Goal: Task Accomplishment & Management: Use online tool/utility

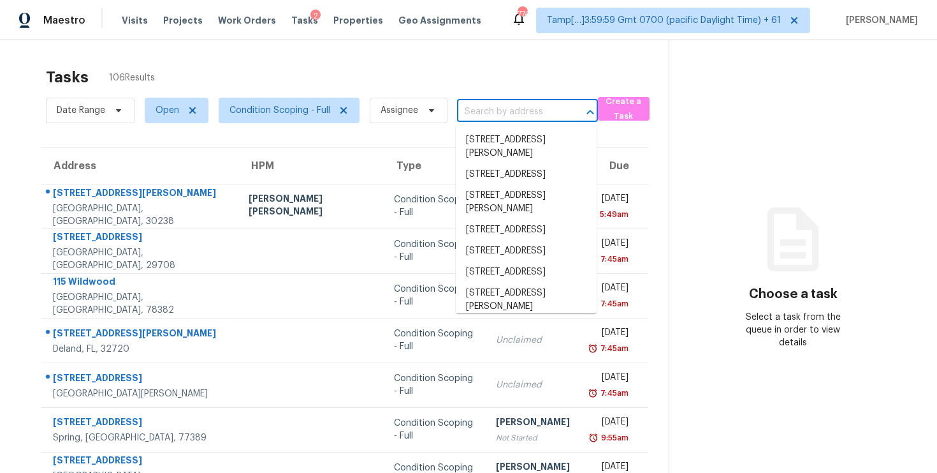
click at [490, 106] on input "text" at bounding box center [509, 112] width 105 height 20
paste input "[STREET_ADDRESS][PERSON_NAME]"
type input "[STREET_ADDRESS][PERSON_NAME]"
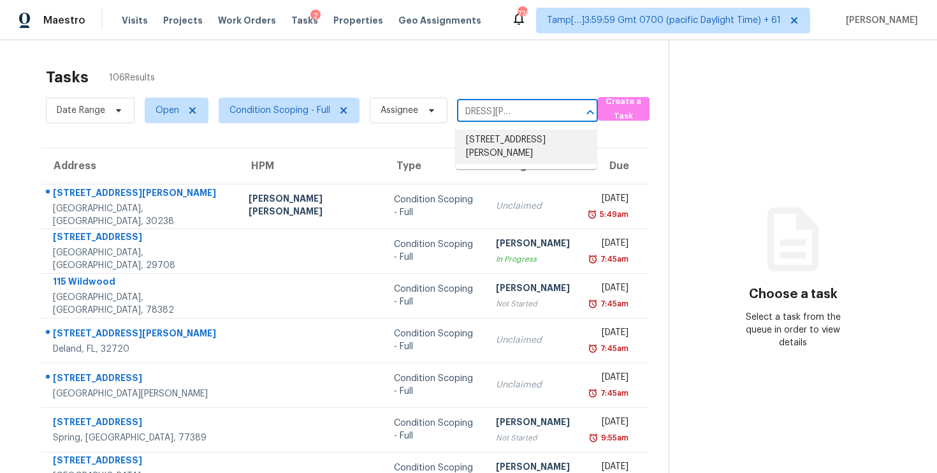
click at [513, 135] on li "[STREET_ADDRESS][PERSON_NAME]" at bounding box center [526, 146] width 141 height 34
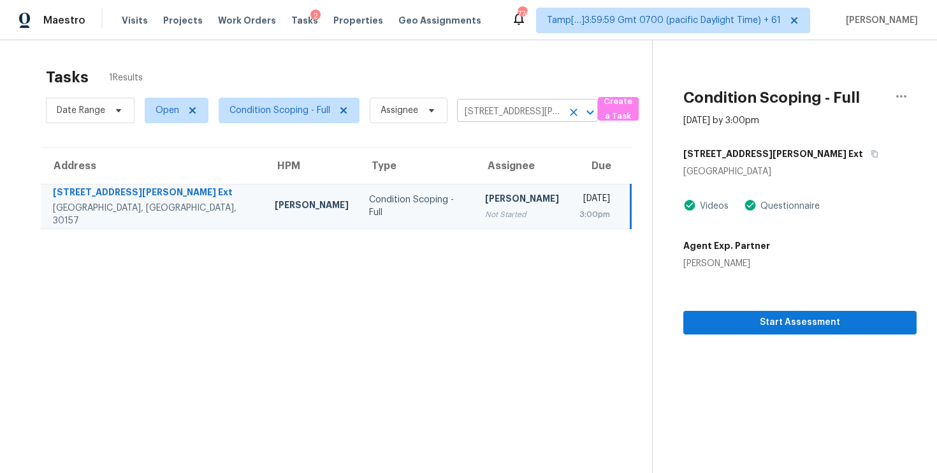
click at [578, 110] on icon "Clear" at bounding box center [574, 112] width 13 height 13
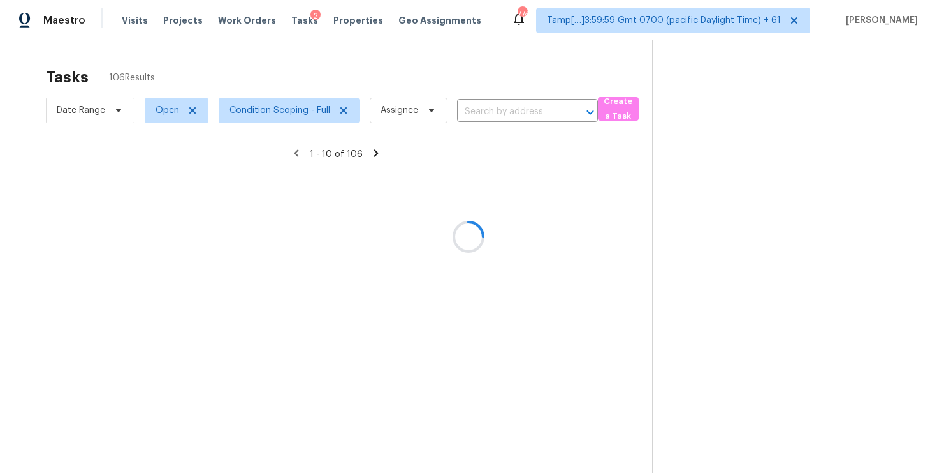
click at [549, 51] on div at bounding box center [468, 236] width 937 height 473
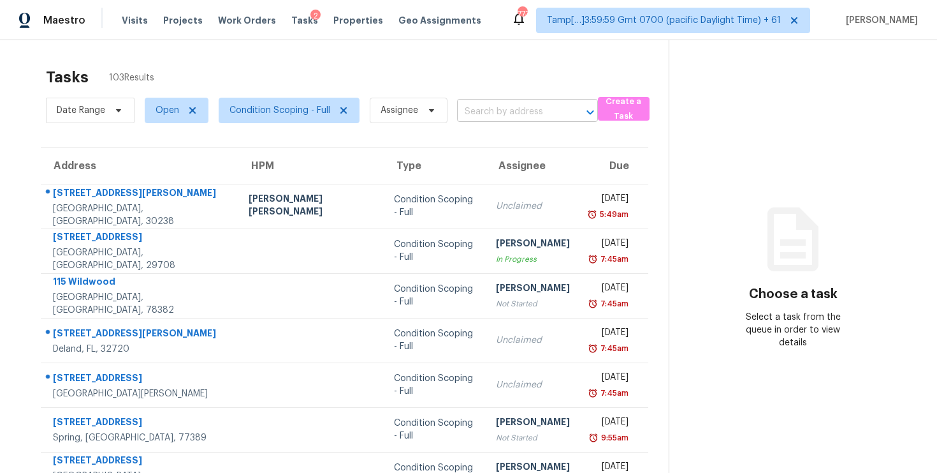
click at [488, 108] on input "text" at bounding box center [509, 112] width 105 height 20
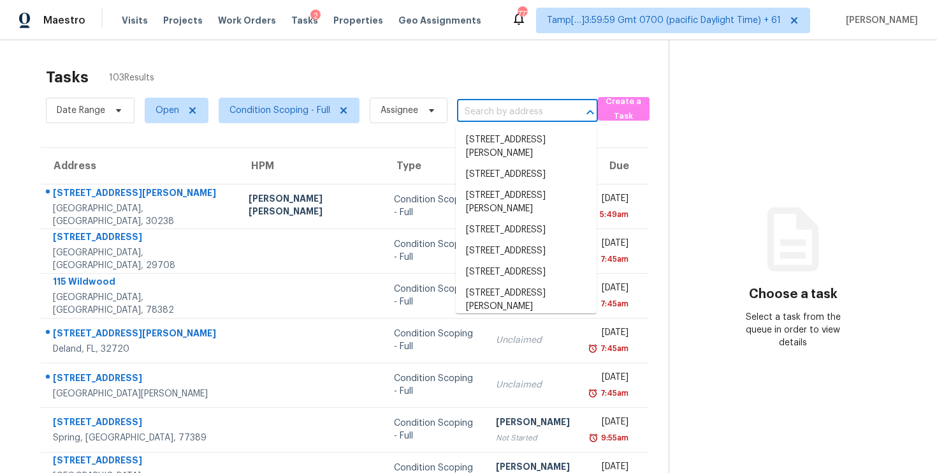
paste input "2950 Bath St Deltona, FL, 32738"
type input "2950 Bath St Deltona, FL, 32738"
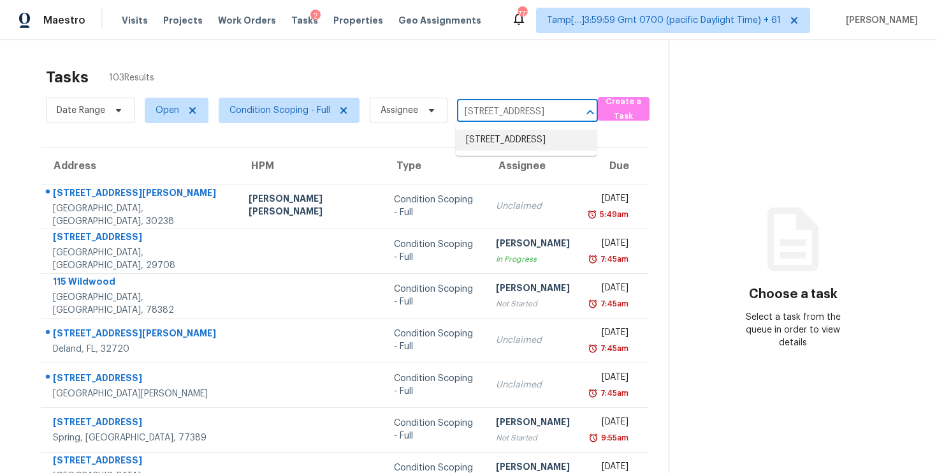
click at [515, 145] on li "2950 Bath St, Deltona, FL 32738" at bounding box center [526, 139] width 141 height 21
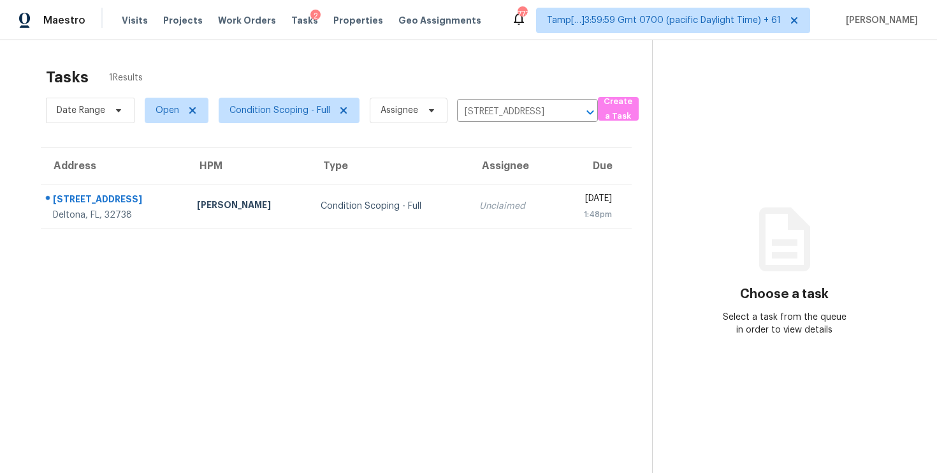
click at [556, 210] on td "Fri, Oct 3rd 2025 1:48pm" at bounding box center [594, 206] width 76 height 45
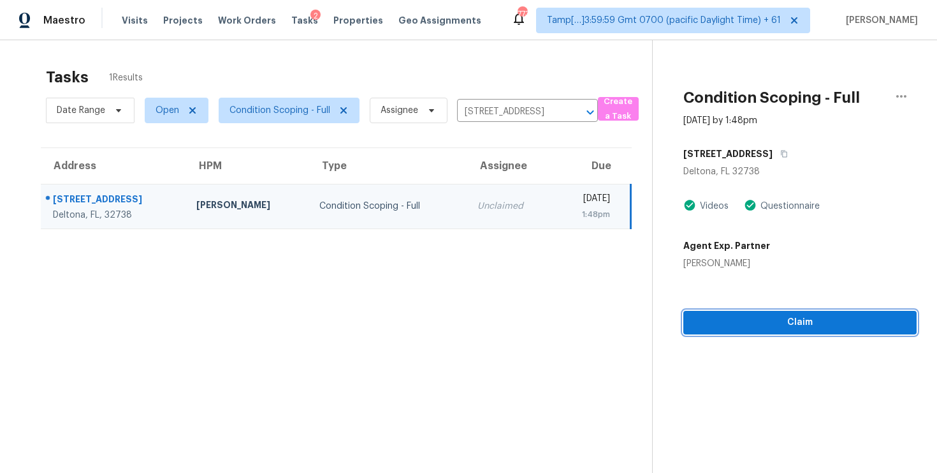
click at [731, 313] on button "Claim" at bounding box center [800, 323] width 233 height 24
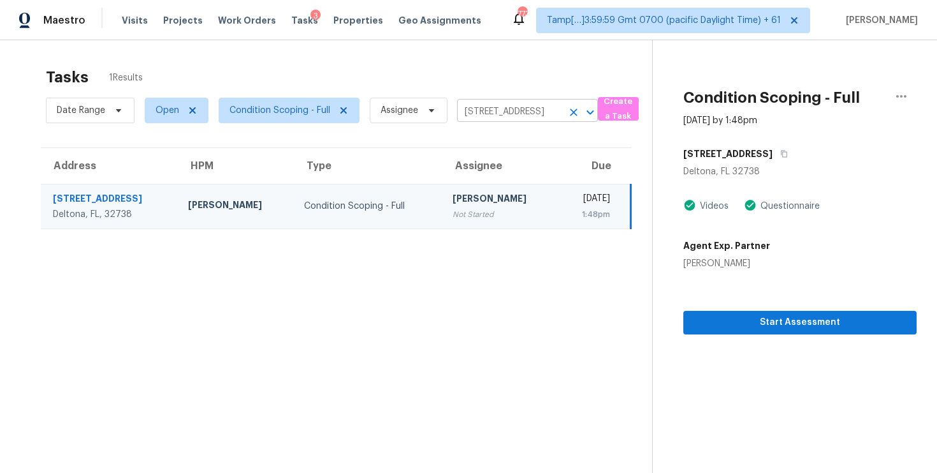
click at [571, 112] on icon "Clear" at bounding box center [574, 112] width 13 height 13
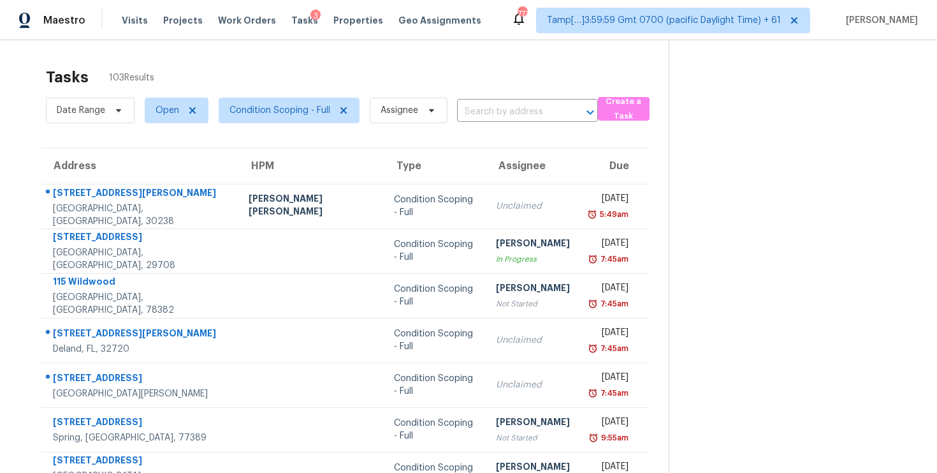
click at [497, 123] on div "Date Range Open Condition Scoping - Full Assignee ​" at bounding box center [322, 110] width 552 height 33
click at [497, 116] on input "text" at bounding box center [509, 112] width 105 height 20
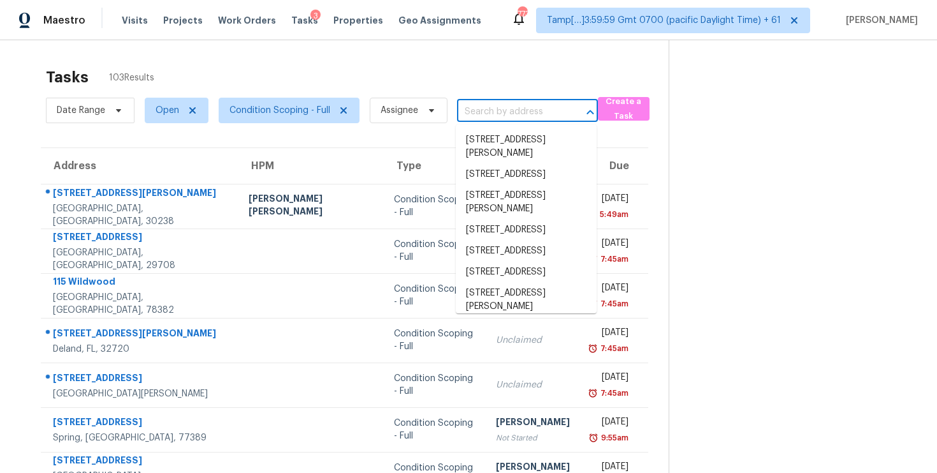
paste input "1010 Ashbin Ct Fort Mill, SC, 29707"
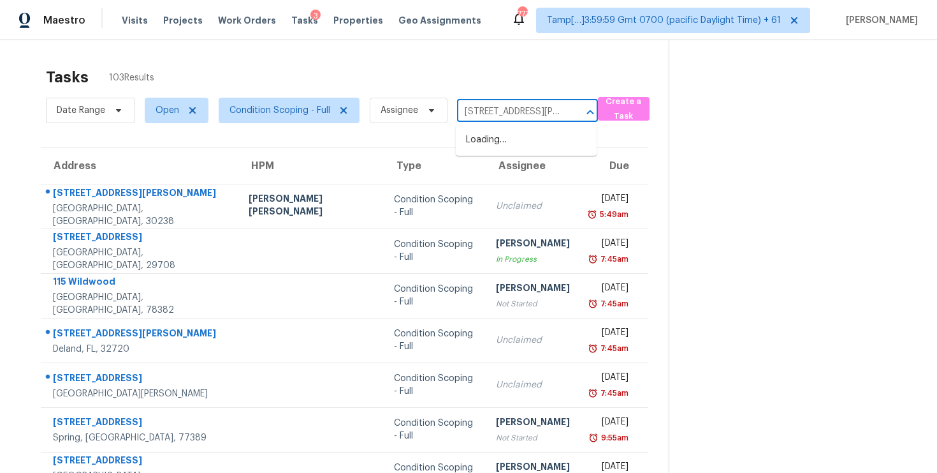
scroll to position [0, 48]
type input "1010 Ashbin Ct Fort Mill, SC, 29707"
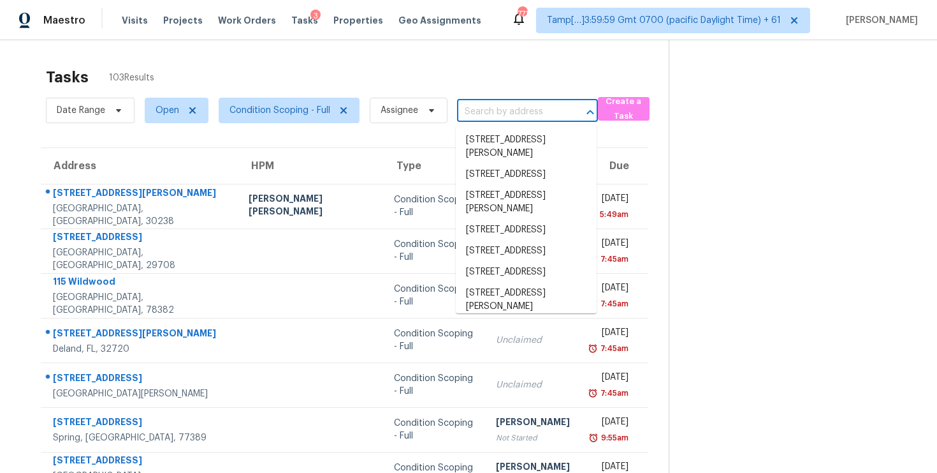
scroll to position [0, 0]
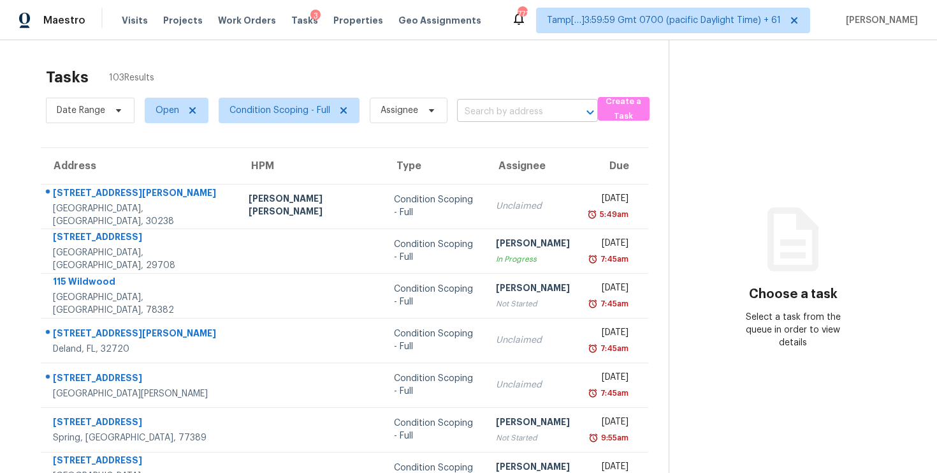
click at [496, 109] on input "text" at bounding box center [509, 112] width 105 height 20
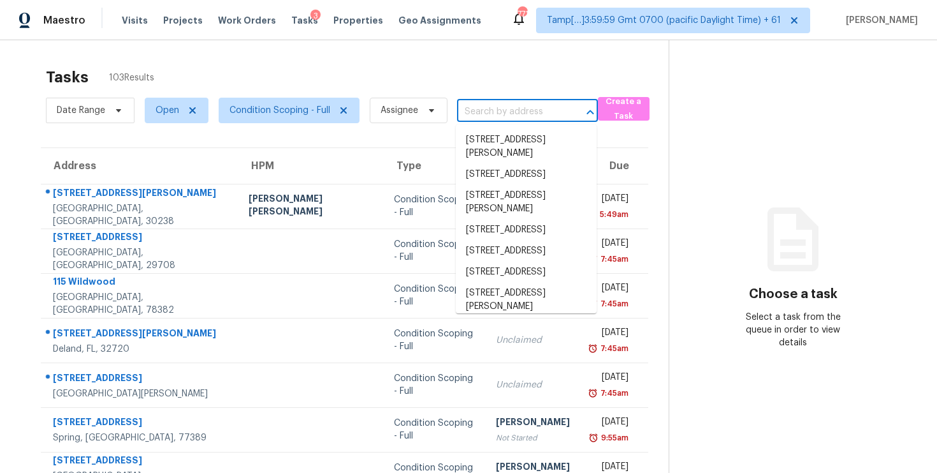
paste input "1010 Ashbin Ct Fort Mill, SC, 29707"
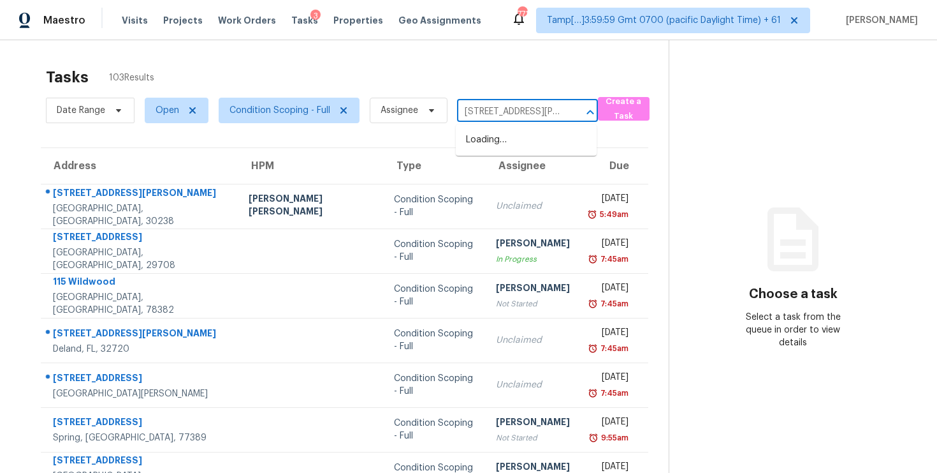
scroll to position [0, 48]
type input "1010 Ashbin Ct Fort Mill, SC, 29707"
click at [482, 103] on input "text" at bounding box center [509, 112] width 105 height 20
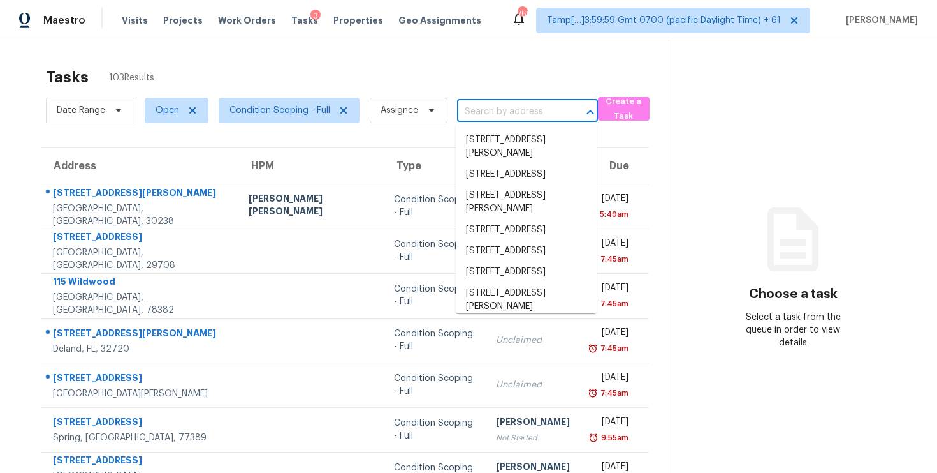
paste input "2950 Bath St, Deltona, FL 32738"
type input "2950 Bath St, Deltona, FL 32738"
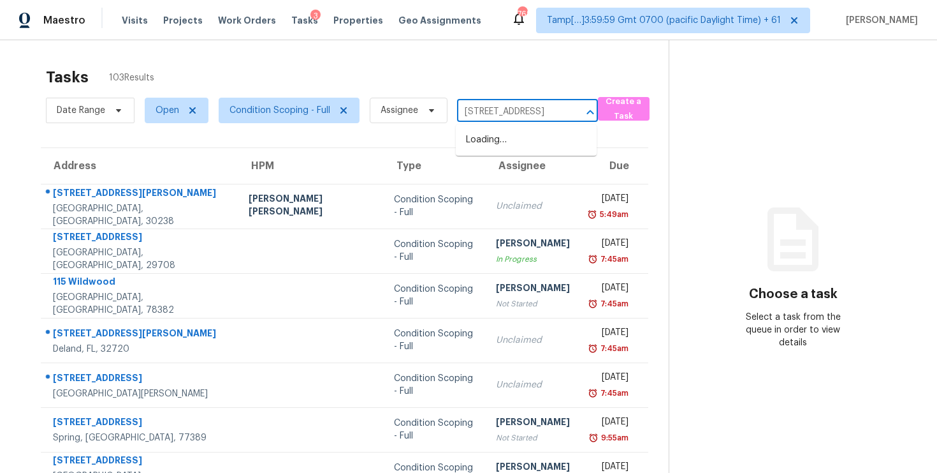
scroll to position [0, 36]
click at [513, 135] on li "2950 Bath St, Deltona, FL 32738" at bounding box center [526, 139] width 141 height 21
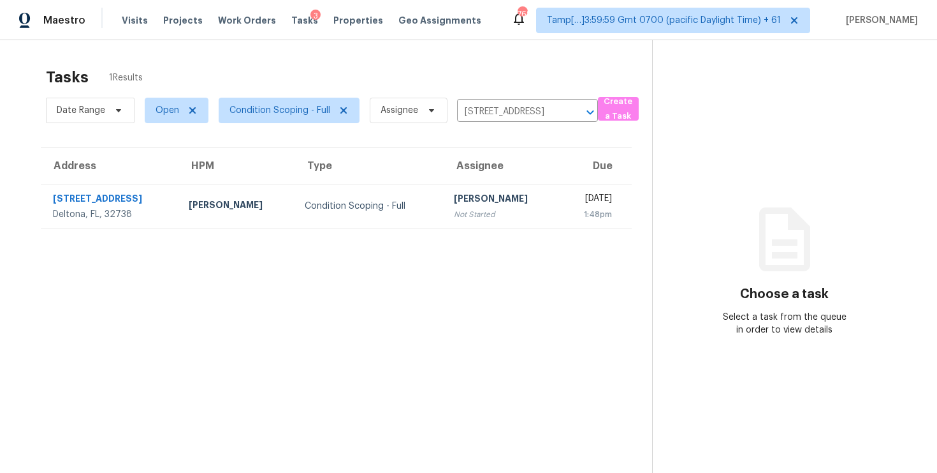
click at [504, 198] on td "Vigneshwaran B Not Started" at bounding box center [502, 206] width 116 height 45
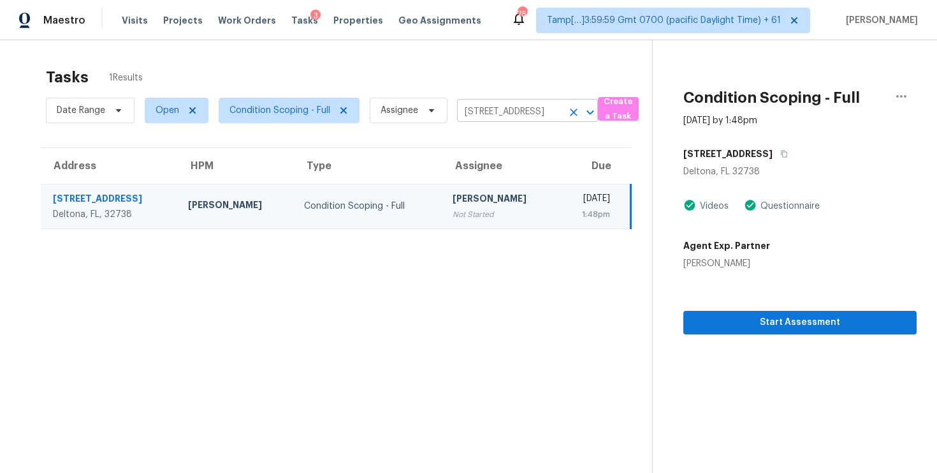
click at [573, 104] on button "Clear" at bounding box center [574, 112] width 18 height 18
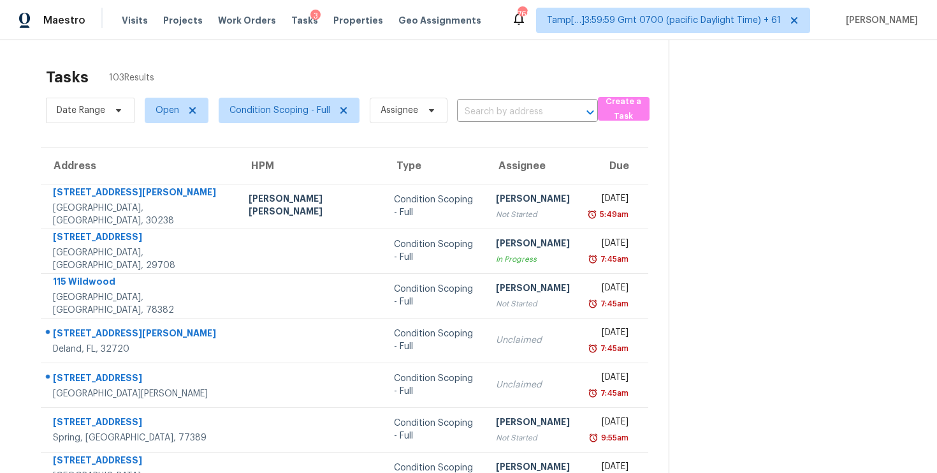
click at [525, 122] on div "Date Range Open Condition Scoping - Full Assignee ​" at bounding box center [322, 110] width 552 height 33
click at [514, 114] on input "text" at bounding box center [509, 112] width 105 height 20
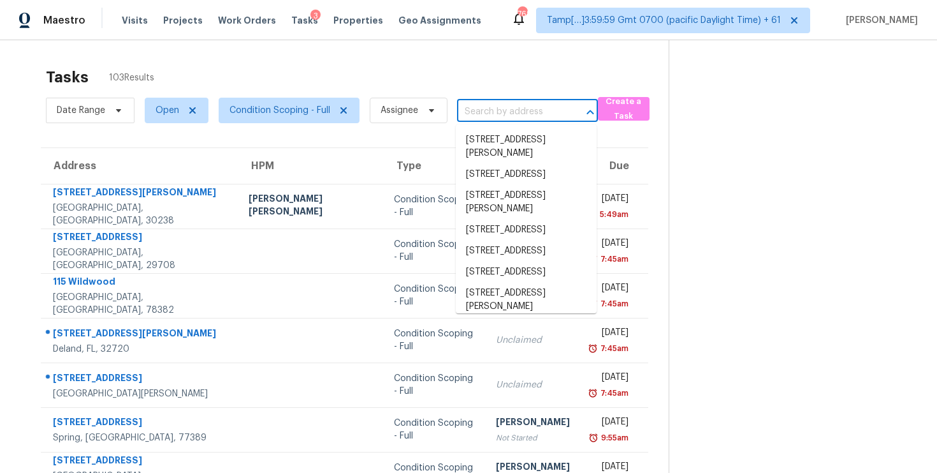
paste input "1010 Ashbin Ct Fort Mill, SC, 29707"
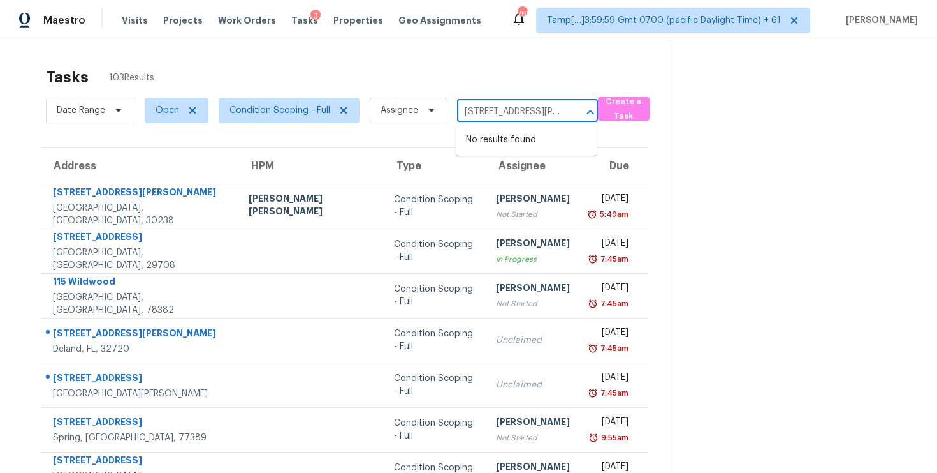
scroll to position [0, 48]
type input "1010 Ashbin Ct Fort Mill, SC, 29707"
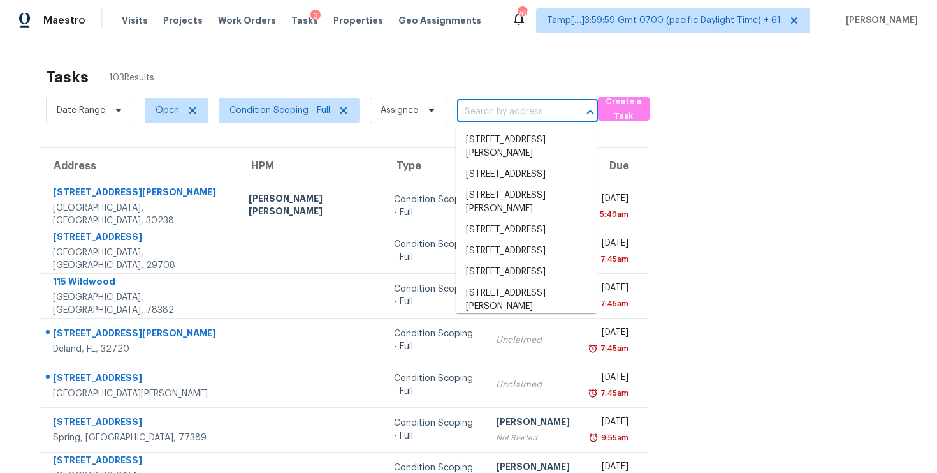
scroll to position [0, 0]
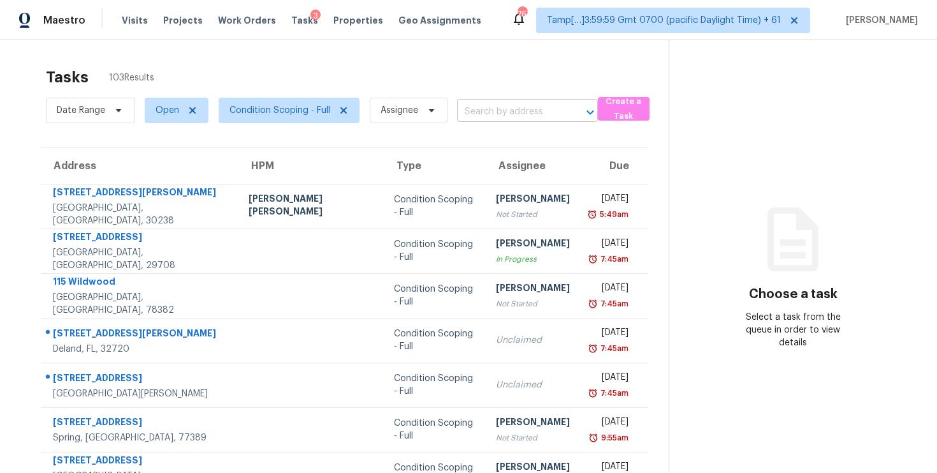
click at [517, 103] on input "text" at bounding box center [509, 112] width 105 height 20
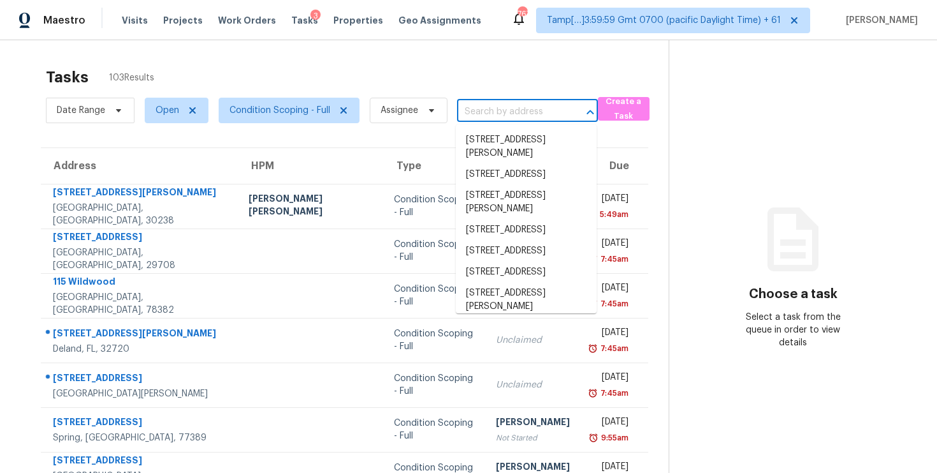
paste input "1010 Ashbin Ct, Fort Mill, SC 29707"
type input "1010 Ashbin Ct, Fort Mill, SC 29707"
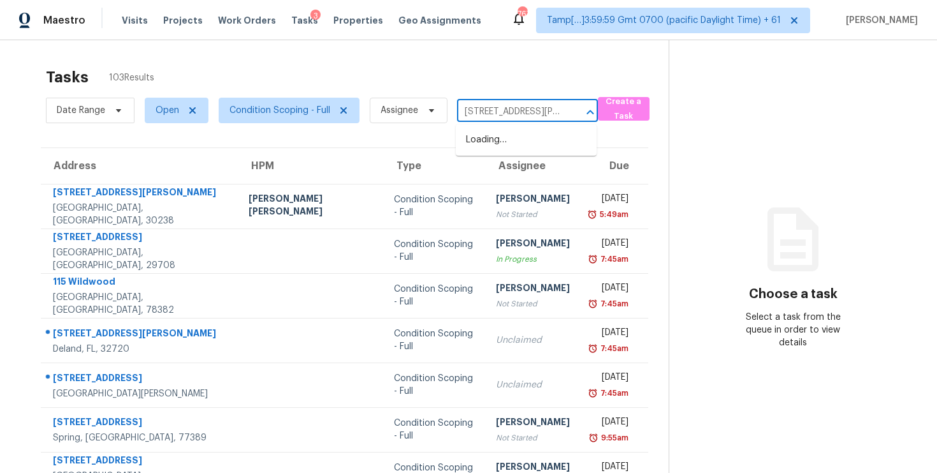
scroll to position [0, 48]
click at [529, 150] on li "1010 Ashbin Ct, Fort Mill, SC 29707" at bounding box center [526, 146] width 141 height 34
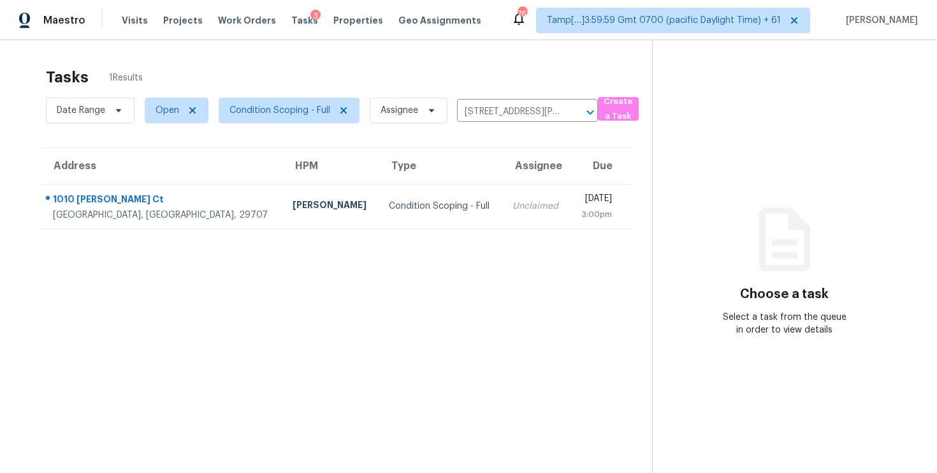
click at [580, 209] on div "3:00pm" at bounding box center [596, 214] width 32 height 13
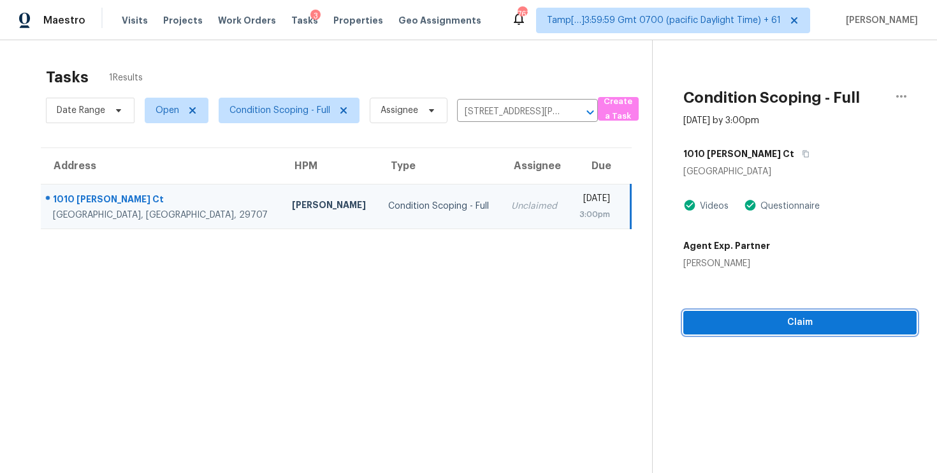
click at [767, 318] on span "Claim" at bounding box center [800, 322] width 213 height 16
click at [562, 112] on div "1010 Ashbin Ct, Fort Mill, SC 29707 ​" at bounding box center [527, 112] width 141 height 20
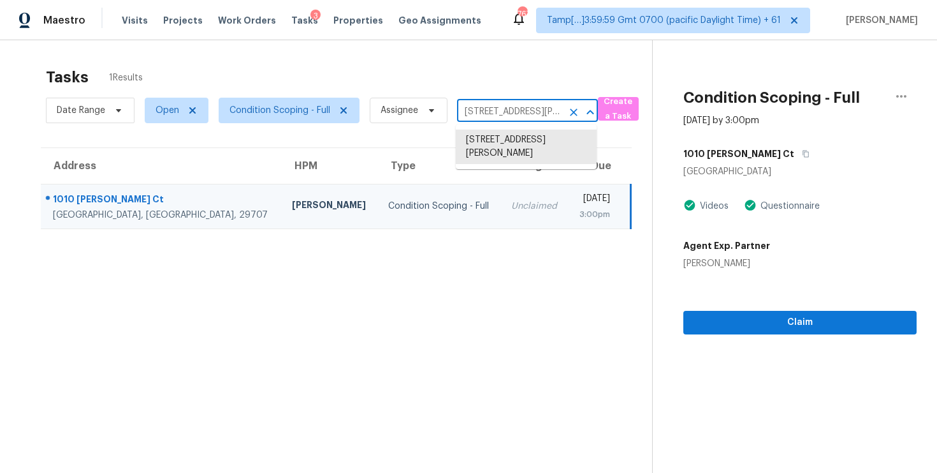
scroll to position [0, 48]
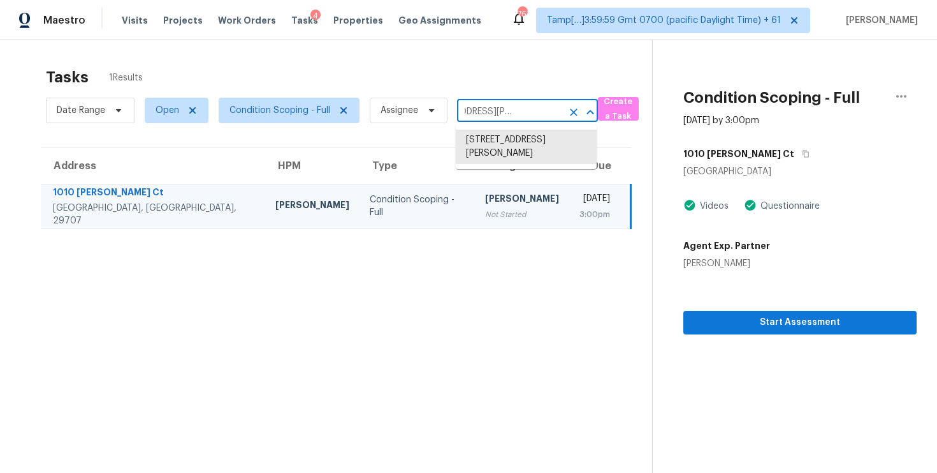
click at [578, 114] on icon "Clear" at bounding box center [574, 112] width 13 height 13
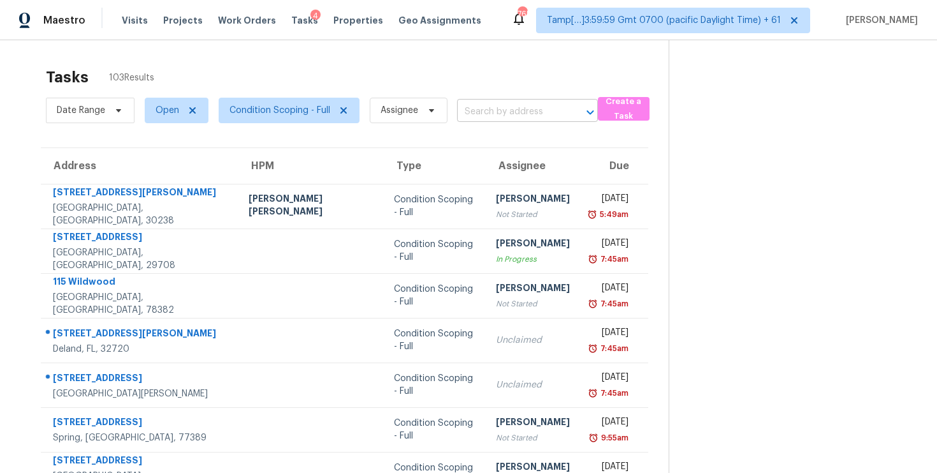
click at [480, 117] on input "text" at bounding box center [509, 112] width 105 height 20
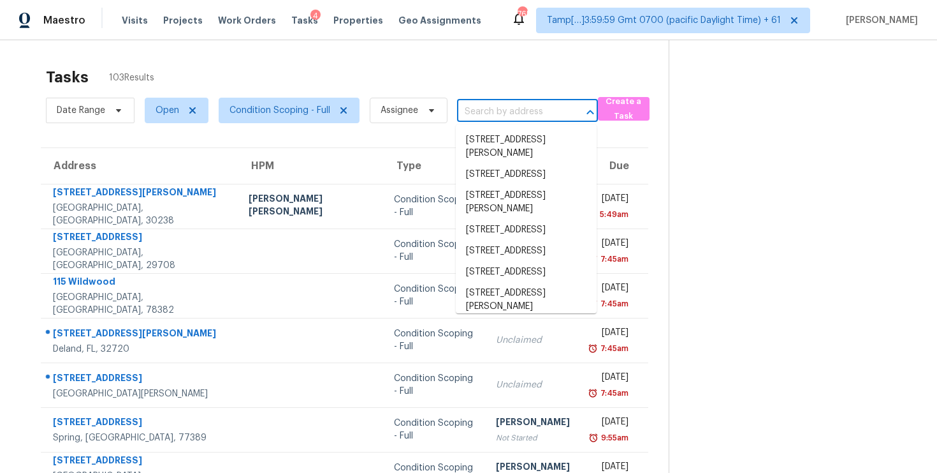
paste input "805 Wilcrest Ct York, SC, 29745"
type input "805 Wilcrest Ct York, SC, 29745"
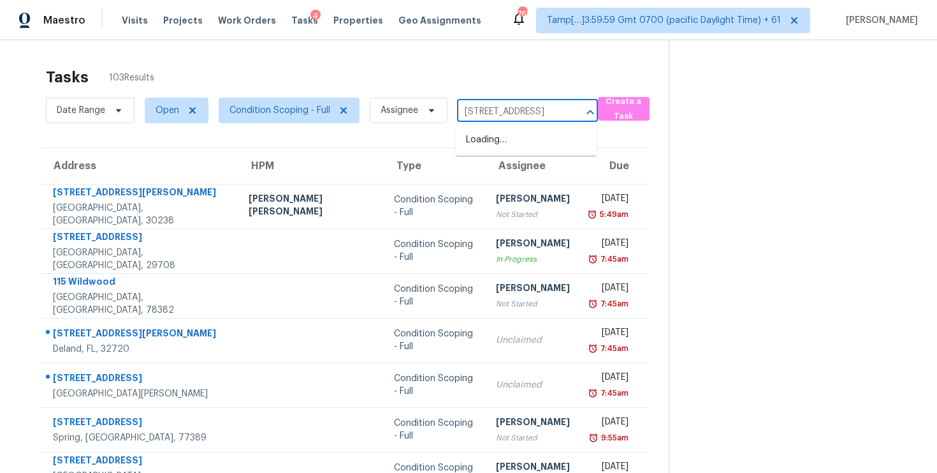
scroll to position [0, 34]
click at [502, 140] on li "805 Wilcrest Ct, York, SC 29745" at bounding box center [526, 139] width 141 height 21
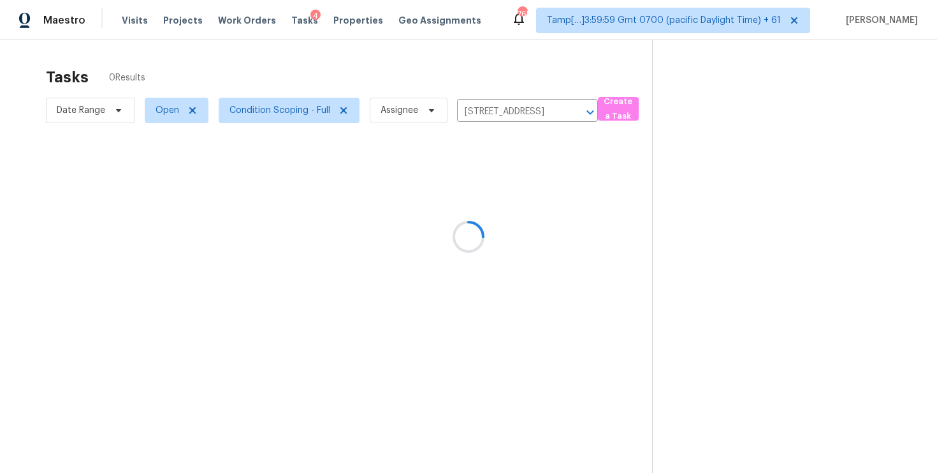
click at [502, 191] on div at bounding box center [468, 236] width 937 height 473
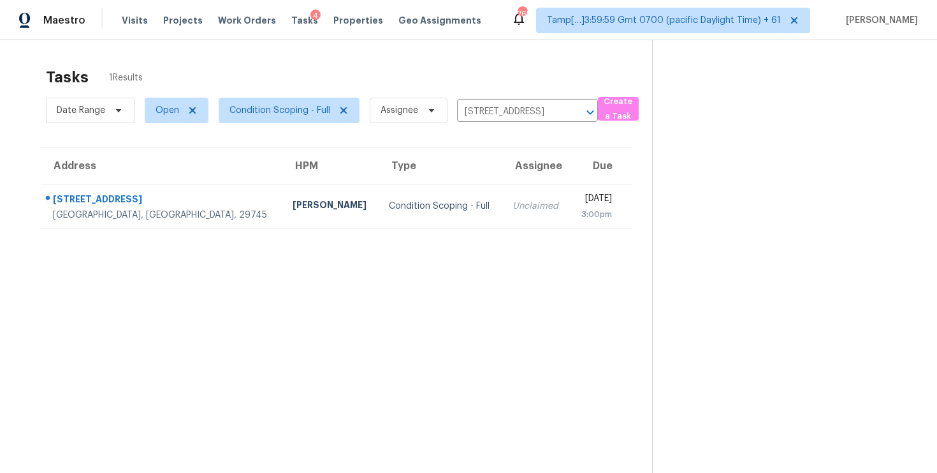
click at [570, 191] on td "Fri, Oct 3rd 2025 3:00pm" at bounding box center [601, 206] width 62 height 45
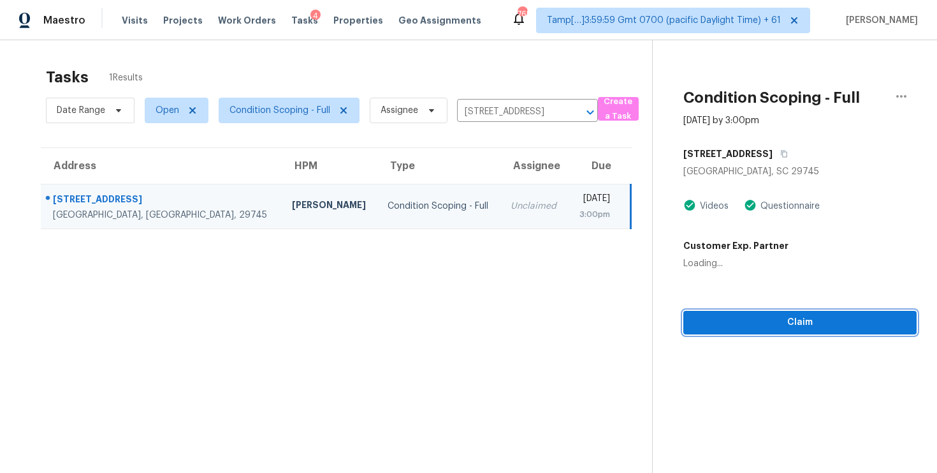
click at [756, 323] on span "Claim" at bounding box center [800, 322] width 213 height 16
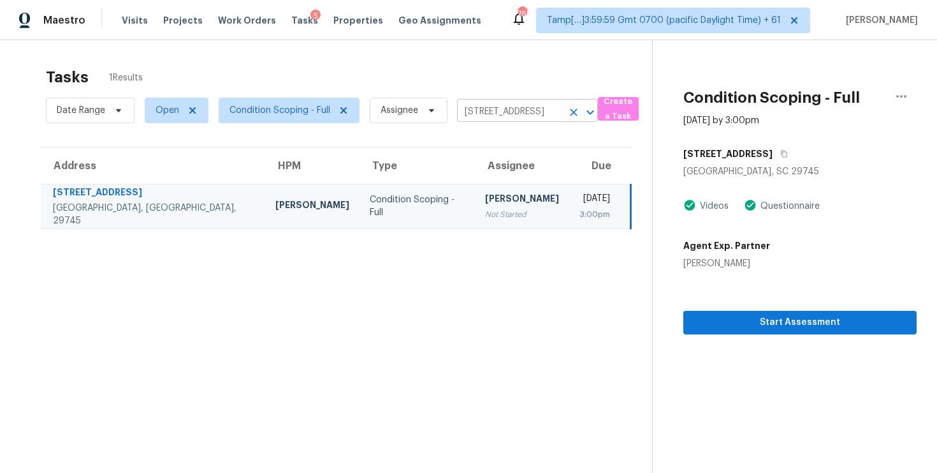
click at [574, 111] on icon "Clear" at bounding box center [574, 112] width 8 height 8
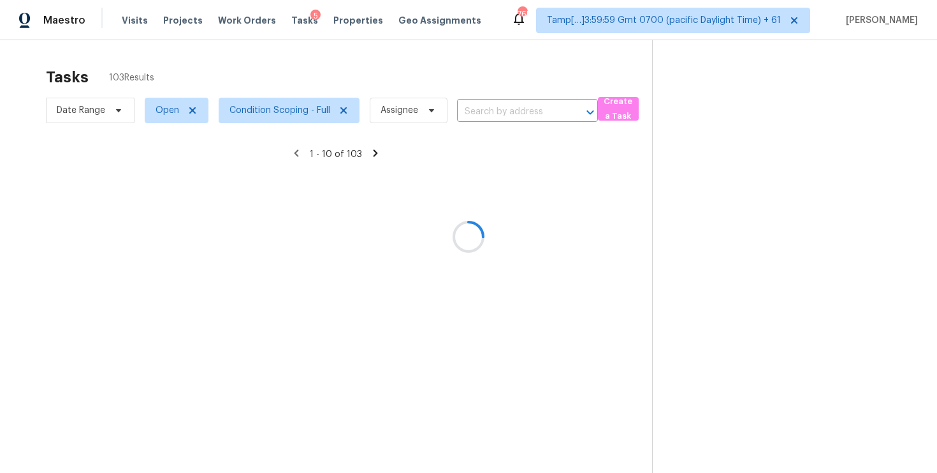
click at [492, 121] on div at bounding box center [468, 236] width 937 height 473
click at [491, 111] on div at bounding box center [468, 236] width 937 height 473
click at [490, 108] on div at bounding box center [468, 236] width 937 height 473
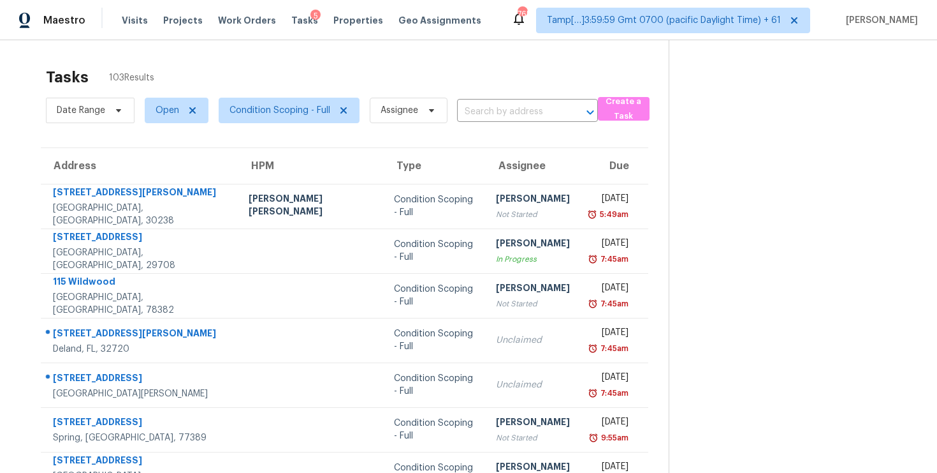
click at [490, 108] on input "text" at bounding box center [509, 112] width 105 height 20
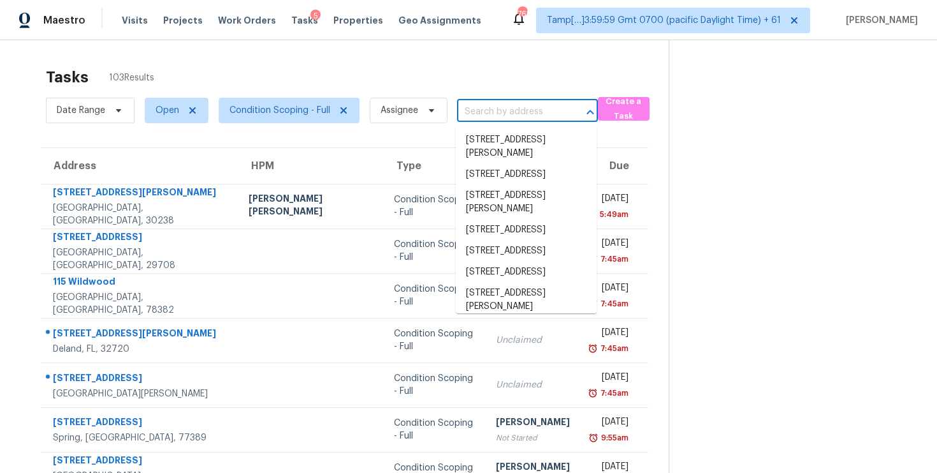
paste input "3509 Quail View Dr, McKinney, TX 75071"
type input "3509 Quail View Dr, McKinney, TX 75071"
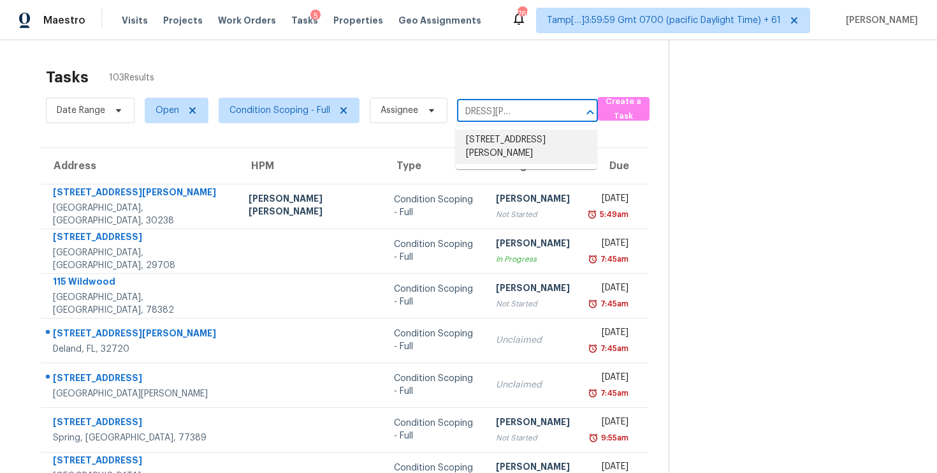
click at [522, 145] on li "3509 Quail View Dr, McKinney, TX 75071" at bounding box center [526, 146] width 141 height 34
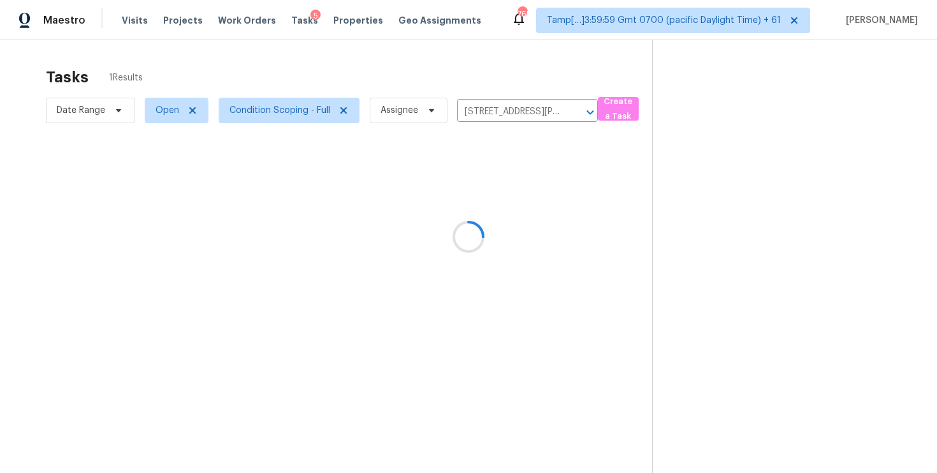
click at [508, 198] on div at bounding box center [468, 236] width 937 height 473
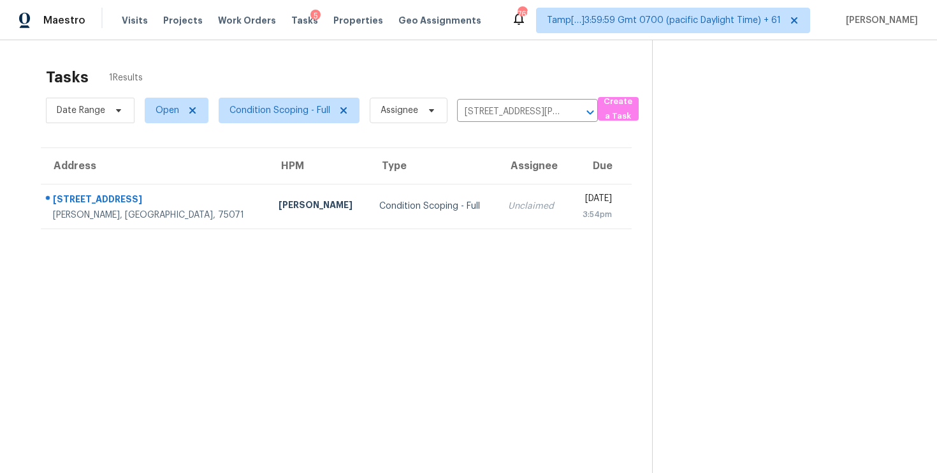
click at [498, 186] on td "Unclaimed" at bounding box center [533, 206] width 71 height 45
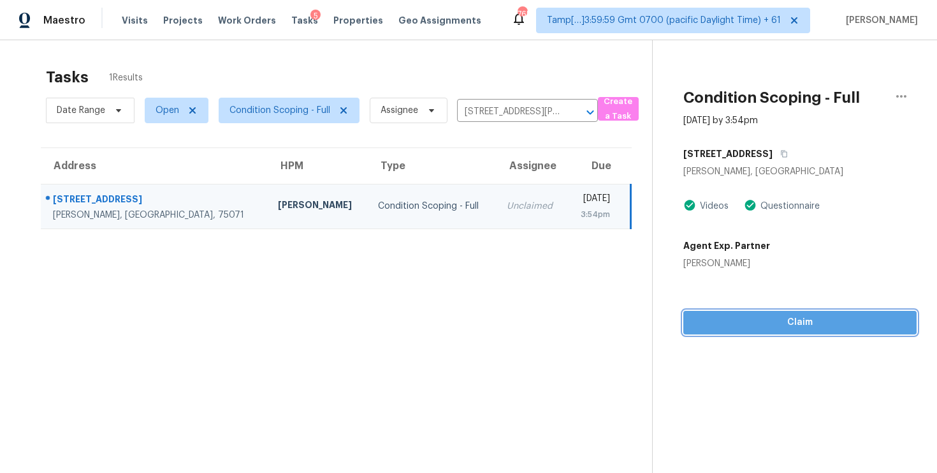
click at [781, 321] on span "Claim" at bounding box center [800, 322] width 213 height 16
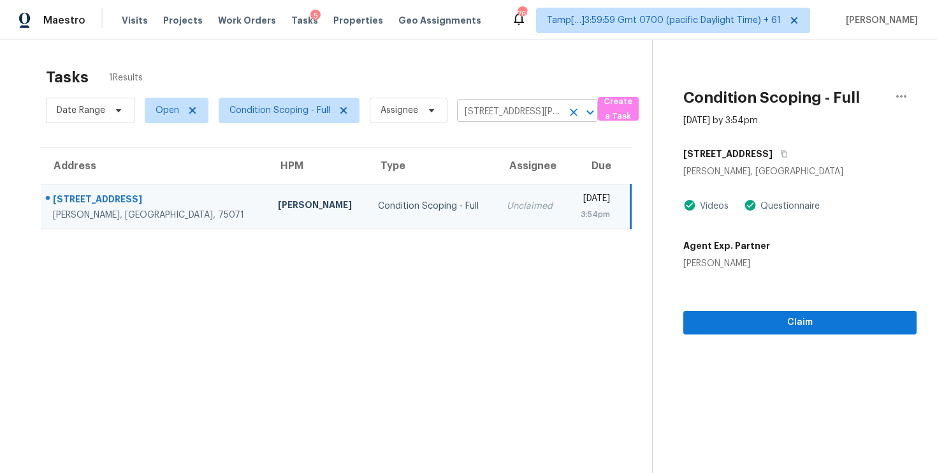
click at [569, 108] on icon "Clear" at bounding box center [574, 112] width 13 height 13
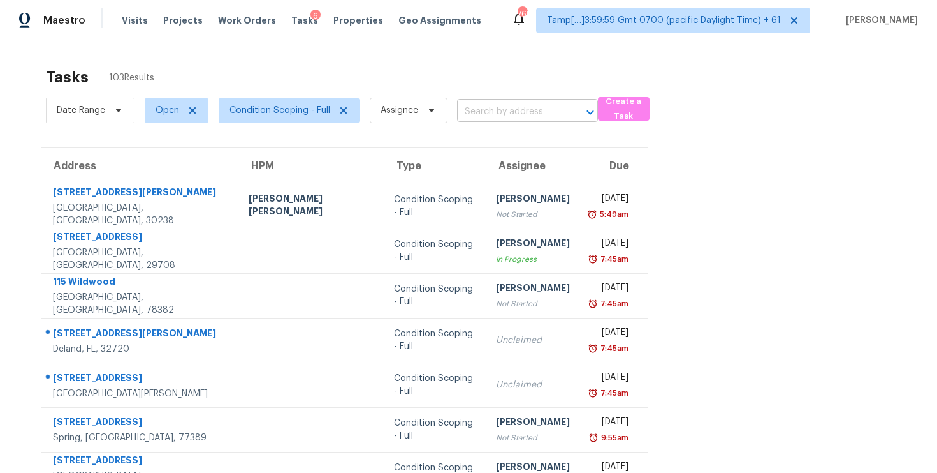
click at [494, 110] on input "text" at bounding box center [509, 112] width 105 height 20
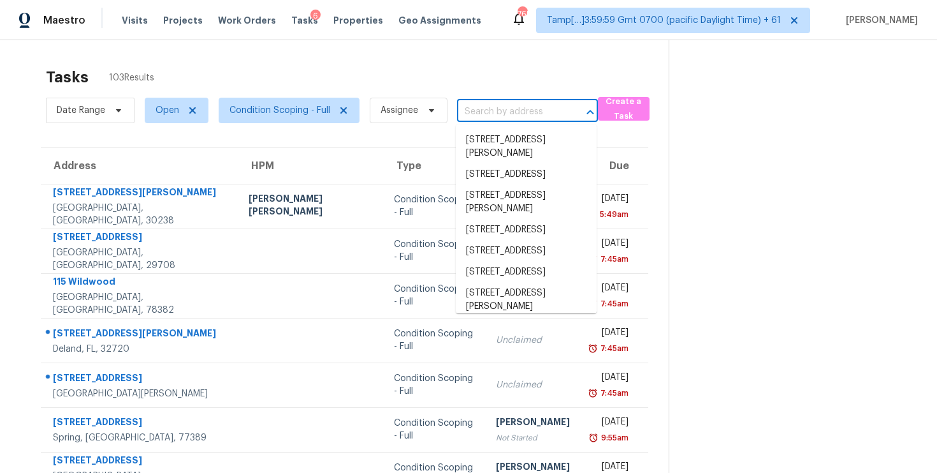
paste input "2332 Sunshine Dr Little Elm, TX, 75068"
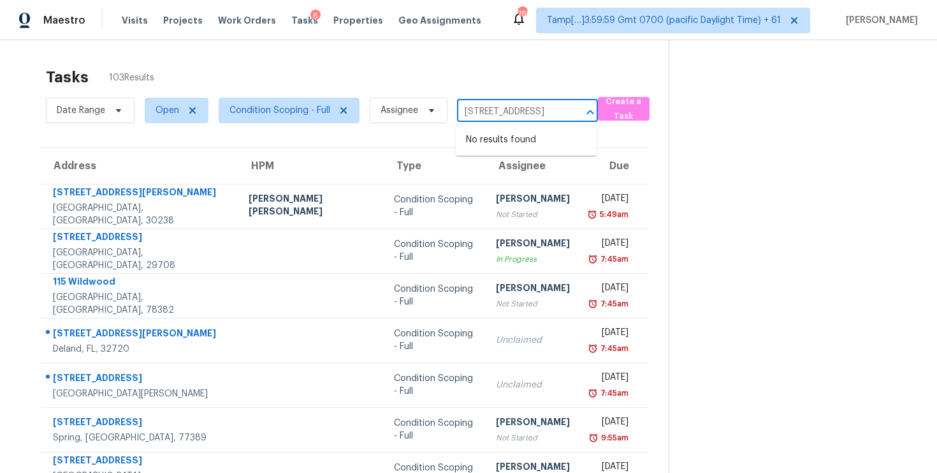
type input "2332 Sunshine Dr Little Elm, TX, 75068"
click at [487, 117] on input "text" at bounding box center [509, 112] width 105 height 20
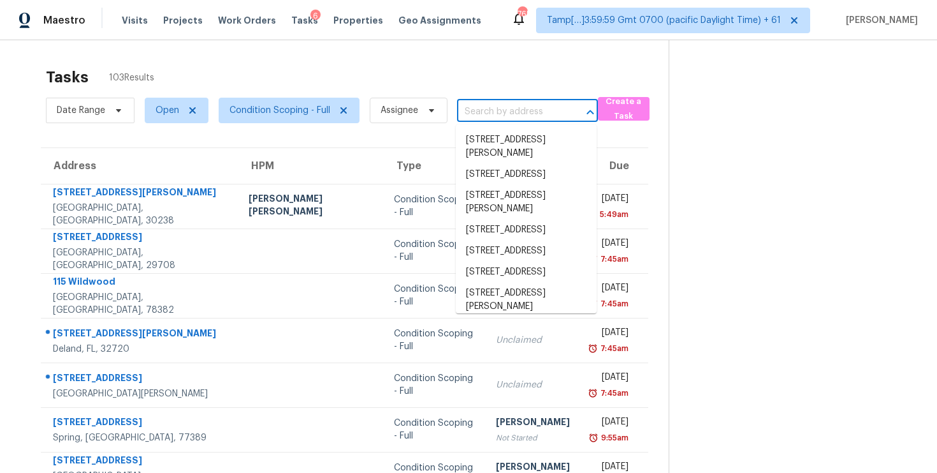
paste input "3509 Quail View Dr, McKinney, TX 75071"
type input "3509 Quail View Dr, McKinney, TX 75071"
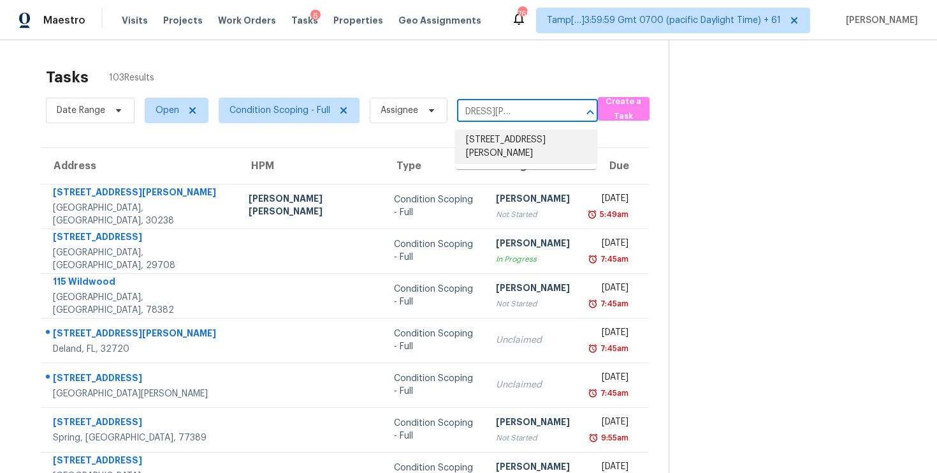
click at [509, 131] on li "3509 Quail View Dr, McKinney, TX 75071" at bounding box center [526, 146] width 141 height 34
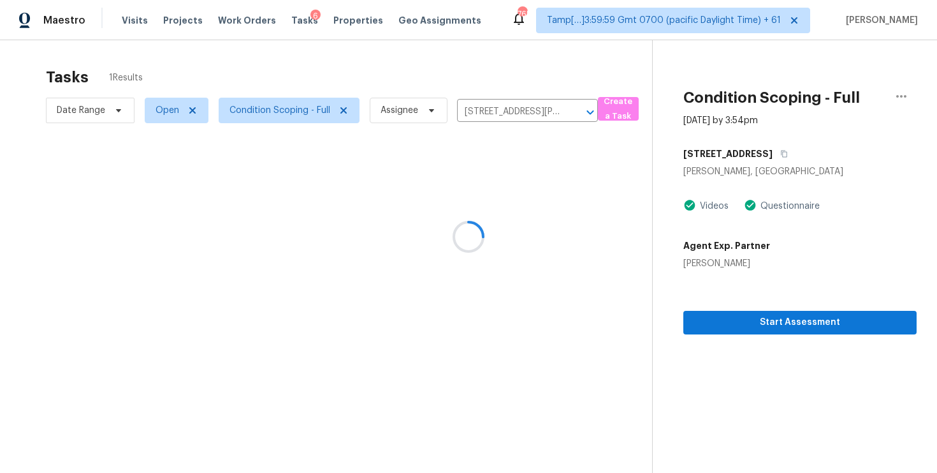
click at [510, 209] on div at bounding box center [468, 236] width 937 height 473
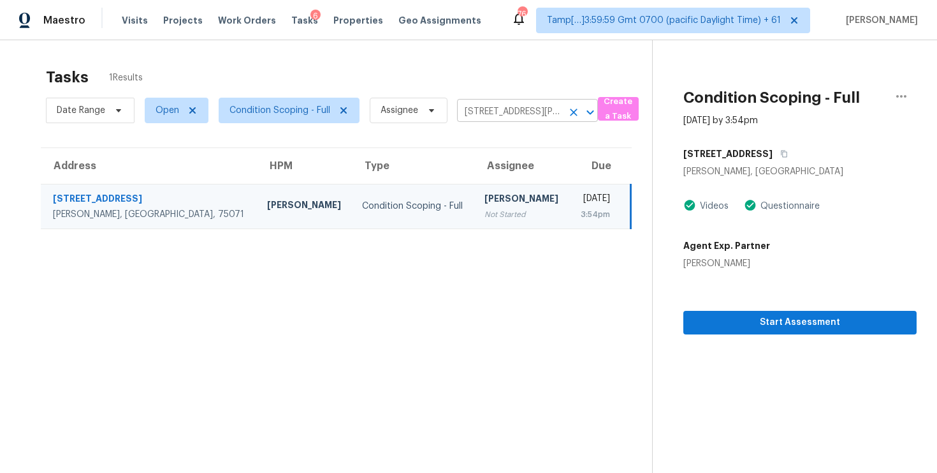
click at [575, 110] on icon "Clear" at bounding box center [574, 112] width 8 height 8
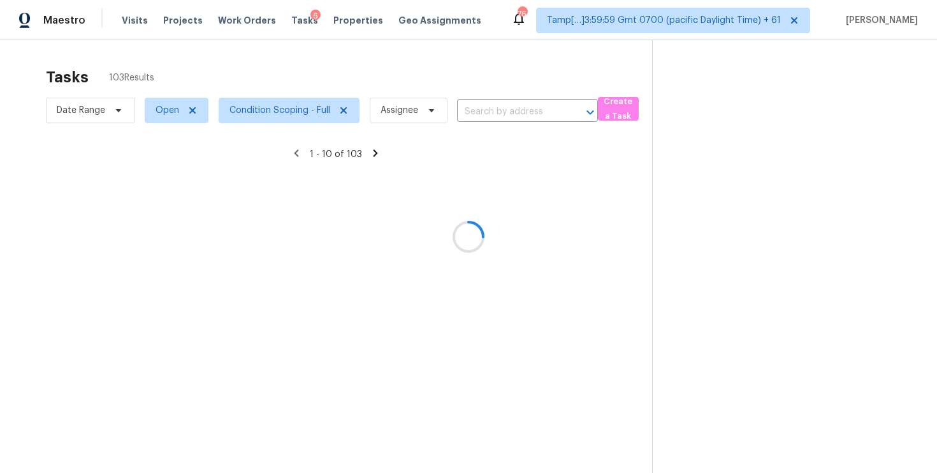
click at [515, 104] on div at bounding box center [468, 236] width 937 height 473
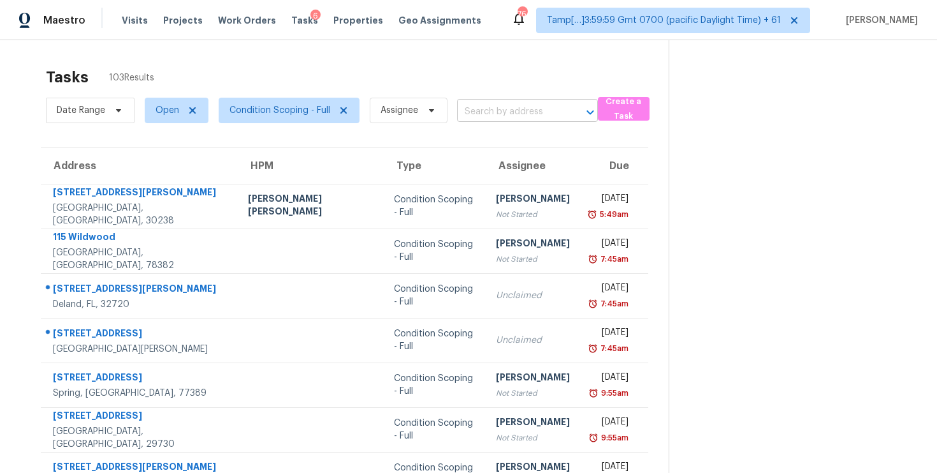
click at [501, 114] on input "text" at bounding box center [509, 112] width 105 height 20
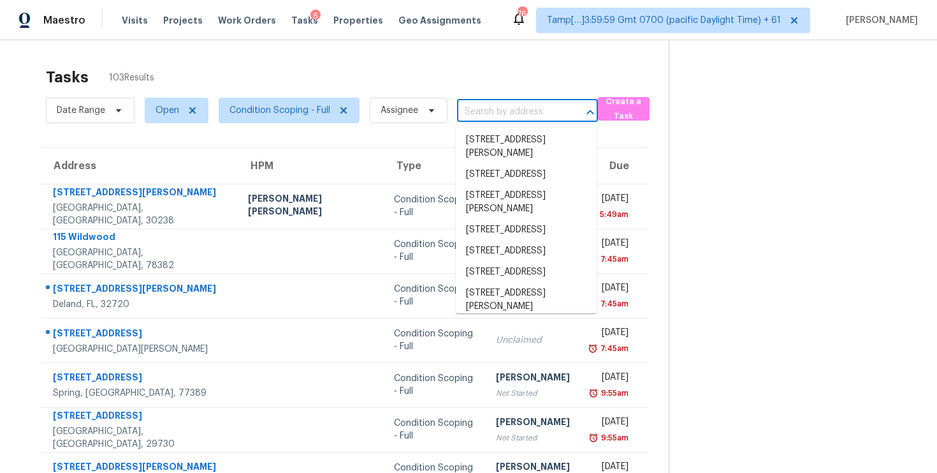
paste input "10366 Pippin Ln Cincinnati, OH, 45231"
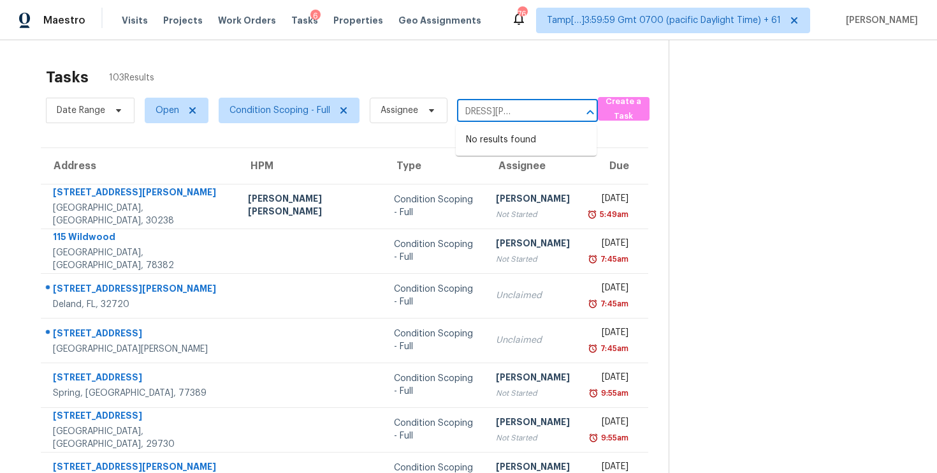
type input "10366 Pippin Ln Cincinnati, OH, 45231"
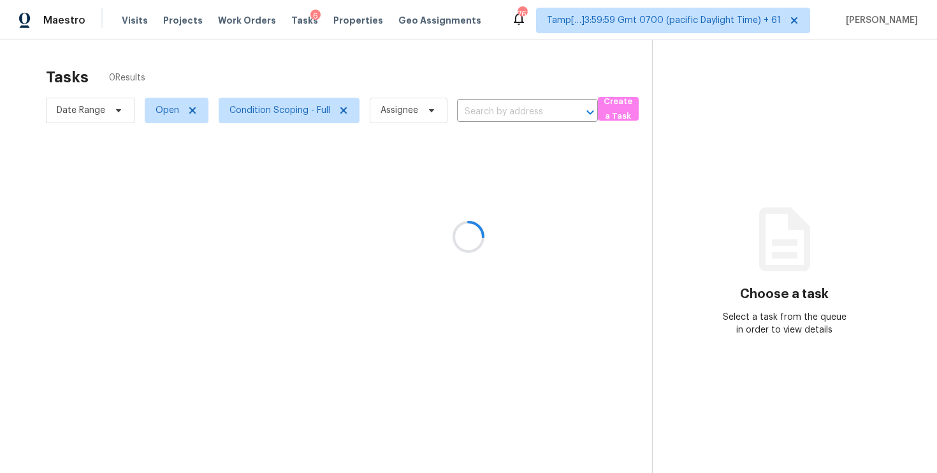
click at [497, 104] on div at bounding box center [468, 236] width 937 height 473
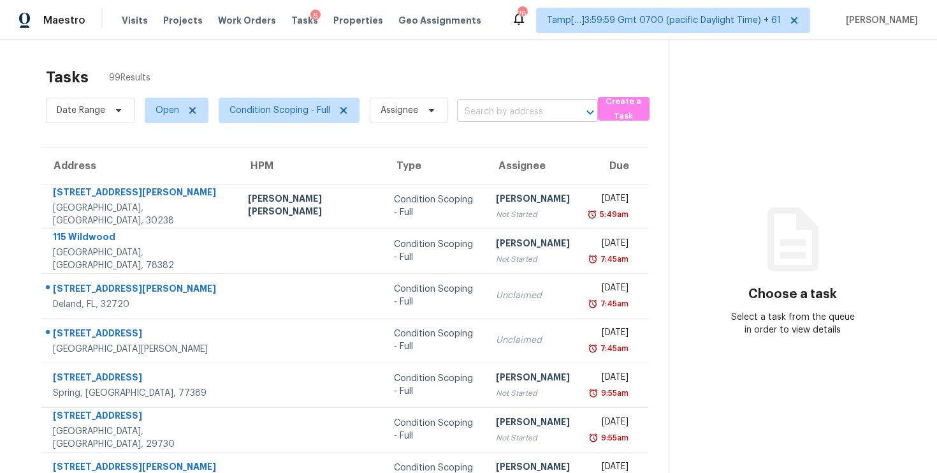
click at [498, 115] on input "text" at bounding box center [509, 112] width 105 height 20
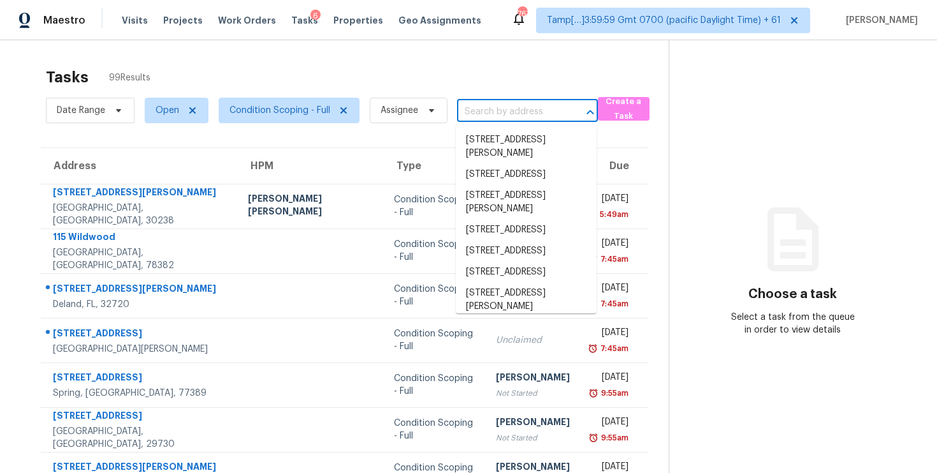
paste input "10366 Pippin Ln Cincinnati, OH, 45231"
type input "10366 Pippin Ln Cincinnati, OH, 45231"
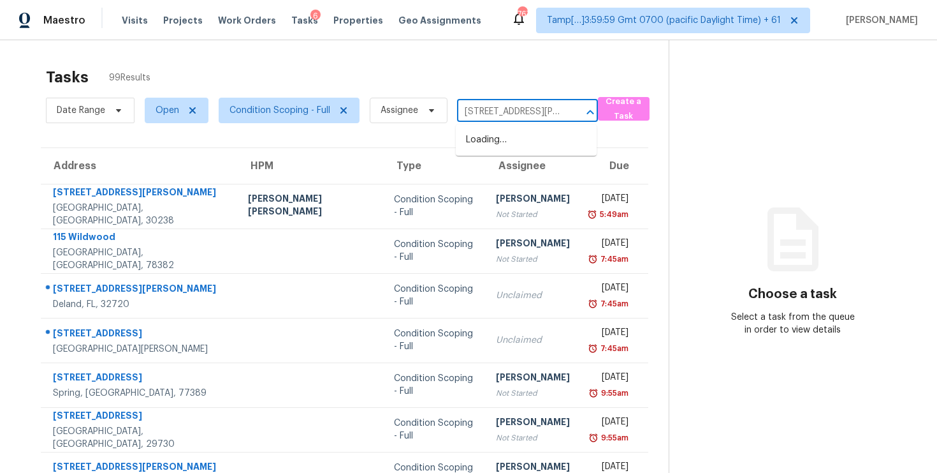
scroll to position [0, 62]
click at [513, 137] on li "10366 Pippin Ln, Cincinnati, OH 45231" at bounding box center [526, 146] width 141 height 34
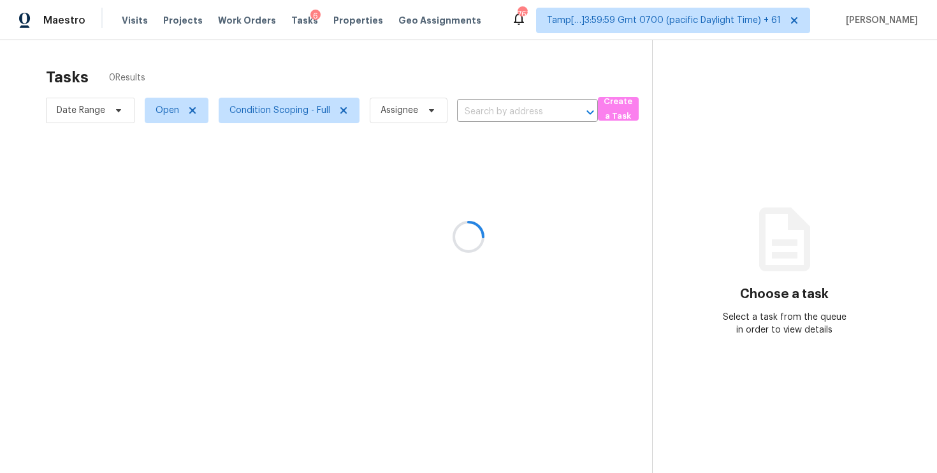
type input "10366 Pippin Ln, Cincinnati, OH 45231"
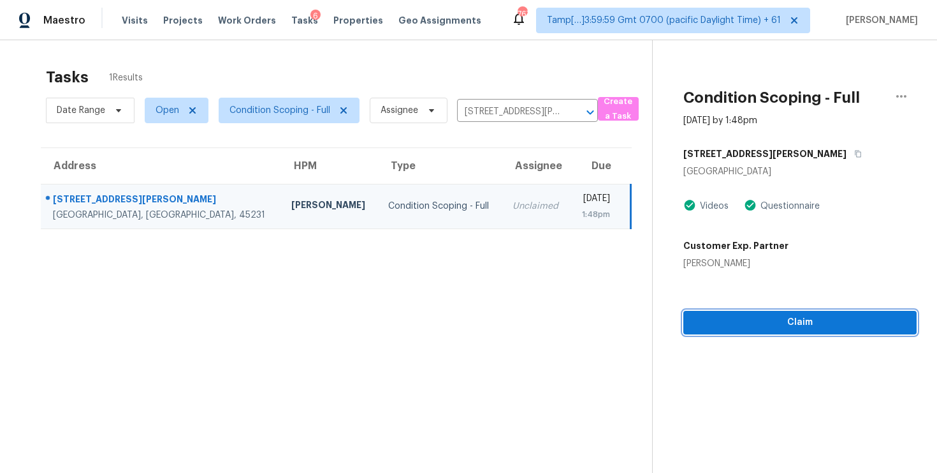
click at [786, 316] on span "Claim" at bounding box center [800, 322] width 213 height 16
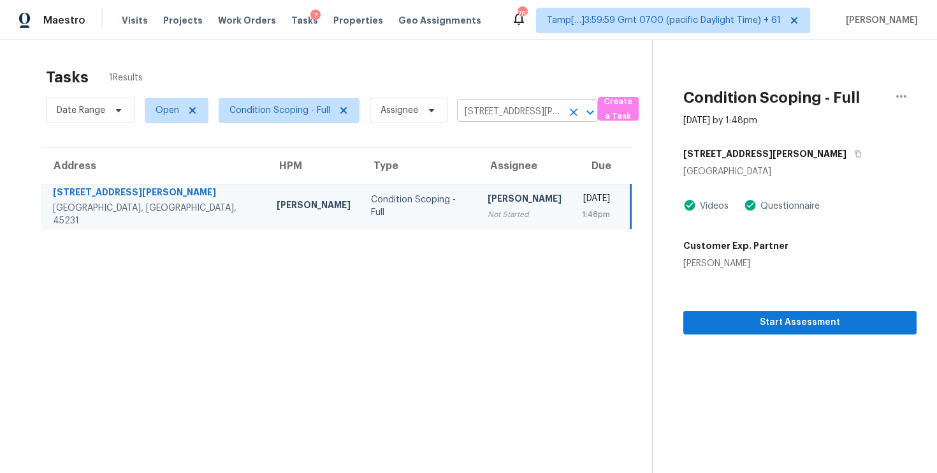
click at [570, 108] on icon "Clear" at bounding box center [574, 112] width 8 height 8
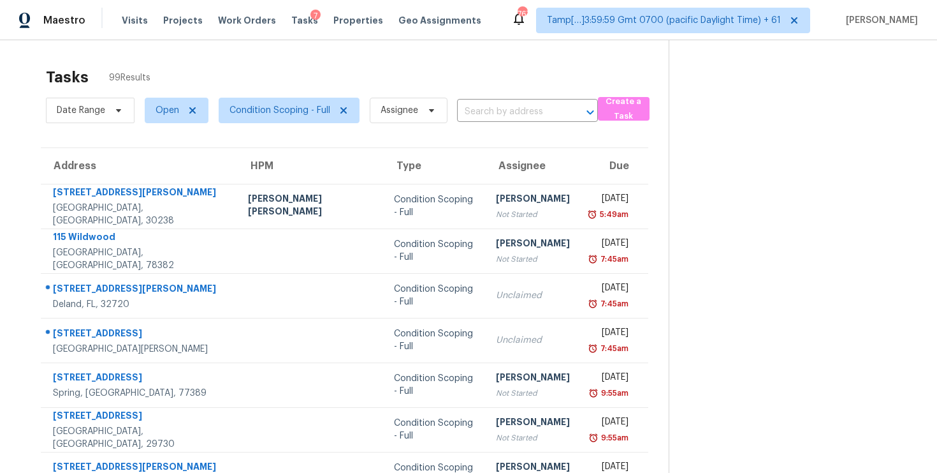
click at [495, 99] on div "Date Range Open Condition Scoping - Full Assignee ​" at bounding box center [322, 110] width 552 height 33
click at [498, 104] on input "text" at bounding box center [509, 112] width 105 height 20
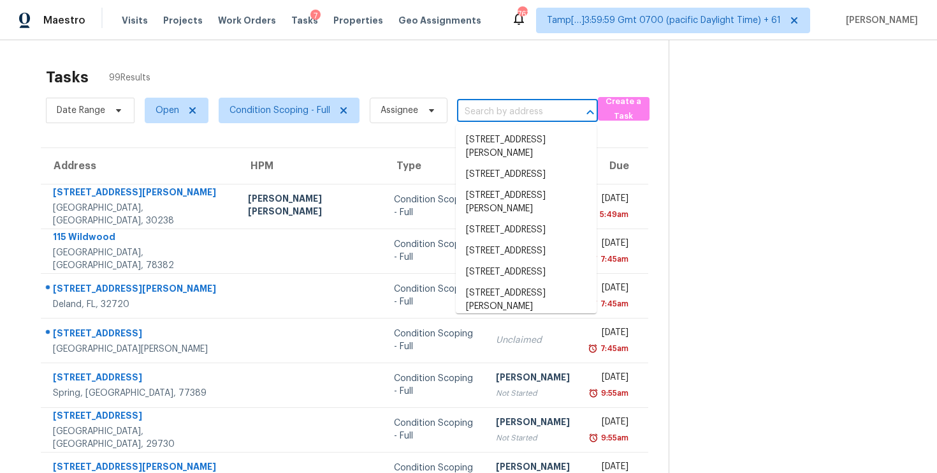
paste input "18607 W Pioneer St Goodyear, AZ, 85338"
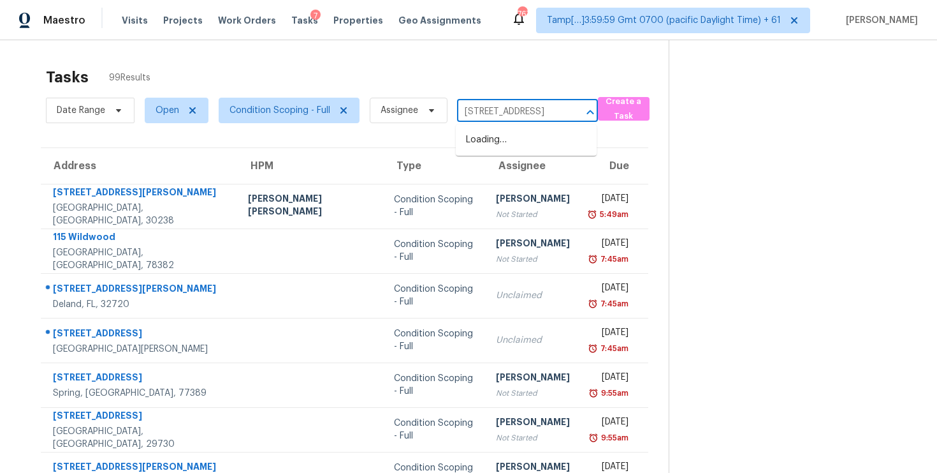
scroll to position [0, 74]
type input "18607 W Pioneer St Goodyear, AZ, 85338"
click at [499, 121] on input "text" at bounding box center [509, 112] width 105 height 20
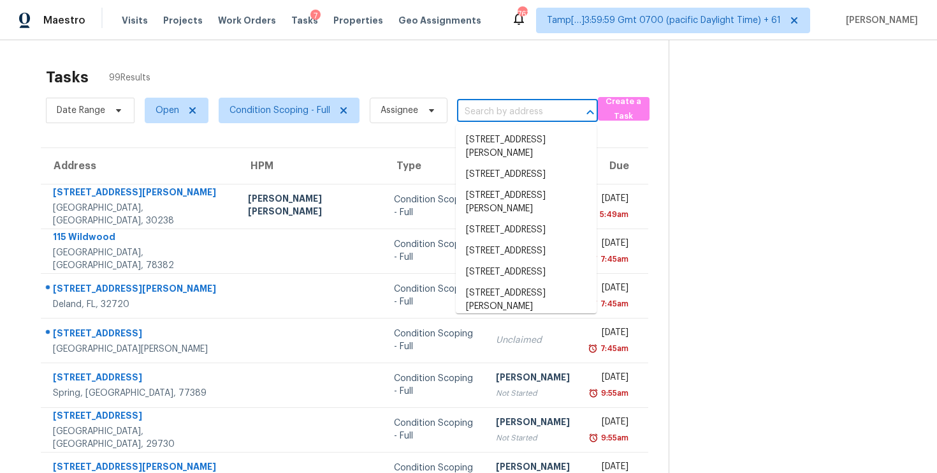
click at [231, 64] on div "Tasks 99 Results" at bounding box center [357, 77] width 623 height 33
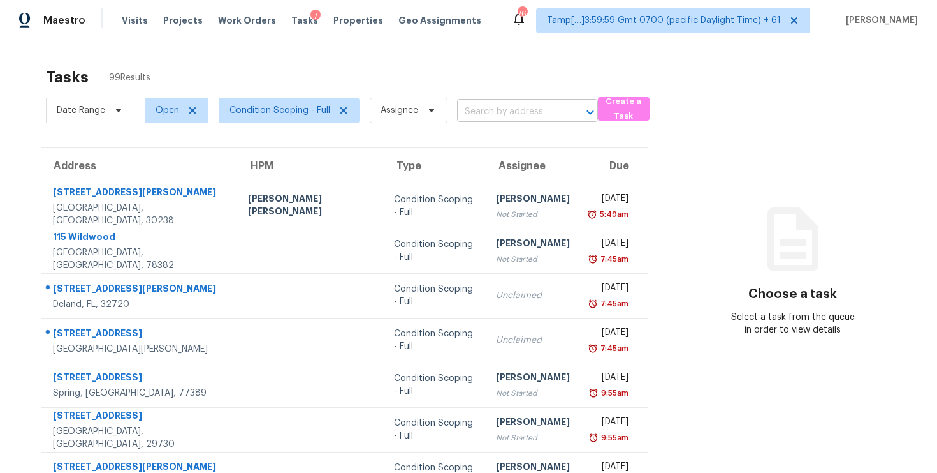
click at [526, 121] on input "text" at bounding box center [509, 112] width 105 height 20
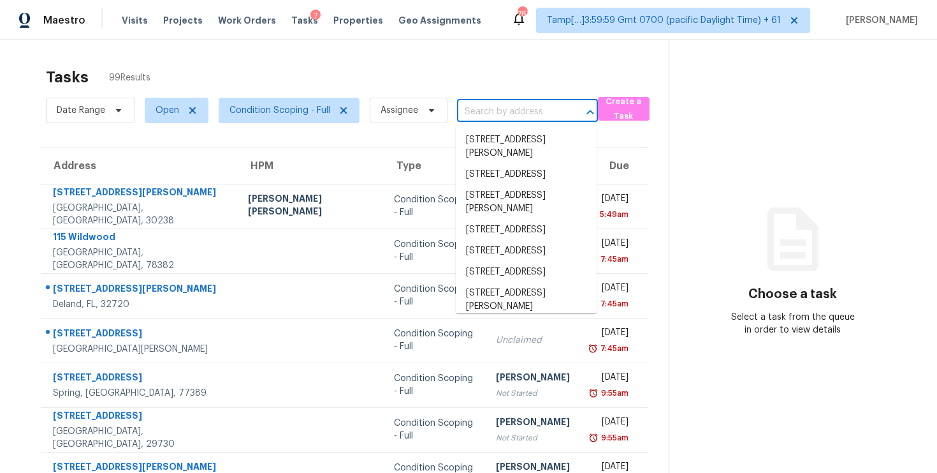
paste input "[STREET_ADDRESS]"
type input "[STREET_ADDRESS]"
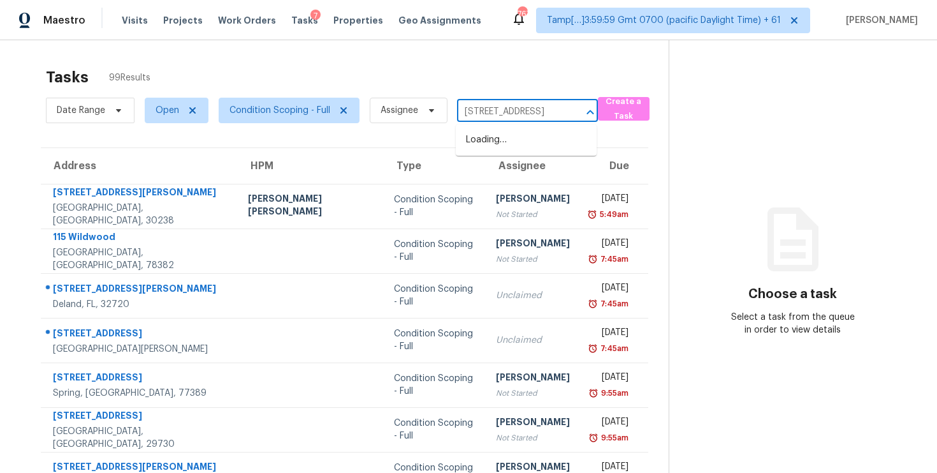
scroll to position [0, 74]
click at [534, 141] on li "18607 W Pioneer St, Goodyear, AZ 85338" at bounding box center [526, 139] width 141 height 21
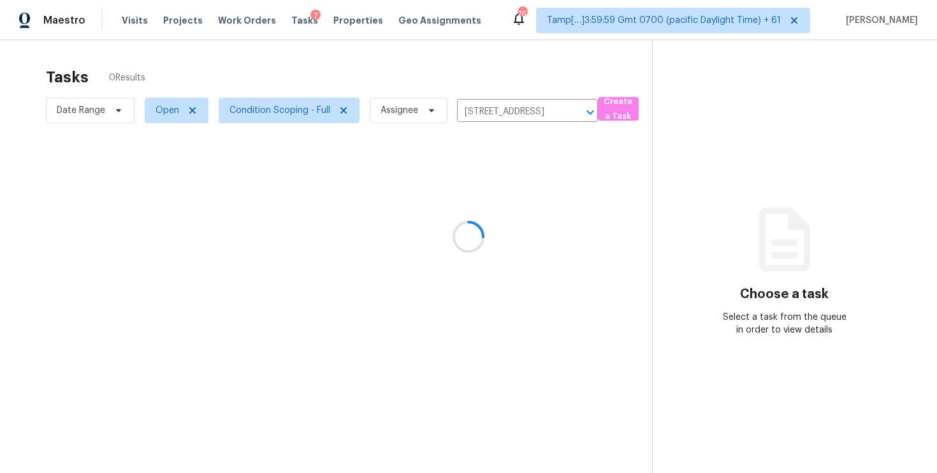
click at [522, 194] on div at bounding box center [468, 236] width 937 height 473
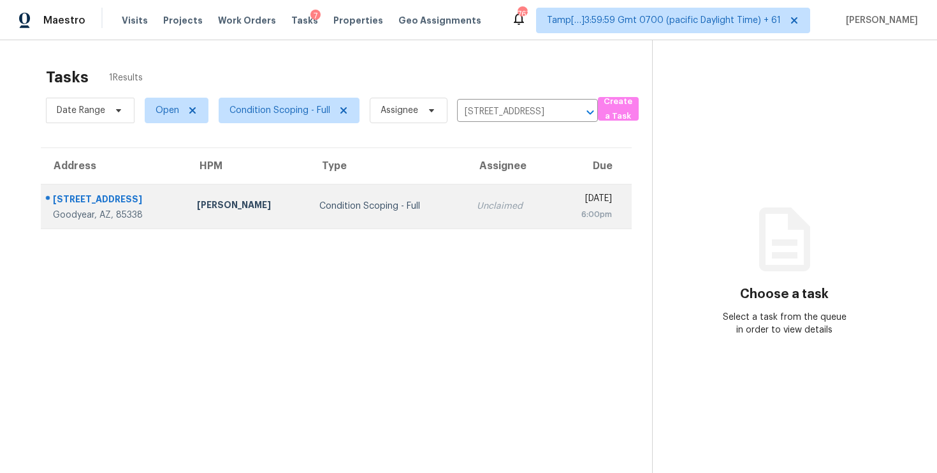
click at [553, 188] on td "Fri, Oct 3rd 2025 6:00pm" at bounding box center [592, 206] width 79 height 45
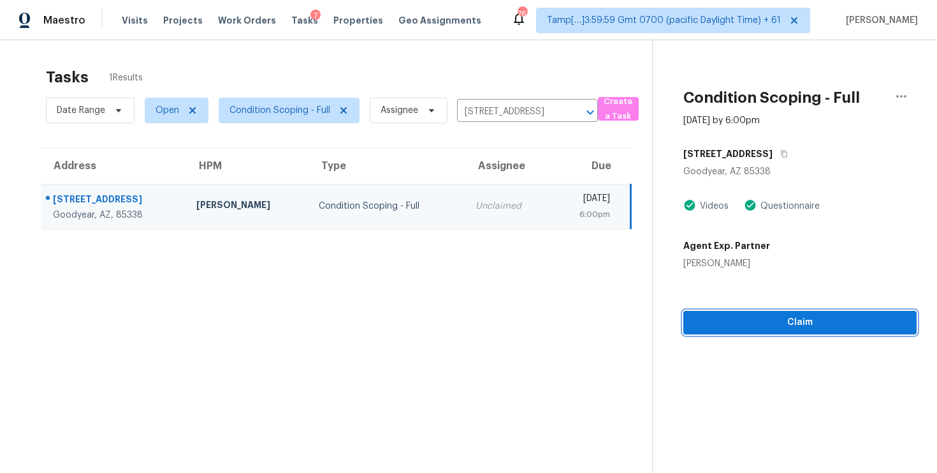
click at [823, 319] on span "Claim" at bounding box center [800, 322] width 213 height 16
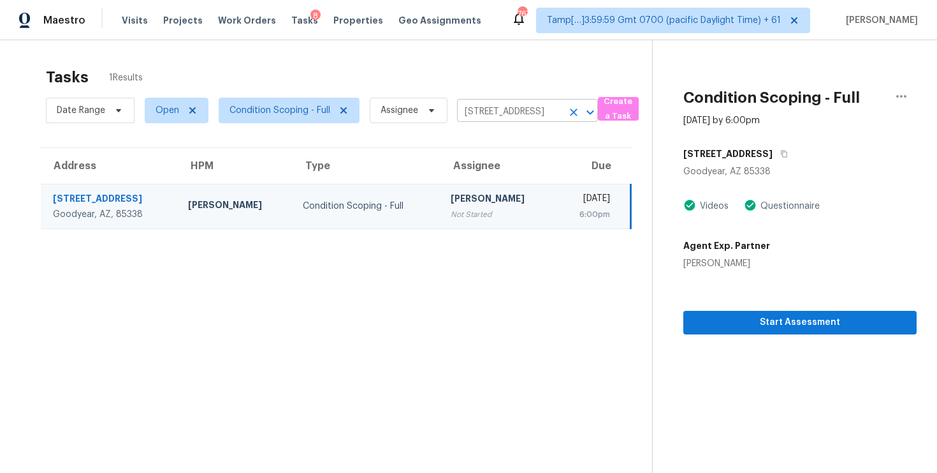
click at [565, 108] on button "Clear" at bounding box center [574, 112] width 18 height 18
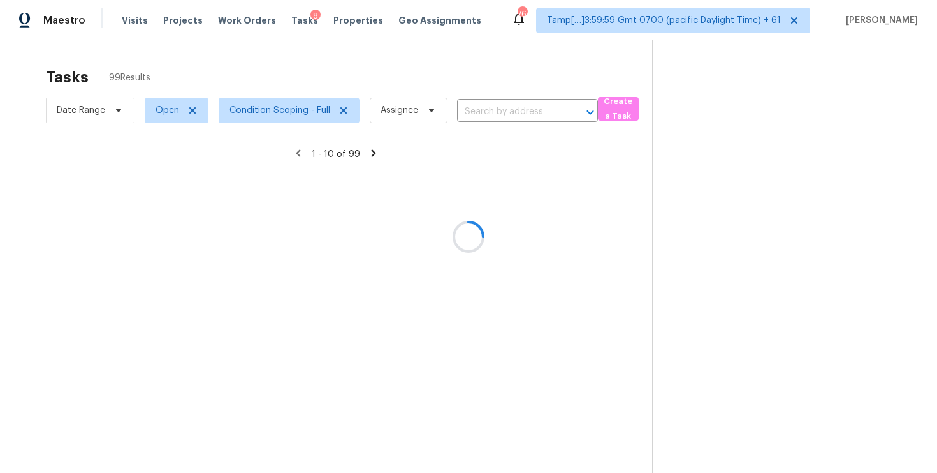
click at [540, 61] on div at bounding box center [468, 236] width 937 height 473
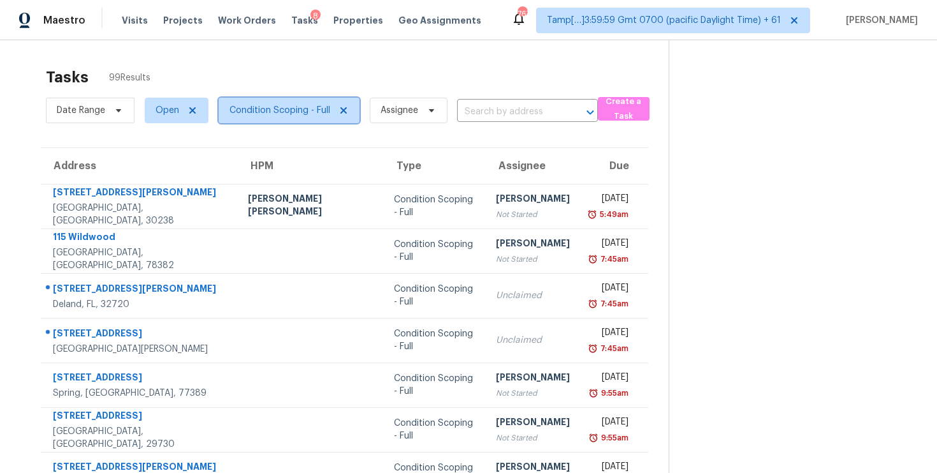
click at [295, 112] on span "Condition Scoping - Full" at bounding box center [280, 110] width 101 height 13
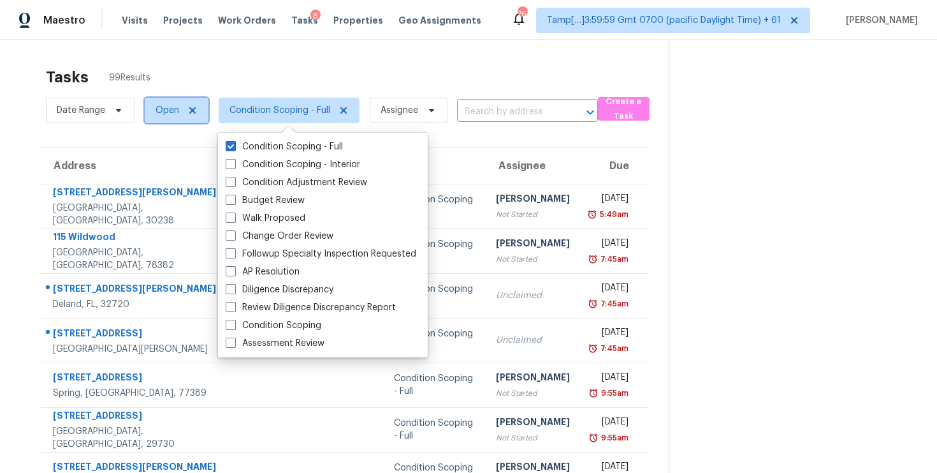
click at [170, 106] on span "Open" at bounding box center [168, 110] width 24 height 13
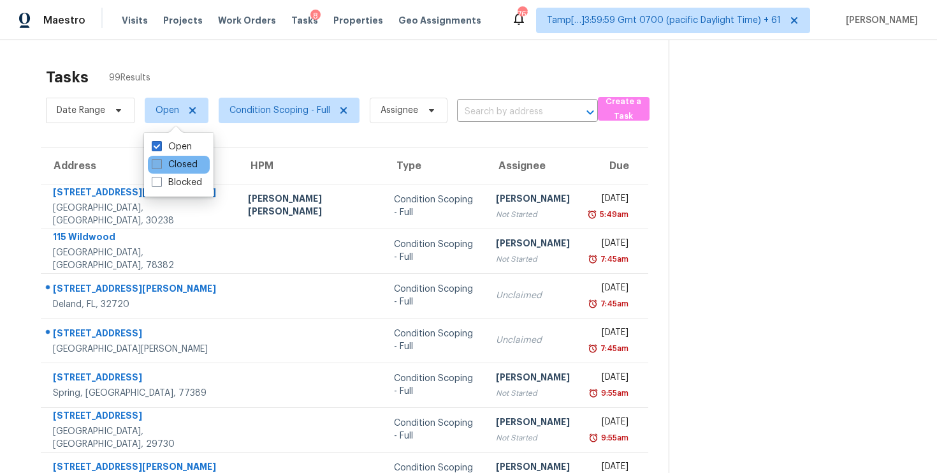
click at [173, 165] on label "Closed" at bounding box center [175, 164] width 46 height 13
click at [160, 165] on input "Closed" at bounding box center [156, 162] width 8 height 8
checkbox input "true"
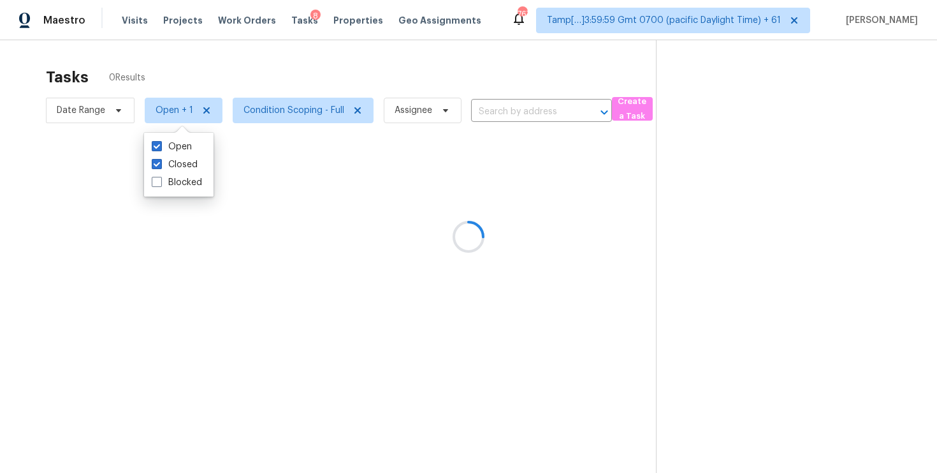
click at [226, 70] on div at bounding box center [468, 236] width 937 height 473
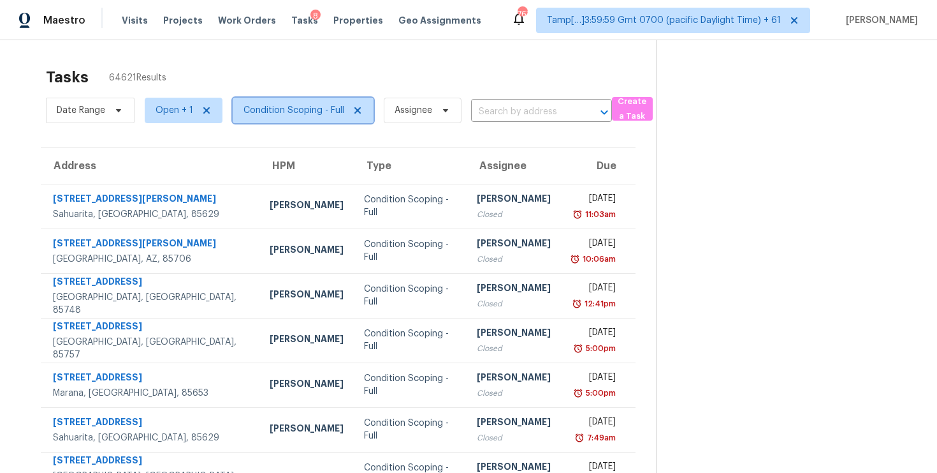
click at [279, 114] on span "Condition Scoping - Full" at bounding box center [294, 110] width 101 height 13
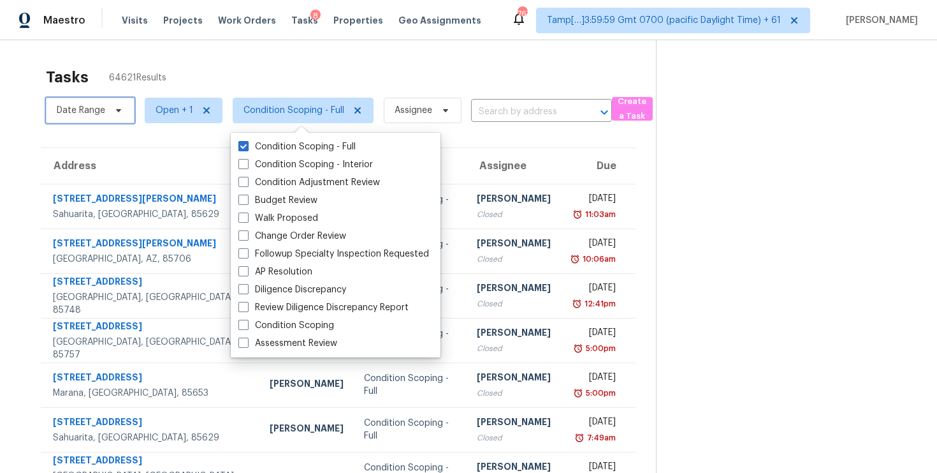
click at [103, 116] on span "Date Range" at bounding box center [81, 110] width 48 height 13
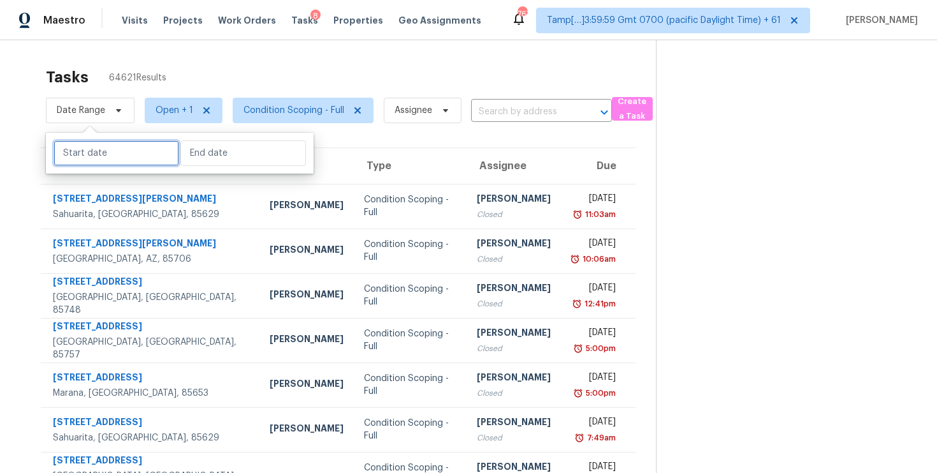
select select "9"
select select "2025"
select select "10"
select select "2025"
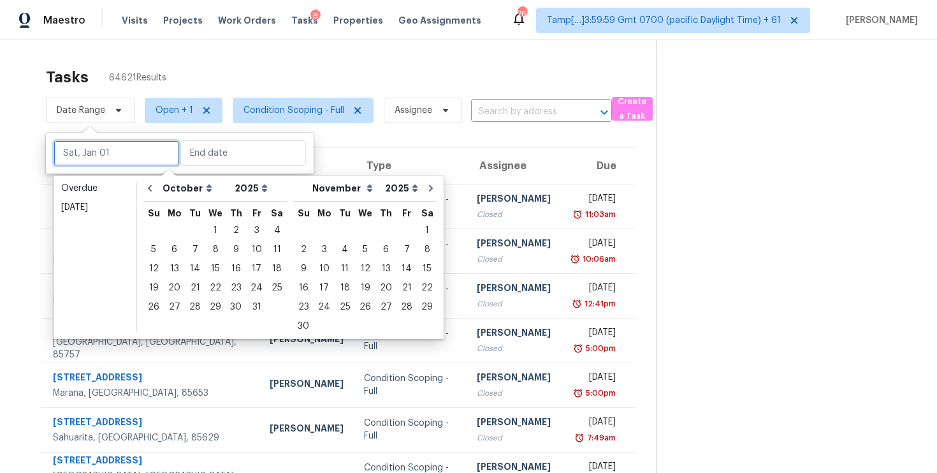
click at [98, 150] on input "text" at bounding box center [117, 153] width 126 height 26
click at [104, 203] on div "Today" at bounding box center [95, 207] width 68 height 13
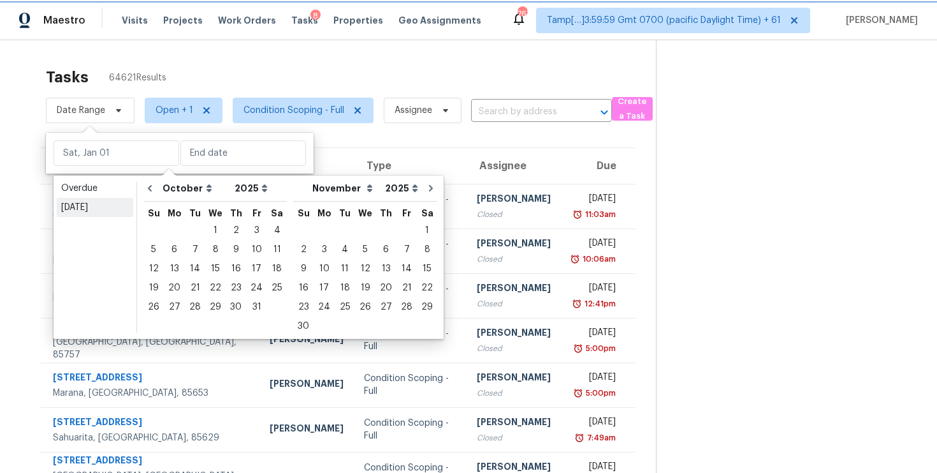
type input "[DATE]"
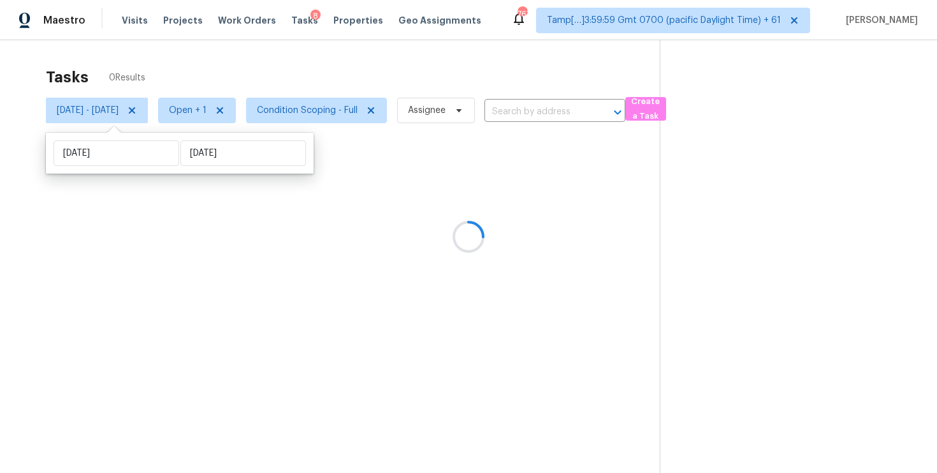
click at [197, 47] on div at bounding box center [468, 236] width 937 height 473
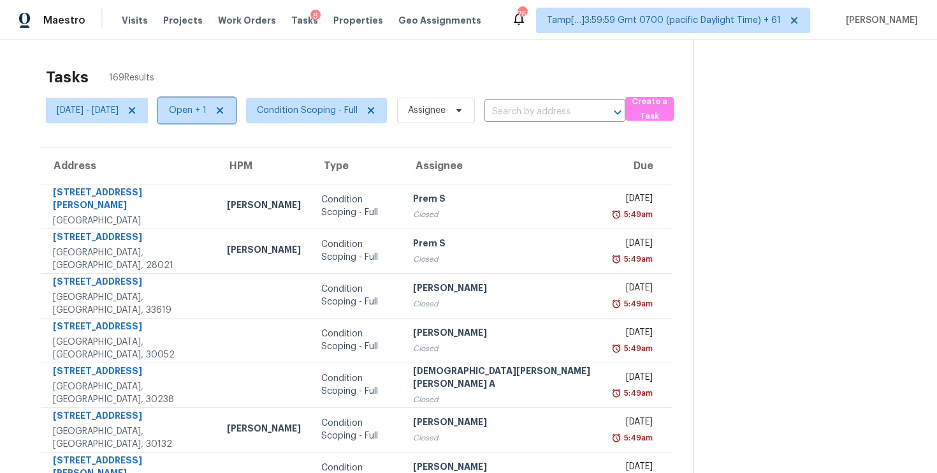
click at [228, 120] on span "Open + 1" at bounding box center [197, 111] width 78 height 26
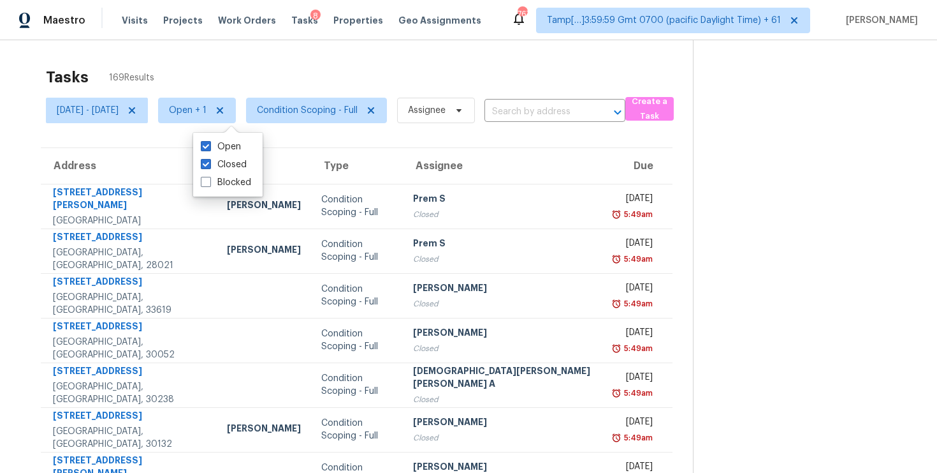
click at [326, 82] on div "Tasks 169 Results" at bounding box center [369, 77] width 647 height 33
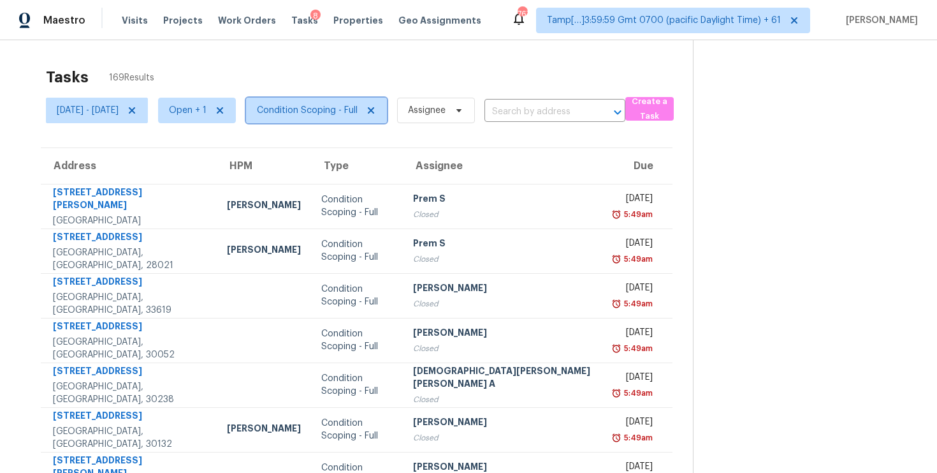
click at [339, 112] on span "Condition Scoping - Full" at bounding box center [307, 110] width 101 height 13
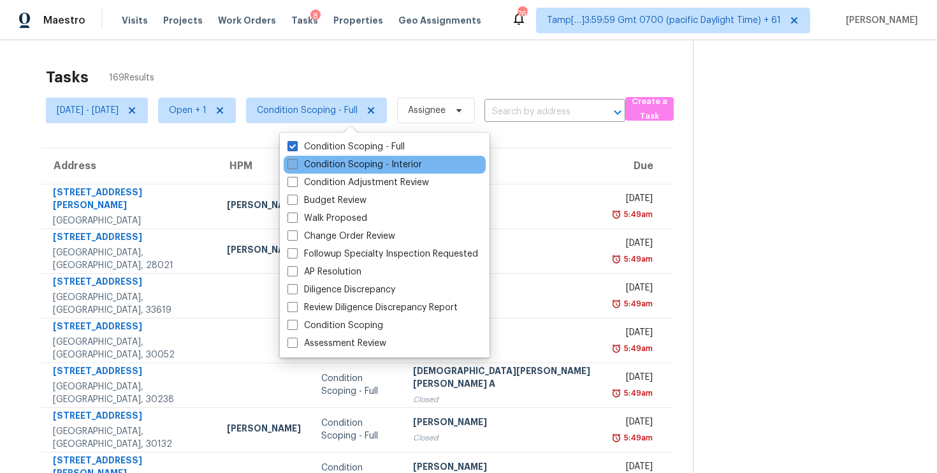
click at [339, 159] on label "Condition Scoping - Interior" at bounding box center [355, 164] width 135 height 13
click at [296, 159] on input "Condition Scoping - Interior" at bounding box center [292, 162] width 8 height 8
checkbox input "true"
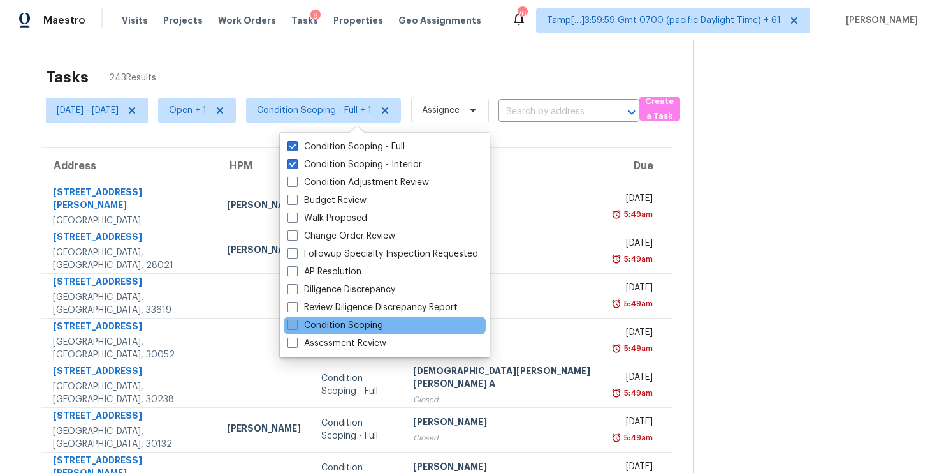
click at [326, 328] on label "Condition Scoping" at bounding box center [336, 325] width 96 height 13
click at [296, 327] on input "Condition Scoping" at bounding box center [292, 323] width 8 height 8
checkbox input "true"
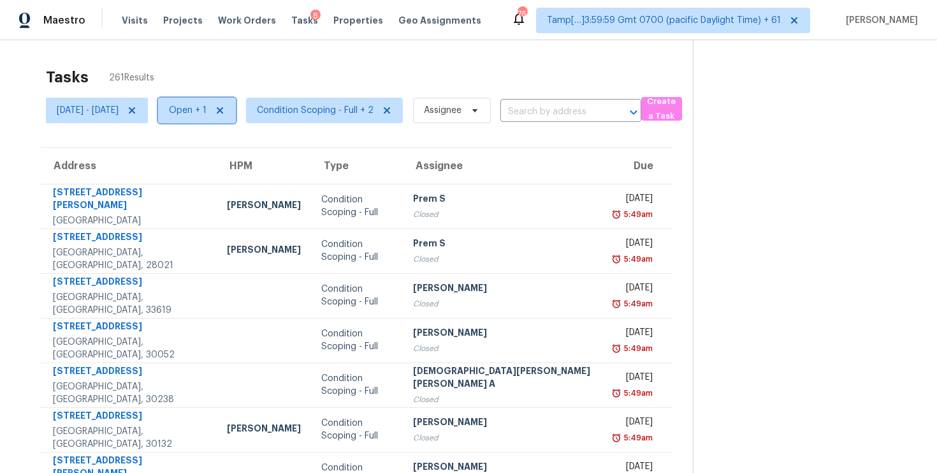
click at [207, 106] on span "Open + 1" at bounding box center [188, 110] width 38 height 13
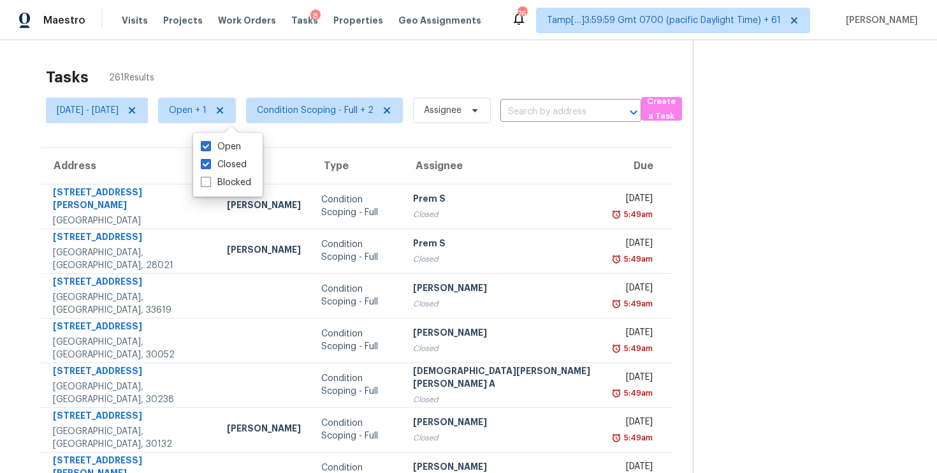
click at [244, 64] on div "Tasks 261 Results" at bounding box center [369, 77] width 647 height 33
drag, startPoint x: 105, startPoint y: 78, endPoint x: 119, endPoint y: 77, distance: 14.7
click at [119, 78] on div "Tasks 261 Results" at bounding box center [369, 77] width 647 height 33
copy span "261"
click at [257, 62] on div "Tasks 261 Results" at bounding box center [369, 77] width 647 height 33
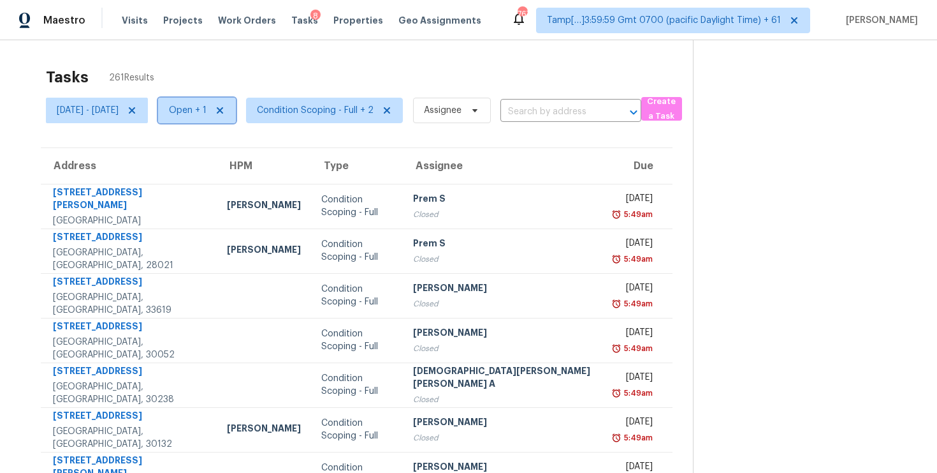
click at [207, 110] on span "Open + 1" at bounding box center [188, 110] width 38 height 13
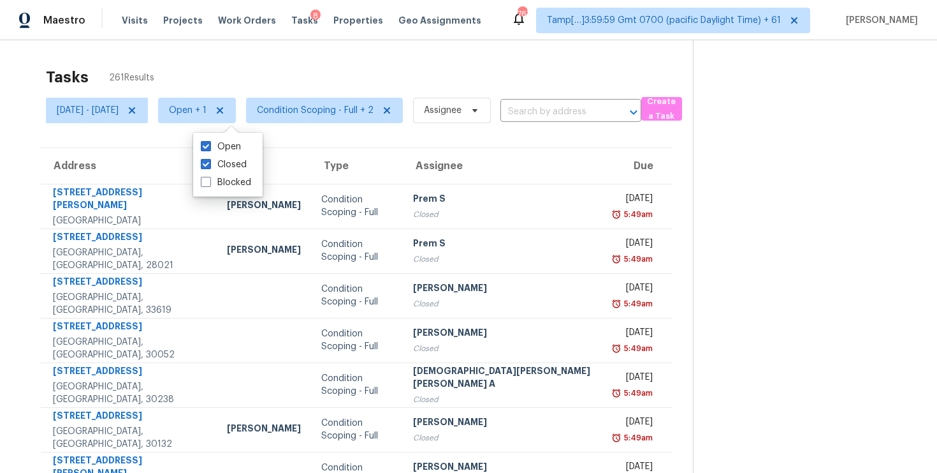
click at [296, 70] on div "Tasks 261 Results" at bounding box center [369, 77] width 647 height 33
click at [237, 69] on div "Tasks 261 Results" at bounding box center [369, 77] width 647 height 33
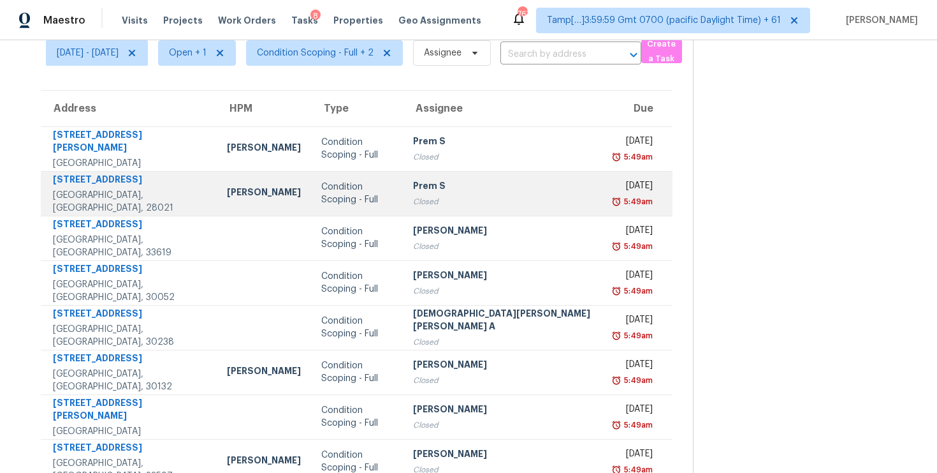
scroll to position [66, 0]
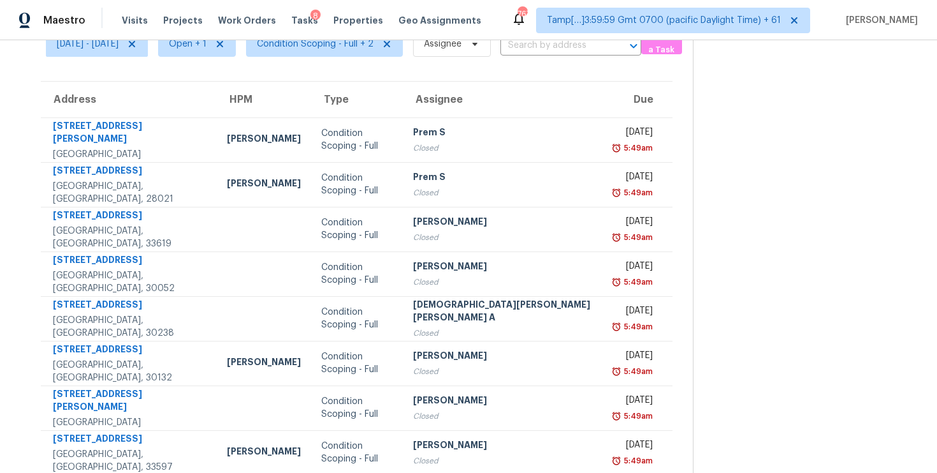
click at [232, 31] on div "Visits Projects Work Orders Tasks 8 Properties Geo Assignments" at bounding box center [309, 21] width 375 height 26
click at [207, 48] on span "Open + 1" at bounding box center [188, 44] width 38 height 13
click at [232, 103] on label "Closed" at bounding box center [224, 98] width 46 height 13
click at [209, 100] on input "Closed" at bounding box center [205, 96] width 8 height 8
checkbox input "false"
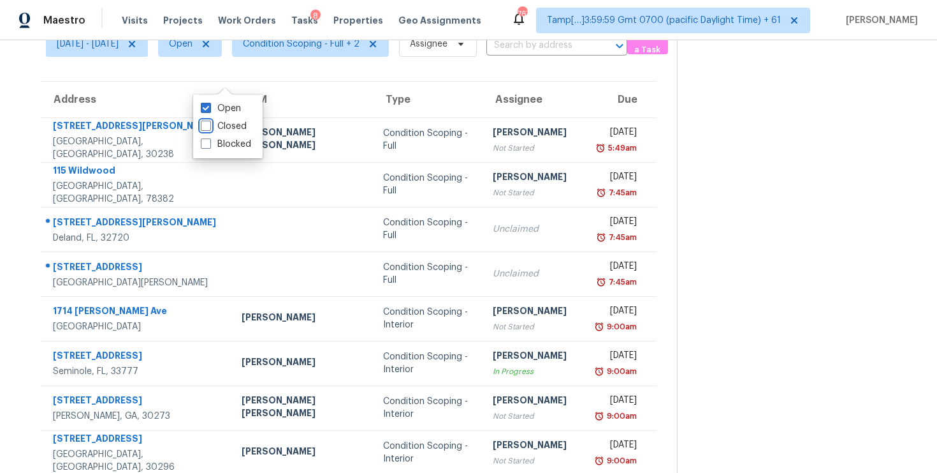
scroll to position [0, 0]
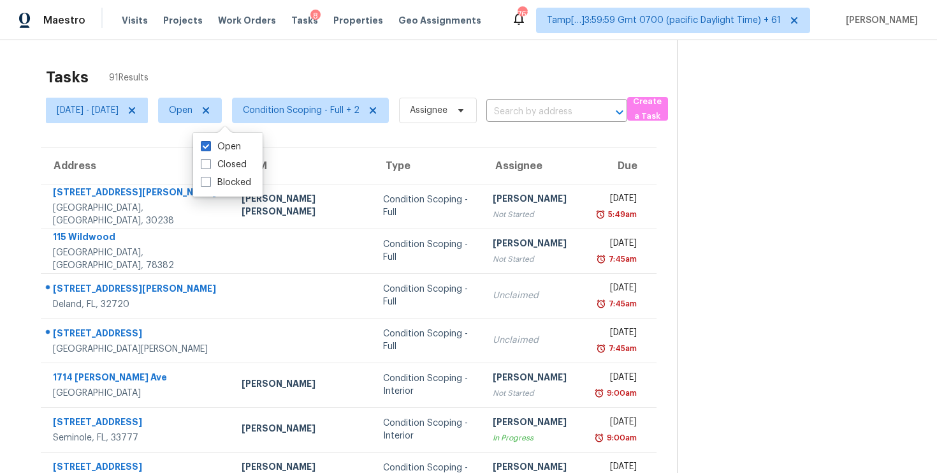
click at [302, 80] on div "Tasks 91 Results" at bounding box center [361, 77] width 631 height 33
click at [193, 106] on span "Open" at bounding box center [181, 110] width 24 height 13
click at [215, 159] on label "Closed" at bounding box center [224, 164] width 46 height 13
click at [209, 159] on input "Closed" at bounding box center [205, 162] width 8 height 8
checkbox input "true"
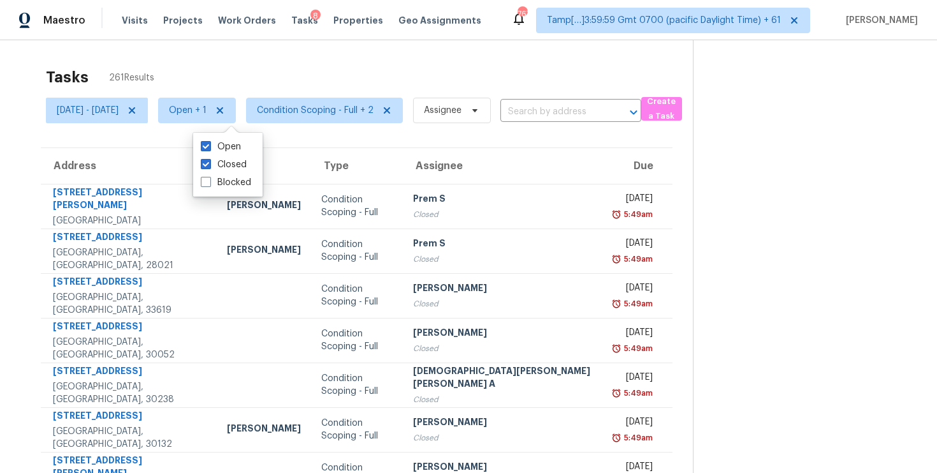
click at [227, 78] on div "Tasks 261 Results" at bounding box center [369, 77] width 647 height 33
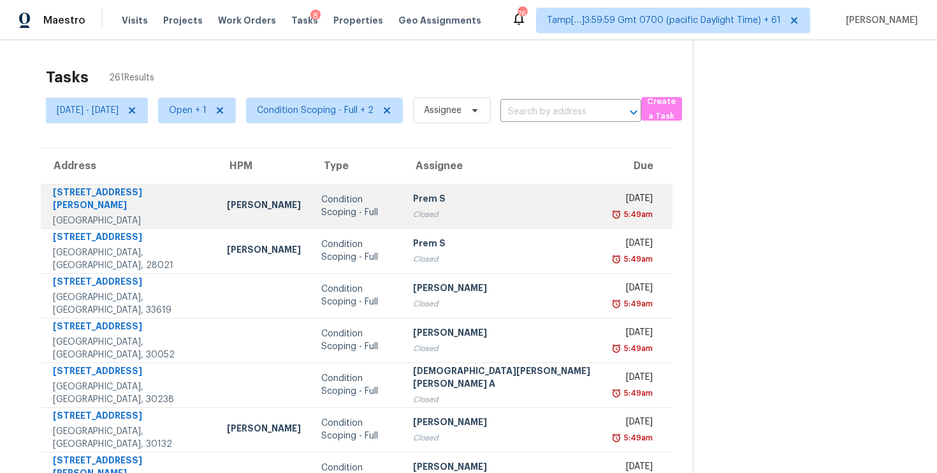
scroll to position [25, 0]
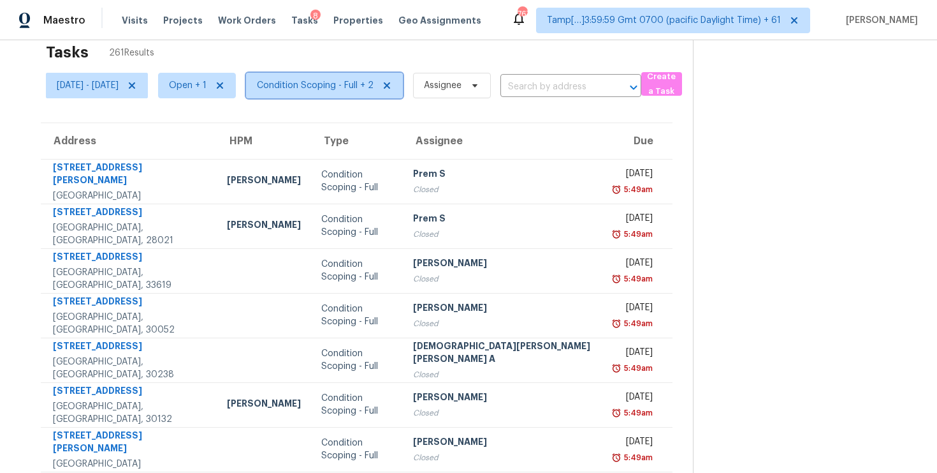
click at [336, 85] on span "Condition Scoping - Full + 2" at bounding box center [315, 85] width 117 height 13
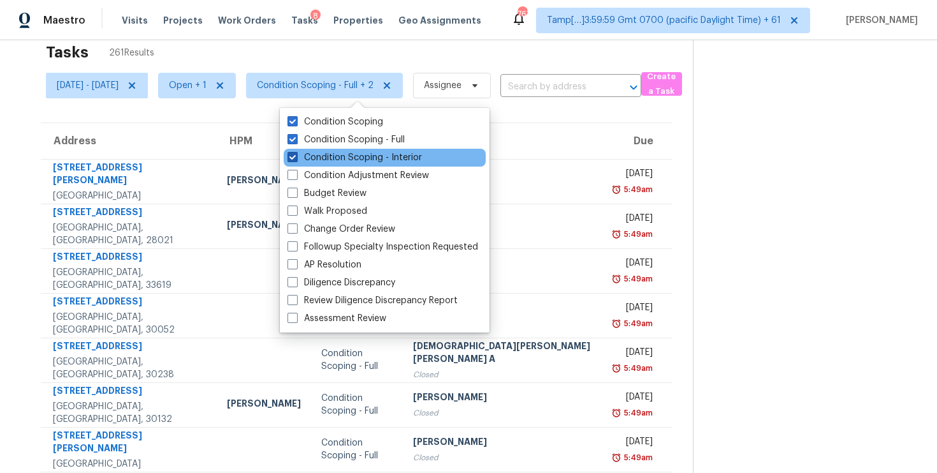
click at [362, 157] on label "Condition Scoping - Interior" at bounding box center [355, 157] width 135 height 13
click at [296, 157] on input "Condition Scoping - Interior" at bounding box center [292, 155] width 8 height 8
checkbox input "false"
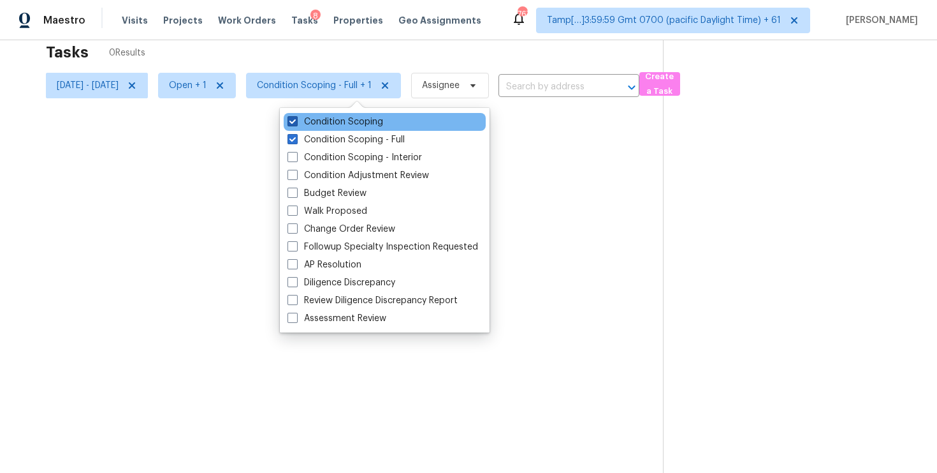
click at [353, 127] on label "Condition Scoping" at bounding box center [336, 121] width 96 height 13
click at [296, 124] on input "Condition Scoping" at bounding box center [292, 119] width 8 height 8
checkbox input "false"
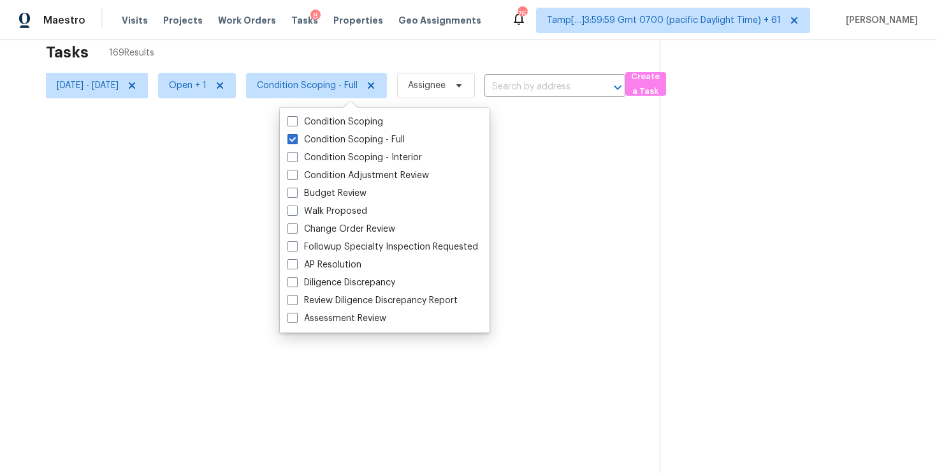
click at [339, 64] on div "Tasks 169 Results" at bounding box center [353, 52] width 614 height 33
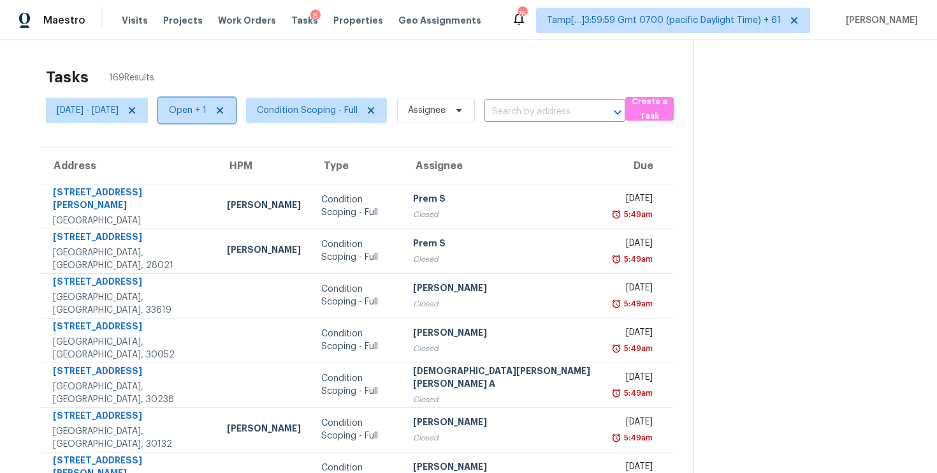
click at [207, 107] on span "Open + 1" at bounding box center [188, 110] width 38 height 13
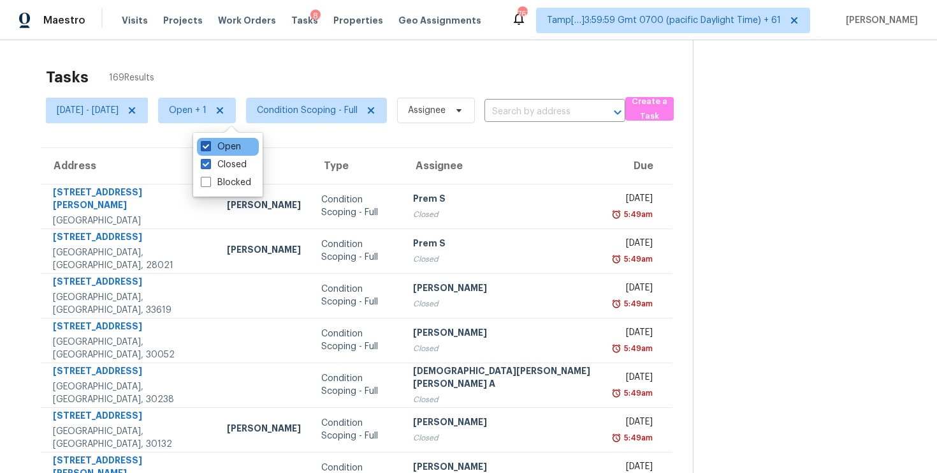
click at [230, 145] on label "Open" at bounding box center [221, 146] width 40 height 13
click at [209, 145] on input "Open" at bounding box center [205, 144] width 8 height 8
checkbox input "false"
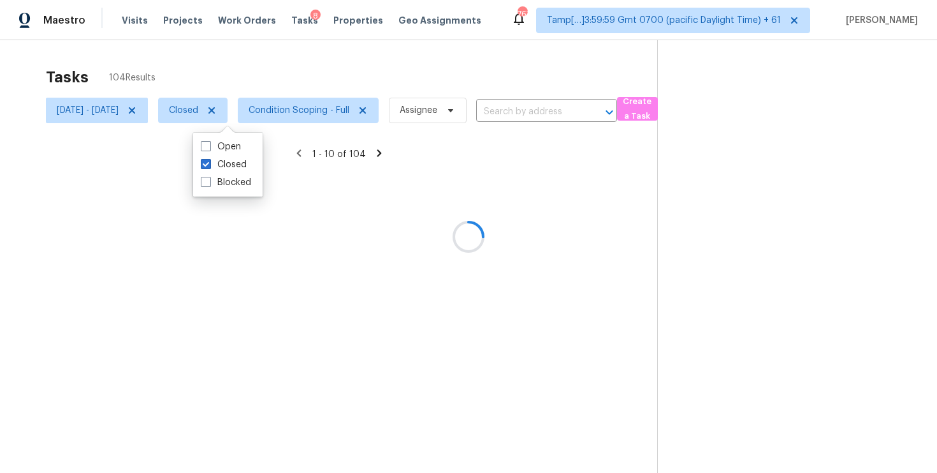
click at [262, 72] on div at bounding box center [468, 236] width 937 height 473
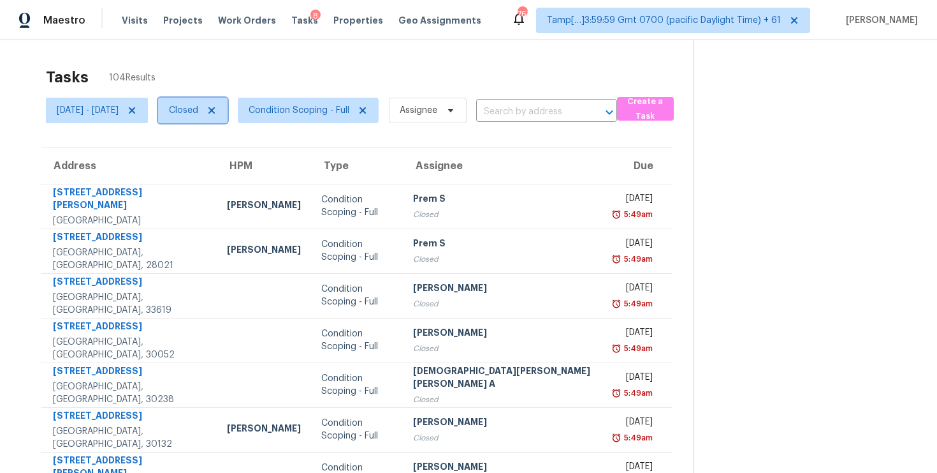
click at [198, 108] on span "Closed" at bounding box center [183, 110] width 29 height 13
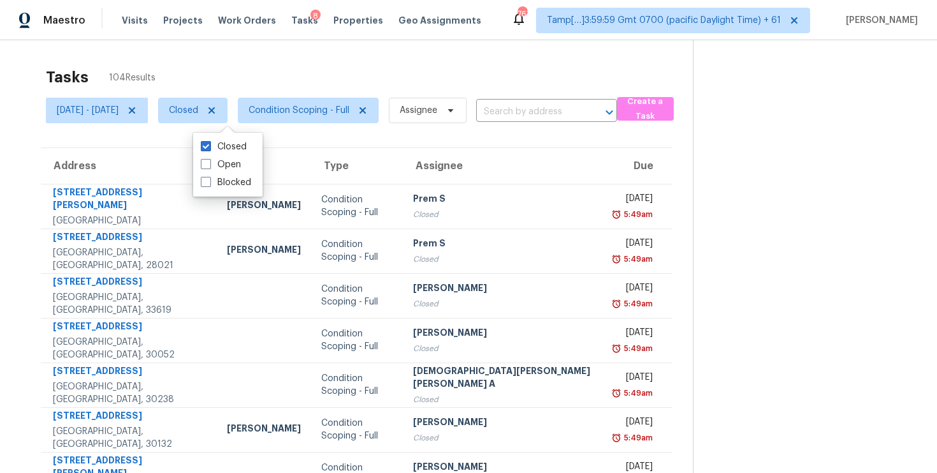
click at [253, 57] on div "Tasks 104 Results Fri, Oct 03 - Fri, Oct 03 Closed Condition Scoping - Full Ass…" at bounding box center [468, 352] width 937 height 624
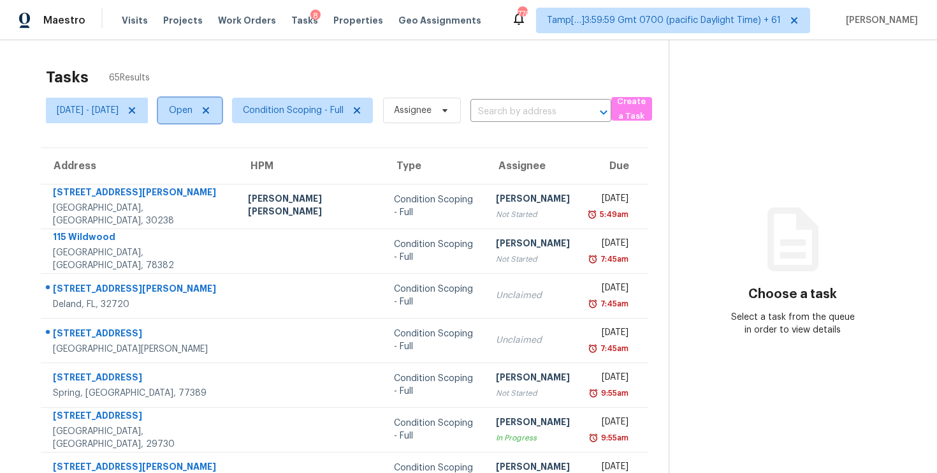
click at [193, 116] on span "Open" at bounding box center [181, 110] width 24 height 13
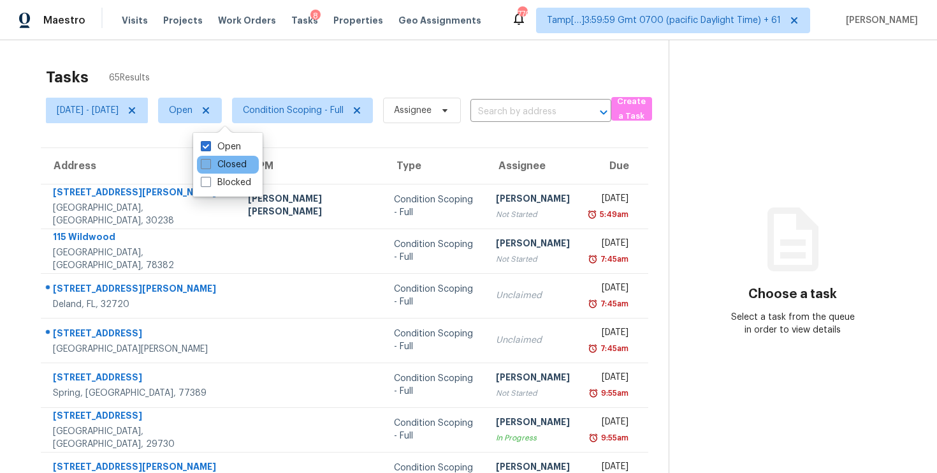
click at [209, 166] on span at bounding box center [206, 164] width 10 height 10
click at [209, 166] on input "Closed" at bounding box center [205, 162] width 8 height 8
checkbox input "true"
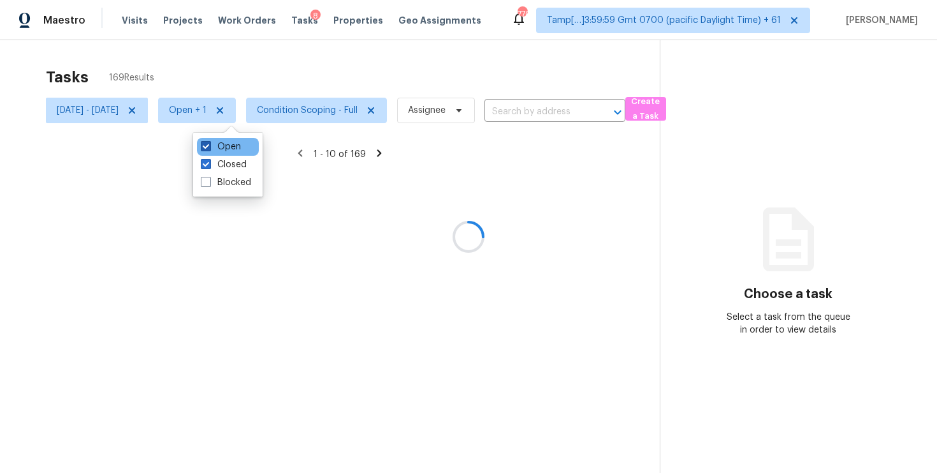
click at [208, 142] on span at bounding box center [206, 146] width 10 height 10
click at [208, 142] on input "Open" at bounding box center [205, 144] width 8 height 8
checkbox input "false"
click at [212, 67] on div at bounding box center [468, 236] width 937 height 473
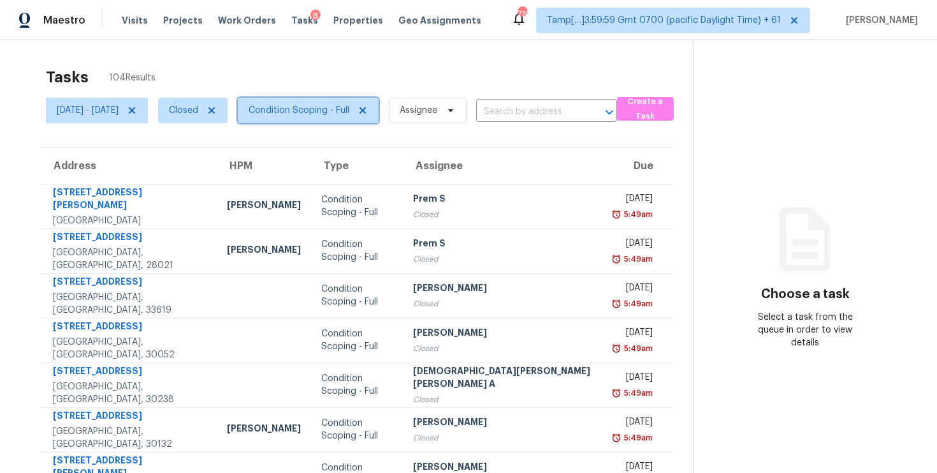
click at [332, 107] on span "Condition Scoping - Full" at bounding box center [299, 110] width 101 height 13
click at [331, 71] on div "Tasks 104 Results" at bounding box center [369, 77] width 647 height 33
click at [198, 105] on span "Closed" at bounding box center [183, 110] width 29 height 13
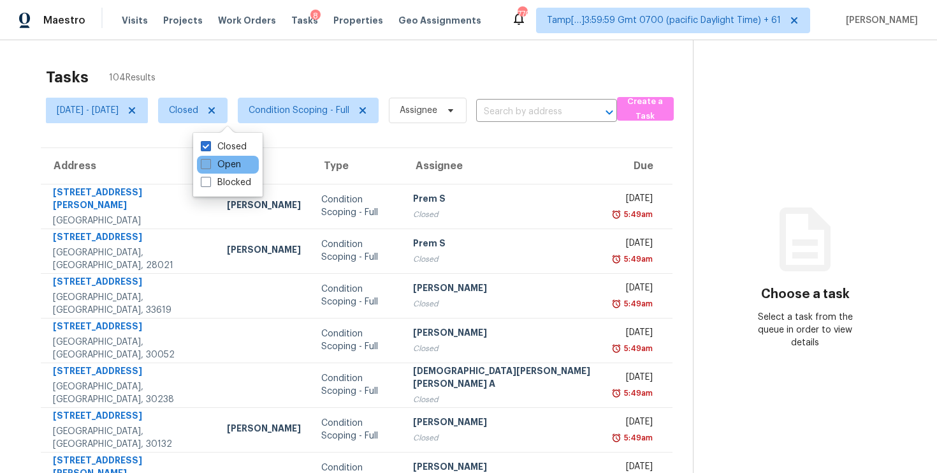
click at [213, 159] on label "Open" at bounding box center [221, 164] width 40 height 13
click at [209, 159] on input "Open" at bounding box center [205, 162] width 8 height 8
checkbox input "true"
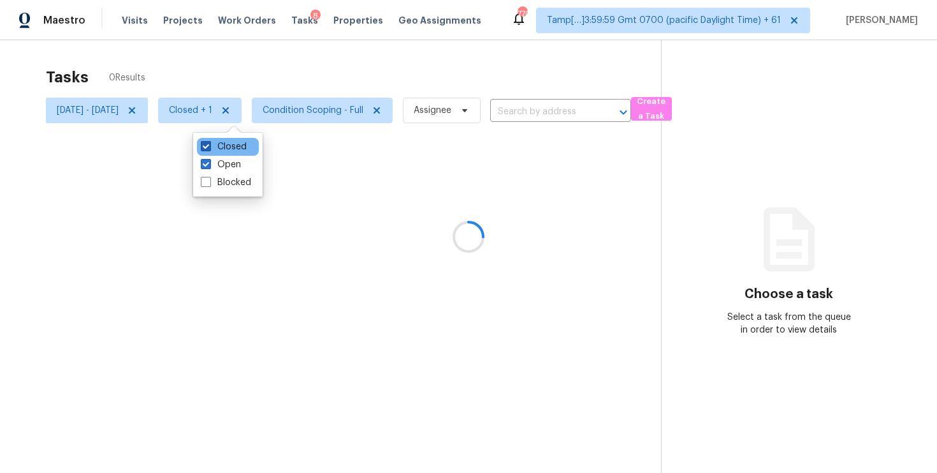
click at [211, 147] on label "Closed" at bounding box center [224, 146] width 46 height 13
click at [209, 147] on input "Closed" at bounding box center [205, 144] width 8 height 8
checkbox input "false"
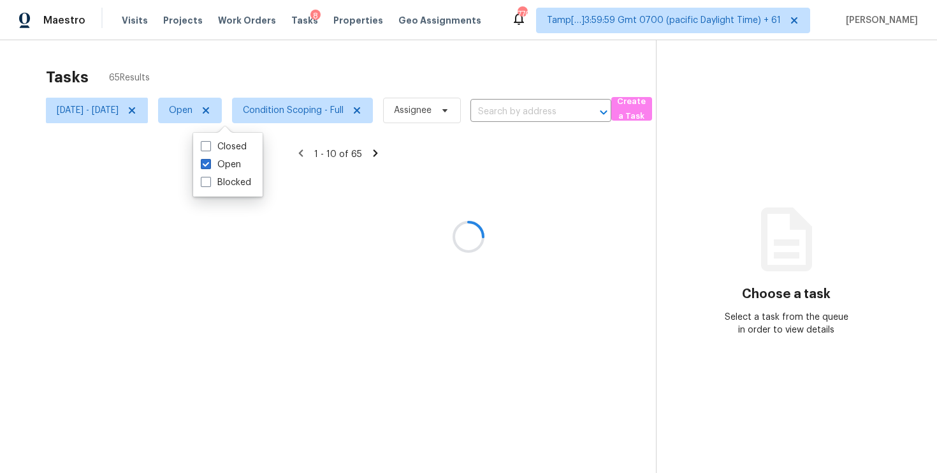
click at [219, 75] on div "Tasks 65 Results" at bounding box center [351, 77] width 610 height 33
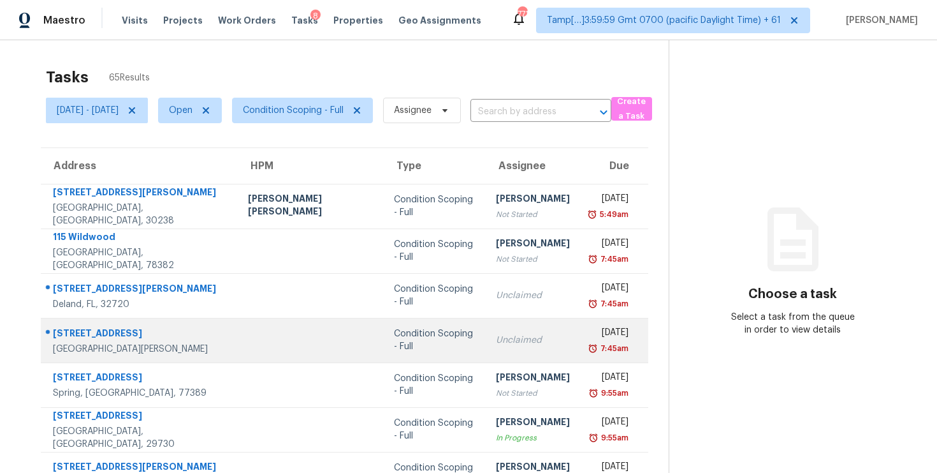
scroll to position [191, 0]
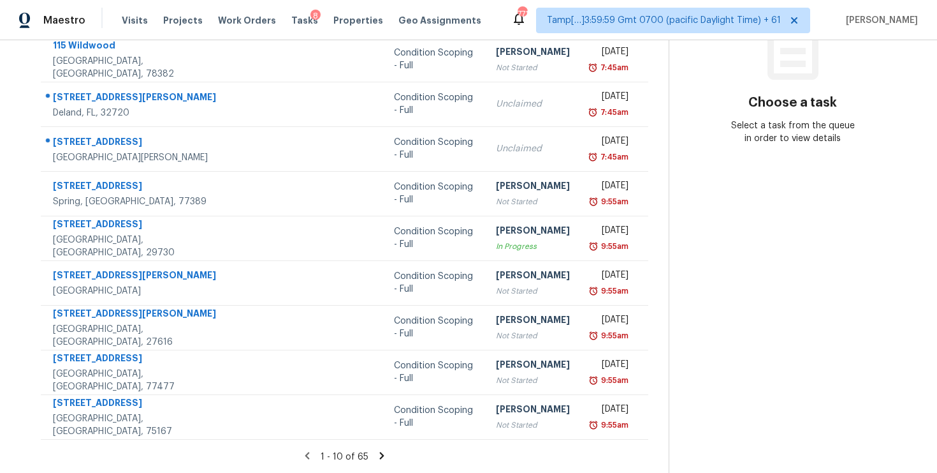
click at [379, 452] on icon at bounding box center [381, 455] width 11 height 11
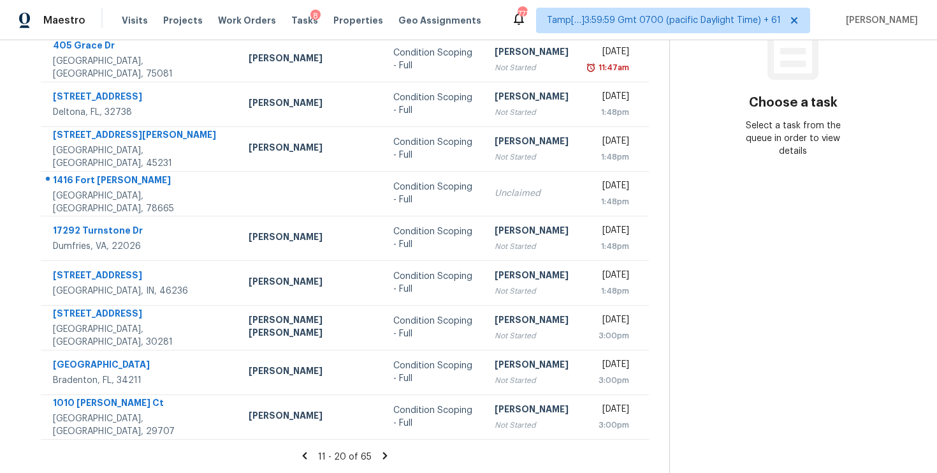
click at [379, 454] on icon at bounding box center [384, 455] width 11 height 11
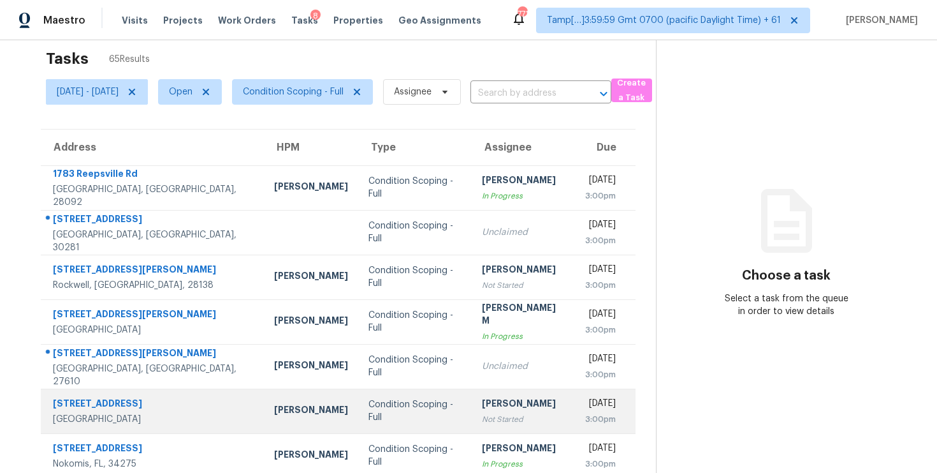
scroll to position [0, 0]
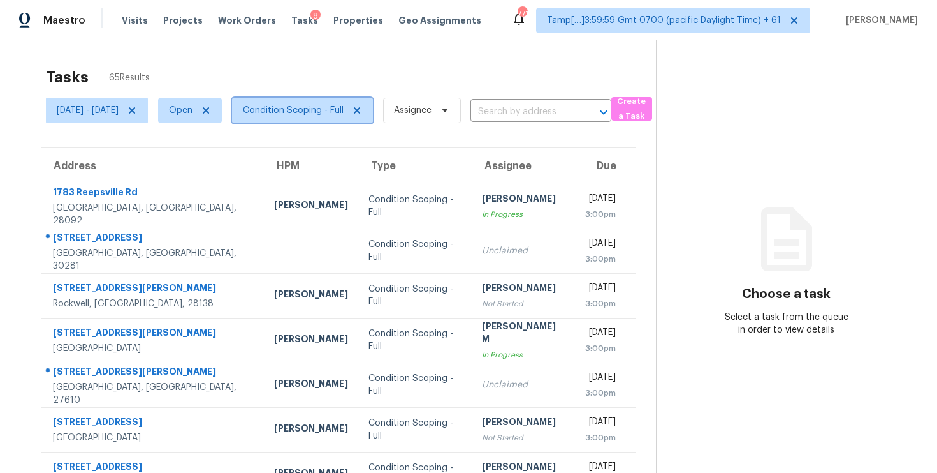
click at [305, 105] on span "Condition Scoping - Full" at bounding box center [293, 110] width 101 height 13
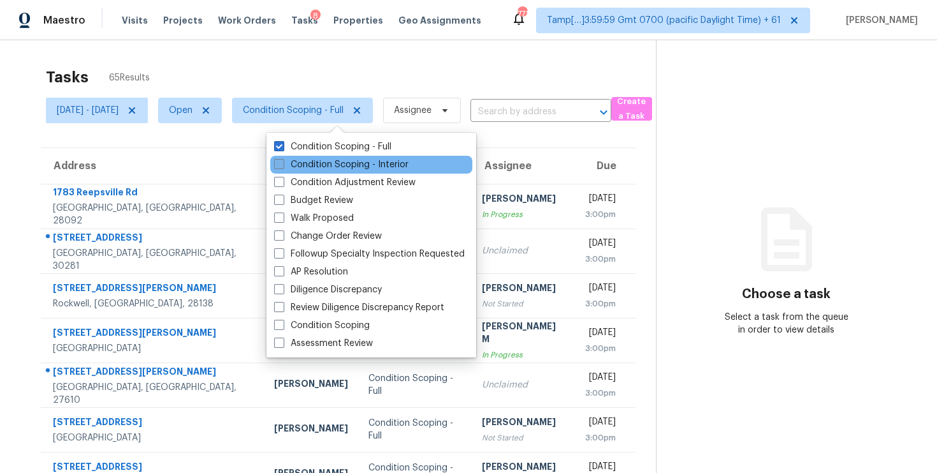
click at [303, 161] on label "Condition Scoping - Interior" at bounding box center [341, 164] width 135 height 13
click at [282, 161] on input "Condition Scoping - Interior" at bounding box center [278, 162] width 8 height 8
checkbox input "true"
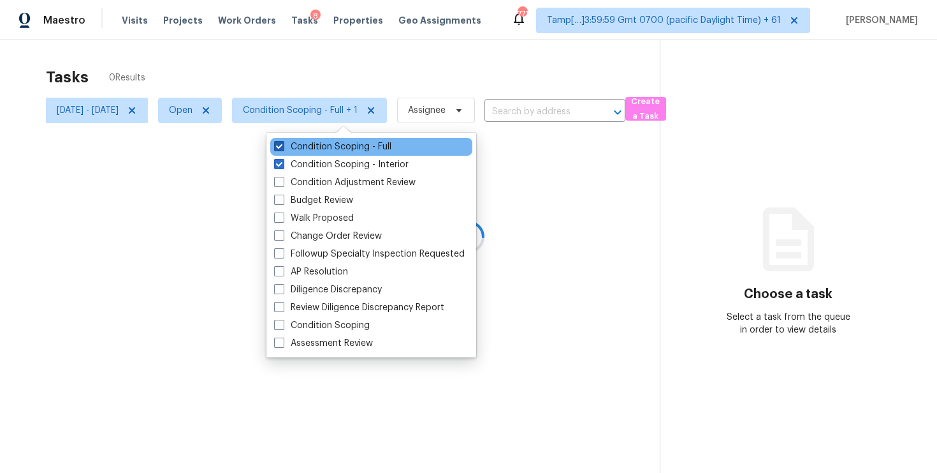
click at [297, 145] on label "Condition Scoping - Full" at bounding box center [332, 146] width 117 height 13
click at [282, 145] on input "Condition Scoping - Full" at bounding box center [278, 144] width 8 height 8
checkbox input "false"
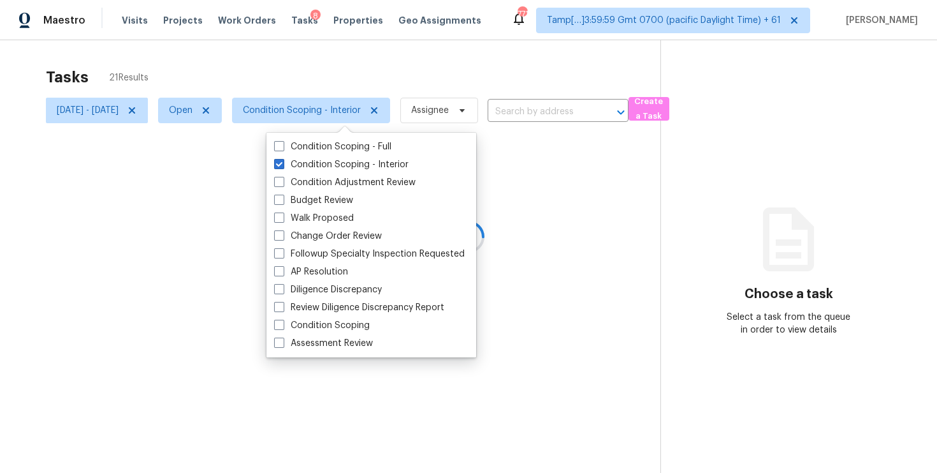
click at [270, 66] on div at bounding box center [468, 236] width 937 height 473
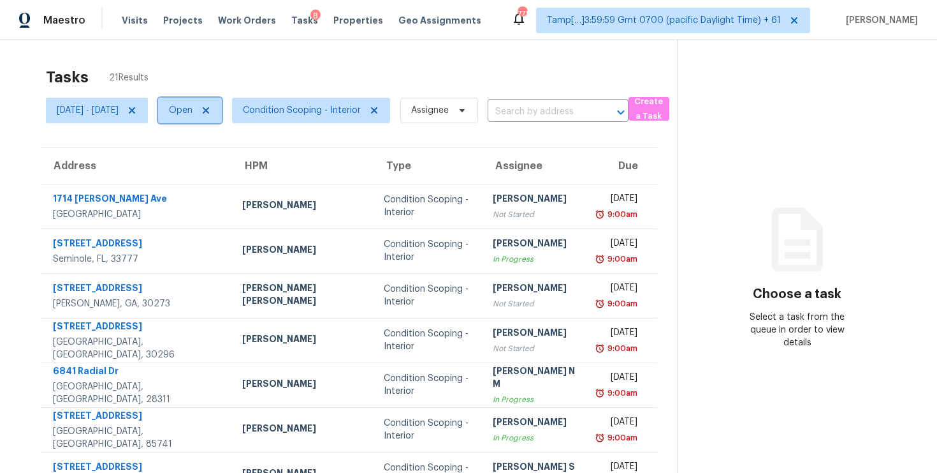
click at [193, 105] on span "Open" at bounding box center [181, 110] width 24 height 13
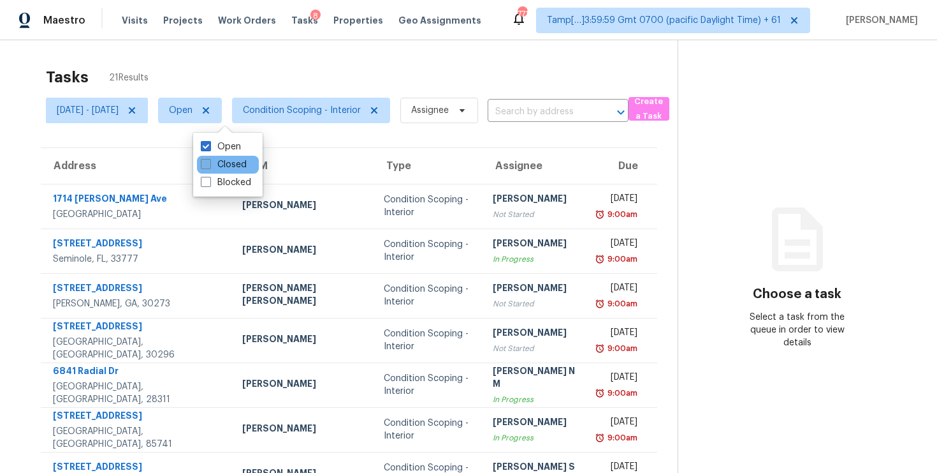
click at [219, 159] on label "Closed" at bounding box center [224, 164] width 46 height 13
click at [209, 159] on input "Closed" at bounding box center [205, 162] width 8 height 8
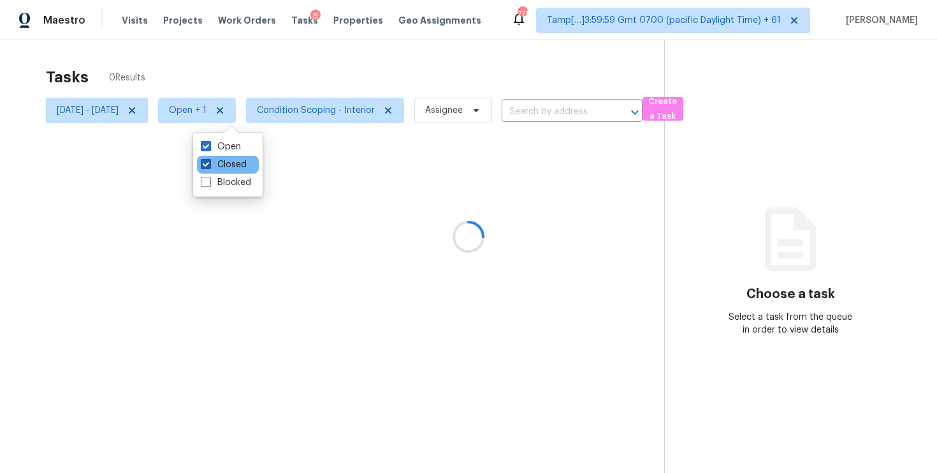
click at [219, 159] on label "Closed" at bounding box center [224, 164] width 46 height 13
click at [209, 159] on input "Closed" at bounding box center [205, 162] width 8 height 8
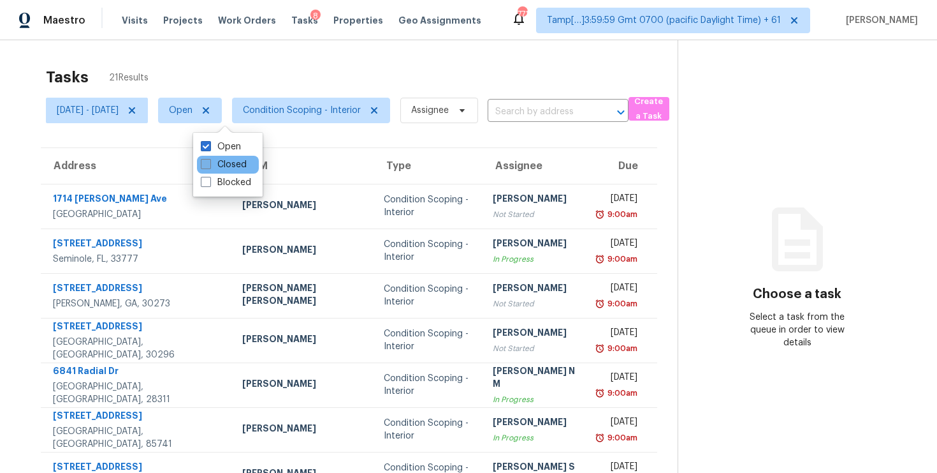
click at [219, 159] on label "Closed" at bounding box center [224, 164] width 46 height 13
click at [209, 159] on input "Closed" at bounding box center [205, 162] width 8 height 8
checkbox input "true"
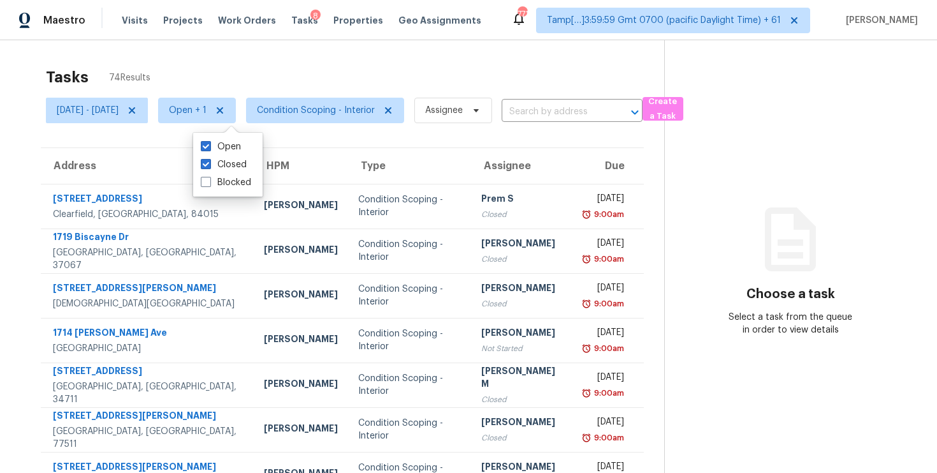
click at [219, 85] on div "Tasks 74 Results" at bounding box center [355, 77] width 619 height 33
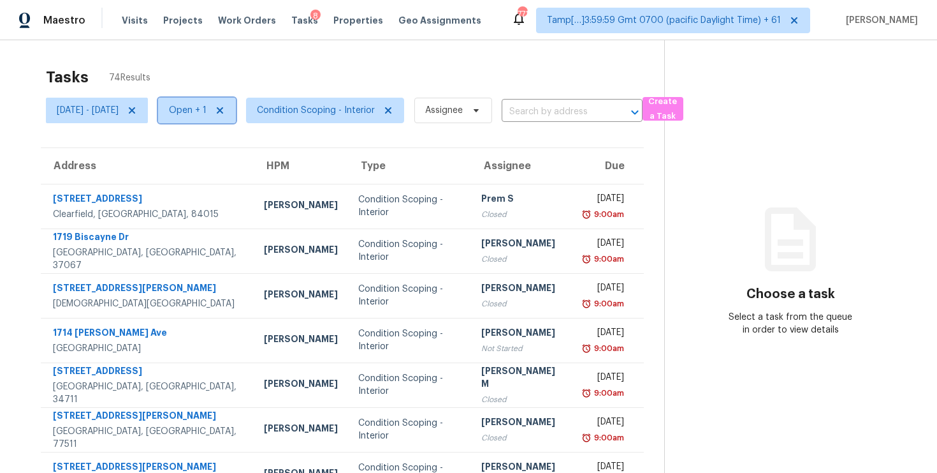
click at [207, 107] on span "Open + 1" at bounding box center [188, 110] width 38 height 13
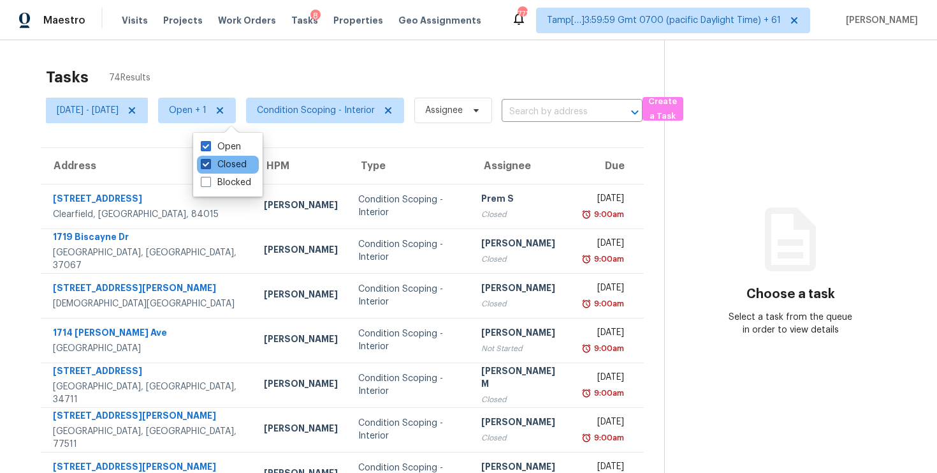
click at [224, 163] on label "Closed" at bounding box center [224, 164] width 46 height 13
click at [209, 163] on input "Closed" at bounding box center [205, 162] width 8 height 8
checkbox input "false"
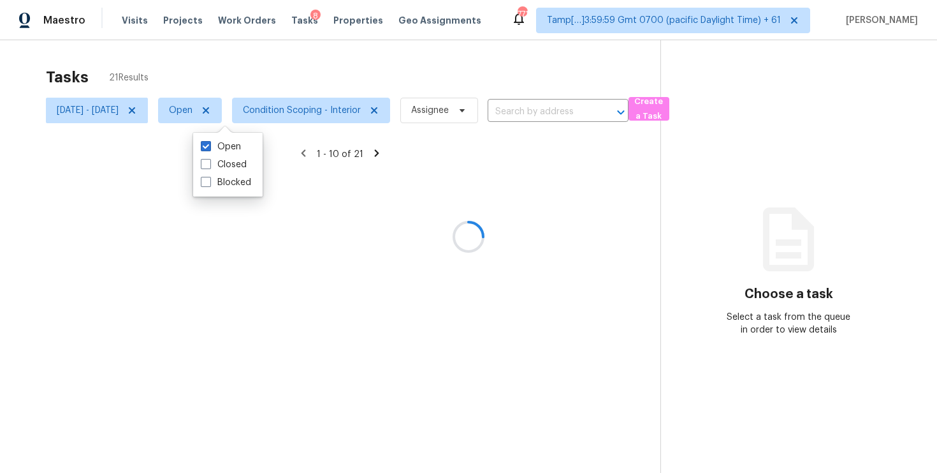
click at [233, 71] on div at bounding box center [468, 236] width 937 height 473
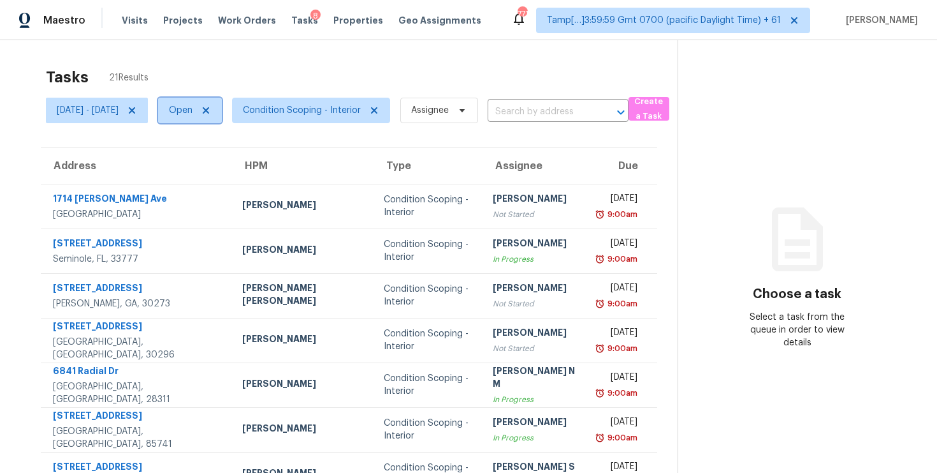
click at [193, 112] on span "Open" at bounding box center [181, 110] width 24 height 13
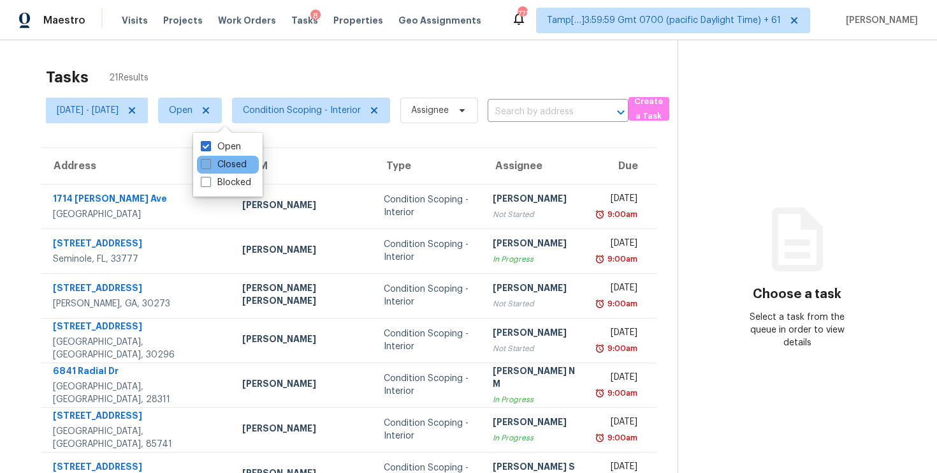
click at [220, 166] on label "Closed" at bounding box center [224, 164] width 46 height 13
click at [209, 166] on input "Closed" at bounding box center [205, 162] width 8 height 8
checkbox input "true"
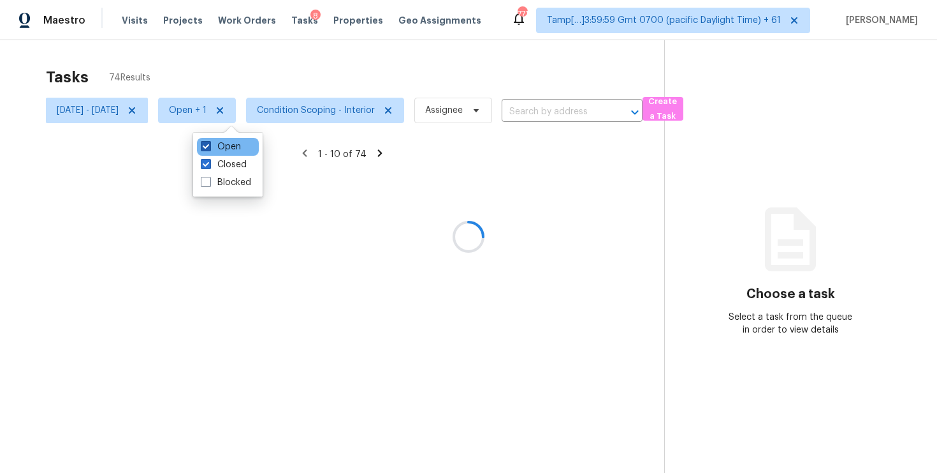
click at [218, 144] on label "Open" at bounding box center [221, 146] width 40 height 13
click at [209, 144] on input "Open" at bounding box center [205, 144] width 8 height 8
checkbox input "false"
click at [224, 77] on div at bounding box center [468, 236] width 937 height 473
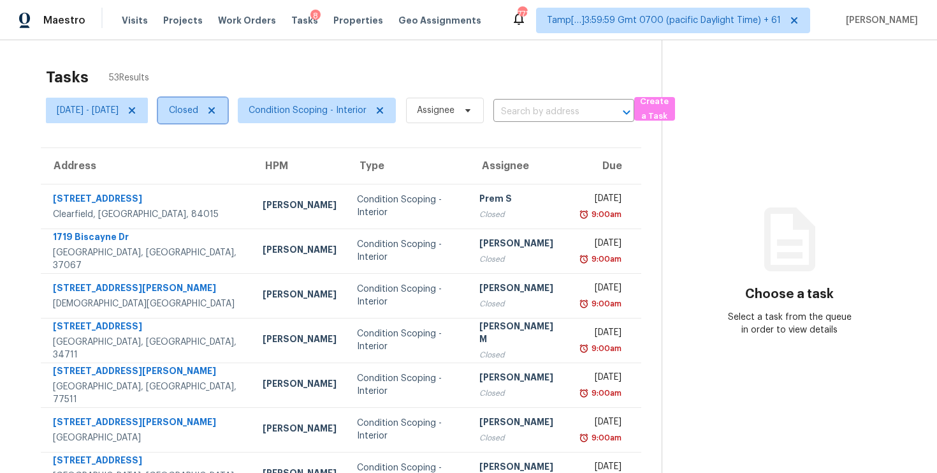
click at [198, 110] on span "Closed" at bounding box center [183, 110] width 29 height 13
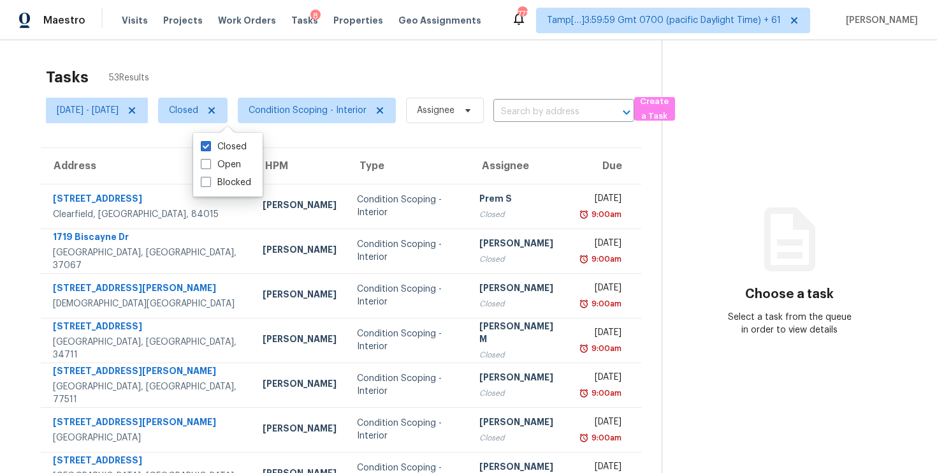
click at [182, 77] on div "Tasks 53 Results" at bounding box center [354, 77] width 616 height 33
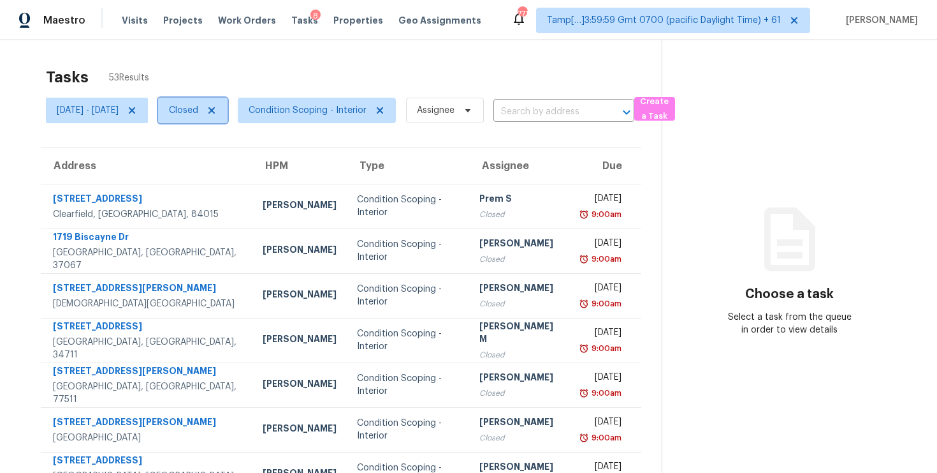
click at [198, 111] on span "Closed" at bounding box center [183, 110] width 29 height 13
click at [318, 106] on span "Condition Scoping - Interior" at bounding box center [308, 110] width 118 height 13
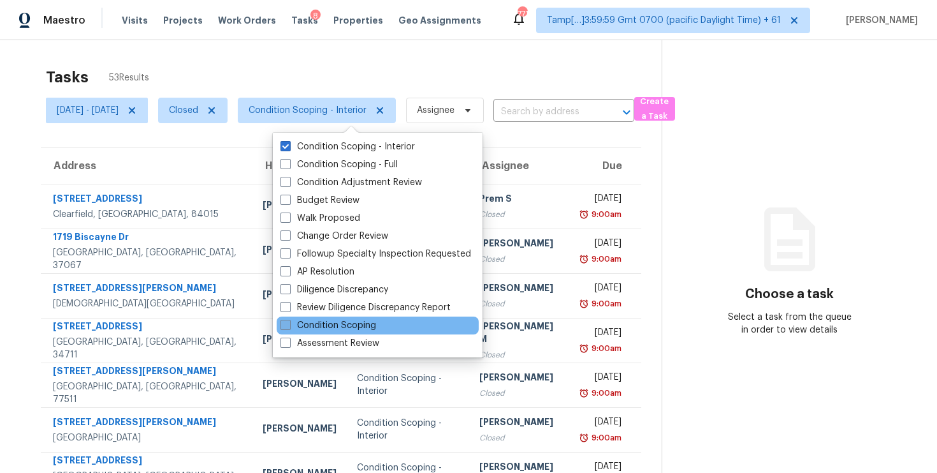
click at [331, 321] on label "Condition Scoping" at bounding box center [329, 325] width 96 height 13
click at [289, 321] on input "Condition Scoping" at bounding box center [285, 323] width 8 height 8
checkbox input "true"
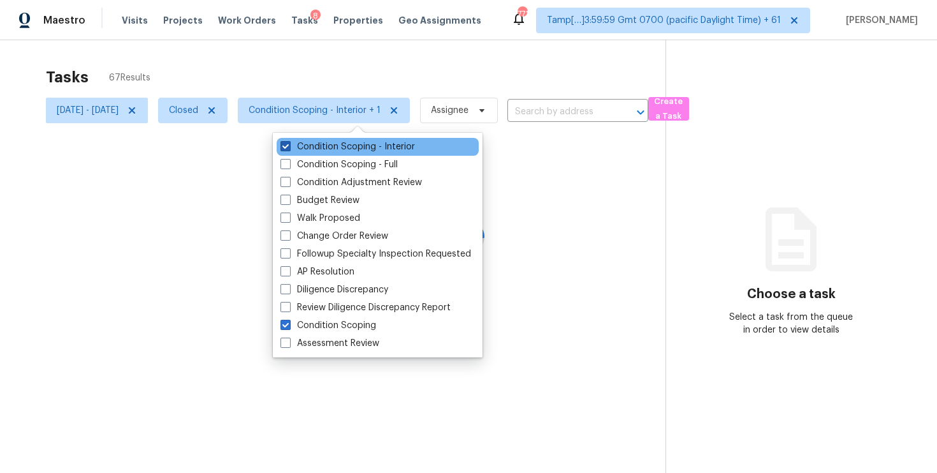
click at [293, 143] on label "Condition Scoping - Interior" at bounding box center [348, 146] width 135 height 13
click at [289, 143] on input "Condition Scoping - Interior" at bounding box center [285, 144] width 8 height 8
checkbox input "false"
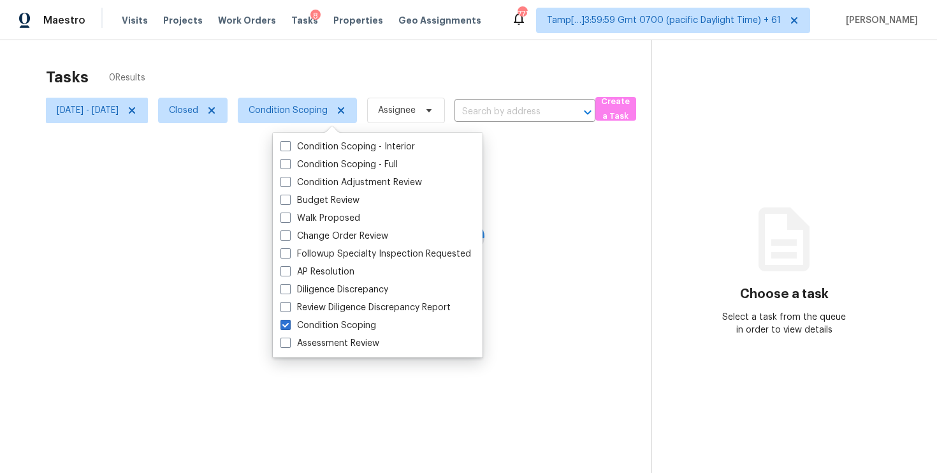
click at [286, 77] on div at bounding box center [468, 236] width 937 height 473
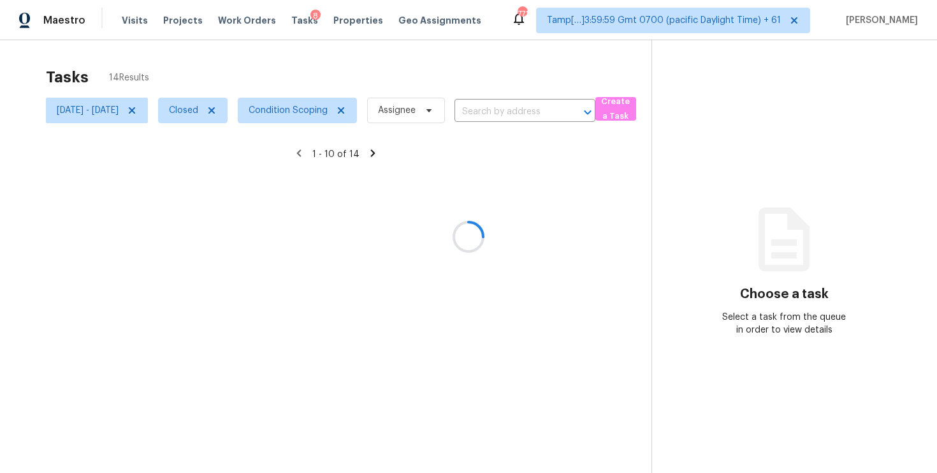
click at [239, 64] on div at bounding box center [468, 236] width 937 height 473
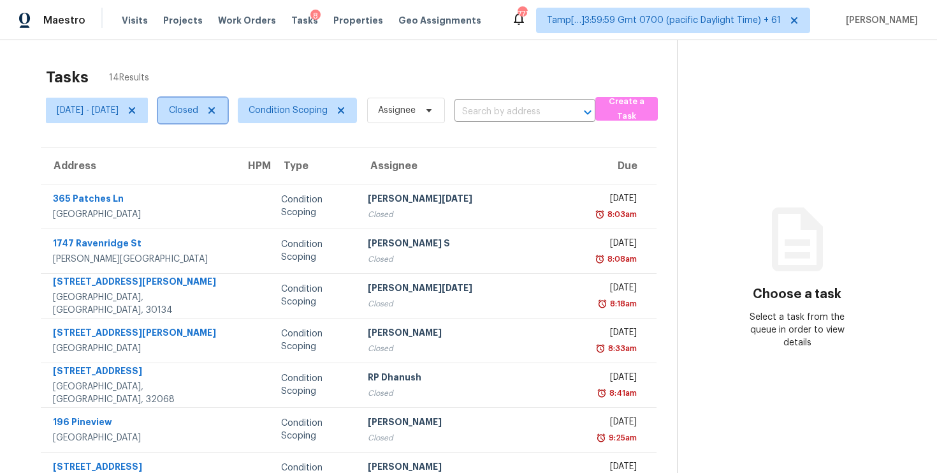
click at [209, 99] on span "Closed" at bounding box center [193, 111] width 70 height 26
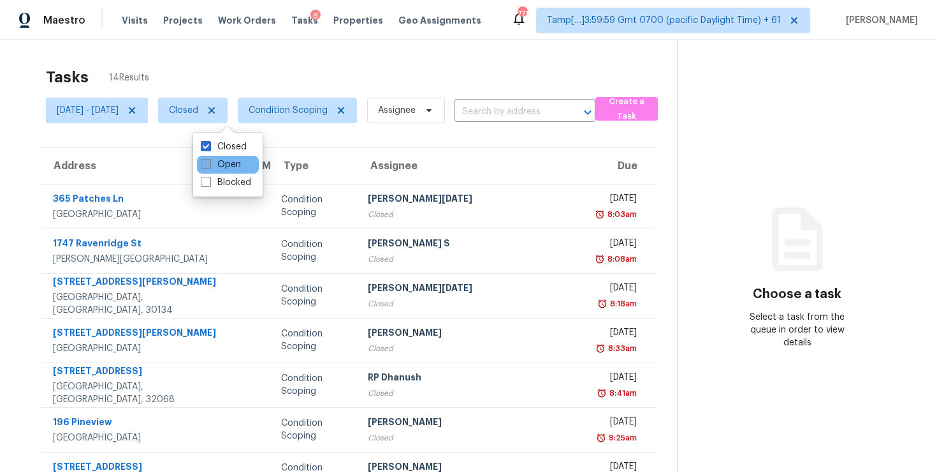
click at [210, 158] on label "Open" at bounding box center [221, 164] width 40 height 13
click at [209, 158] on input "Open" at bounding box center [205, 162] width 8 height 8
checkbox input "true"
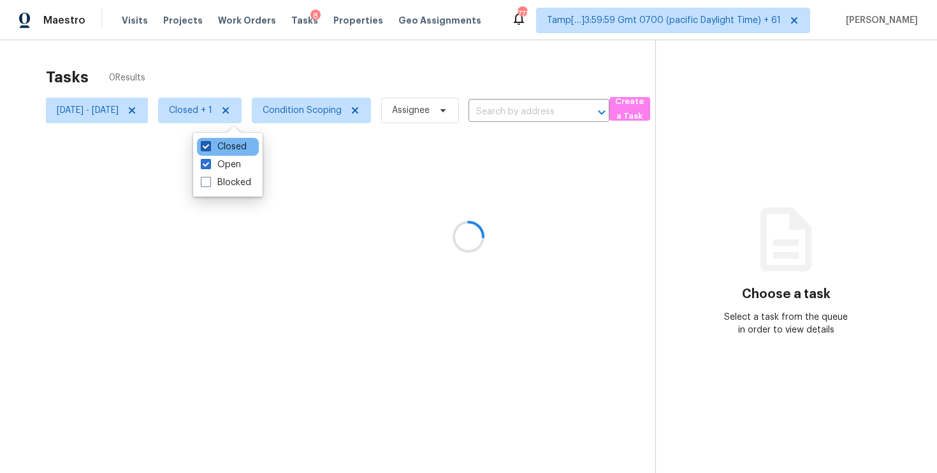
click at [209, 143] on span at bounding box center [206, 146] width 10 height 10
click at [209, 143] on input "Closed" at bounding box center [205, 144] width 8 height 8
checkbox input "false"
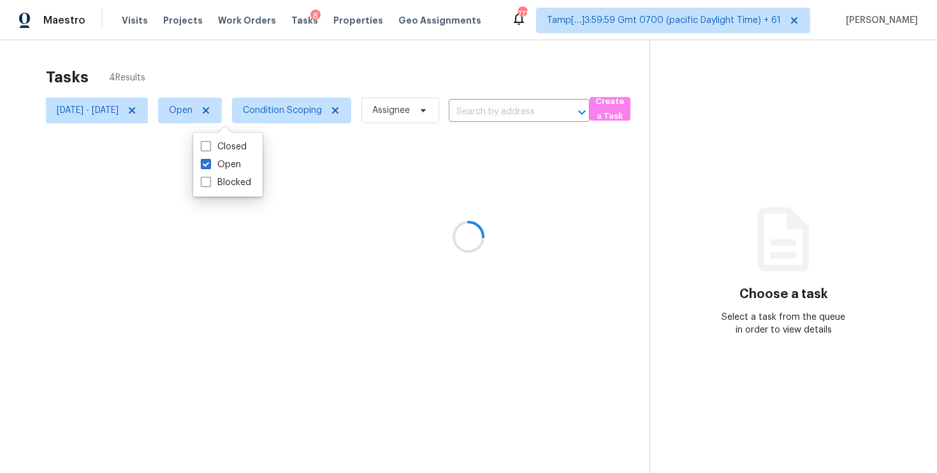
click at [221, 84] on div at bounding box center [468, 236] width 937 height 473
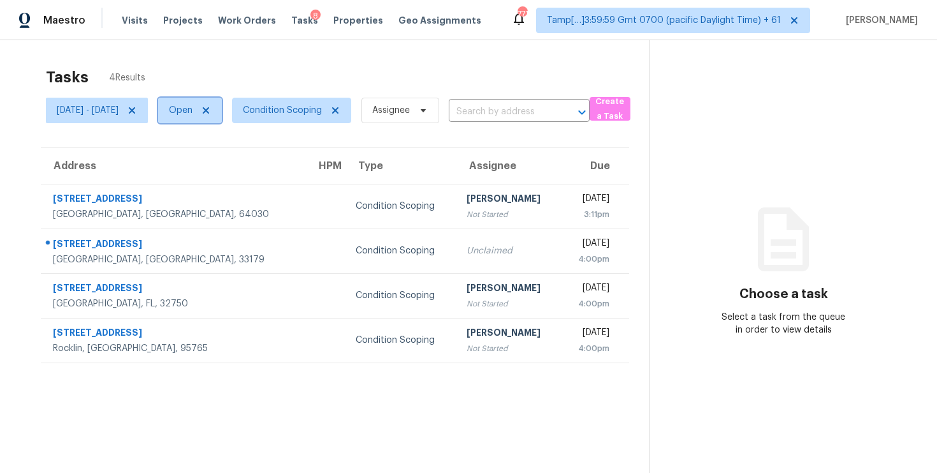
click at [193, 105] on span "Open" at bounding box center [181, 110] width 24 height 13
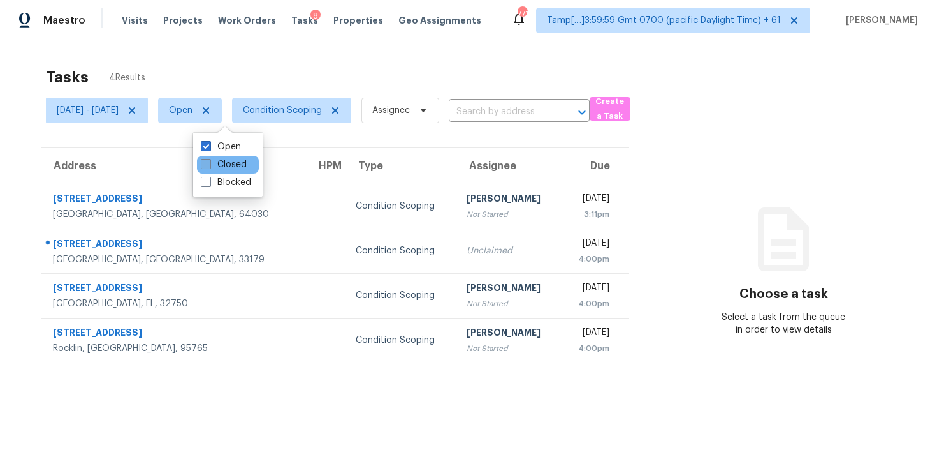
click at [224, 159] on label "Closed" at bounding box center [224, 164] width 46 height 13
click at [209, 159] on input "Closed" at bounding box center [205, 162] width 8 height 8
checkbox input "true"
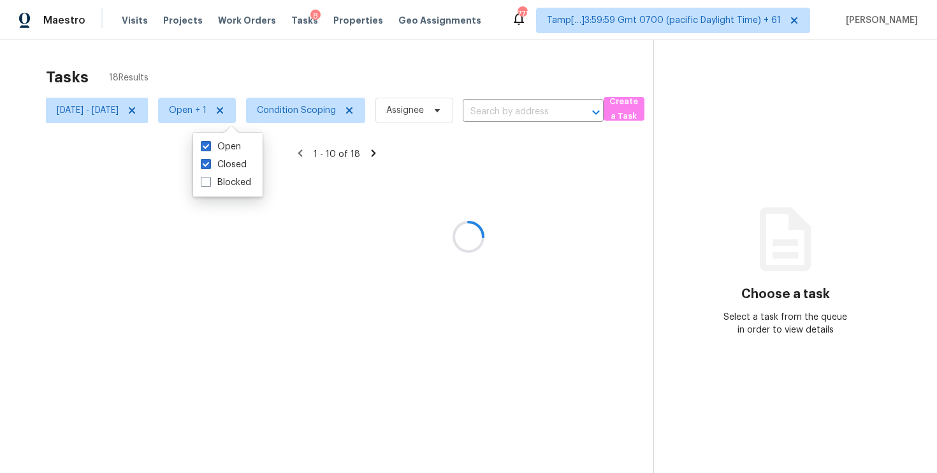
click at [226, 74] on div at bounding box center [468, 236] width 937 height 473
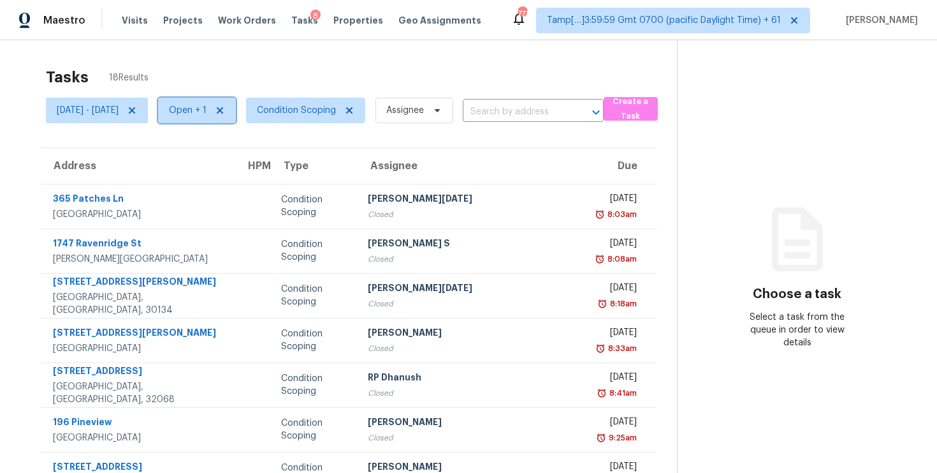
click at [207, 110] on span "Open + 1" at bounding box center [188, 110] width 38 height 13
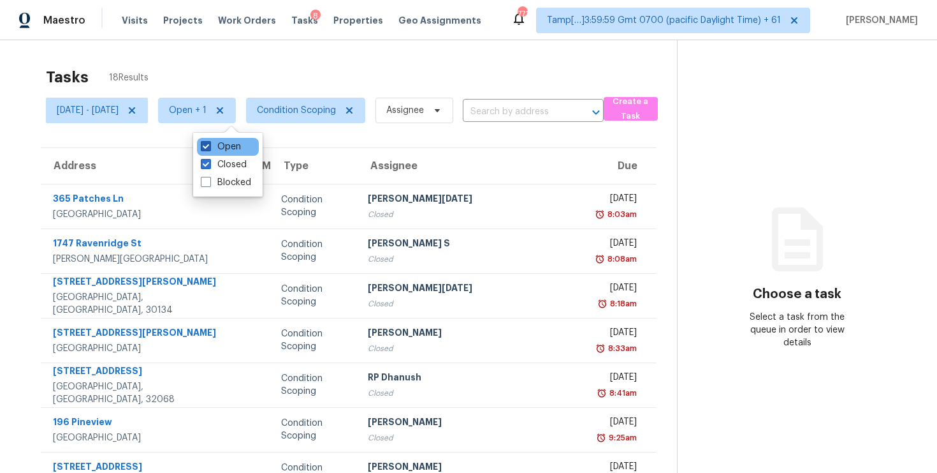
click at [226, 141] on label "Open" at bounding box center [221, 146] width 40 height 13
click at [209, 141] on input "Open" at bounding box center [205, 144] width 8 height 8
checkbox input "false"
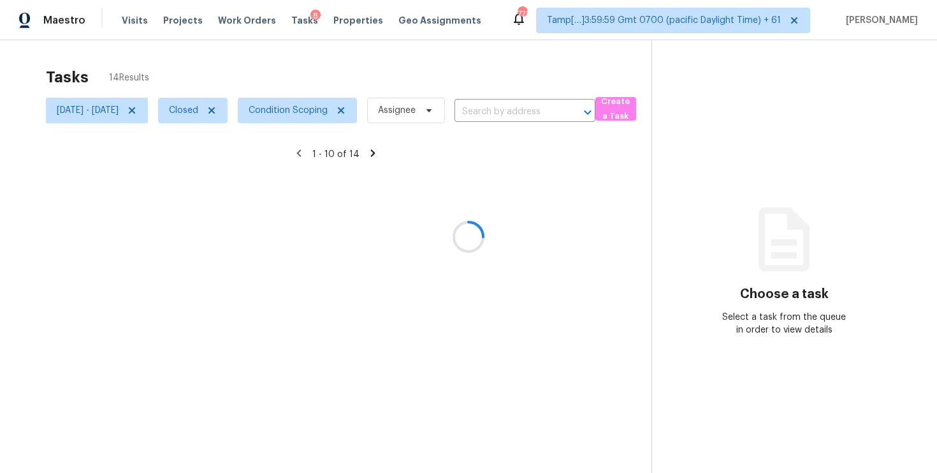
click at [246, 41] on div at bounding box center [468, 236] width 937 height 473
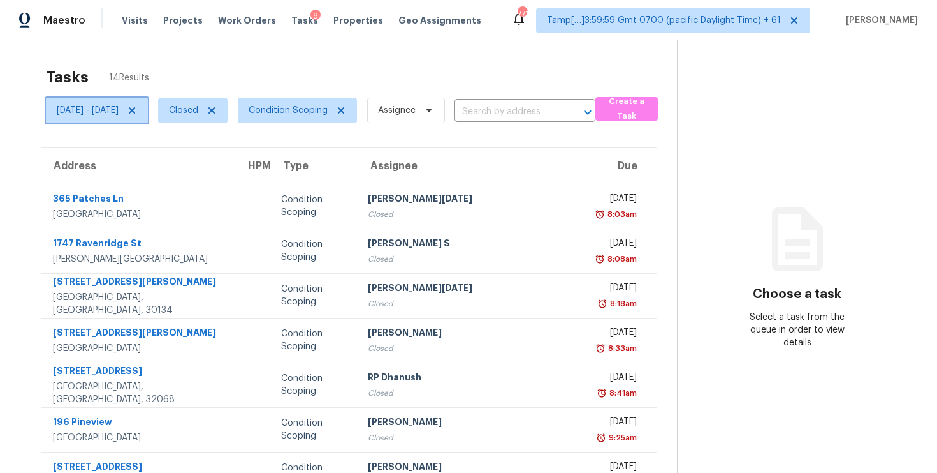
click at [119, 107] on span "Fri, Oct 03 - Fri, Oct 03" at bounding box center [88, 110] width 62 height 13
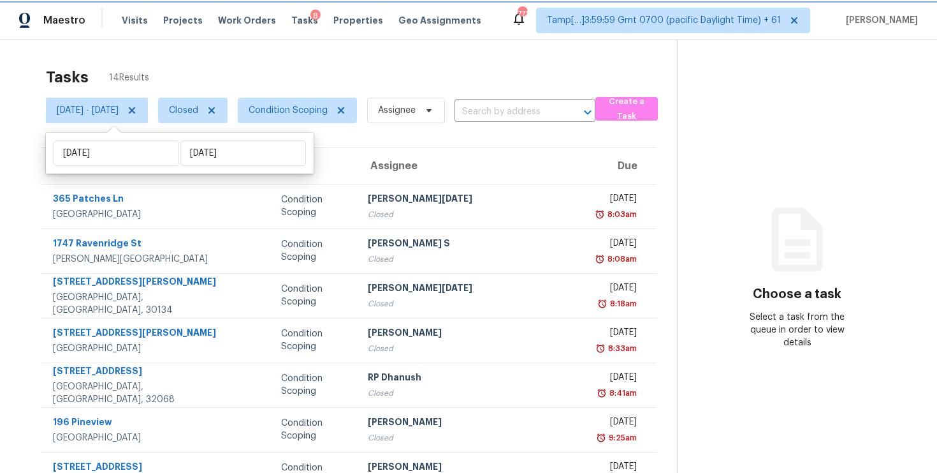
click at [135, 111] on icon at bounding box center [132, 110] width 6 height 6
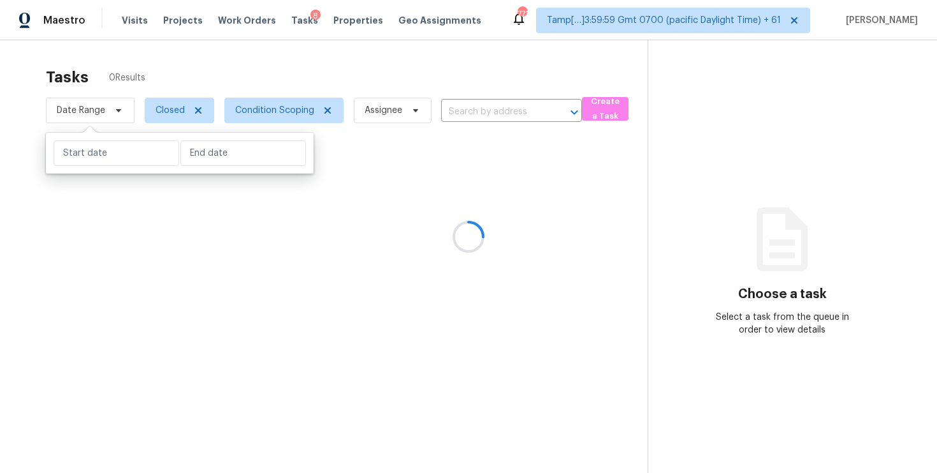
click at [189, 78] on div at bounding box center [468, 236] width 937 height 473
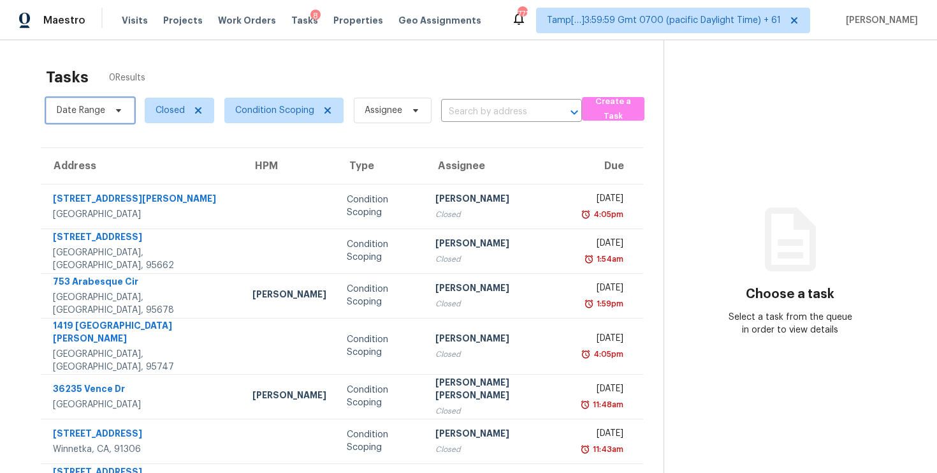
click at [122, 101] on span "Date Range" at bounding box center [90, 111] width 89 height 26
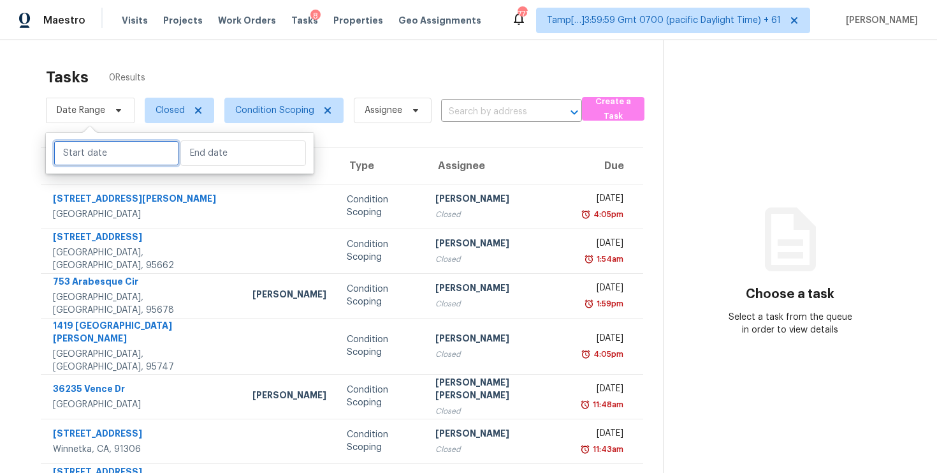
click at [136, 147] on input "text" at bounding box center [117, 153] width 126 height 26
select select "9"
select select "2025"
select select "10"
select select "2025"
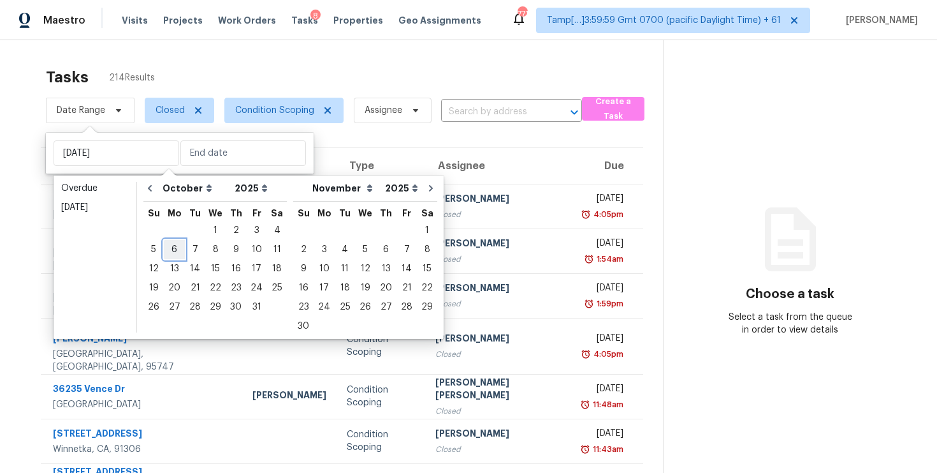
click at [176, 250] on div "6" at bounding box center [174, 249] width 21 height 18
type input "[DATE]"
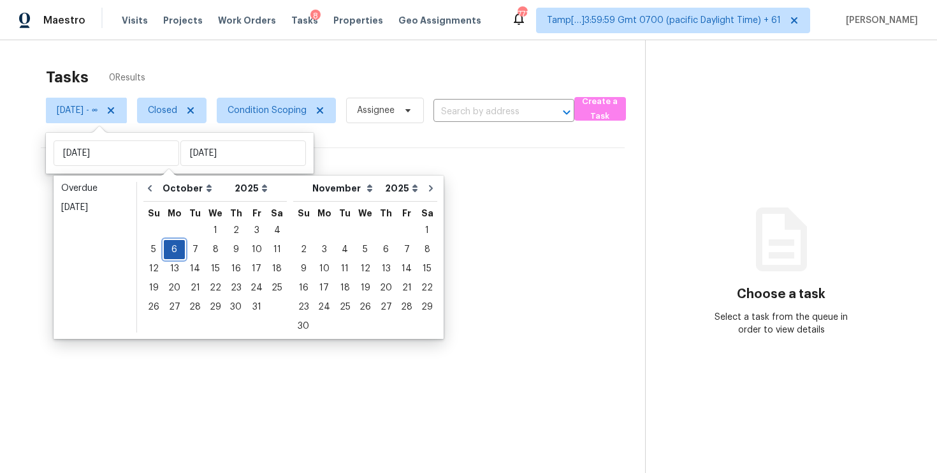
click at [169, 246] on div "6" at bounding box center [174, 249] width 21 height 18
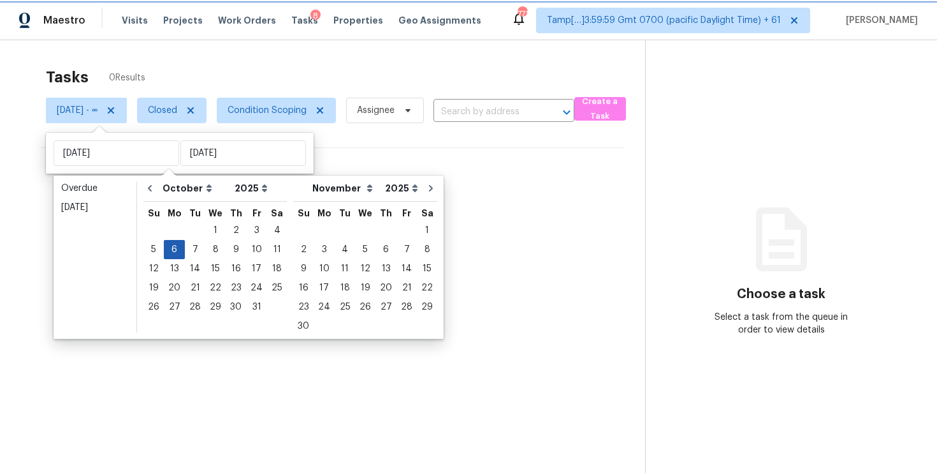
type input "[DATE]"
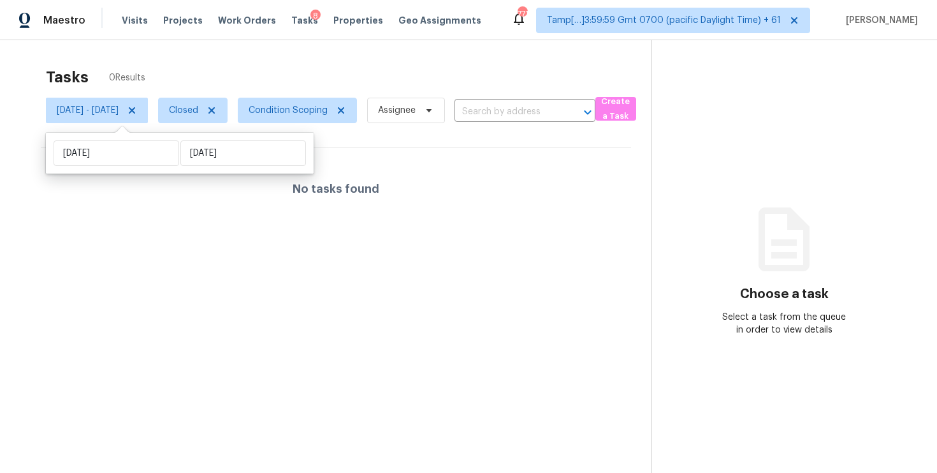
click at [215, 55] on div "Tasks 0 Results Mon, Oct 06 - Mon, Oct 06 Closed Condition Scoping Assignee ​ C…" at bounding box center [468, 276] width 937 height 473
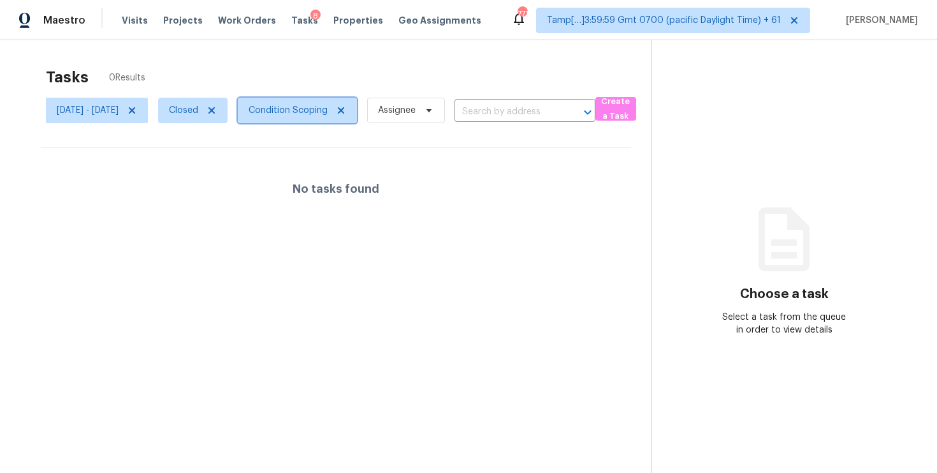
click at [328, 114] on span "Condition Scoping" at bounding box center [288, 110] width 79 height 13
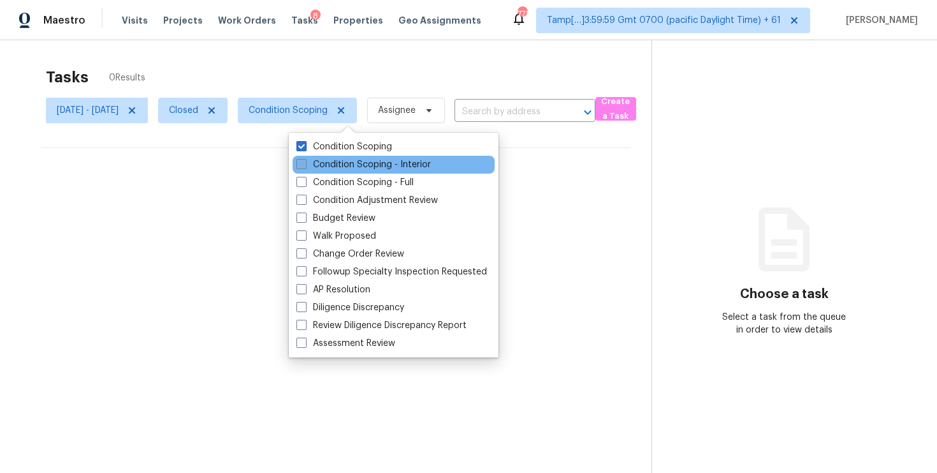
click at [346, 169] on label "Condition Scoping - Interior" at bounding box center [364, 164] width 135 height 13
click at [305, 166] on input "Condition Scoping - Interior" at bounding box center [301, 162] width 8 height 8
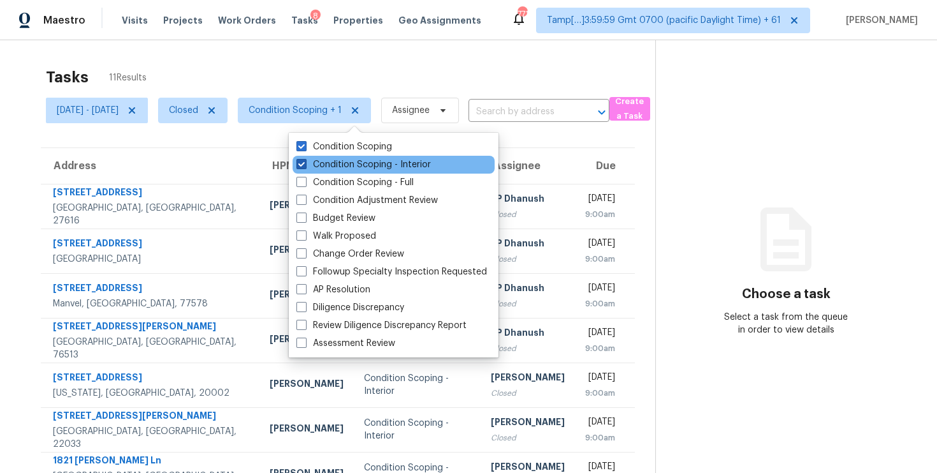
click at [345, 164] on label "Condition Scoping - Interior" at bounding box center [364, 164] width 135 height 13
click at [305, 164] on input "Condition Scoping - Interior" at bounding box center [301, 162] width 8 height 8
checkbox input "false"
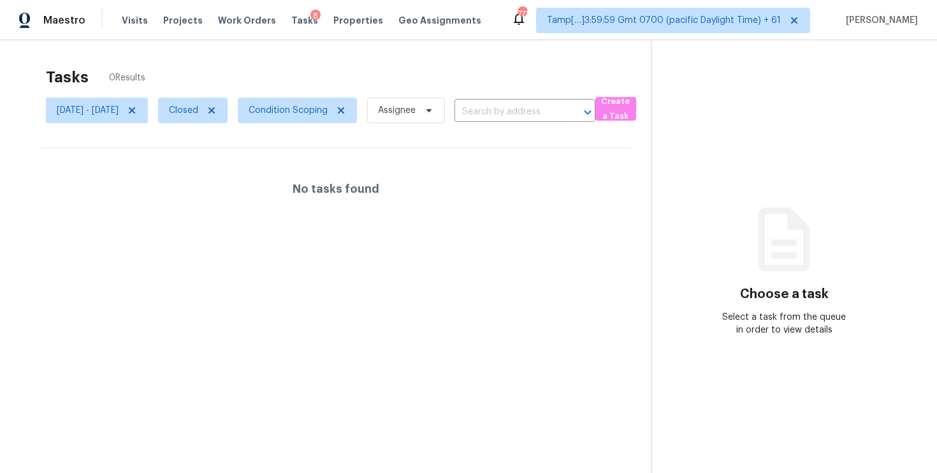
click at [282, 87] on div "Tasks 0 Results" at bounding box center [349, 77] width 606 height 33
click at [198, 105] on span "Closed" at bounding box center [183, 110] width 29 height 13
click at [237, 158] on div "Open" at bounding box center [244, 165] width 62 height 18
click at [238, 162] on label "Open" at bounding box center [237, 164] width 40 height 13
click at [225, 162] on input "Open" at bounding box center [221, 162] width 8 height 8
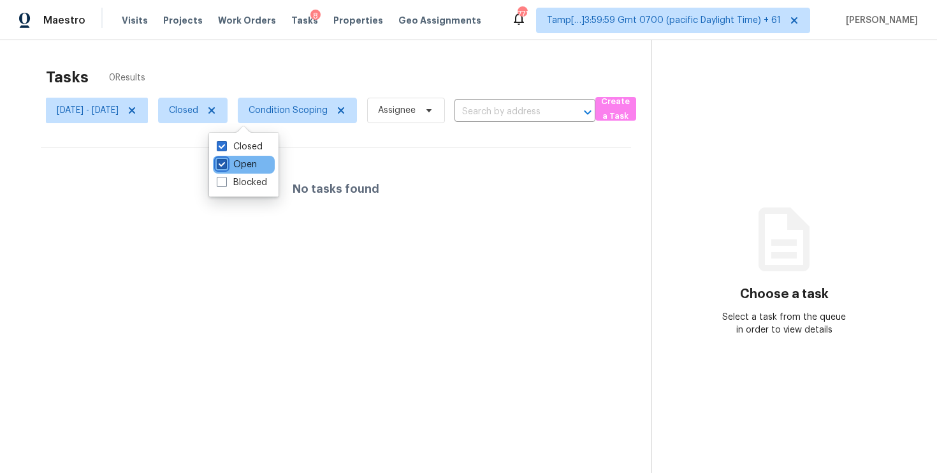
checkbox input "true"
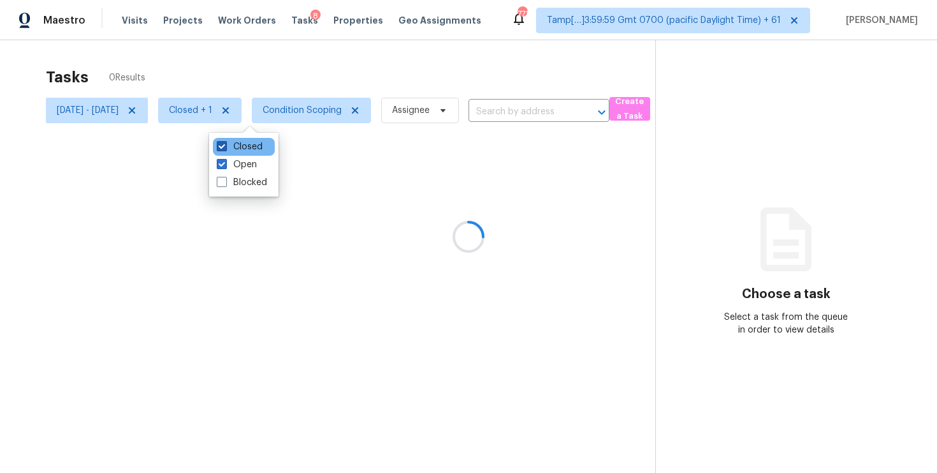
click at [237, 149] on label "Closed" at bounding box center [240, 146] width 46 height 13
click at [225, 149] on input "Closed" at bounding box center [221, 144] width 8 height 8
checkbox input "false"
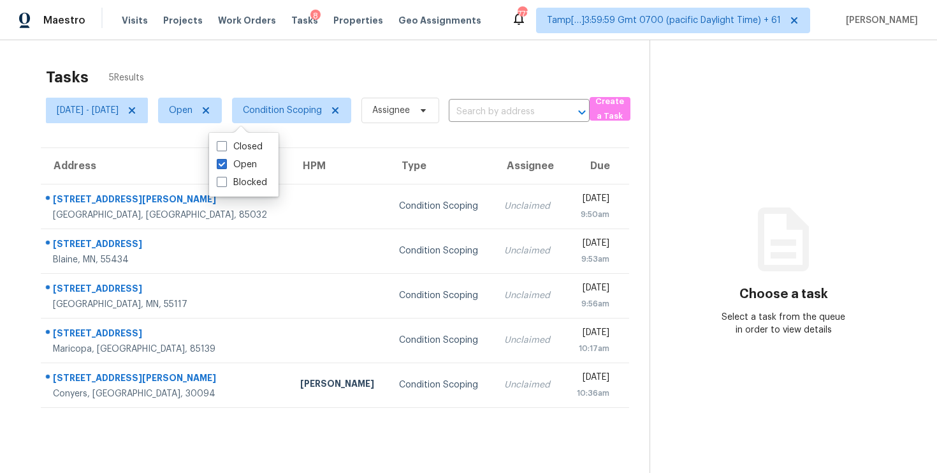
click at [249, 84] on div "Tasks 5 Results" at bounding box center [348, 77] width 604 height 33
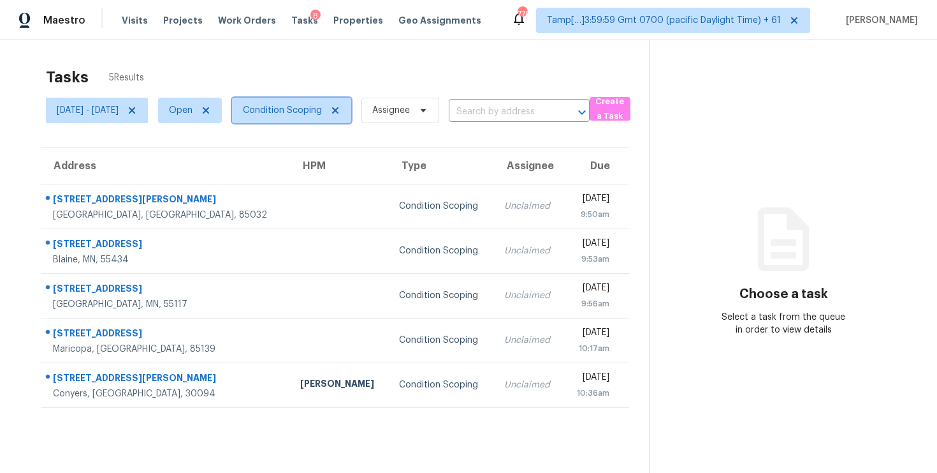
click at [322, 115] on span "Condition Scoping" at bounding box center [282, 110] width 79 height 13
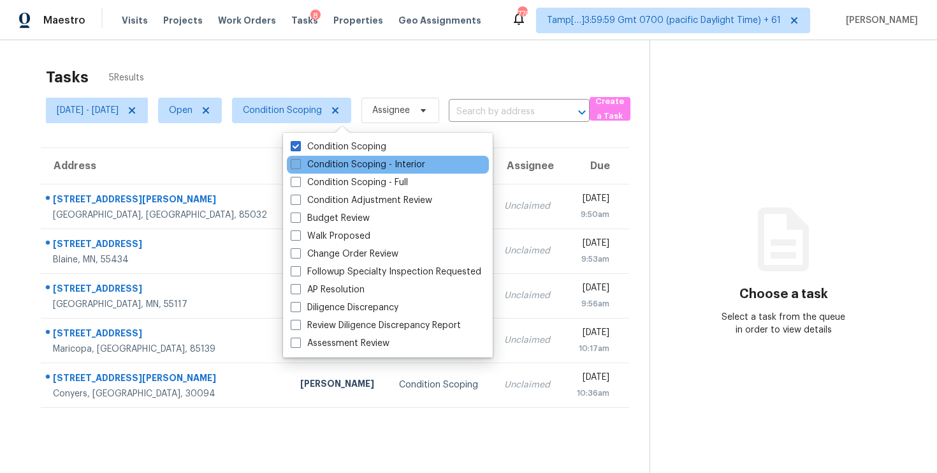
click at [336, 160] on label "Condition Scoping - Interior" at bounding box center [358, 164] width 135 height 13
click at [299, 160] on input "Condition Scoping - Interior" at bounding box center [295, 162] width 8 height 8
checkbox input "true"
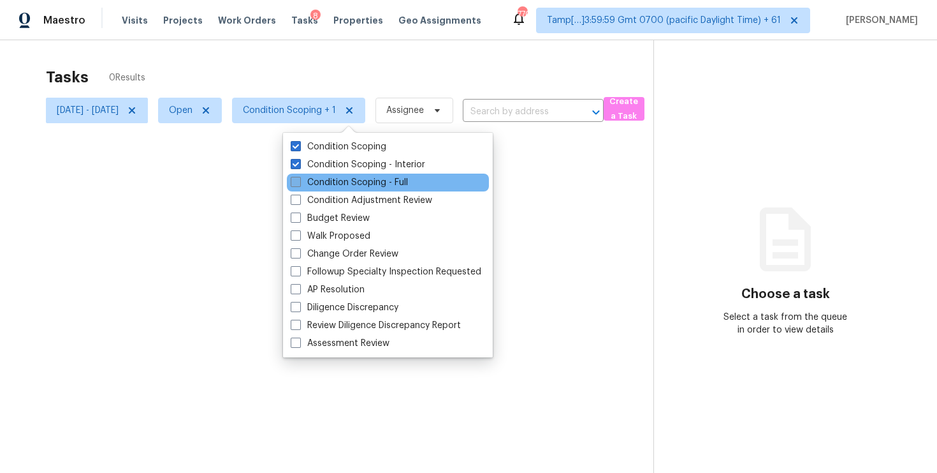
click at [331, 182] on label "Condition Scoping - Full" at bounding box center [349, 182] width 117 height 13
click at [299, 182] on input "Condition Scoping - Full" at bounding box center [295, 180] width 8 height 8
checkbox input "true"
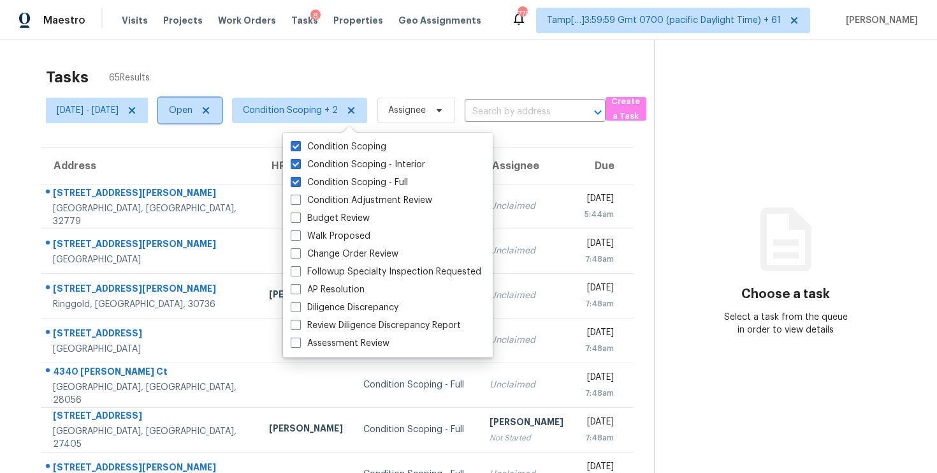
click at [193, 108] on span "Open" at bounding box center [181, 110] width 24 height 13
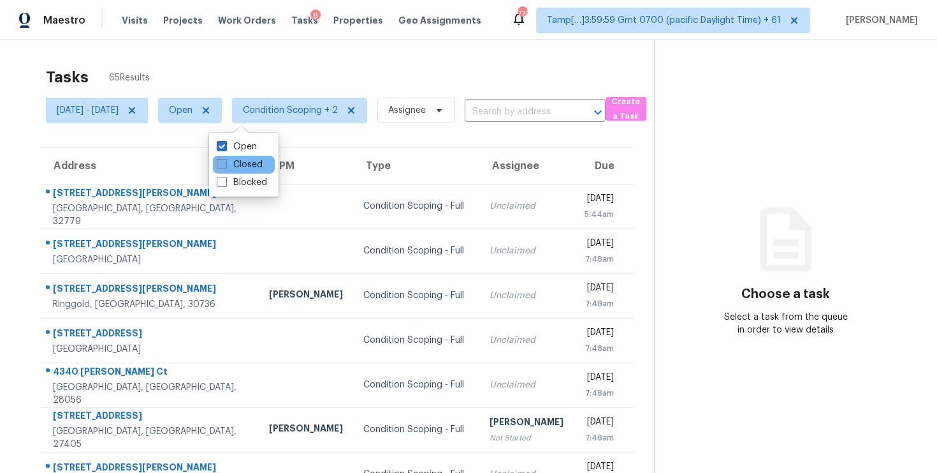
click at [240, 162] on label "Closed" at bounding box center [240, 164] width 46 height 13
click at [225, 162] on input "Closed" at bounding box center [221, 162] width 8 height 8
checkbox input "true"
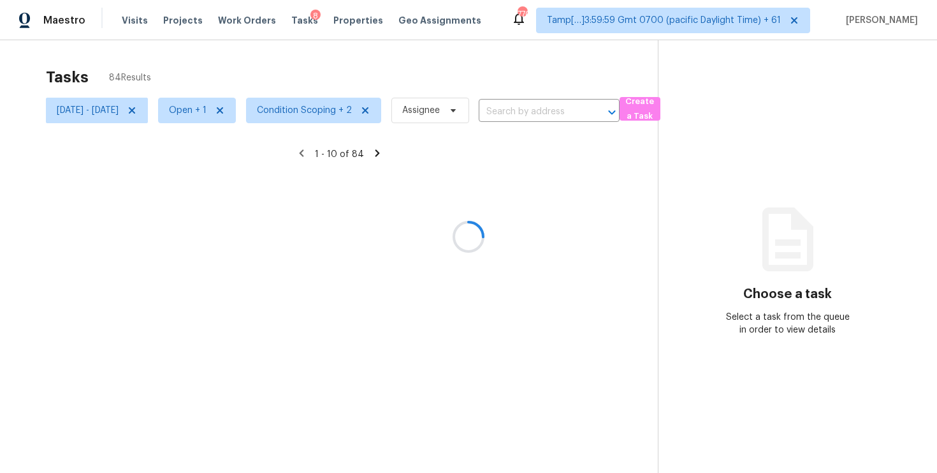
click at [227, 90] on div at bounding box center [468, 236] width 937 height 473
click at [330, 75] on div at bounding box center [468, 236] width 937 height 473
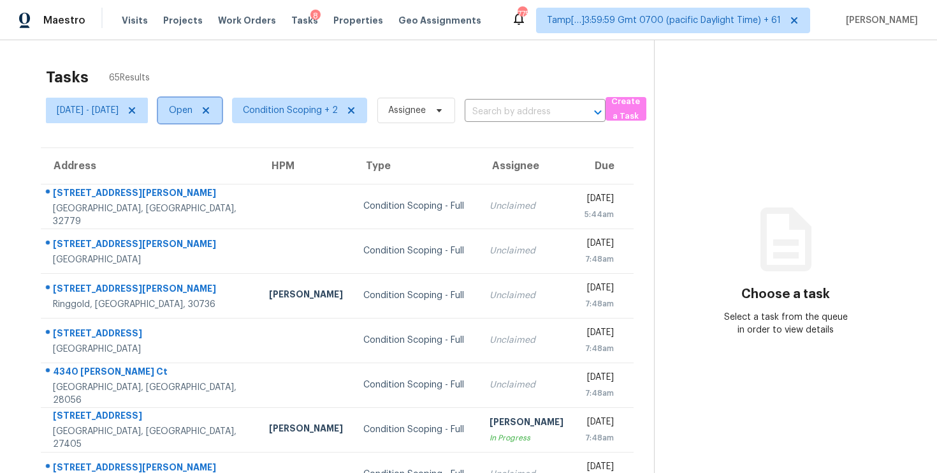
click at [193, 104] on span "Open" at bounding box center [181, 110] width 24 height 13
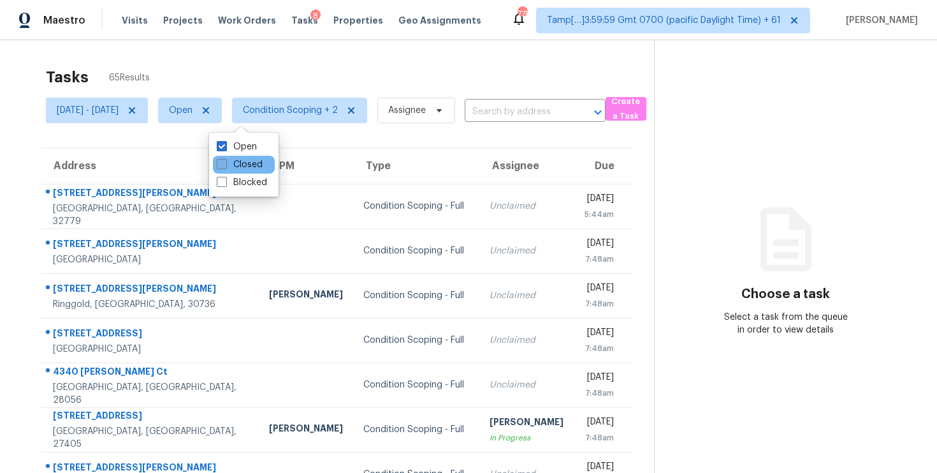
click at [233, 161] on label "Closed" at bounding box center [240, 164] width 46 height 13
click at [225, 161] on input "Closed" at bounding box center [221, 162] width 8 height 8
checkbox input "true"
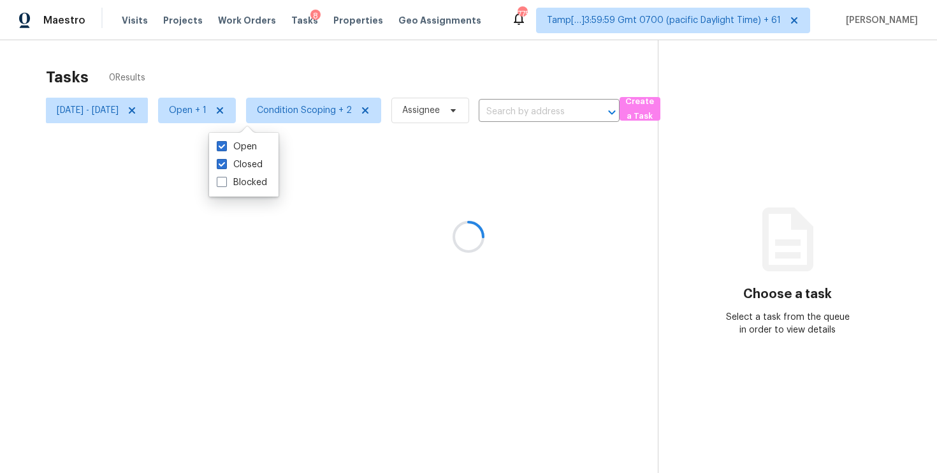
click at [215, 80] on div at bounding box center [468, 236] width 937 height 473
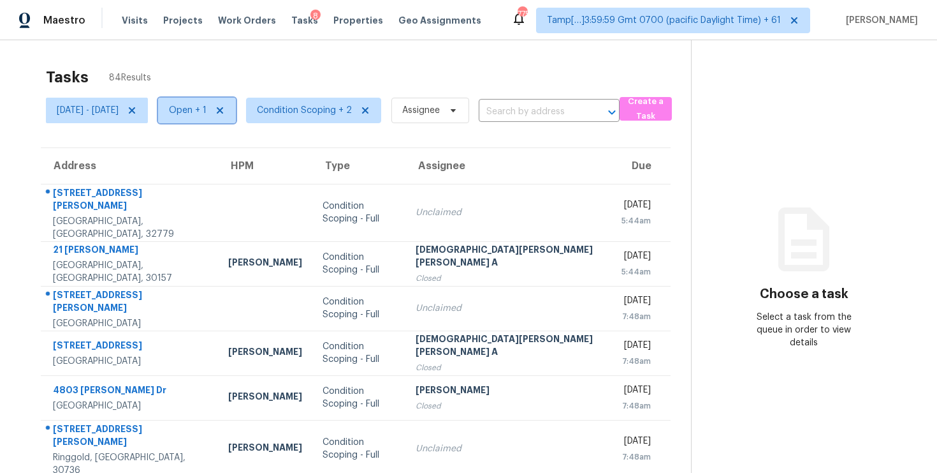
click at [207, 113] on span "Open + 1" at bounding box center [188, 110] width 38 height 13
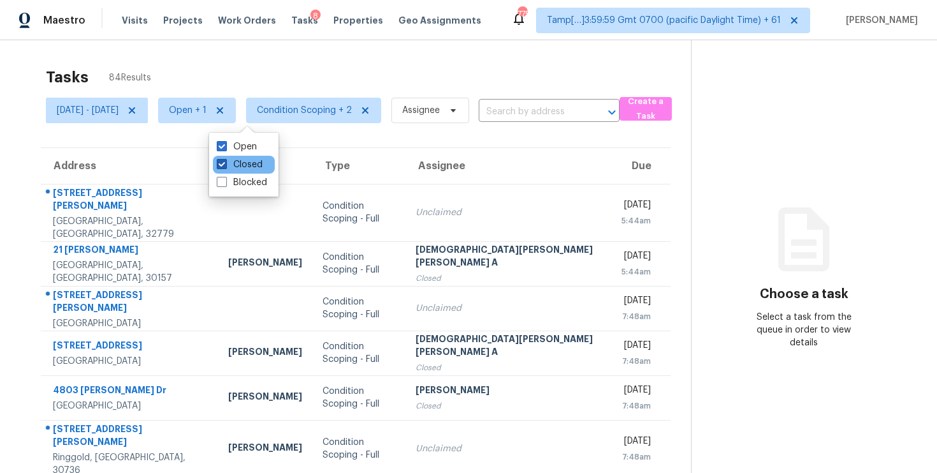
click at [253, 166] on label "Closed" at bounding box center [240, 164] width 46 height 13
click at [225, 166] on input "Closed" at bounding box center [221, 162] width 8 height 8
checkbox input "false"
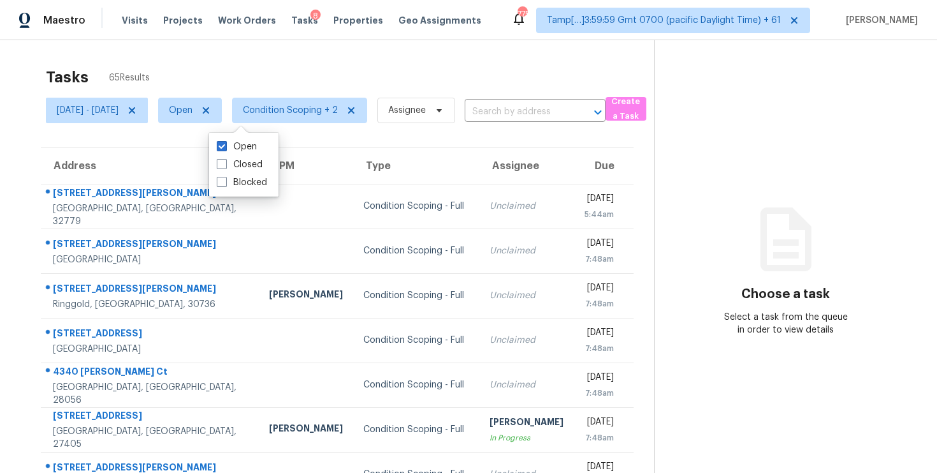
click at [260, 75] on div "Tasks 65 Results" at bounding box center [350, 77] width 608 height 33
click at [193, 114] on span "Open" at bounding box center [181, 110] width 24 height 13
click at [324, 86] on div "Tasks 65 Results" at bounding box center [350, 77] width 608 height 33
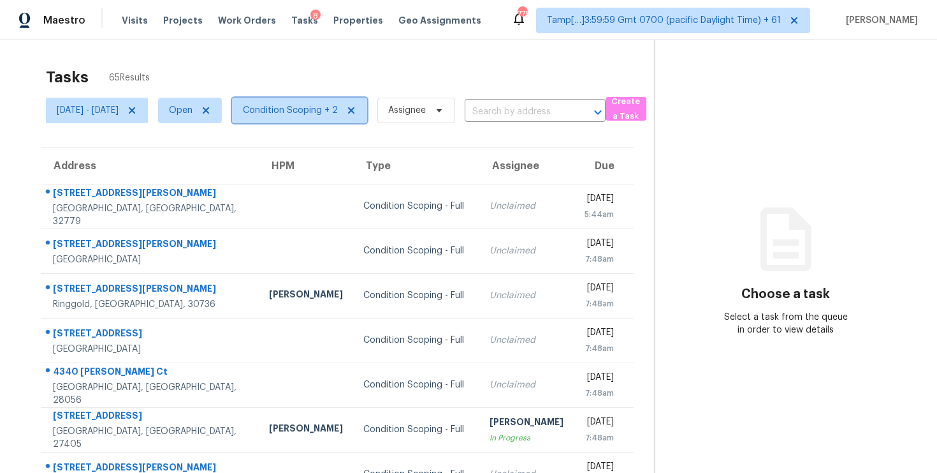
click at [332, 112] on span "Condition Scoping + 2" at bounding box center [290, 110] width 95 height 13
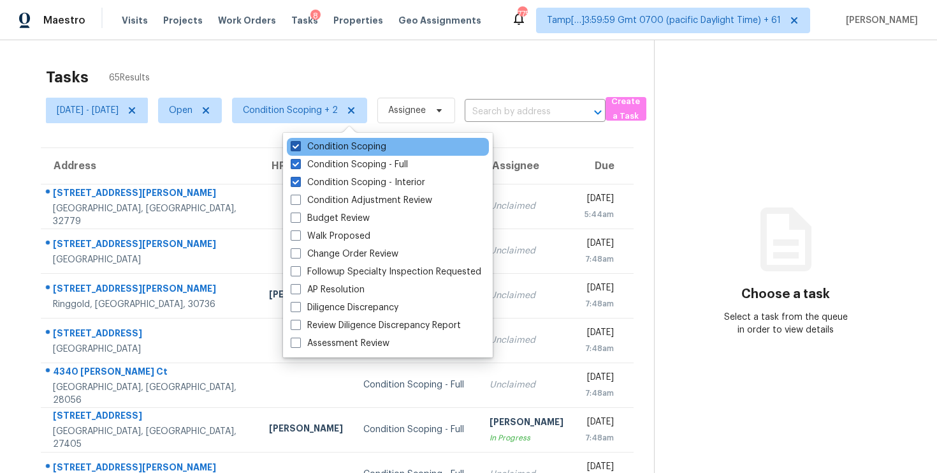
click at [331, 152] on label "Condition Scoping" at bounding box center [339, 146] width 96 height 13
click at [299, 149] on input "Condition Scoping" at bounding box center [295, 144] width 8 height 8
checkbox input "false"
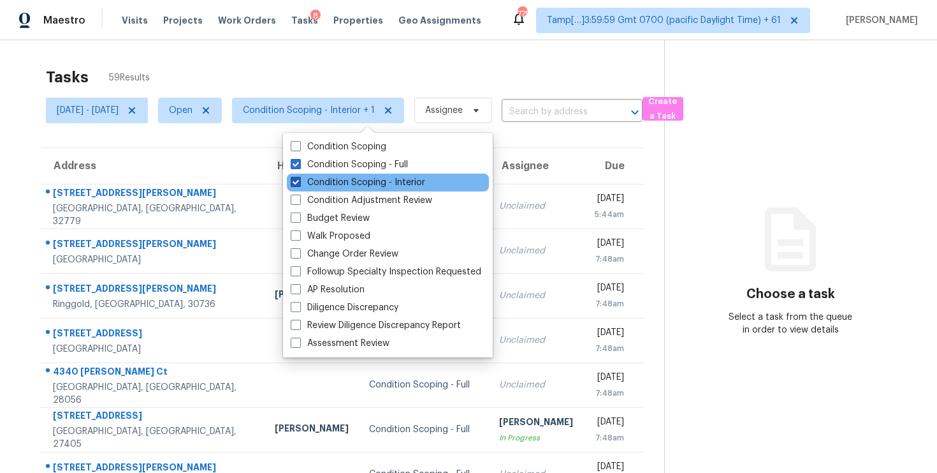
click at [329, 179] on label "Condition Scoping - Interior" at bounding box center [358, 182] width 135 height 13
click at [299, 179] on input "Condition Scoping - Interior" at bounding box center [295, 180] width 8 height 8
checkbox input "false"
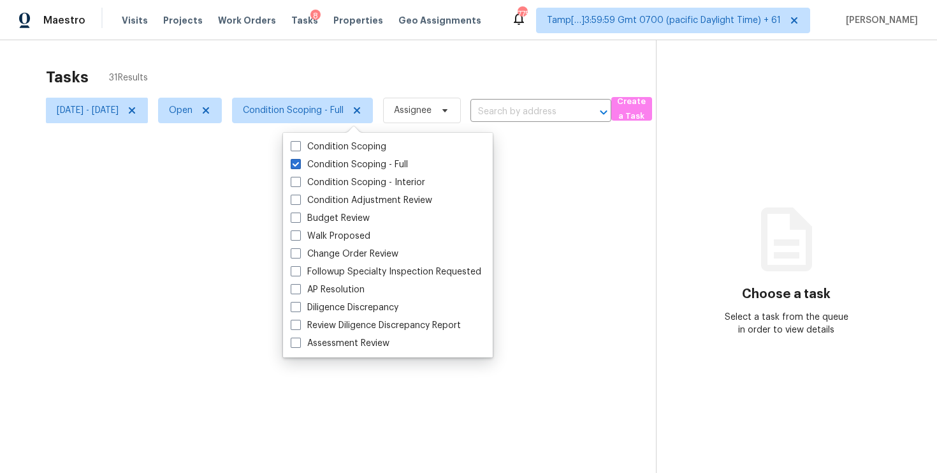
click at [324, 84] on div at bounding box center [468, 236] width 937 height 473
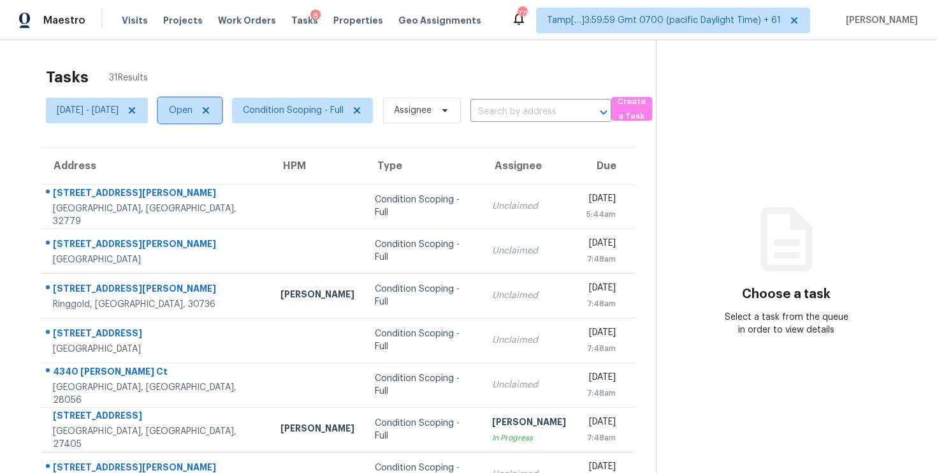
click at [193, 108] on span "Open" at bounding box center [181, 110] width 24 height 13
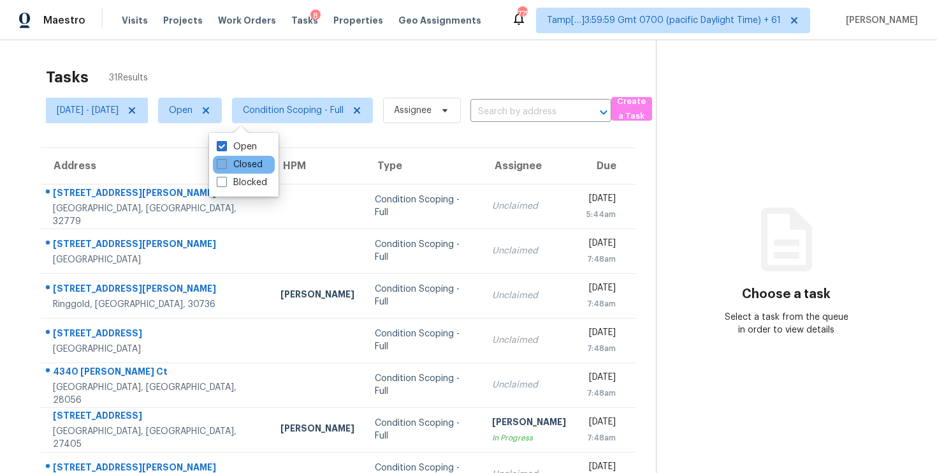
click at [229, 162] on label "Closed" at bounding box center [240, 164] width 46 height 13
click at [225, 162] on input "Closed" at bounding box center [221, 162] width 8 height 8
checkbox input "true"
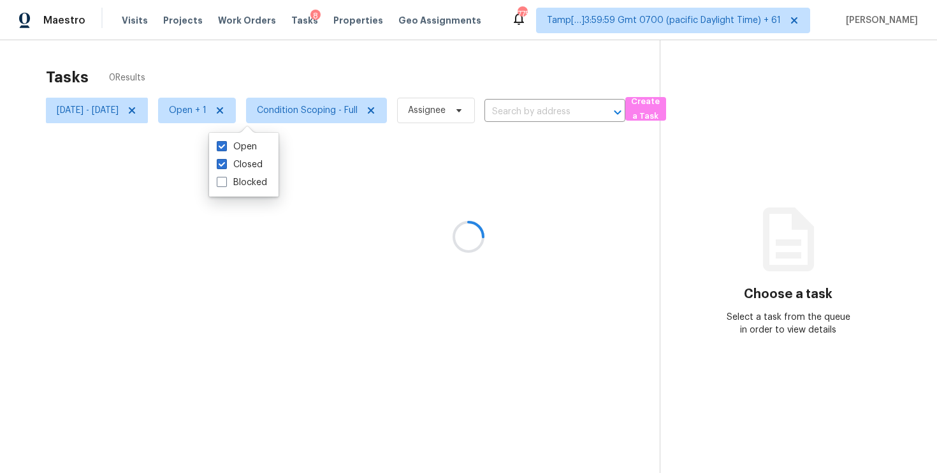
click at [227, 77] on div at bounding box center [468, 236] width 937 height 473
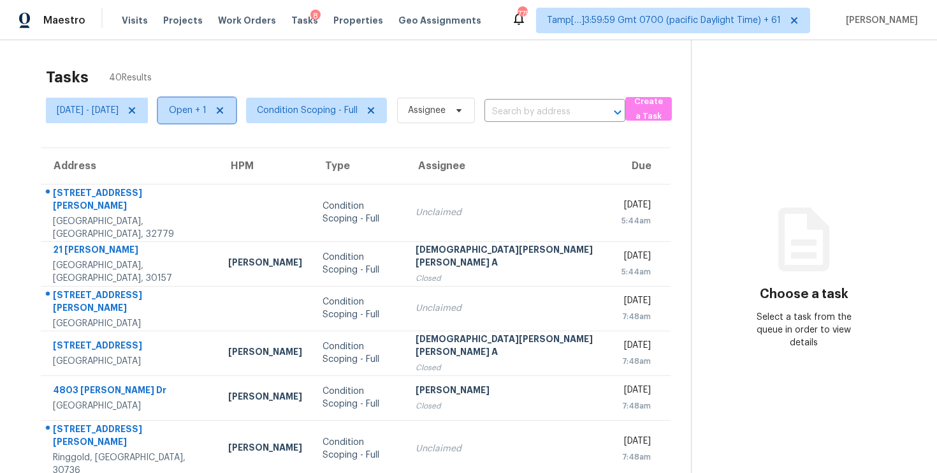
click at [207, 115] on span "Open + 1" at bounding box center [188, 110] width 38 height 13
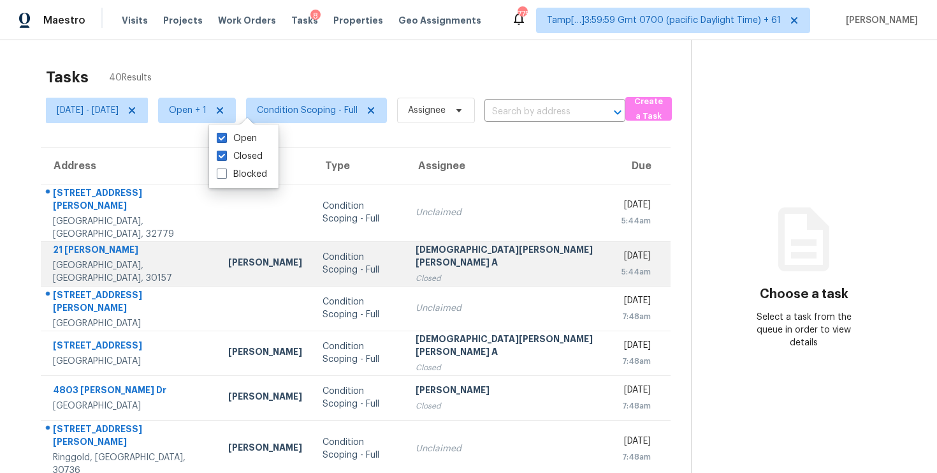
scroll to position [20, 0]
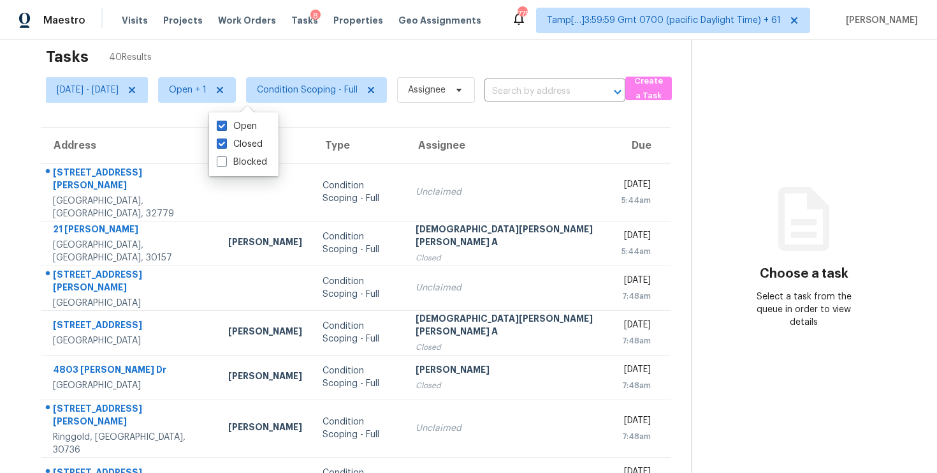
click at [329, 47] on div "Tasks 40 Results" at bounding box center [368, 56] width 645 height 33
click at [265, 52] on div "Tasks 40 Results" at bounding box center [368, 56] width 645 height 33
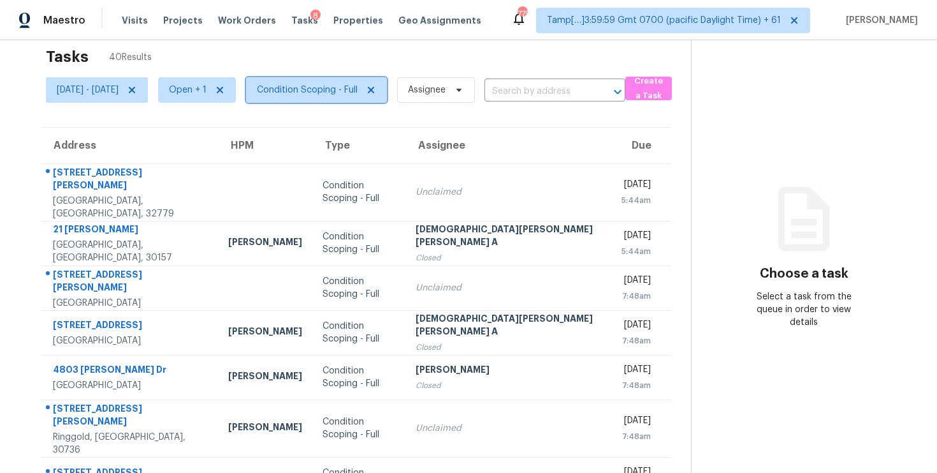
click at [323, 90] on span "Condition Scoping - Full" at bounding box center [307, 90] width 101 height 13
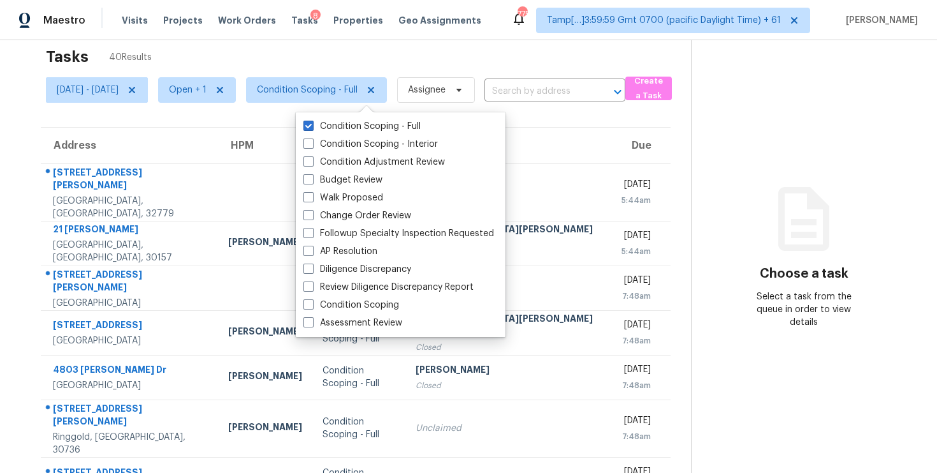
click at [325, 53] on div "Tasks 40 Results" at bounding box center [368, 56] width 645 height 33
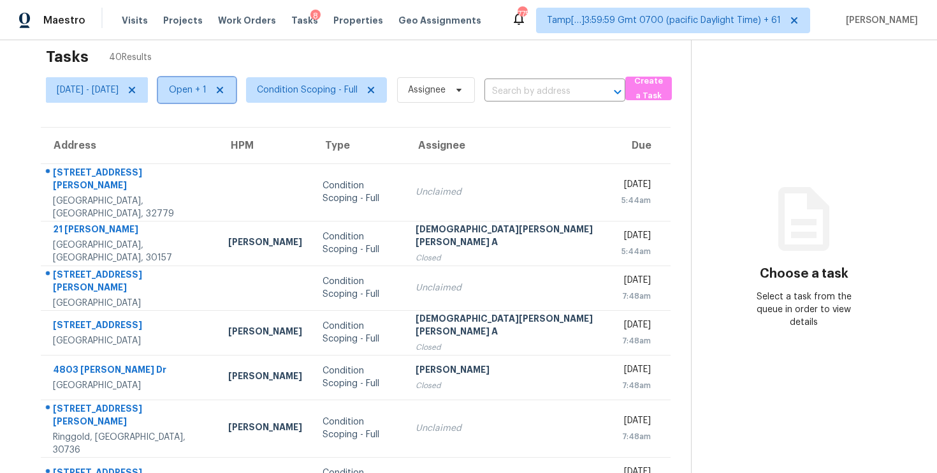
click at [207, 85] on span "Open + 1" at bounding box center [188, 90] width 38 height 13
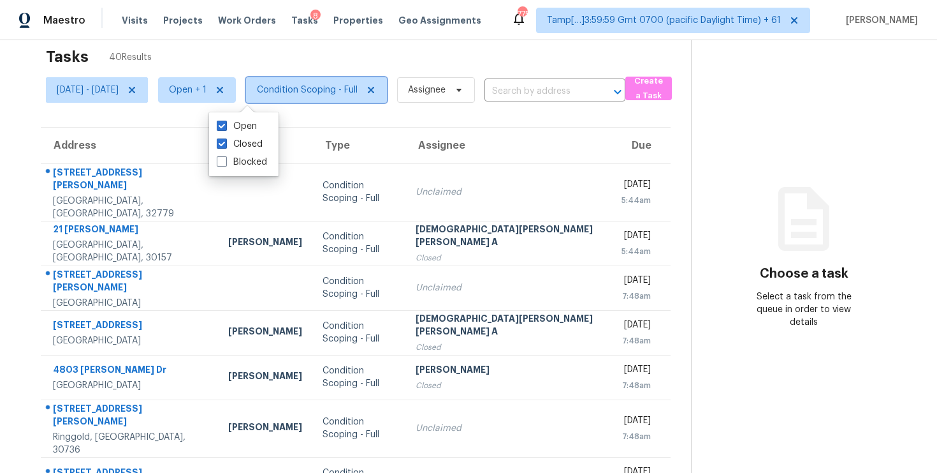
click at [358, 90] on span "Condition Scoping - Full" at bounding box center [307, 90] width 101 height 13
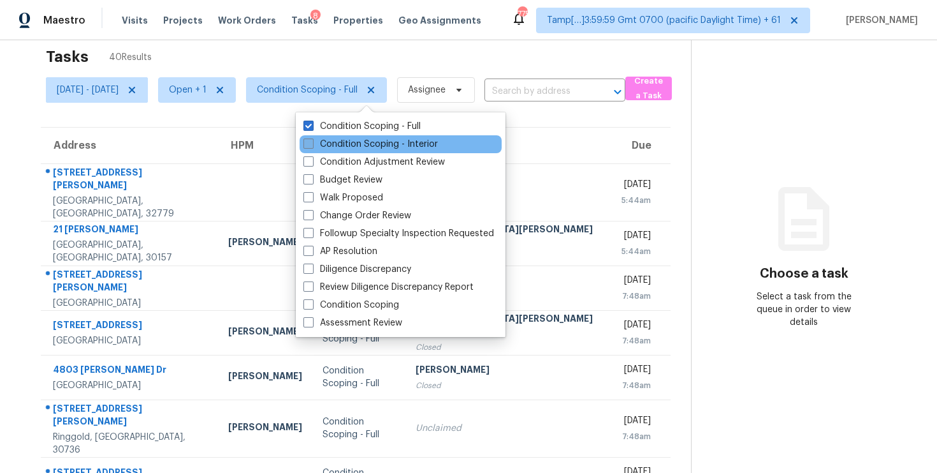
click at [383, 139] on label "Condition Scoping - Interior" at bounding box center [371, 144] width 135 height 13
click at [312, 139] on input "Condition Scoping - Interior" at bounding box center [308, 142] width 8 height 8
checkbox input "true"
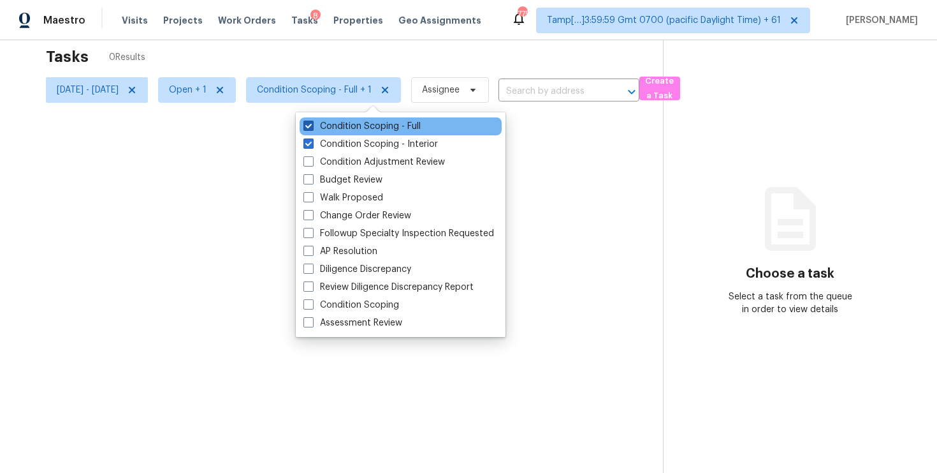
click at [379, 129] on label "Condition Scoping - Full" at bounding box center [362, 126] width 117 height 13
click at [312, 128] on input "Condition Scoping - Full" at bounding box center [308, 124] width 8 height 8
checkbox input "false"
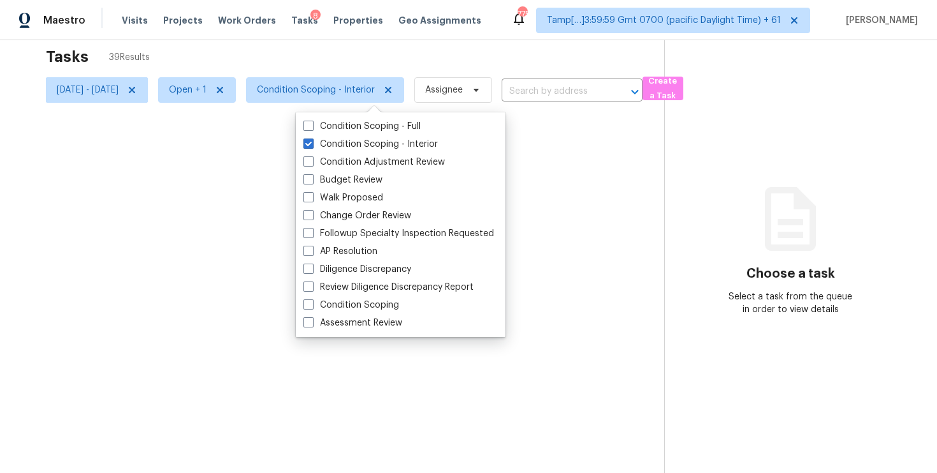
click at [290, 57] on div at bounding box center [468, 236] width 937 height 473
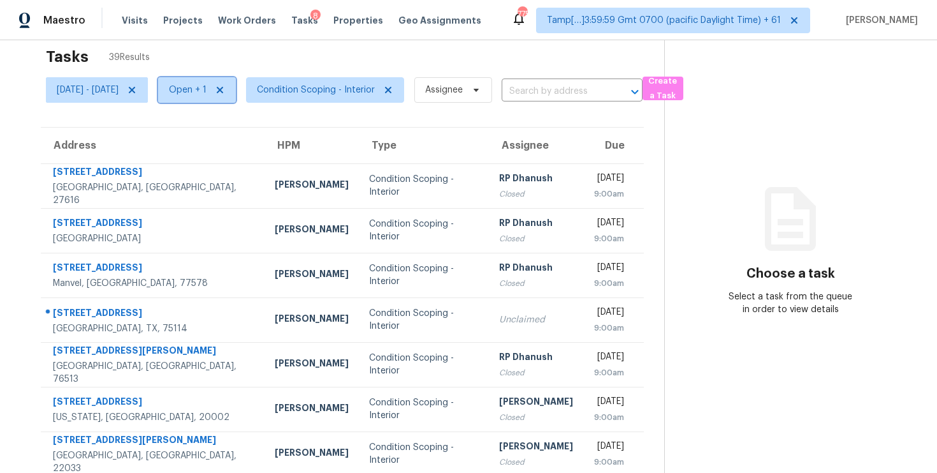
click at [207, 87] on span "Open + 1" at bounding box center [188, 90] width 38 height 13
click at [236, 73] on span "Open + 1" at bounding box center [192, 89] width 88 height 33
click at [207, 93] on span "Open + 1" at bounding box center [188, 90] width 38 height 13
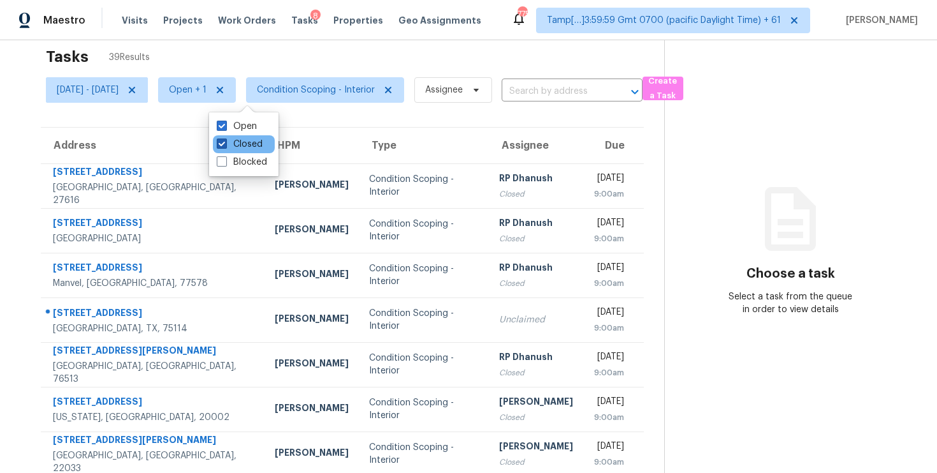
click at [253, 142] on label "Closed" at bounding box center [240, 144] width 46 height 13
click at [225, 142] on input "Closed" at bounding box center [221, 142] width 8 height 8
checkbox input "false"
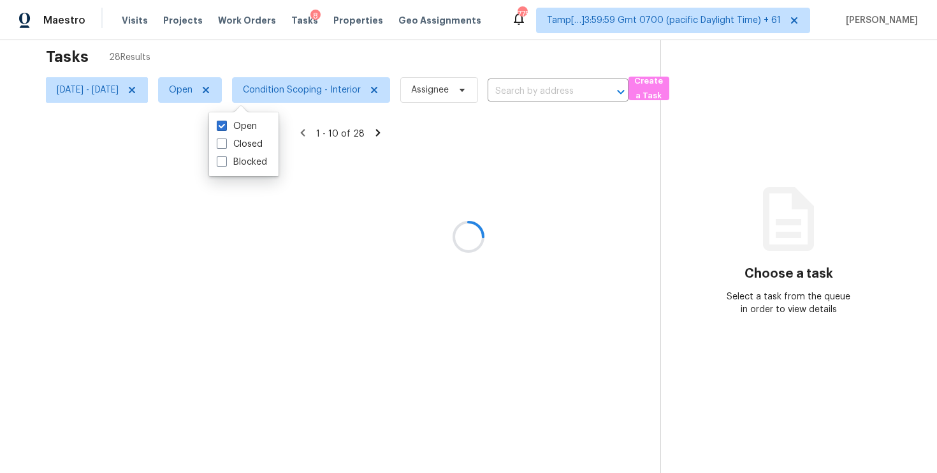
click at [254, 54] on div at bounding box center [468, 236] width 937 height 473
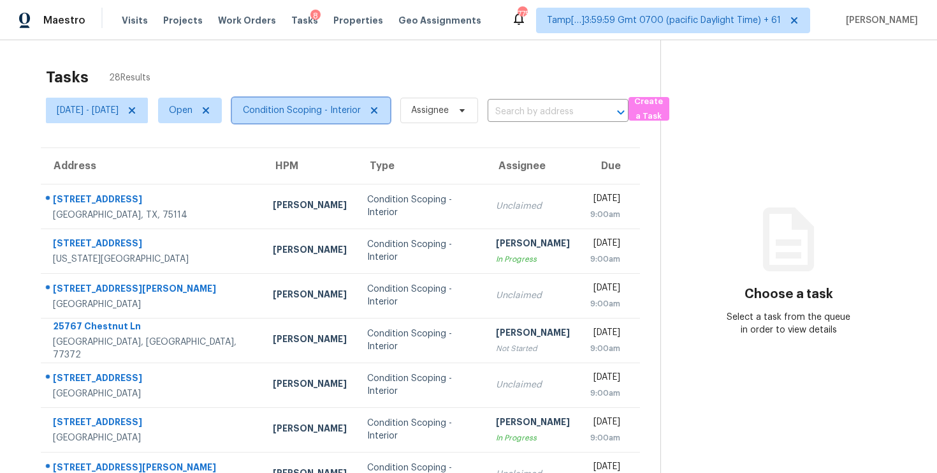
click at [326, 106] on span "Condition Scoping - Interior" at bounding box center [302, 110] width 118 height 13
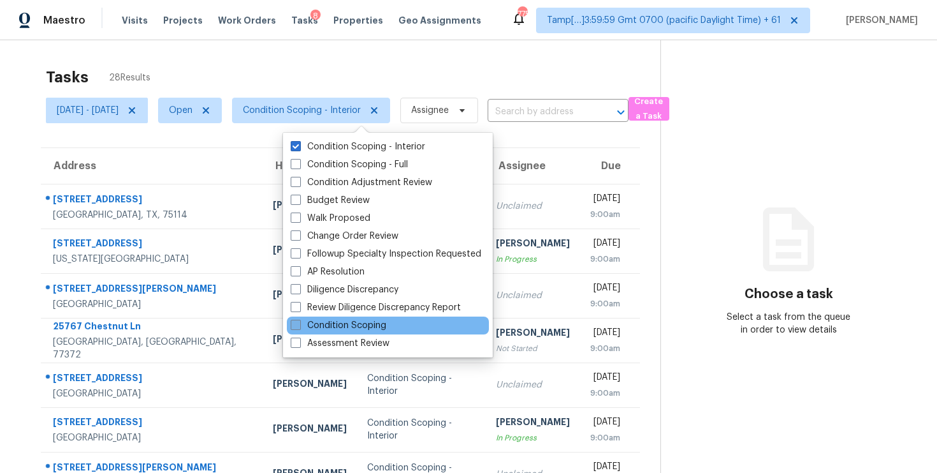
click at [325, 326] on label "Condition Scoping" at bounding box center [339, 325] width 96 height 13
click at [299, 326] on input "Condition Scoping" at bounding box center [295, 323] width 8 height 8
checkbox input "true"
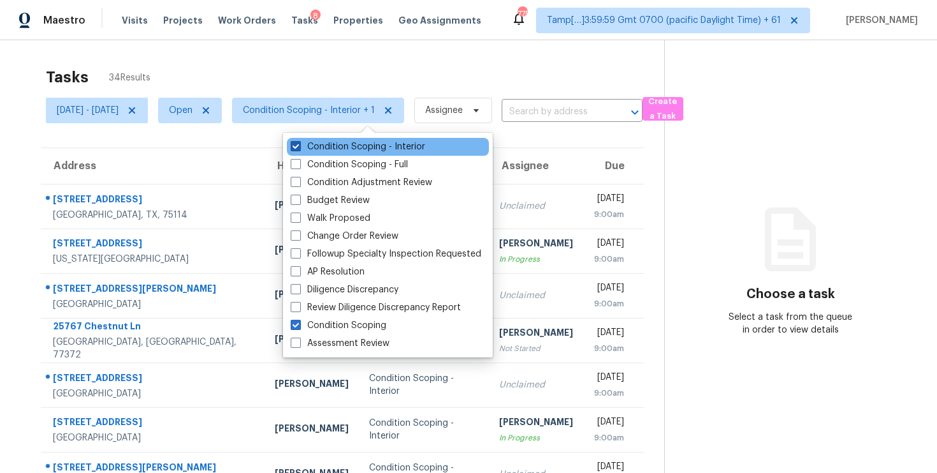
click at [306, 140] on label "Condition Scoping - Interior" at bounding box center [358, 146] width 135 height 13
click at [299, 140] on input "Condition Scoping - Interior" at bounding box center [295, 144] width 8 height 8
checkbox input "false"
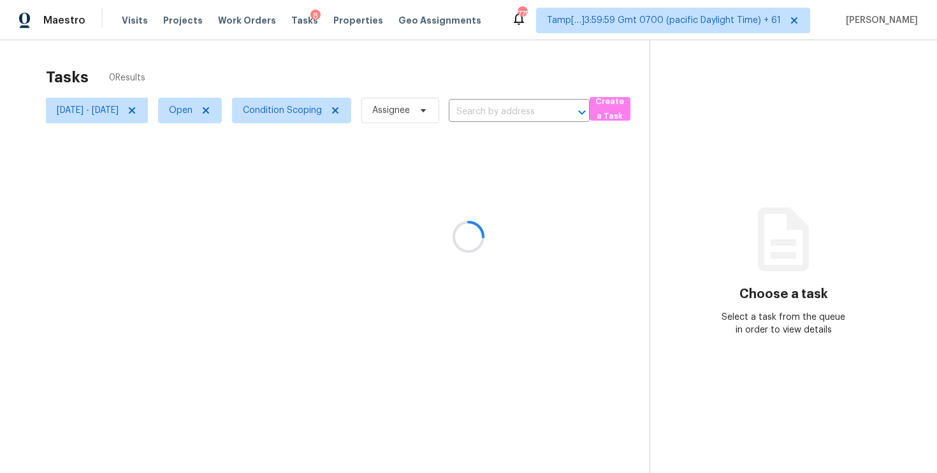
click at [294, 71] on div at bounding box center [468, 236] width 937 height 473
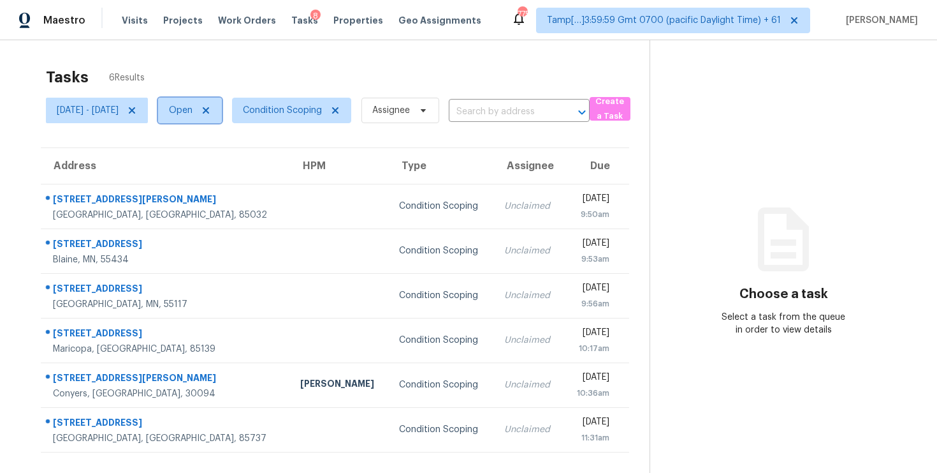
click at [193, 115] on span "Open" at bounding box center [181, 110] width 24 height 13
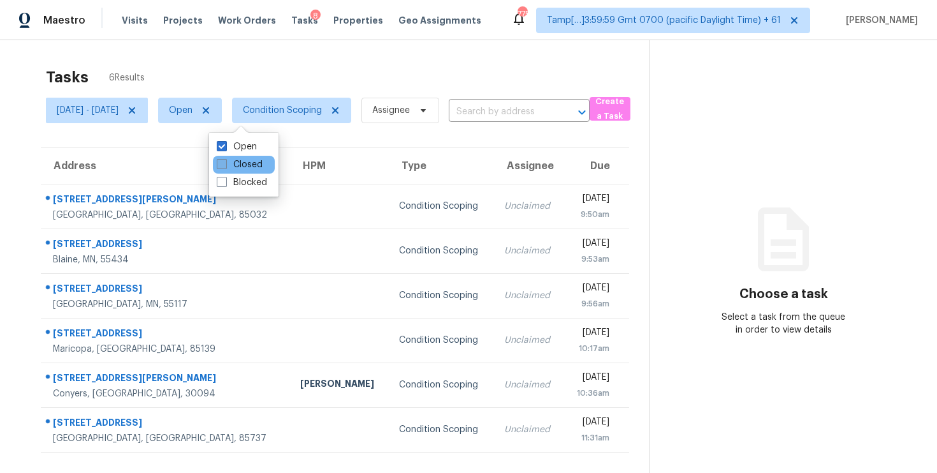
click at [239, 161] on label "Closed" at bounding box center [240, 164] width 46 height 13
click at [225, 161] on input "Closed" at bounding box center [221, 162] width 8 height 8
checkbox input "true"
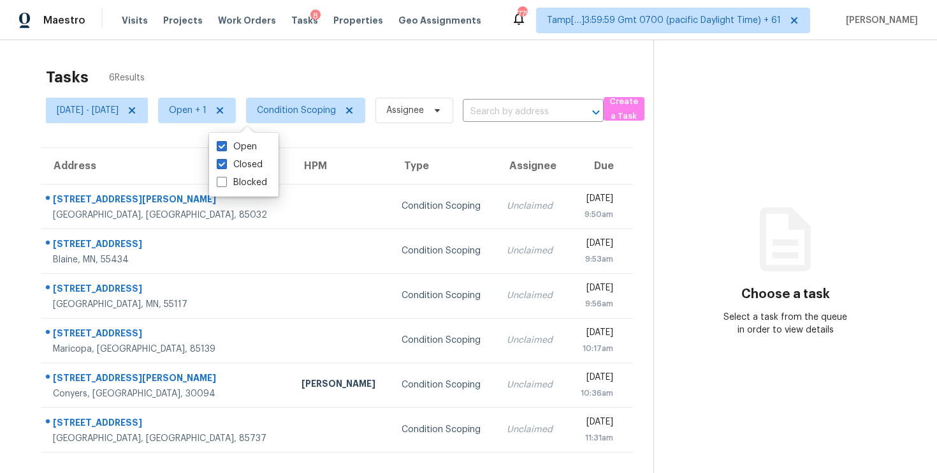
click at [235, 96] on span "Open + 1" at bounding box center [192, 110] width 88 height 33
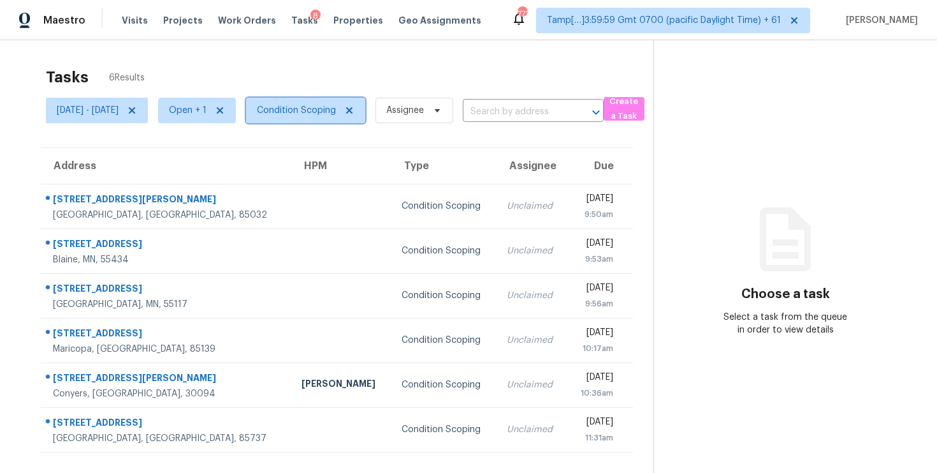
click at [335, 112] on span "Condition Scoping" at bounding box center [296, 110] width 79 height 13
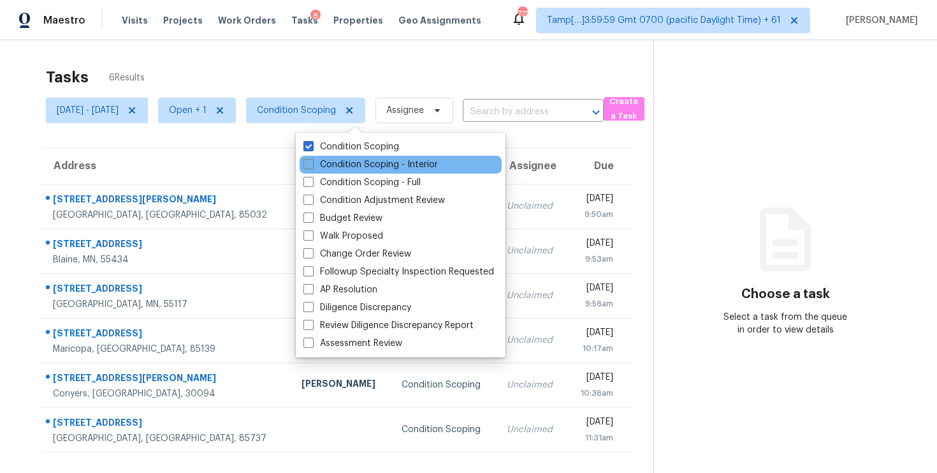
click at [338, 159] on label "Condition Scoping - Interior" at bounding box center [371, 164] width 135 height 13
click at [312, 159] on input "Condition Scoping - Interior" at bounding box center [308, 162] width 8 height 8
checkbox input "true"
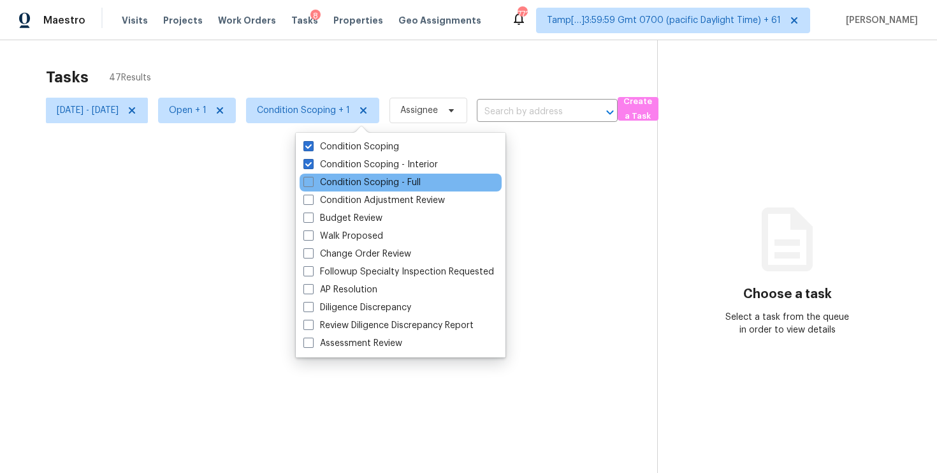
click at [338, 174] on div "Condition Scoping - Full" at bounding box center [401, 182] width 202 height 18
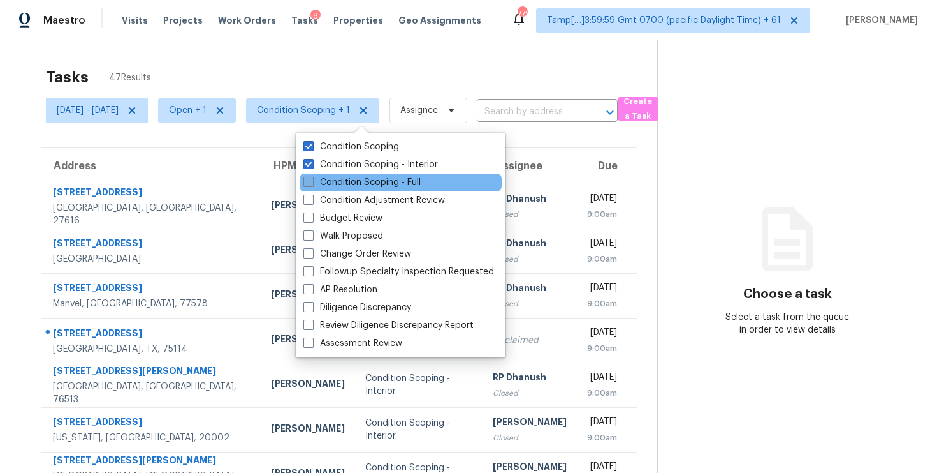
click at [339, 176] on label "Condition Scoping - Full" at bounding box center [362, 182] width 117 height 13
click at [312, 176] on input "Condition Scoping - Full" at bounding box center [308, 180] width 8 height 8
checkbox input "true"
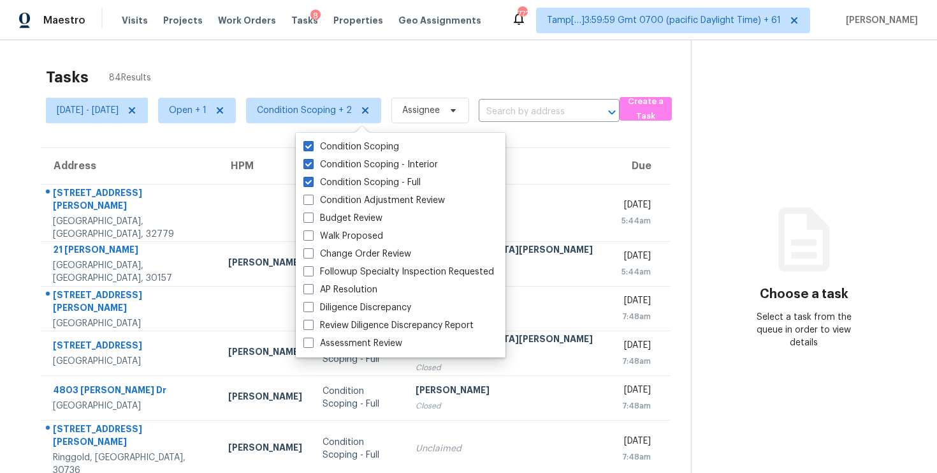
click at [323, 64] on div "Tasks 84 Results" at bounding box center [368, 77] width 645 height 33
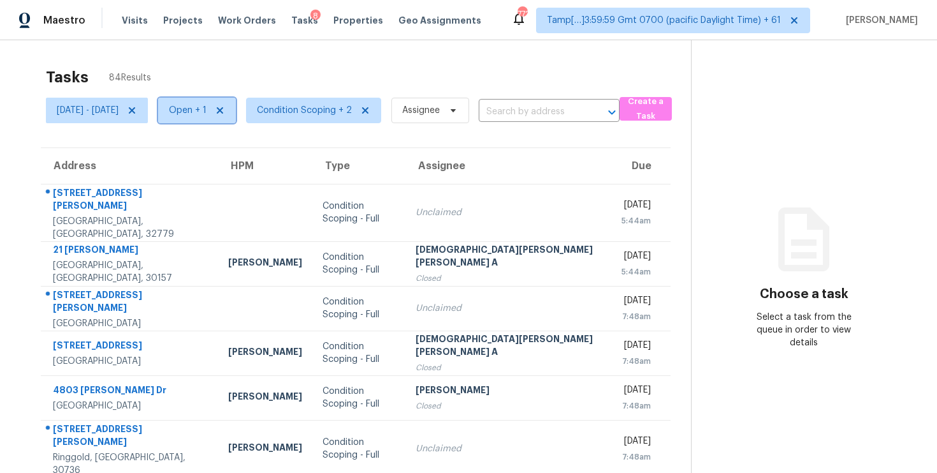
click at [207, 114] on span "Open + 1" at bounding box center [188, 110] width 38 height 13
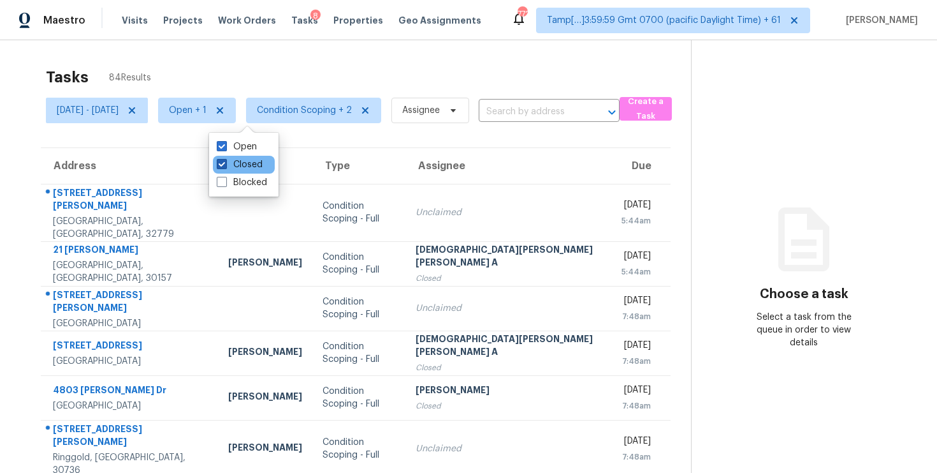
click at [237, 161] on label "Closed" at bounding box center [240, 164] width 46 height 13
click at [225, 161] on input "Closed" at bounding box center [221, 162] width 8 height 8
checkbox input "false"
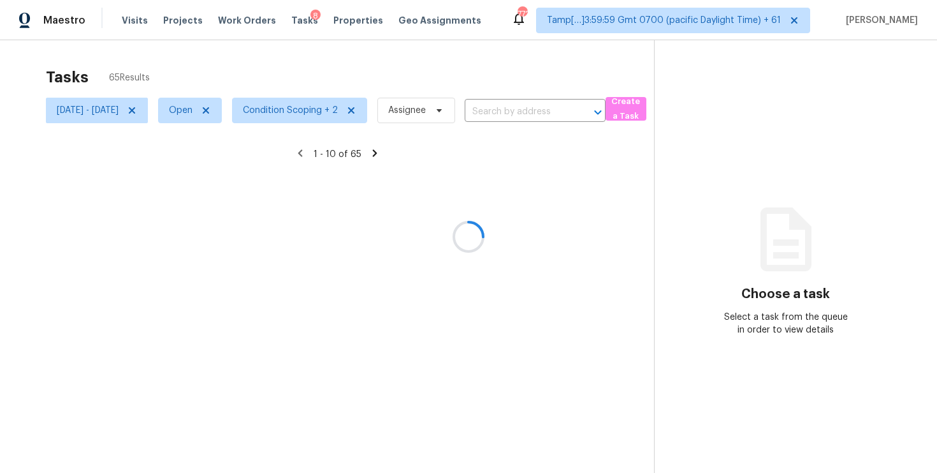
click at [239, 84] on div at bounding box center [468, 236] width 937 height 473
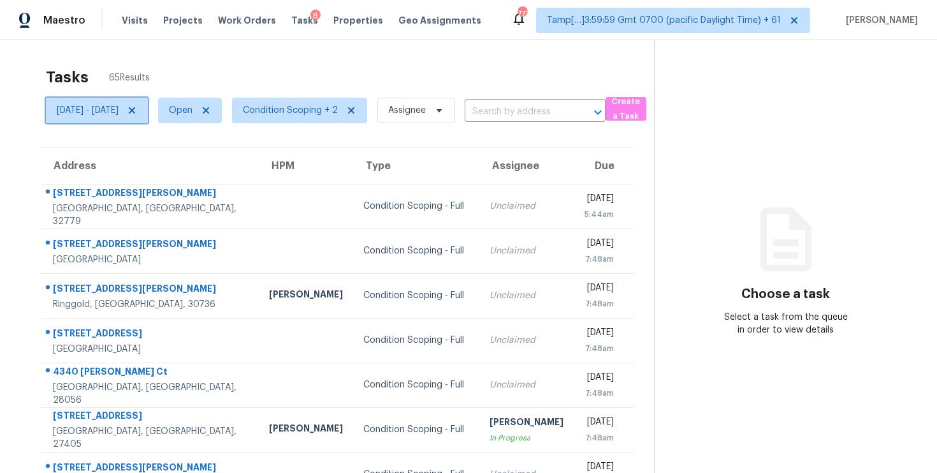
click at [148, 103] on span "[DATE] - [DATE]" at bounding box center [97, 111] width 102 height 26
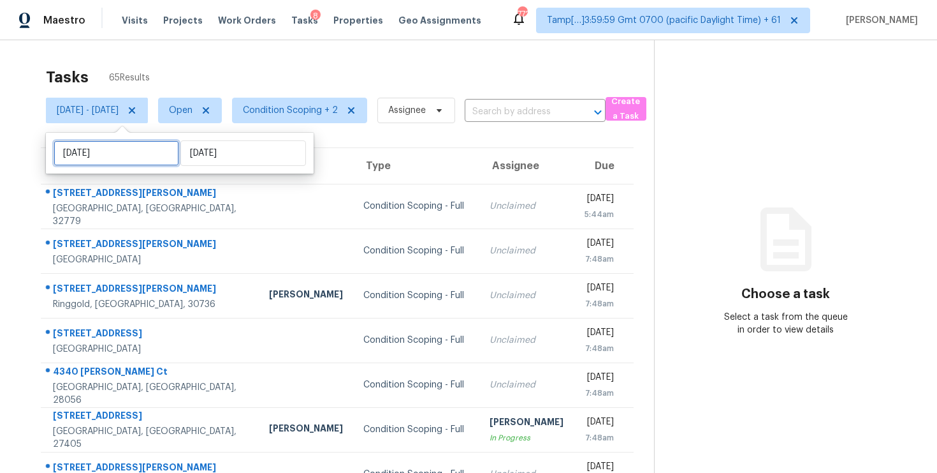
select select "9"
select select "2025"
select select "10"
select select "2025"
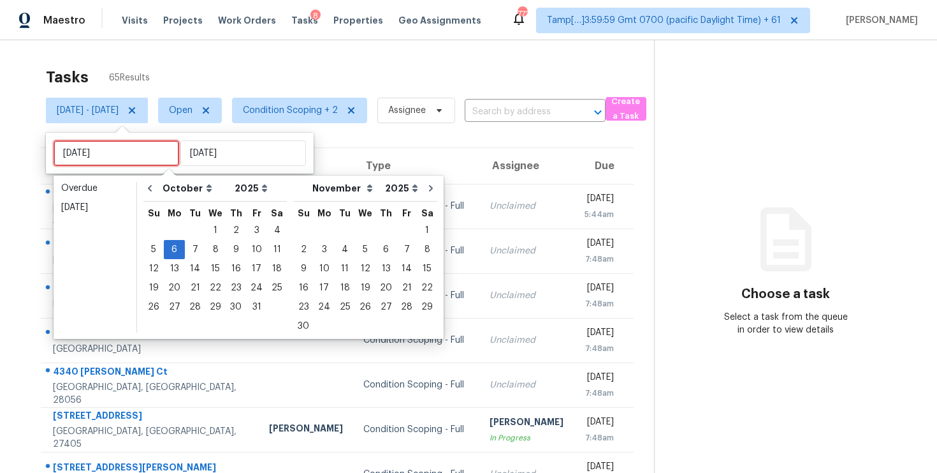
click at [135, 158] on input "[DATE]" at bounding box center [117, 153] width 126 height 26
type input "[DATE]"
type input "Fri, Oct 03"
type input "[DATE]"
click at [247, 231] on div "3" at bounding box center [256, 230] width 21 height 18
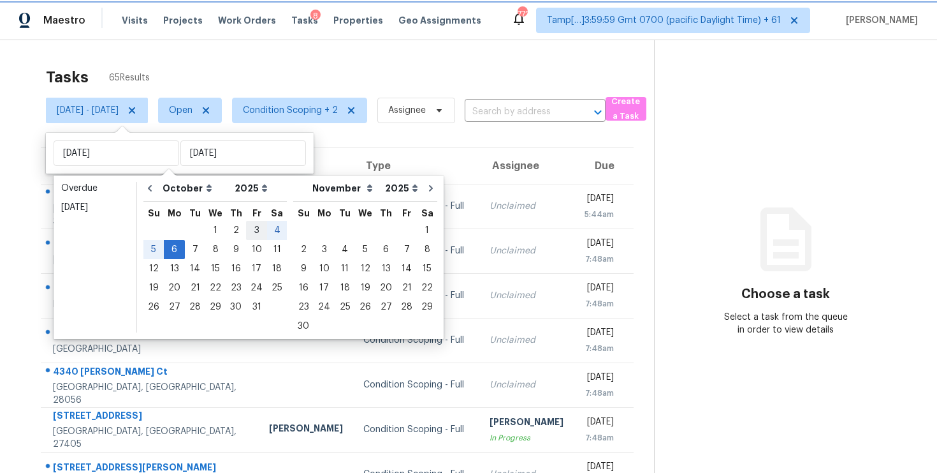
type input "Fri, Oct 03"
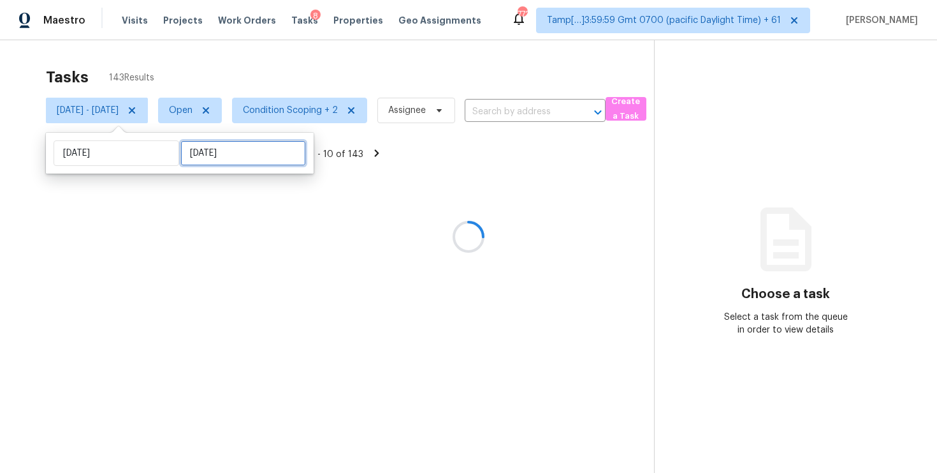
click at [236, 148] on input "[DATE]" at bounding box center [243, 153] width 126 height 26
select select "9"
select select "2025"
select select "10"
select select "2025"
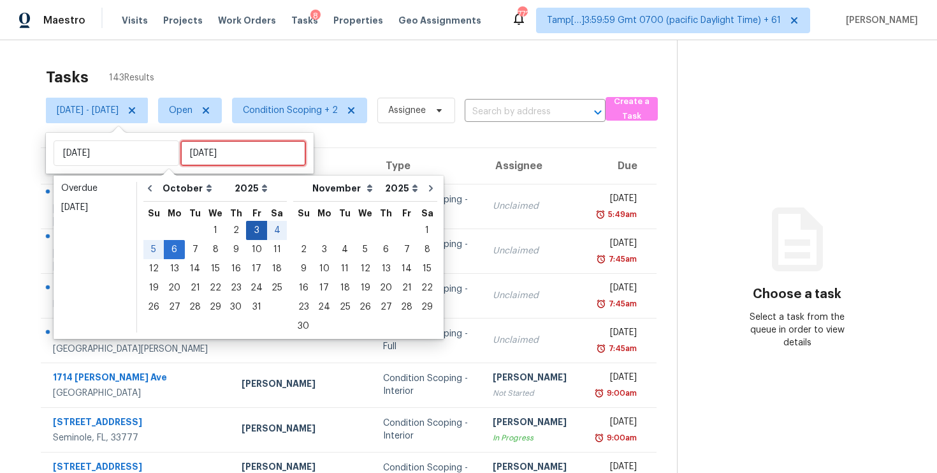
type input "Thu, Oct 02"
type input "Fri, Oct 03"
click at [251, 223] on div "3" at bounding box center [256, 230] width 21 height 18
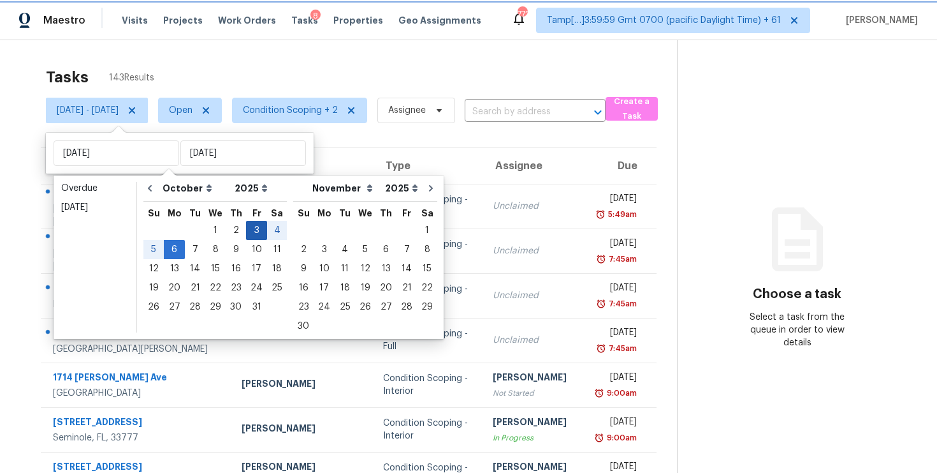
type input "Fri, Oct 03"
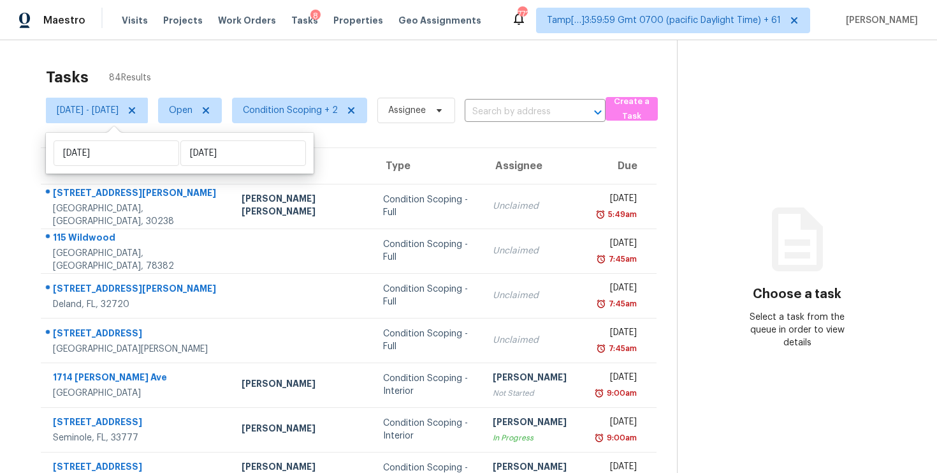
click at [257, 68] on div "Tasks 84 Results" at bounding box center [361, 77] width 631 height 33
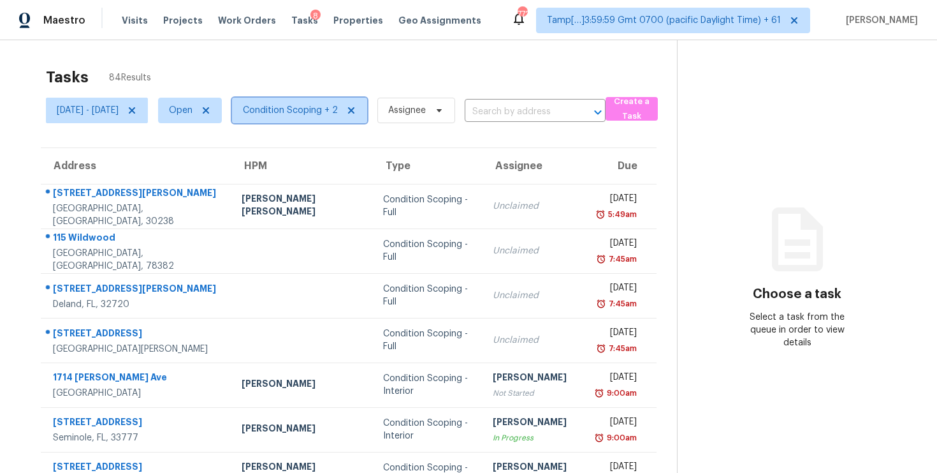
click at [319, 113] on span "Condition Scoping + 2" at bounding box center [290, 110] width 95 height 13
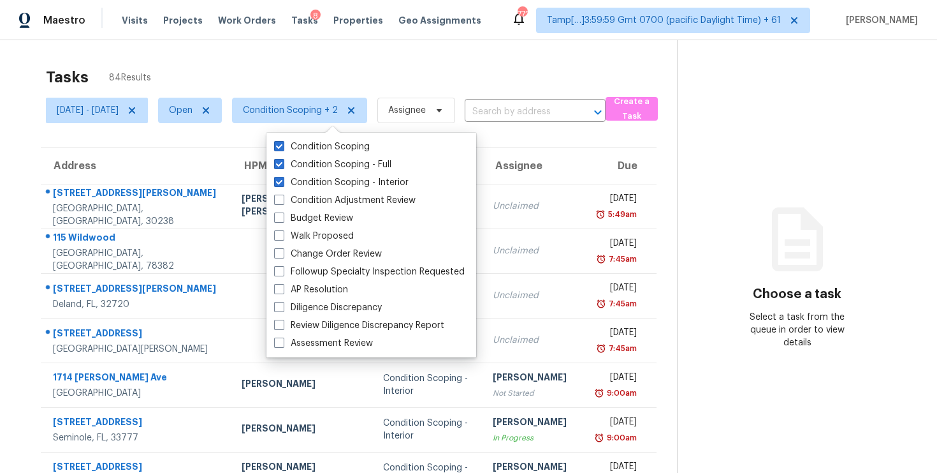
click at [323, 68] on div "Tasks 84 Results" at bounding box center [361, 77] width 631 height 33
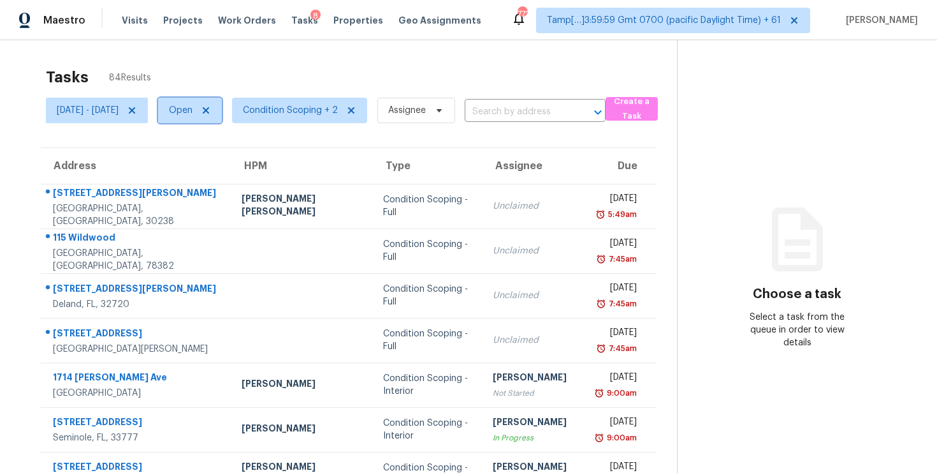
click at [193, 112] on span "Open" at bounding box center [181, 110] width 24 height 13
click at [253, 76] on div "Tasks 84 Results" at bounding box center [361, 77] width 631 height 33
click at [338, 113] on span "Condition Scoping + 2" at bounding box center [290, 110] width 95 height 13
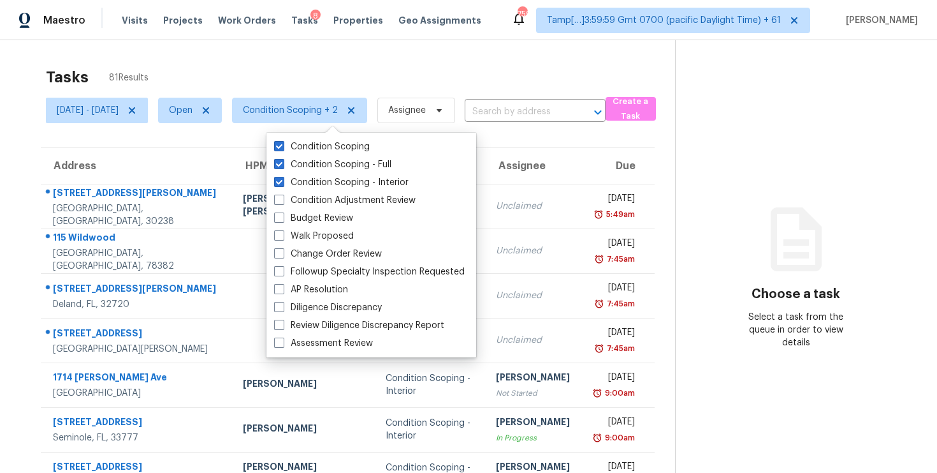
click at [371, 55] on div "Tasks 81 Results Fri, Oct 03 - Fri, Oct 03 Open Condition Scoping + 2 Assignee …" at bounding box center [468, 352] width 937 height 624
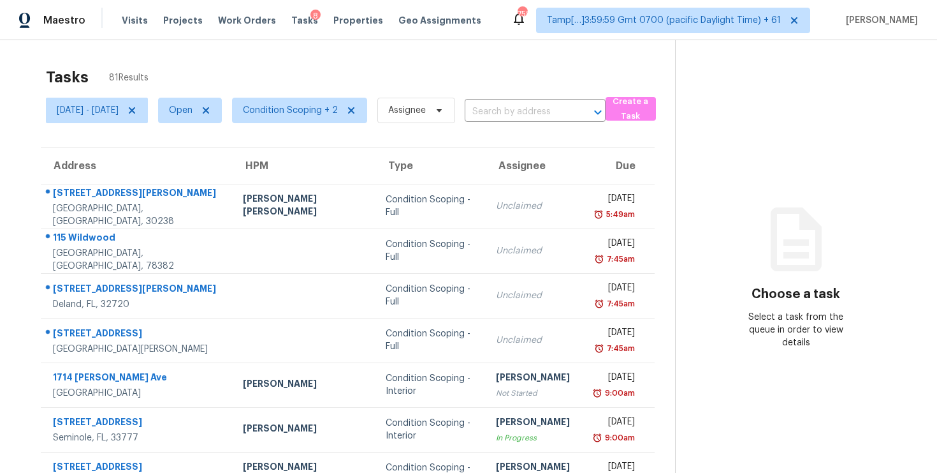
click at [407, 86] on div "Tasks 81 Results" at bounding box center [360, 77] width 629 height 33
click at [309, 114] on span "Condition Scoping + 2" at bounding box center [290, 110] width 95 height 13
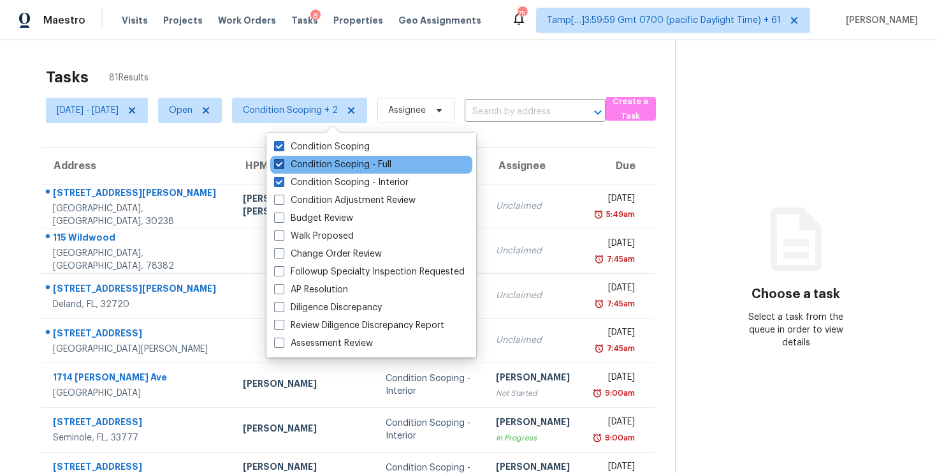
click at [323, 160] on label "Condition Scoping - Full" at bounding box center [332, 164] width 117 height 13
click at [282, 160] on input "Condition Scoping - Full" at bounding box center [278, 162] width 8 height 8
checkbox input "false"
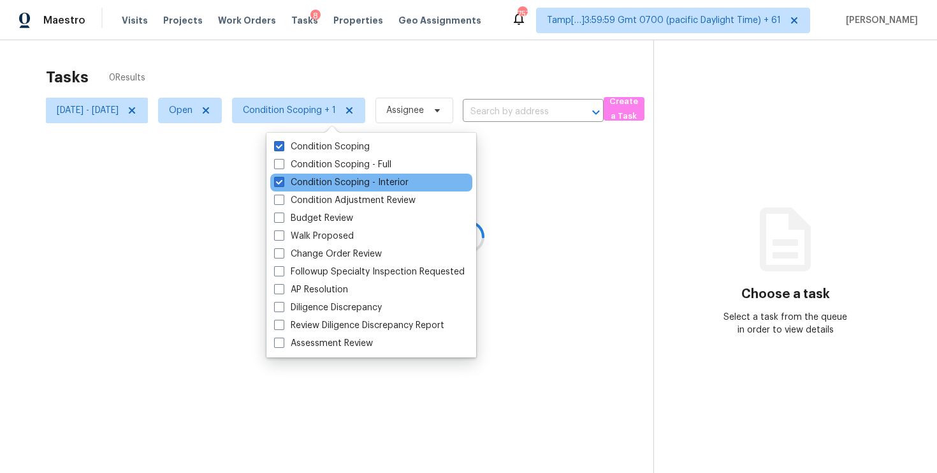
click at [323, 175] on div "Condition Scoping - Interior" at bounding box center [371, 182] width 202 height 18
click at [322, 179] on label "Condition Scoping - Interior" at bounding box center [341, 182] width 135 height 13
click at [282, 179] on input "Condition Scoping - Interior" at bounding box center [278, 180] width 8 height 8
checkbox input "false"
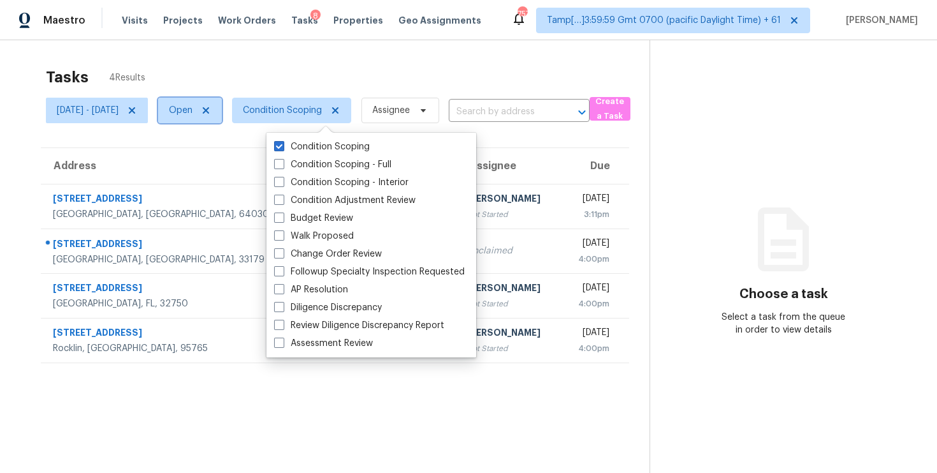
click at [193, 110] on span "Open" at bounding box center [181, 110] width 24 height 13
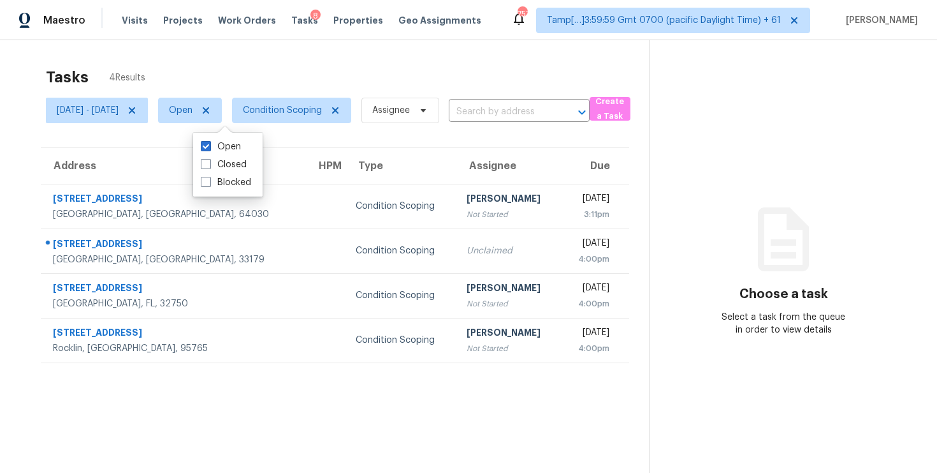
click at [288, 56] on div "Tasks 4 Results Fri, Oct 03 - Fri, Oct 03 Open Condition Scoping Assignee ​ Cre…" at bounding box center [468, 276] width 937 height 473
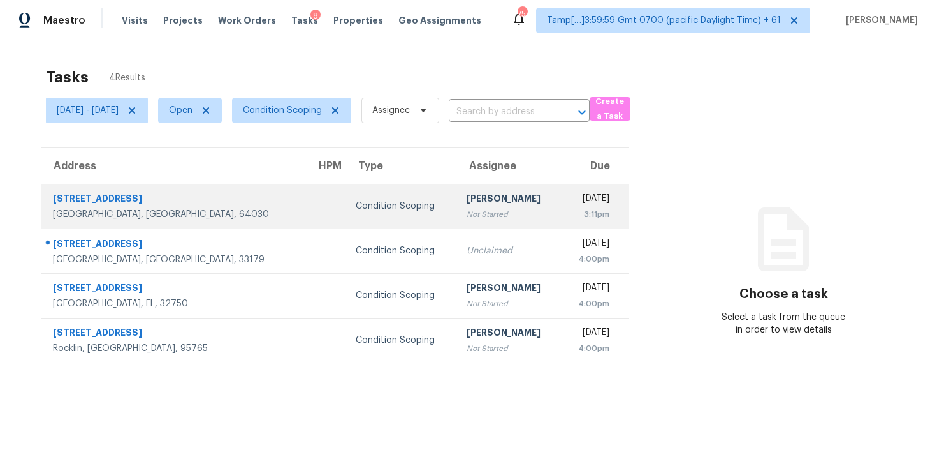
click at [346, 198] on td "Condition Scoping" at bounding box center [401, 206] width 111 height 45
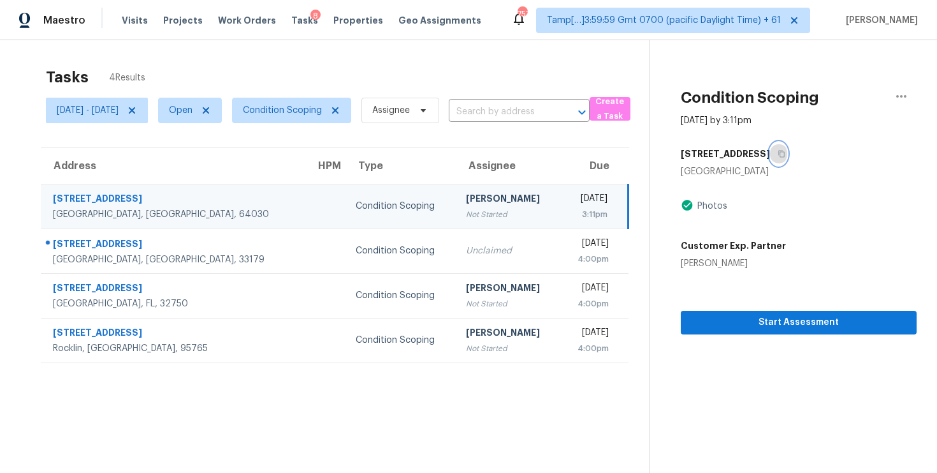
click at [778, 151] on icon "button" at bounding box center [782, 154] width 8 height 8
click at [756, 327] on span "Start Assessment" at bounding box center [799, 322] width 216 height 16
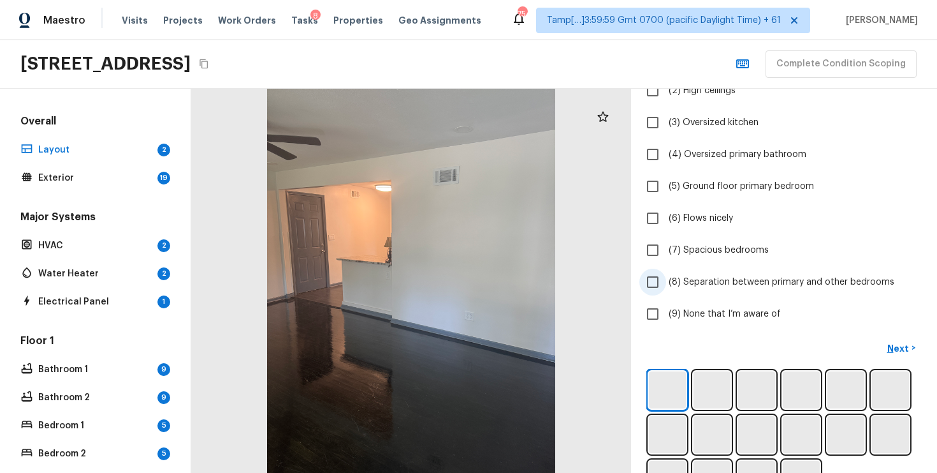
scroll to position [194, 0]
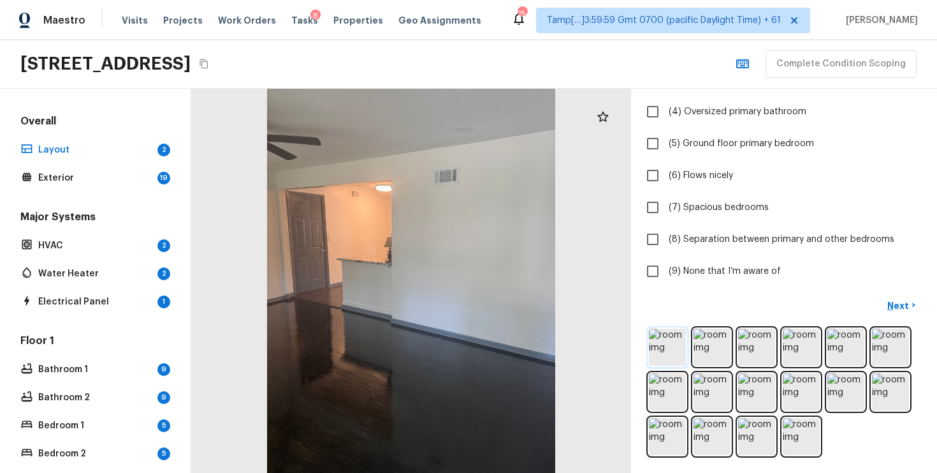
click at [670, 334] on img at bounding box center [667, 346] width 37 height 37
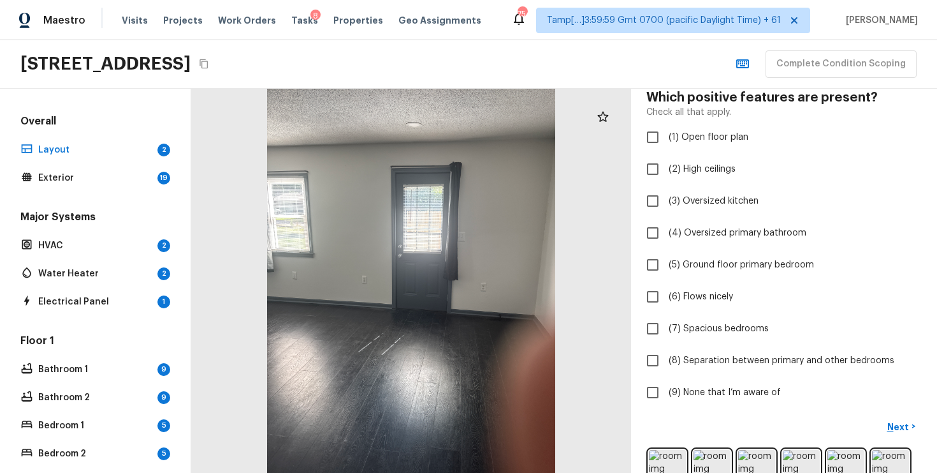
scroll to position [79, 0]
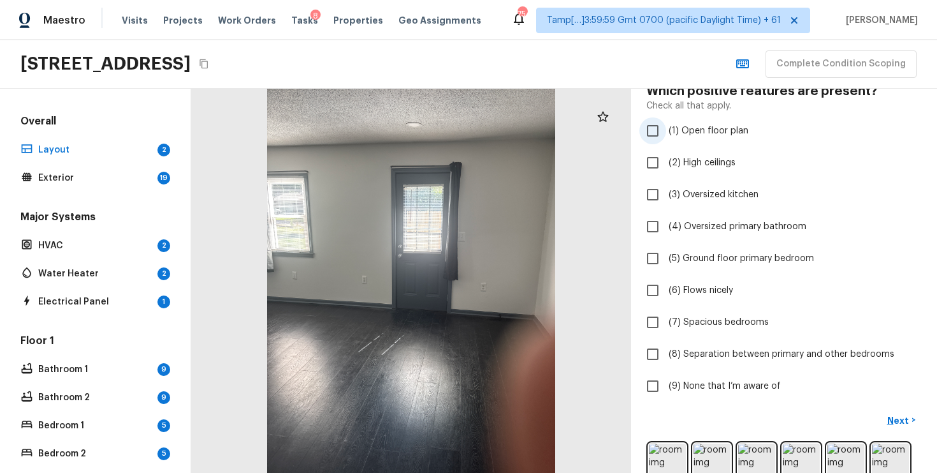
click at [661, 120] on input "(1) Open floor plan" at bounding box center [653, 130] width 27 height 27
checkbox input "true"
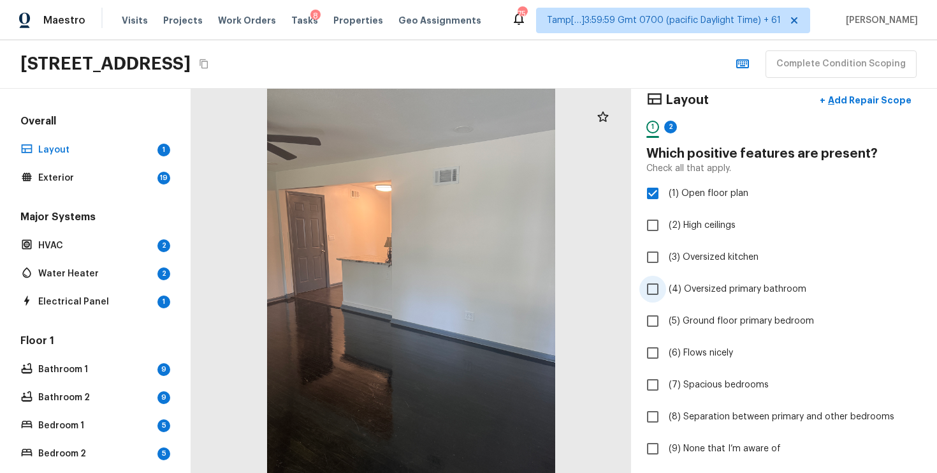
scroll to position [17, 0]
click at [670, 348] on span "(6) Flows nicely" at bounding box center [701, 352] width 64 height 13
click at [666, 348] on input "(6) Flows nicely" at bounding box center [653, 352] width 27 height 27
checkbox input "true"
click at [668, 257] on label "(3) Oversized kitchen" at bounding box center [776, 256] width 272 height 27
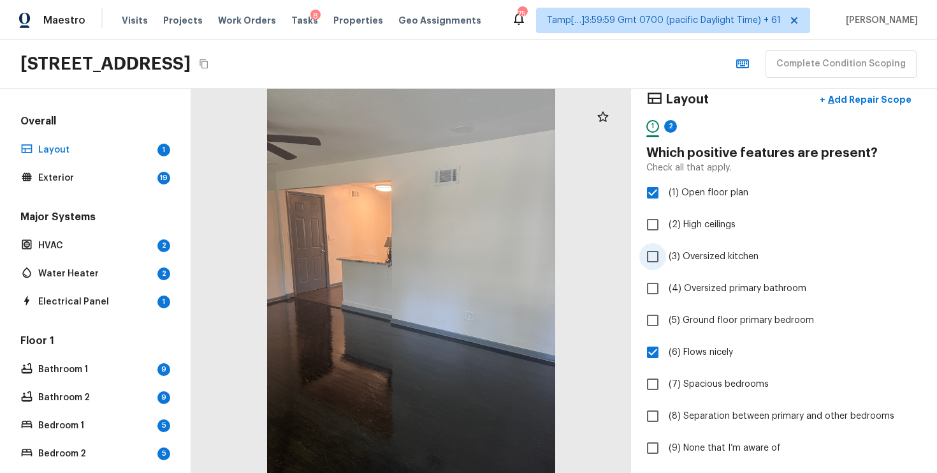
click at [666, 257] on input "(3) Oversized kitchen" at bounding box center [653, 256] width 27 height 27
checkbox input "true"
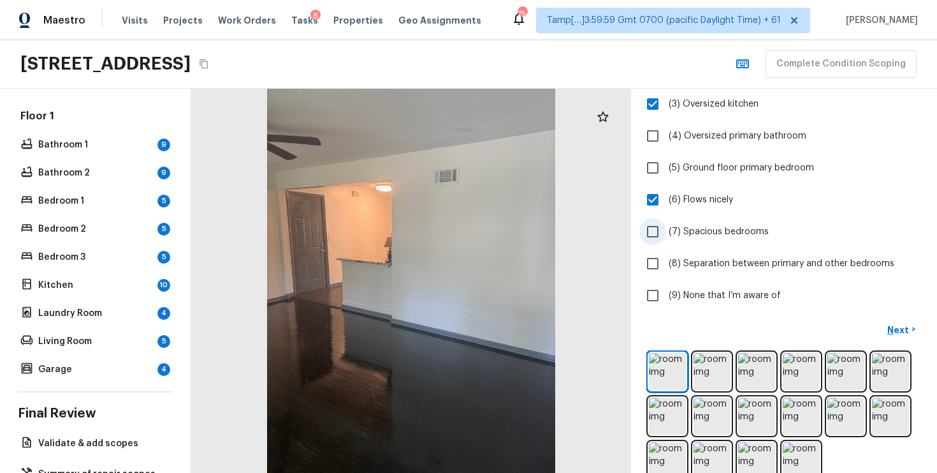
scroll to position [194, 0]
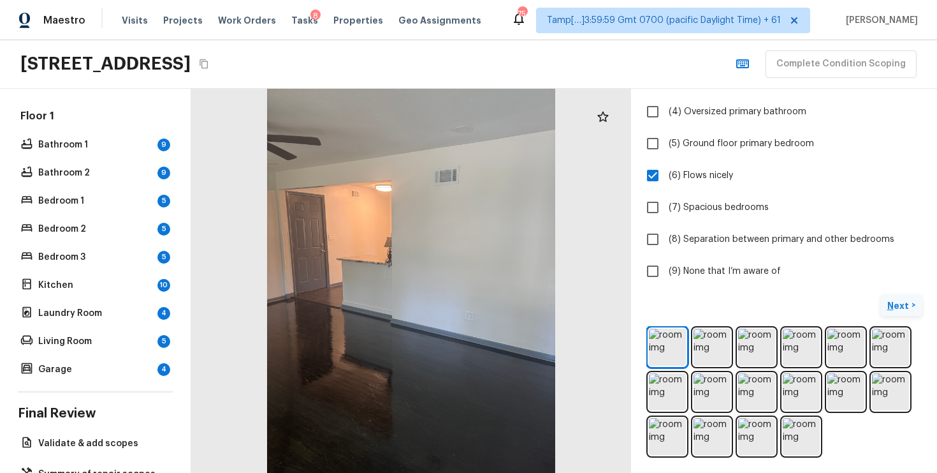
click at [896, 301] on p "Next" at bounding box center [900, 305] width 24 height 13
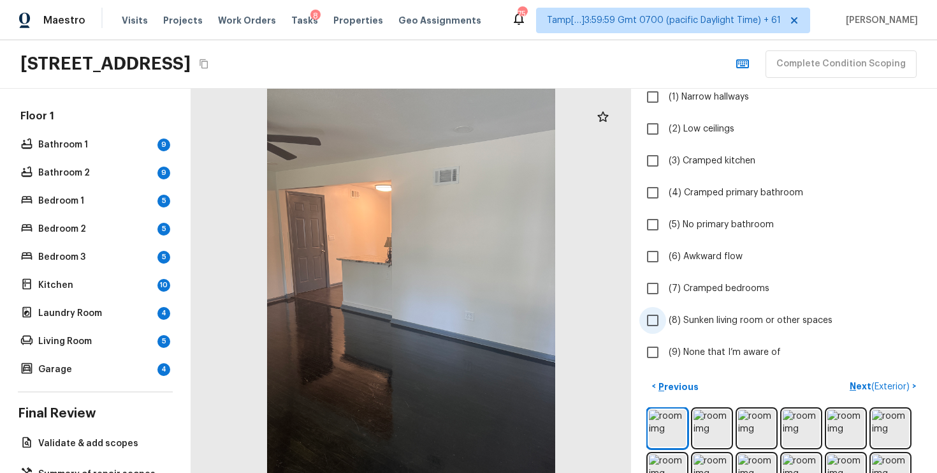
scroll to position [70, 0]
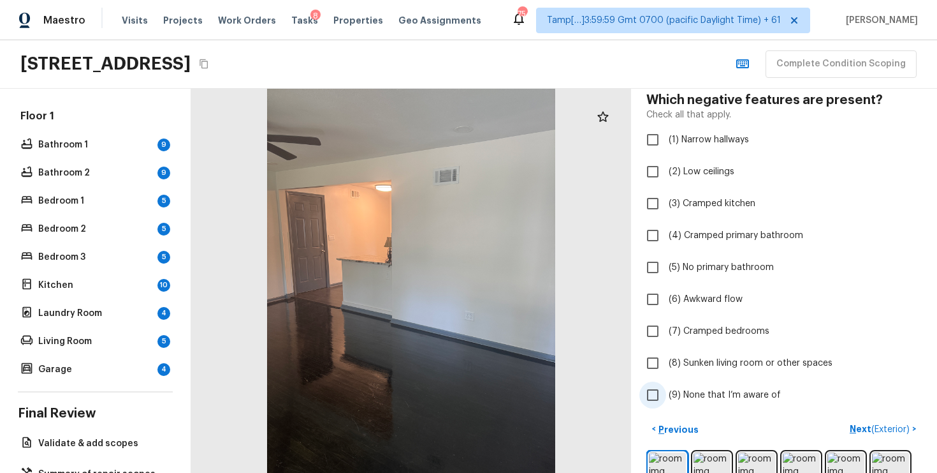
click at [645, 398] on input "(9) None that I’m aware of" at bounding box center [653, 394] width 27 height 27
checkbox input "true"
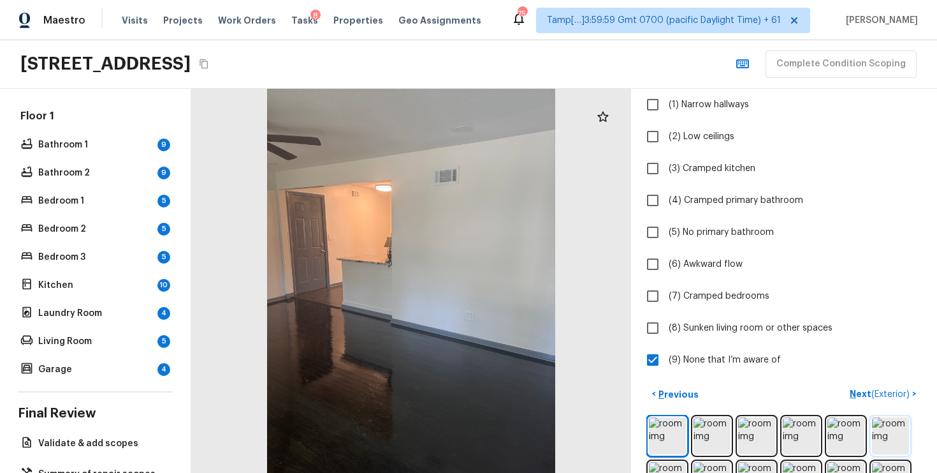
scroll to position [121, 0]
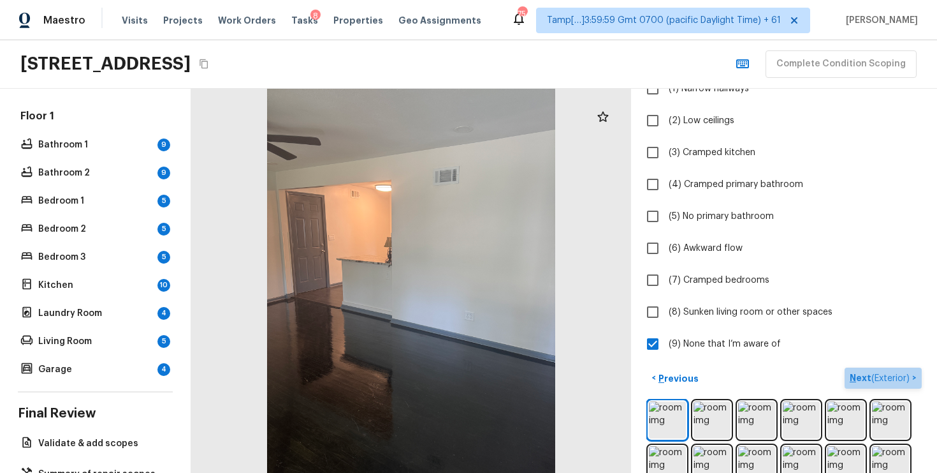
click at [886, 369] on button "Next ( Exterior ) >" at bounding box center [883, 377] width 77 height 21
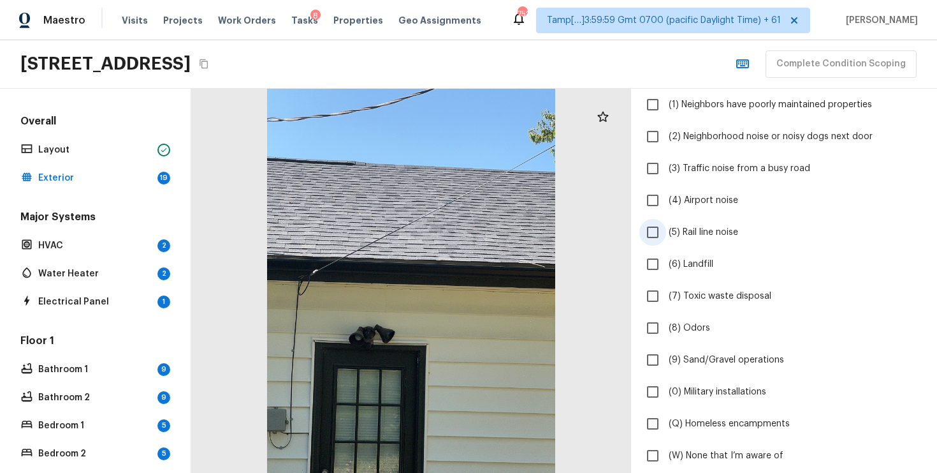
scroll to position [165, 0]
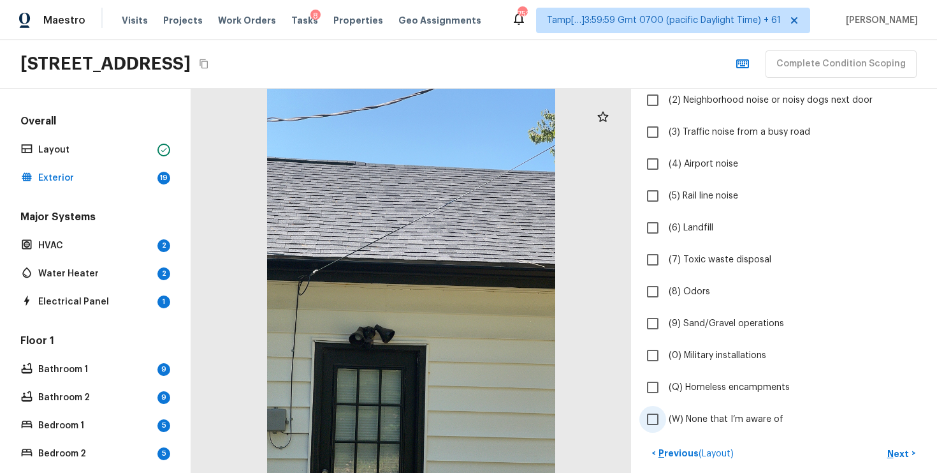
click at [658, 421] on input "(W) None that I’m aware of" at bounding box center [653, 419] width 27 height 27
checkbox input "true"
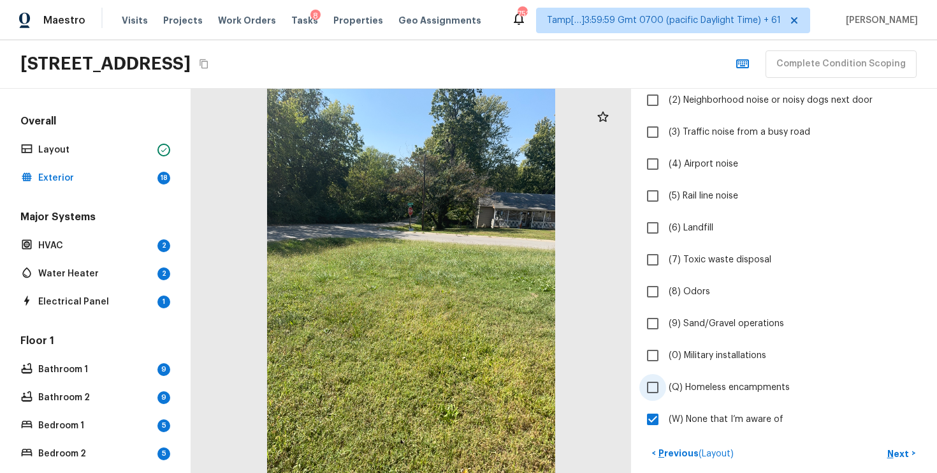
scroll to position [228, 0]
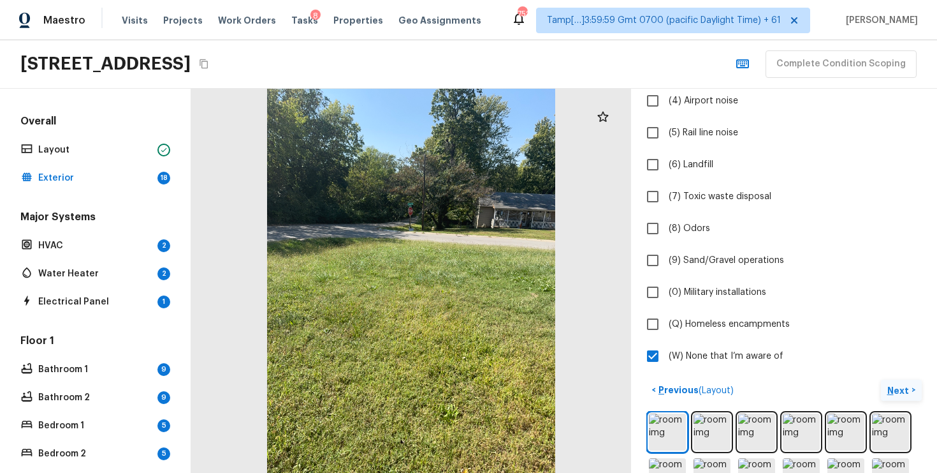
click at [893, 385] on p "Next" at bounding box center [900, 390] width 24 height 13
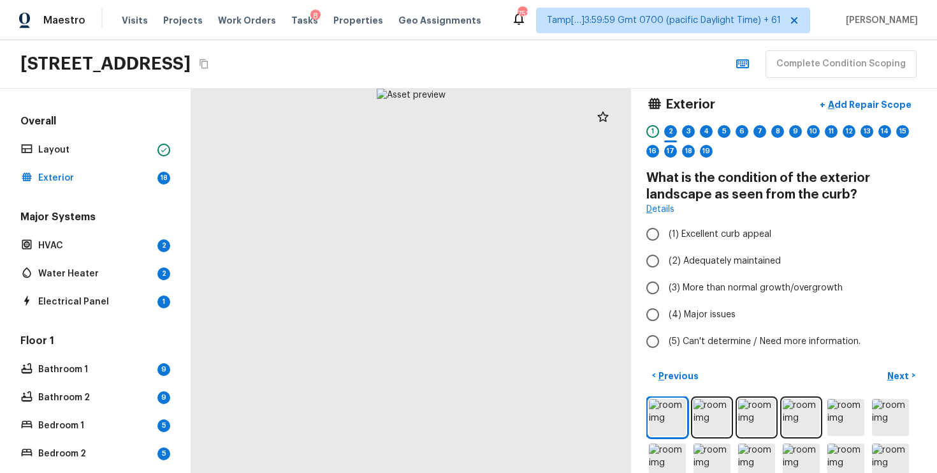
scroll to position [0, 0]
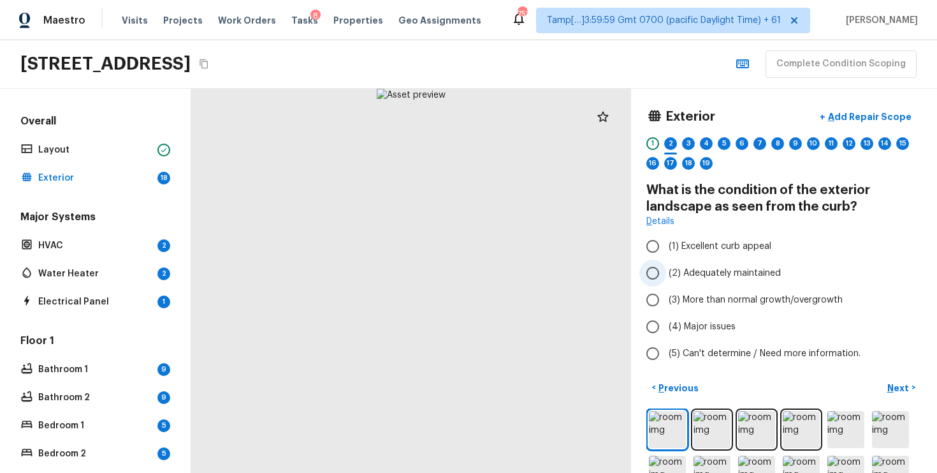
click at [671, 270] on span "(2) Adequately maintained" at bounding box center [725, 273] width 112 height 13
click at [666, 270] on input "(2) Adequately maintained" at bounding box center [653, 273] width 27 height 27
radio input "true"
click at [904, 392] on p "Next" at bounding box center [900, 387] width 24 height 13
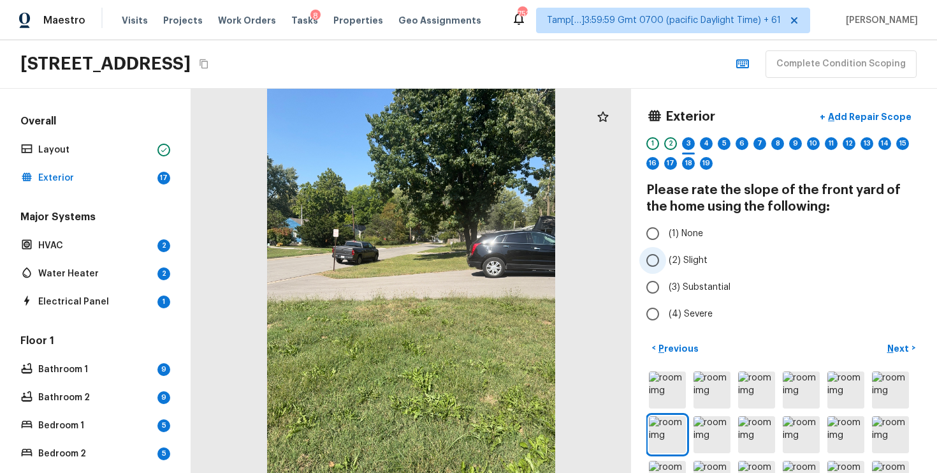
click at [691, 253] on label "(2) Slight" at bounding box center [776, 260] width 272 height 27
click at [666, 253] on input "(2) Slight" at bounding box center [653, 260] width 27 height 27
radio input "true"
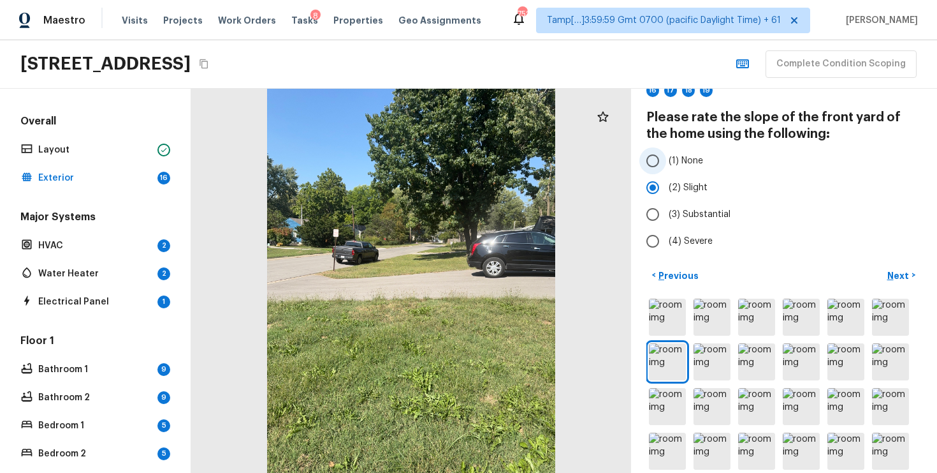
scroll to position [89, 0]
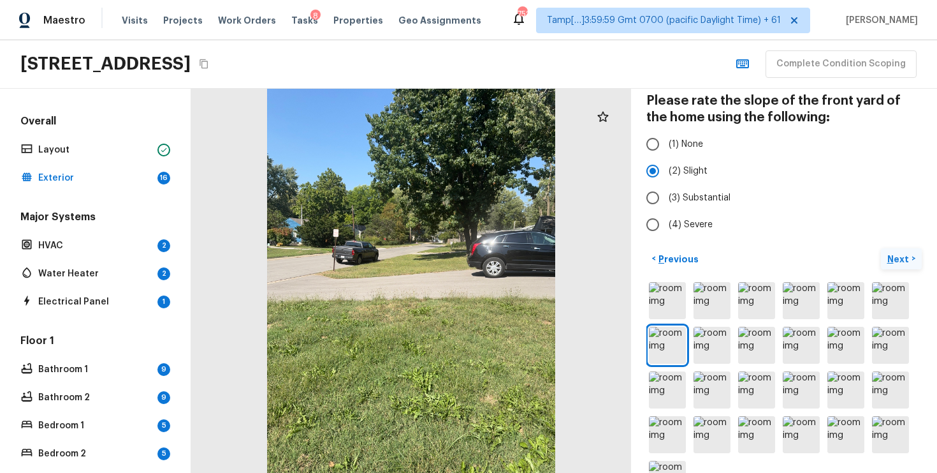
click at [905, 258] on p "Next" at bounding box center [900, 259] width 24 height 13
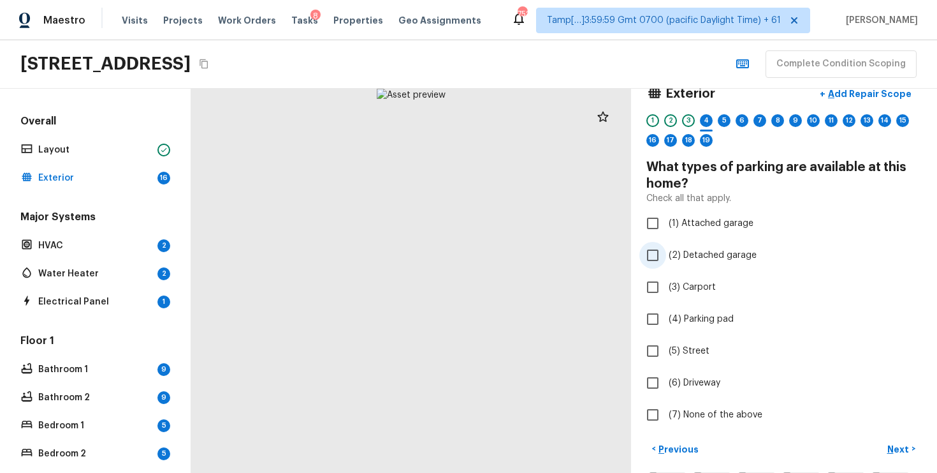
scroll to position [0, 0]
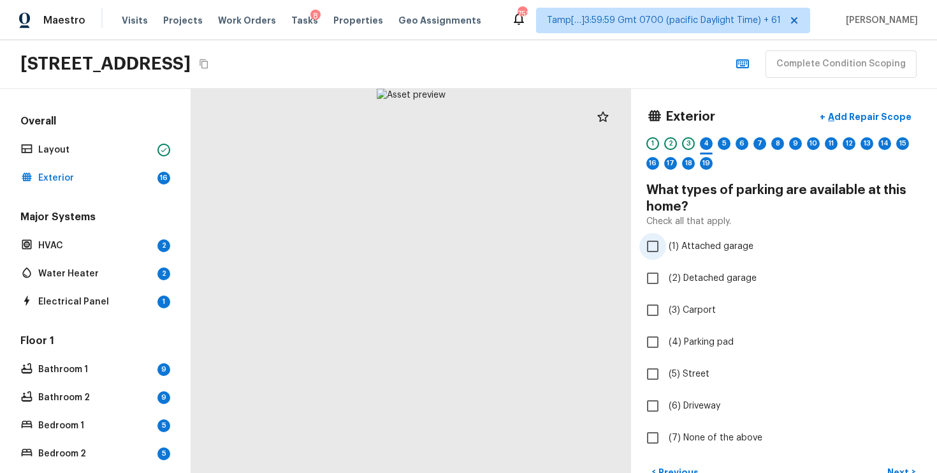
click at [669, 238] on label "(1) Attached garage" at bounding box center [776, 246] width 272 height 27
click at [666, 238] on input "(1) Attached garage" at bounding box center [653, 246] width 27 height 27
checkbox input "true"
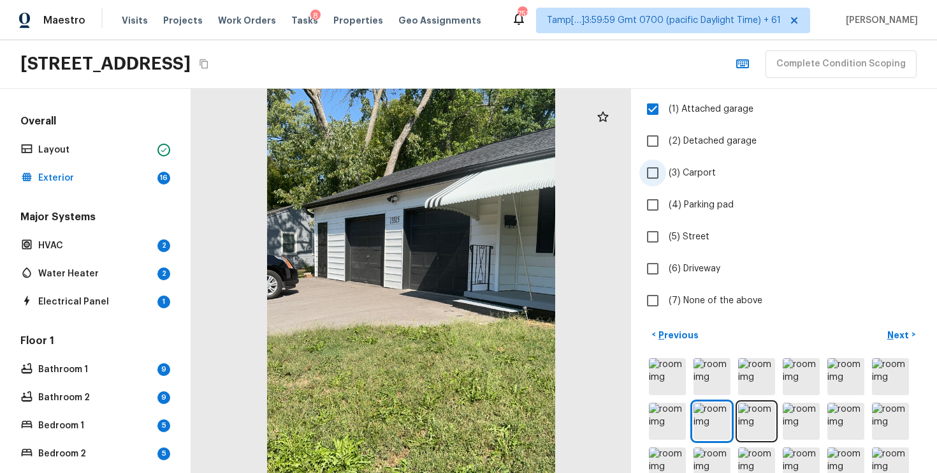
scroll to position [153, 0]
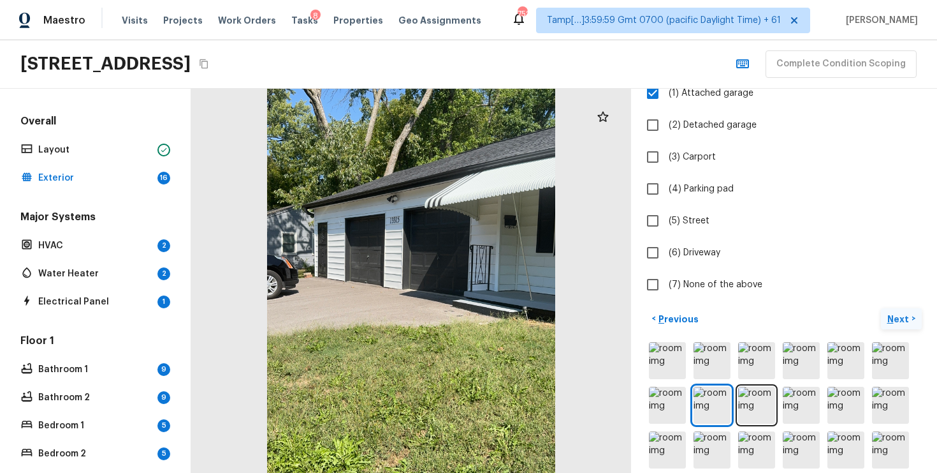
click at [893, 312] on p "Next" at bounding box center [900, 318] width 24 height 13
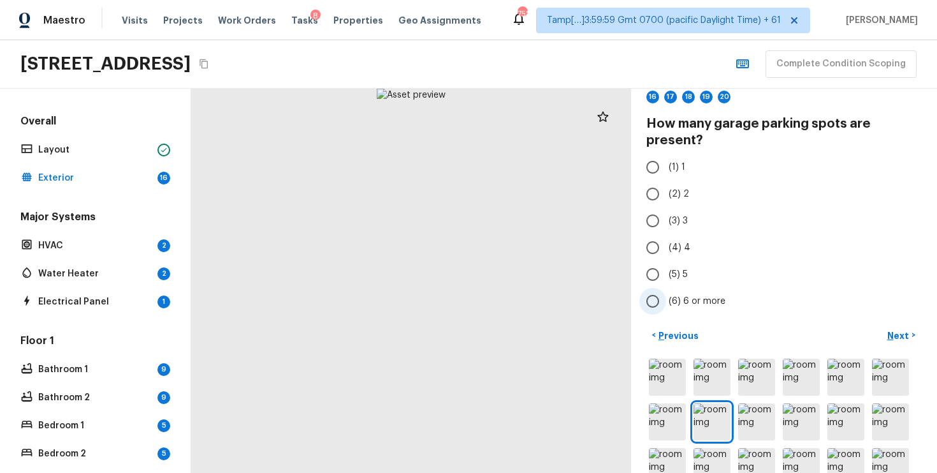
scroll to position [0, 0]
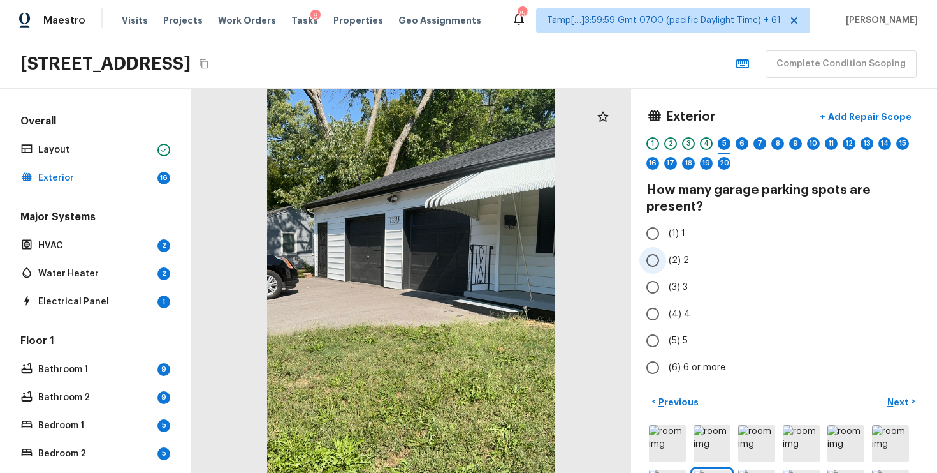
click at [656, 265] on input "(2) 2" at bounding box center [653, 260] width 27 height 27
radio input "true"
click at [897, 395] on p "Next" at bounding box center [900, 401] width 24 height 13
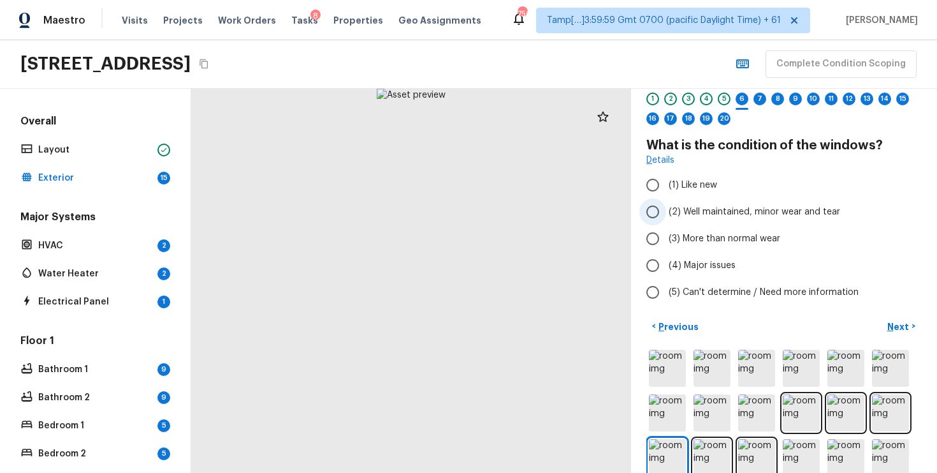
scroll to position [48, 0]
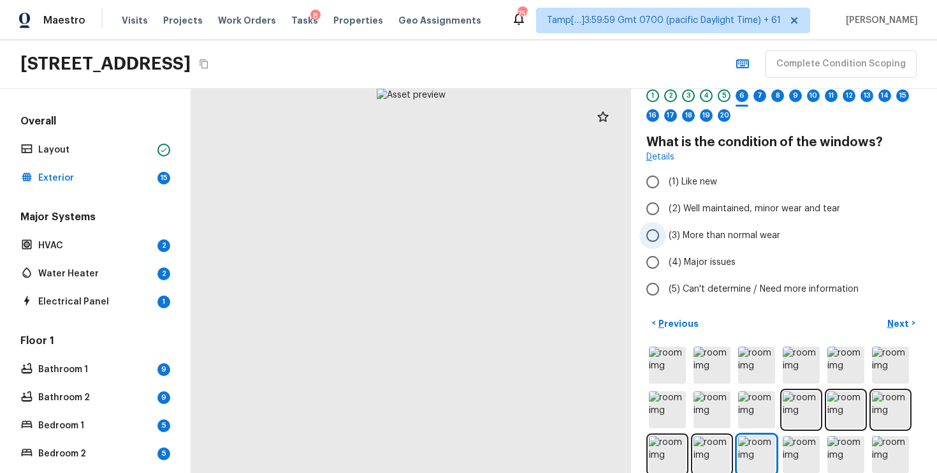
click at [698, 223] on label "(3) More than normal wear" at bounding box center [776, 235] width 272 height 27
click at [666, 223] on input "(3) More than normal wear" at bounding box center [653, 235] width 27 height 27
radio input "true"
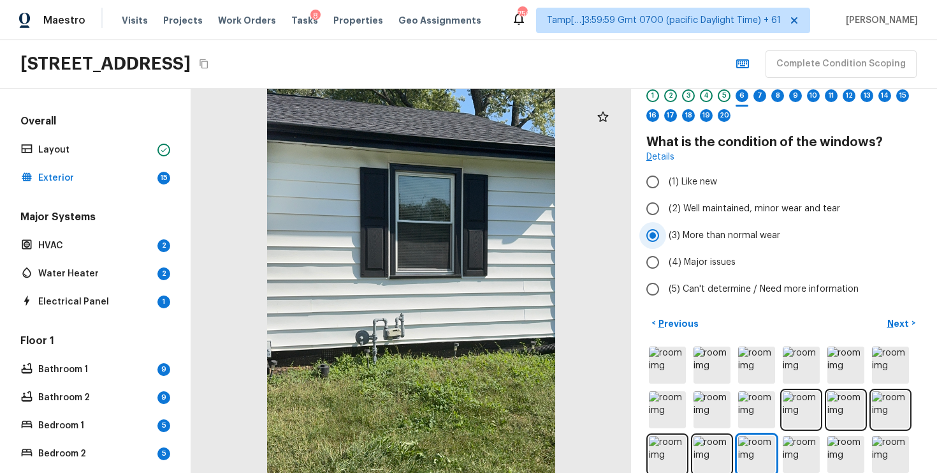
click at [698, 223] on label "(3) More than normal wear" at bounding box center [776, 235] width 272 height 27
click at [666, 223] on input "(3) More than normal wear" at bounding box center [653, 235] width 27 height 27
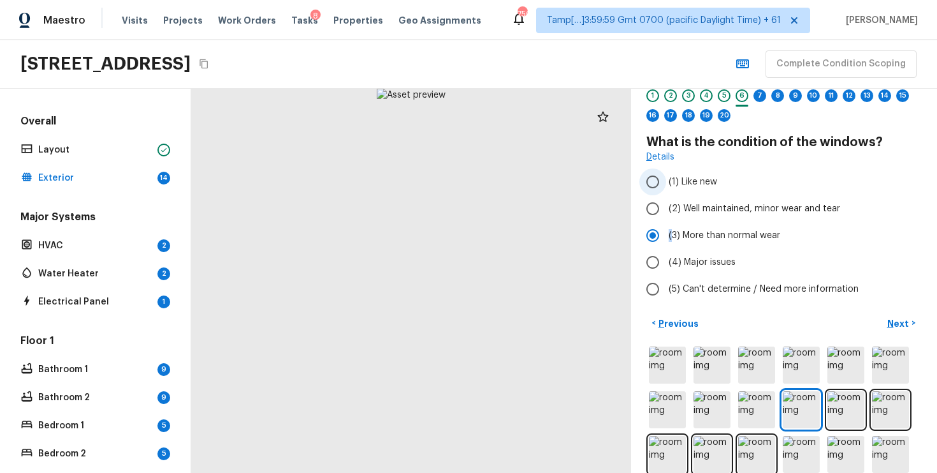
click at [694, 194] on label "(1) Like new" at bounding box center [776, 181] width 272 height 27
click at [666, 194] on input "(1) Like new" at bounding box center [653, 181] width 27 height 27
radio input "true"
click at [695, 203] on span "(2) Well maintained, minor wear and tear" at bounding box center [755, 208] width 172 height 13
click at [666, 203] on input "(2) Well maintained, minor wear and tear" at bounding box center [653, 208] width 27 height 27
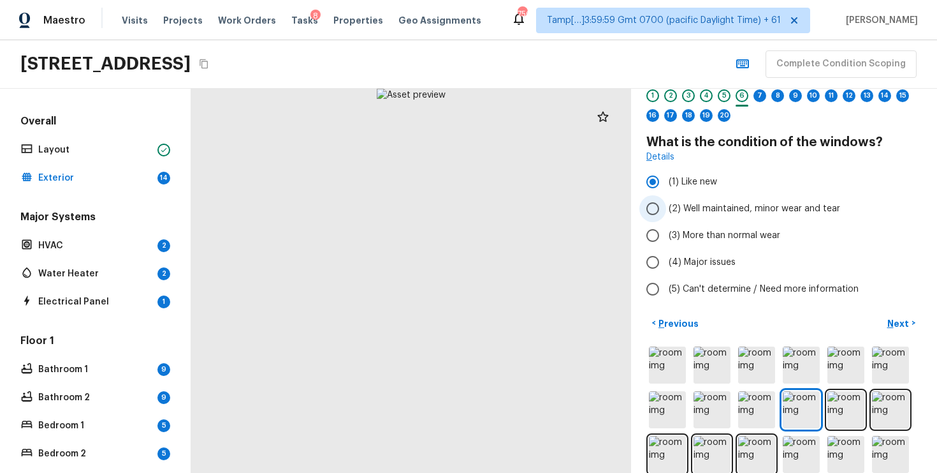
radio input "true"
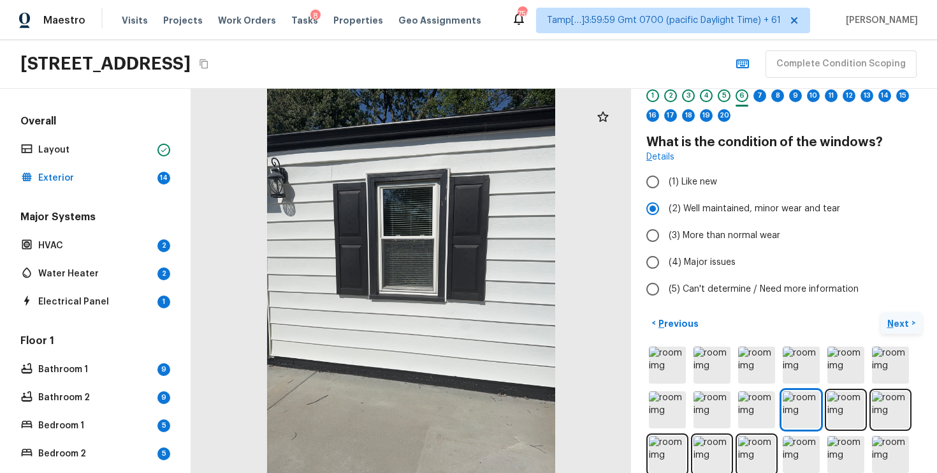
click at [895, 328] on p "Next" at bounding box center [900, 323] width 24 height 13
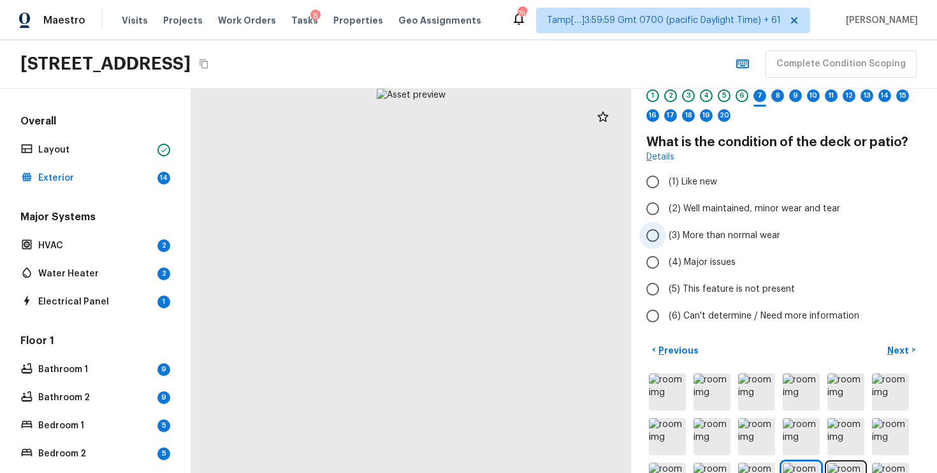
scroll to position [24, 0]
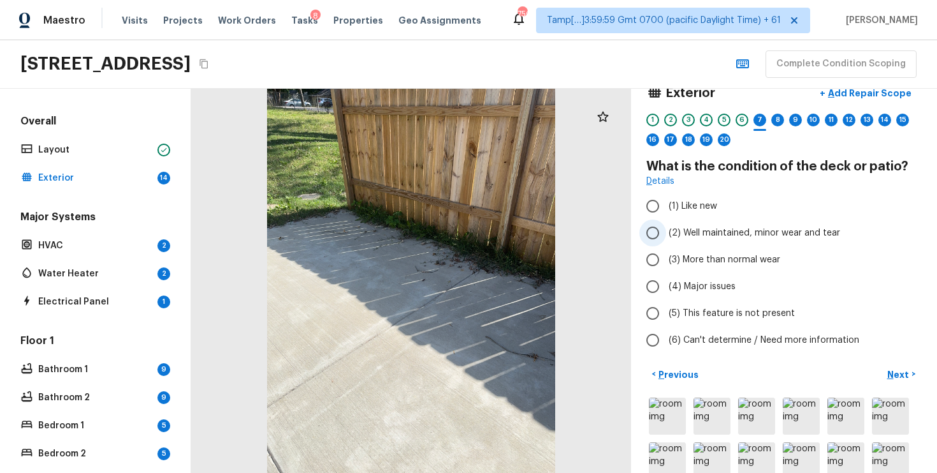
click at [724, 223] on label "(2) Well maintained, minor wear and tear" at bounding box center [776, 232] width 272 height 27
click at [666, 223] on input "(2) Well maintained, minor wear and tear" at bounding box center [653, 232] width 27 height 27
radio input "true"
click at [896, 376] on p "Next" at bounding box center [900, 374] width 24 height 13
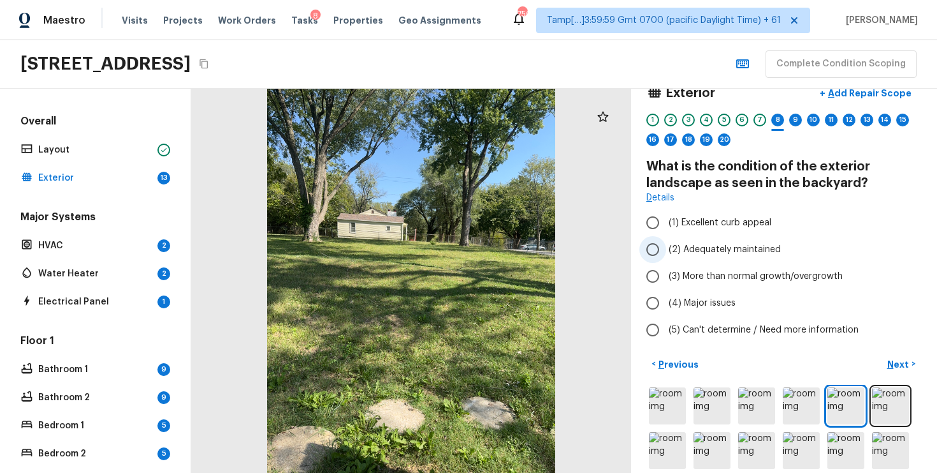
click at [777, 246] on span "(2) Adequately maintained" at bounding box center [725, 249] width 112 height 13
click at [666, 246] on input "(2) Adequately maintained" at bounding box center [653, 249] width 27 height 27
radio input "true"
click at [893, 362] on p "Next" at bounding box center [900, 364] width 24 height 13
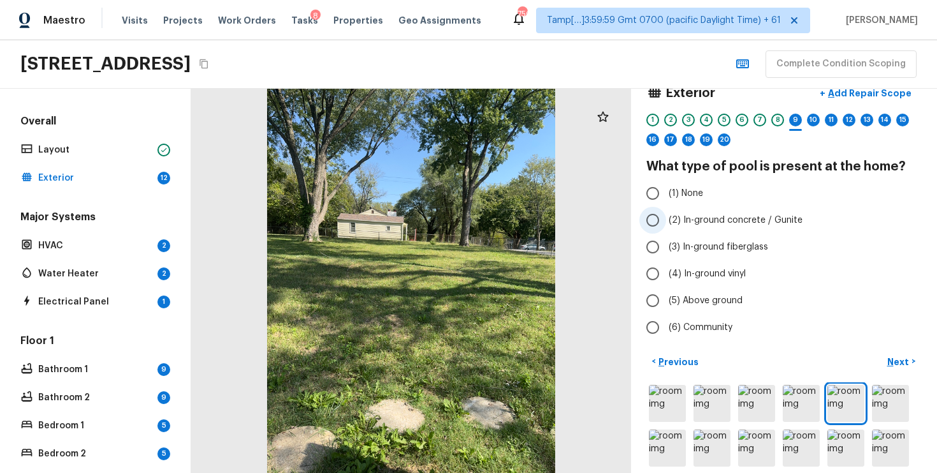
click at [727, 221] on span "(2) In-ground concrete / Gunite" at bounding box center [736, 220] width 134 height 13
click at [666, 221] on input "(2) In-ground concrete / Gunite" at bounding box center [653, 220] width 27 height 27
radio input "true"
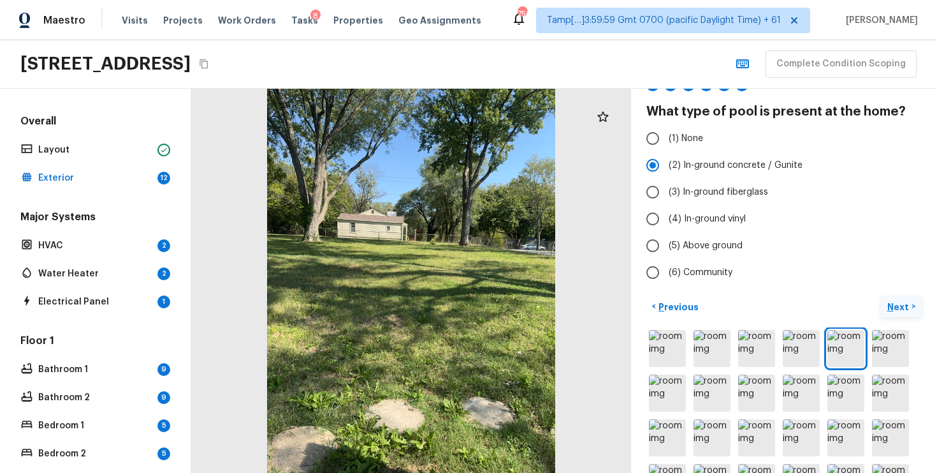
click at [895, 304] on p "Next" at bounding box center [900, 306] width 24 height 13
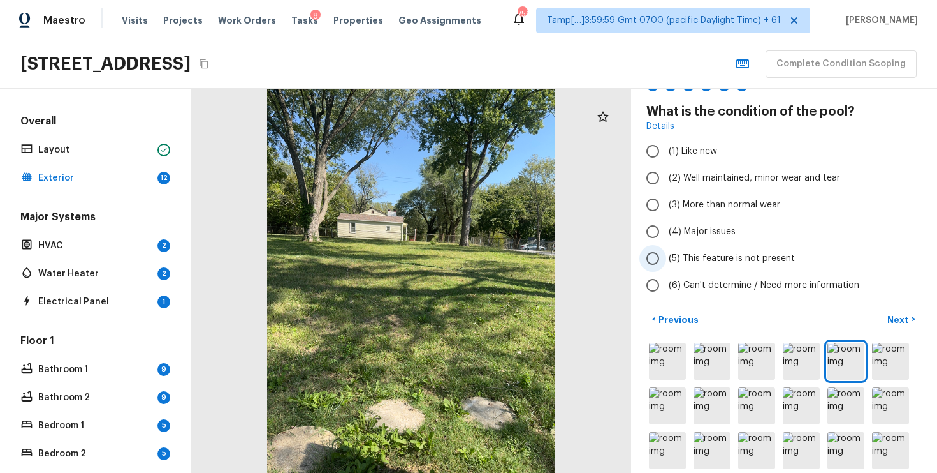
scroll to position [34, 0]
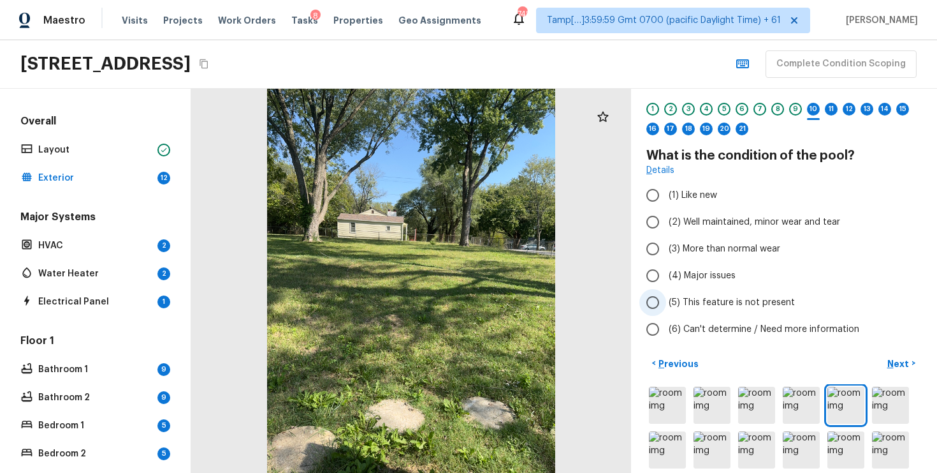
click at [663, 308] on input "(5) This feature is not present" at bounding box center [653, 302] width 27 height 27
radio input "true"
click at [900, 357] on p "Next" at bounding box center [900, 363] width 24 height 13
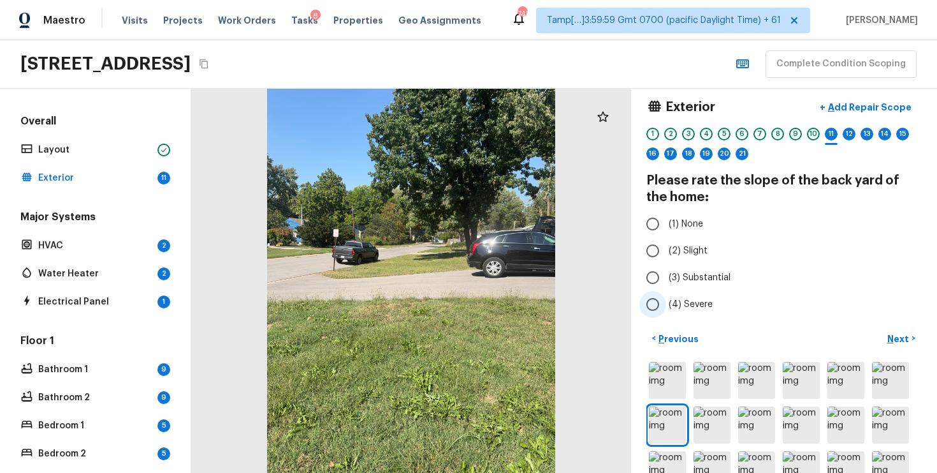
scroll to position [11, 0]
click at [648, 241] on input "(2) Slight" at bounding box center [653, 249] width 27 height 27
radio input "true"
click at [670, 219] on span "(1) None" at bounding box center [686, 222] width 34 height 13
click at [666, 219] on input "(1) None" at bounding box center [653, 222] width 27 height 27
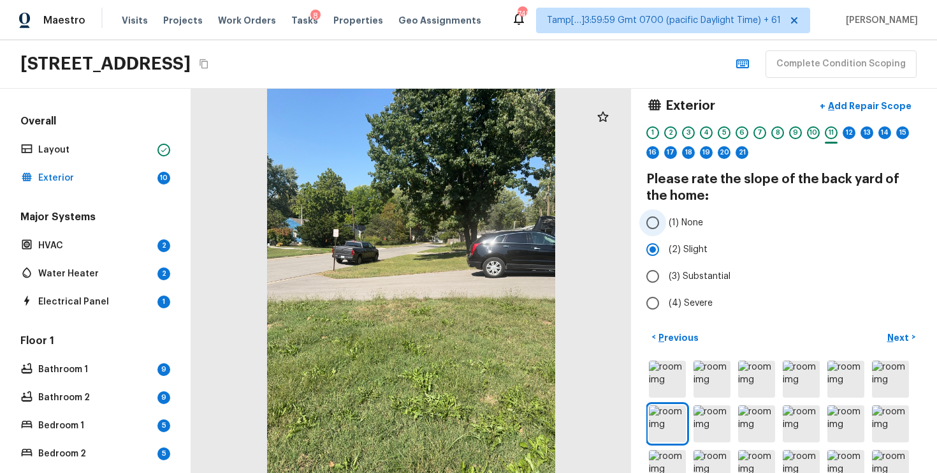
radio input "true"
click at [884, 327] on button "Next >" at bounding box center [901, 336] width 41 height 21
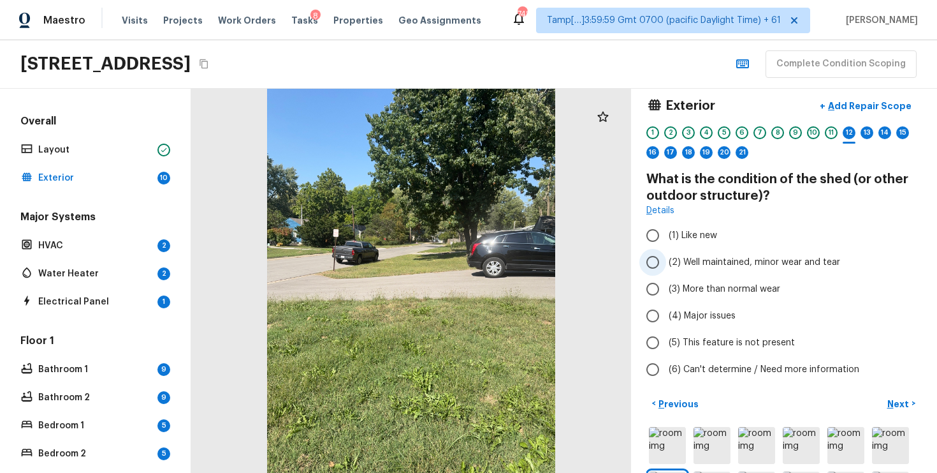
click at [755, 269] on label "(2) Well maintained, minor wear and tear" at bounding box center [776, 262] width 272 height 27
click at [666, 269] on input "(2) Well maintained, minor wear and tear" at bounding box center [653, 262] width 27 height 27
radio input "true"
click at [722, 344] on span "(5) This feature is not present" at bounding box center [732, 342] width 126 height 13
click at [666, 344] on input "(5) This feature is not present" at bounding box center [653, 342] width 27 height 27
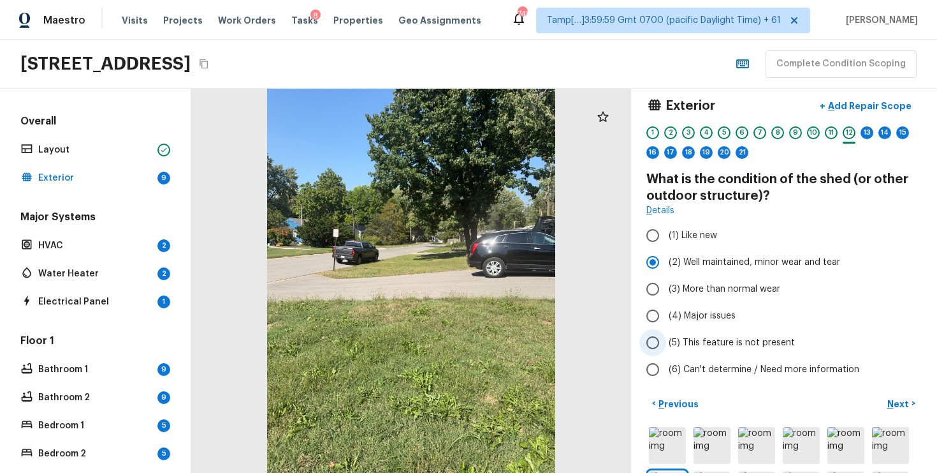
radio input "true"
click at [892, 397] on p "Next" at bounding box center [900, 403] width 24 height 13
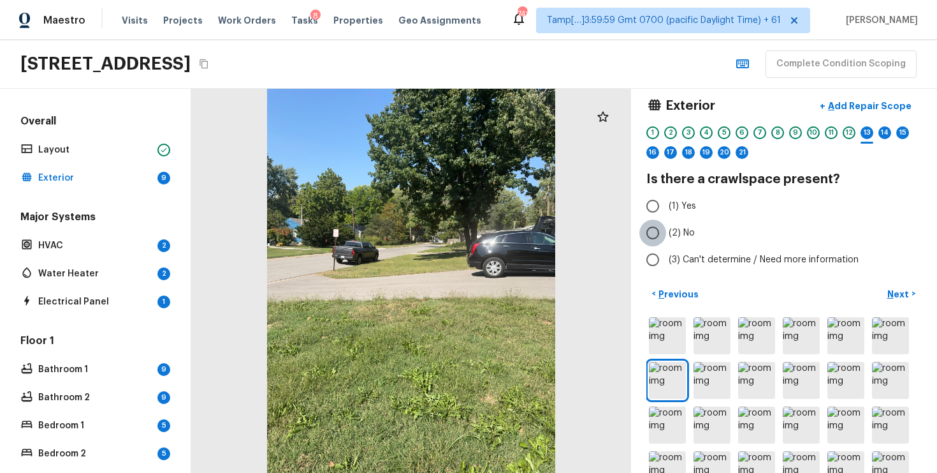
click at [650, 230] on input "(2) No" at bounding box center [653, 232] width 27 height 27
radio input "true"
click at [895, 288] on p "Next" at bounding box center [900, 294] width 24 height 13
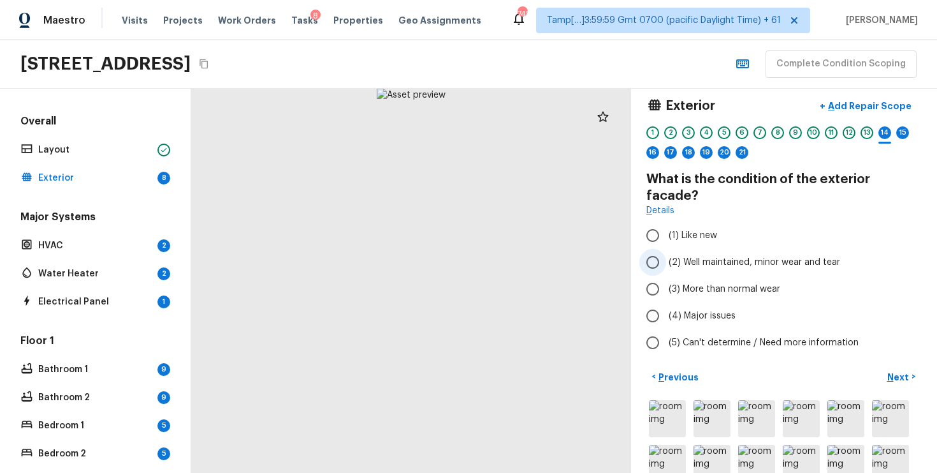
click at [691, 256] on span "(2) Well maintained, minor wear and tear" at bounding box center [755, 262] width 172 height 13
click at [666, 249] on input "(2) Well maintained, minor wear and tear" at bounding box center [653, 262] width 27 height 27
radio input "true"
click at [893, 370] on p "Next" at bounding box center [900, 376] width 24 height 13
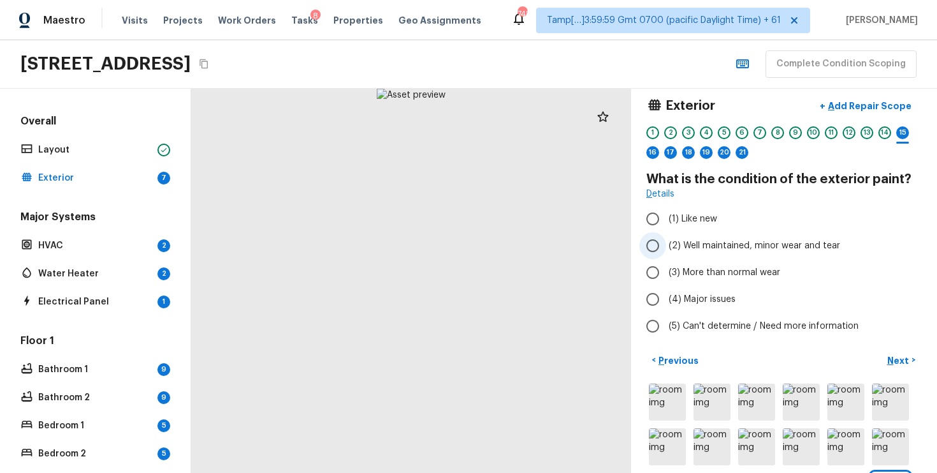
click at [730, 242] on span "(2) Well maintained, minor wear and tear" at bounding box center [755, 245] width 172 height 13
click at [666, 242] on input "(2) Well maintained, minor wear and tear" at bounding box center [653, 245] width 27 height 27
radio input "true"
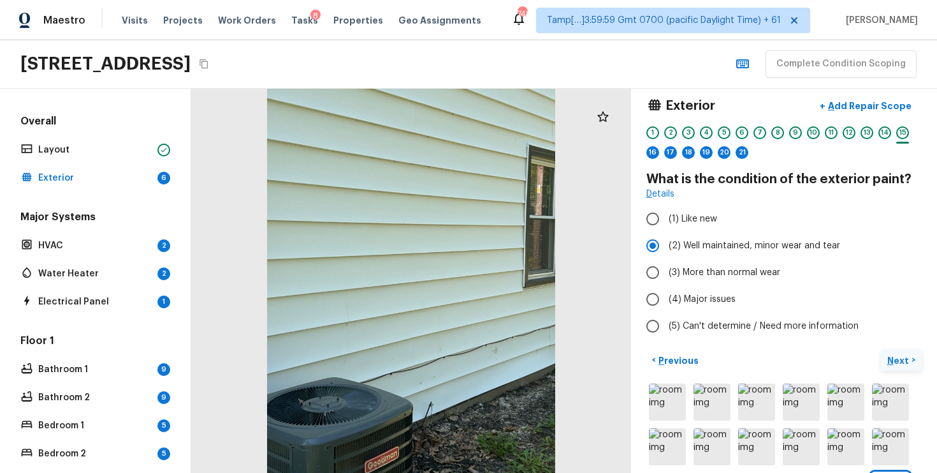
click at [909, 359] on p "Next" at bounding box center [900, 360] width 24 height 13
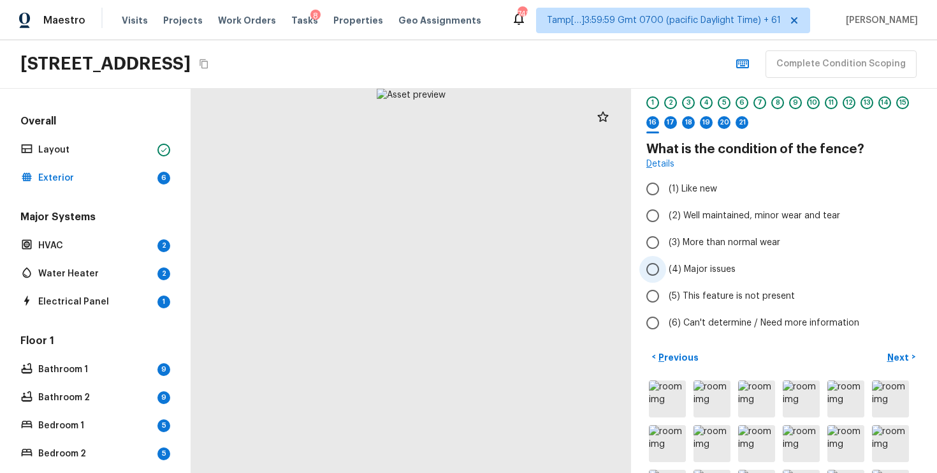
scroll to position [49, 0]
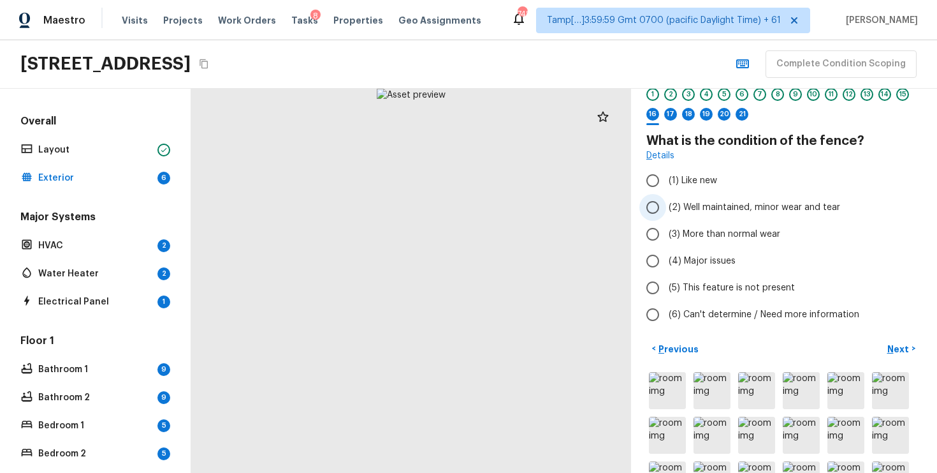
click at [656, 200] on input "(2) Well maintained, minor wear and tear" at bounding box center [653, 207] width 27 height 27
radio input "true"
click at [899, 346] on p "Next" at bounding box center [900, 348] width 24 height 13
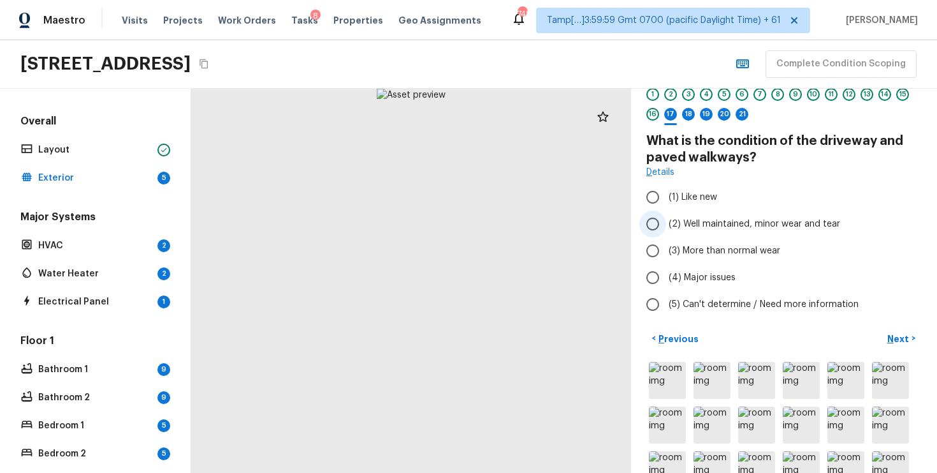
click at [710, 221] on span "(2) Well maintained, minor wear and tear" at bounding box center [755, 223] width 172 height 13
click at [666, 221] on input "(2) Well maintained, minor wear and tear" at bounding box center [653, 223] width 27 height 27
radio input "true"
click at [891, 337] on p "Next" at bounding box center [900, 338] width 24 height 13
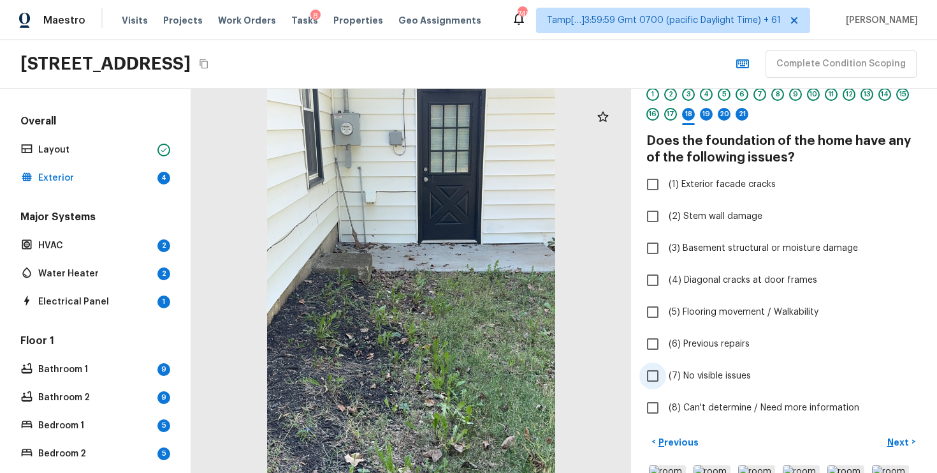
click at [667, 376] on label "(7) No visible issues" at bounding box center [776, 375] width 272 height 27
click at [666, 376] on input "(7) No visible issues" at bounding box center [653, 375] width 27 height 27
checkbox input "true"
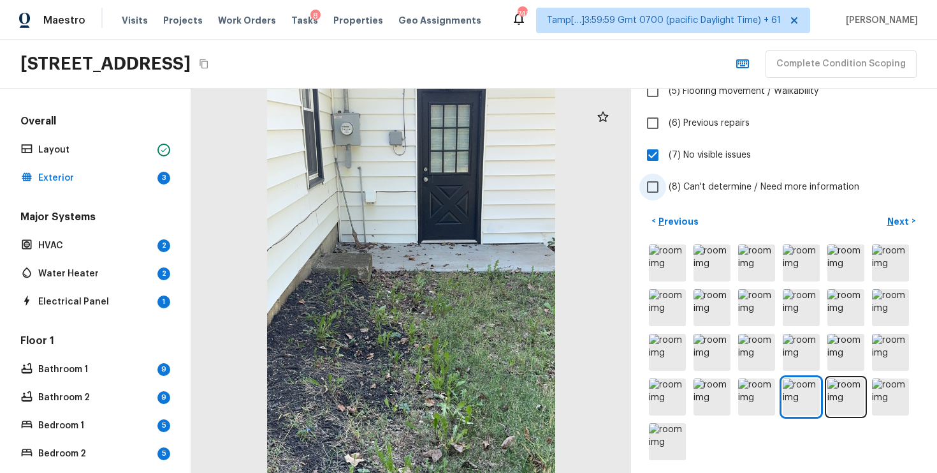
scroll to position [275, 0]
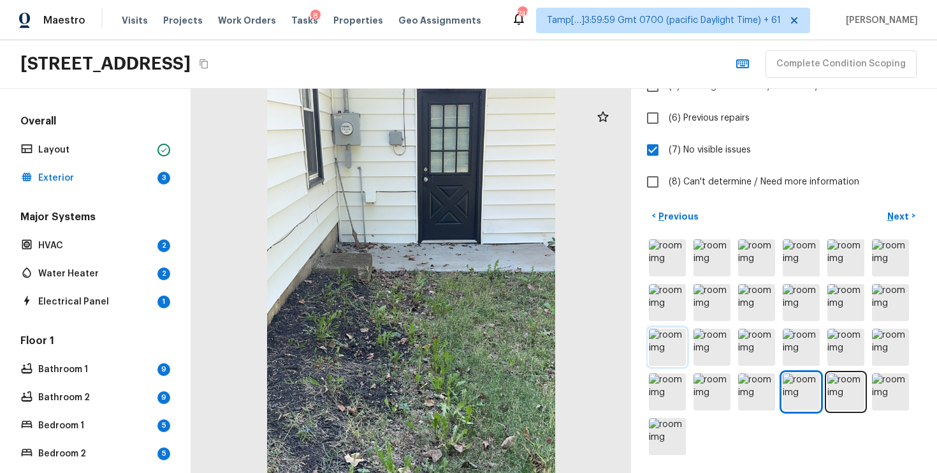
click at [676, 339] on img at bounding box center [667, 346] width 37 height 37
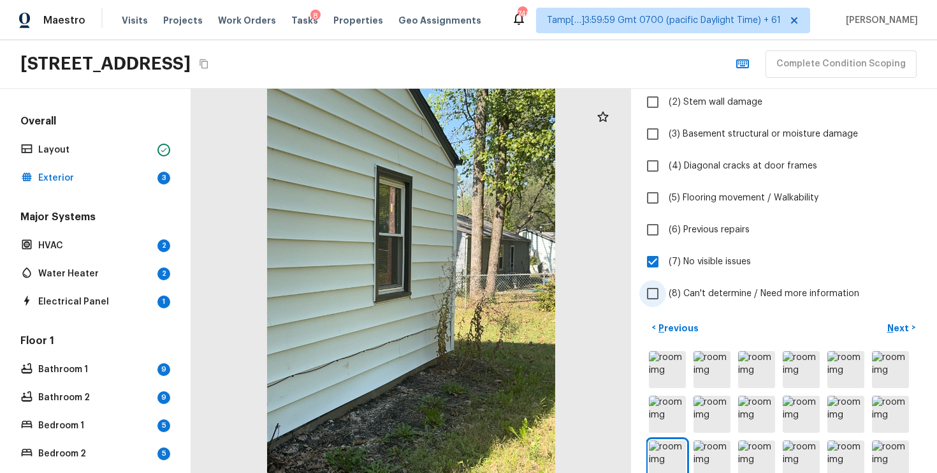
scroll to position [126, 0]
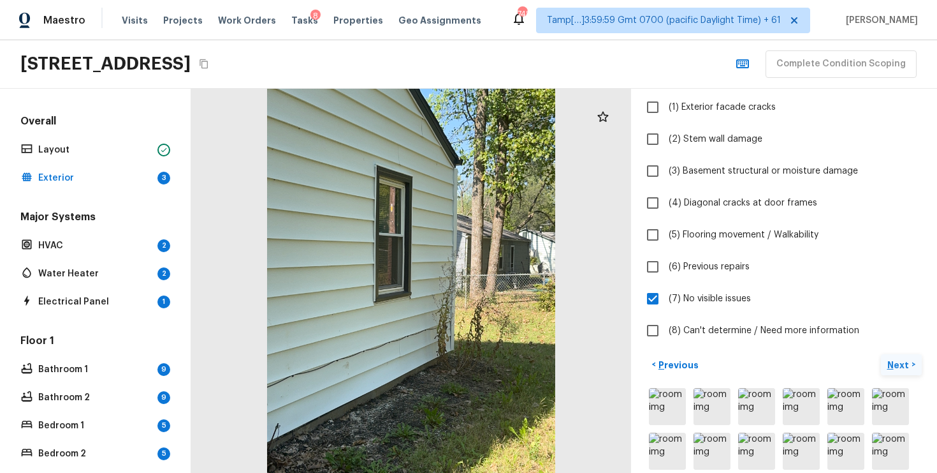
click at [902, 362] on p "Next" at bounding box center [900, 364] width 24 height 13
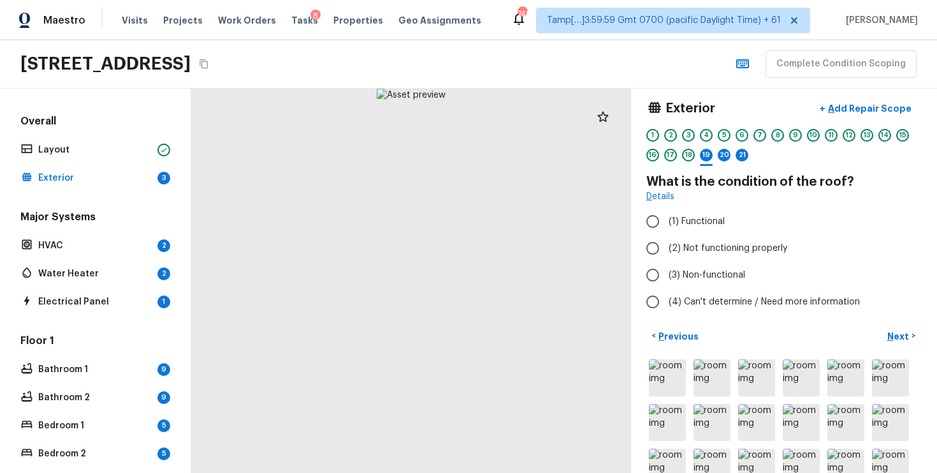
scroll to position [8, 0]
click at [690, 216] on span "(1) Functional" at bounding box center [697, 222] width 56 height 13
click at [666, 216] on input "(1) Functional" at bounding box center [653, 222] width 27 height 27
radio input "true"
click at [900, 339] on p "Next" at bounding box center [900, 336] width 24 height 13
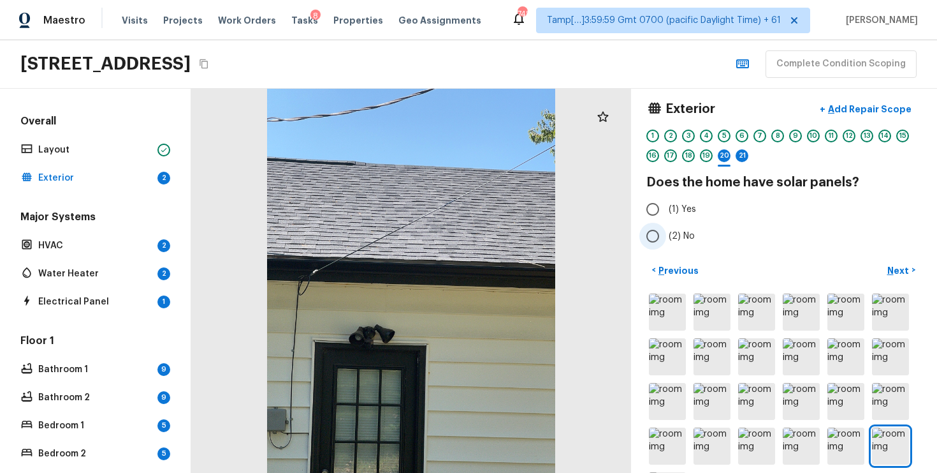
click at [675, 236] on span "(2) No" at bounding box center [682, 236] width 26 height 13
click at [666, 236] on input "(2) No" at bounding box center [653, 236] width 27 height 27
radio input "true"
click at [914, 262] on button "Next >" at bounding box center [901, 270] width 41 height 21
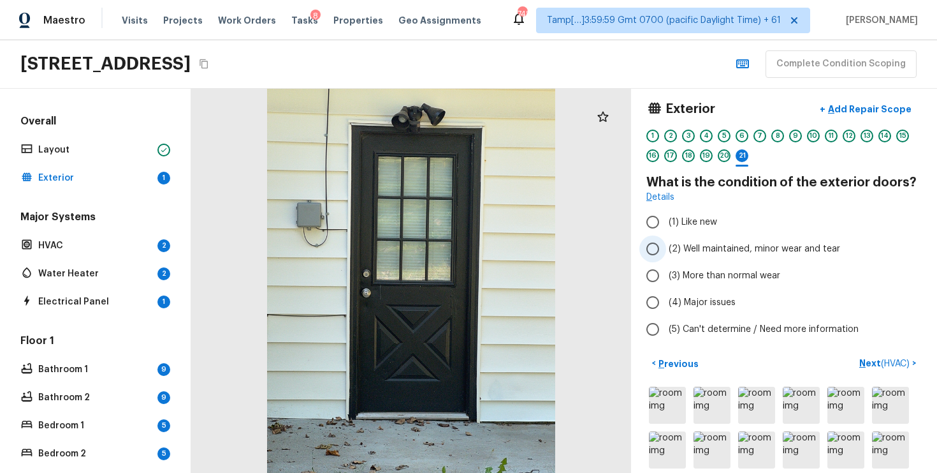
click at [679, 253] on span "(2) Well maintained, minor wear and tear" at bounding box center [755, 248] width 172 height 13
click at [666, 253] on input "(2) Well maintained, minor wear and tear" at bounding box center [653, 248] width 27 height 27
radio input "true"
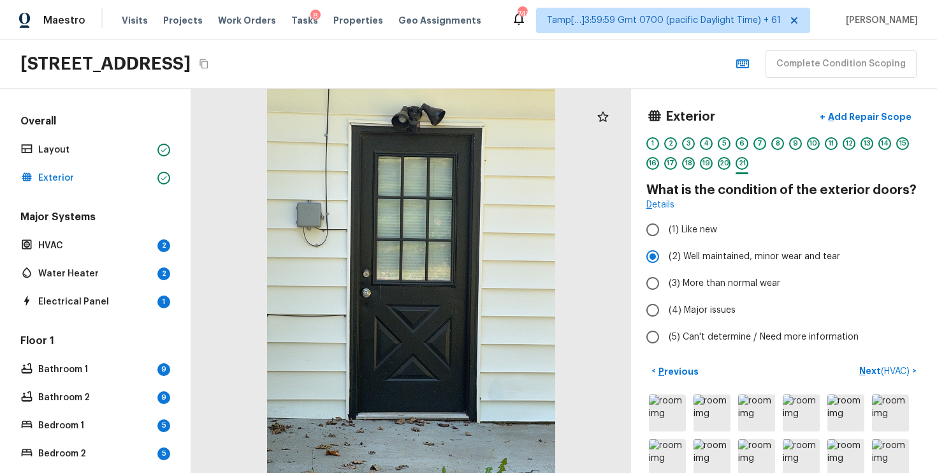
click at [759, 140] on div "7" at bounding box center [760, 143] width 13 height 13
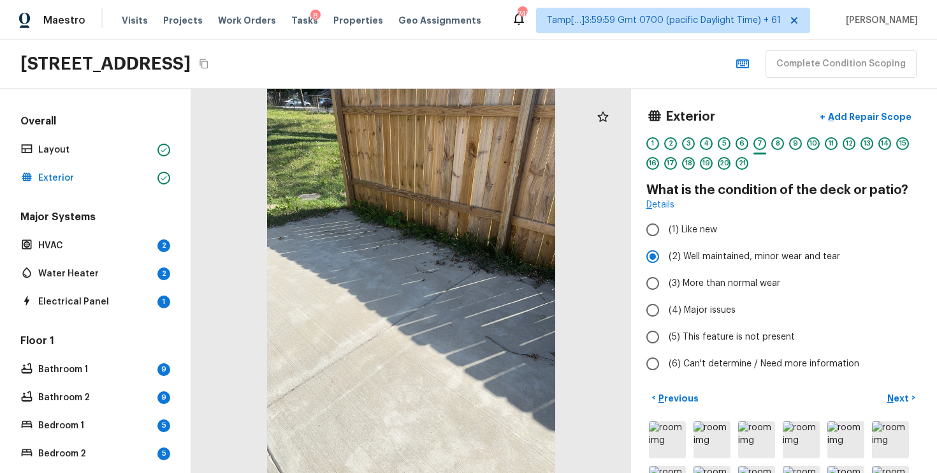
click at [732, 138] on div "1 2 3 4 5 6 7 8 9 10 11 12 13 14 15 16 17 18 19 20 21" at bounding box center [784, 157] width 275 height 40
click at [737, 140] on div "6" at bounding box center [742, 143] width 13 height 13
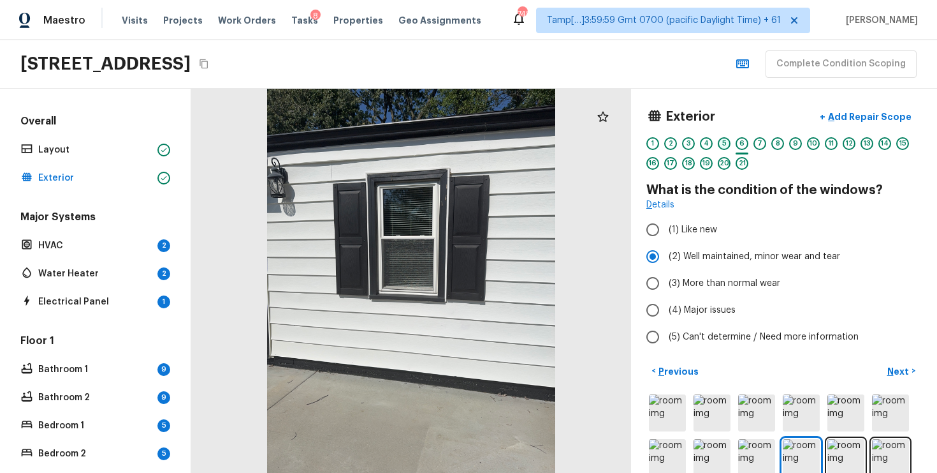
click at [721, 140] on div "5" at bounding box center [724, 143] width 13 height 13
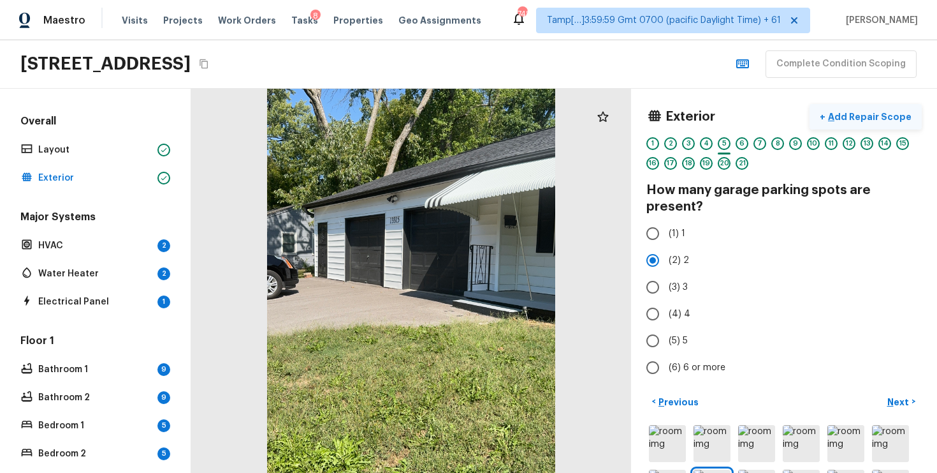
click at [886, 114] on p "Add Repair Scope" at bounding box center [869, 116] width 86 height 13
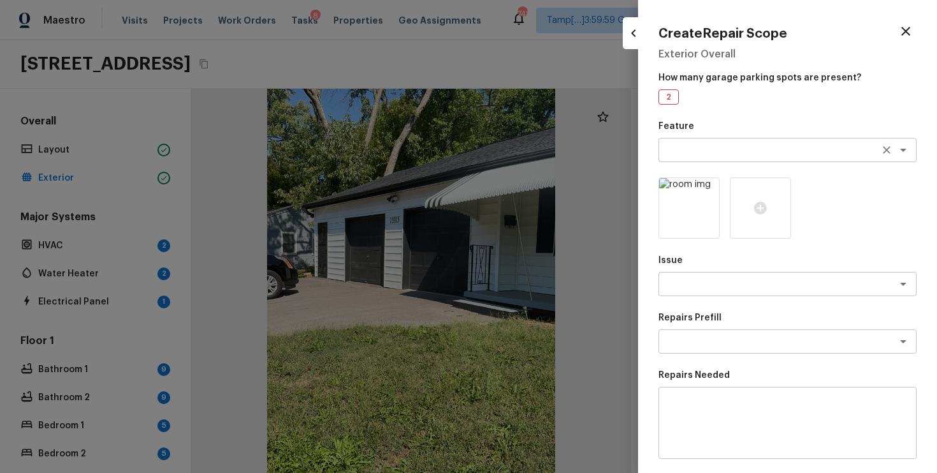
click at [707, 149] on textarea at bounding box center [769, 149] width 211 height 13
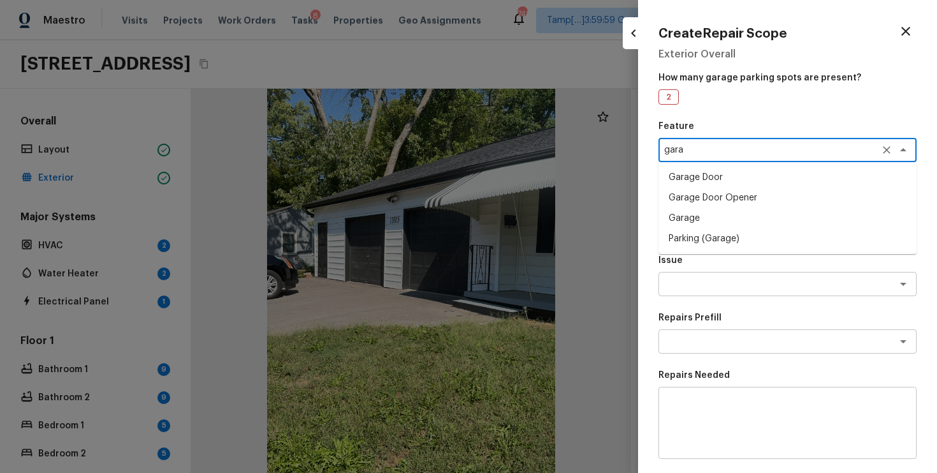
click at [703, 173] on li "Garage Door" at bounding box center [788, 177] width 258 height 20
type textarea "Garage Door"
click at [707, 278] on textarea at bounding box center [769, 283] width 211 height 13
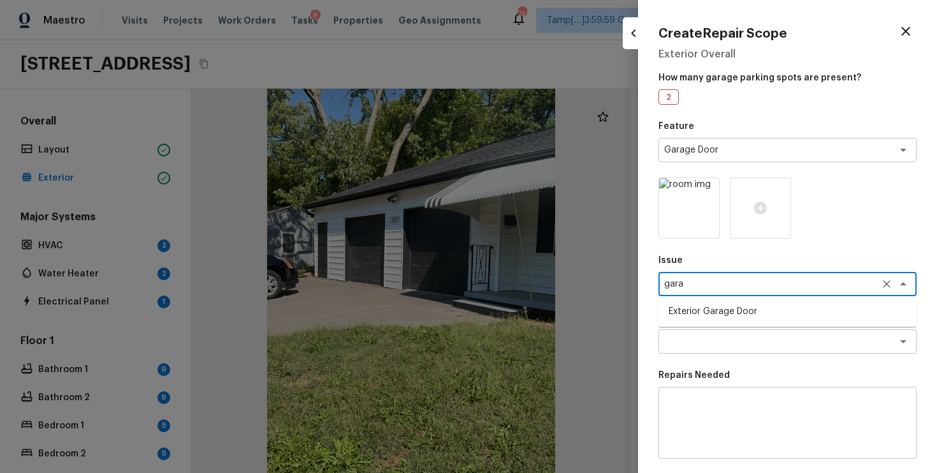
click at [707, 311] on li "Exterior Garage Door" at bounding box center [788, 311] width 258 height 20
type textarea "Exterior Garage Door"
click at [710, 341] on textarea at bounding box center [769, 341] width 211 height 13
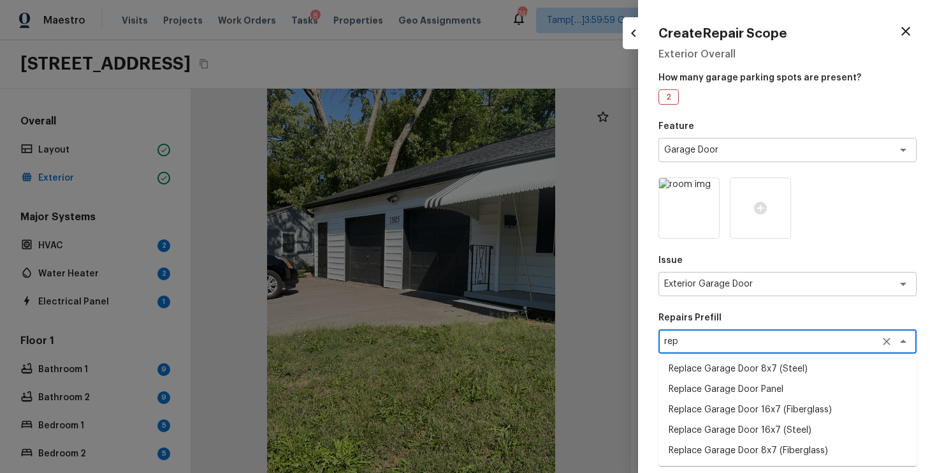
click at [757, 372] on li "Replace Garage Door 8x7 (Steel)" at bounding box center [788, 368] width 258 height 20
type textarea "Replace Garage Door 8x7 (Steel)"
type textarea "Remove the existing garage door and ALL of the existing hardware. Install new h…"
type input "$675.00"
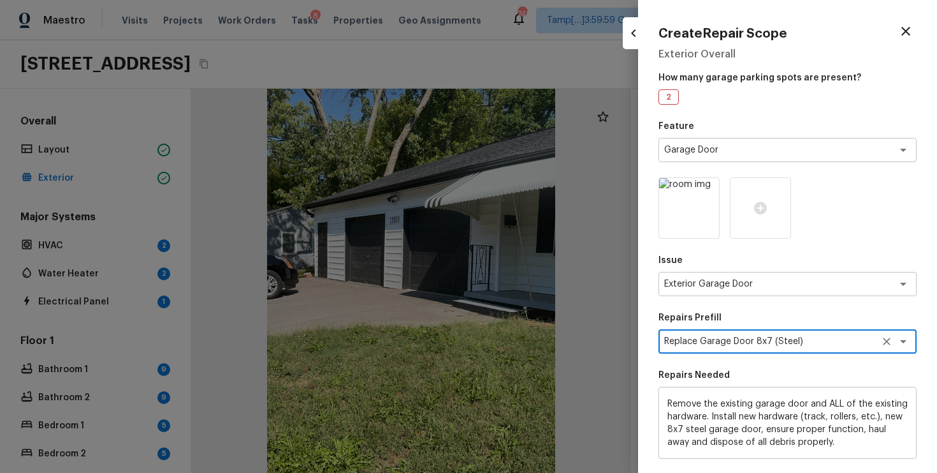
scroll to position [171, 0]
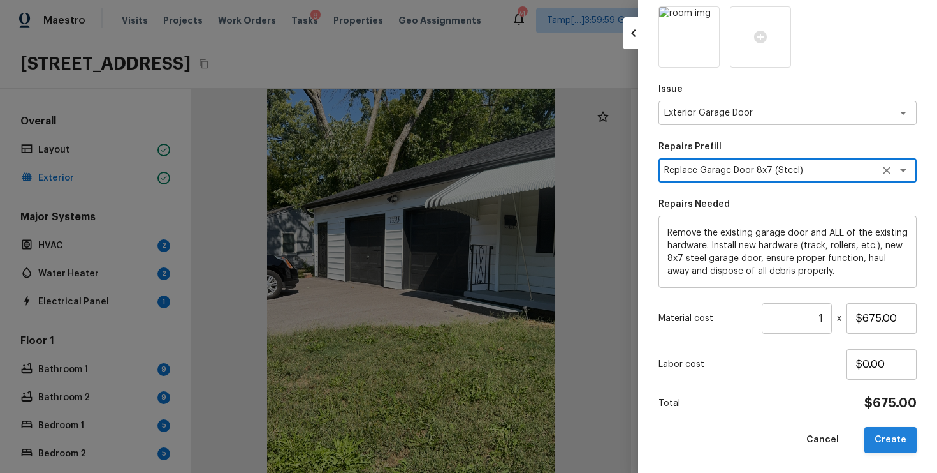
type textarea "Replace Garage Door 8x7 (Steel)"
click at [871, 434] on button "Create" at bounding box center [891, 440] width 52 height 26
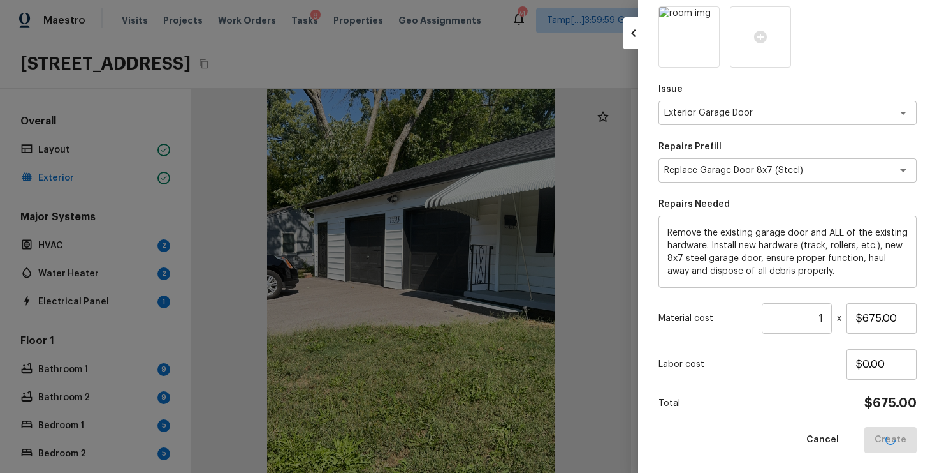
type input "$0.00"
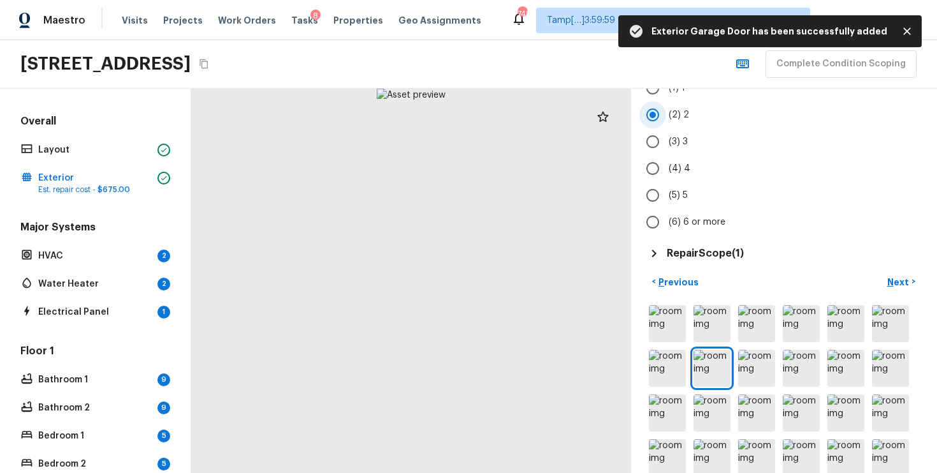
scroll to position [211, 0]
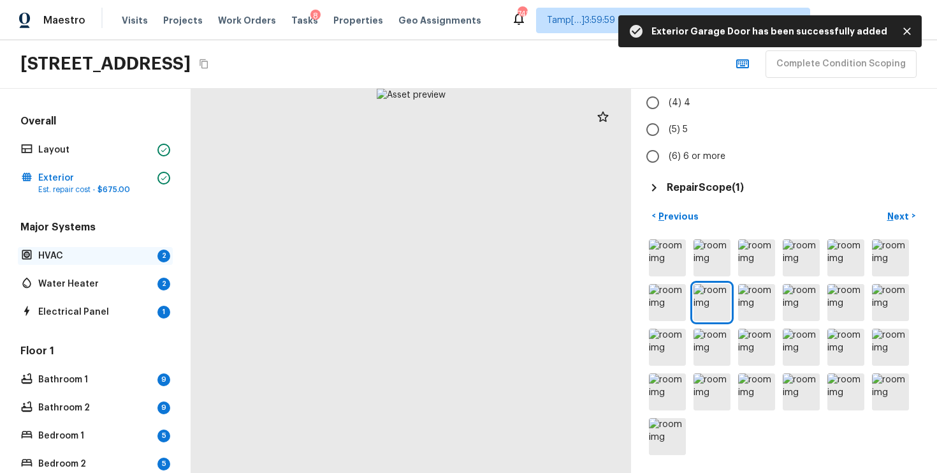
click at [114, 249] on p "HVAC" at bounding box center [95, 255] width 114 height 13
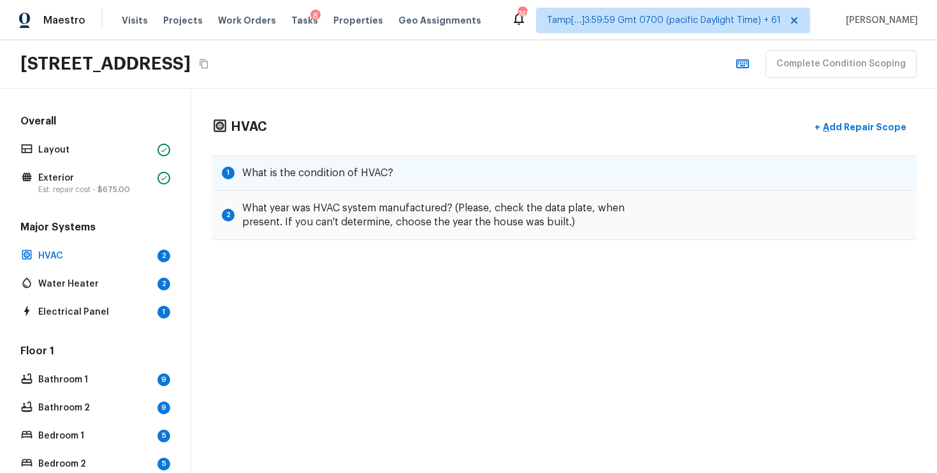
click at [448, 170] on div "1 What is the condition of HVAC?" at bounding box center [564, 173] width 705 height 36
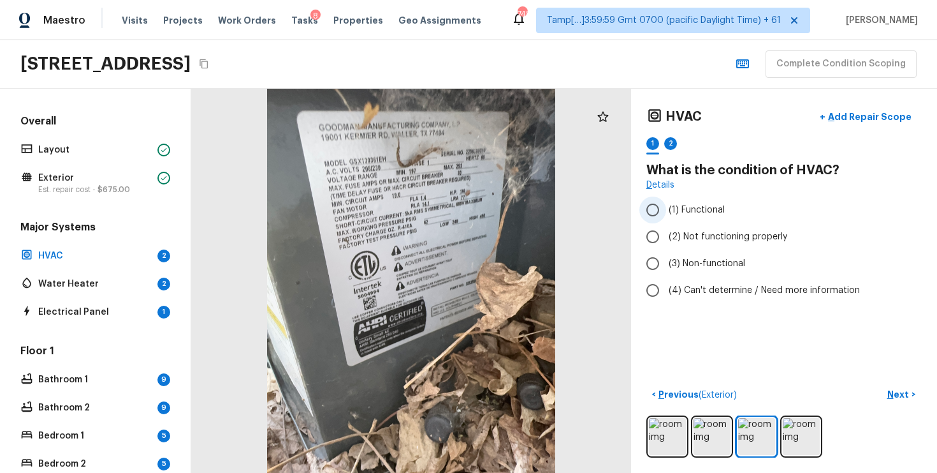
click at [671, 210] on span "(1) Functional" at bounding box center [697, 209] width 56 height 13
click at [666, 210] on input "(1) Functional" at bounding box center [653, 209] width 27 height 27
radio input "true"
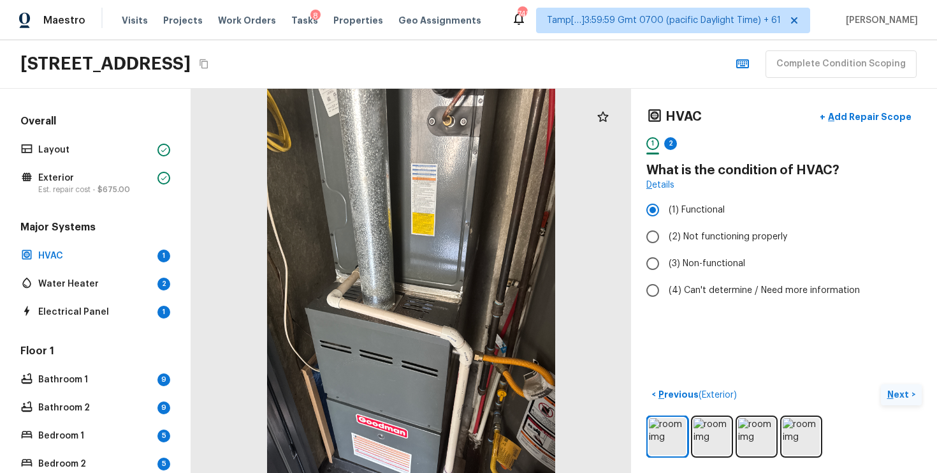
click at [894, 390] on p "Next" at bounding box center [900, 394] width 24 height 13
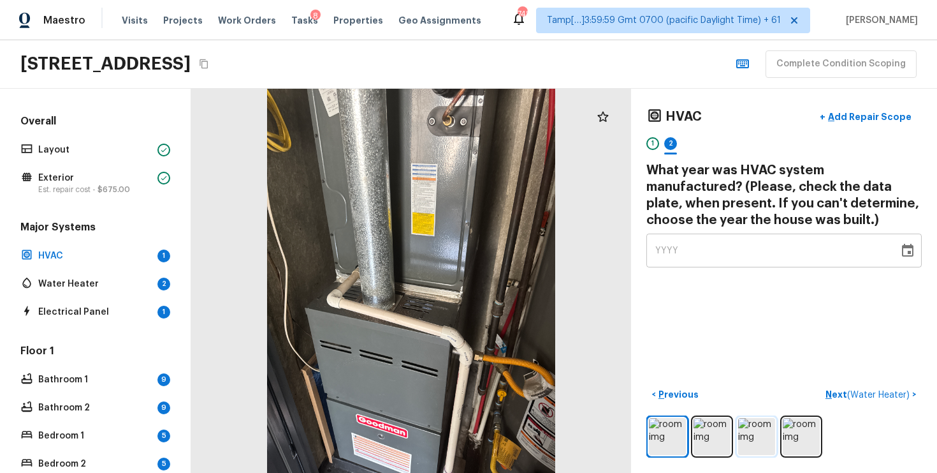
click at [739, 429] on img at bounding box center [756, 436] width 37 height 37
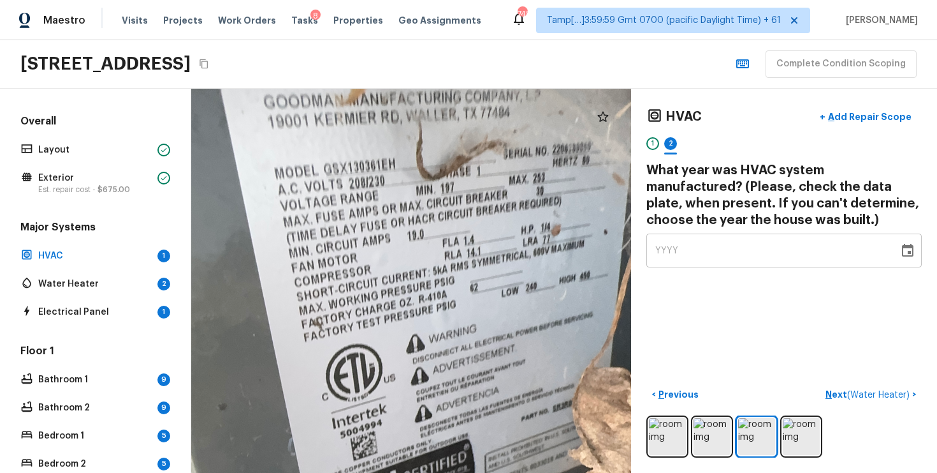
click at [700, 243] on div "YYYY" at bounding box center [773, 250] width 235 height 34
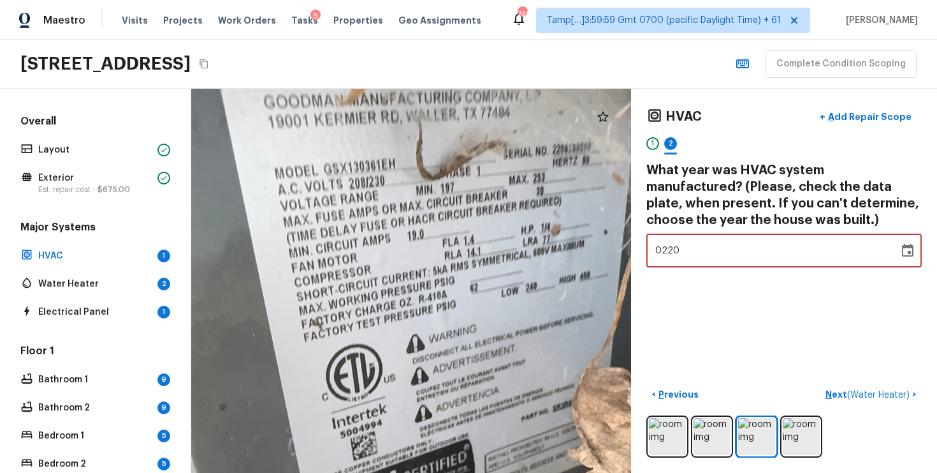
type input "2206"
click at [708, 284] on div "HVAC + Add Repair Scope 1 2 What year was HVAC system manufactured? (Please, ch…" at bounding box center [784, 281] width 306 height 384
click at [695, 252] on div "2206" at bounding box center [773, 250] width 235 height 34
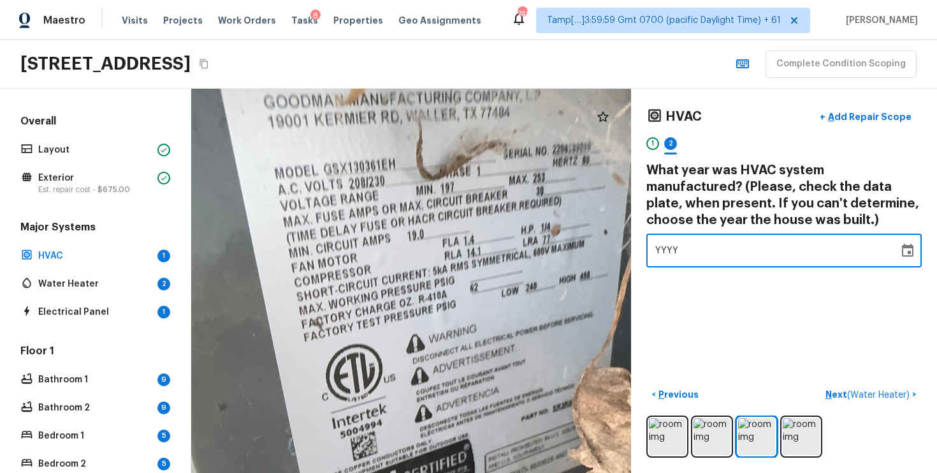
type input "0000"
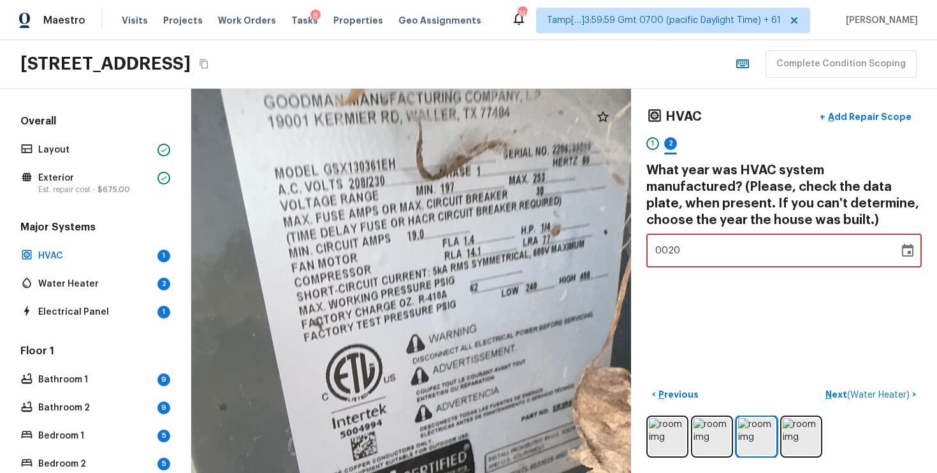
type input "2022"
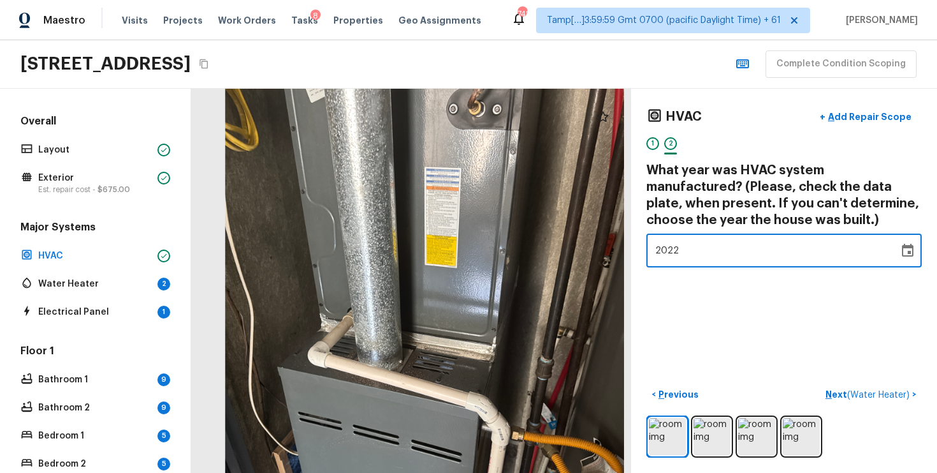
click at [705, 298] on div "HVAC + Add Repair Scope 1 2 What year was HVAC system manufactured? (Please, ch…" at bounding box center [784, 281] width 306 height 384
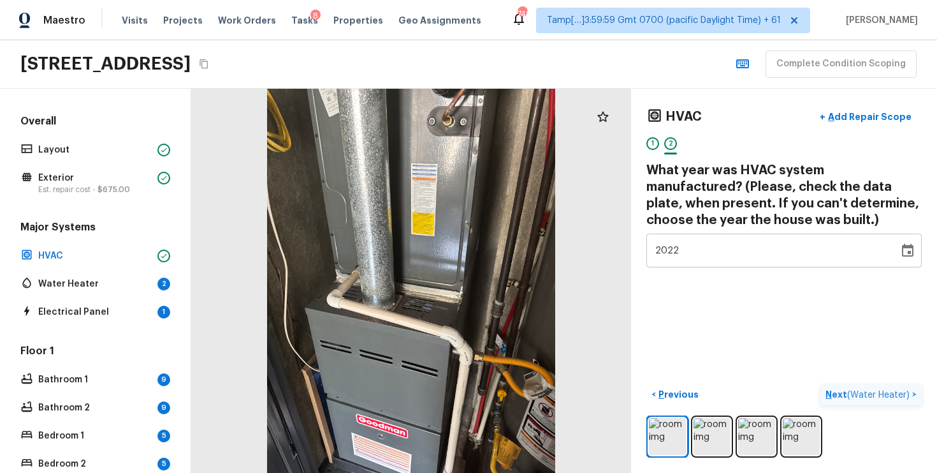
click at [886, 399] on p "Next ( Water Heater )" at bounding box center [869, 394] width 87 height 13
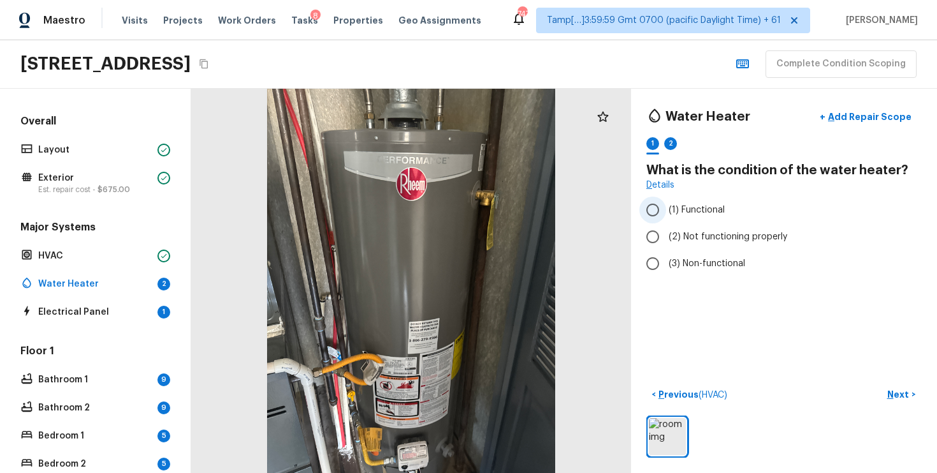
click at [692, 204] on span "(1) Functional" at bounding box center [697, 209] width 56 height 13
click at [666, 204] on input "(1) Functional" at bounding box center [653, 209] width 27 height 27
radio input "true"
click at [905, 397] on p "Next" at bounding box center [900, 394] width 24 height 13
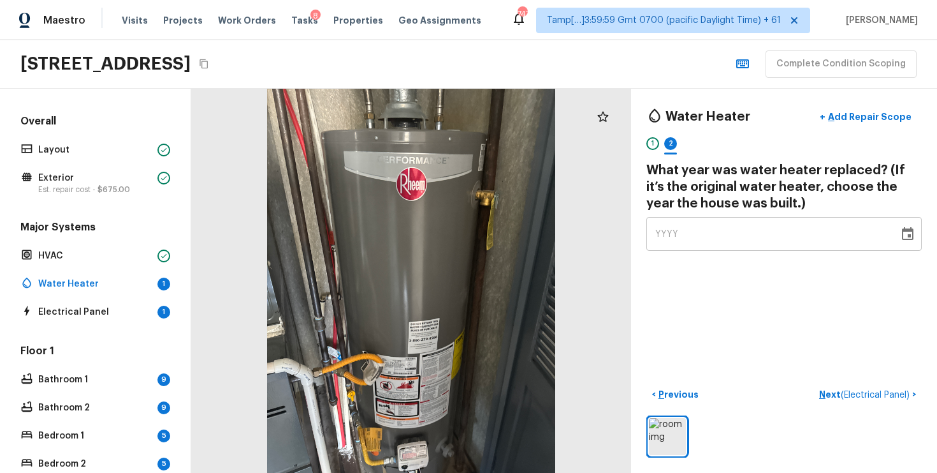
click at [703, 234] on div "YYYY" at bounding box center [773, 234] width 235 height 34
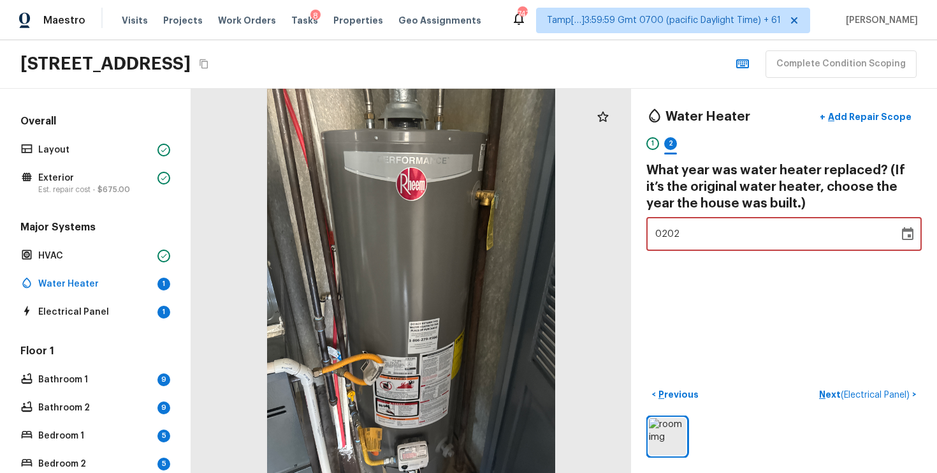
type input "2022"
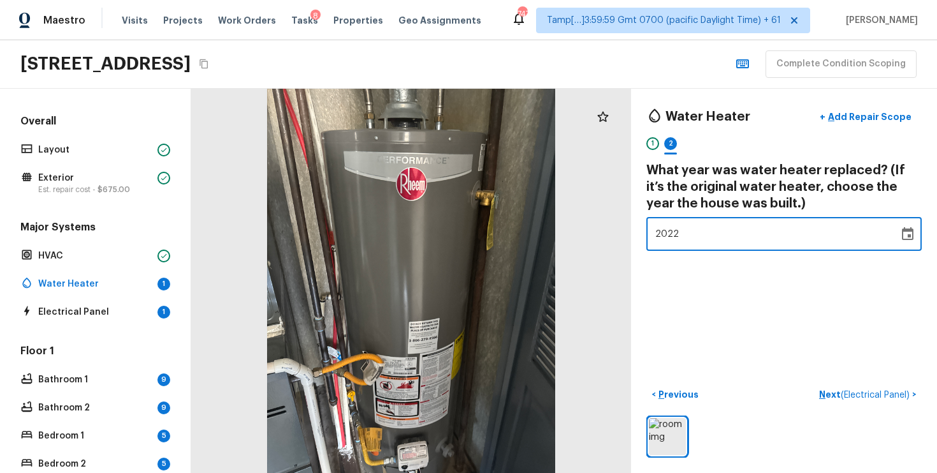
click at [705, 279] on div "Water Heater + Add Repair Scope 1 2 What year was water heater replaced? (If it…" at bounding box center [784, 281] width 306 height 384
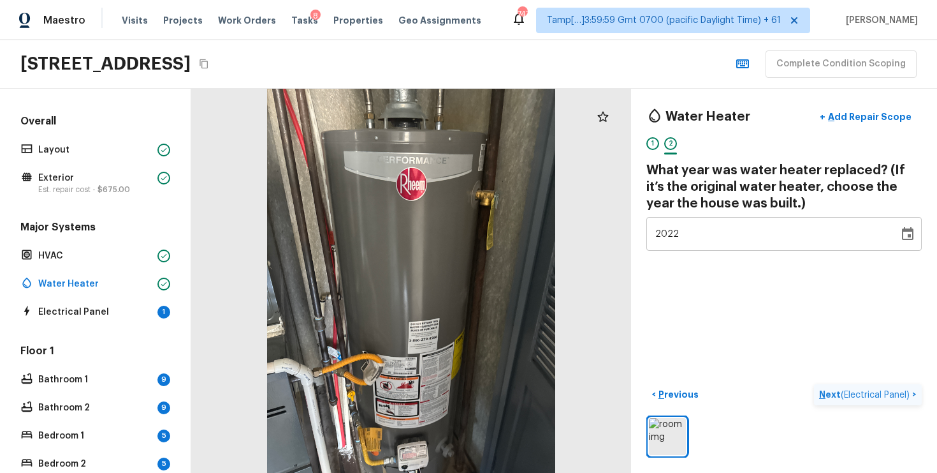
click at [876, 386] on button "Next ( Electrical Panel ) >" at bounding box center [868, 394] width 108 height 21
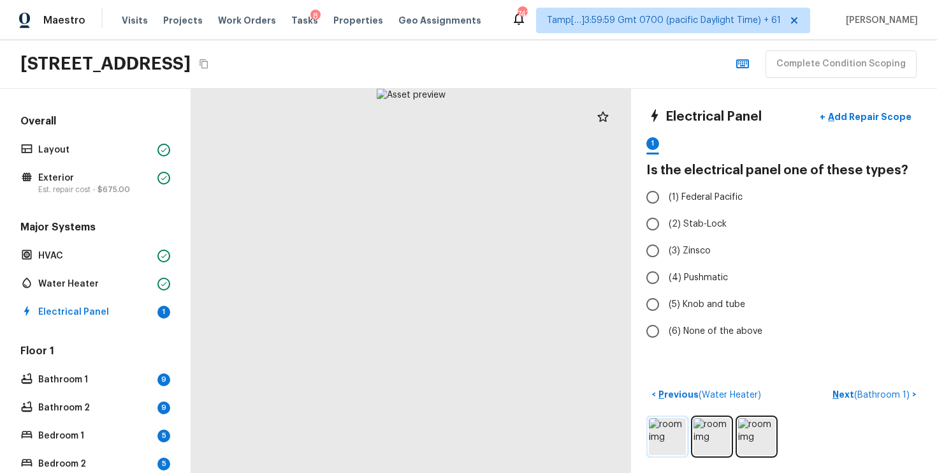
click at [677, 429] on img at bounding box center [667, 436] width 37 height 37
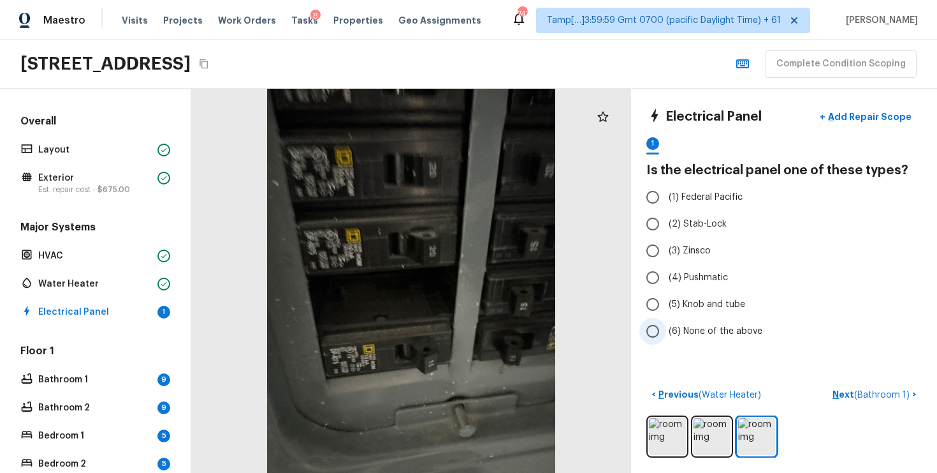
click at [664, 339] on input "(6) None of the above" at bounding box center [653, 331] width 27 height 27
radio input "true"
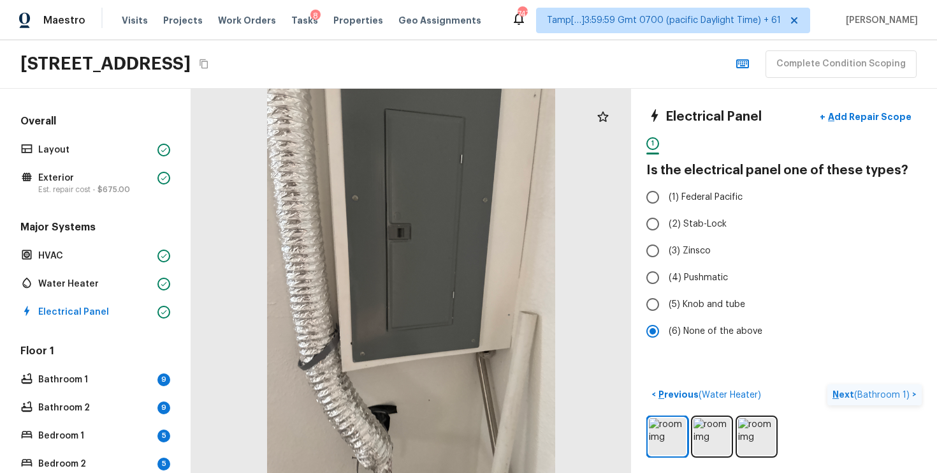
click at [853, 386] on button "Next ( Bathroom 1 ) >" at bounding box center [875, 394] width 94 height 21
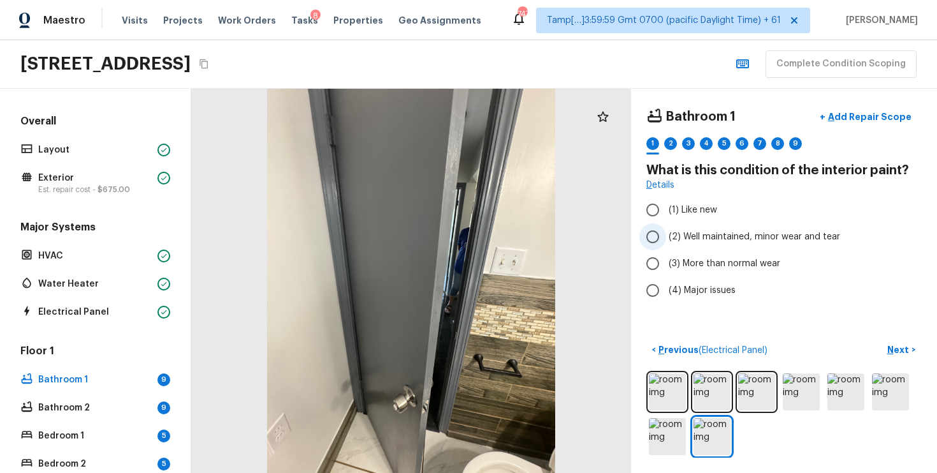
click at [727, 234] on span "(2) Well maintained, minor wear and tear" at bounding box center [755, 236] width 172 height 13
click at [666, 234] on input "(2) Well maintained, minor wear and tear" at bounding box center [653, 236] width 27 height 27
radio input "true"
click at [913, 345] on button "Next >" at bounding box center [901, 349] width 41 height 21
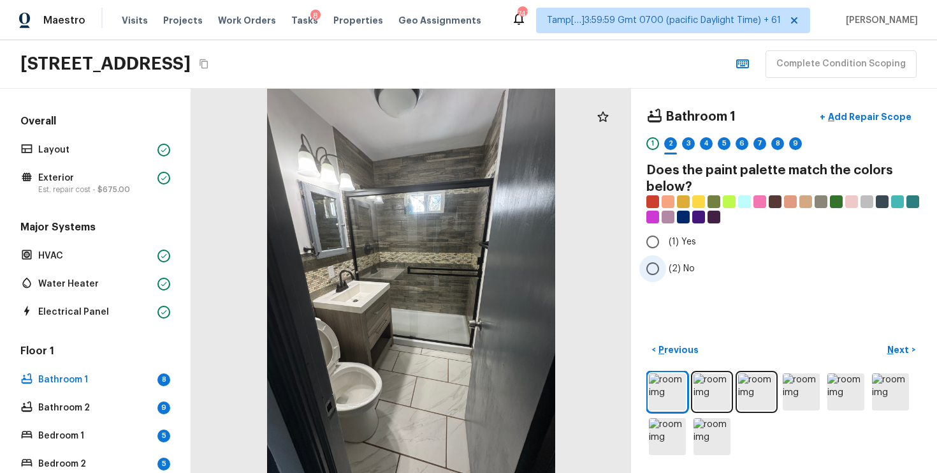
click at [659, 277] on input "(2) No" at bounding box center [653, 268] width 27 height 27
radio input "true"
click at [906, 356] on button "Next >" at bounding box center [901, 349] width 41 height 21
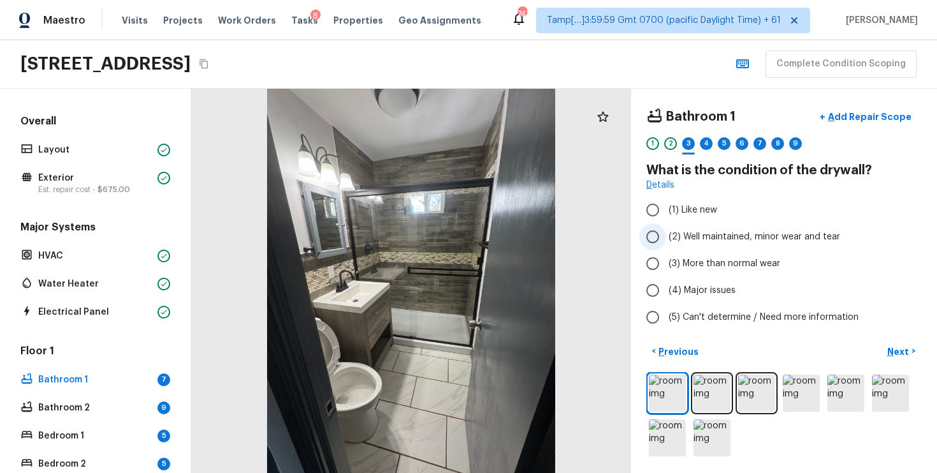
click at [716, 243] on label "(2) Well maintained, minor wear and tear" at bounding box center [776, 236] width 272 height 27
click at [666, 243] on input "(2) Well maintained, minor wear and tear" at bounding box center [653, 236] width 27 height 27
radio input "true"
click at [897, 342] on button "Next >" at bounding box center [901, 351] width 41 height 21
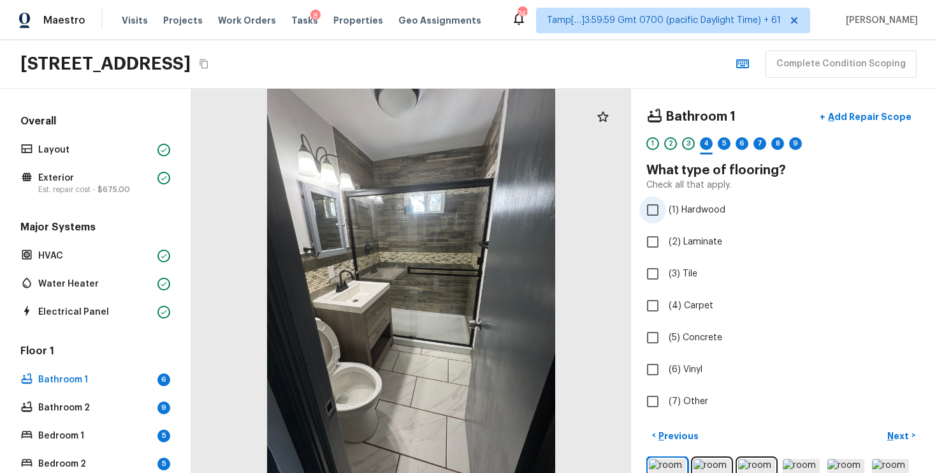
scroll to position [85, 0]
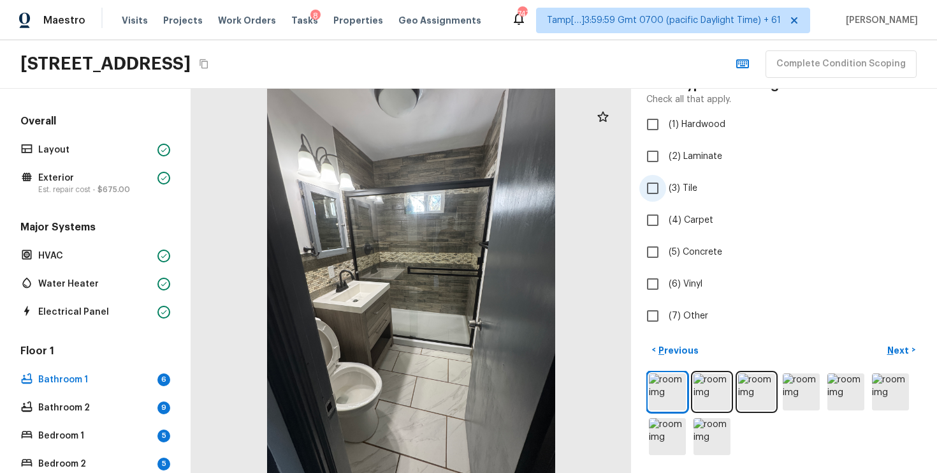
click at [651, 186] on input "(3) Tile" at bounding box center [653, 188] width 27 height 27
checkbox input "true"
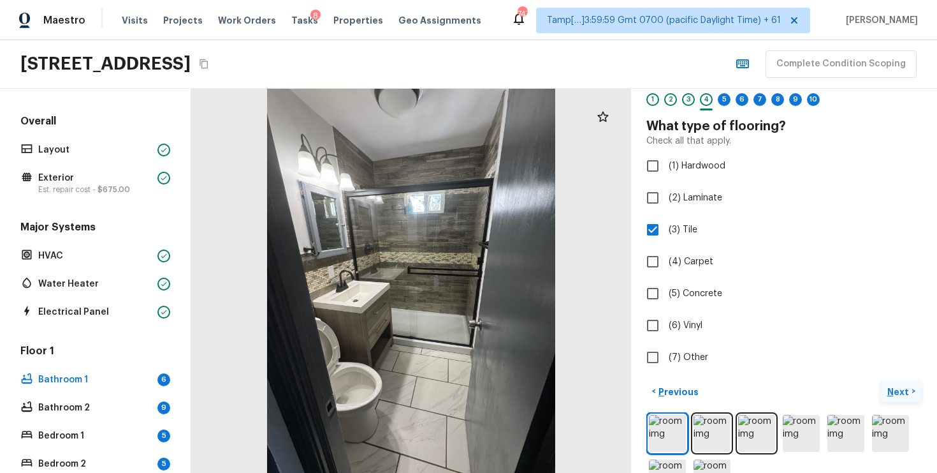
click at [897, 385] on p "Next" at bounding box center [900, 391] width 24 height 13
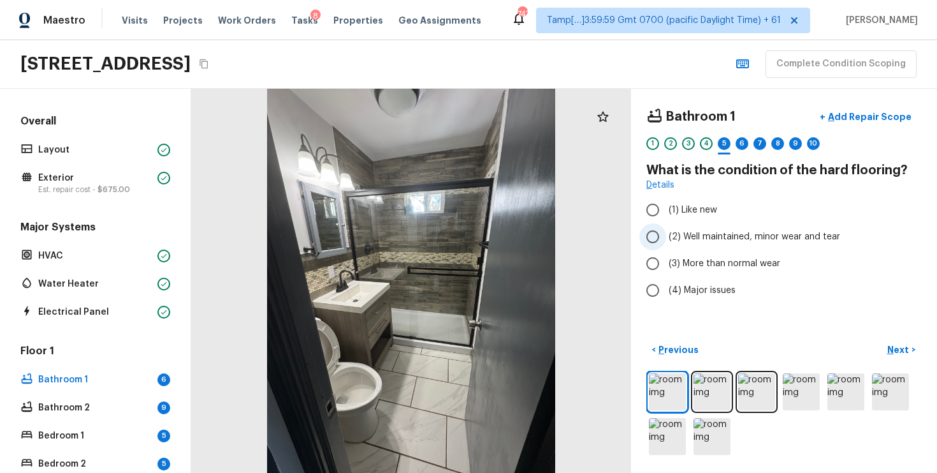
click at [679, 238] on span "(2) Well maintained, minor wear and tear" at bounding box center [755, 236] width 172 height 13
click at [666, 238] on input "(2) Well maintained, minor wear and tear" at bounding box center [653, 236] width 27 height 27
radio input "true"
click at [905, 347] on p "Next" at bounding box center [900, 349] width 24 height 13
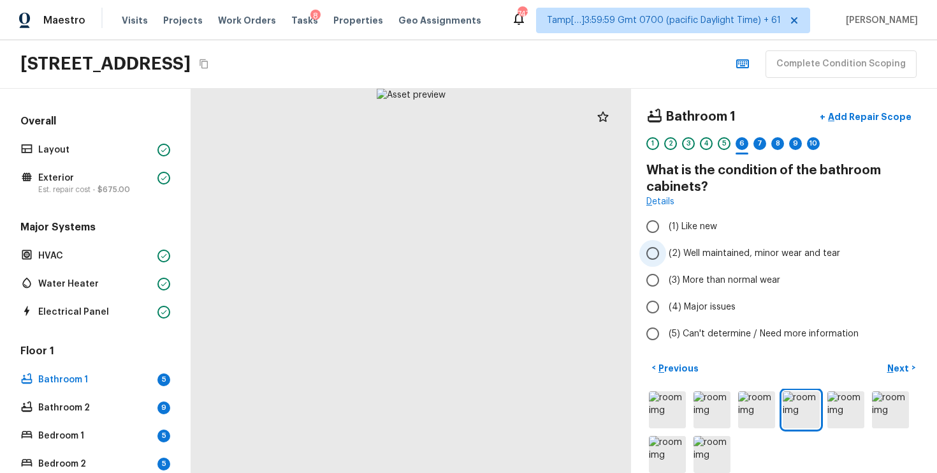
click at [659, 251] on input "(2) Well maintained, minor wear and tear" at bounding box center [653, 253] width 27 height 27
radio input "true"
click at [895, 370] on p "Next" at bounding box center [900, 368] width 24 height 13
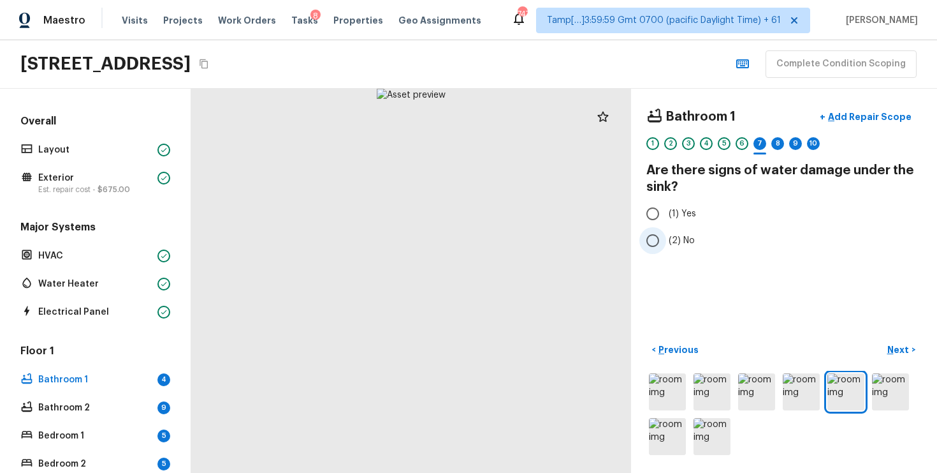
click at [662, 227] on input "(2) No" at bounding box center [653, 240] width 27 height 27
radio input "true"
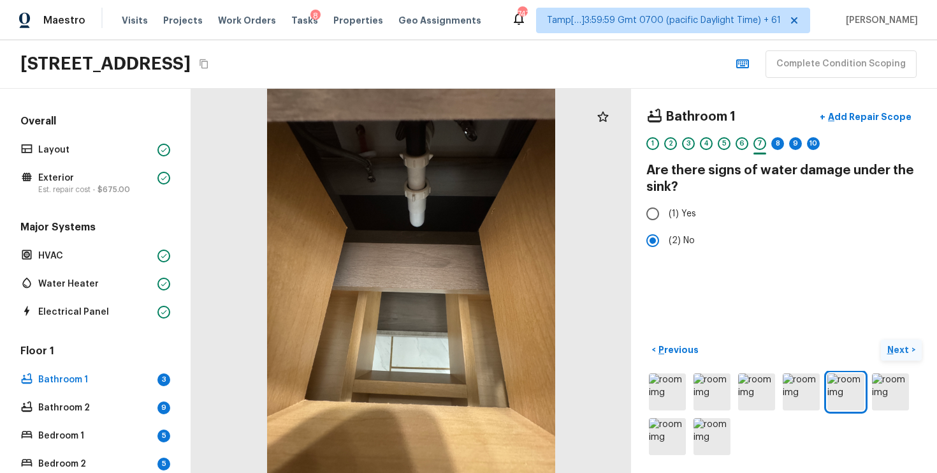
click at [903, 348] on p "Next" at bounding box center [900, 349] width 24 height 13
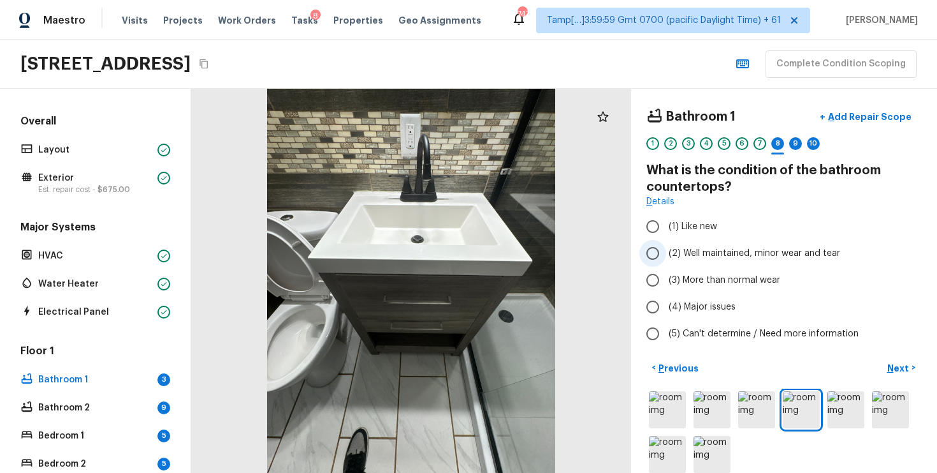
scroll to position [18, 0]
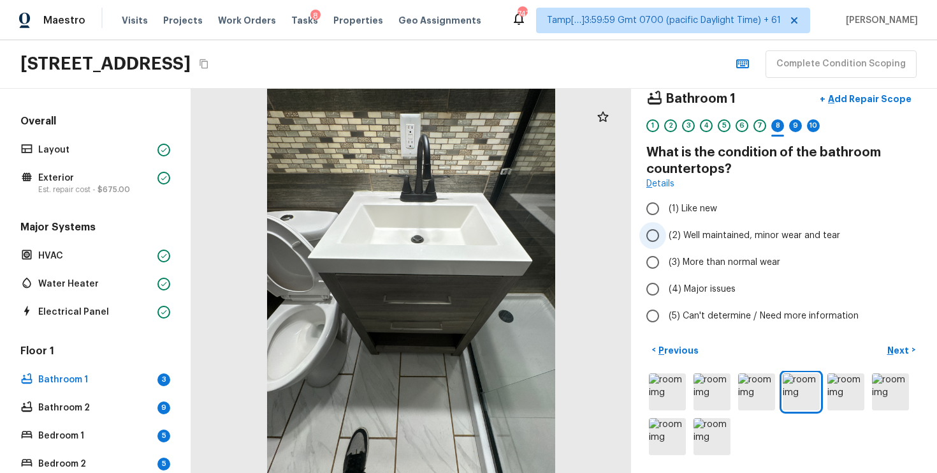
click at [667, 241] on label "(2) Well maintained, minor wear and tear" at bounding box center [776, 235] width 272 height 27
click at [666, 241] on input "(2) Well maintained, minor wear and tear" at bounding box center [653, 235] width 27 height 27
radio input "true"
click at [896, 346] on p "Next" at bounding box center [900, 350] width 24 height 13
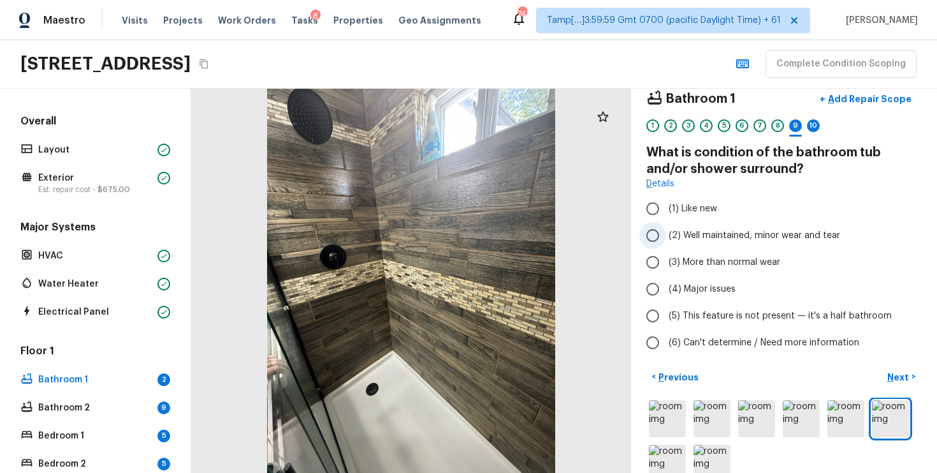
click at [661, 233] on input "(2) Well maintained, minor wear and tear" at bounding box center [653, 235] width 27 height 27
radio input "true"
click at [893, 370] on p "Next" at bounding box center [900, 376] width 24 height 13
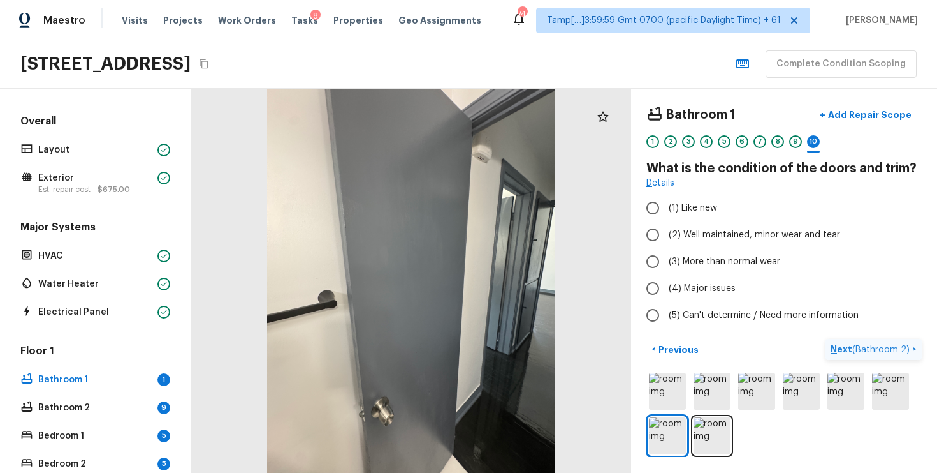
scroll to position [1, 0]
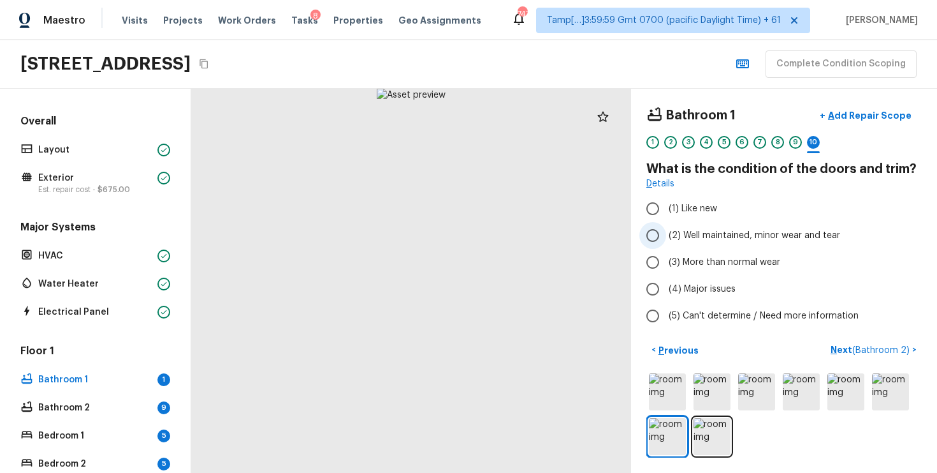
click at [704, 233] on span "(2) Well maintained, minor wear and tear" at bounding box center [755, 235] width 172 height 13
click at [666, 233] on input "(2) Well maintained, minor wear and tear" at bounding box center [653, 235] width 27 height 27
radio input "true"
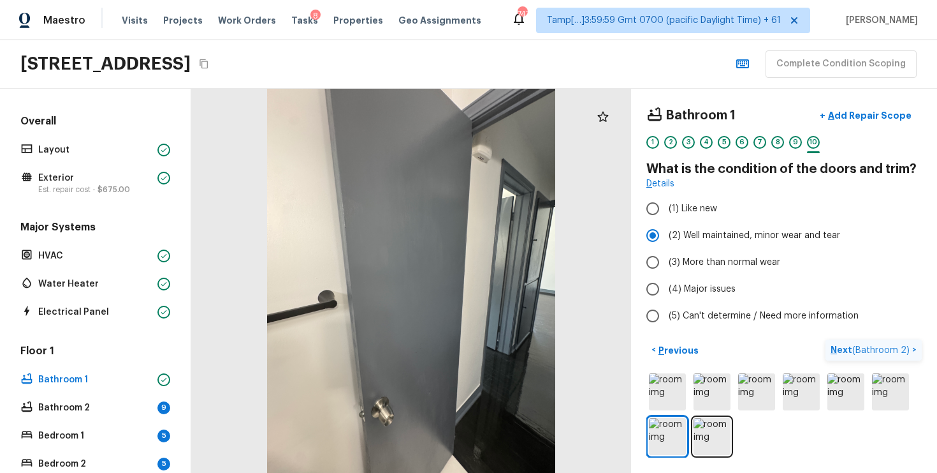
click at [879, 349] on span "( Bathroom 2 )" at bounding box center [881, 350] width 57 height 9
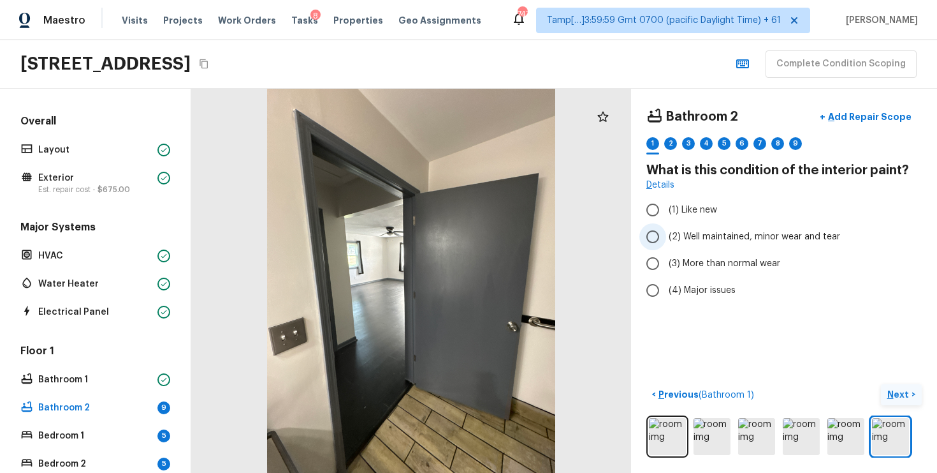
click at [661, 229] on input "(2) Well maintained, minor wear and tear" at bounding box center [653, 236] width 27 height 27
radio input "true"
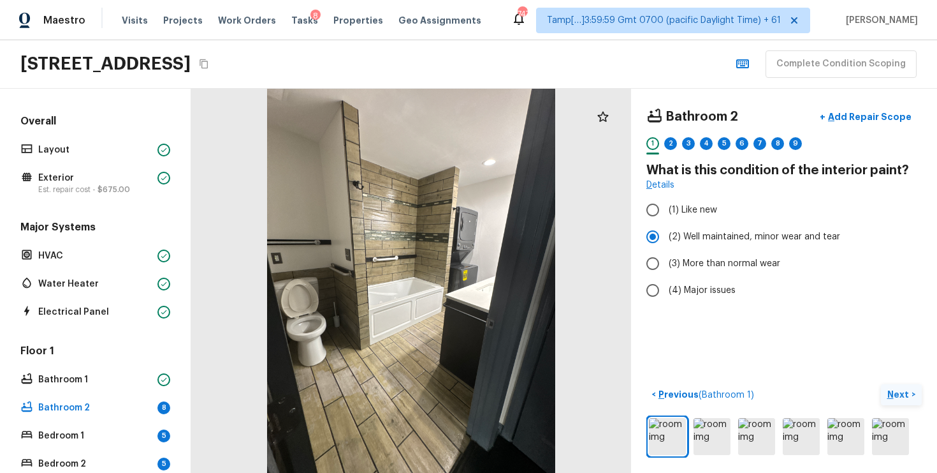
click at [913, 386] on button "Next >" at bounding box center [901, 394] width 41 height 21
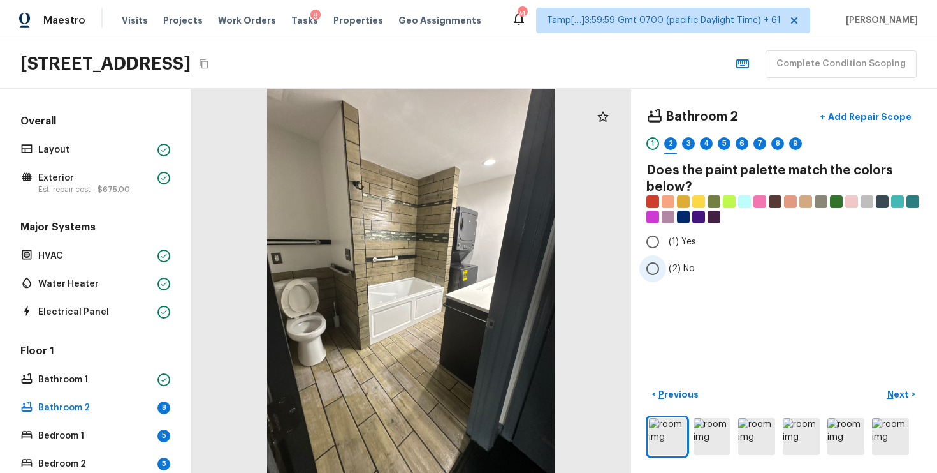
click at [677, 270] on span "(2) No" at bounding box center [682, 268] width 26 height 13
click at [666, 270] on input "(2) No" at bounding box center [653, 268] width 27 height 27
radio input "true"
click at [890, 393] on p "Next" at bounding box center [900, 394] width 24 height 13
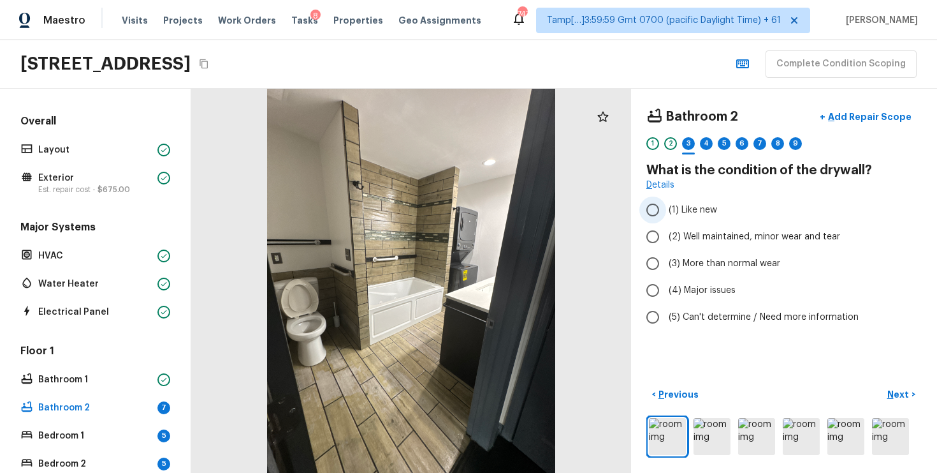
click at [689, 213] on span "(1) Like new" at bounding box center [693, 209] width 48 height 13
click at [666, 213] on input "(1) Like new" at bounding box center [653, 209] width 27 height 27
radio input "true"
click at [692, 232] on span "(2) Well maintained, minor wear and tear" at bounding box center [755, 236] width 172 height 13
click at [666, 232] on input "(2) Well maintained, minor wear and tear" at bounding box center [653, 236] width 27 height 27
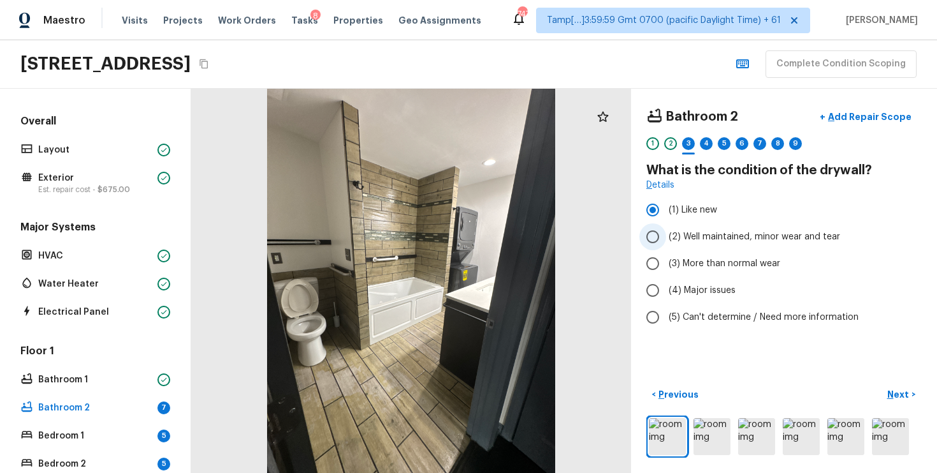
radio input "true"
click at [918, 397] on button "Next >" at bounding box center [901, 394] width 41 height 21
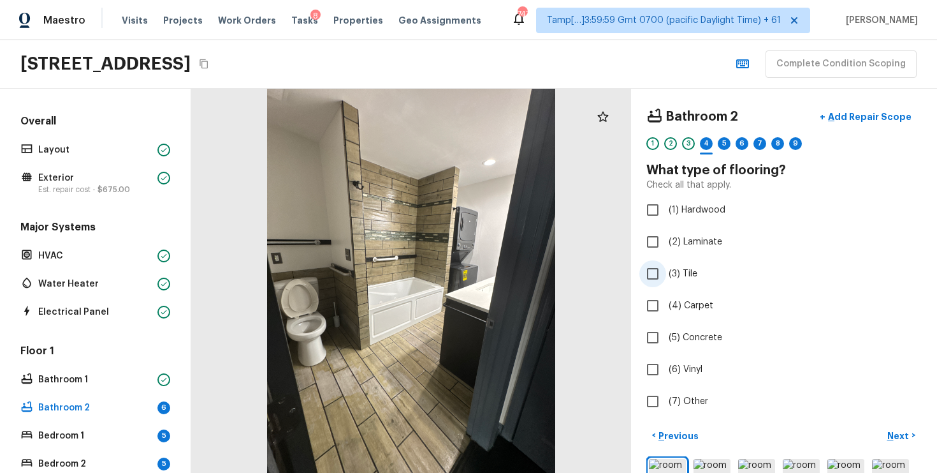
scroll to position [41, 0]
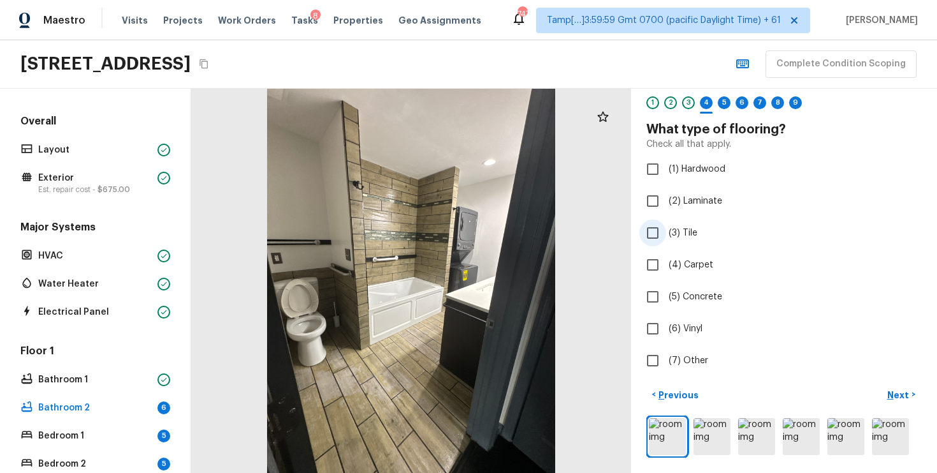
click at [663, 219] on input "(3) Tile" at bounding box center [653, 232] width 27 height 27
checkbox input "true"
click at [911, 392] on button "Next >" at bounding box center [901, 394] width 41 height 21
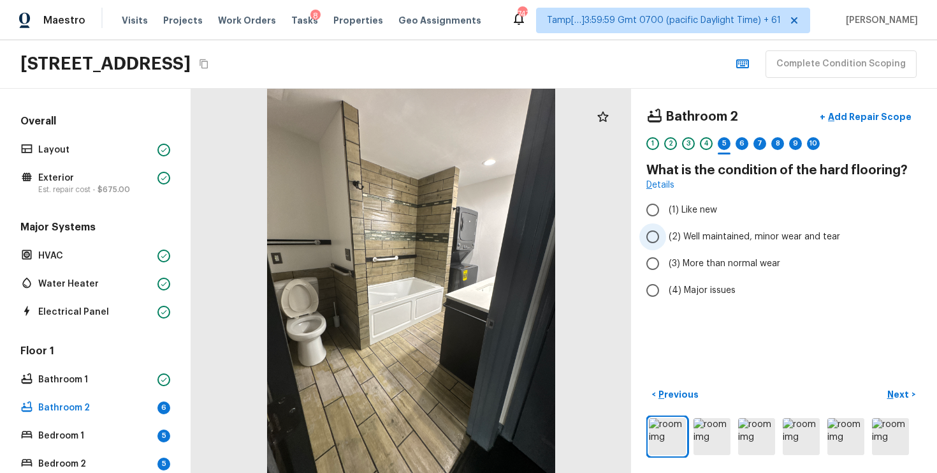
click at [744, 236] on span "(2) Well maintained, minor wear and tear" at bounding box center [755, 236] width 172 height 13
click at [666, 236] on input "(2) Well maintained, minor wear and tear" at bounding box center [653, 236] width 27 height 27
radio input "true"
click at [896, 383] on div "Bathroom 2 + Add Repair Scope 1 2 3 4 5 6 7 8 9 10 What is the condition of the…" at bounding box center [784, 281] width 306 height 384
click at [894, 388] on p "Next" at bounding box center [900, 394] width 24 height 13
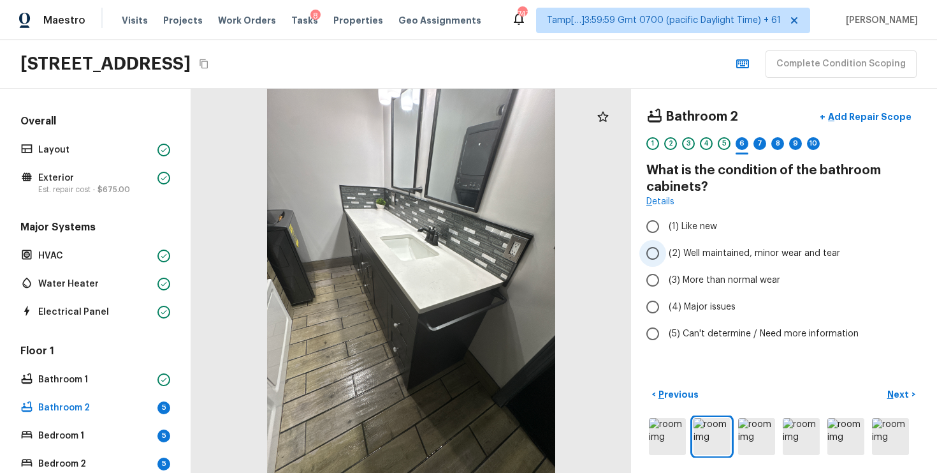
click at [675, 251] on span "(2) Well maintained, minor wear and tear" at bounding box center [755, 253] width 172 height 13
click at [666, 251] on input "(2) Well maintained, minor wear and tear" at bounding box center [653, 253] width 27 height 27
radio input "true"
click at [900, 393] on p "Next" at bounding box center [900, 394] width 24 height 13
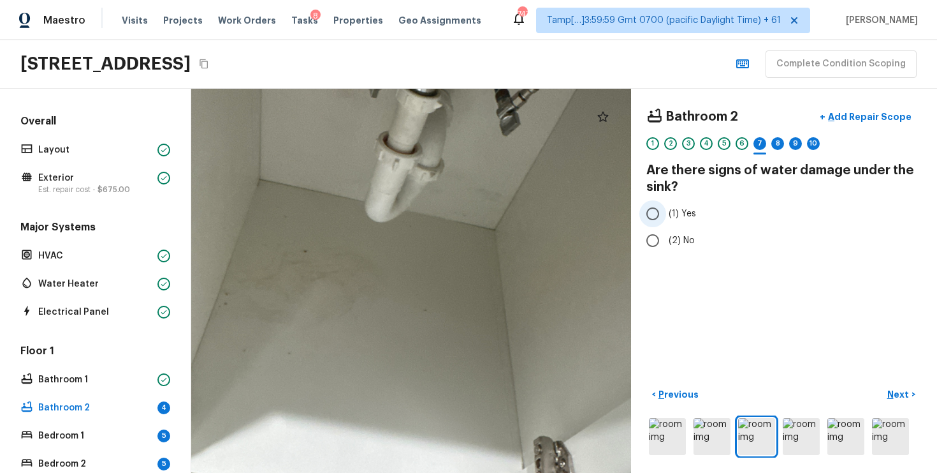
click at [668, 206] on label "(1) Yes" at bounding box center [776, 213] width 272 height 27
click at [666, 206] on input "(1) Yes" at bounding box center [653, 213] width 27 height 27
radio input "true"
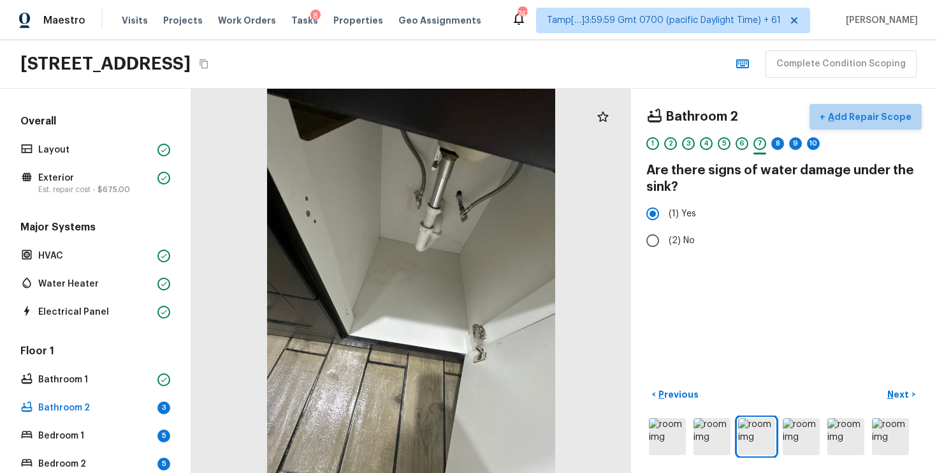
click at [884, 117] on p "Add Repair Scope" at bounding box center [869, 116] width 86 height 13
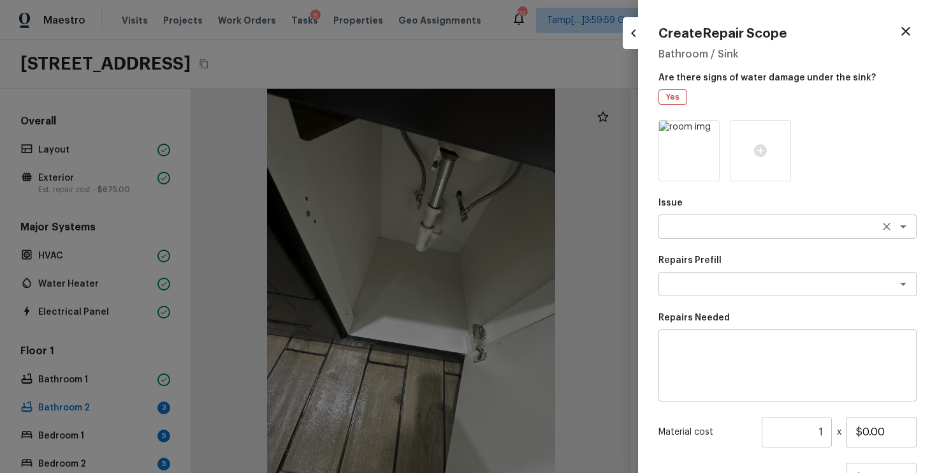
click at [696, 216] on div "x ​" at bounding box center [788, 226] width 258 height 24
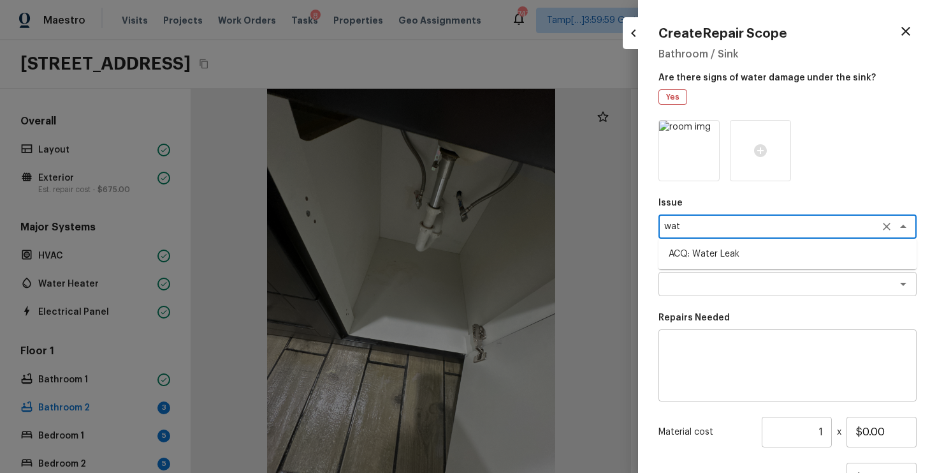
click at [708, 246] on li "ACQ: Water Leak" at bounding box center [788, 254] width 258 height 20
type textarea "ACQ: Water Leak"
click at [707, 280] on textarea at bounding box center [769, 283] width 211 height 13
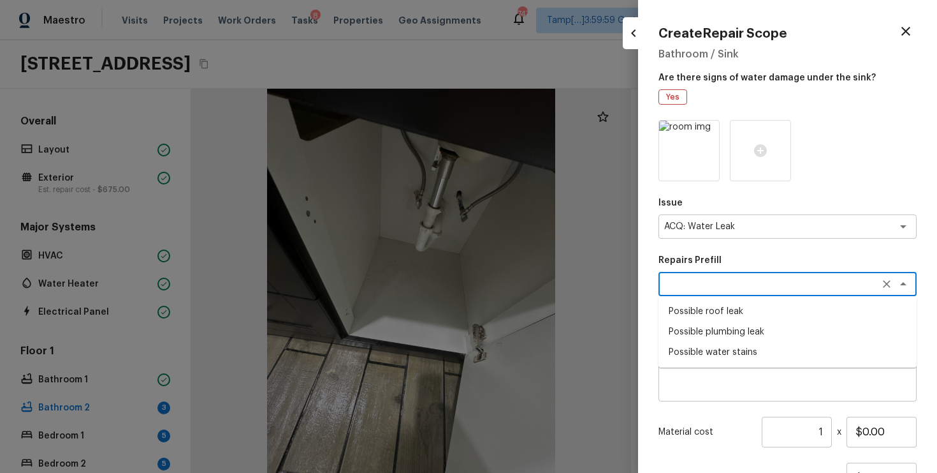
click at [708, 322] on li "Possible plumbing leak" at bounding box center [788, 331] width 258 height 20
type textarea "Possible plumbing leak"
type textarea "Acquisition Scope: Possible plumbing leak"
type input "$2,500.00"
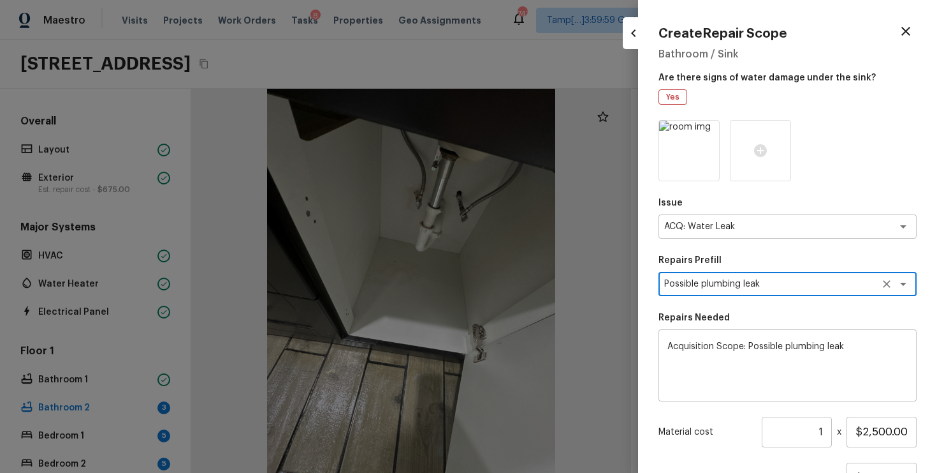
scroll to position [114, 0]
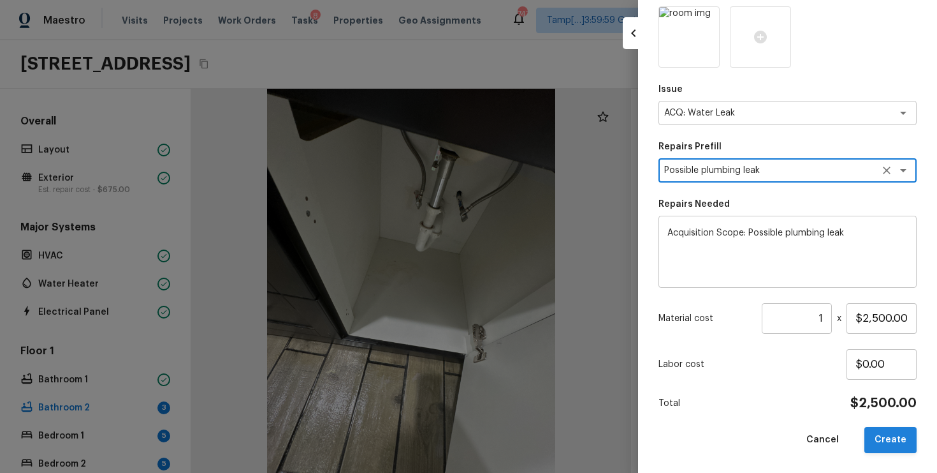
click at [895, 438] on button "Create" at bounding box center [891, 440] width 52 height 26
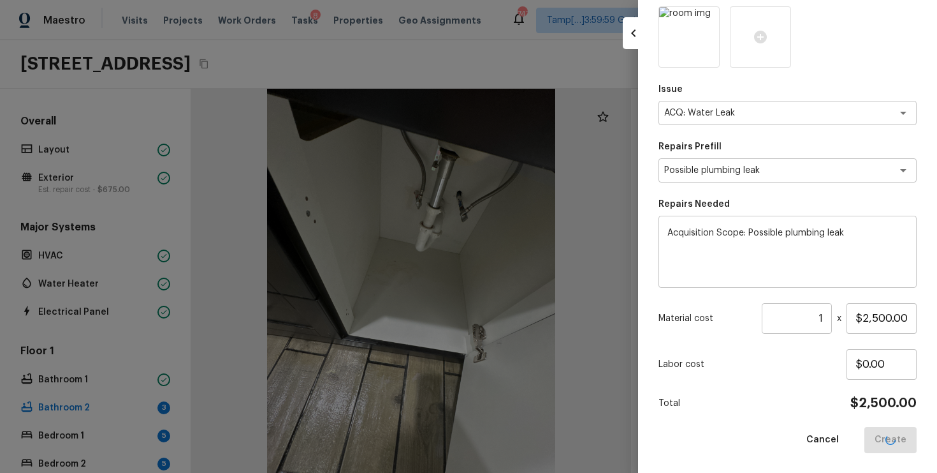
type input "$0.00"
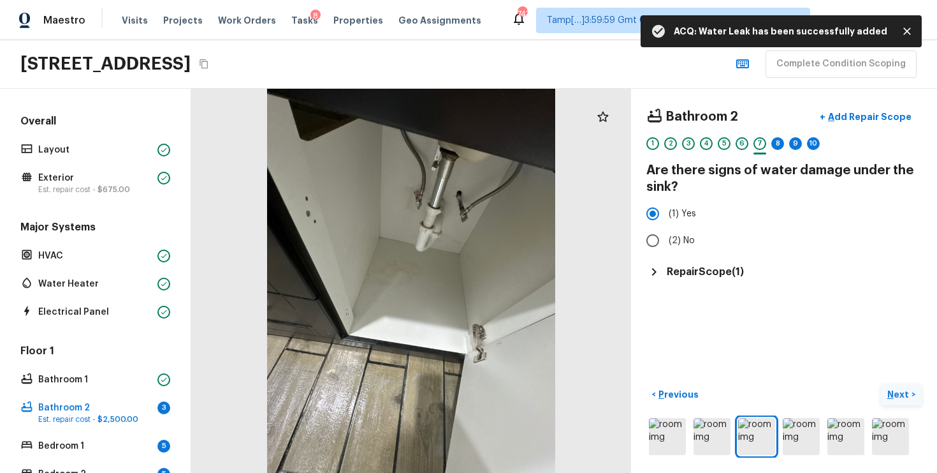
click at [895, 388] on p "Next" at bounding box center [900, 394] width 24 height 13
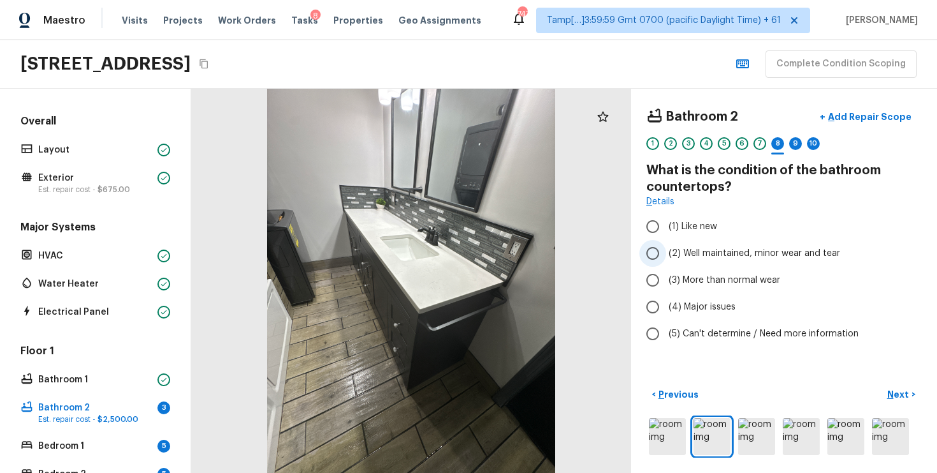
click at [689, 242] on label "(2) Well maintained, minor wear and tear" at bounding box center [776, 253] width 272 height 27
click at [666, 242] on input "(2) Well maintained, minor wear and tear" at bounding box center [653, 253] width 27 height 27
radio input "true"
click at [900, 392] on p "Next" at bounding box center [900, 394] width 24 height 13
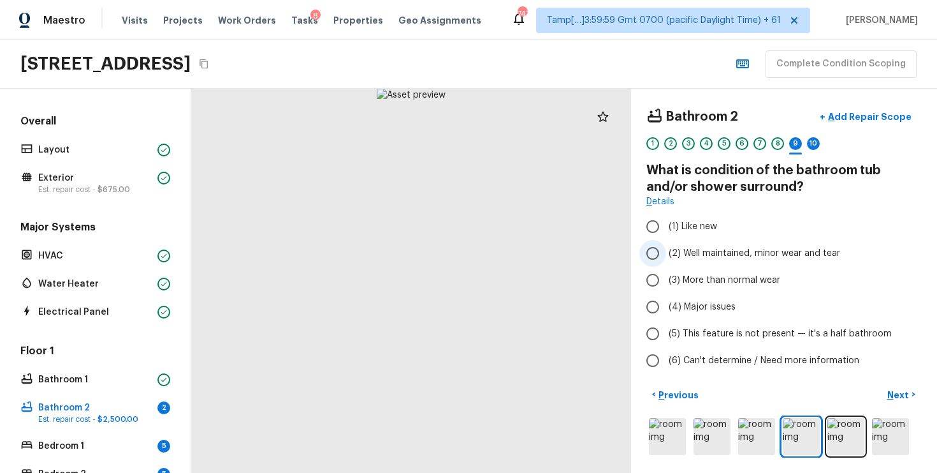
click at [703, 262] on label "(2) Well maintained, minor wear and tear" at bounding box center [776, 253] width 272 height 27
click at [666, 262] on input "(2) Well maintained, minor wear and tear" at bounding box center [653, 253] width 27 height 27
radio input "true"
click at [893, 388] on p "Next" at bounding box center [900, 394] width 24 height 13
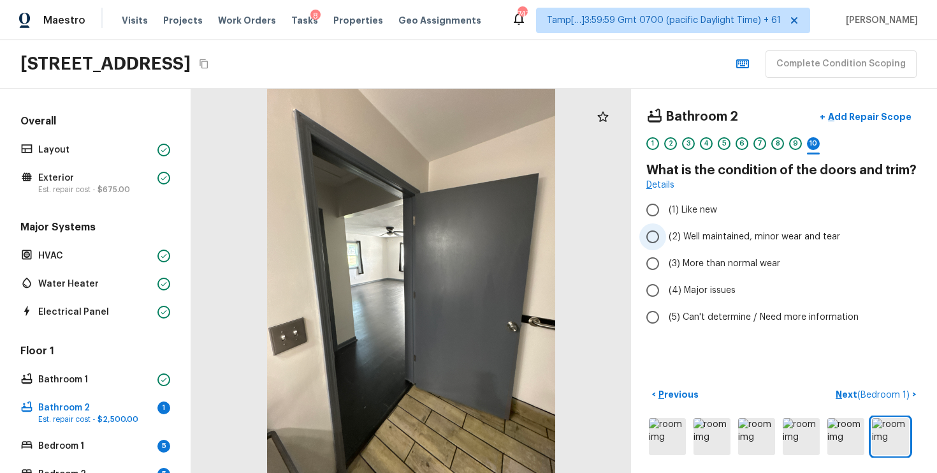
click at [686, 228] on label "(2) Well maintained, minor wear and tear" at bounding box center [776, 236] width 272 height 27
click at [666, 228] on input "(2) Well maintained, minor wear and tear" at bounding box center [653, 236] width 27 height 27
radio input "true"
click at [856, 378] on div "Bathroom 2 + Add Repair Scope 1 2 3 4 5 6 7 8 9 10 What is the condition of the…" at bounding box center [784, 281] width 306 height 384
click at [856, 390] on p "Next ( Bedroom 1 )" at bounding box center [874, 394] width 77 height 13
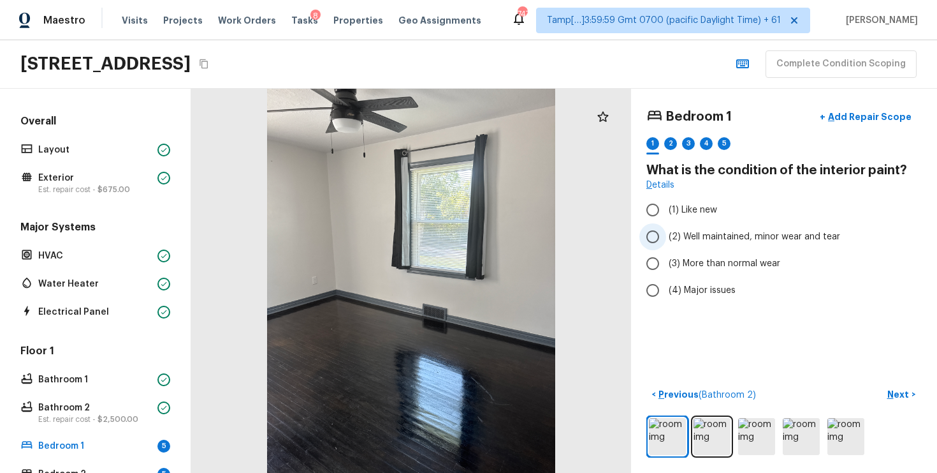
click at [703, 227] on label "(2) Well maintained, minor wear and tear" at bounding box center [776, 236] width 272 height 27
click at [666, 227] on input "(2) Well maintained, minor wear and tear" at bounding box center [653, 236] width 27 height 27
radio input "true"
click at [902, 392] on p "Next" at bounding box center [900, 394] width 24 height 13
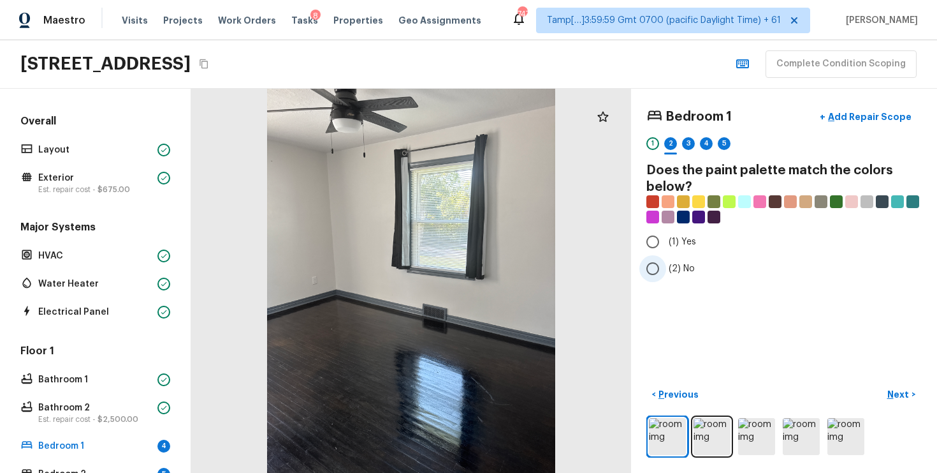
click at [666, 279] on label "(2) No" at bounding box center [776, 268] width 272 height 27
click at [666, 279] on input "(2) No" at bounding box center [653, 268] width 27 height 27
radio input "true"
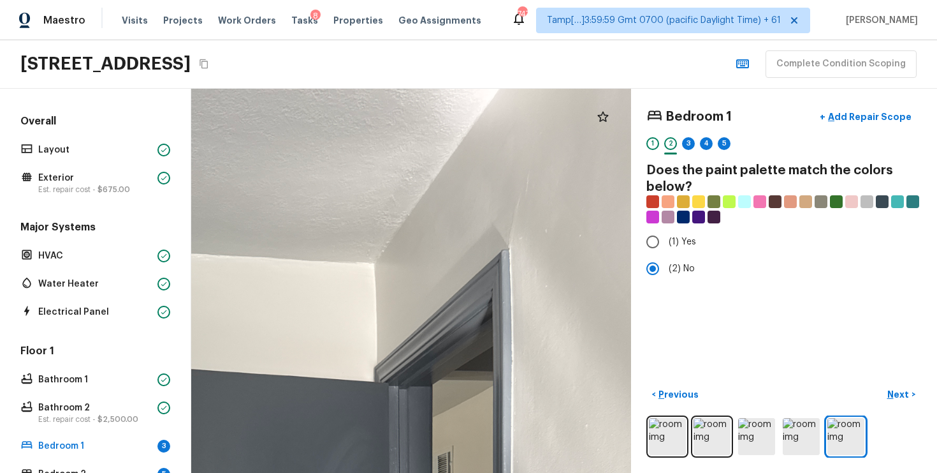
drag, startPoint x: 546, startPoint y: 182, endPoint x: 516, endPoint y: 253, distance: 77.7
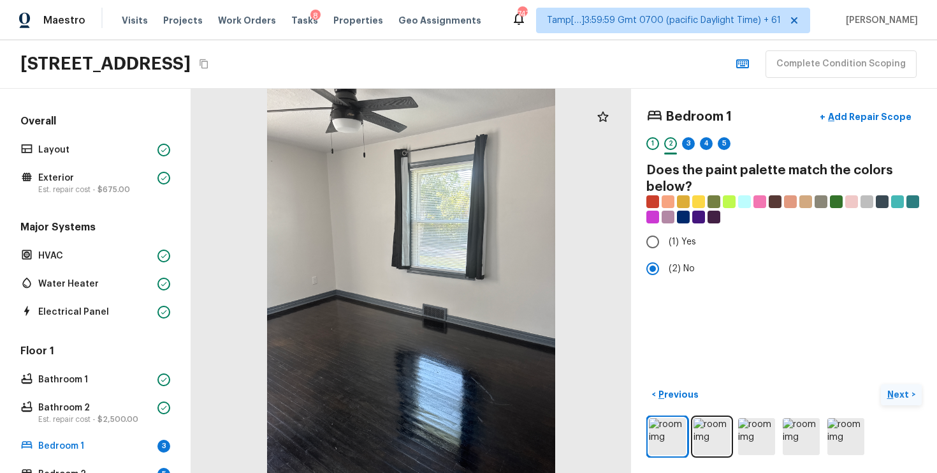
click at [895, 385] on button "Next >" at bounding box center [901, 394] width 41 height 21
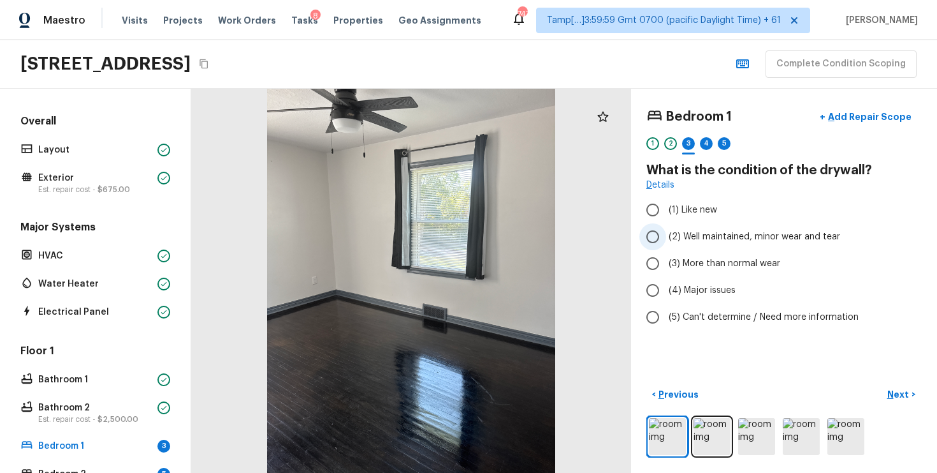
click at [700, 238] on span "(2) Well maintained, minor wear and tear" at bounding box center [755, 236] width 172 height 13
click at [666, 238] on input "(2) Well maintained, minor wear and tear" at bounding box center [653, 236] width 27 height 27
radio input "true"
click at [698, 260] on span "(3) More than normal wear" at bounding box center [725, 263] width 112 height 13
click at [666, 260] on input "(3) More than normal wear" at bounding box center [653, 263] width 27 height 27
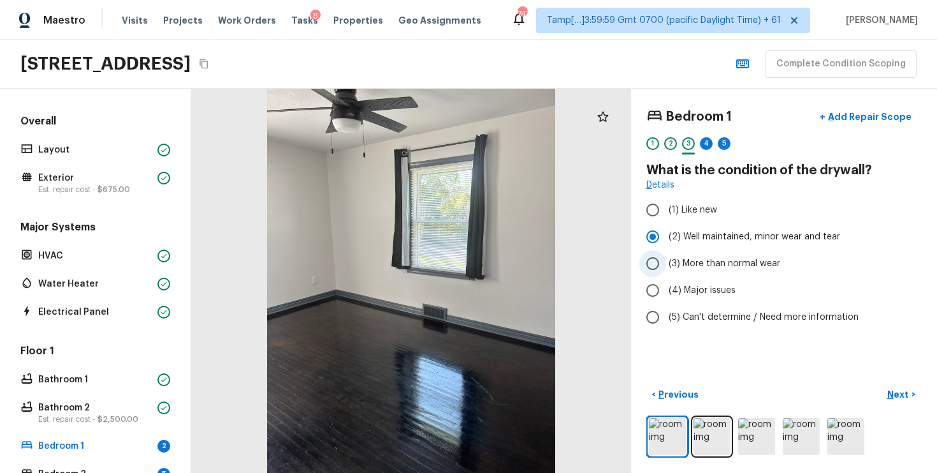
radio input "true"
click at [698, 260] on span "(3) More than normal wear" at bounding box center [725, 263] width 112 height 13
click at [666, 260] on input "(3) More than normal wear" at bounding box center [653, 263] width 27 height 27
click at [700, 231] on span "(2) Well maintained, minor wear and tear" at bounding box center [755, 236] width 172 height 13
click at [666, 231] on input "(2) Well maintained, minor wear and tear" at bounding box center [653, 236] width 27 height 27
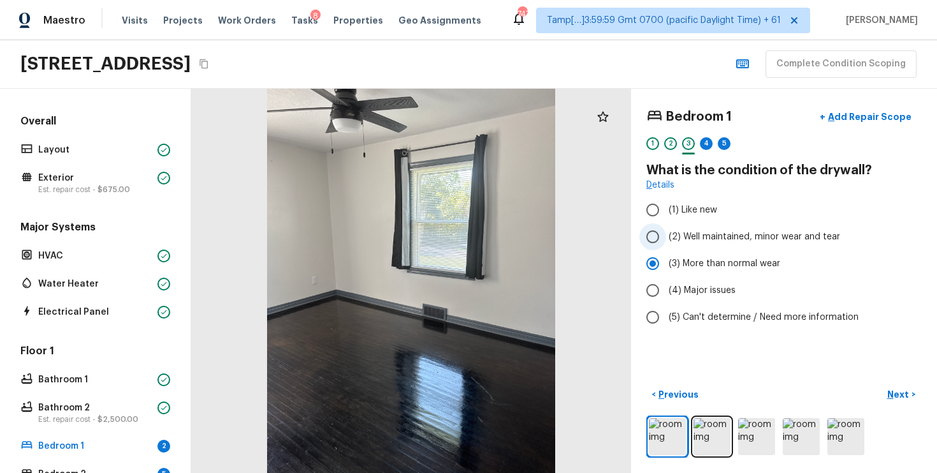
radio input "true"
click at [907, 394] on p "Next" at bounding box center [900, 394] width 24 height 13
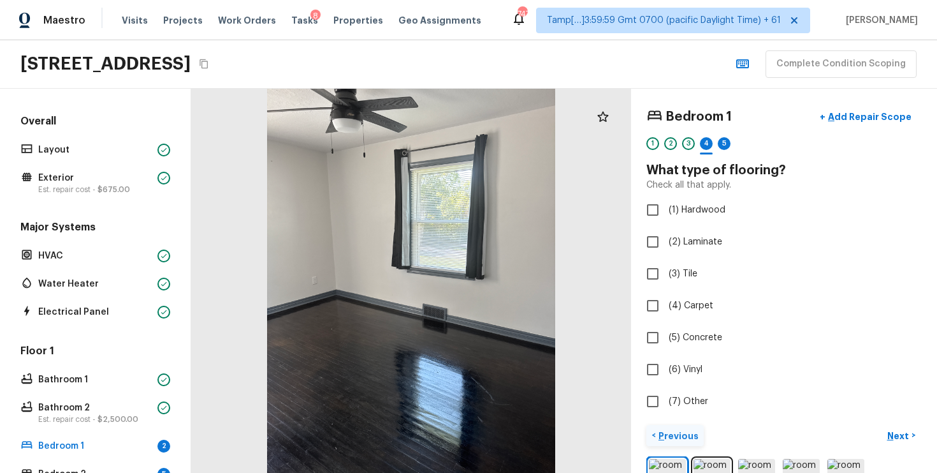
click at [696, 427] on button "< Previous" at bounding box center [675, 435] width 57 height 21
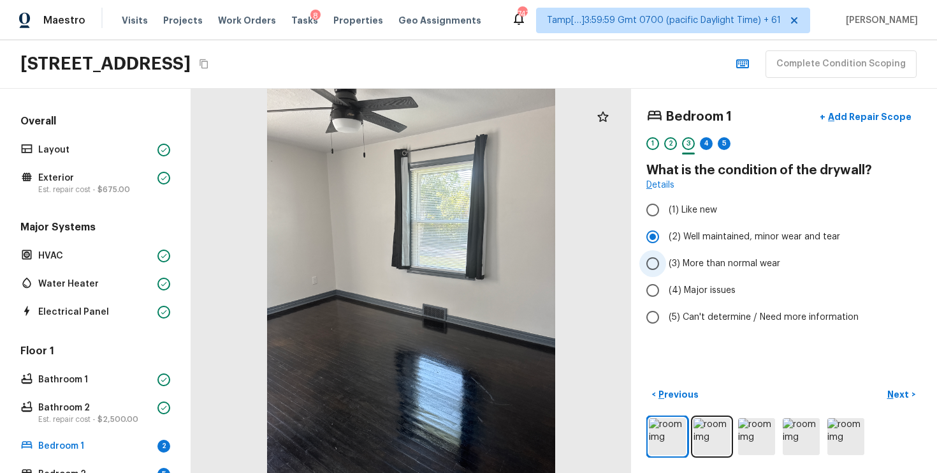
click at [675, 269] on span "(3) More than normal wear" at bounding box center [725, 263] width 112 height 13
click at [666, 269] on input "(3) More than normal wear" at bounding box center [653, 263] width 27 height 27
radio input "true"
click at [906, 395] on p "Next" at bounding box center [900, 394] width 24 height 13
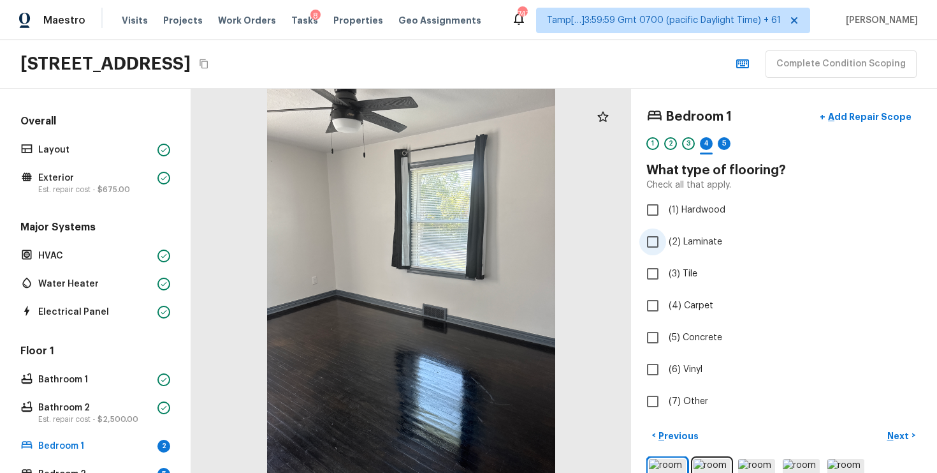
click at [659, 233] on input "(2) Laminate" at bounding box center [653, 241] width 27 height 27
checkbox input "true"
click at [662, 216] on input "(1) Hardwood" at bounding box center [653, 209] width 27 height 27
checkbox input "true"
click at [662, 242] on input "(2) Laminate" at bounding box center [653, 241] width 27 height 27
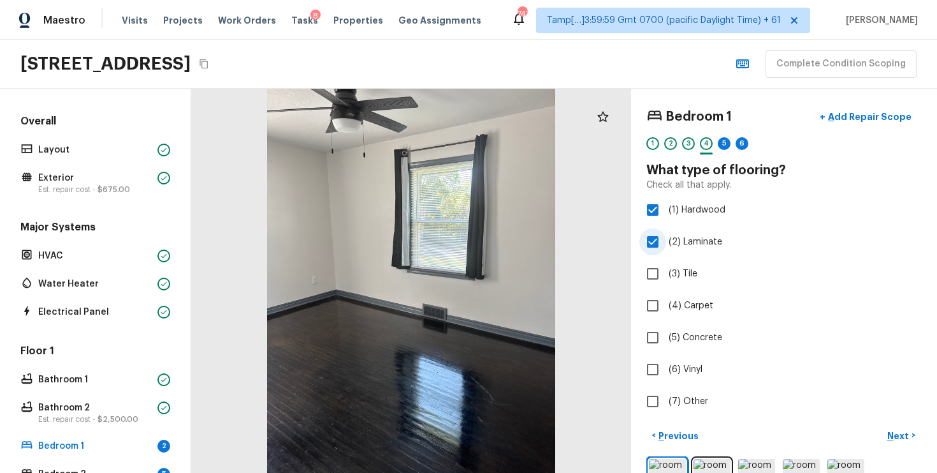
checkbox input "false"
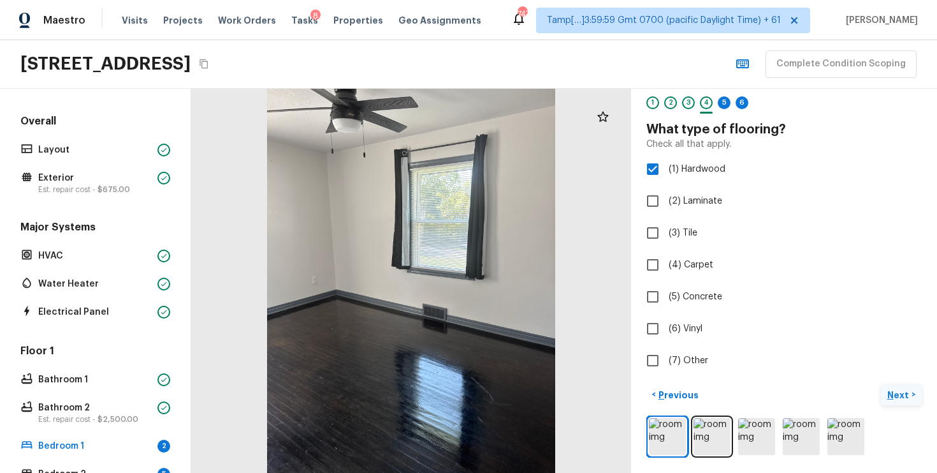
click at [906, 395] on p "Next" at bounding box center [900, 394] width 24 height 13
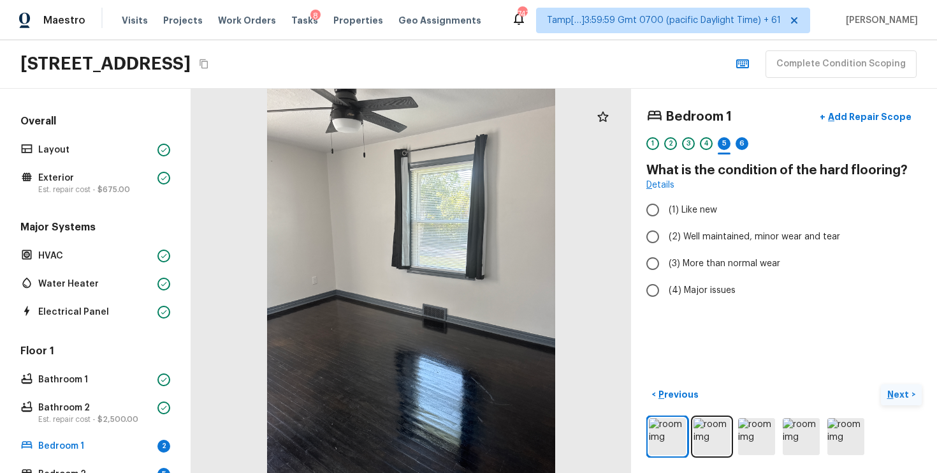
scroll to position [0, 0]
click at [682, 266] on span "(3) More than normal wear" at bounding box center [725, 263] width 112 height 13
click at [666, 266] on input "(3) More than normal wear" at bounding box center [653, 263] width 27 height 27
radio input "true"
click at [892, 382] on div "Bedroom 1 + Add Repair Scope 1 2 3 4 5 6 What is the condition of the hard floo…" at bounding box center [784, 281] width 306 height 384
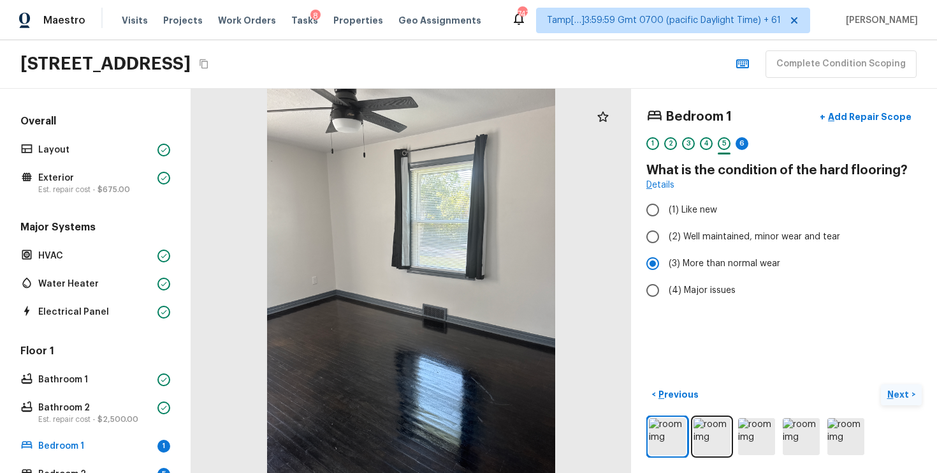
click at [892, 388] on p "Next" at bounding box center [900, 394] width 24 height 13
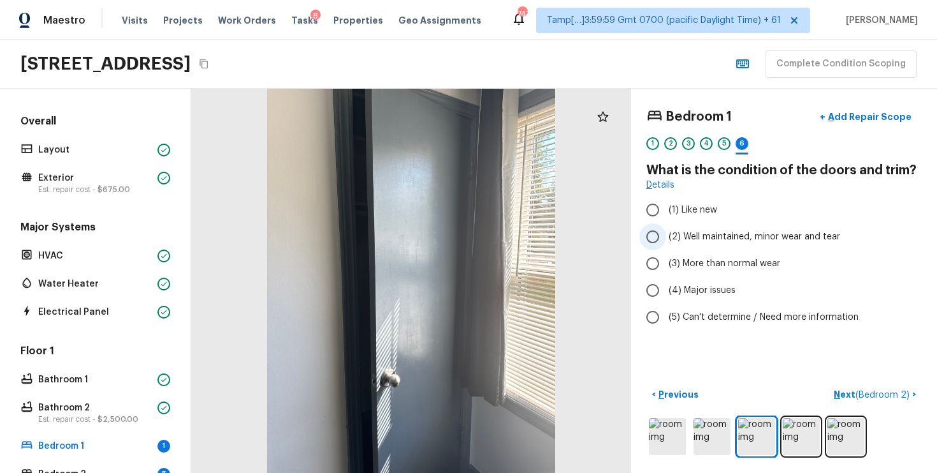
click at [667, 230] on label "(2) Well maintained, minor wear and tear" at bounding box center [776, 236] width 272 height 27
click at [666, 230] on input "(2) Well maintained, minor wear and tear" at bounding box center [653, 236] width 27 height 27
radio input "true"
click at [881, 384] on button "Next ( Bedroom 2 ) >" at bounding box center [875, 394] width 93 height 21
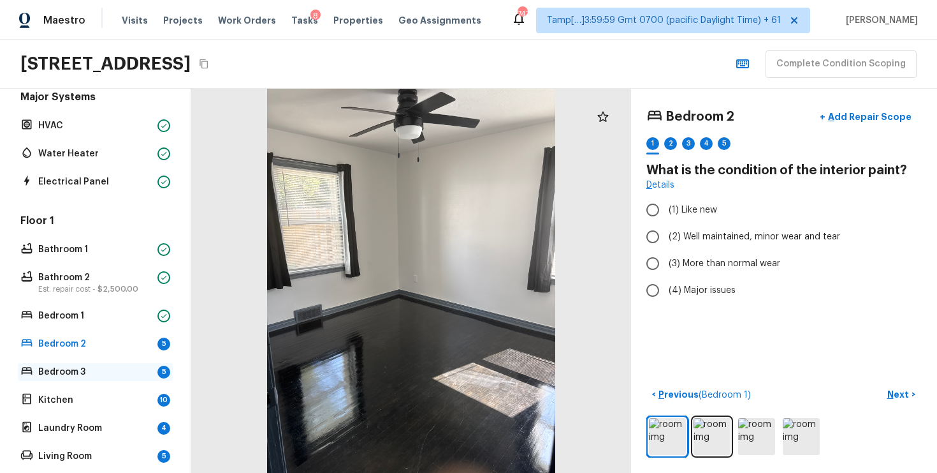
scroll to position [136, 0]
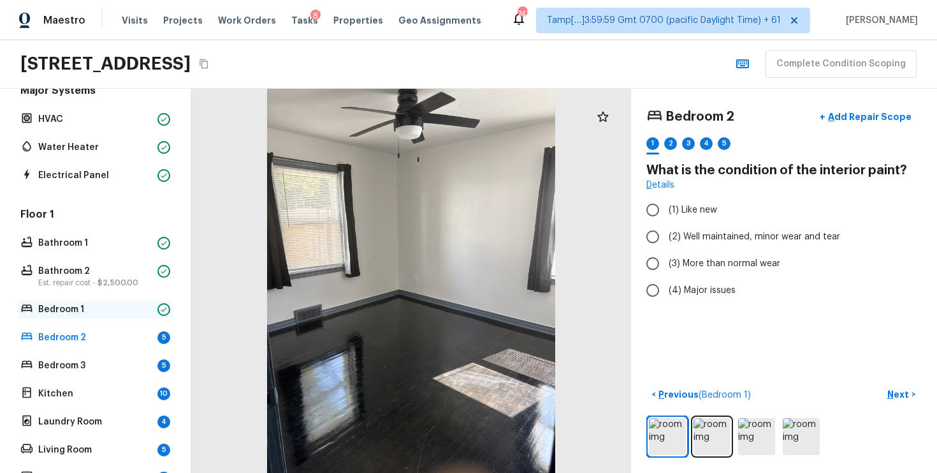
click at [133, 312] on p "Bedroom 1" at bounding box center [95, 309] width 114 height 13
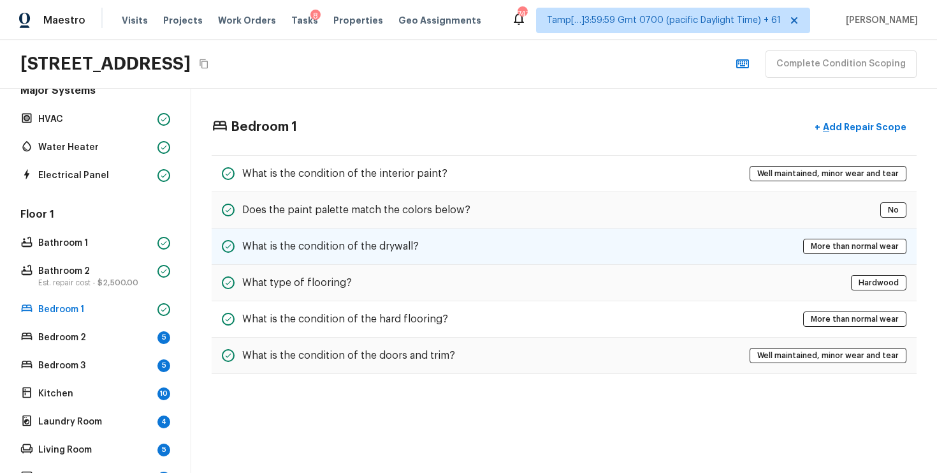
click at [616, 239] on div "What is the condition of the drywall? More than normal wear" at bounding box center [564, 246] width 705 height 36
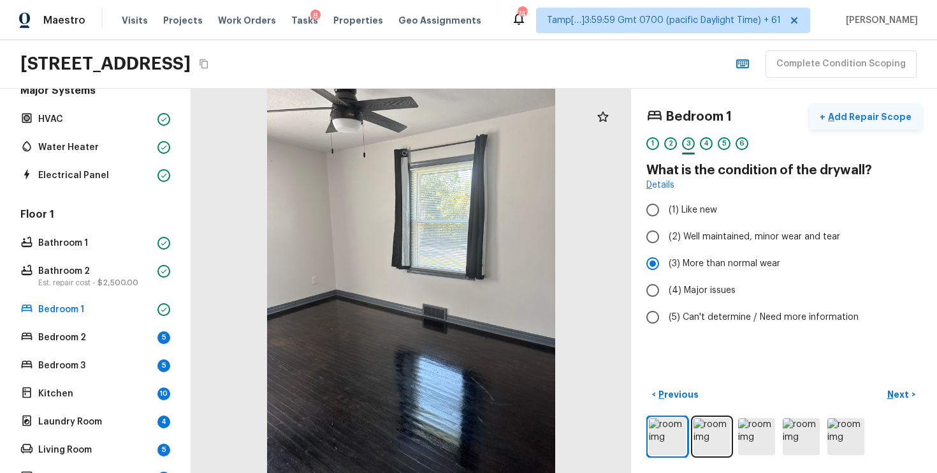
click at [860, 116] on p "Add Repair Scope" at bounding box center [869, 116] width 86 height 13
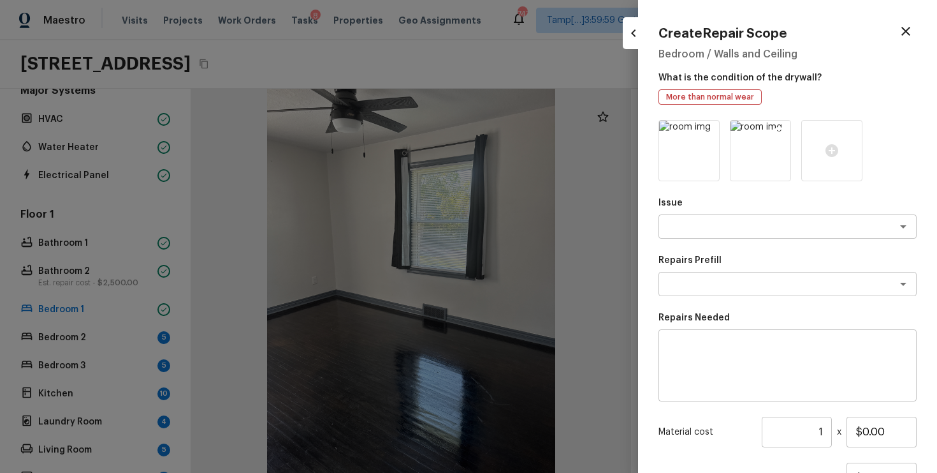
click at [782, 129] on icon at bounding box center [779, 132] width 11 height 11
click at [713, 127] on icon at bounding box center [707, 132] width 13 height 13
click at [693, 144] on icon at bounding box center [689, 150] width 15 height 15
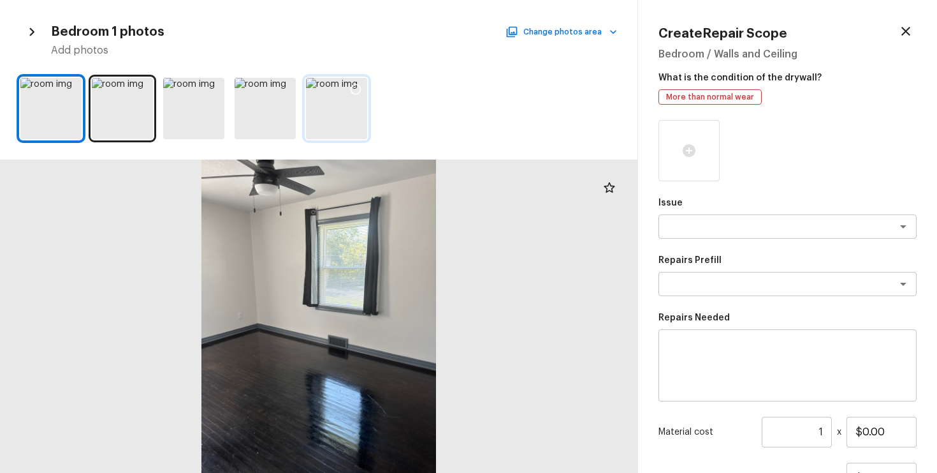
click at [338, 95] on div at bounding box center [336, 108] width 61 height 61
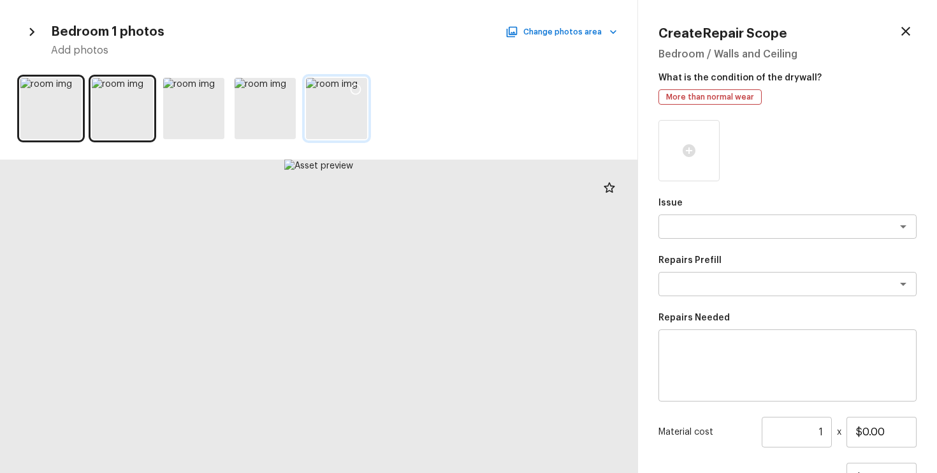
click at [348, 91] on div at bounding box center [355, 91] width 23 height 27
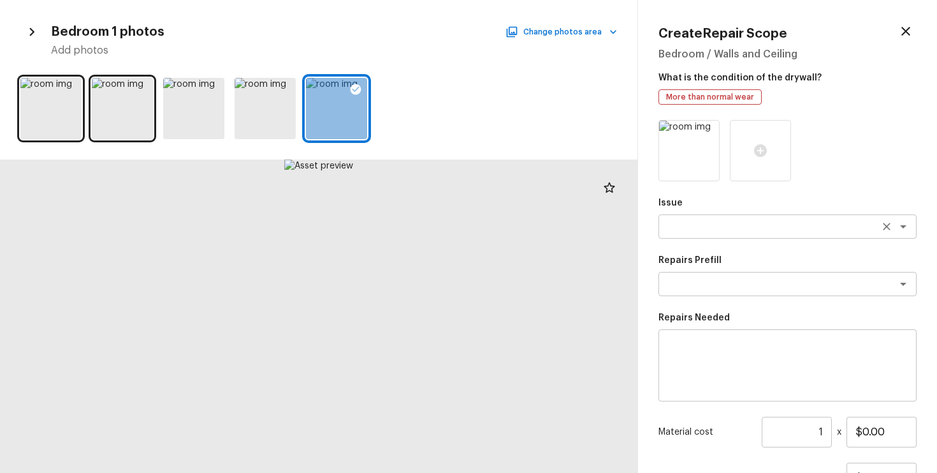
click at [709, 232] on textarea at bounding box center [769, 226] width 211 height 13
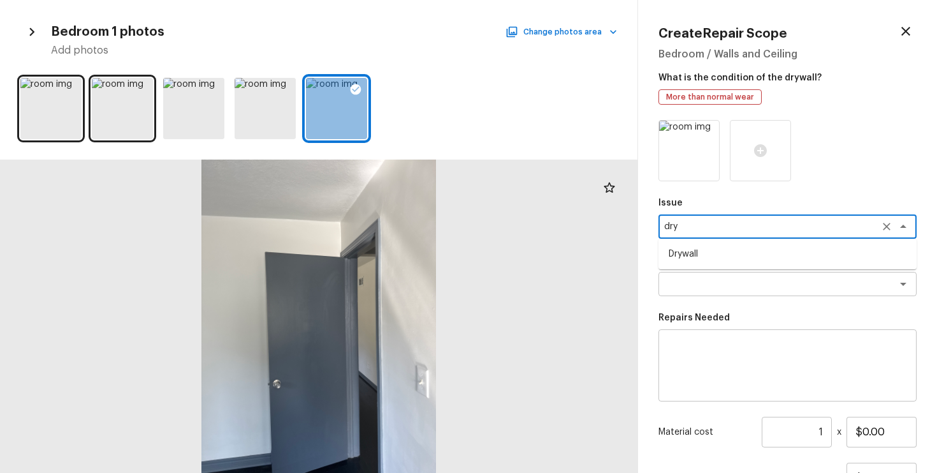
click at [724, 257] on li "Drywall" at bounding box center [788, 254] width 258 height 20
type textarea "Drywall"
click at [737, 286] on textarea at bounding box center [769, 283] width 211 height 13
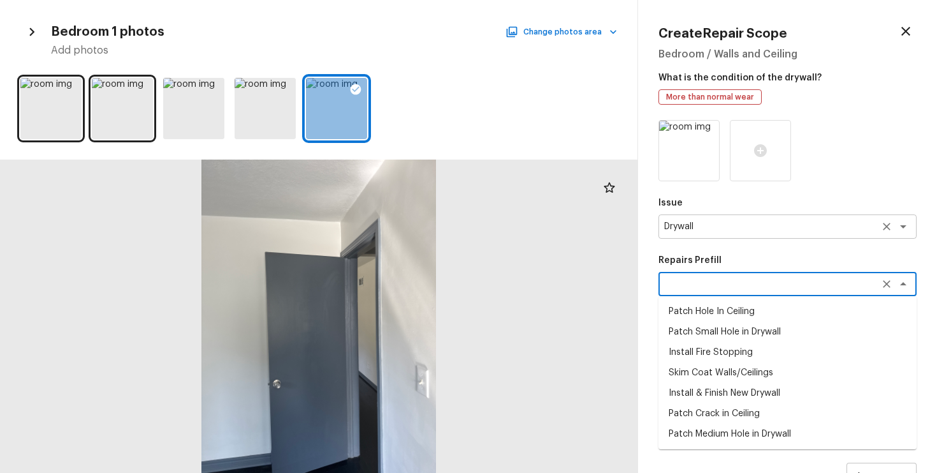
click at [749, 221] on textarea "Drywall" at bounding box center [769, 226] width 211 height 13
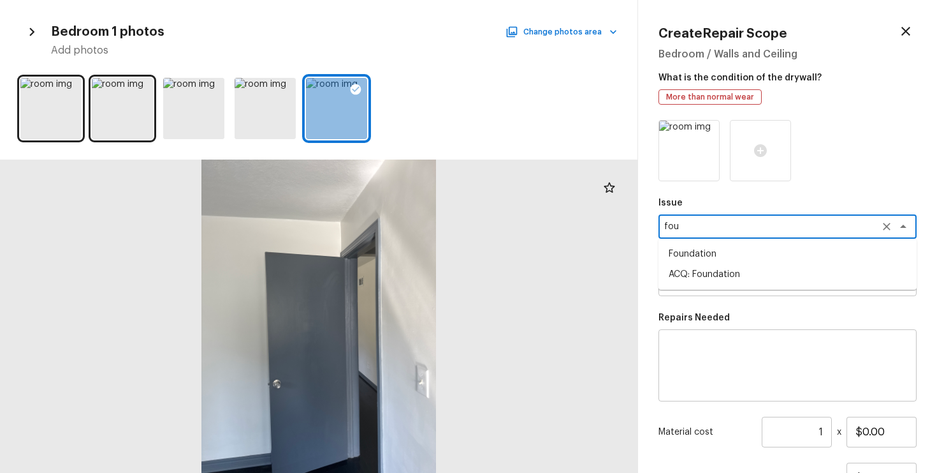
click at [751, 265] on li "ACQ: Foundation" at bounding box center [788, 274] width 258 height 20
click at [748, 275] on div "x ​" at bounding box center [788, 284] width 258 height 24
type textarea "ACQ: Foundation"
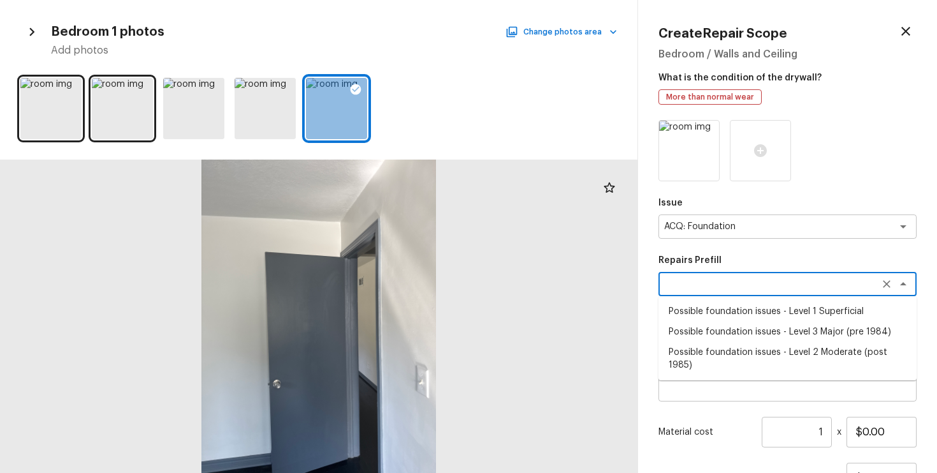
click at [761, 323] on li "Possible foundation issues - Level 3 Major (pre 1984)" at bounding box center [788, 331] width 258 height 20
type textarea "Possible foundation issues - Level 3 Major (pre 1984)"
type textarea "Possible foundation issues - Level 3 Major: Disclaimer: This is NOT a technical…"
type input "$15,000.00"
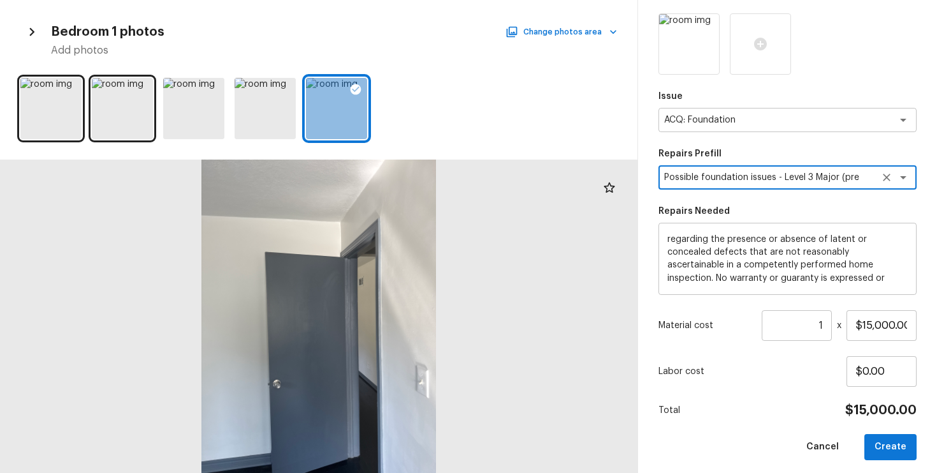
scroll to position [114, 0]
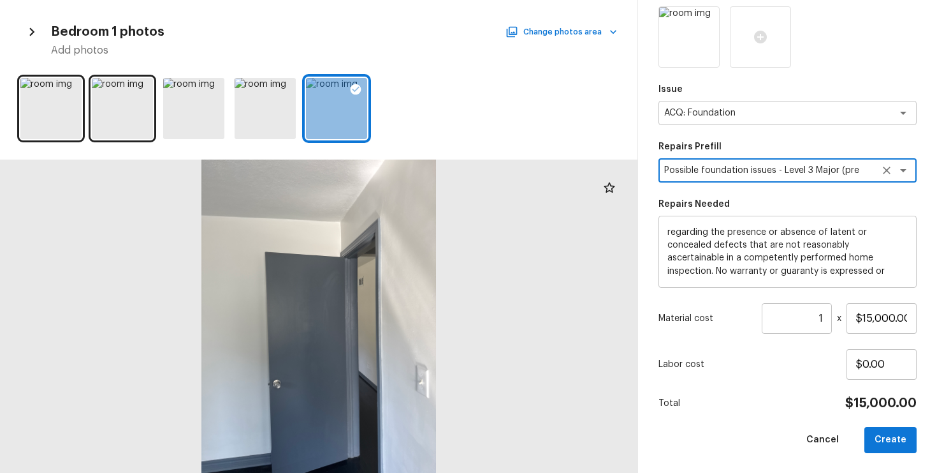
click at [881, 169] on icon "Clear" at bounding box center [887, 170] width 13 height 13
type textarea "a"
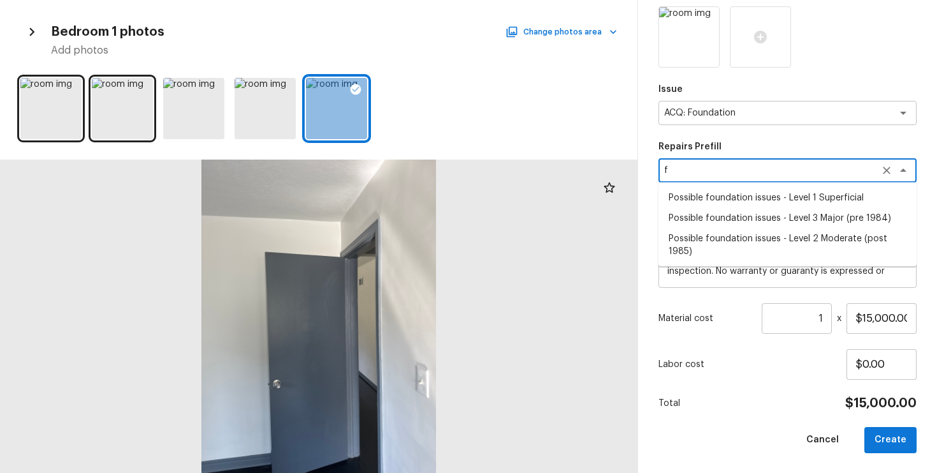
click at [773, 246] on li "Possible foundation issues - Level 2 Moderate (post 1985)" at bounding box center [788, 244] width 258 height 33
type textarea "Possible foundation issues - Level 2 Moderate (post 1985)"
type textarea "Possible foundation issues - Level 2 Moderate: Disclaimer: This is NOT a techni…"
type input "$5,000.00"
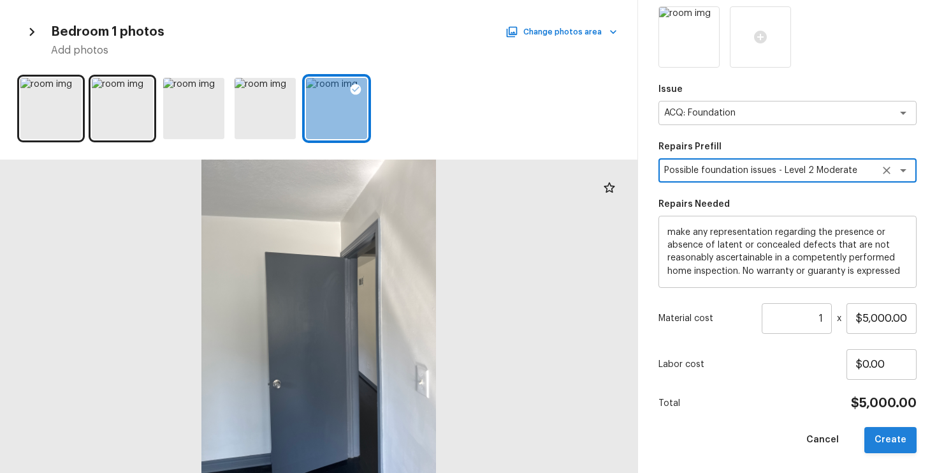
type textarea "Possible foundation issues - Level 2 Moderate (post 1985)"
click at [902, 432] on button "Create" at bounding box center [891, 440] width 52 height 26
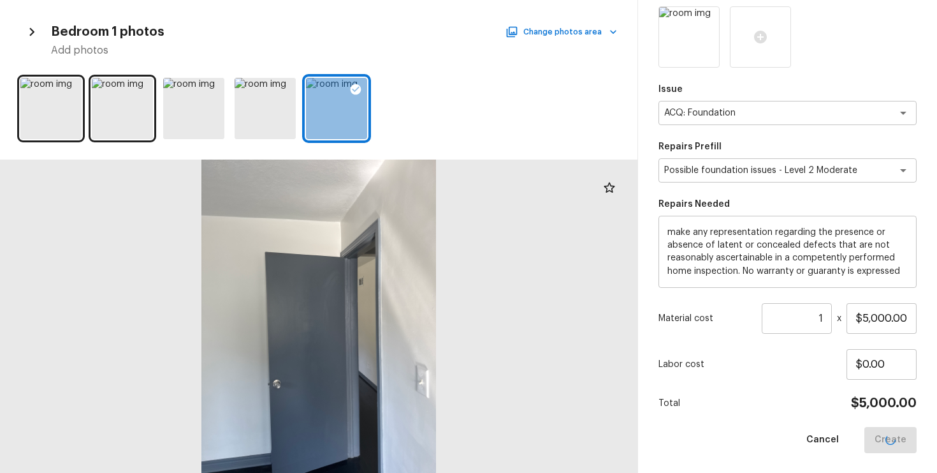
type input "$0.00"
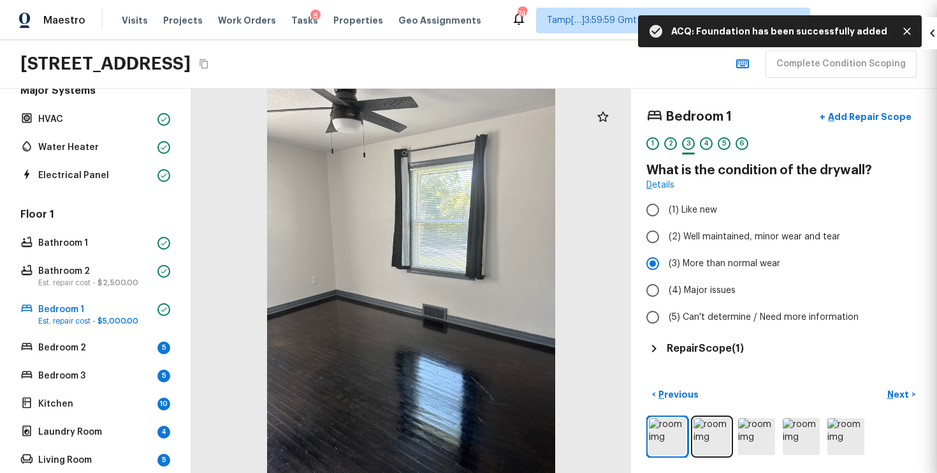
scroll to position [0, 0]
click at [898, 387] on button "Next >" at bounding box center [901, 394] width 41 height 21
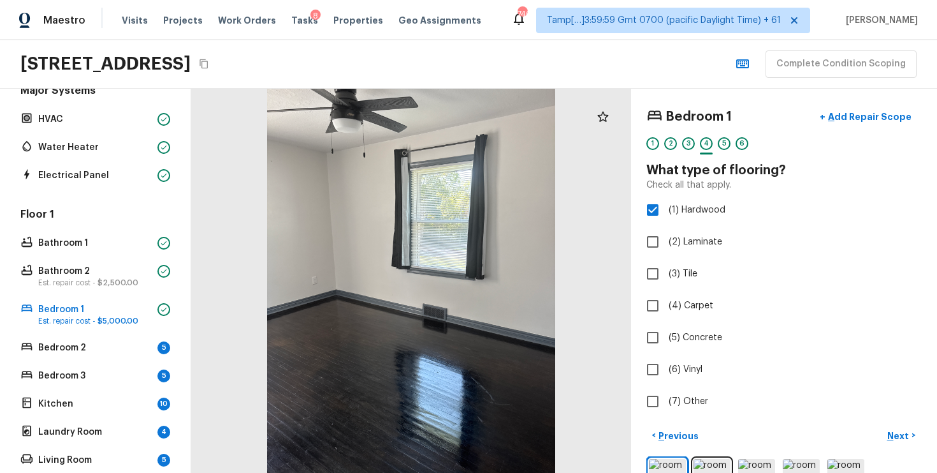
scroll to position [41, 0]
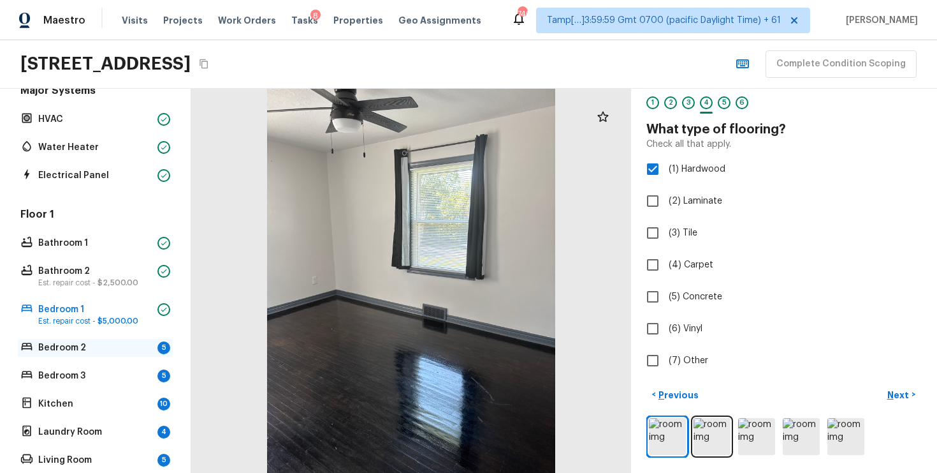
click at [129, 355] on div "Bedroom 2 5" at bounding box center [95, 348] width 155 height 18
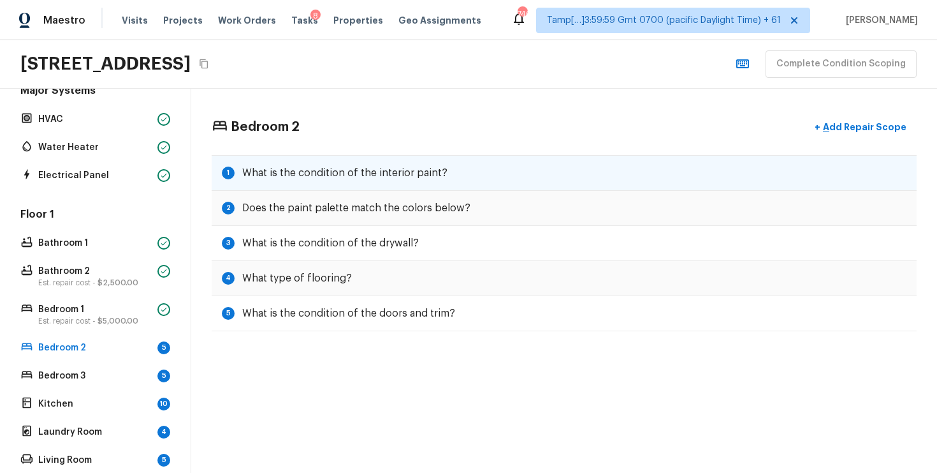
click at [395, 177] on h5 "What is the condition of the interior paint?" at bounding box center [344, 173] width 205 height 14
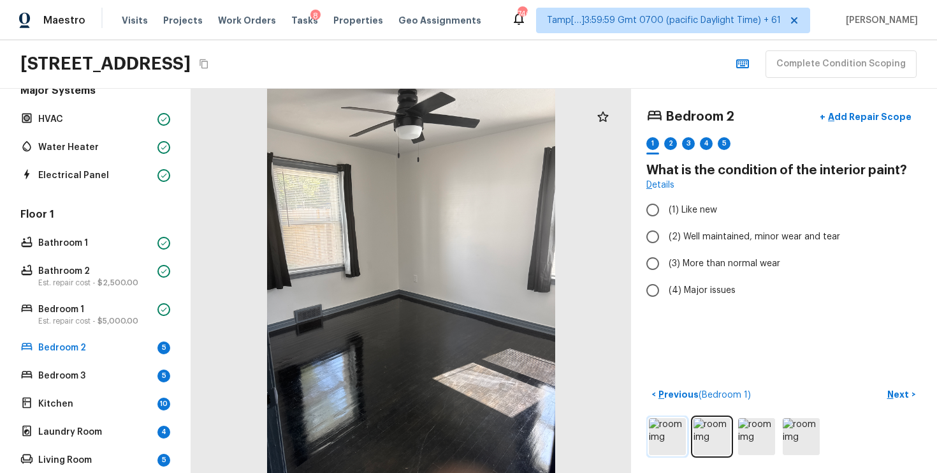
click at [673, 424] on img at bounding box center [667, 436] width 37 height 37
click at [731, 236] on span "(2) Well maintained, minor wear and tear" at bounding box center [755, 236] width 172 height 13
click at [666, 236] on input "(2) Well maintained, minor wear and tear" at bounding box center [653, 236] width 27 height 27
radio input "true"
click at [903, 393] on p "Next" at bounding box center [900, 394] width 24 height 13
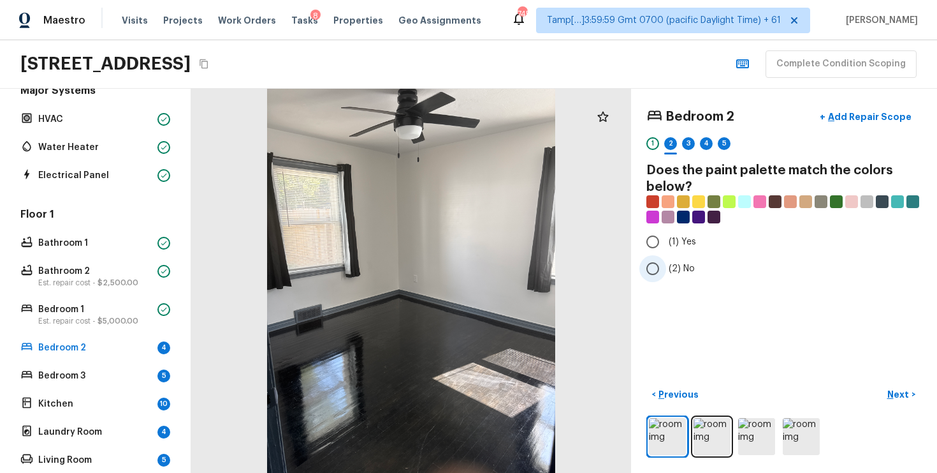
click at [670, 264] on span "(2) No" at bounding box center [682, 268] width 26 height 13
click at [666, 264] on input "(2) No" at bounding box center [653, 268] width 27 height 27
radio input "true"
click at [896, 391] on p "Next" at bounding box center [900, 394] width 24 height 13
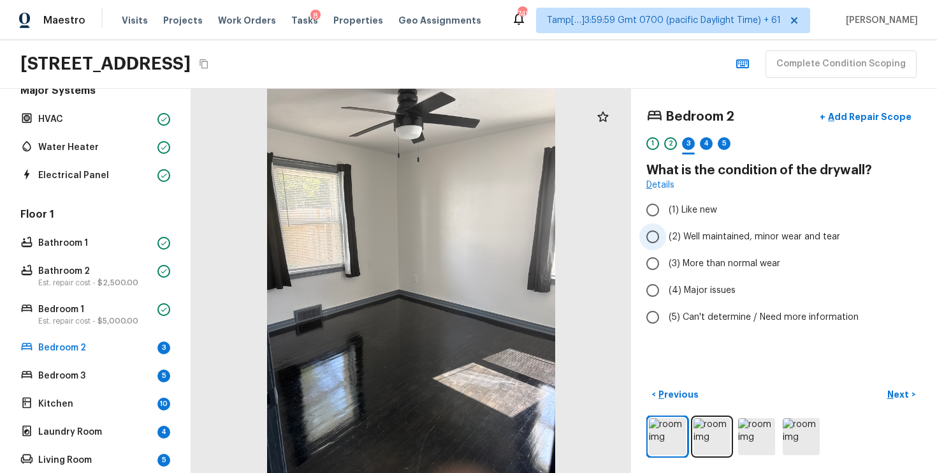
click at [675, 244] on label "(2) Well maintained, minor wear and tear" at bounding box center [776, 236] width 272 height 27
click at [666, 244] on input "(2) Well maintained, minor wear and tear" at bounding box center [653, 236] width 27 height 27
radio input "true"
click at [897, 384] on button "Next >" at bounding box center [901, 394] width 41 height 21
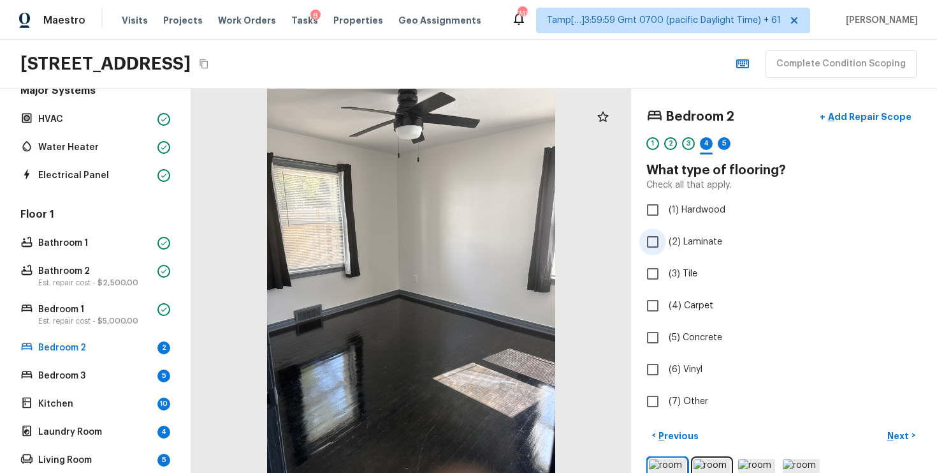
click at [666, 235] on label "(2) Laminate" at bounding box center [776, 241] width 272 height 27
click at [666, 235] on input "(2) Laminate" at bounding box center [653, 241] width 27 height 27
checkbox input "true"
click at [906, 434] on p "Next" at bounding box center [900, 435] width 24 height 13
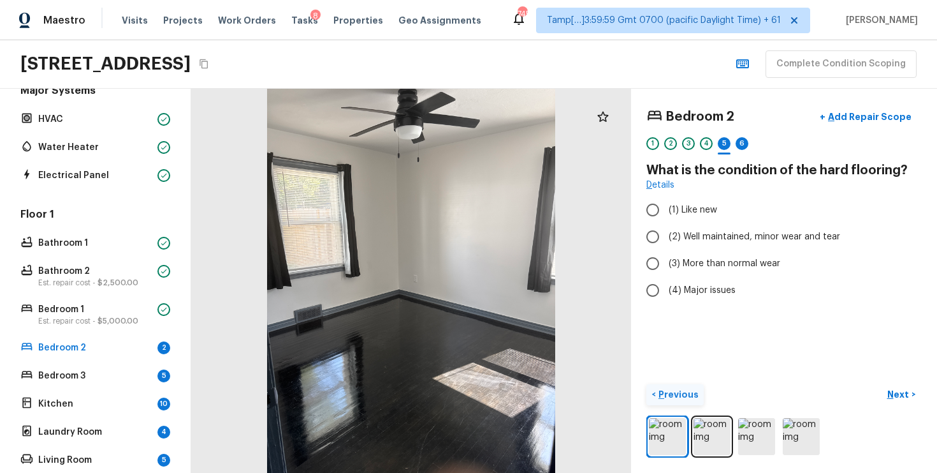
click at [661, 390] on p "Previous" at bounding box center [677, 394] width 43 height 13
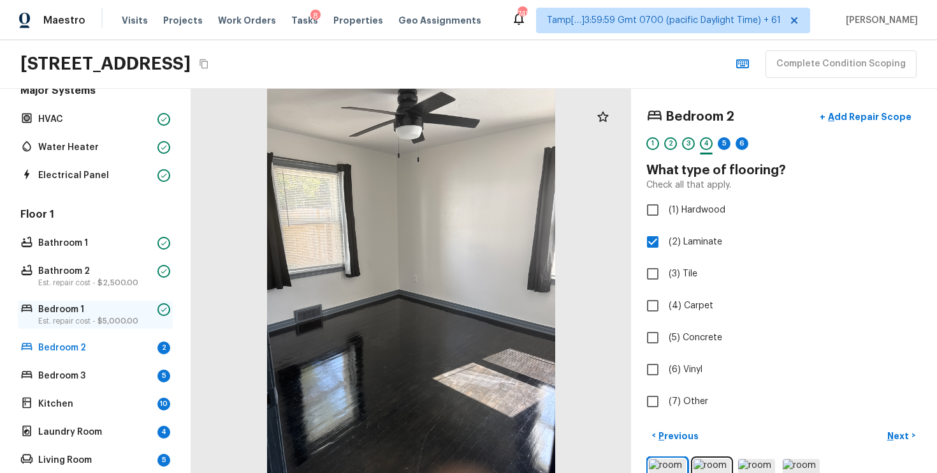
click at [110, 323] on span "$5,000.00" at bounding box center [118, 321] width 41 height 8
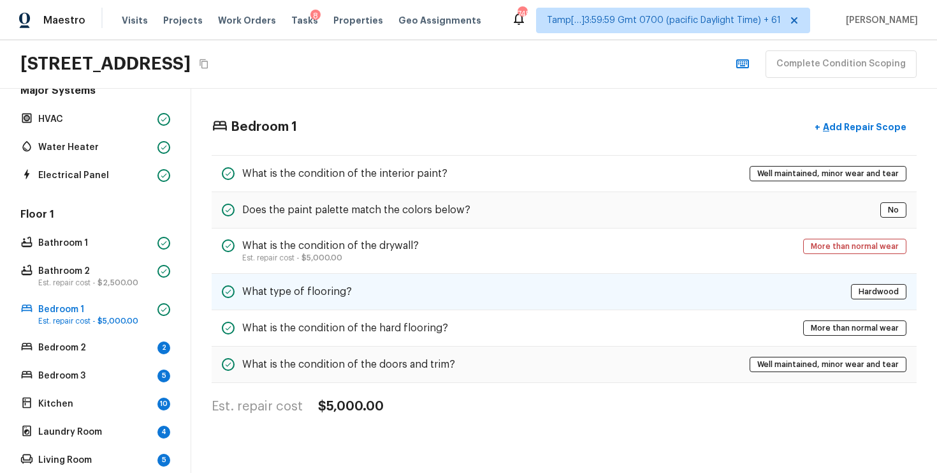
click at [407, 288] on div "What type of flooring? Hardwood" at bounding box center [564, 292] width 705 height 36
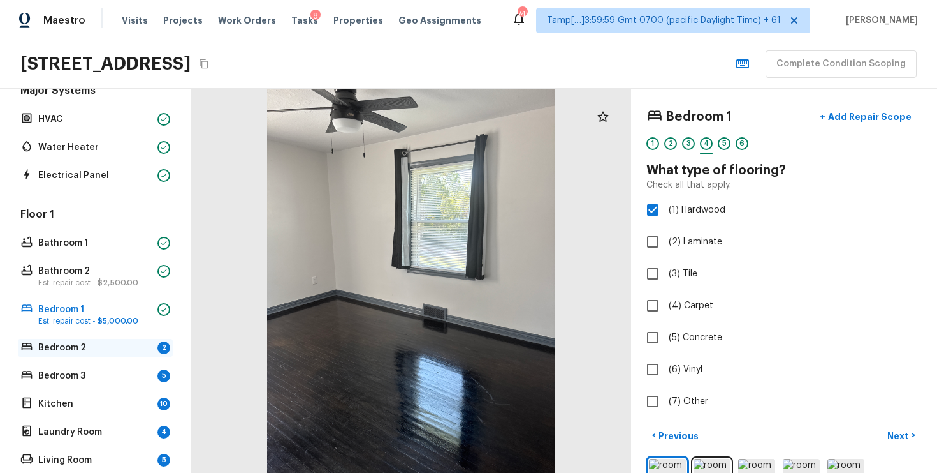
click at [123, 339] on div "Bedroom 2 2" at bounding box center [95, 348] width 155 height 18
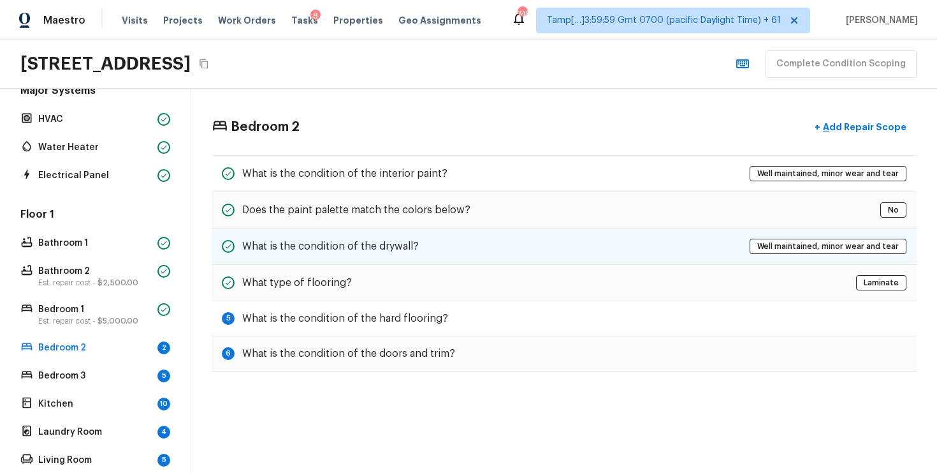
click at [486, 235] on div "What is the condition of the drywall? Well maintained, minor wear and tear" at bounding box center [564, 246] width 705 height 36
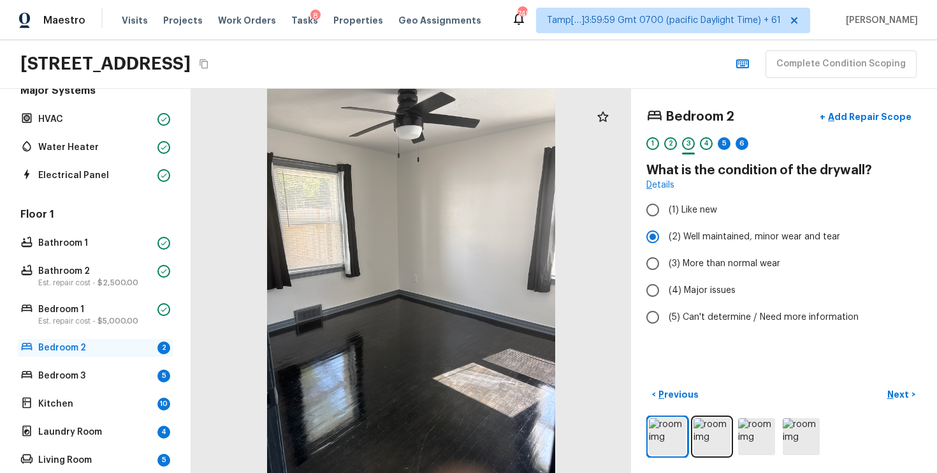
click at [128, 346] on p "Bedroom 2" at bounding box center [95, 347] width 114 height 13
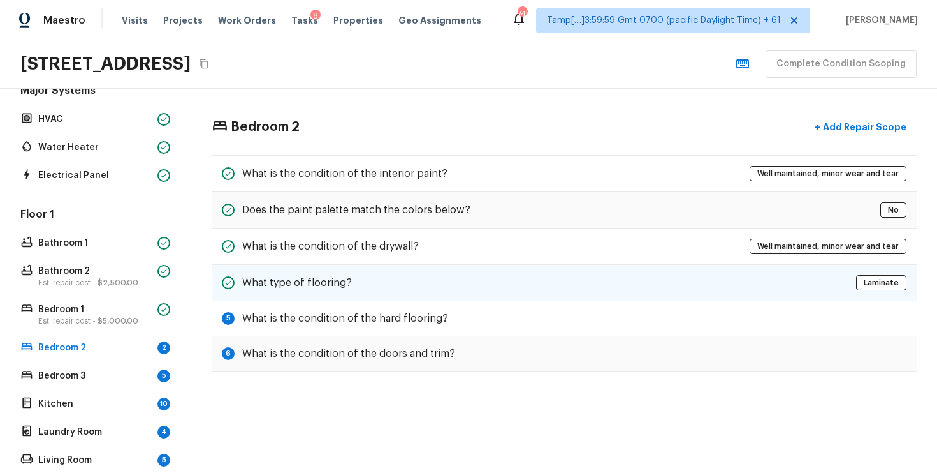
click at [494, 276] on div "What type of flooring? Laminate" at bounding box center [564, 283] width 705 height 36
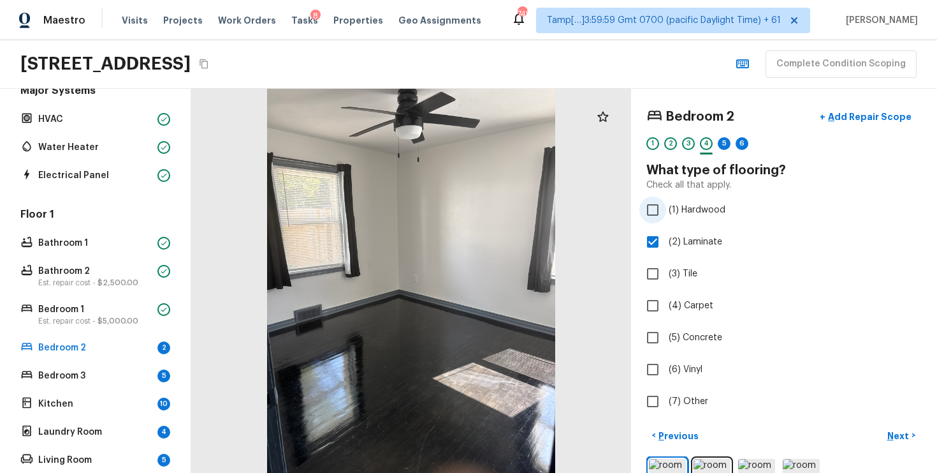
click at [689, 203] on span "(1) Hardwood" at bounding box center [697, 209] width 57 height 13
click at [666, 203] on input "(1) Hardwood" at bounding box center [653, 209] width 27 height 27
checkbox input "true"
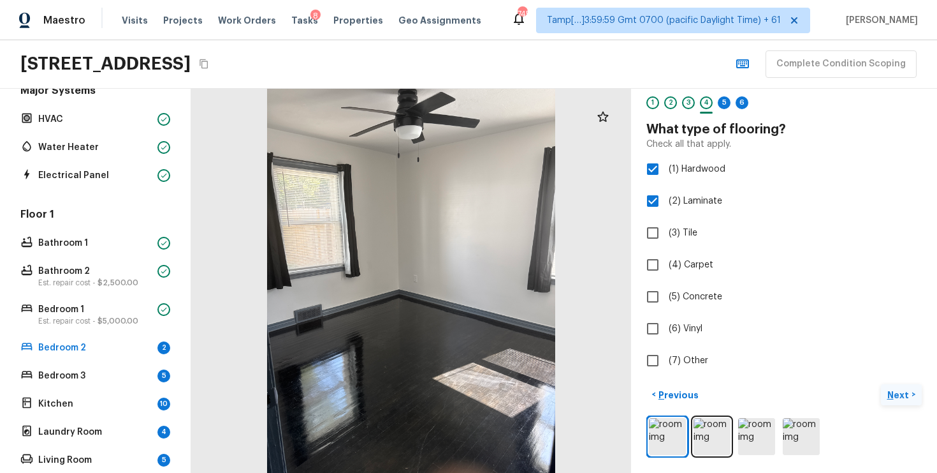
click at [907, 385] on button "Next >" at bounding box center [901, 394] width 41 height 21
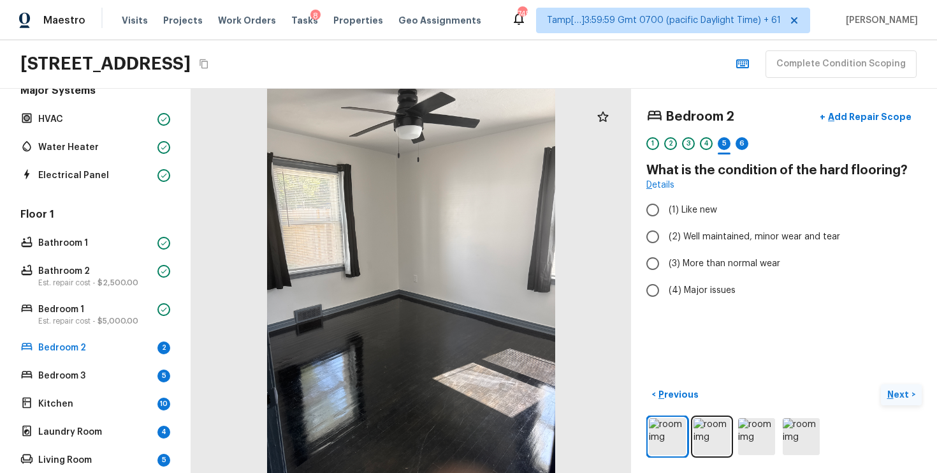
scroll to position [0, 0]
click at [650, 237] on input "(2) Well maintained, minor wear and tear" at bounding box center [653, 236] width 27 height 27
radio input "true"
click at [904, 392] on p "Next" at bounding box center [900, 394] width 24 height 13
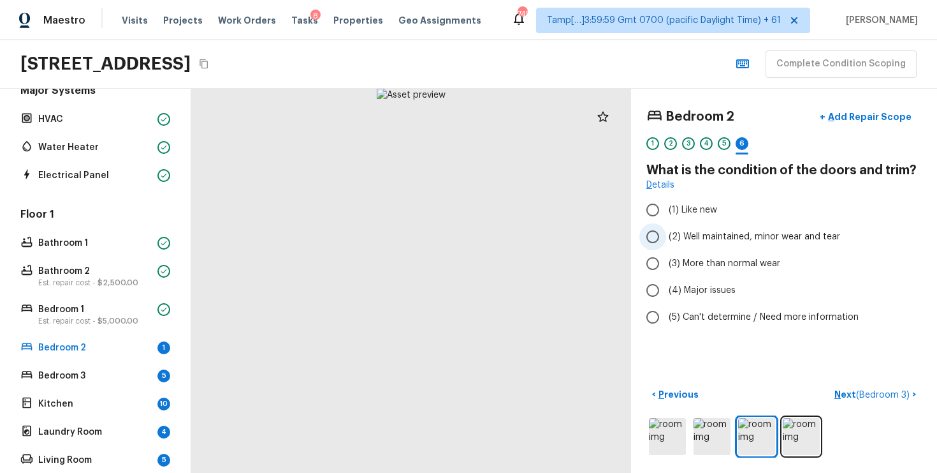
click at [691, 240] on span "(2) Well maintained, minor wear and tear" at bounding box center [755, 236] width 172 height 13
click at [666, 240] on input "(2) Well maintained, minor wear and tear" at bounding box center [653, 236] width 27 height 27
radio input "true"
click at [881, 380] on div "Bedroom 2 + Add Repair Scope 1 2 3 4 5 6 What is the condition of the doors and…" at bounding box center [784, 281] width 306 height 384
click at [881, 395] on span "( Bedroom 3 )" at bounding box center [883, 394] width 54 height 9
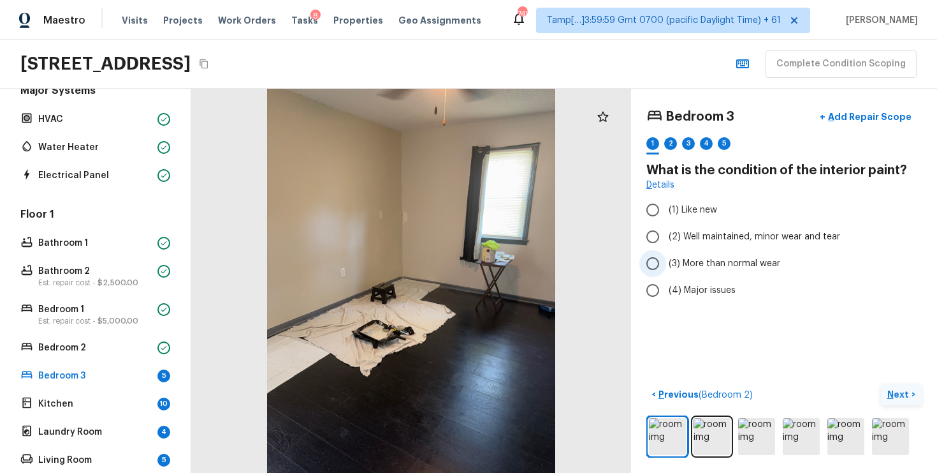
click at [694, 263] on span "(3) More than normal wear" at bounding box center [725, 263] width 112 height 13
click at [666, 263] on input "(3) More than normal wear" at bounding box center [653, 263] width 27 height 27
radio input "true"
click at [895, 395] on p "Next" at bounding box center [900, 394] width 24 height 13
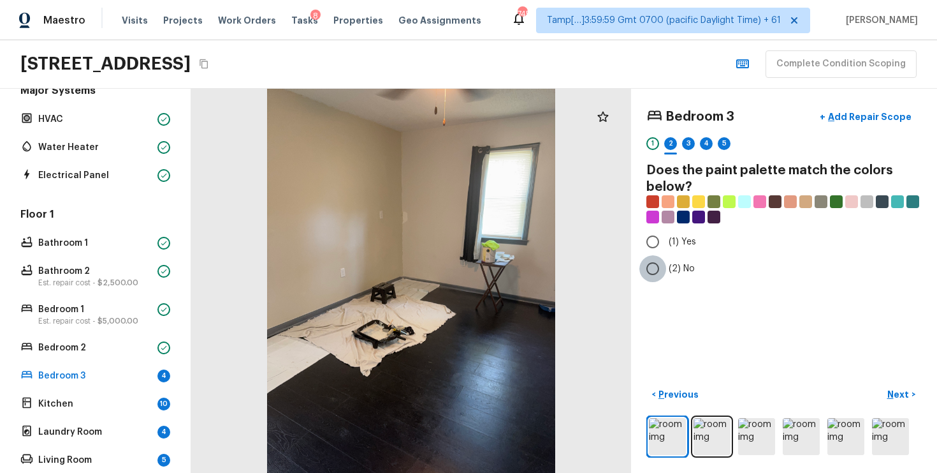
click at [651, 270] on input "(2) No" at bounding box center [653, 268] width 27 height 27
radio input "true"
click at [900, 393] on p "Next" at bounding box center [900, 394] width 24 height 13
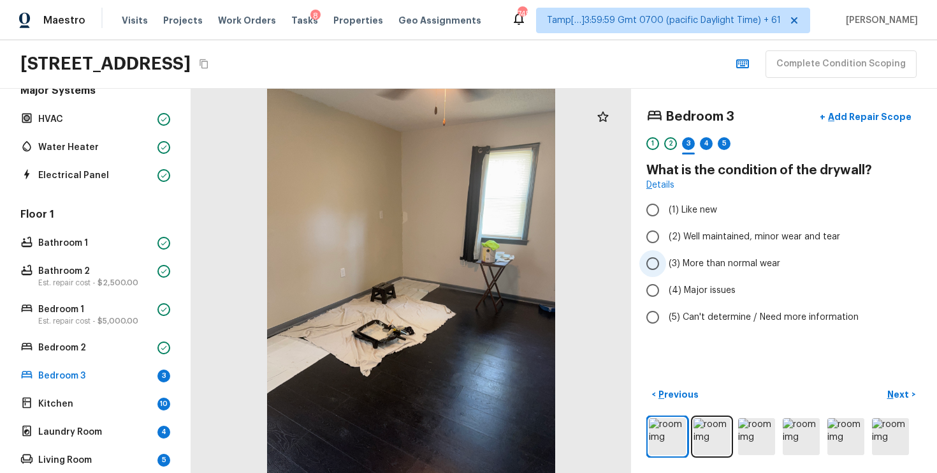
click at [690, 261] on span "(3) More than normal wear" at bounding box center [725, 263] width 112 height 13
click at [666, 261] on input "(3) More than normal wear" at bounding box center [653, 263] width 27 height 27
radio input "true"
click at [705, 235] on span "(2) Well maintained, minor wear and tear" at bounding box center [755, 236] width 172 height 13
click at [666, 235] on input "(2) Well maintained, minor wear and tear" at bounding box center [653, 236] width 27 height 27
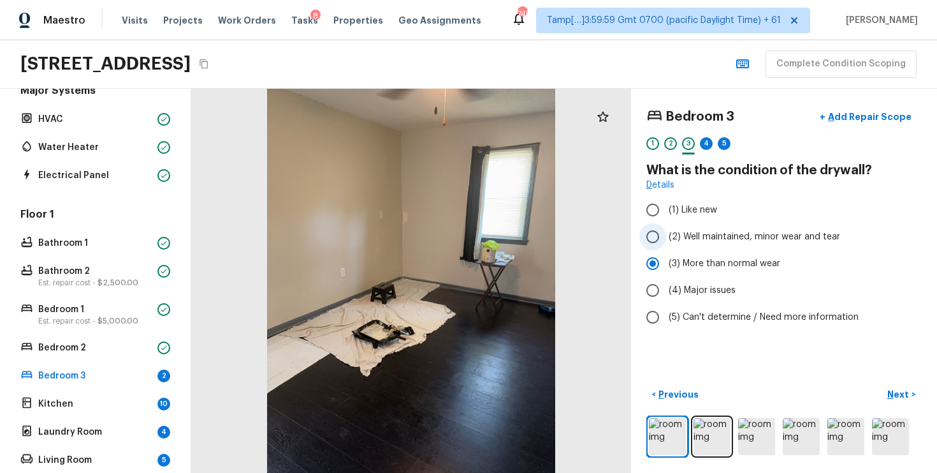
radio input "true"
click at [899, 391] on p "Next" at bounding box center [900, 394] width 24 height 13
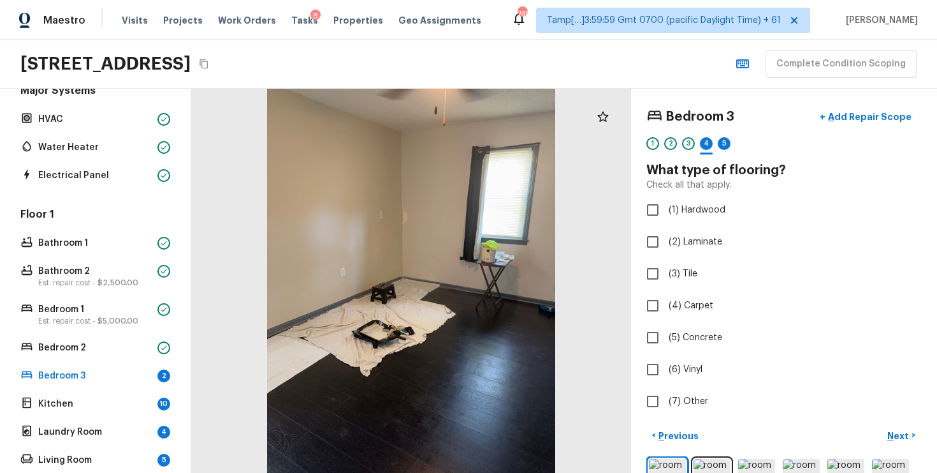
click at [709, 224] on div "Bedroom 3 + Add Repair Scope 1 2 3 4 5 What type of flooring? Check all that ap…" at bounding box center [784, 259] width 275 height 311
click at [691, 196] on label "(1) Hardwood" at bounding box center [776, 209] width 272 height 27
click at [666, 196] on input "(1) Hardwood" at bounding box center [653, 209] width 27 height 27
checkbox input "true"
click at [900, 427] on button "Next >" at bounding box center [901, 435] width 41 height 21
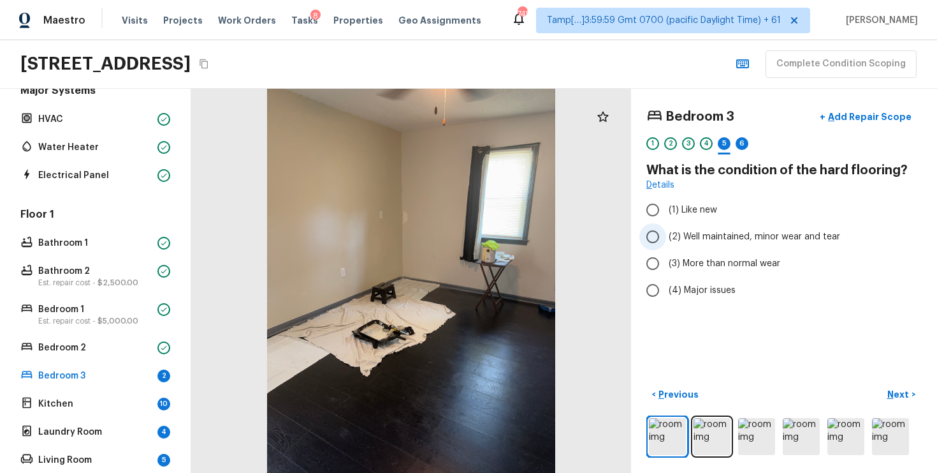
click at [675, 233] on span "(2) Well maintained, minor wear and tear" at bounding box center [755, 236] width 172 height 13
click at [666, 233] on input "(2) Well maintained, minor wear and tear" at bounding box center [653, 236] width 27 height 27
radio input "true"
click at [892, 386] on button "Next >" at bounding box center [901, 394] width 41 height 21
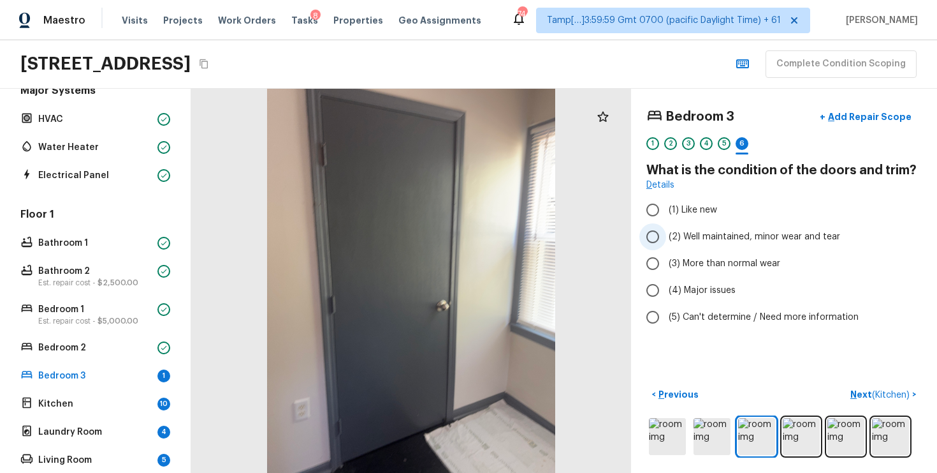
click at [682, 227] on label "(2) Well maintained, minor wear and tear" at bounding box center [776, 236] width 272 height 27
click at [666, 227] on input "(2) Well maintained, minor wear and tear" at bounding box center [653, 236] width 27 height 27
radio input "true"
click at [883, 395] on span "( Kitchen )" at bounding box center [891, 394] width 38 height 9
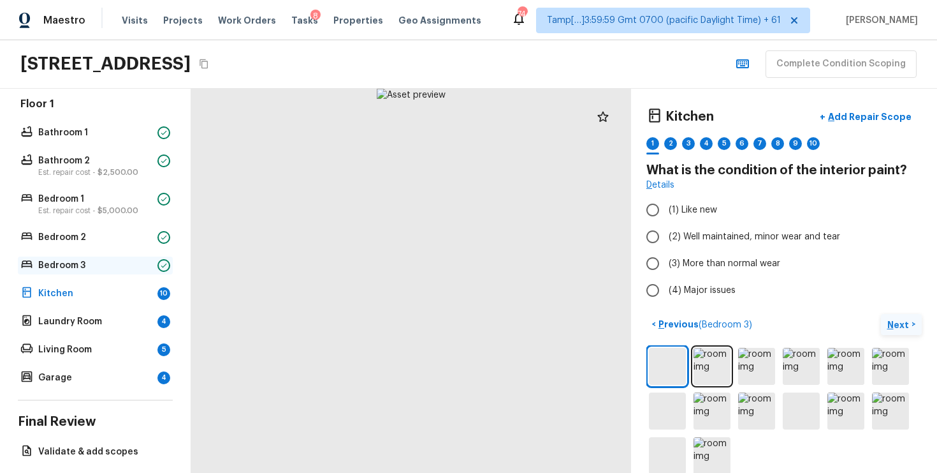
scroll to position [262, 0]
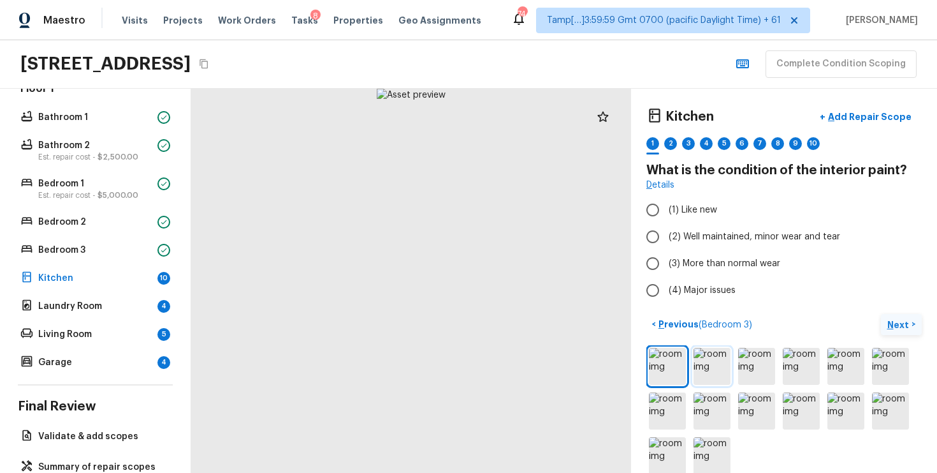
click at [719, 358] on img at bounding box center [712, 366] width 37 height 37
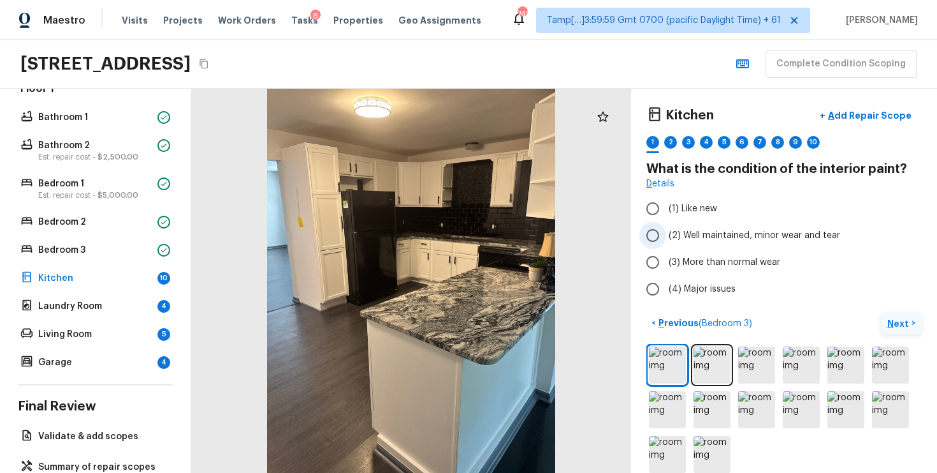
click at [678, 229] on span "(2) Well maintained, minor wear and tear" at bounding box center [755, 235] width 172 height 13
click at [666, 229] on input "(2) Well maintained, minor wear and tear" at bounding box center [653, 235] width 27 height 27
radio input "true"
click at [884, 318] on button "Next >" at bounding box center [901, 322] width 41 height 21
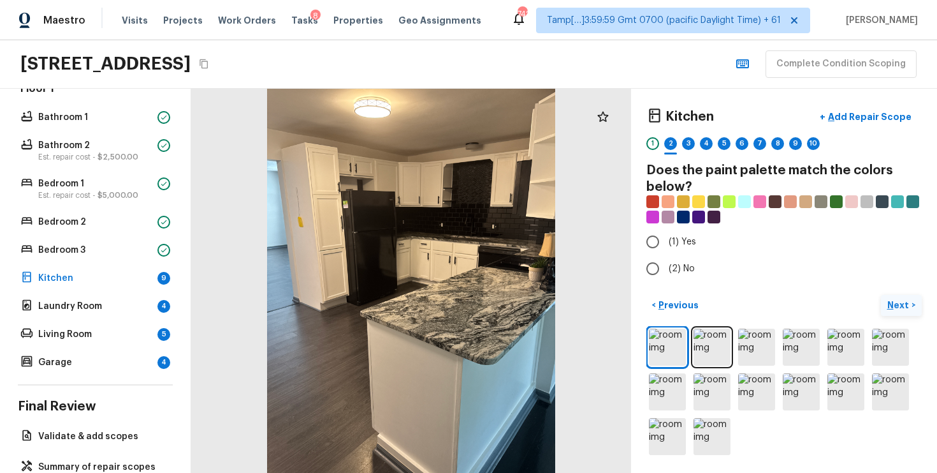
scroll to position [0, 0]
click at [663, 270] on input "(2) No" at bounding box center [653, 268] width 27 height 27
radio input "true"
click at [666, 344] on img at bounding box center [667, 346] width 37 height 37
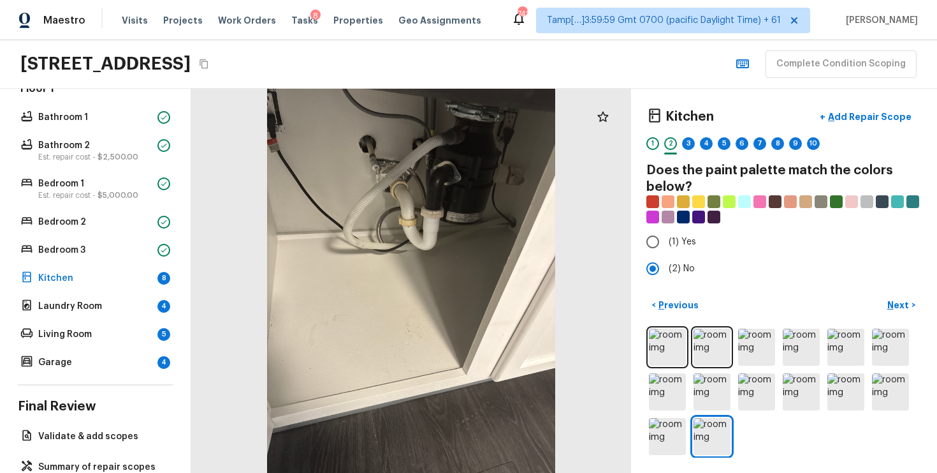
click at [892, 302] on p "Next" at bounding box center [900, 304] width 24 height 13
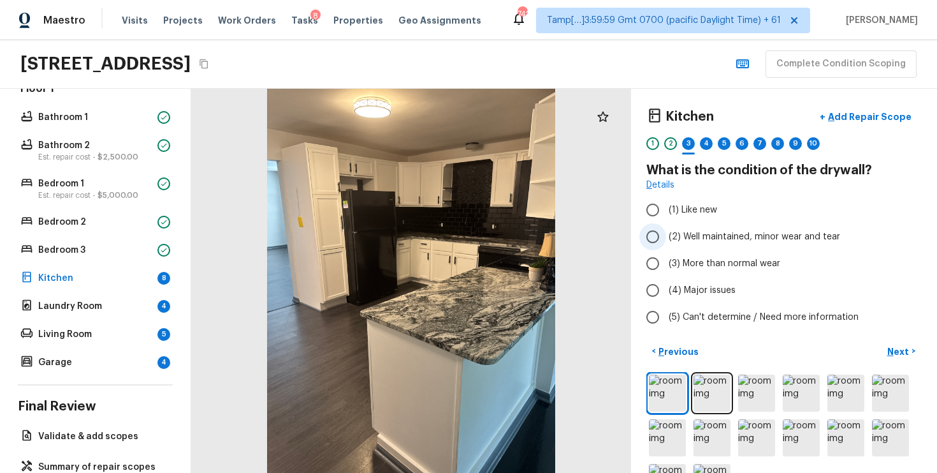
click at [691, 231] on span "(2) Well maintained, minor wear and tear" at bounding box center [755, 236] width 172 height 13
click at [666, 231] on input "(2) Well maintained, minor wear and tear" at bounding box center [653, 236] width 27 height 27
radio input "true"
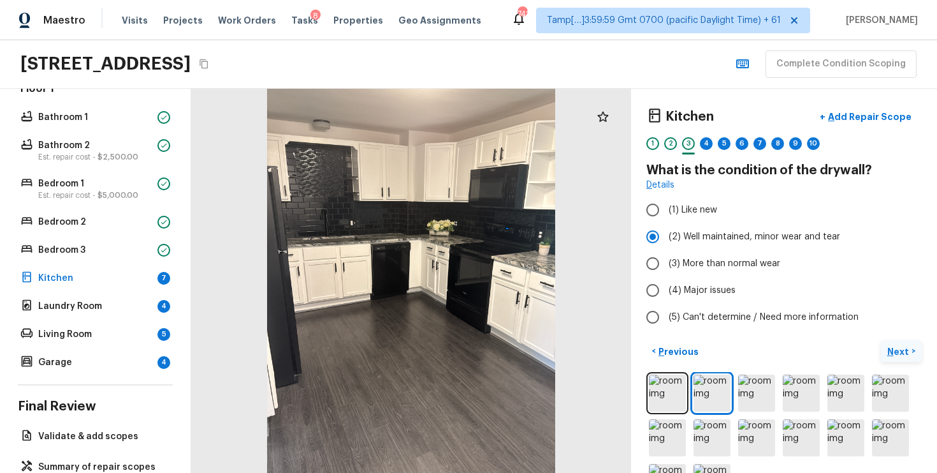
click at [902, 358] on button "Next >" at bounding box center [901, 351] width 41 height 21
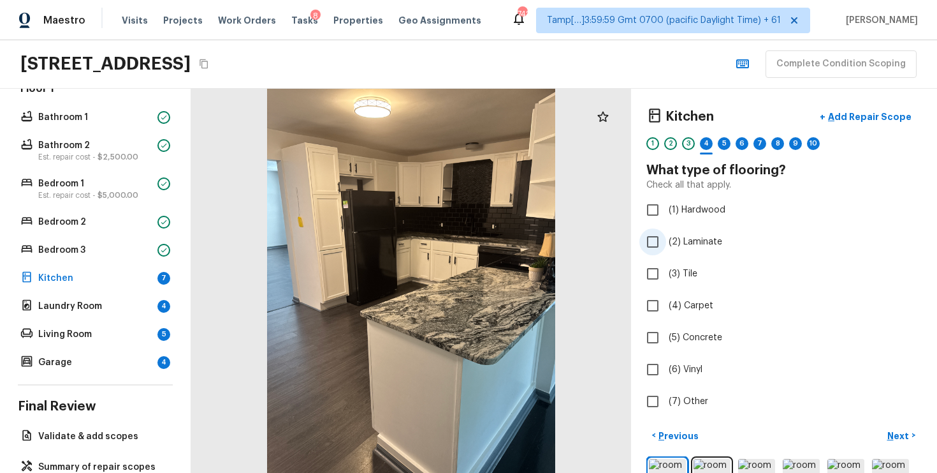
click at [720, 254] on label "(2) Laminate" at bounding box center [776, 241] width 272 height 27
click at [666, 254] on input "(2) Laminate" at bounding box center [653, 241] width 27 height 27
checkbox input "true"
click at [911, 429] on button "Next >" at bounding box center [901, 435] width 41 height 21
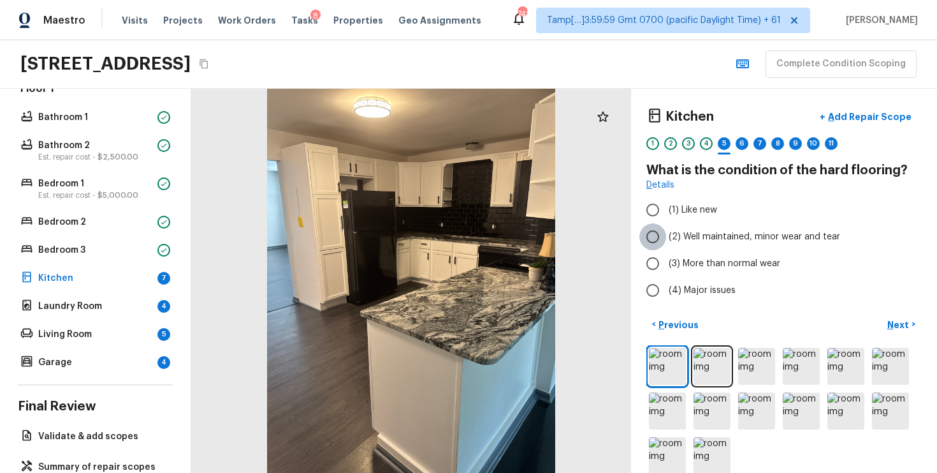
click at [647, 235] on input "(2) Well maintained, minor wear and tear" at bounding box center [653, 236] width 27 height 27
radio input "true"
click at [916, 318] on button "Next >" at bounding box center [901, 324] width 41 height 21
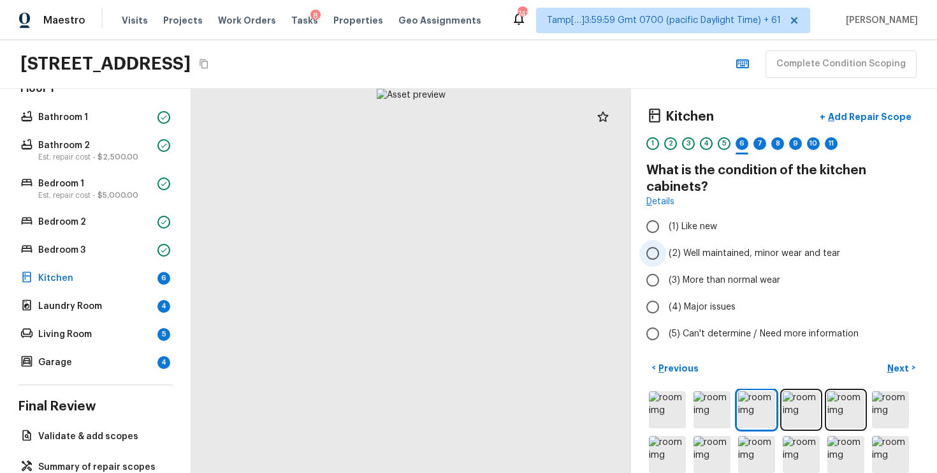
click at [685, 248] on span "(2) Well maintained, minor wear and tear" at bounding box center [755, 253] width 172 height 13
click at [666, 248] on input "(2) Well maintained, minor wear and tear" at bounding box center [653, 253] width 27 height 27
radio input "true"
click at [900, 368] on p "Next" at bounding box center [900, 368] width 24 height 13
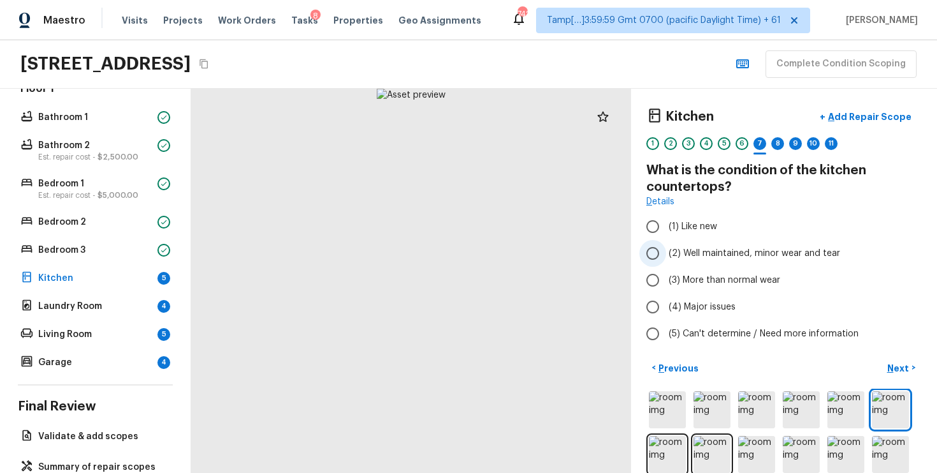
click at [670, 249] on span "(2) Well maintained, minor wear and tear" at bounding box center [755, 253] width 172 height 13
click at [666, 249] on input "(2) Well maintained, minor wear and tear" at bounding box center [653, 253] width 27 height 27
radio input "true"
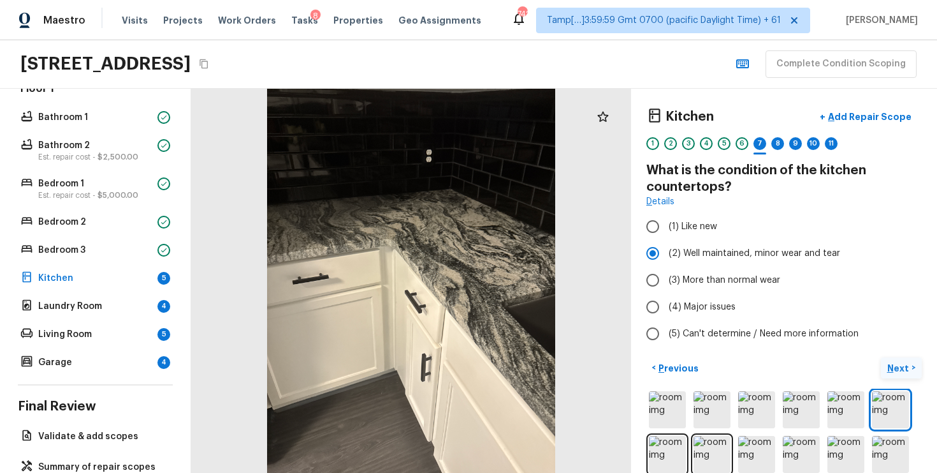
click at [900, 369] on p "Next" at bounding box center [900, 368] width 24 height 13
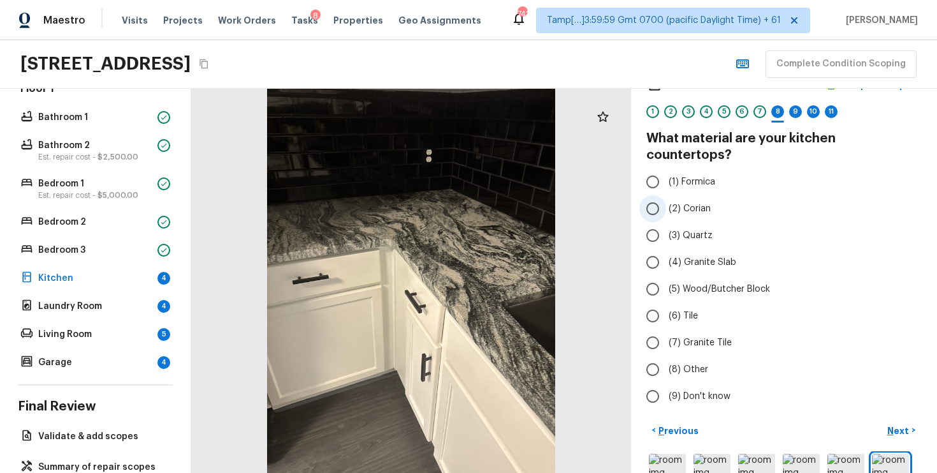
scroll to position [28, 0]
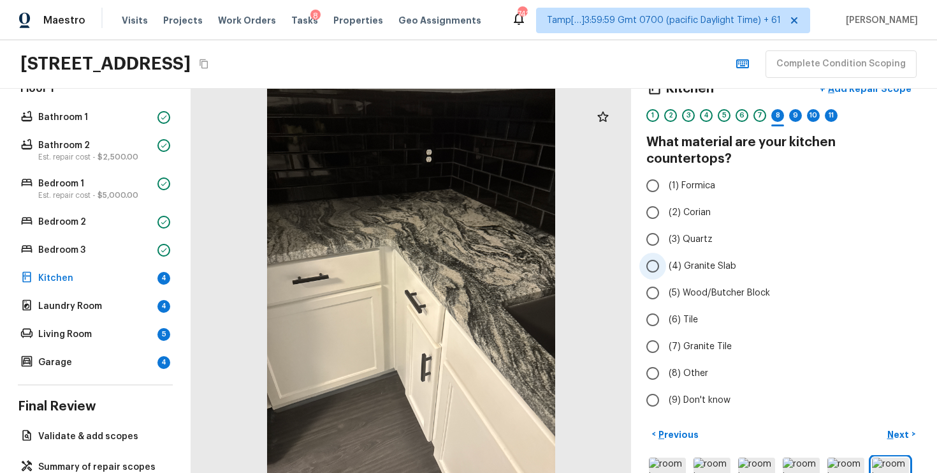
click at [670, 260] on span "(4) Granite Slab" at bounding box center [703, 266] width 68 height 13
click at [666, 253] on input "(4) Granite Slab" at bounding box center [653, 266] width 27 height 27
radio input "true"
click at [913, 423] on button "Next >" at bounding box center [901, 433] width 41 height 21
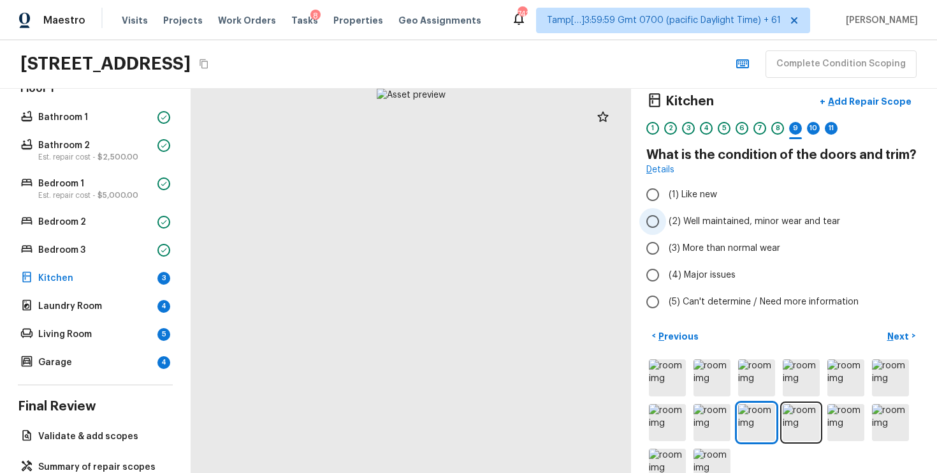
click at [684, 220] on span "(2) Well maintained, minor wear and tear" at bounding box center [755, 221] width 172 height 13
click at [666, 220] on input "(2) Well maintained, minor wear and tear" at bounding box center [653, 221] width 27 height 27
radio input "true"
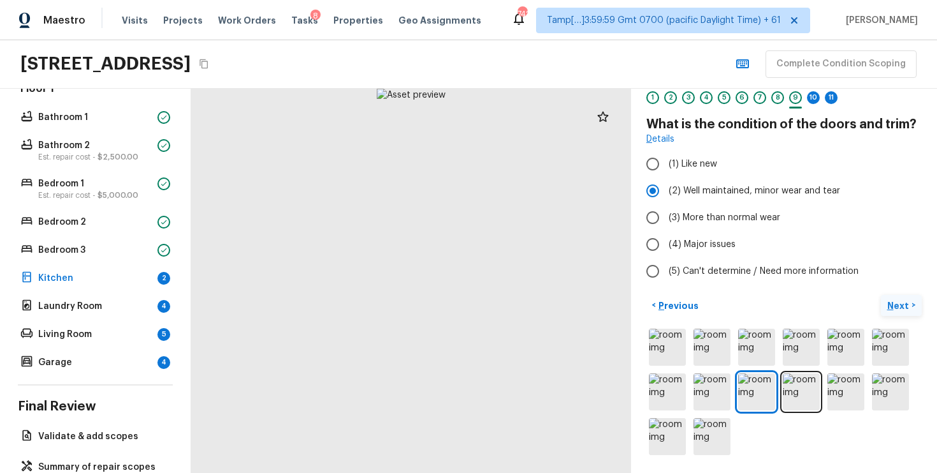
click at [886, 298] on button "Next >" at bounding box center [901, 305] width 41 height 21
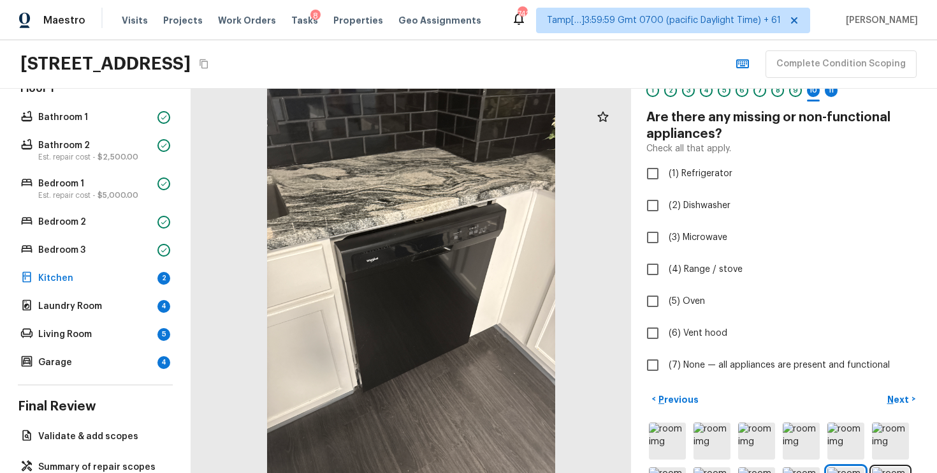
scroll to position [119, 0]
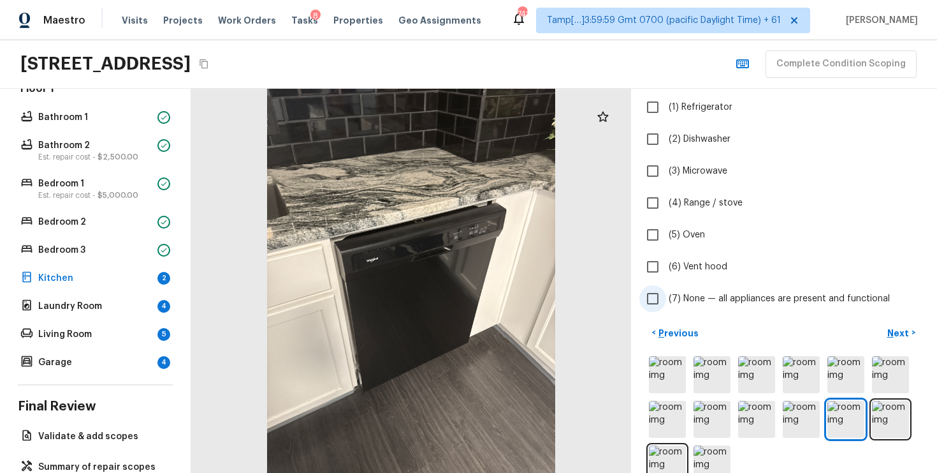
click at [703, 304] on label "(7) None — all appliances are present and functional" at bounding box center [776, 298] width 272 height 27
click at [666, 304] on input "(7) None — all appliances are present and functional" at bounding box center [653, 298] width 27 height 27
checkbox input "true"
click at [907, 336] on p "Next" at bounding box center [900, 332] width 24 height 13
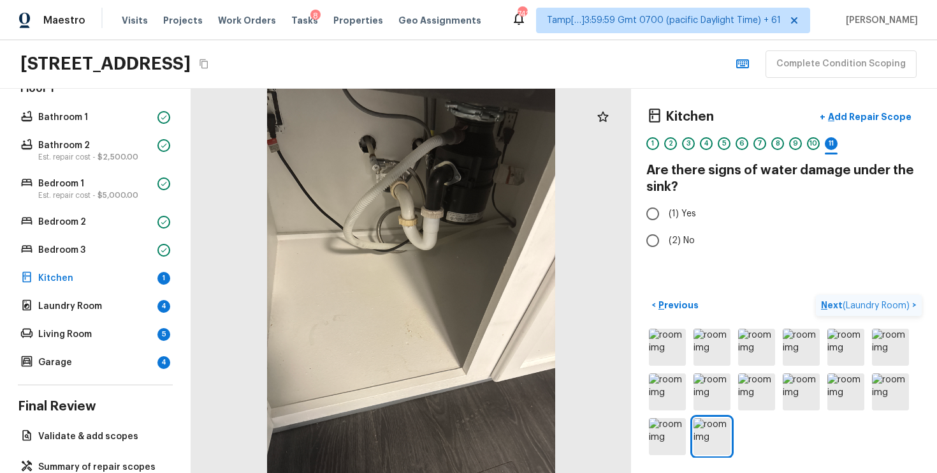
scroll to position [0, 0]
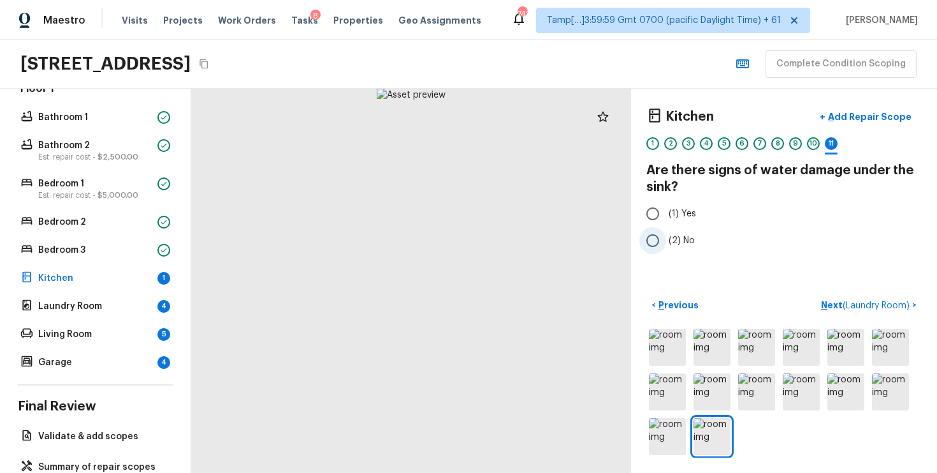
click at [658, 235] on input "(2) No" at bounding box center [653, 240] width 27 height 27
radio input "true"
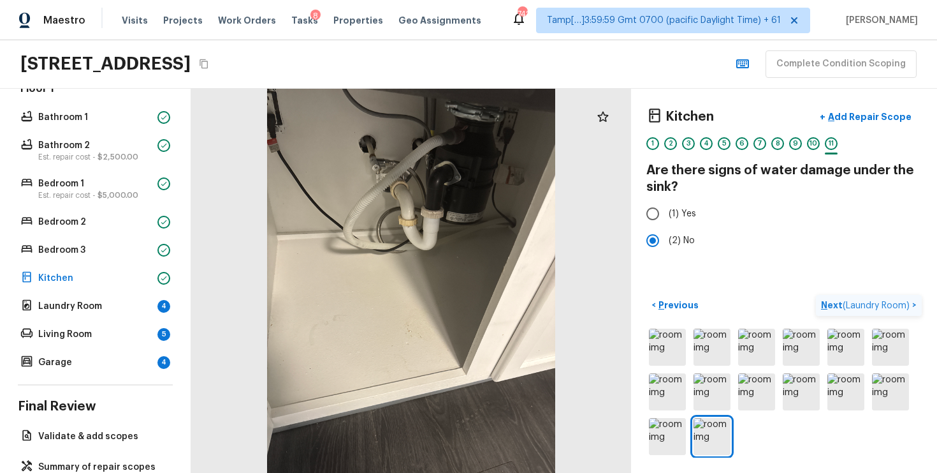
click at [848, 314] on button "Next ( Laundry Room ) >" at bounding box center [869, 305] width 106 height 21
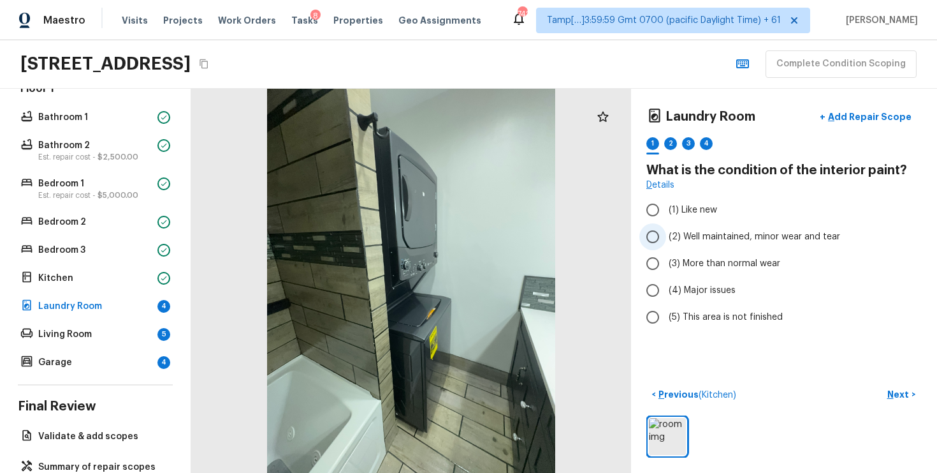
click at [738, 244] on label "(2) Well maintained, minor wear and tear" at bounding box center [776, 236] width 272 height 27
click at [666, 244] on input "(2) Well maintained, minor wear and tear" at bounding box center [653, 236] width 27 height 27
radio input "true"
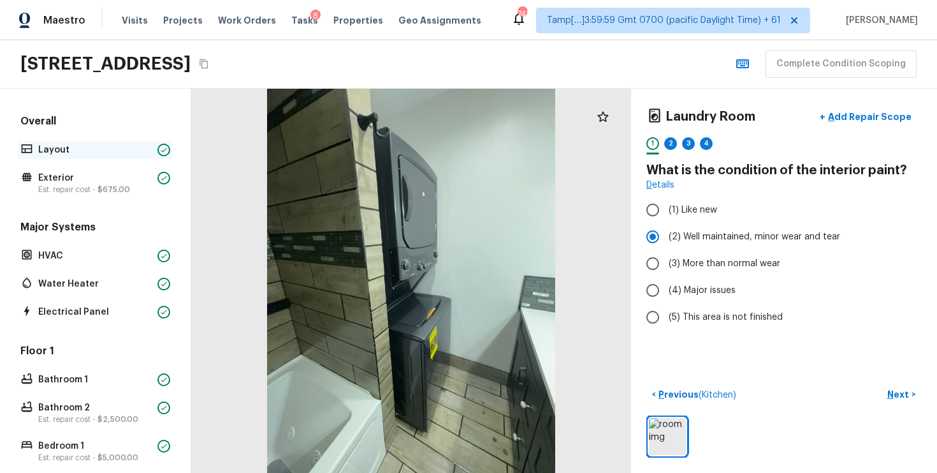
click at [111, 145] on p "Layout" at bounding box center [95, 149] width 114 height 13
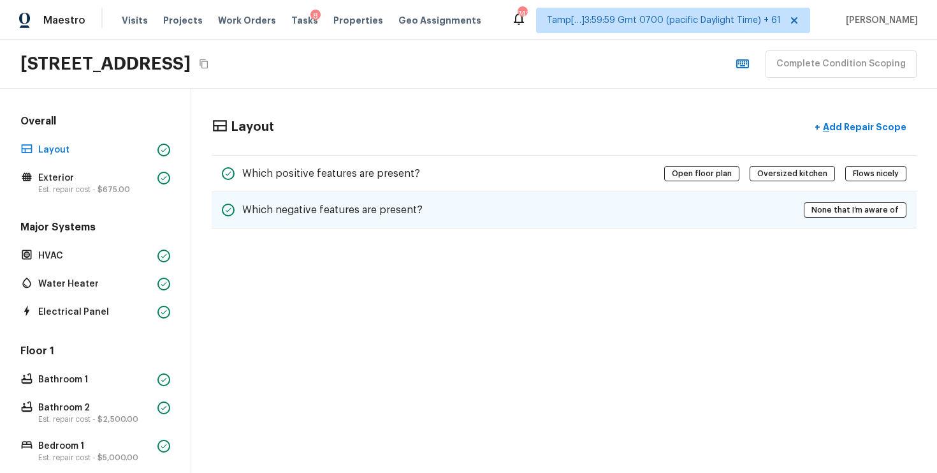
click at [669, 216] on div "Which negative features are present? None that I’m aware of" at bounding box center [564, 210] width 705 height 36
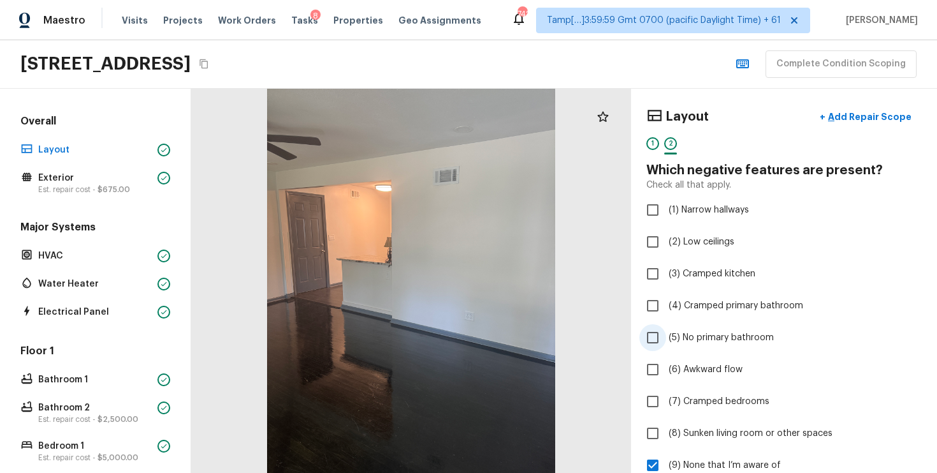
scroll to position [96, 0]
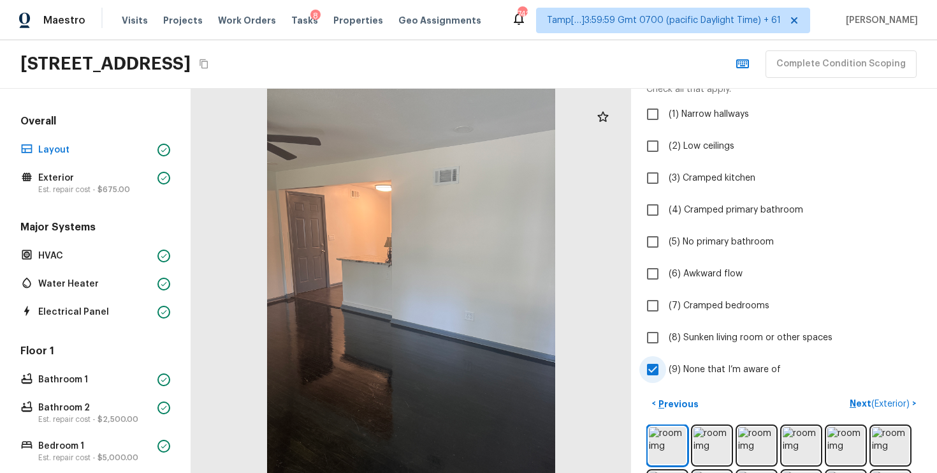
click at [693, 362] on label "(9) None that I’m aware of" at bounding box center [776, 369] width 272 height 27
click at [666, 362] on input "(9) None that I’m aware of" at bounding box center [653, 369] width 27 height 27
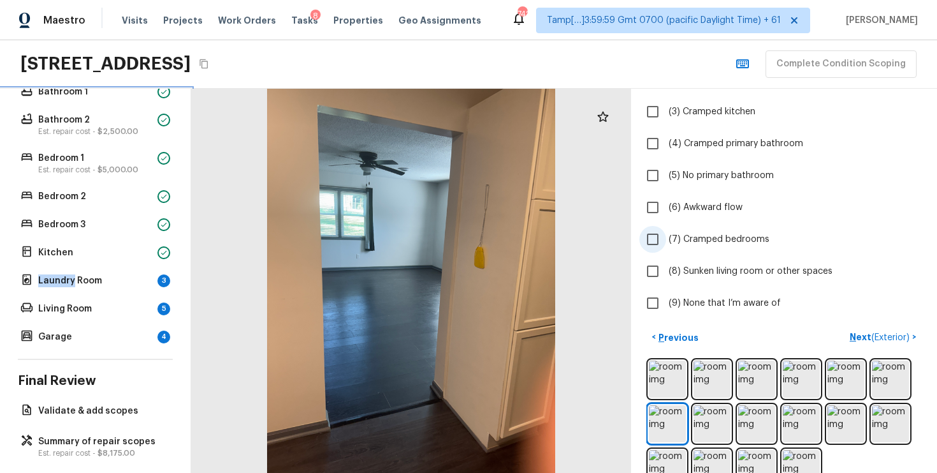
scroll to position [163, 0]
click at [709, 300] on span "(9) None that I’m aware of" at bounding box center [725, 302] width 112 height 13
click at [666, 300] on input "(9) None that I’m aware of" at bounding box center [653, 302] width 27 height 27
checkbox input "true"
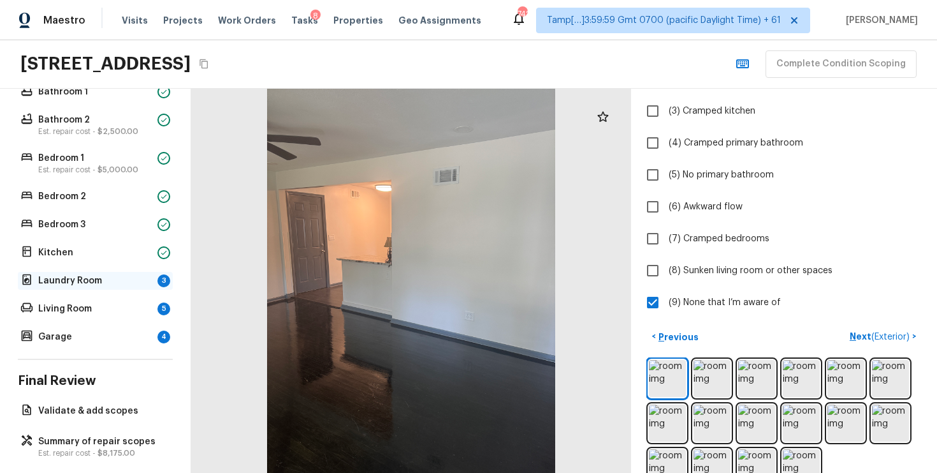
click at [142, 288] on div "Laundry Room 3" at bounding box center [95, 281] width 155 height 18
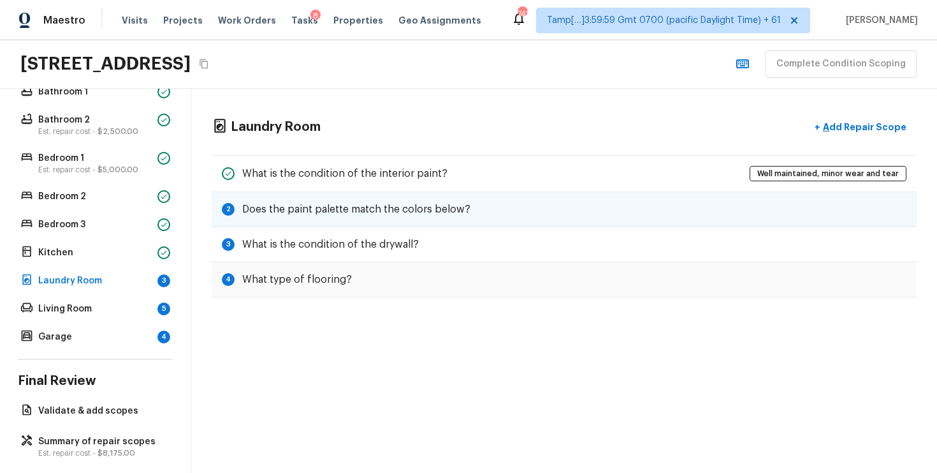
click at [580, 207] on div "2 Does the paint palette match the colors below?" at bounding box center [564, 209] width 705 height 35
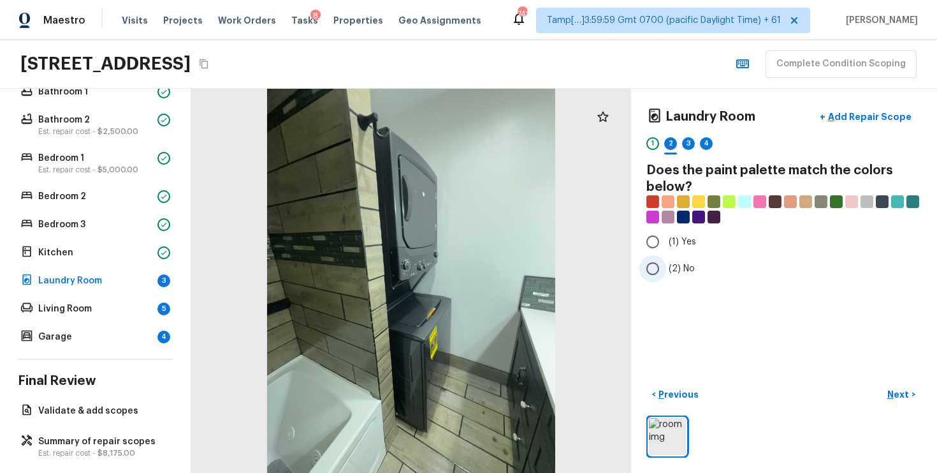
click at [677, 270] on span "(2) No" at bounding box center [682, 268] width 26 height 13
click at [666, 270] on input "(2) No" at bounding box center [653, 268] width 27 height 27
radio input "true"
click at [907, 398] on p "Next" at bounding box center [900, 394] width 24 height 13
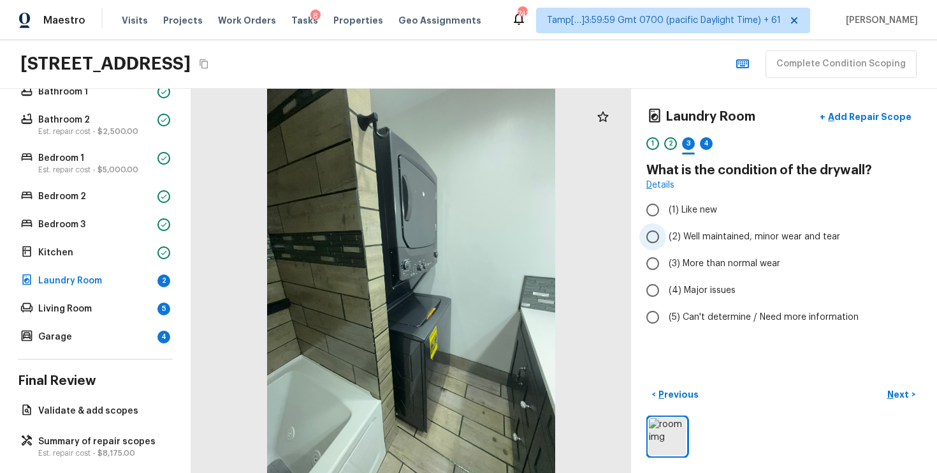
click at [663, 230] on input "(2) Well maintained, minor wear and tear" at bounding box center [653, 236] width 27 height 27
radio input "true"
click at [897, 388] on p "Next" at bounding box center [900, 394] width 24 height 13
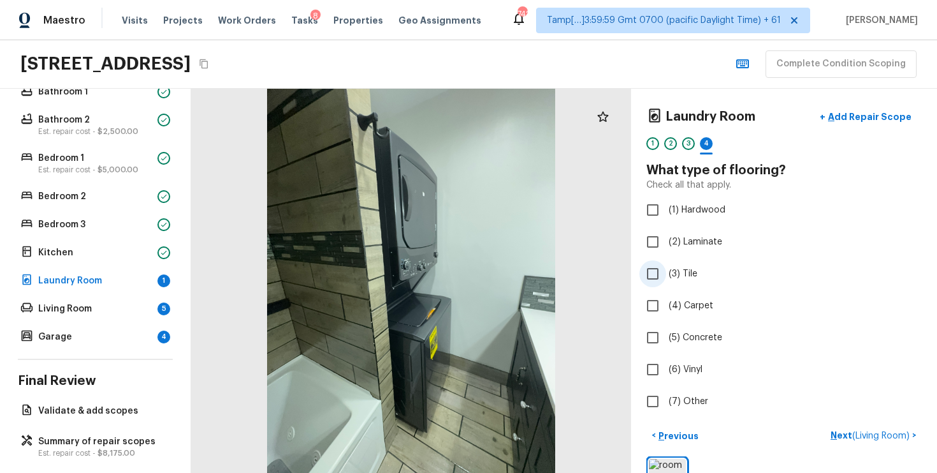
click at [669, 274] on span "(3) Tile" at bounding box center [683, 273] width 29 height 13
click at [666, 274] on input "(3) Tile" at bounding box center [653, 273] width 27 height 27
checkbox input "true"
click at [889, 428] on button "Next >" at bounding box center [901, 435] width 41 height 21
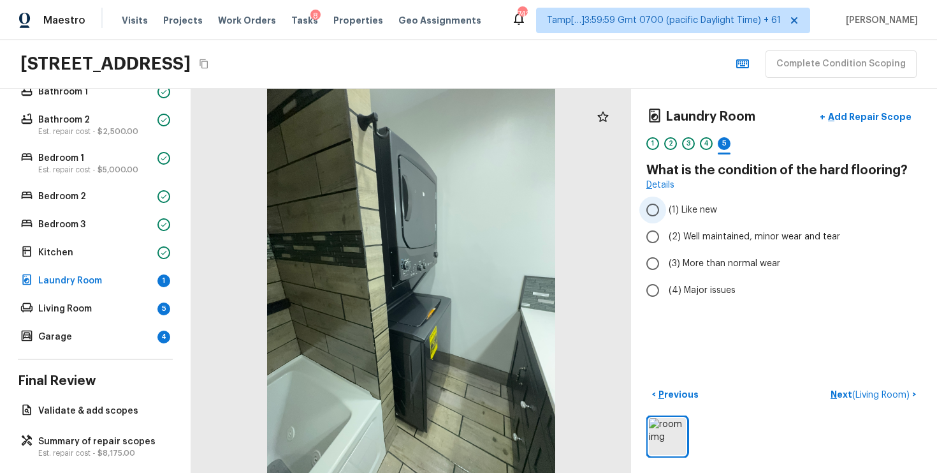
click at [677, 217] on label "(1) Like new" at bounding box center [776, 209] width 272 height 27
click at [666, 217] on input "(1) Like new" at bounding box center [653, 209] width 27 height 27
radio input "true"
click at [677, 217] on label "(1) Like new" at bounding box center [776, 209] width 272 height 27
click at [666, 217] on input "(1) Like new" at bounding box center [653, 209] width 27 height 27
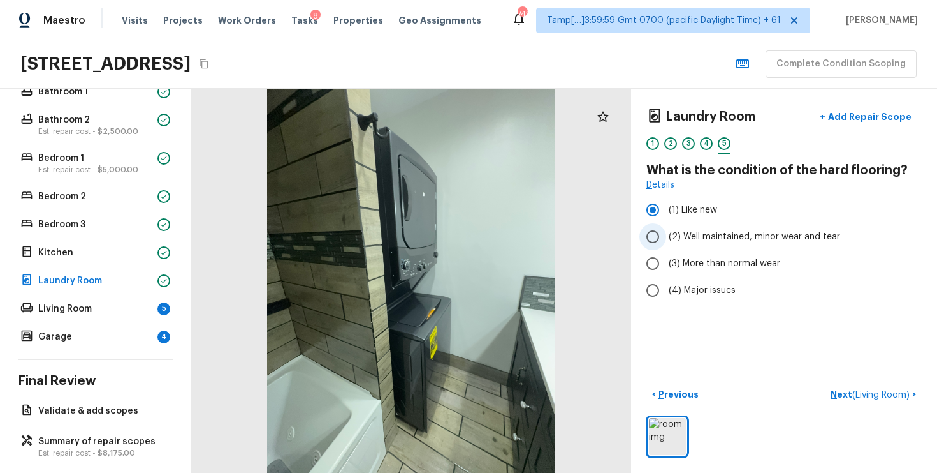
click at [678, 233] on span "(2) Well maintained, minor wear and tear" at bounding box center [755, 236] width 172 height 13
click at [666, 233] on input "(2) Well maintained, minor wear and tear" at bounding box center [653, 236] width 27 height 27
radio input "true"
click at [867, 393] on span "( Living Room )" at bounding box center [881, 394] width 57 height 9
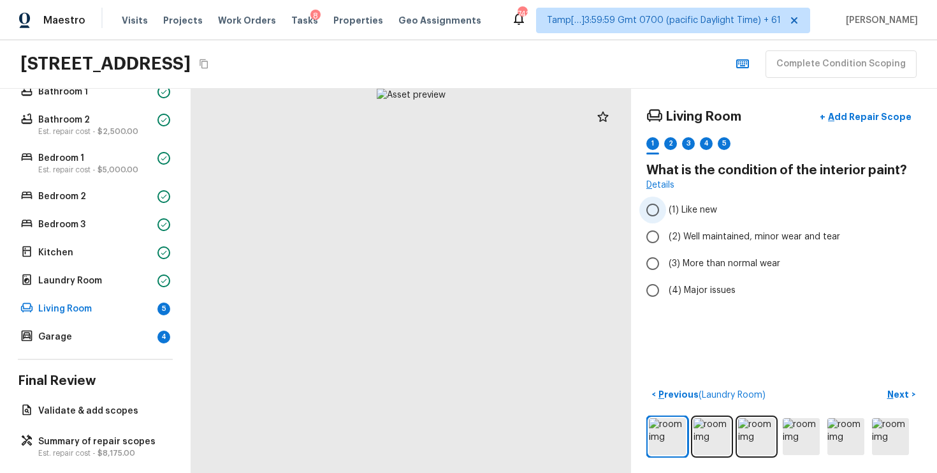
click at [659, 222] on input "(1) Like new" at bounding box center [653, 209] width 27 height 27
radio input "true"
click at [659, 222] on input "(1) Like new" at bounding box center [653, 209] width 27 height 27
click at [658, 231] on input "(2) Well maintained, minor wear and tear" at bounding box center [653, 236] width 27 height 27
radio input "true"
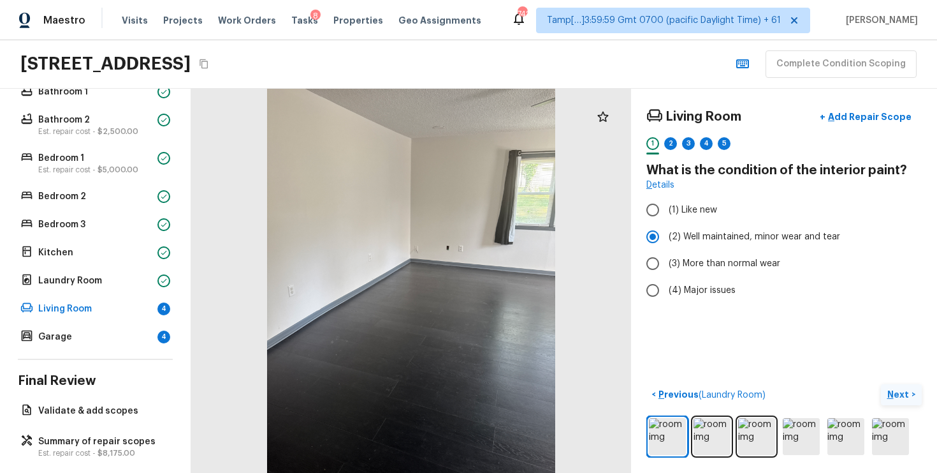
click at [900, 386] on button "Next >" at bounding box center [901, 394] width 41 height 21
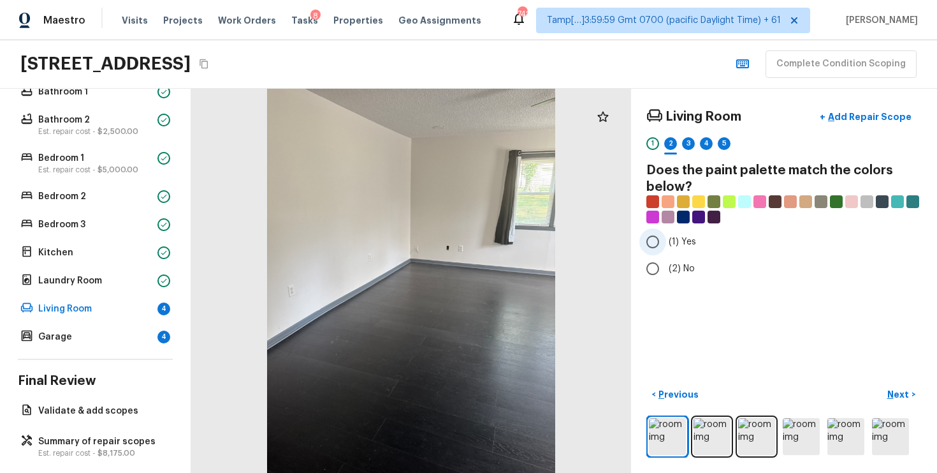
click at [676, 253] on label "(1) Yes" at bounding box center [776, 241] width 272 height 27
click at [666, 253] on input "(1) Yes" at bounding box center [653, 241] width 27 height 27
radio input "true"
click at [675, 263] on span "(2) No" at bounding box center [682, 268] width 26 height 13
click at [666, 263] on input "(2) No" at bounding box center [653, 268] width 27 height 27
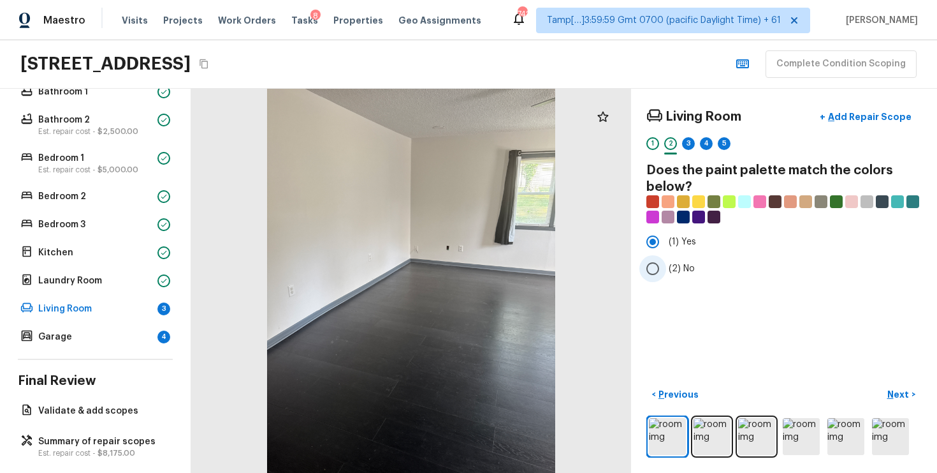
radio input "true"
click at [895, 393] on p "Next" at bounding box center [900, 394] width 24 height 13
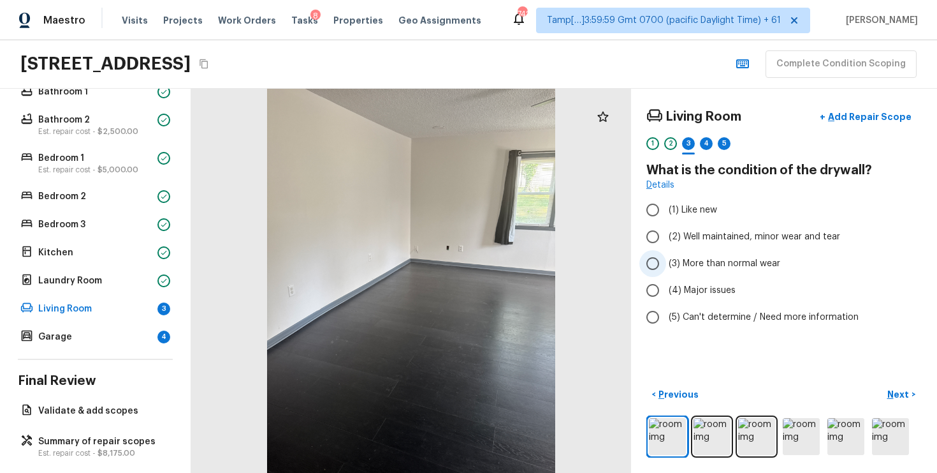
click at [664, 267] on input "(3) More than normal wear" at bounding box center [653, 263] width 27 height 27
radio input "true"
click at [891, 392] on p "Next" at bounding box center [900, 394] width 24 height 13
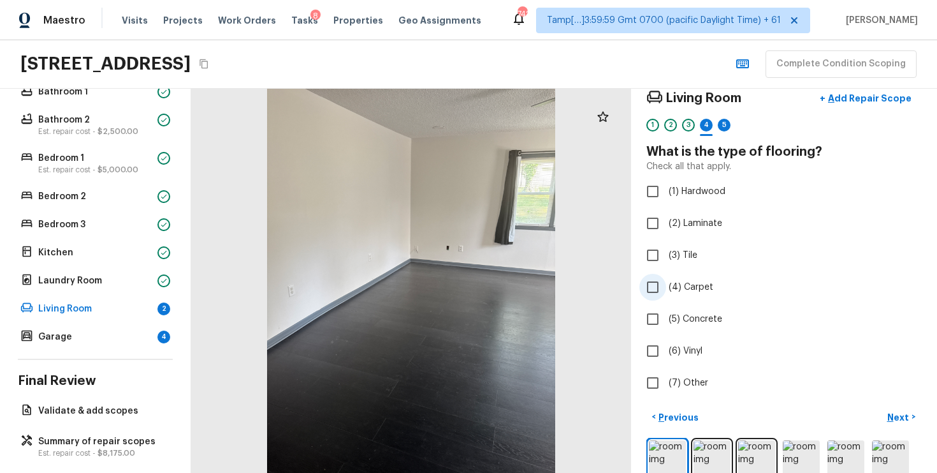
scroll to position [19, 0]
click at [664, 196] on input "(1) Hardwood" at bounding box center [653, 190] width 27 height 27
checkbox input "true"
click at [903, 421] on p "Next" at bounding box center [900, 416] width 24 height 13
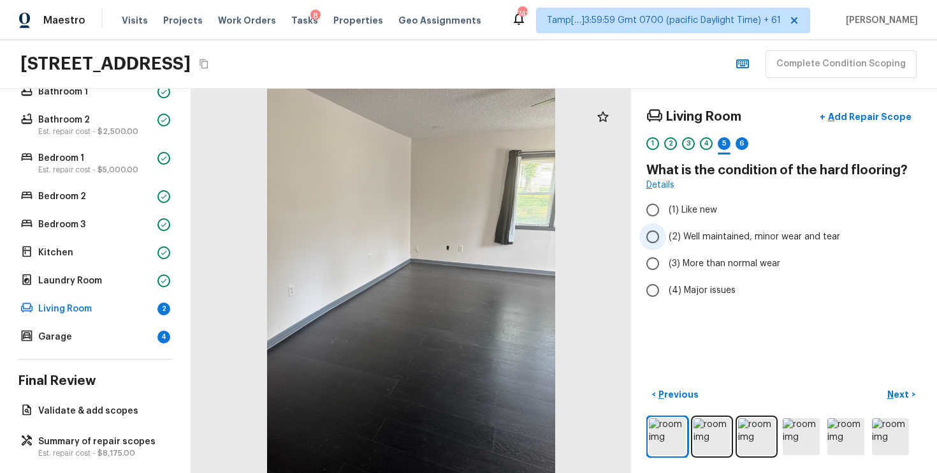
click at [671, 237] on span "(2) Well maintained, minor wear and tear" at bounding box center [755, 236] width 172 height 13
click at [666, 237] on input "(2) Well maintained, minor wear and tear" at bounding box center [653, 236] width 27 height 27
radio input "true"
click at [914, 393] on button "Next >" at bounding box center [901, 394] width 41 height 21
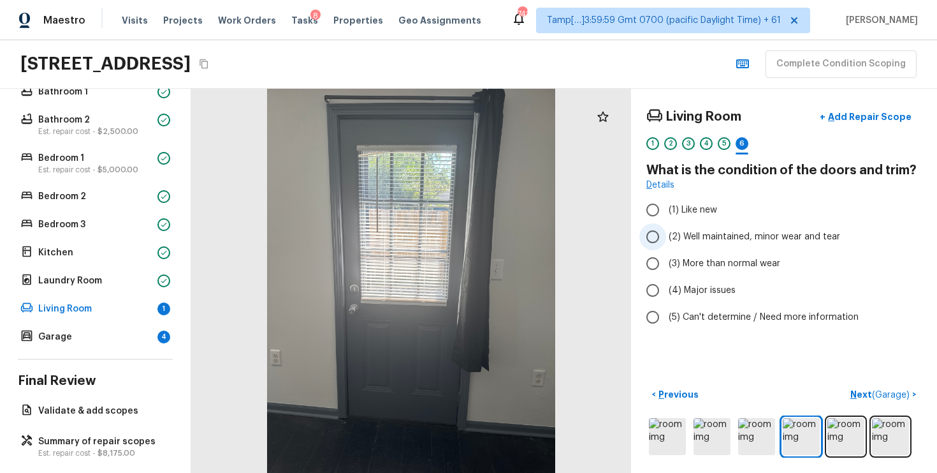
click at [693, 237] on span "(2) Well maintained, minor wear and tear" at bounding box center [755, 236] width 172 height 13
click at [666, 237] on input "(2) Well maintained, minor wear and tear" at bounding box center [653, 236] width 27 height 27
radio input "true"
click at [895, 397] on span "( Garage )" at bounding box center [891, 394] width 38 height 9
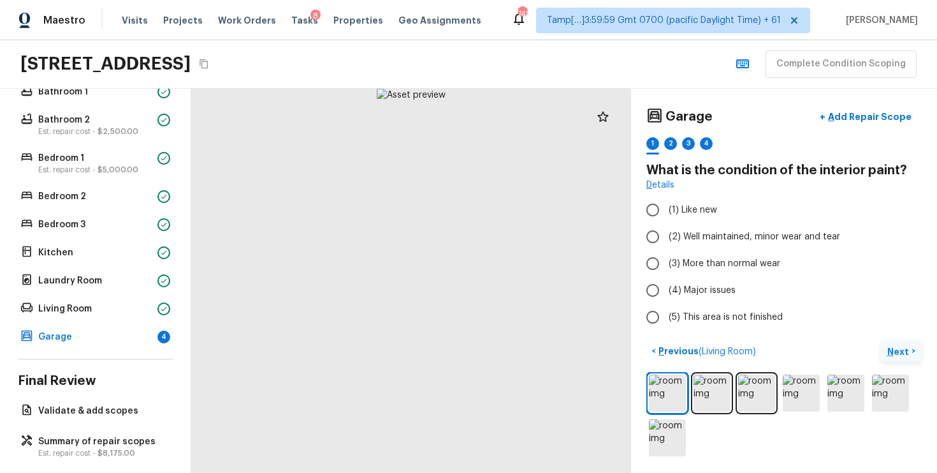
scroll to position [1, 0]
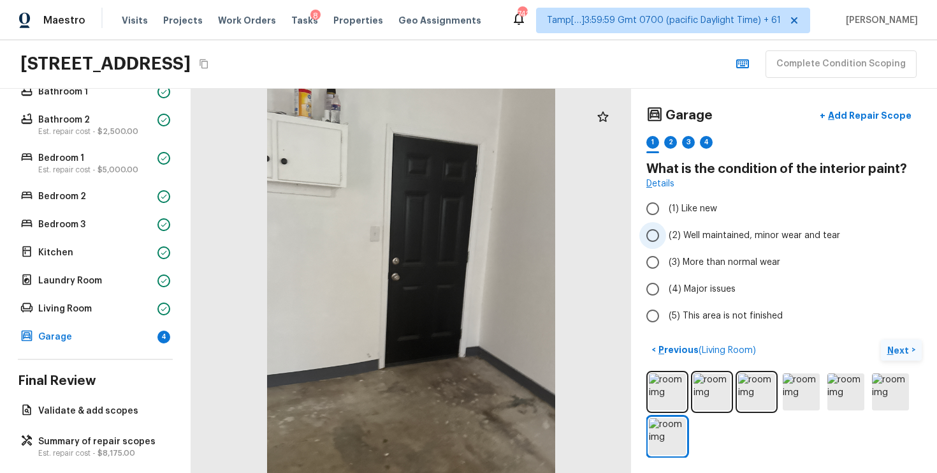
click at [664, 243] on input "(2) Well maintained, minor wear and tear" at bounding box center [653, 235] width 27 height 27
radio input "true"
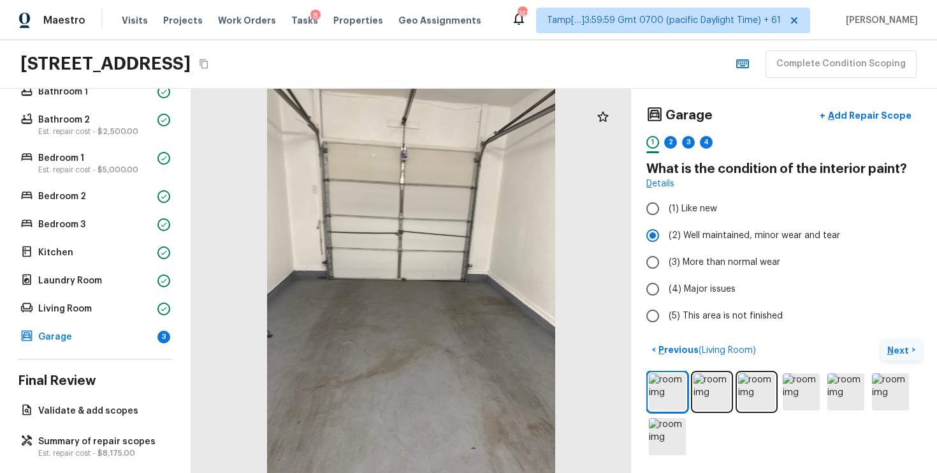
click at [901, 349] on p "Next" at bounding box center [900, 350] width 24 height 13
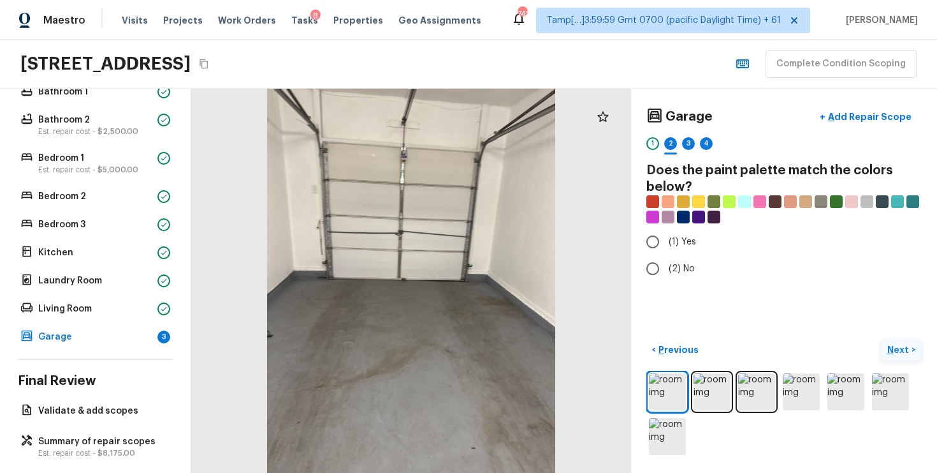
scroll to position [0, 0]
click at [684, 265] on span "(2) No" at bounding box center [682, 268] width 26 height 13
click at [666, 265] on input "(2) No" at bounding box center [653, 268] width 27 height 27
radio input "true"
click at [895, 344] on p "Next" at bounding box center [900, 349] width 24 height 13
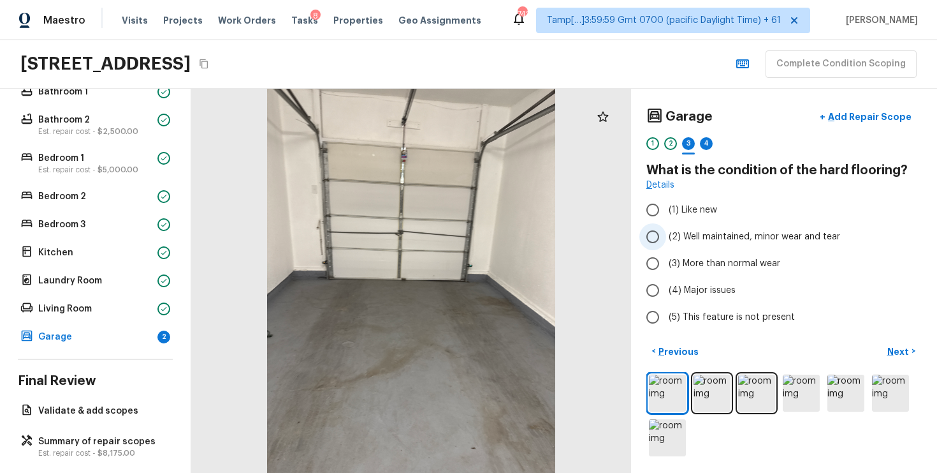
scroll to position [1, 0]
click at [659, 251] on input "(3) More than normal wear" at bounding box center [653, 262] width 27 height 27
radio input "true"
click at [907, 351] on p "Next" at bounding box center [900, 350] width 24 height 13
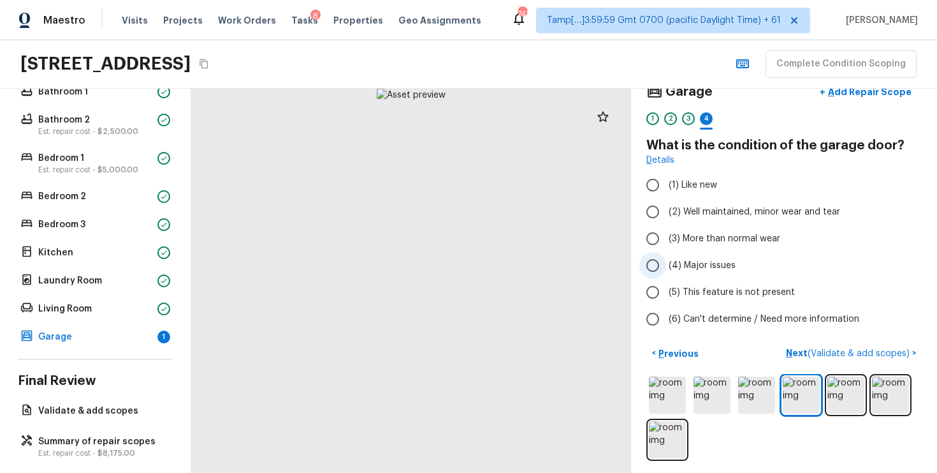
scroll to position [28, 0]
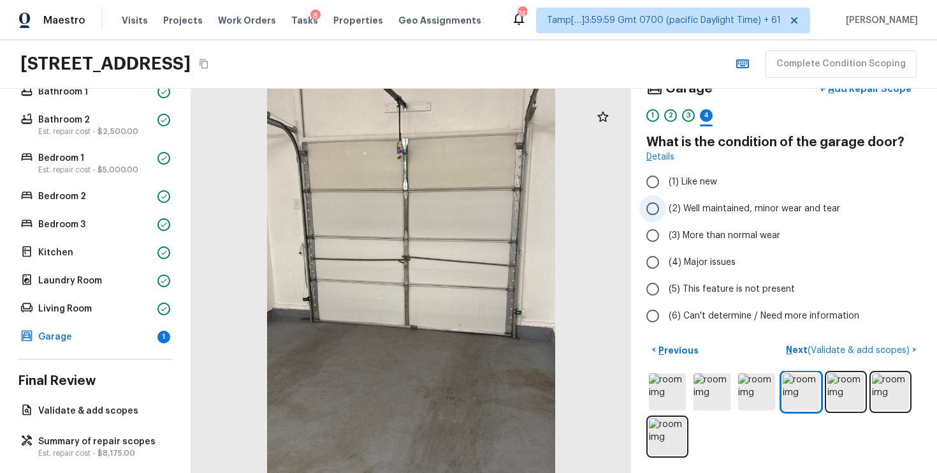
click at [720, 206] on span "(2) Well maintained, minor wear and tear" at bounding box center [755, 208] width 172 height 13
click at [666, 206] on input "(2) Well maintained, minor wear and tear" at bounding box center [653, 208] width 27 height 27
radio input "true"
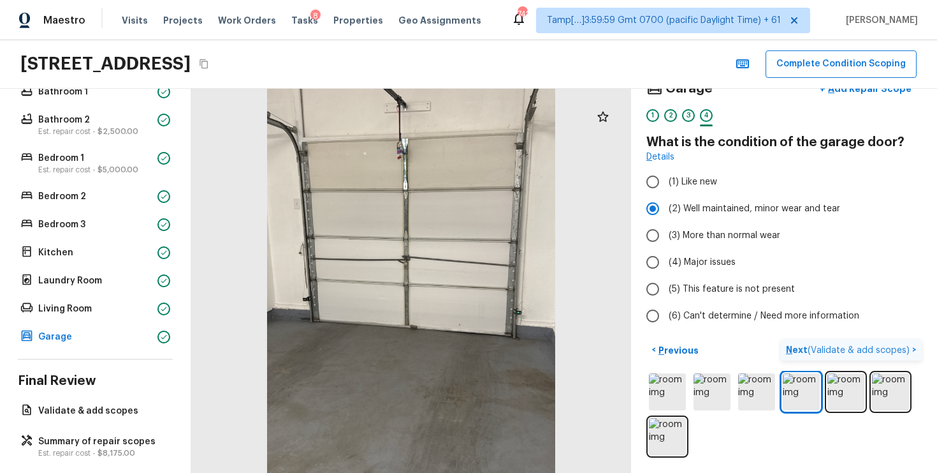
click at [854, 342] on button "Next ( Validate & add scopes ) >" at bounding box center [851, 349] width 141 height 21
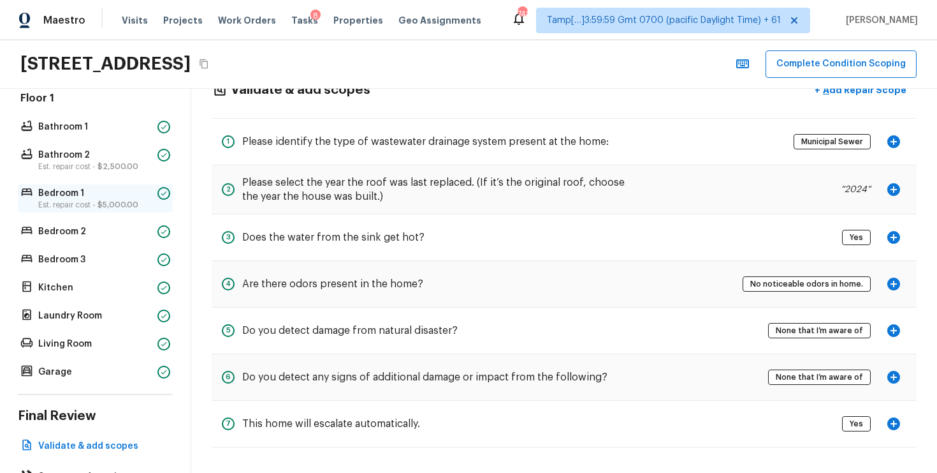
scroll to position [243, 0]
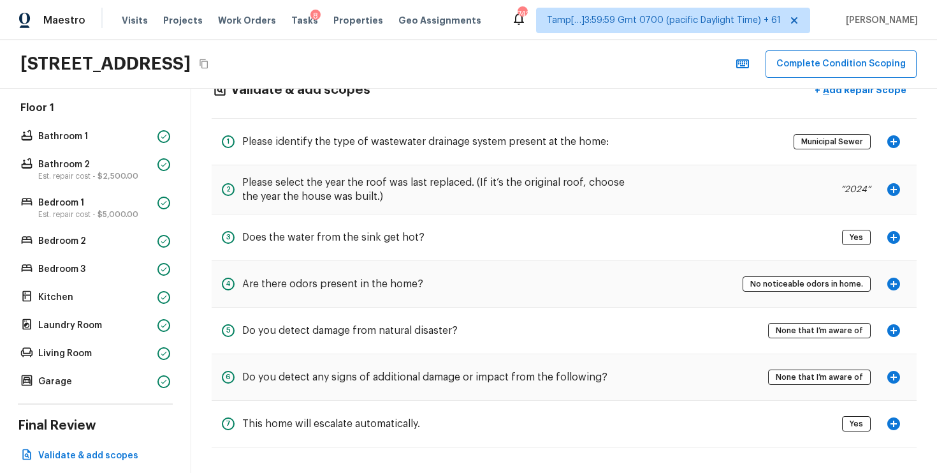
click at [120, 148] on div "Floor 1 Bathroom 1 Bathroom 2 Est. repair cost - $2,500.00 Bedroom 1 Est. repai…" at bounding box center [95, 246] width 155 height 290
click at [134, 140] on p "Bathroom 1" at bounding box center [95, 136] width 114 height 13
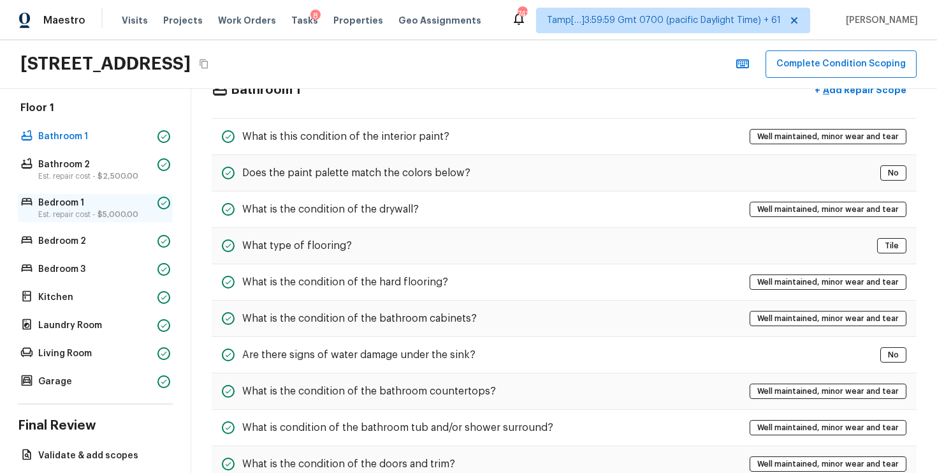
click at [84, 219] on div "Bedroom 1 Est. repair cost - $5,000.00" at bounding box center [95, 208] width 155 height 28
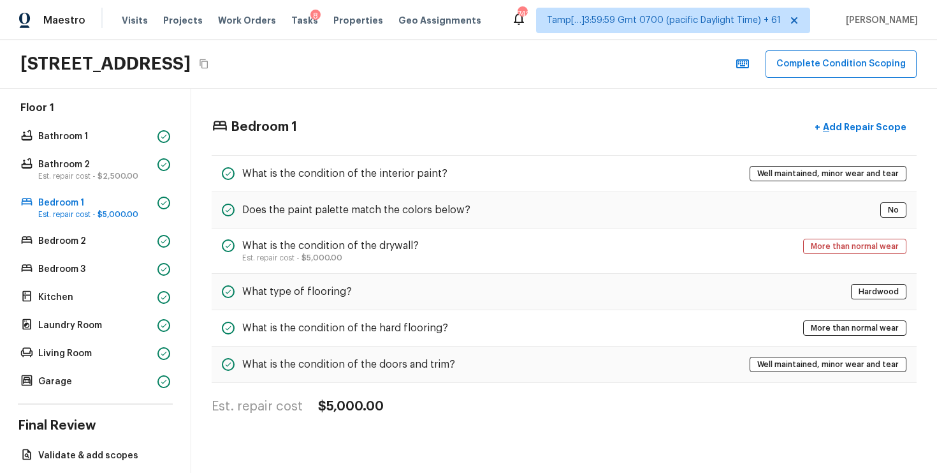
scroll to position [301, 0]
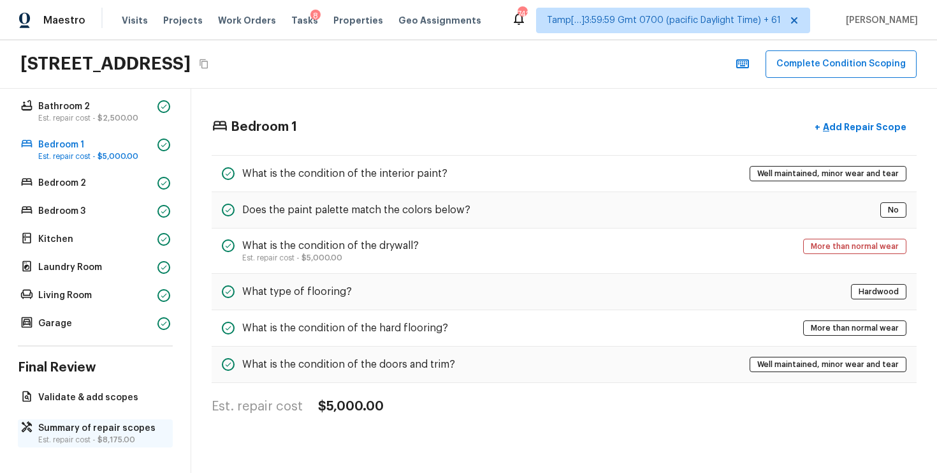
click at [115, 422] on p "Summary of repair scopes" at bounding box center [101, 428] width 127 height 13
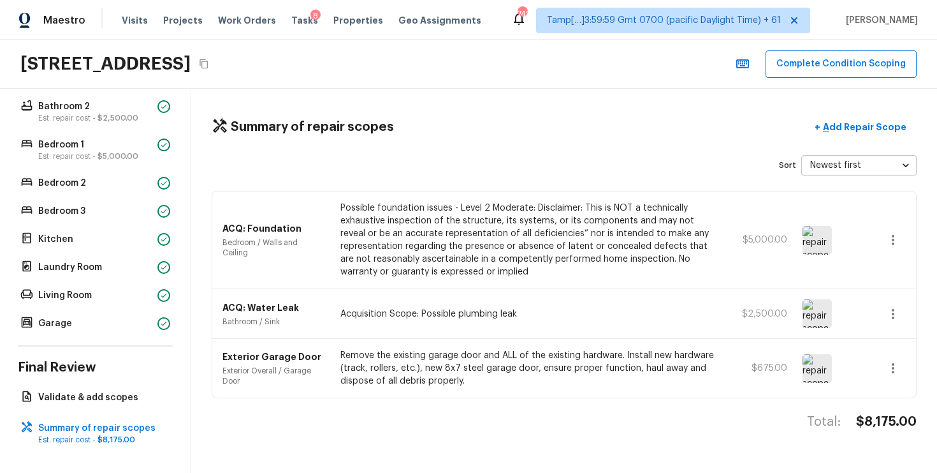
click at [489, 328] on div "ACQ: Water Leak Bathroom / Sink Acquisition Scope: Possible plumbing leak $2,50…" at bounding box center [564, 314] width 704 height 50
click at [860, 122] on p "Add Repair Scope" at bounding box center [864, 127] width 86 height 13
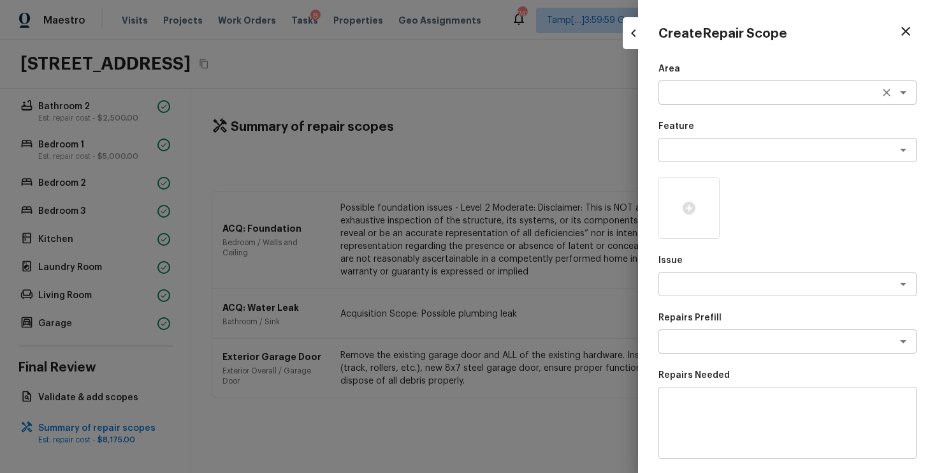
click at [720, 91] on textarea at bounding box center [769, 92] width 211 height 13
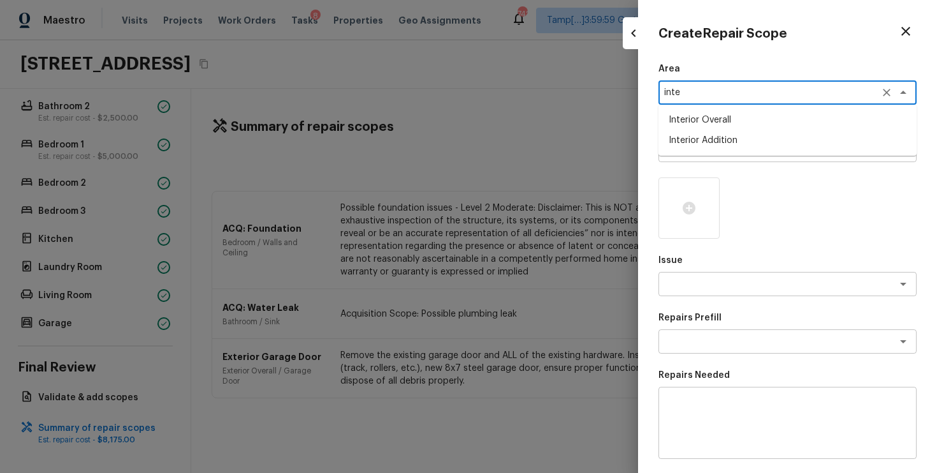
click at [717, 119] on li "Interior Overall" at bounding box center [788, 120] width 258 height 20
click at [719, 140] on div "x ​" at bounding box center [788, 150] width 258 height 24
type textarea "Interior Overall"
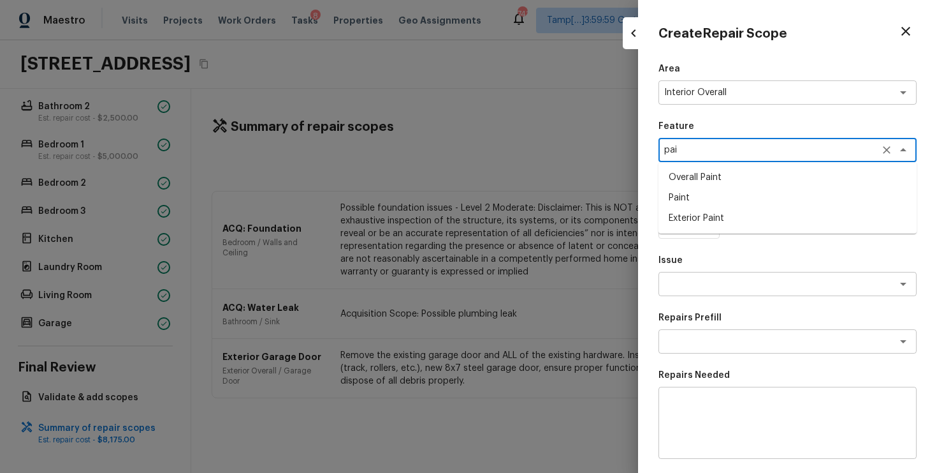
click at [715, 177] on li "Overall Paint" at bounding box center [788, 177] width 258 height 20
click at [715, 272] on div "x ​" at bounding box center [788, 284] width 258 height 24
type textarea "Overall Paint"
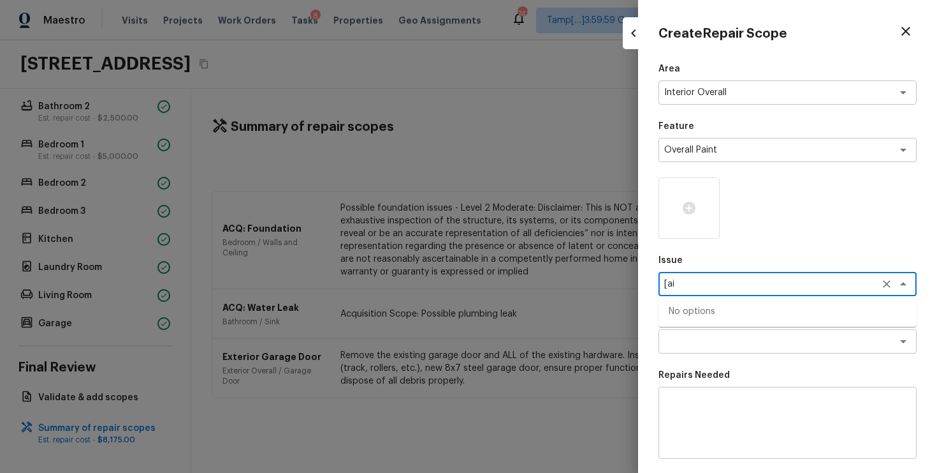
type textarea "[ain"
click at [720, 319] on li "ACQ: Paint" at bounding box center [788, 311] width 258 height 20
type textarea "ACQ: Paint"
click at [721, 335] on textarea at bounding box center [769, 341] width 211 height 13
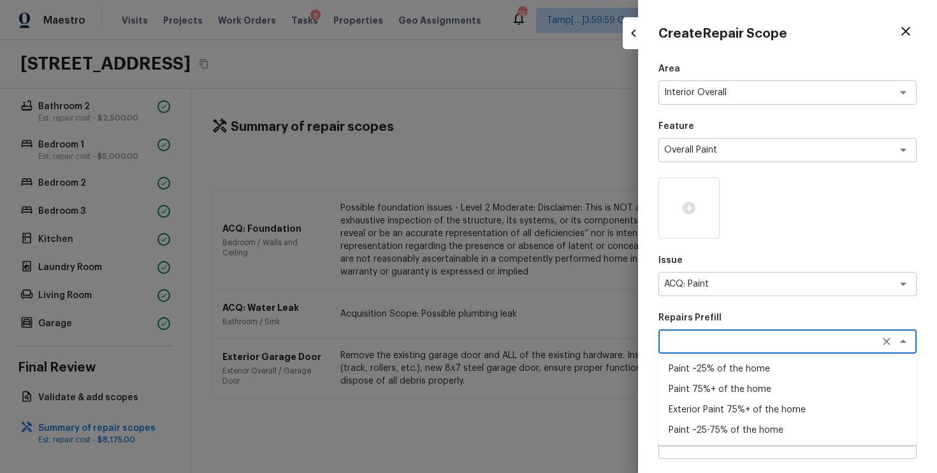
click at [733, 370] on li "Paint ~25% of the home" at bounding box center [788, 368] width 258 height 20
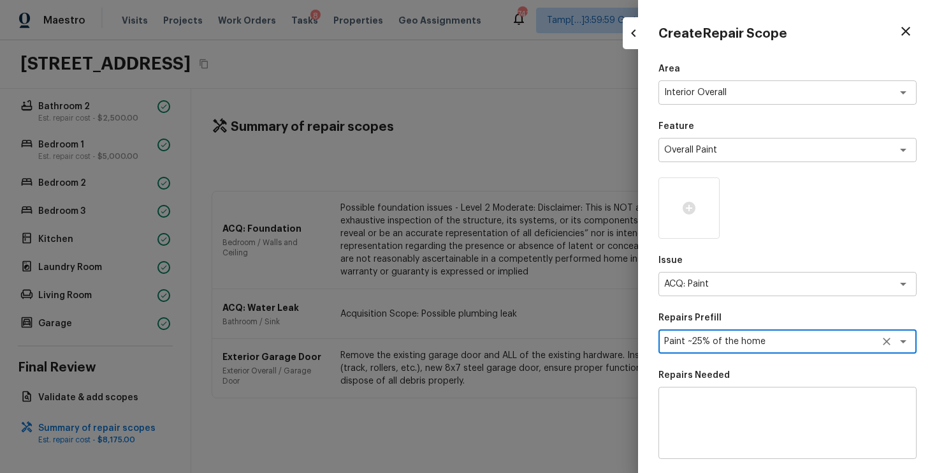
type textarea "Paint ~25% of the home"
type textarea "Acquisition Scope: ~25% of the home needs interior paint"
type input "$0.46"
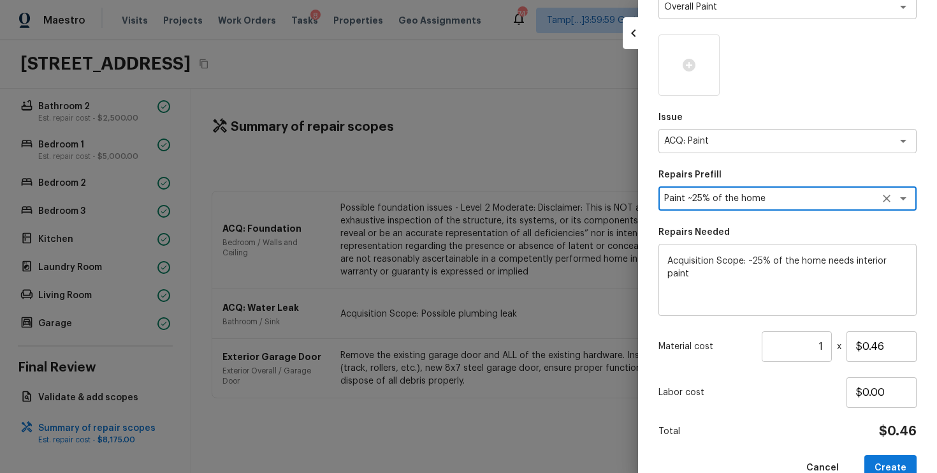
scroll to position [171, 0]
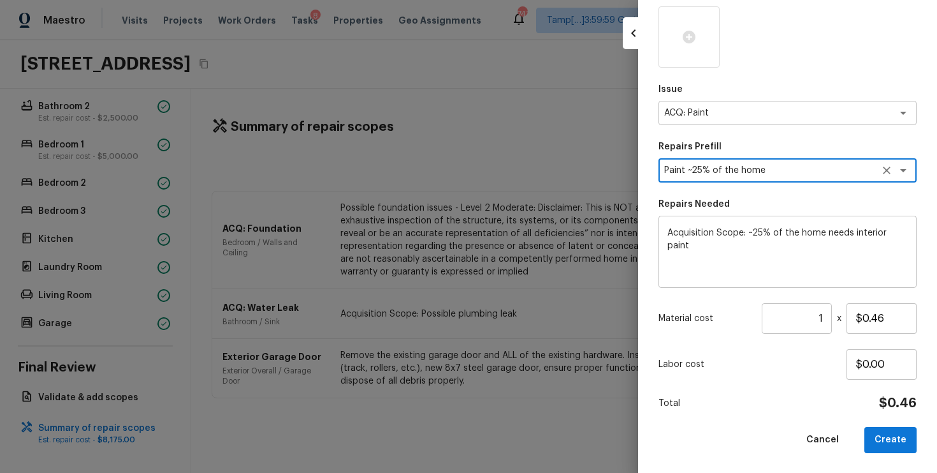
click at [824, 315] on input "1" at bounding box center [797, 318] width 70 height 31
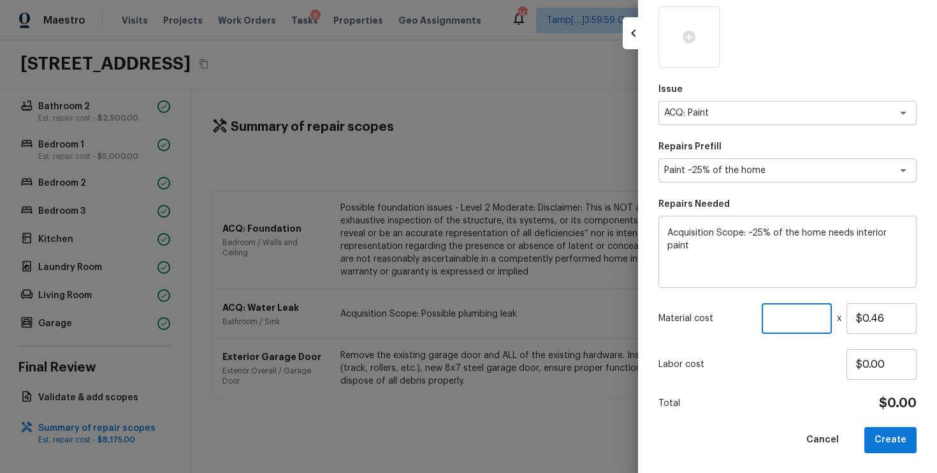
paste input "1334"
type input "1334"
click at [841, 364] on p "Labor cost" at bounding box center [753, 364] width 188 height 13
click at [893, 427] on button "Create" at bounding box center [891, 440] width 52 height 26
type input "1"
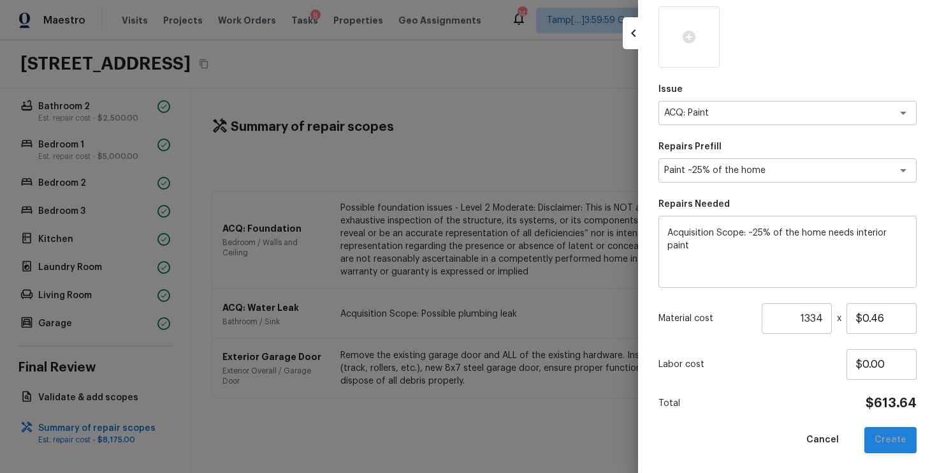
type input "$0.00"
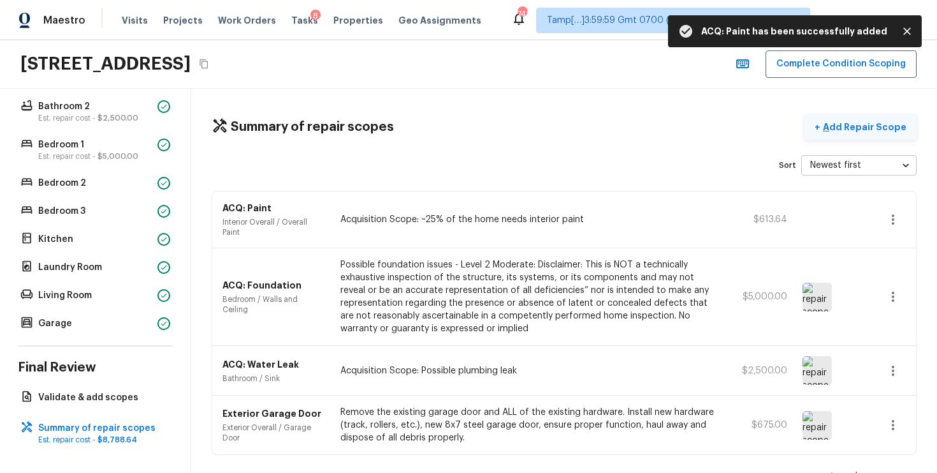
click at [887, 132] on p "Add Repair Scope" at bounding box center [864, 127] width 86 height 13
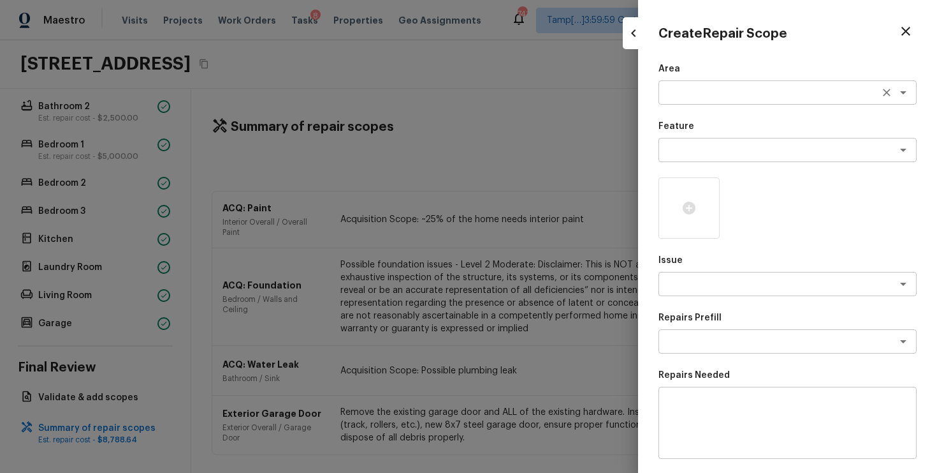
click at [705, 103] on div "x ​" at bounding box center [788, 92] width 258 height 24
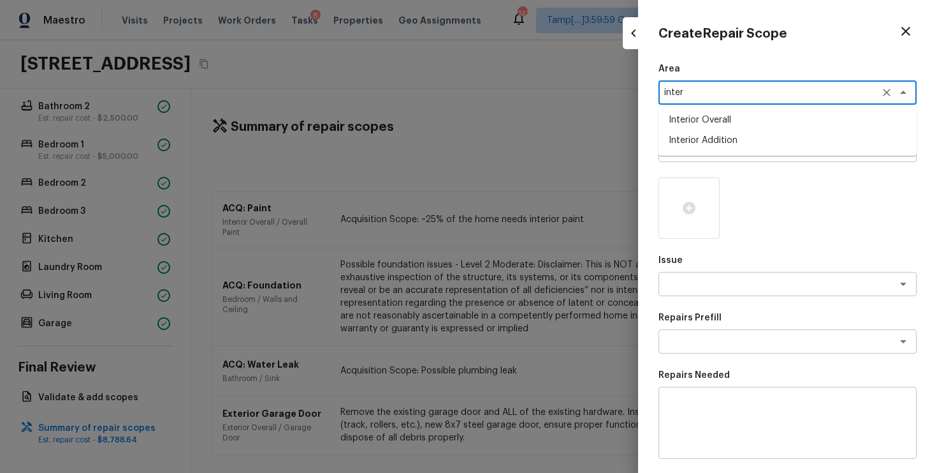
click at [707, 124] on li "Interior Overall" at bounding box center [788, 120] width 258 height 20
click at [708, 141] on div "x ​" at bounding box center [788, 150] width 258 height 24
type textarea "Interior Overall"
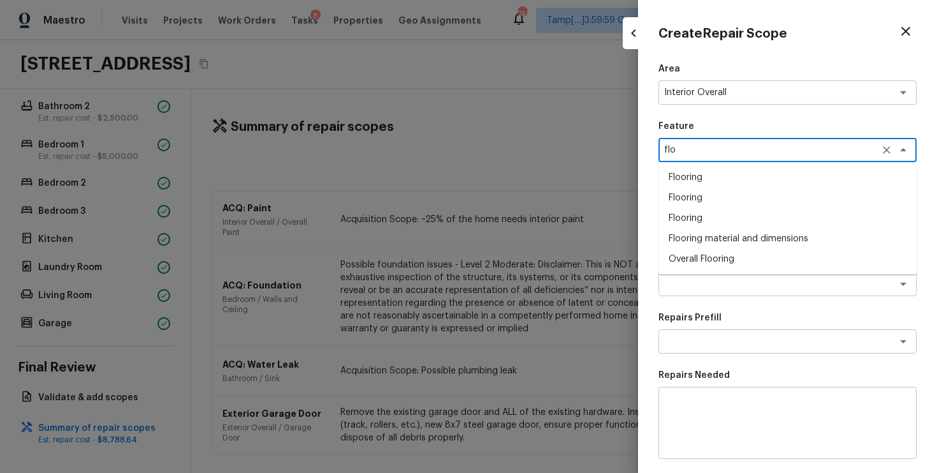
click at [719, 249] on li "Overall Flooring" at bounding box center [788, 259] width 258 height 20
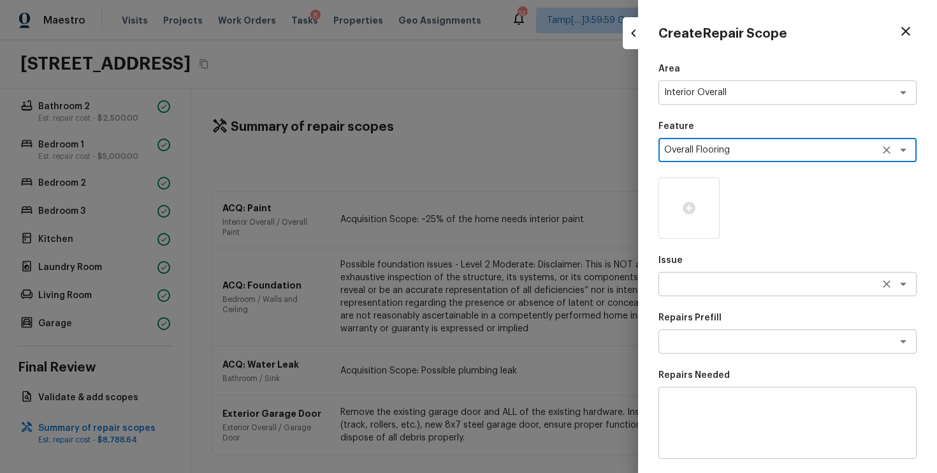
click at [730, 288] on textarea at bounding box center [769, 283] width 211 height 13
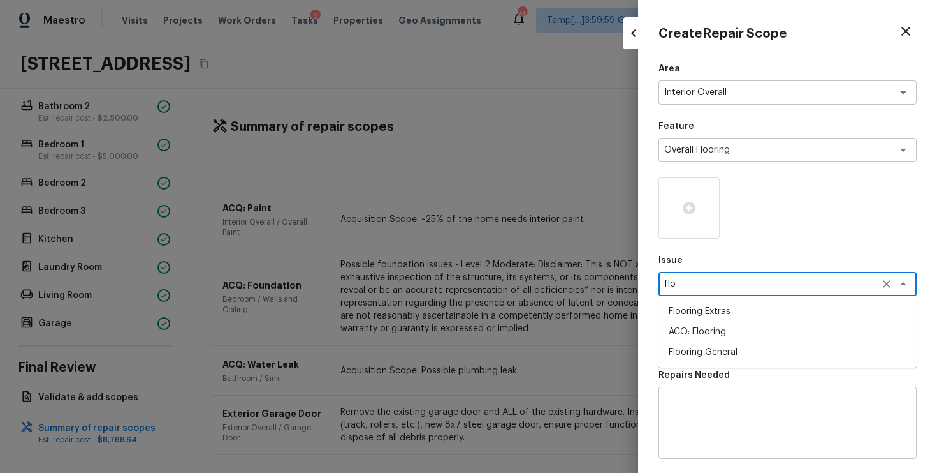
click at [729, 310] on li "Flooring Extras" at bounding box center [788, 311] width 258 height 20
click at [722, 345] on textarea at bounding box center [769, 341] width 211 height 13
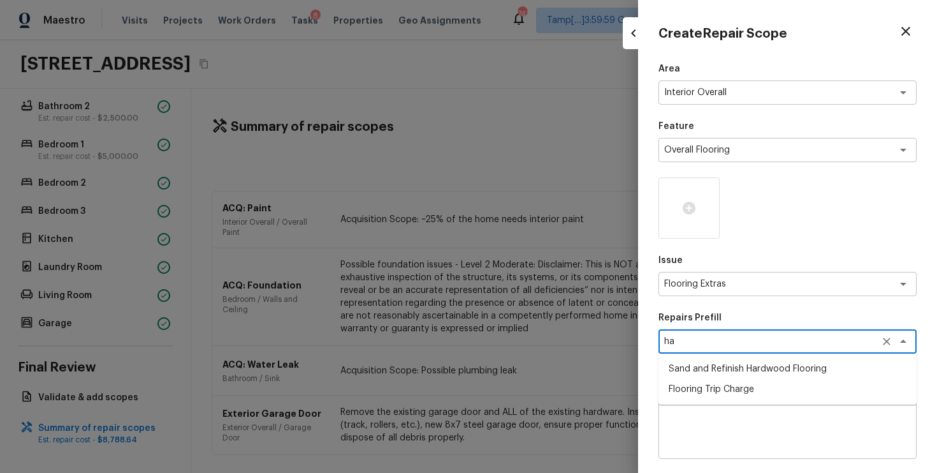
click at [720, 367] on li "Sand and Refinish Hardwood Flooring" at bounding box center [788, 368] width 258 height 20
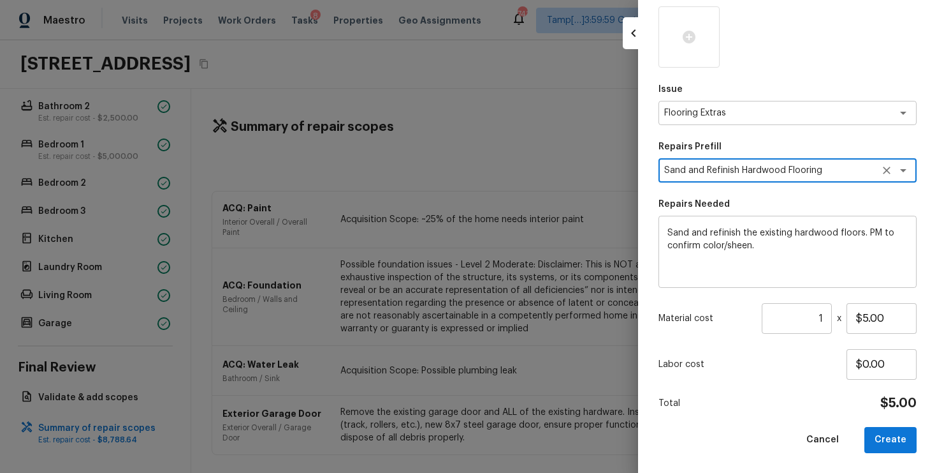
click at [827, 314] on input "1" at bounding box center [797, 318] width 70 height 31
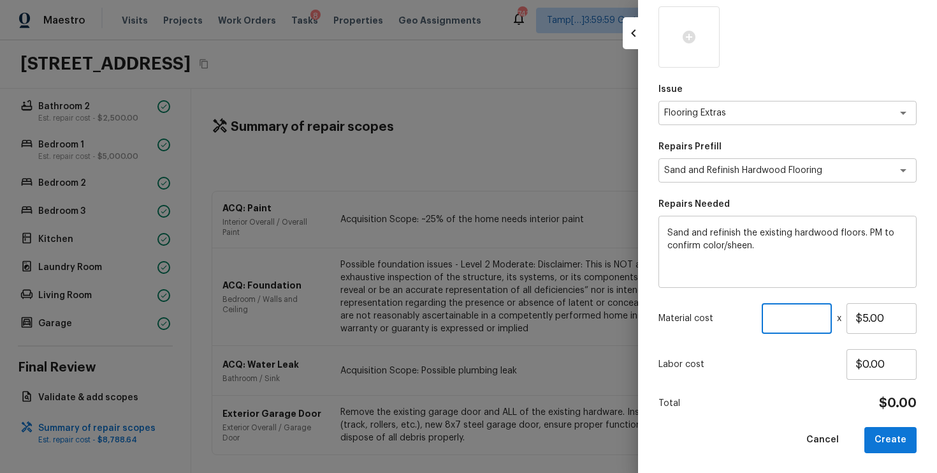
paste input "1334"
click at [683, 36] on icon at bounding box center [689, 37] width 13 height 13
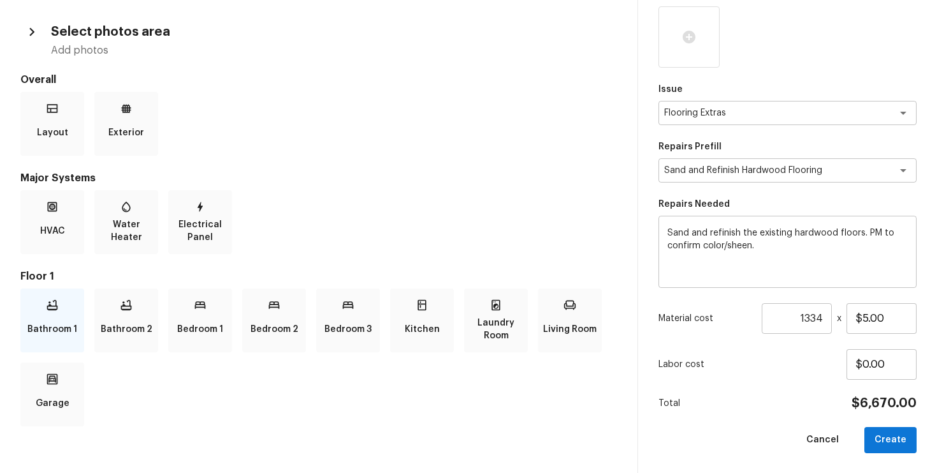
click at [82, 314] on div "Bathroom 1" at bounding box center [52, 320] width 64 height 64
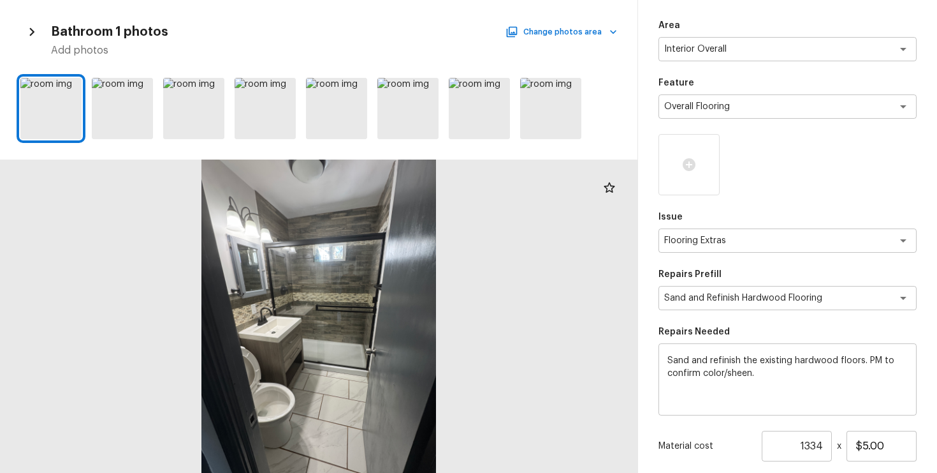
scroll to position [0, 0]
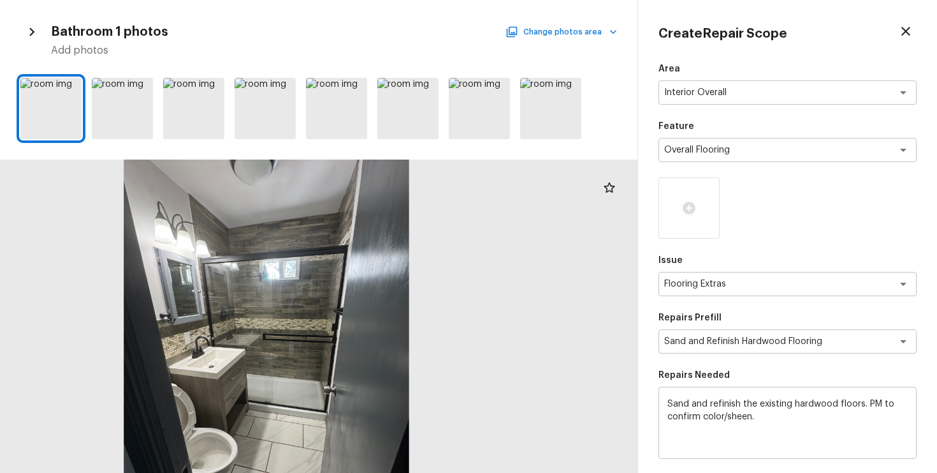
click at [560, 38] on button "Change photos area" at bounding box center [562, 32] width 109 height 17
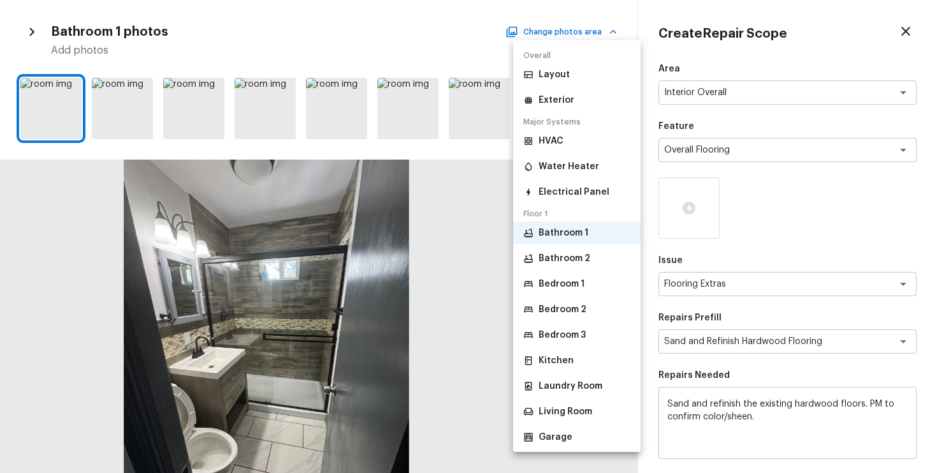
click at [402, 207] on div at bounding box center [468, 236] width 937 height 473
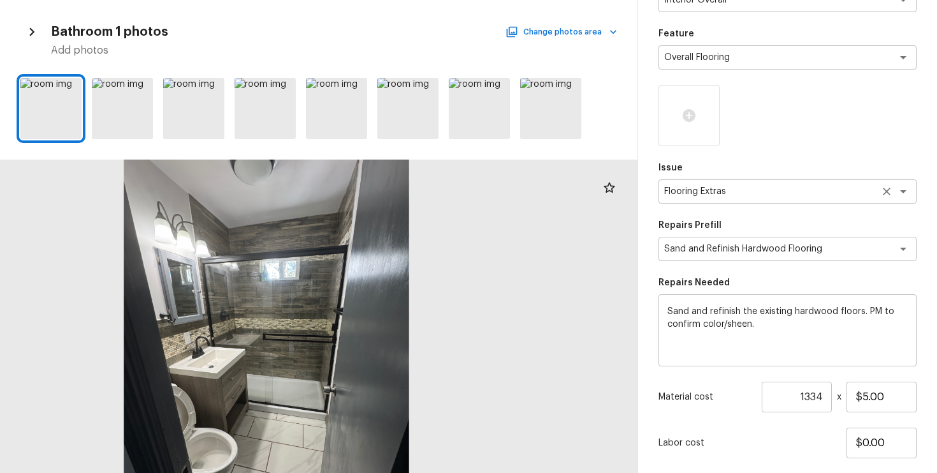
scroll to position [171, 0]
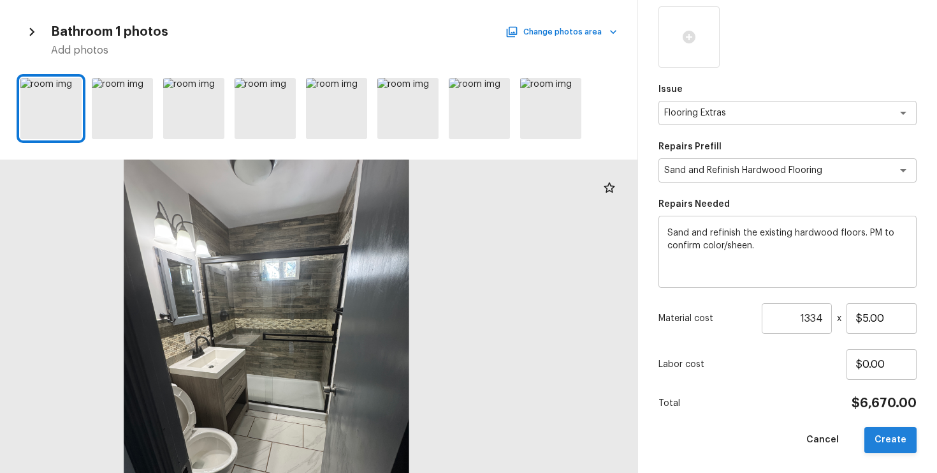
click at [911, 427] on button "Create" at bounding box center [891, 440] width 52 height 26
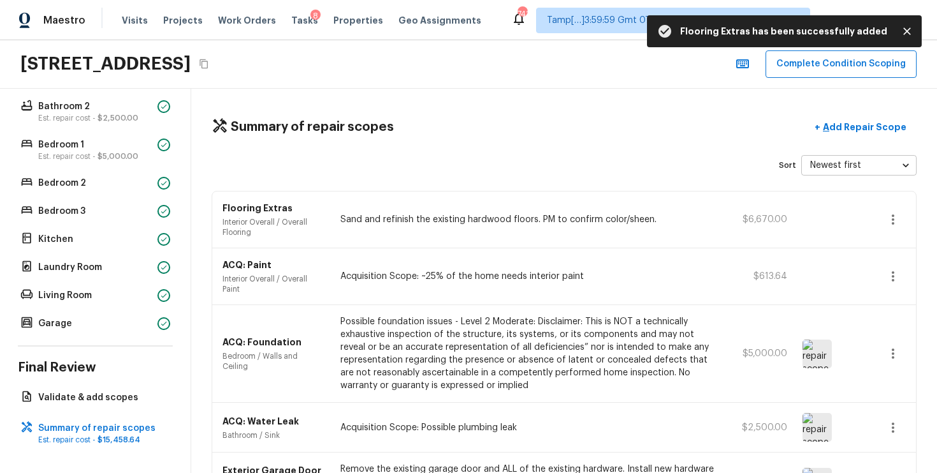
click at [683, 183] on div "Summary of repair scopes + Add Repair Scope Sort Newest first newestFirst ​ Flo…" at bounding box center [564, 281] width 746 height 384
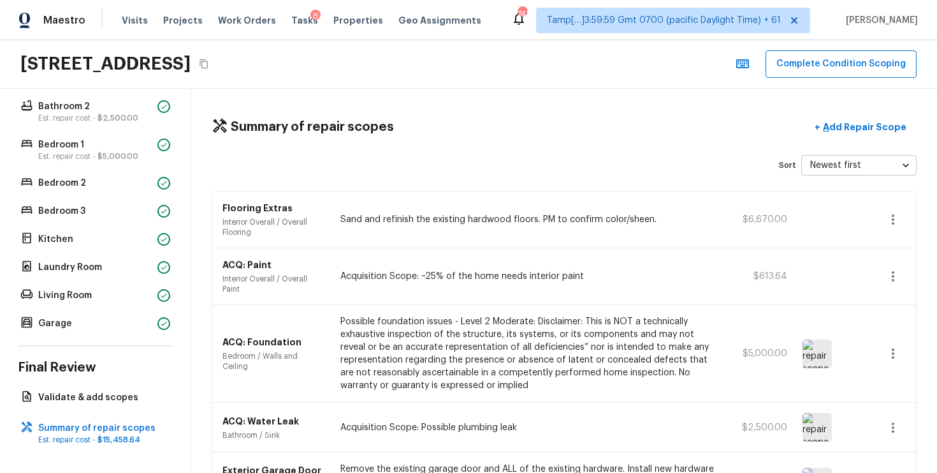
click at [900, 218] on icon "button" at bounding box center [893, 219] width 15 height 15
click at [893, 256] on li "Edit" at bounding box center [897, 256] width 59 height 38
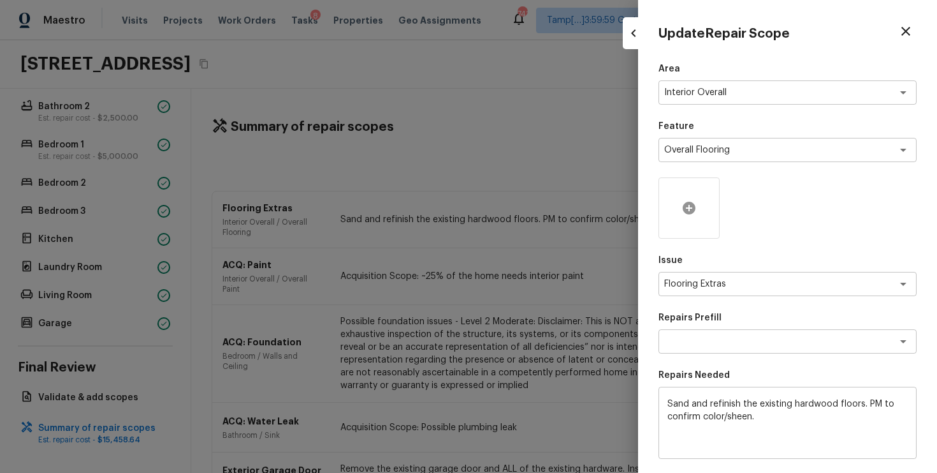
click at [696, 197] on div at bounding box center [689, 207] width 61 height 61
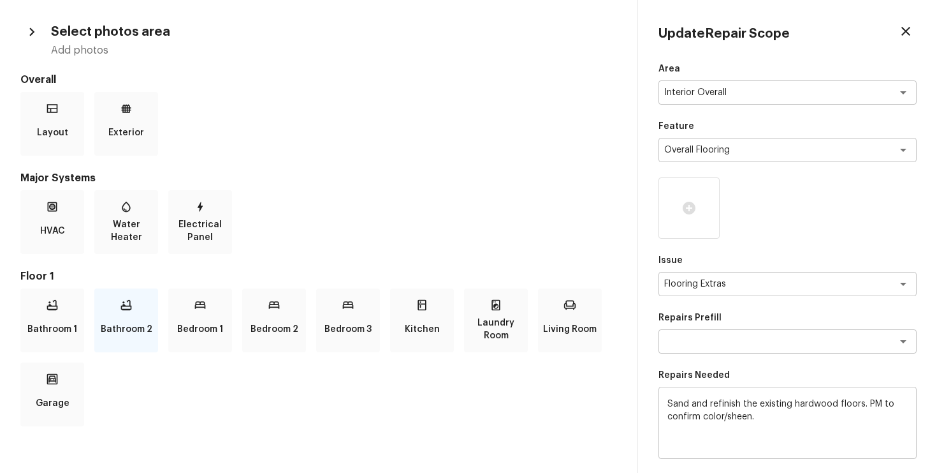
click at [135, 308] on div "Bathroom 2" at bounding box center [126, 320] width 64 height 64
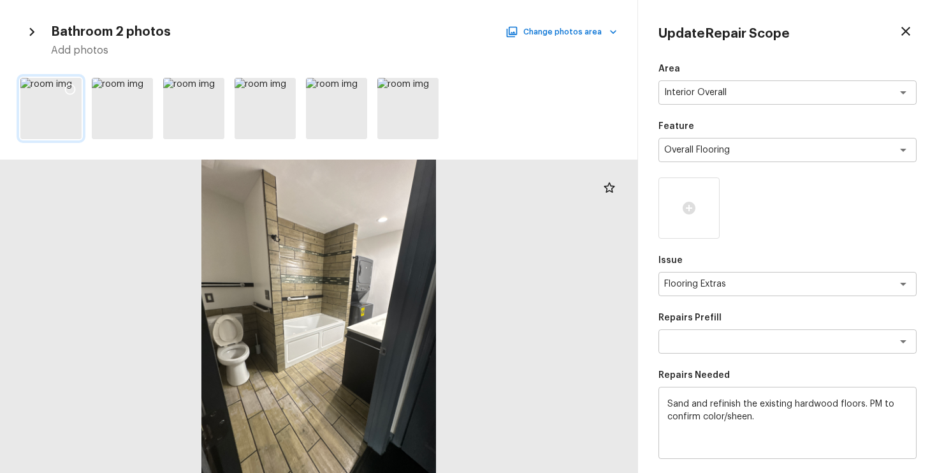
click at [50, 130] on div at bounding box center [50, 108] width 61 height 61
click at [75, 85] on icon at bounding box center [70, 89] width 13 height 13
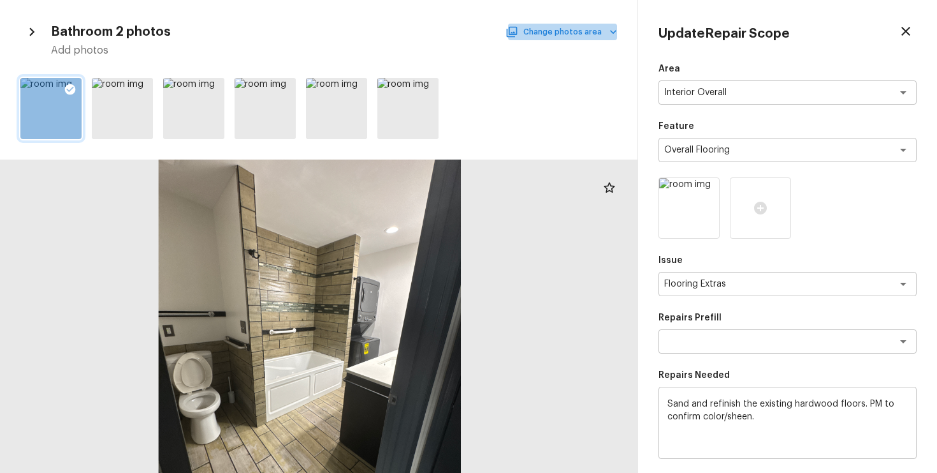
click at [571, 29] on button "Change photos area" at bounding box center [562, 32] width 109 height 17
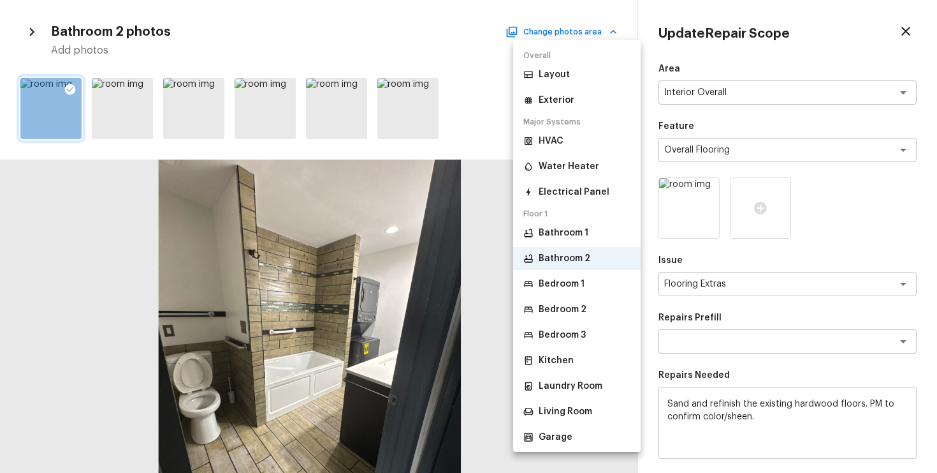
click at [564, 233] on p "Bathroom 1" at bounding box center [564, 232] width 50 height 13
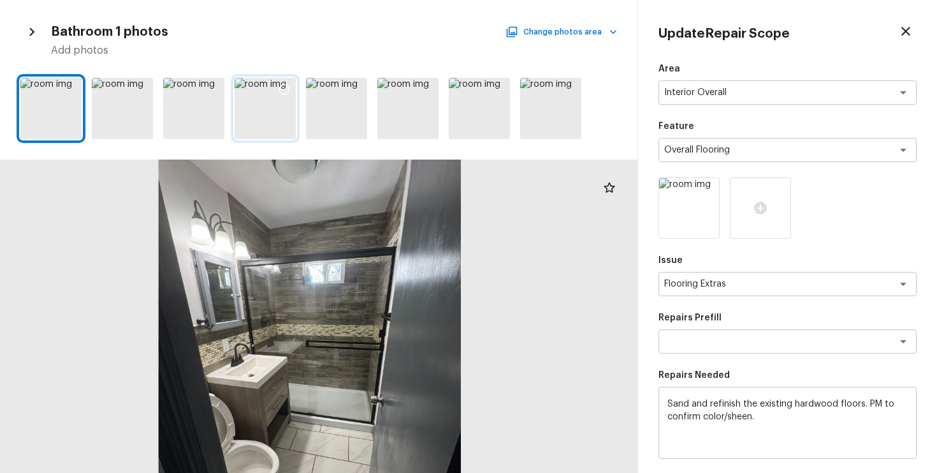
click at [285, 122] on div at bounding box center [265, 108] width 61 height 61
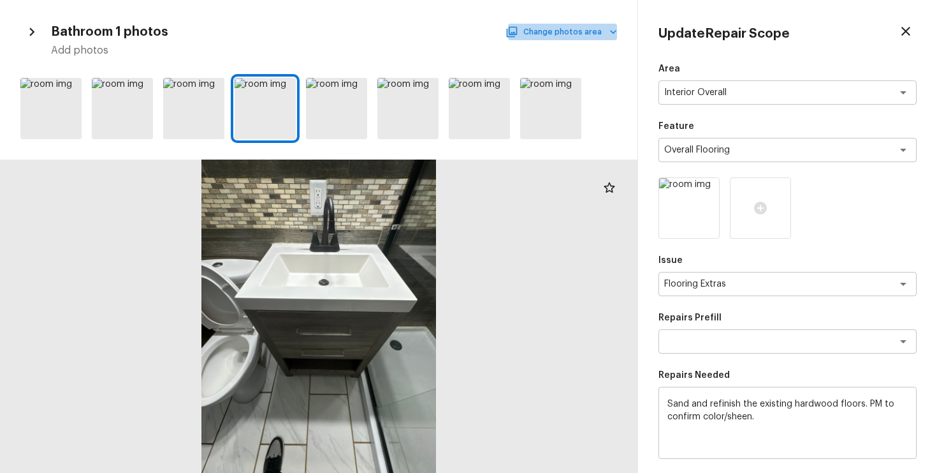
click at [592, 31] on button "Change photos area" at bounding box center [562, 32] width 109 height 17
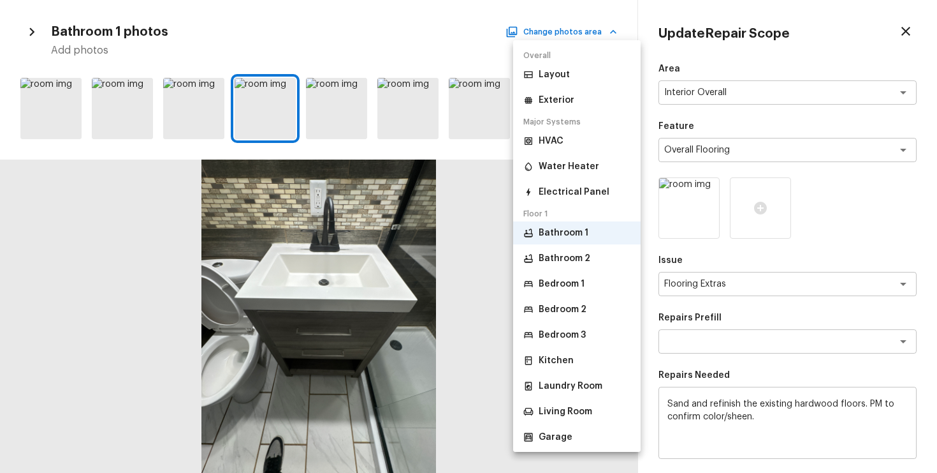
click at [585, 278] on li "Bedroom 1" at bounding box center [577, 283] width 128 height 23
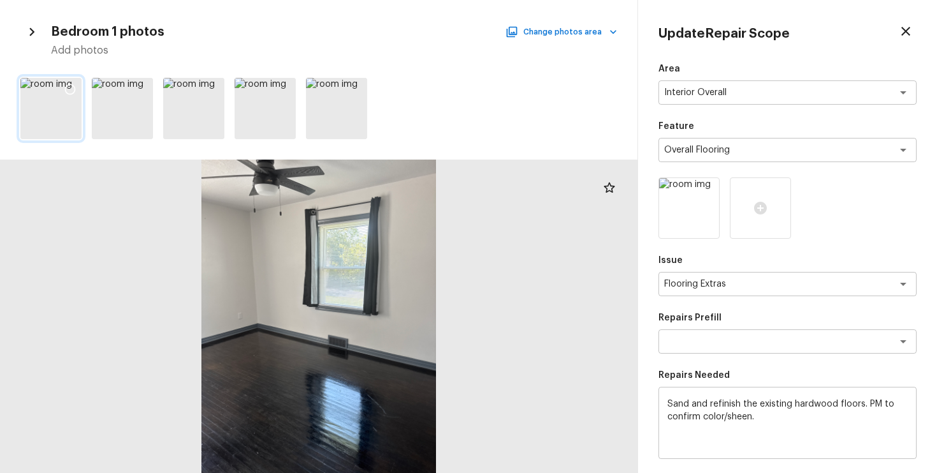
click at [71, 85] on icon at bounding box center [70, 89] width 13 height 13
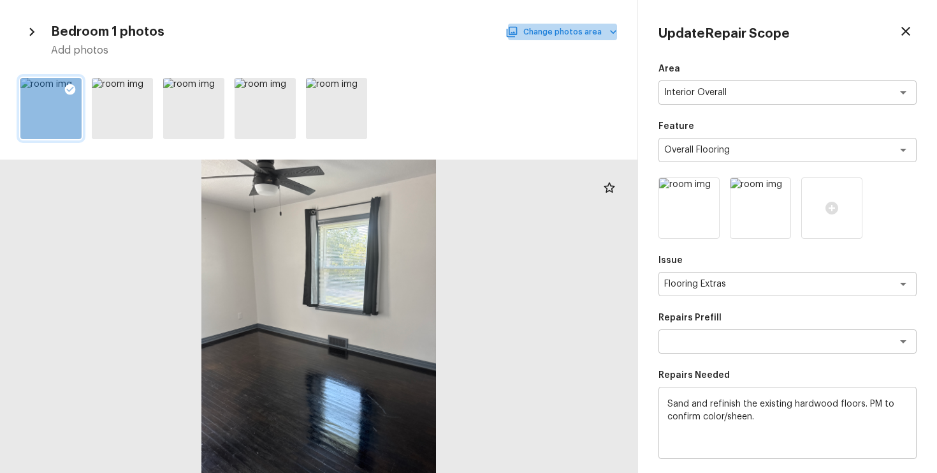
click at [575, 30] on button "Change photos area" at bounding box center [562, 32] width 109 height 17
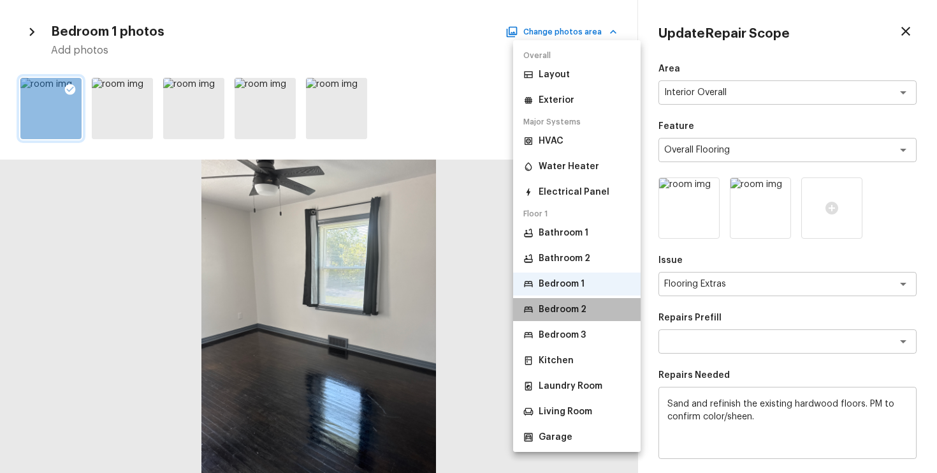
click at [555, 300] on li "Bedroom 2" at bounding box center [577, 309] width 128 height 23
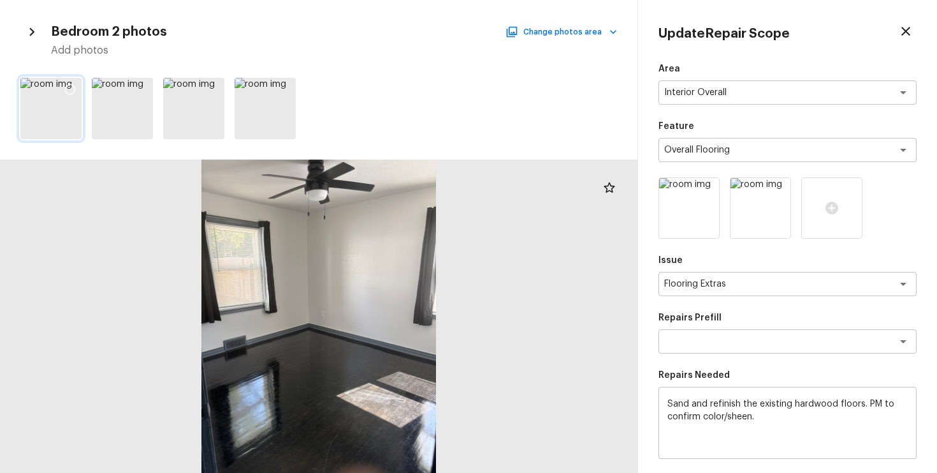
click at [77, 82] on div at bounding box center [70, 91] width 23 height 27
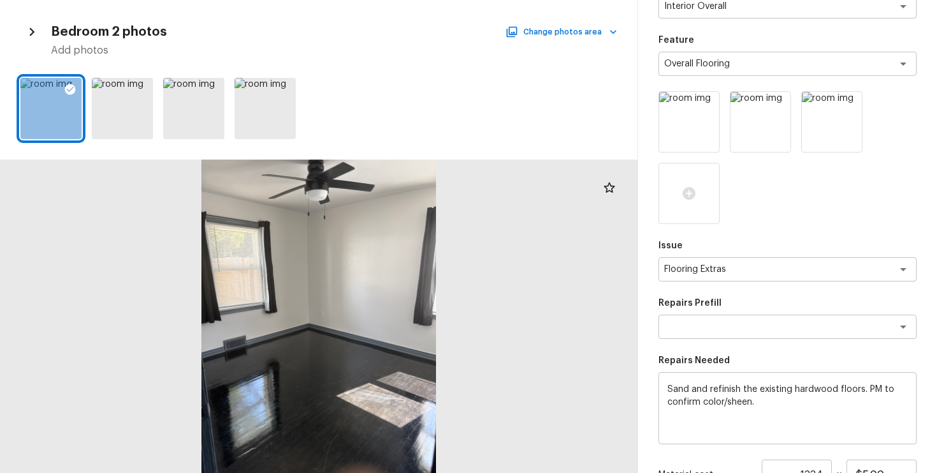
scroll to position [90, 0]
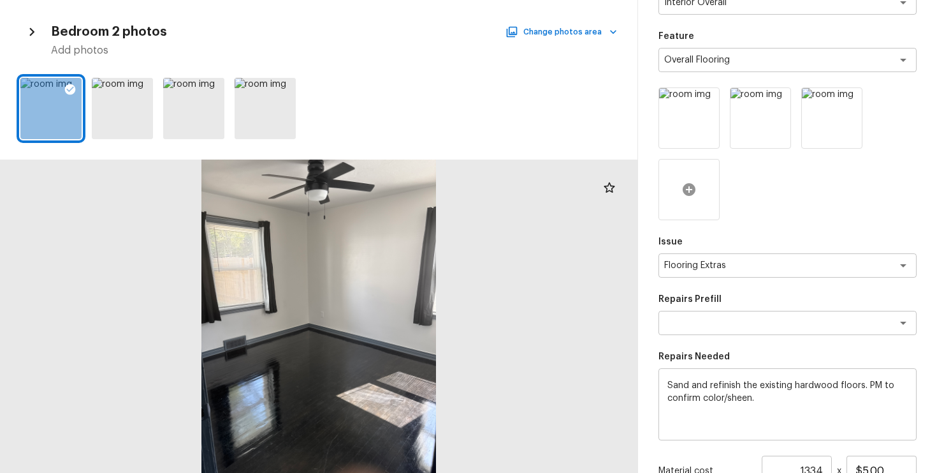
click at [696, 184] on icon at bounding box center [689, 189] width 15 height 15
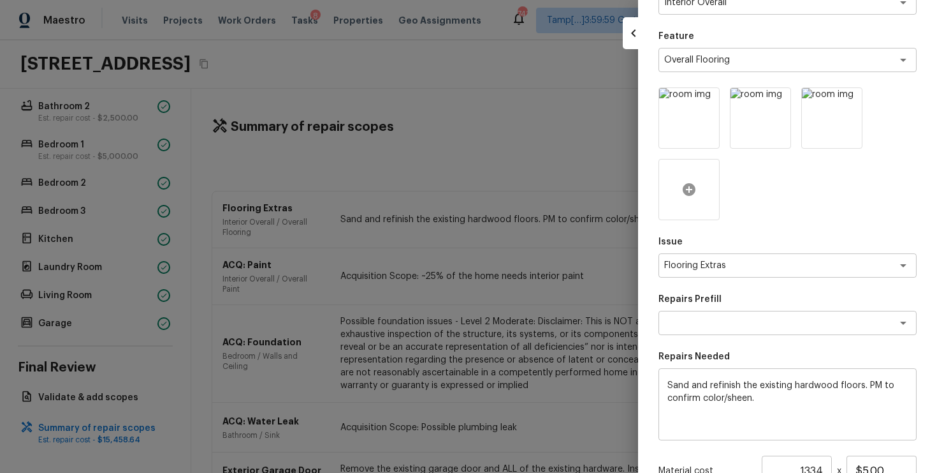
click at [697, 182] on div at bounding box center [689, 189] width 61 height 61
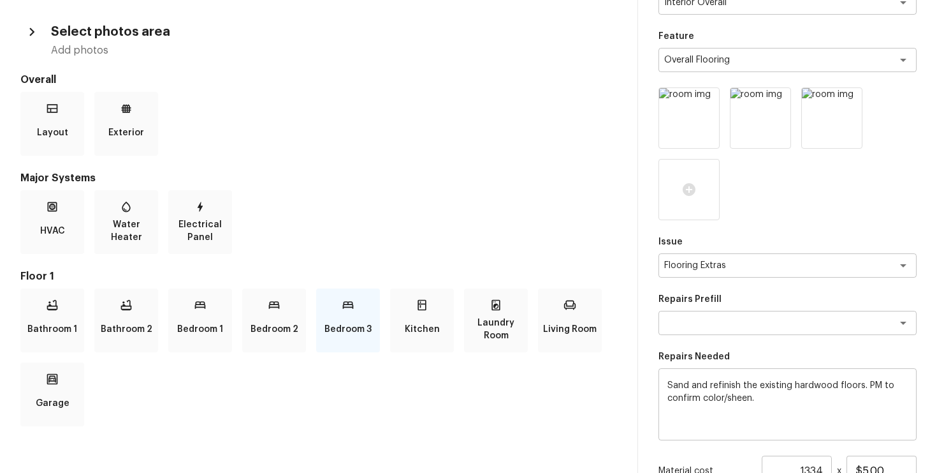
click at [346, 311] on icon at bounding box center [348, 304] width 13 height 13
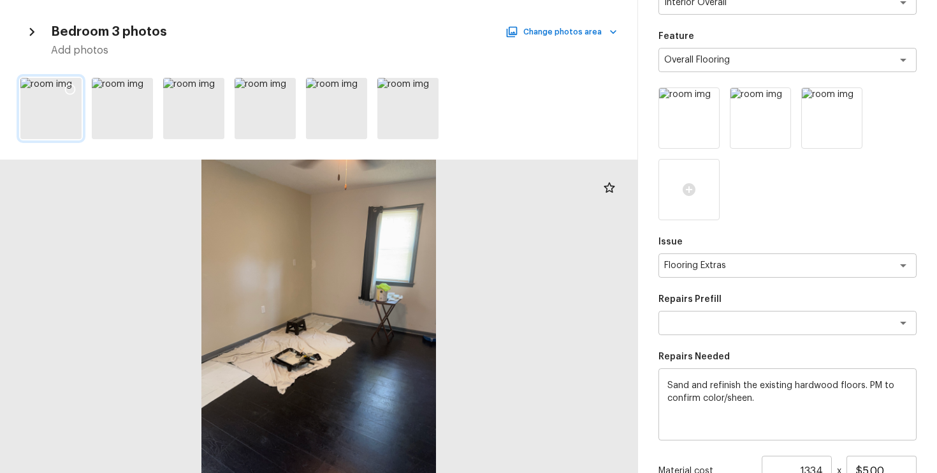
click at [72, 88] on icon at bounding box center [70, 89] width 13 height 13
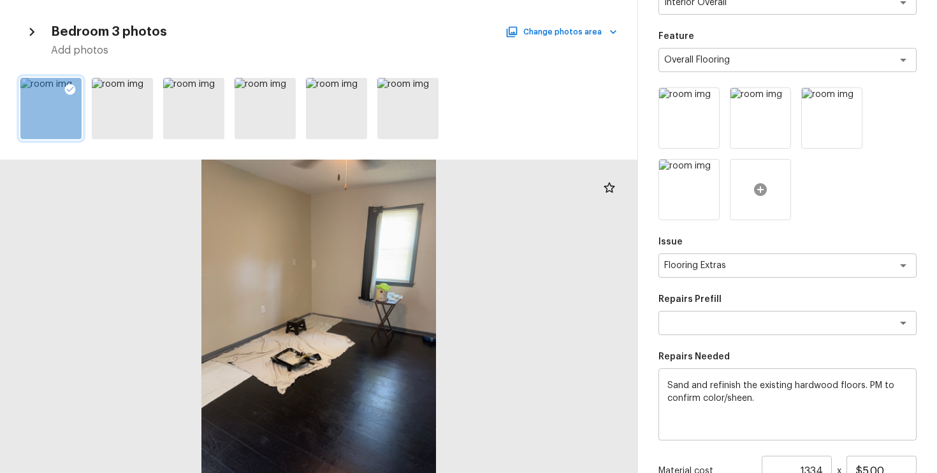
click at [759, 191] on icon at bounding box center [760, 189] width 13 height 13
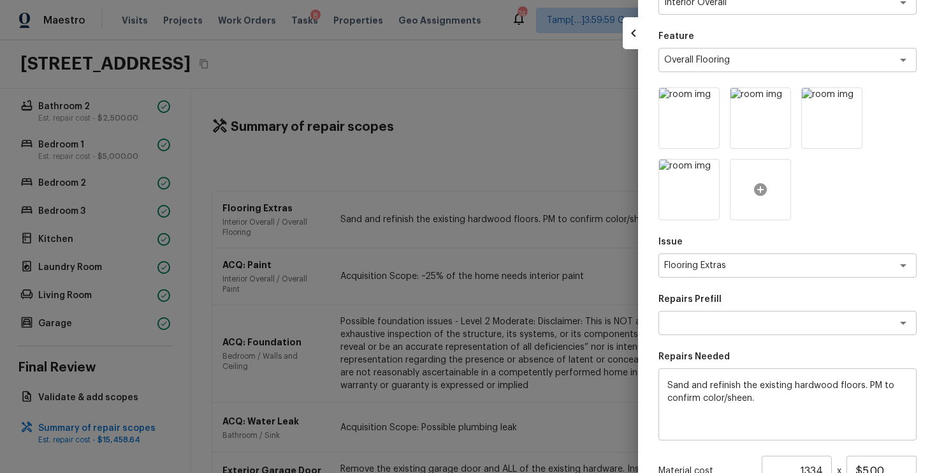
click at [757, 182] on icon at bounding box center [760, 189] width 15 height 15
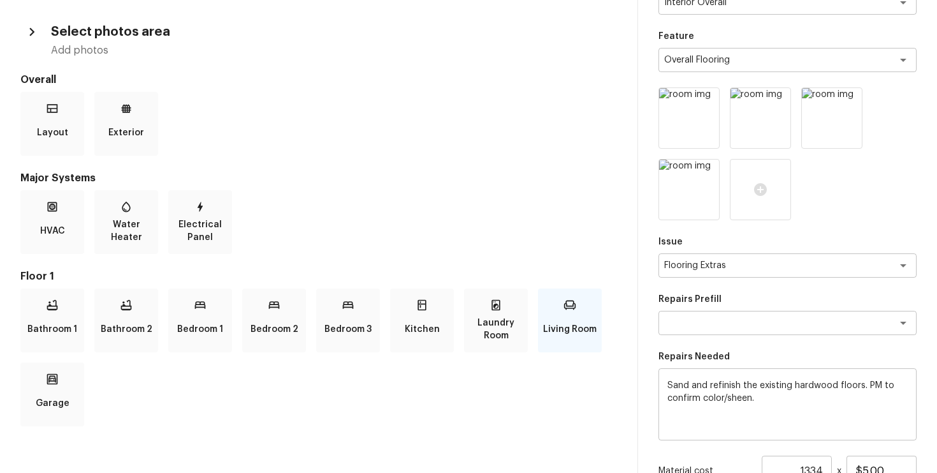
click at [555, 325] on p "Living Room" at bounding box center [570, 329] width 54 height 26
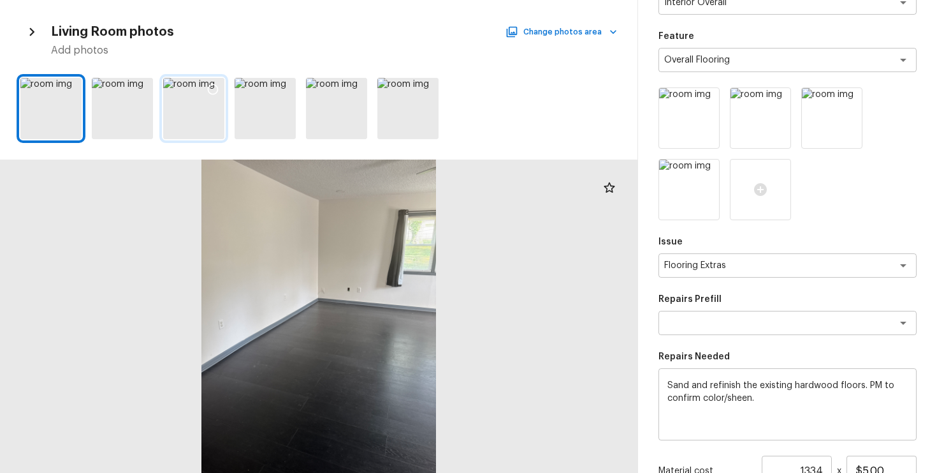
click at [202, 108] on div at bounding box center [193, 108] width 61 height 61
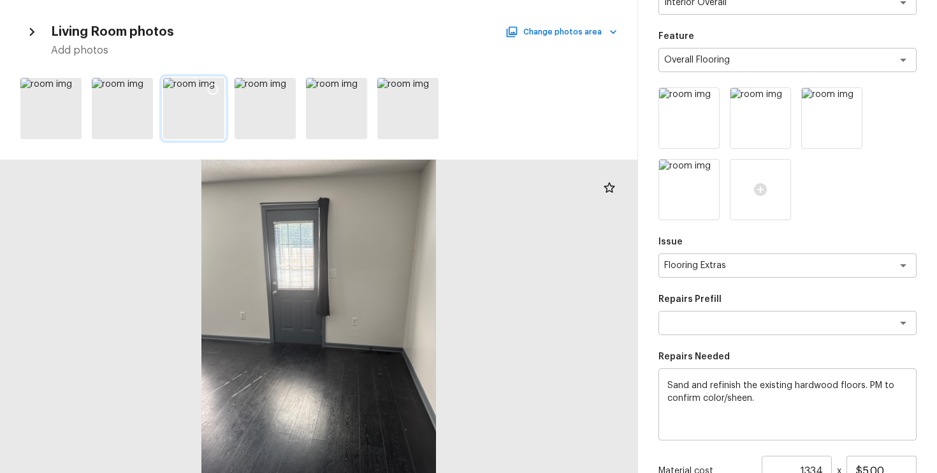
click at [215, 83] on icon at bounding box center [213, 89] width 13 height 13
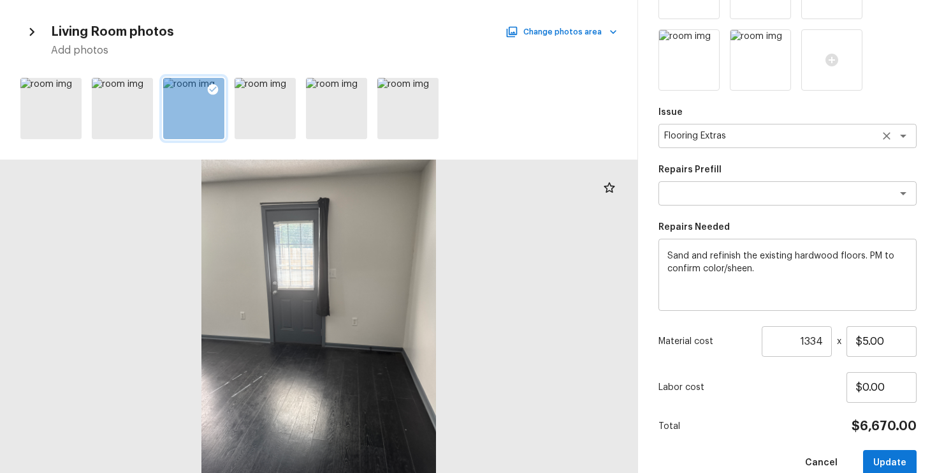
scroll to position [242, 0]
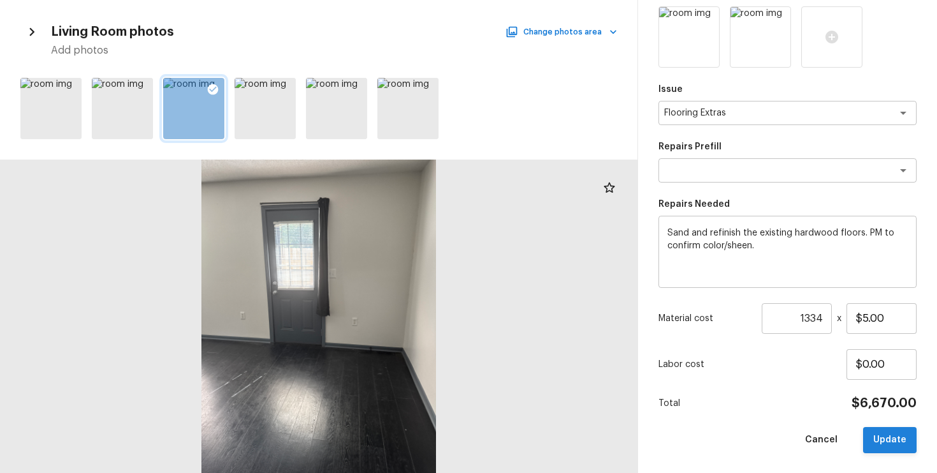
click at [907, 434] on button "Update" at bounding box center [890, 440] width 54 height 26
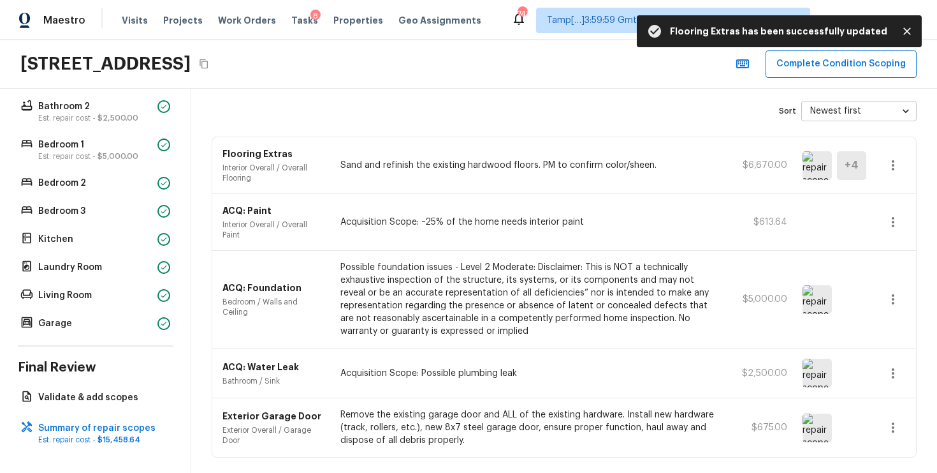
scroll to position [96, 0]
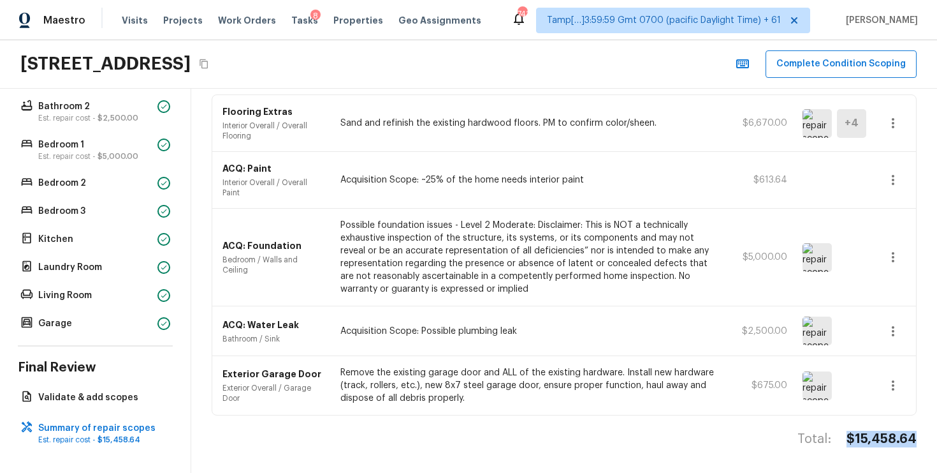
drag, startPoint x: 853, startPoint y: 434, endPoint x: 929, endPoint y: 433, distance: 76.5
click at [929, 434] on div "Summary of repair scopes + Add Repair Scope Sort Newest first newestFirst ​ Flo…" at bounding box center [564, 281] width 746 height 384
copy h4 "$15,458.64"
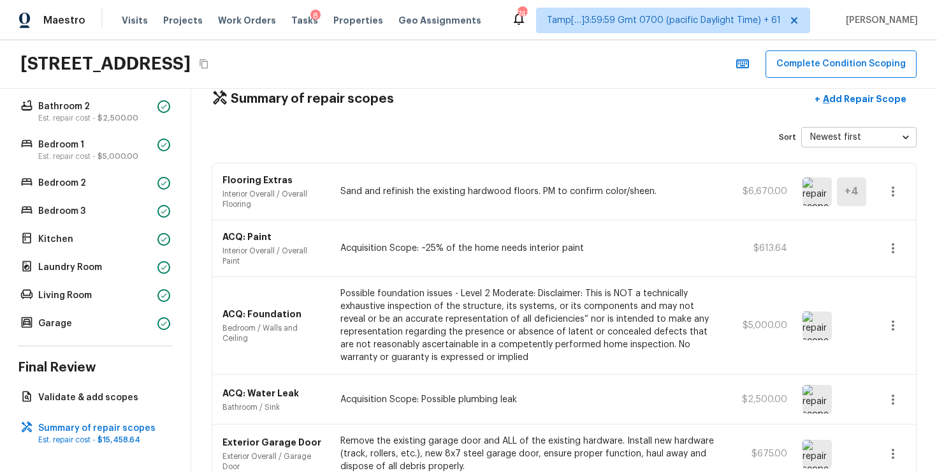
scroll to position [0, 0]
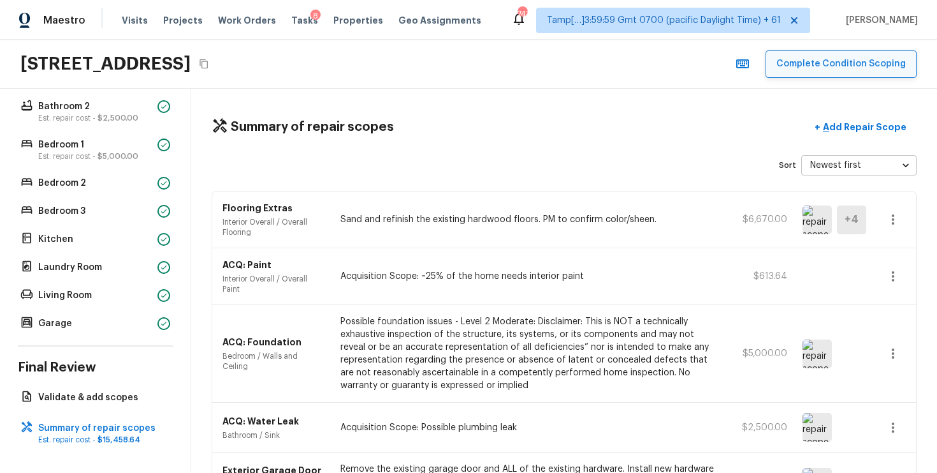
click at [823, 55] on button "Complete Condition Scoping" at bounding box center [841, 63] width 151 height 27
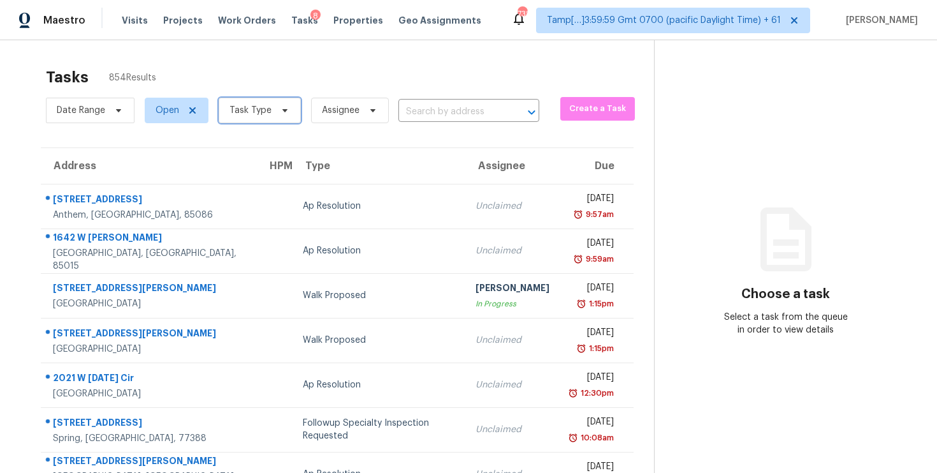
click at [265, 106] on span "Task Type" at bounding box center [251, 110] width 42 height 13
click at [265, 66] on div "Tasks 854 Results" at bounding box center [350, 77] width 608 height 33
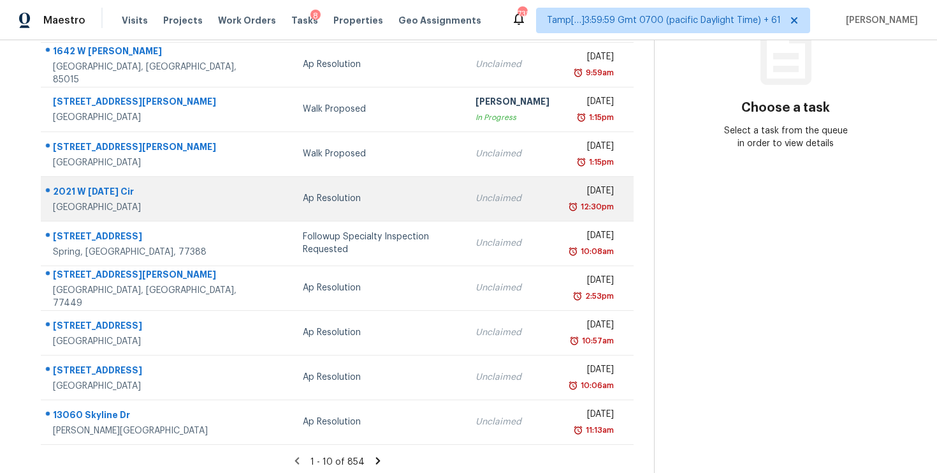
scroll to position [191, 0]
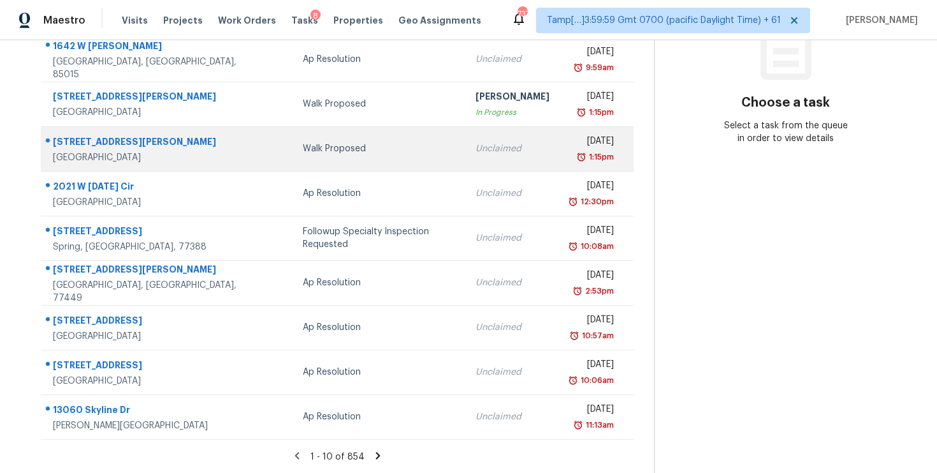
click at [293, 127] on td "Walk Proposed" at bounding box center [379, 148] width 172 height 45
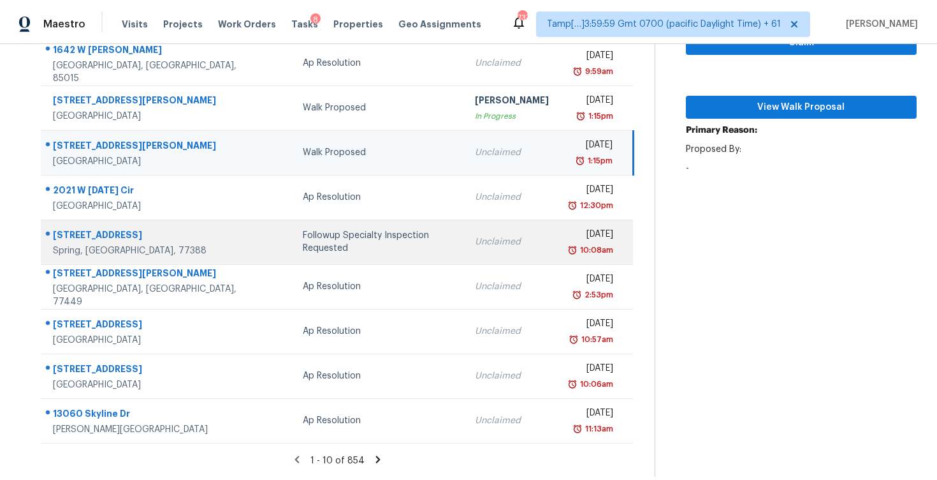
scroll to position [0, 0]
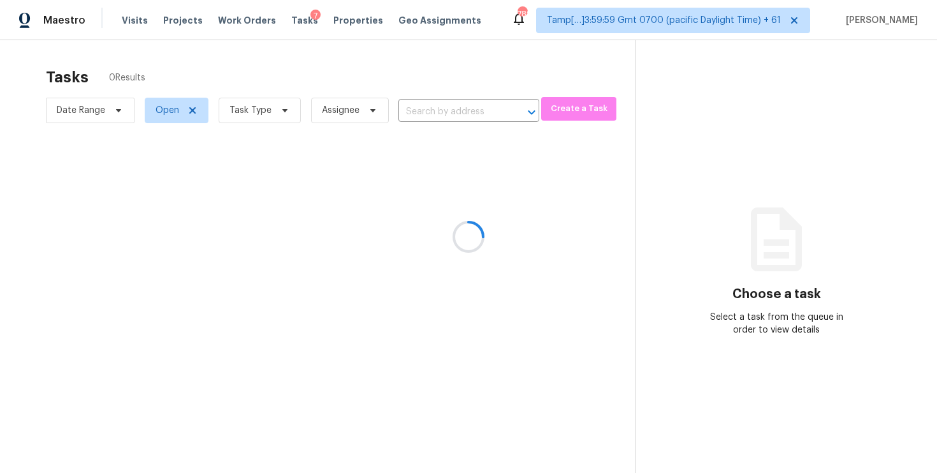
click at [265, 101] on div at bounding box center [468, 236] width 937 height 473
click at [273, 108] on div at bounding box center [468, 236] width 937 height 473
click at [288, 111] on div at bounding box center [468, 236] width 937 height 473
click at [288, 110] on div at bounding box center [468, 236] width 937 height 473
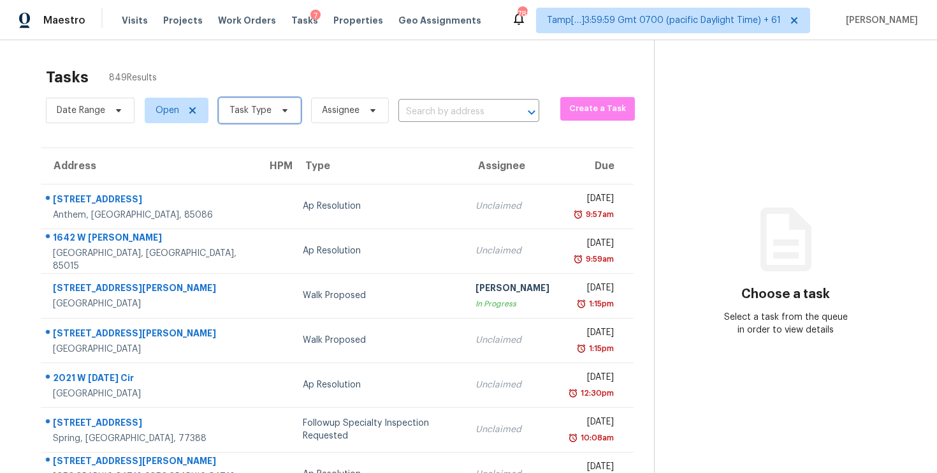
click at [288, 110] on span "Task Type" at bounding box center [260, 111] width 82 height 26
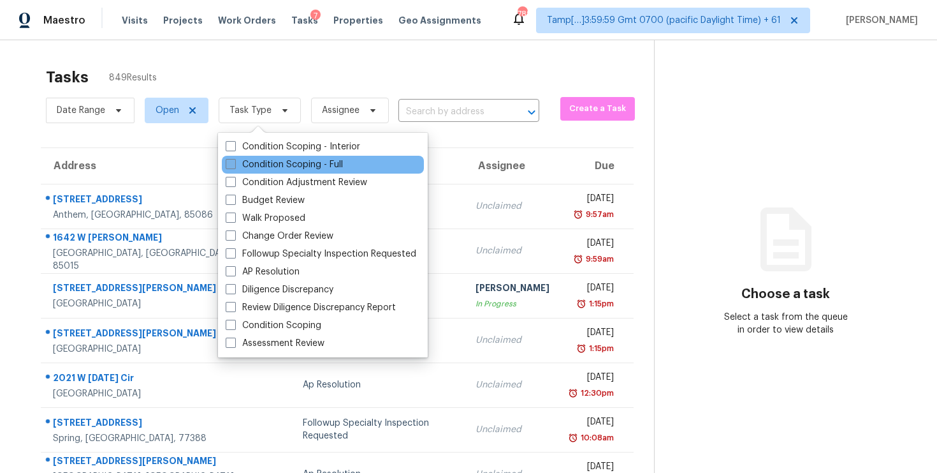
click at [293, 163] on label "Condition Scoping - Full" at bounding box center [284, 164] width 117 height 13
click at [234, 163] on input "Condition Scoping - Full" at bounding box center [230, 162] width 8 height 8
checkbox input "true"
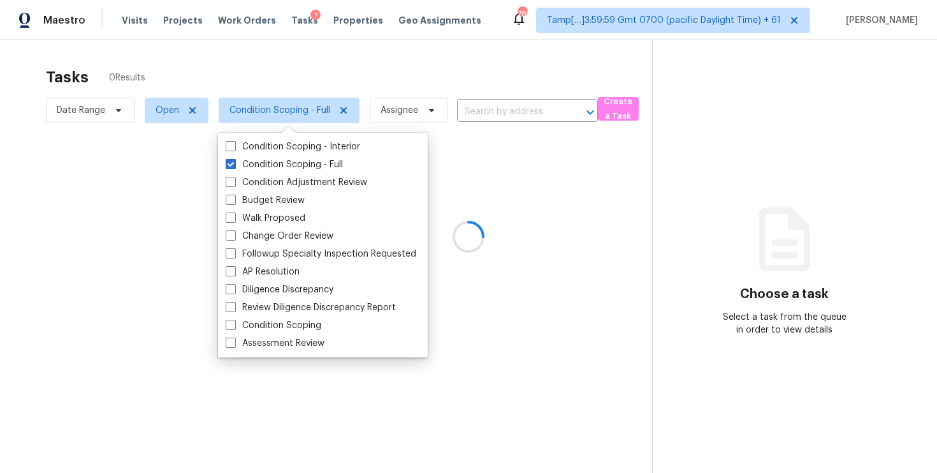
click at [290, 82] on div at bounding box center [468, 236] width 937 height 473
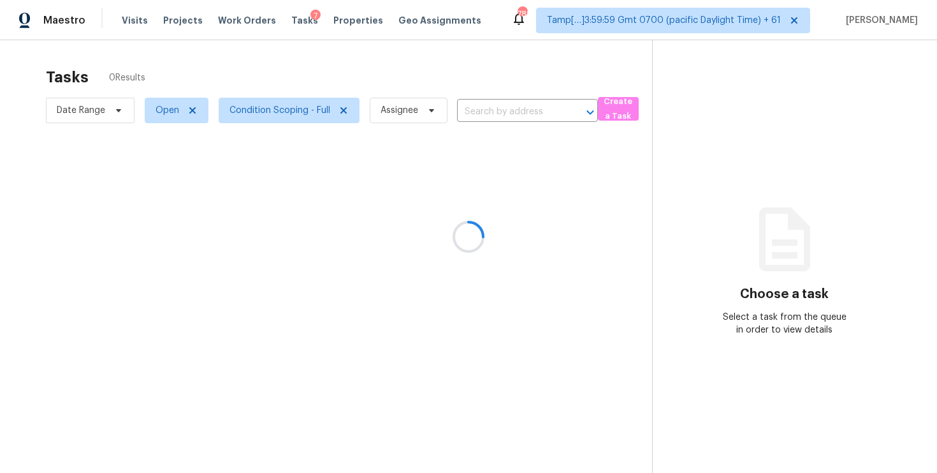
click at [111, 111] on div at bounding box center [468, 236] width 937 height 473
click at [123, 109] on div at bounding box center [468, 236] width 937 height 473
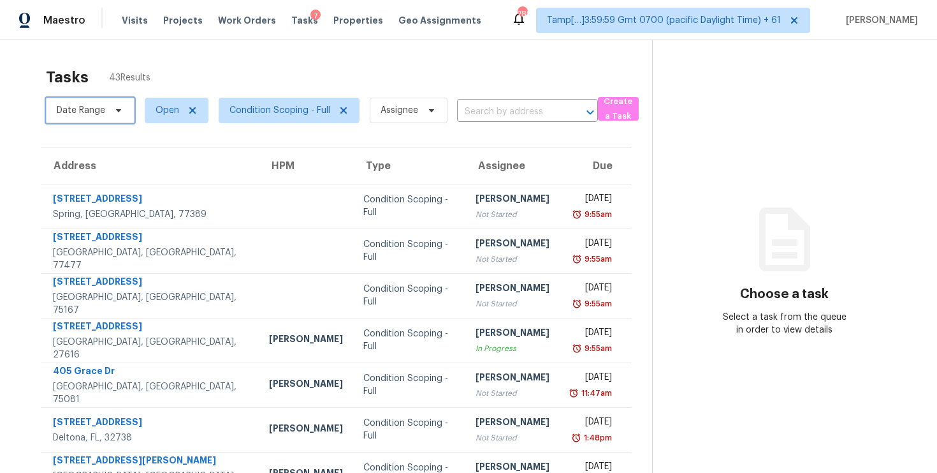
click at [117, 106] on icon at bounding box center [119, 110] width 10 height 10
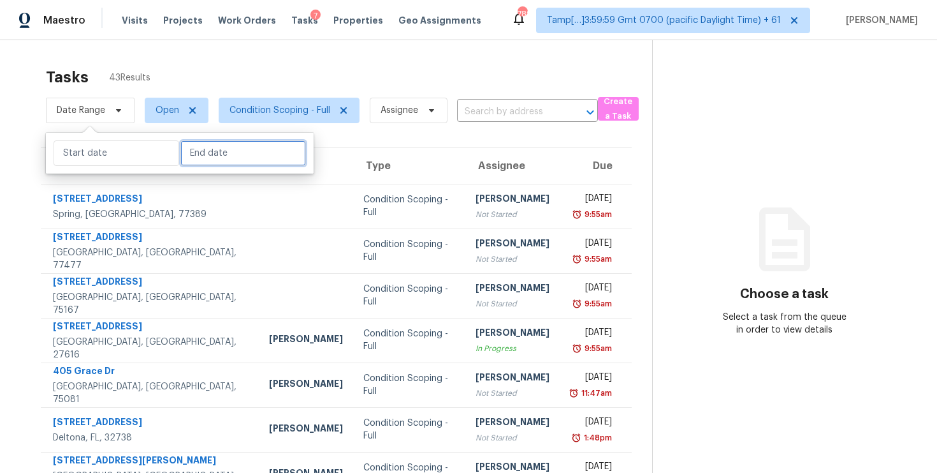
click at [185, 156] on input "text" at bounding box center [243, 153] width 126 height 26
select select "9"
select select "2025"
select select "10"
select select "2025"
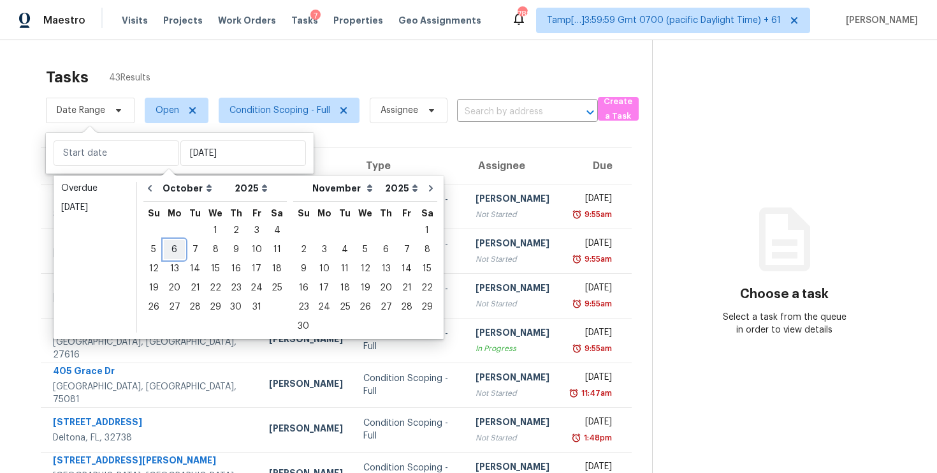
click at [173, 251] on div "6" at bounding box center [174, 249] width 21 height 18
type input "[DATE]"
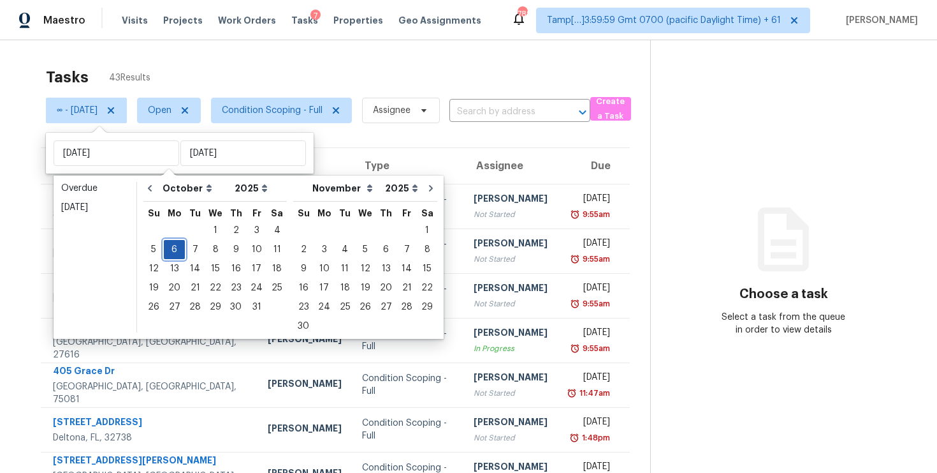
click at [180, 256] on div "6" at bounding box center [174, 249] width 21 height 18
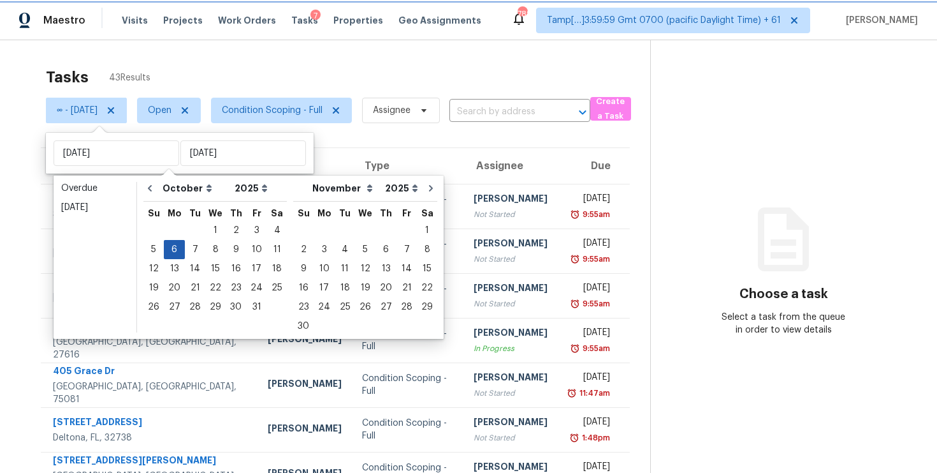
type input "[DATE]"
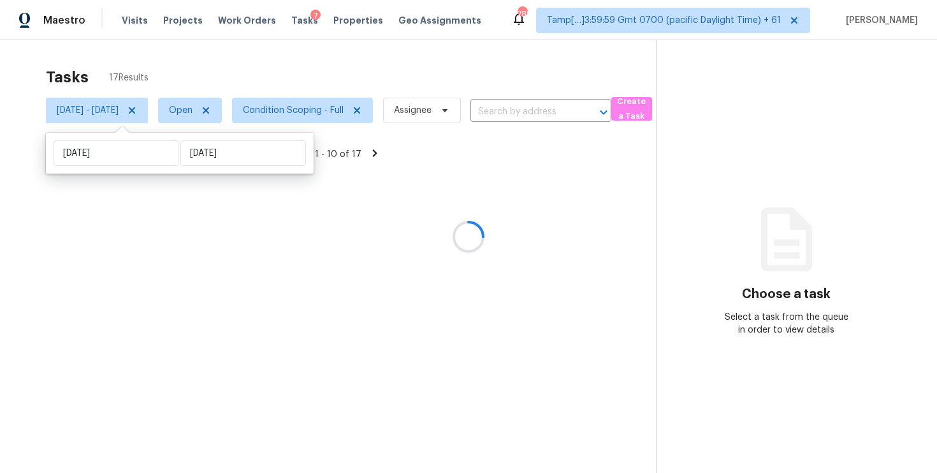
click at [246, 70] on div at bounding box center [468, 236] width 937 height 473
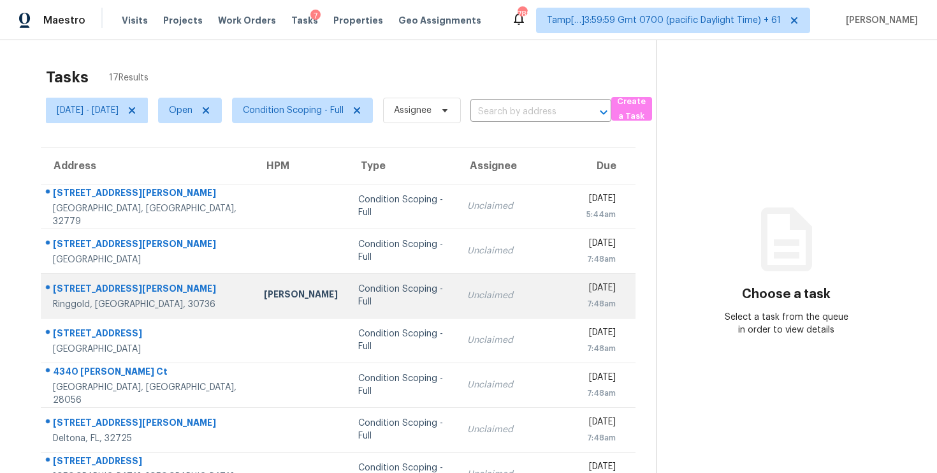
scroll to position [191, 0]
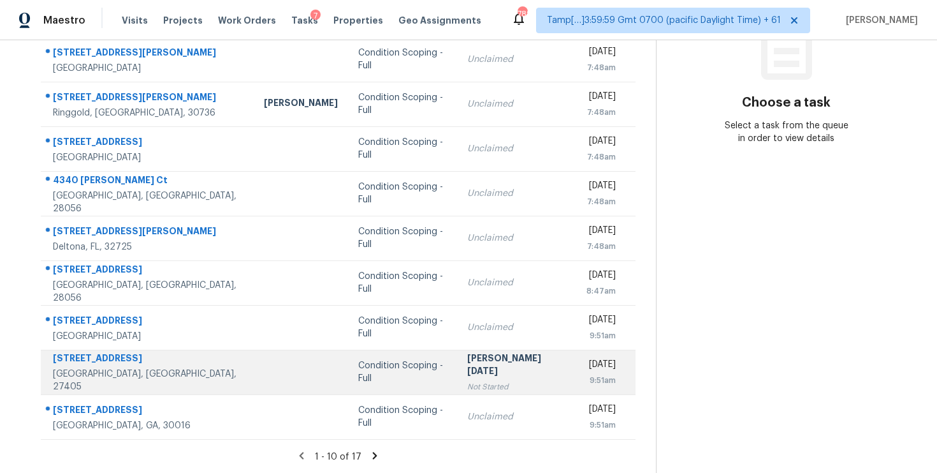
click at [349, 358] on td "Condition Scoping - Full" at bounding box center [403, 371] width 110 height 45
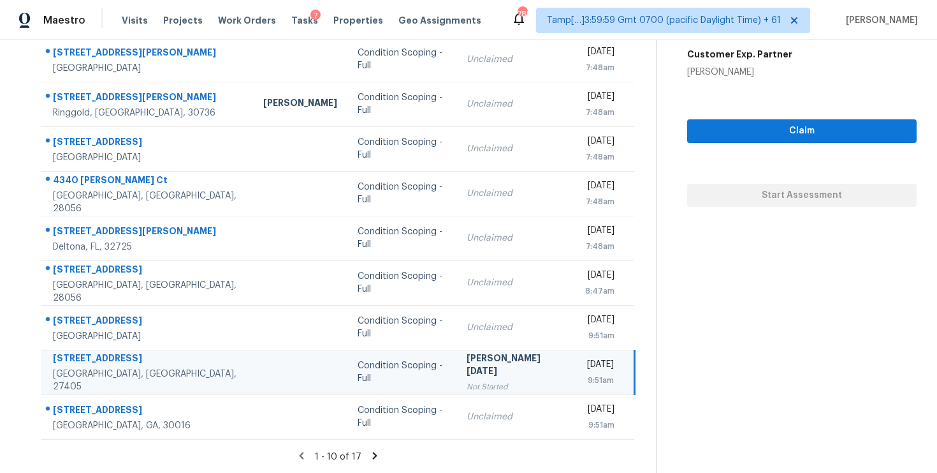
click at [377, 455] on icon at bounding box center [374, 454] width 4 height 7
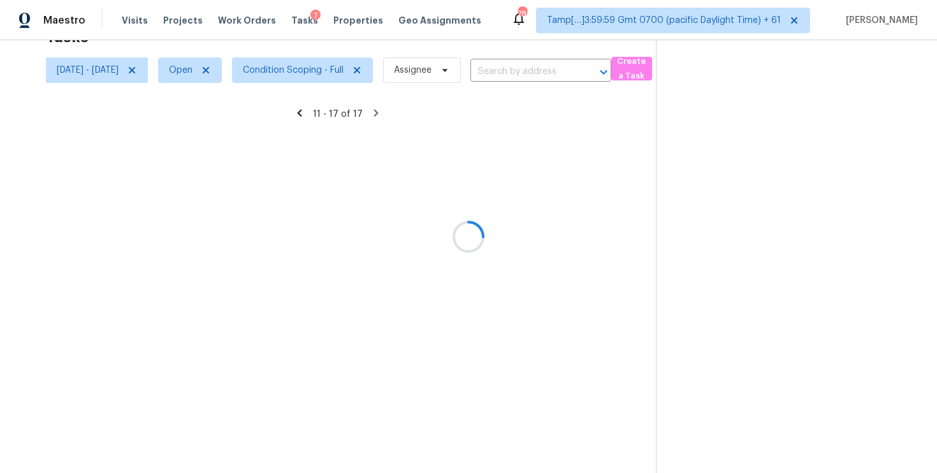
scroll to position [57, 0]
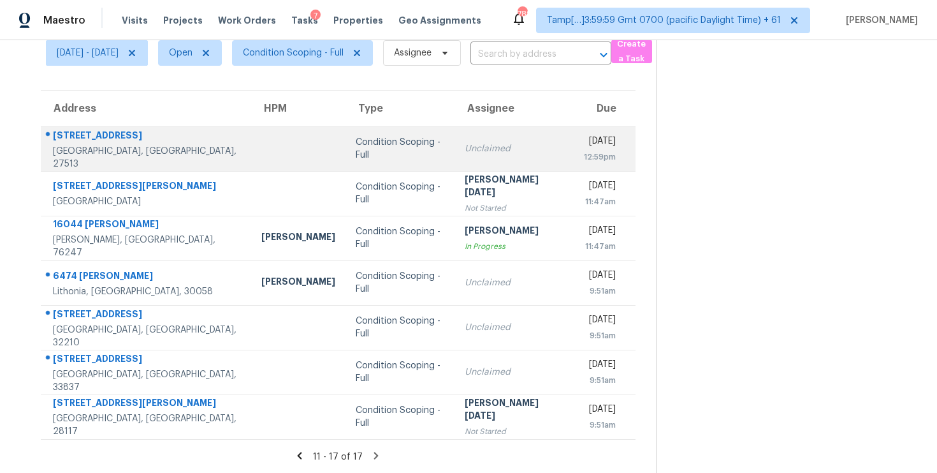
click at [370, 141] on td "Condition Scoping - Full" at bounding box center [400, 148] width 109 height 45
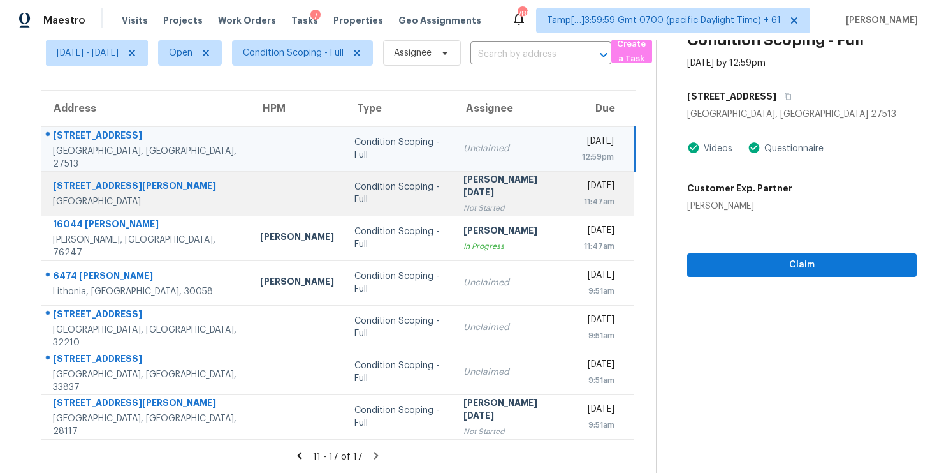
click at [369, 209] on td "Condition Scoping - Full" at bounding box center [398, 193] width 108 height 45
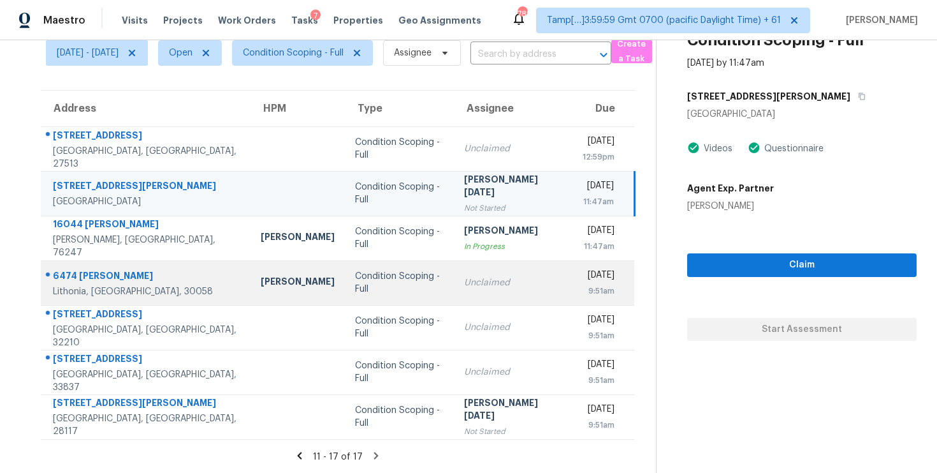
click at [376, 274] on td "Condition Scoping - Full" at bounding box center [399, 282] width 109 height 45
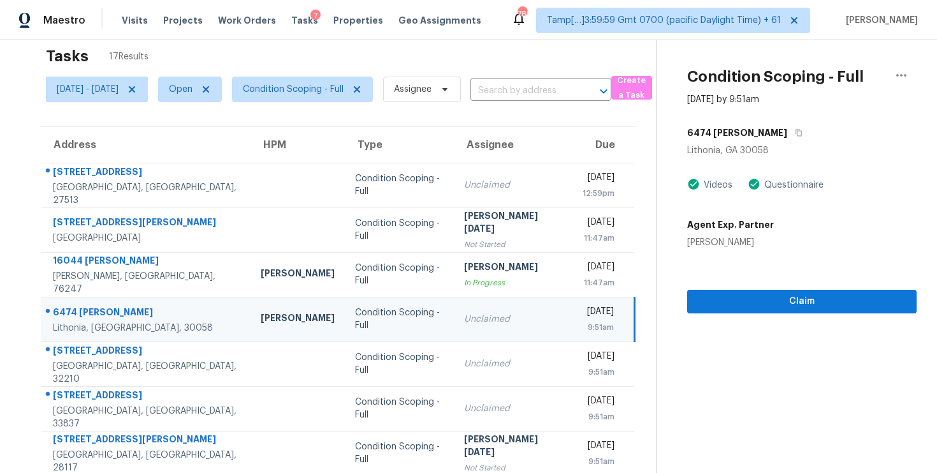
scroll to position [19, 0]
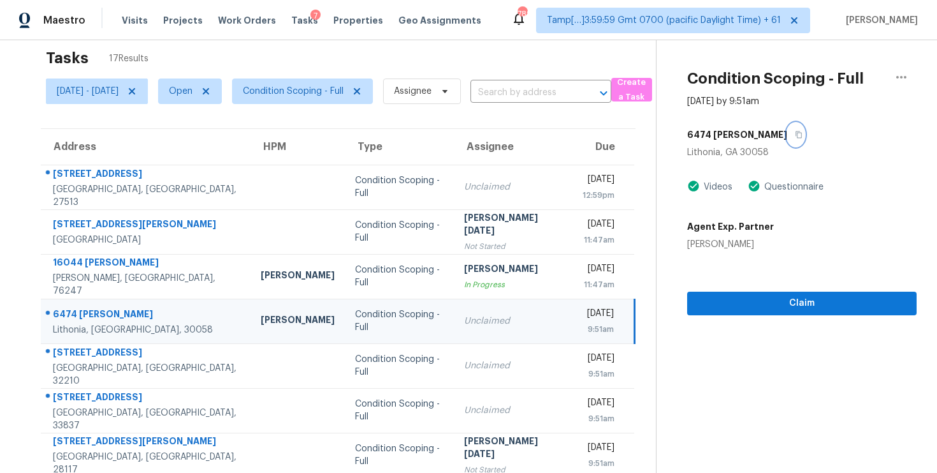
click at [788, 133] on button "button" at bounding box center [796, 134] width 17 height 23
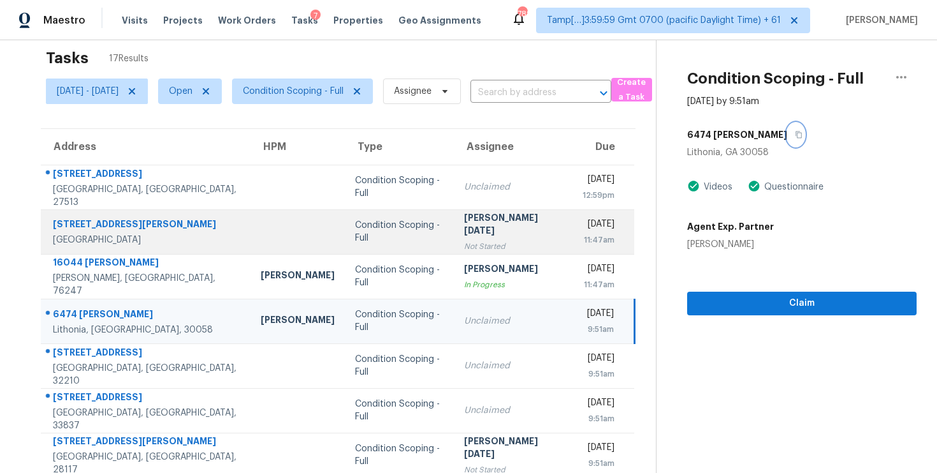
scroll to position [57, 0]
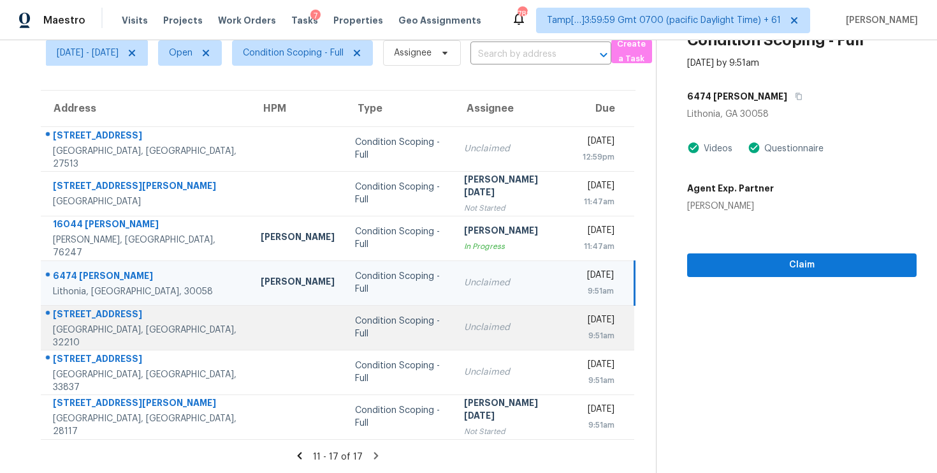
click at [374, 329] on div "Condition Scoping - Full" at bounding box center [399, 327] width 89 height 26
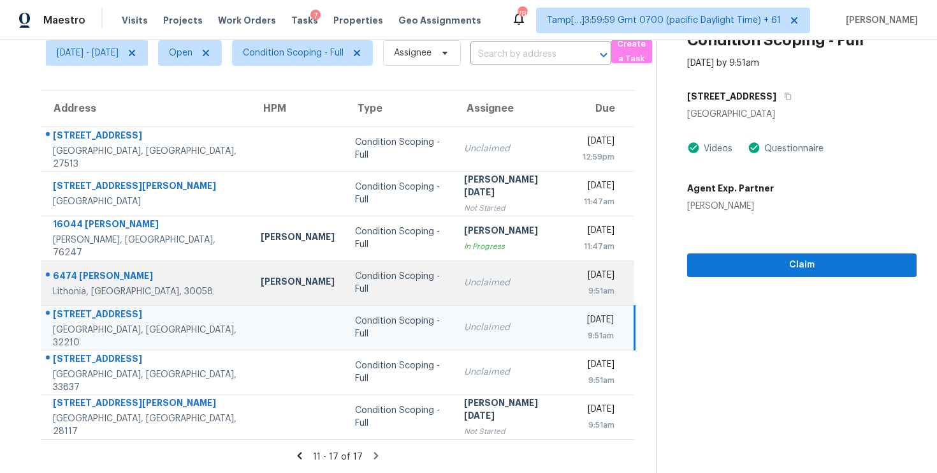
click at [388, 288] on div "Condition Scoping - Full" at bounding box center [399, 283] width 89 height 26
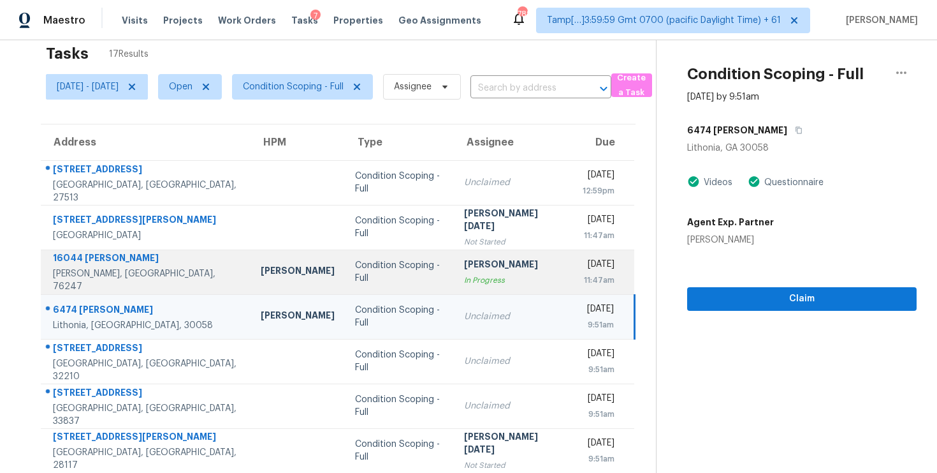
scroll to position [0, 0]
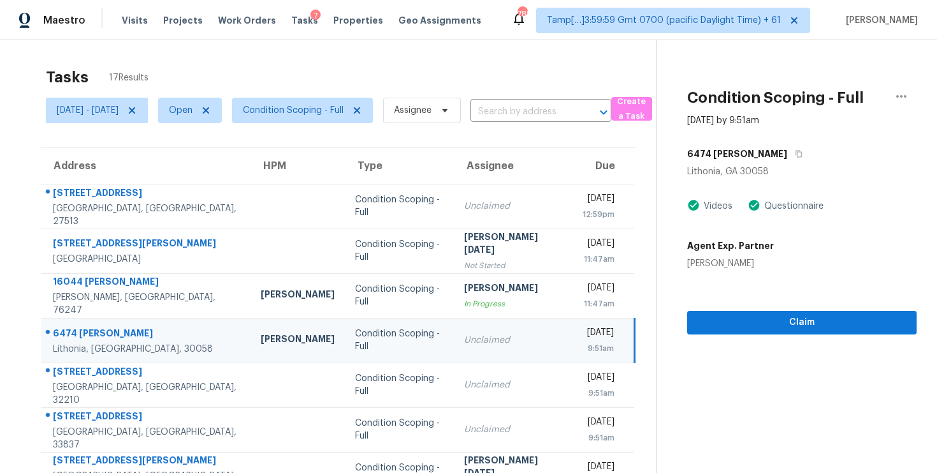
click at [783, 150] on div "6474 [PERSON_NAME]" at bounding box center [802, 153] width 230 height 23
click at [788, 149] on button "button" at bounding box center [796, 153] width 17 height 23
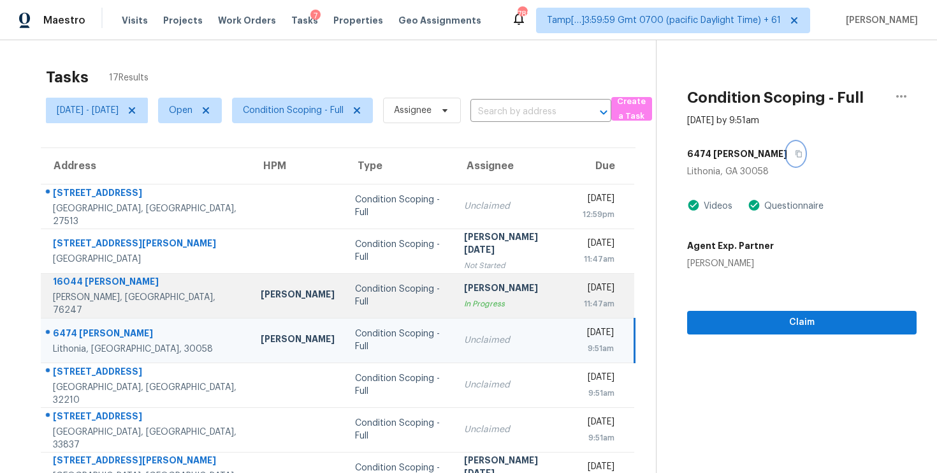
scroll to position [57, 0]
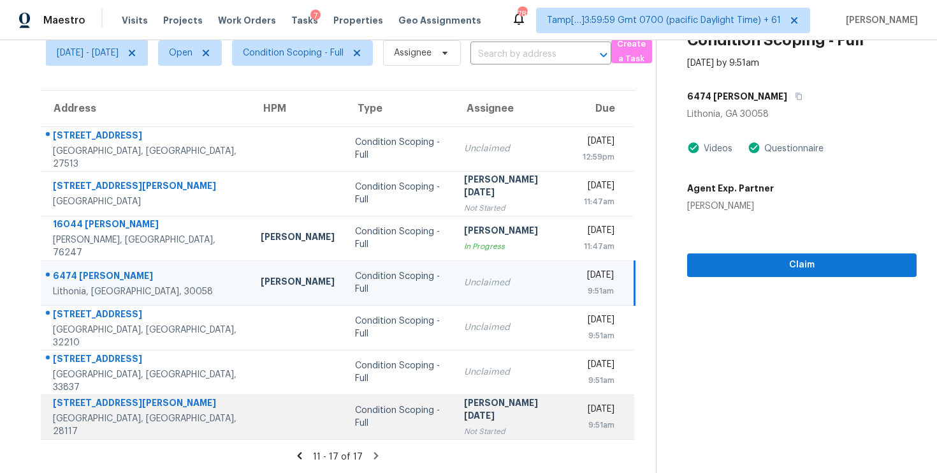
click at [355, 416] on div "Condition Scoping - Full" at bounding box center [399, 417] width 89 height 26
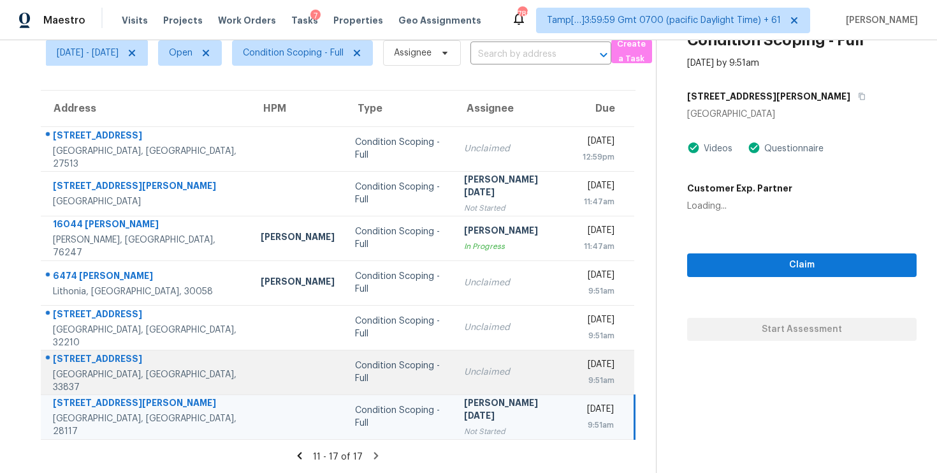
click at [355, 375] on div "Condition Scoping - Full" at bounding box center [399, 372] width 89 height 26
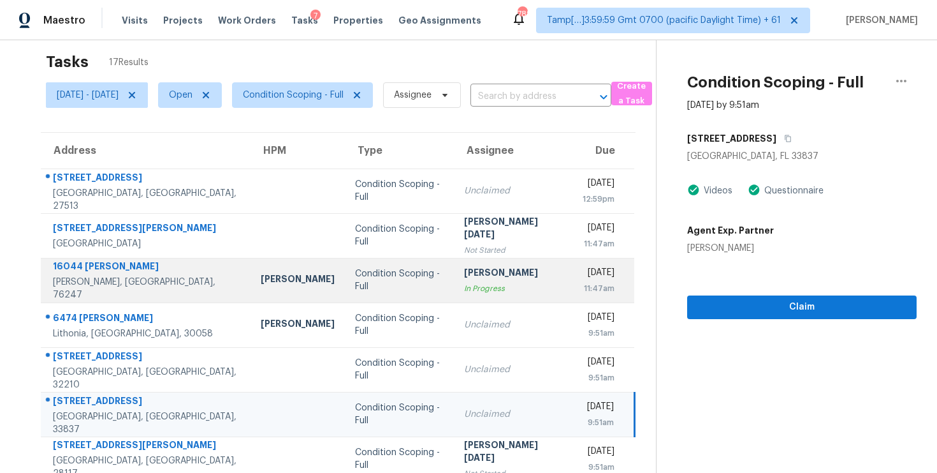
scroll to position [16, 0]
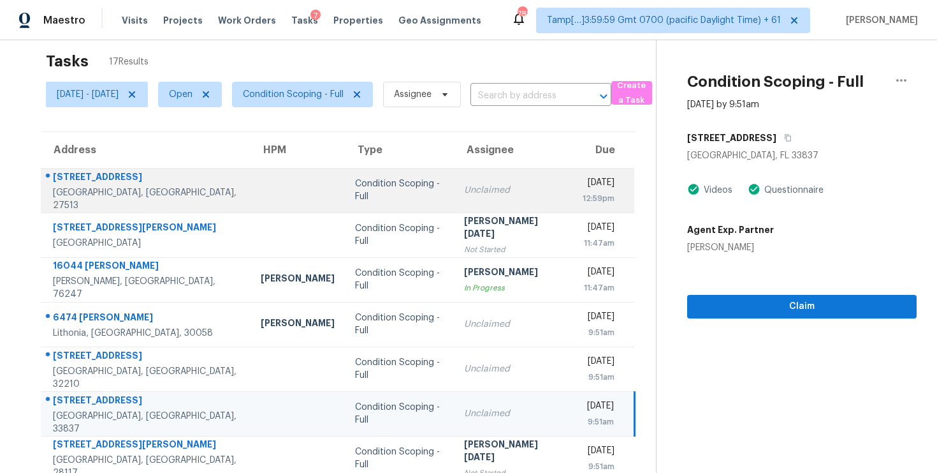
click at [380, 198] on td "Condition Scoping - Full" at bounding box center [399, 190] width 109 height 45
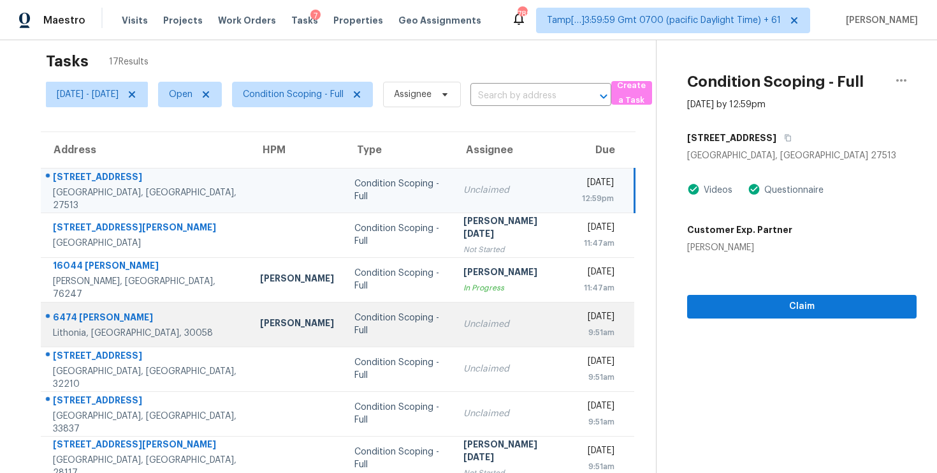
click at [379, 308] on td "Condition Scoping - Full" at bounding box center [398, 324] width 108 height 45
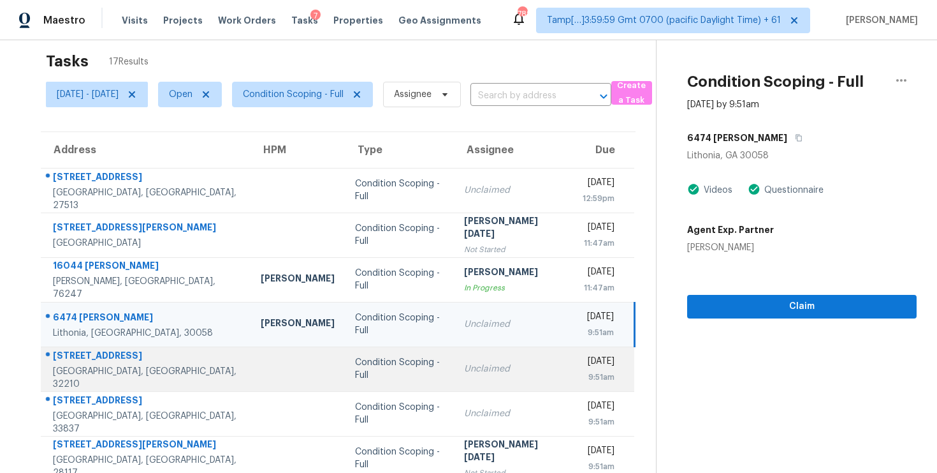
click at [391, 362] on div "Condition Scoping - Full" at bounding box center [399, 369] width 89 height 26
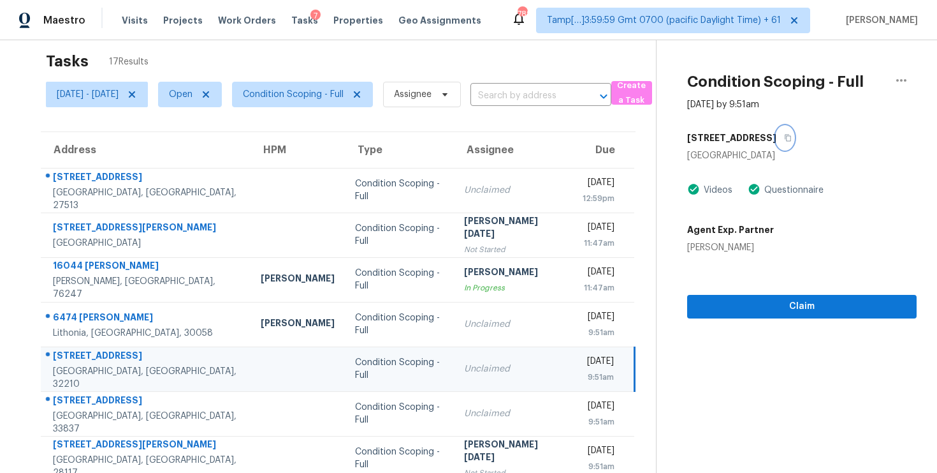
click at [791, 140] on icon "button" at bounding box center [788, 138] width 6 height 7
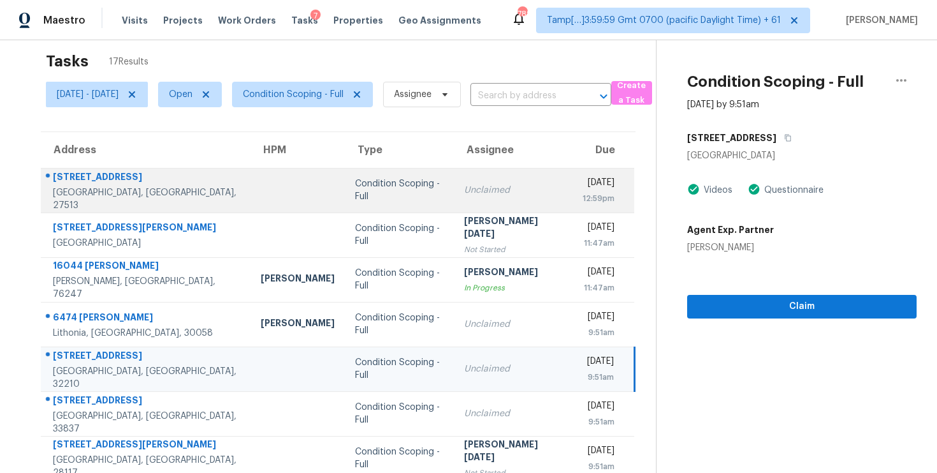
click at [251, 197] on td at bounding box center [298, 190] width 94 height 45
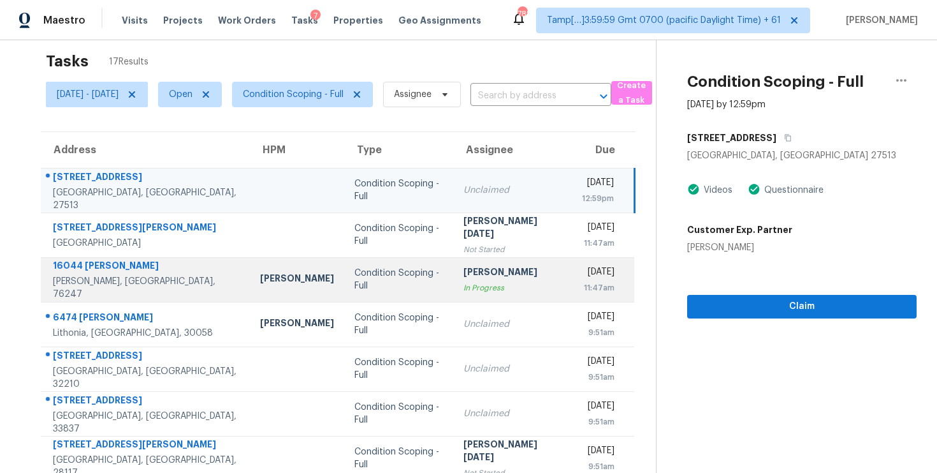
scroll to position [57, 0]
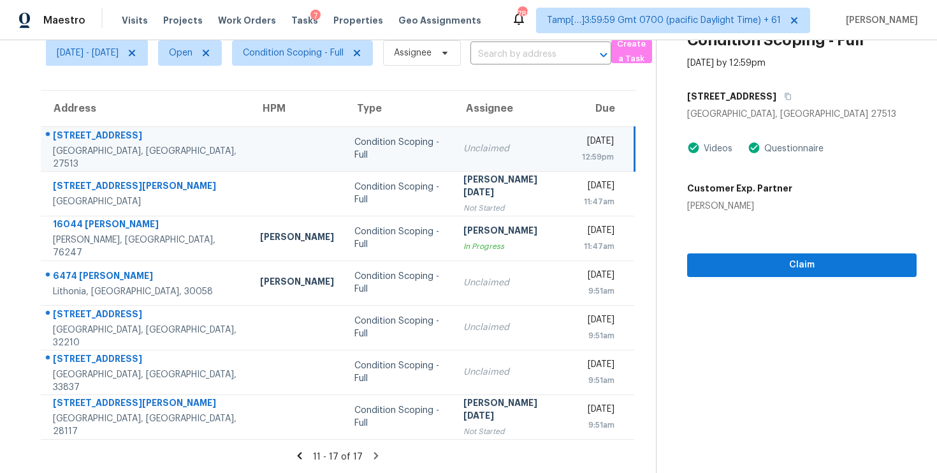
click at [305, 457] on icon at bounding box center [299, 455] width 11 height 11
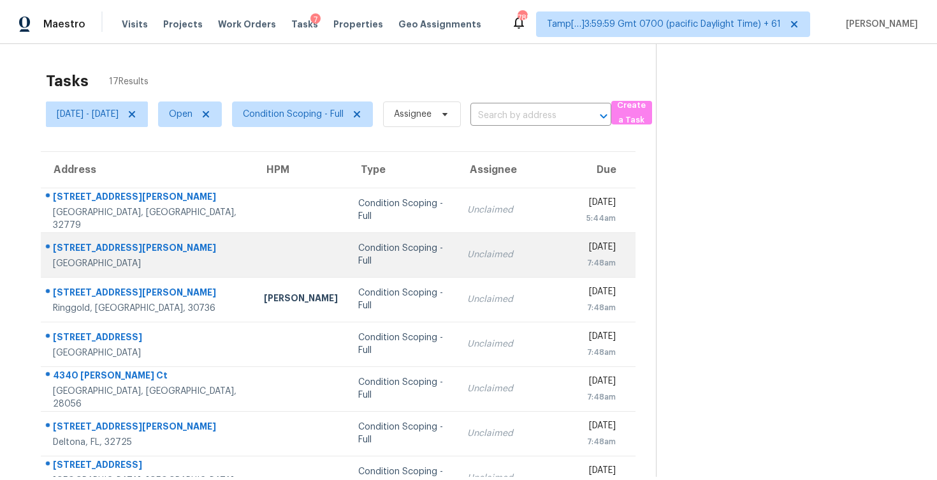
scroll to position [1, 0]
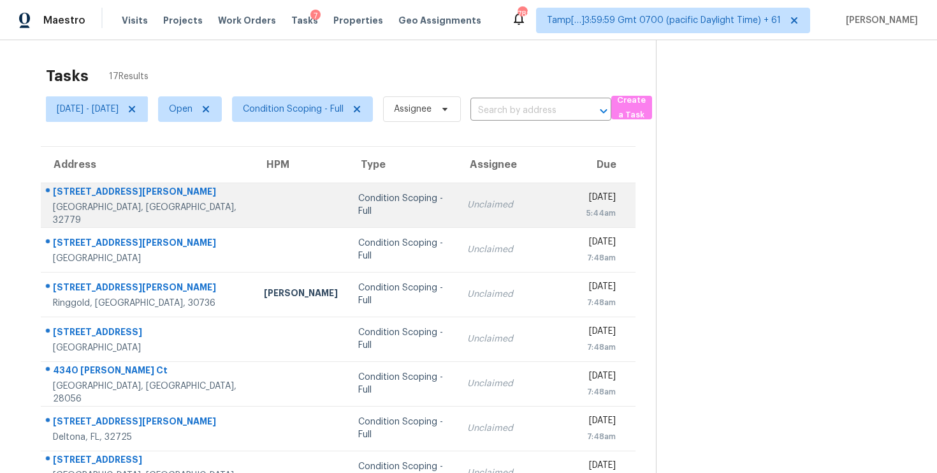
click at [358, 209] on div "Condition Scoping - Full" at bounding box center [402, 205] width 89 height 26
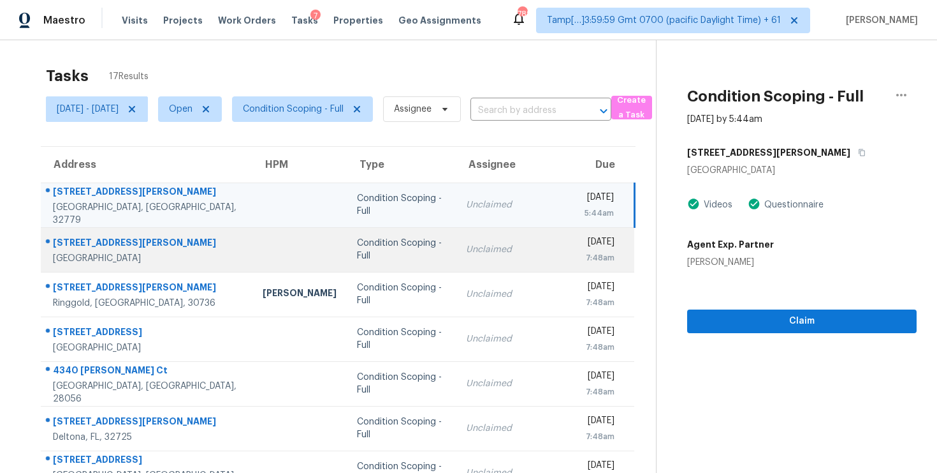
click at [357, 252] on div "Condition Scoping - Full" at bounding box center [401, 250] width 89 height 26
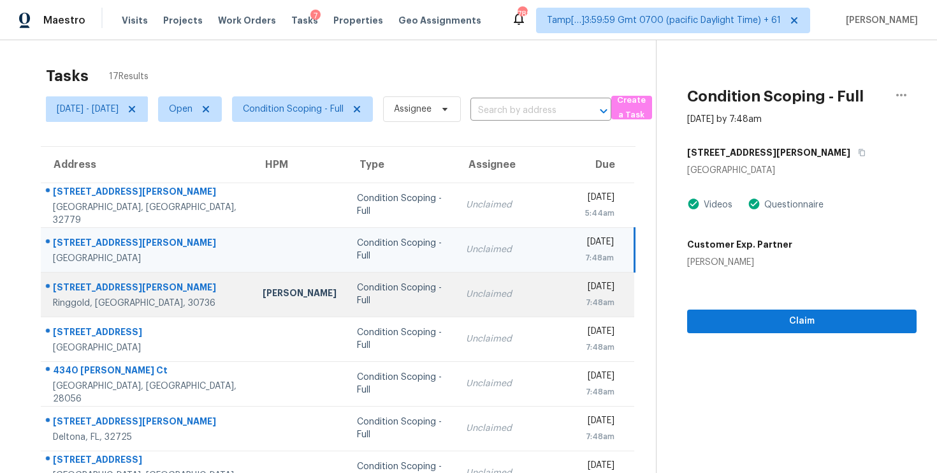
click at [585, 287] on div "[DATE]" at bounding box center [600, 288] width 30 height 16
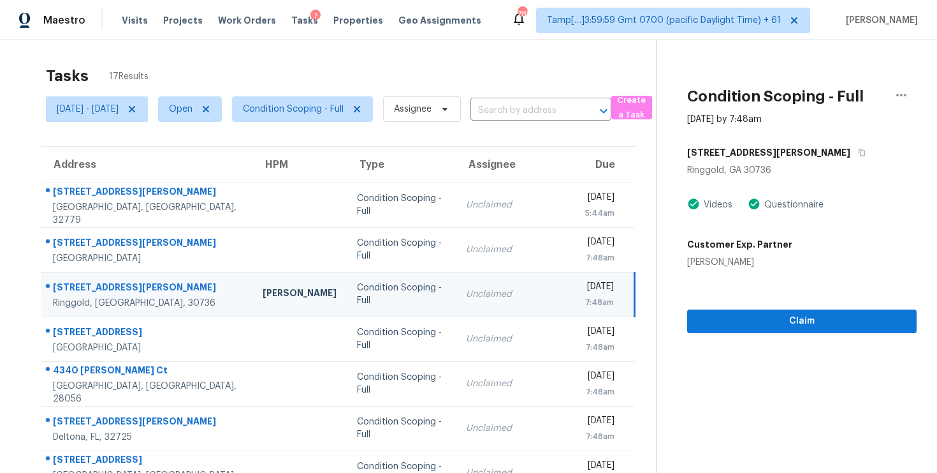
click at [783, 165] on div "Ringgold, GA 30736" at bounding box center [802, 170] width 230 height 13
click at [858, 152] on icon "button" at bounding box center [862, 153] width 8 height 8
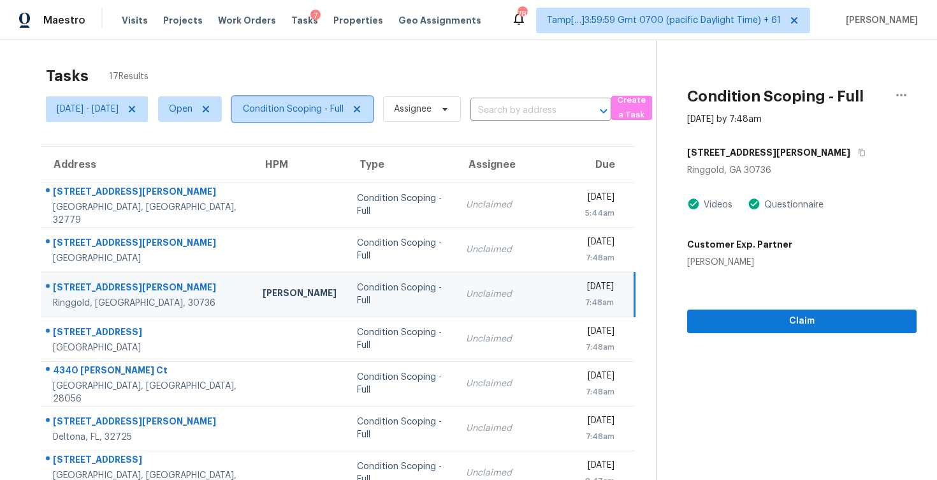
click at [344, 110] on span "Condition Scoping - Full" at bounding box center [293, 109] width 101 height 13
click at [333, 75] on div "Tasks 17 Results" at bounding box center [351, 75] width 610 height 33
click at [137, 110] on icon at bounding box center [132, 109] width 10 height 10
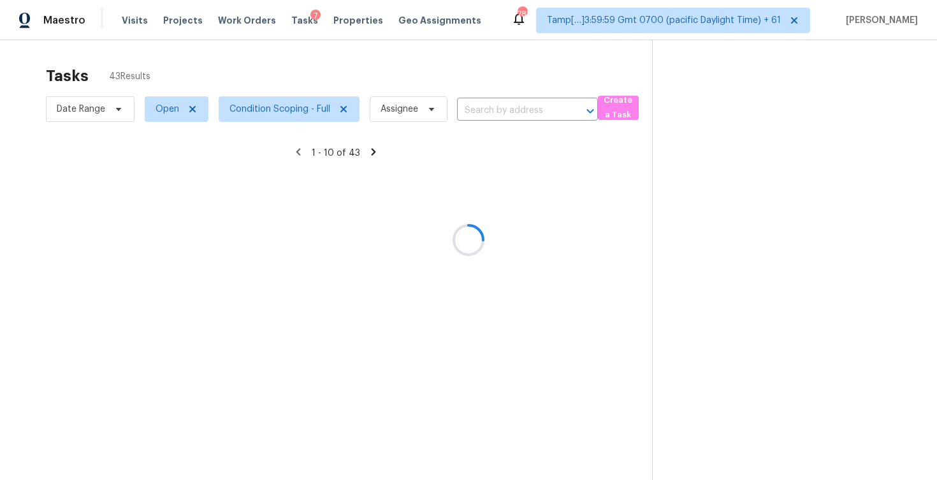
click at [236, 54] on div at bounding box center [468, 240] width 937 height 480
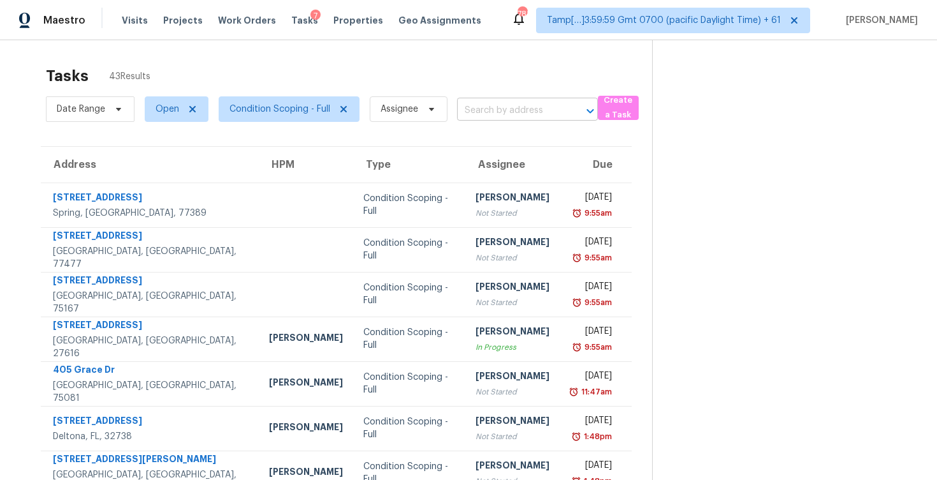
click at [485, 107] on input "text" at bounding box center [509, 111] width 105 height 20
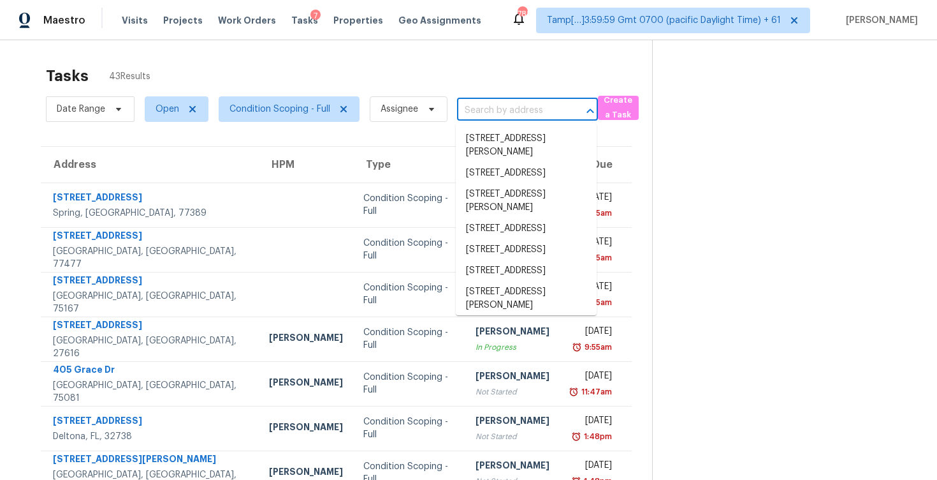
paste input "[STREET_ADDRESS][PERSON_NAME][PERSON_NAME]"
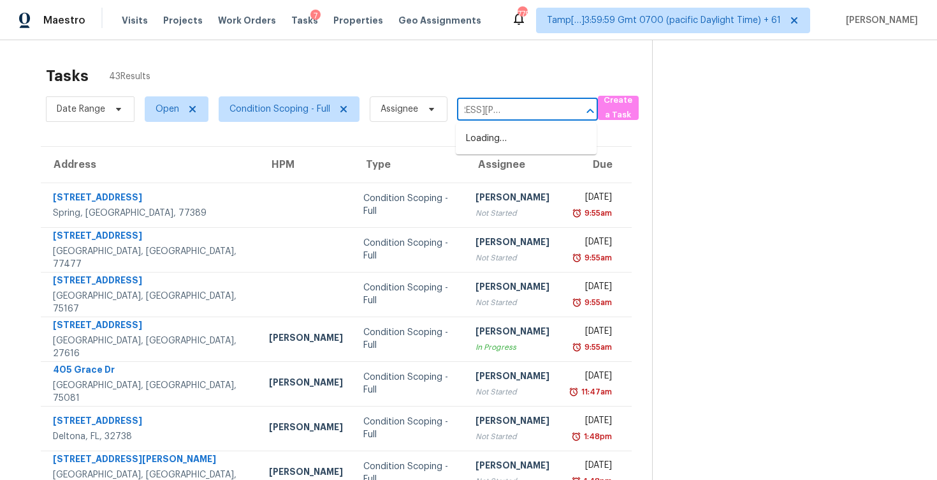
type input "[STREET_ADDRESS][PERSON_NAME][PERSON_NAME]"
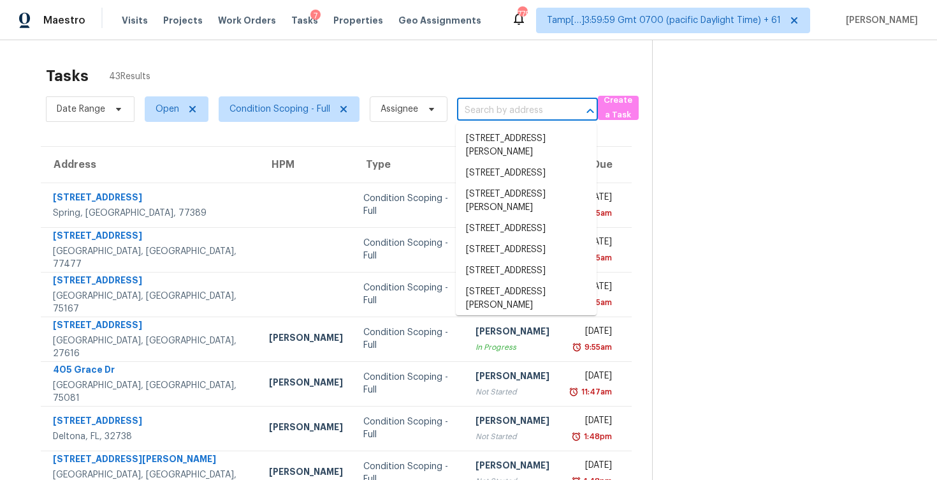
scroll to position [0, 0]
click at [483, 112] on input "text" at bounding box center [509, 111] width 105 height 20
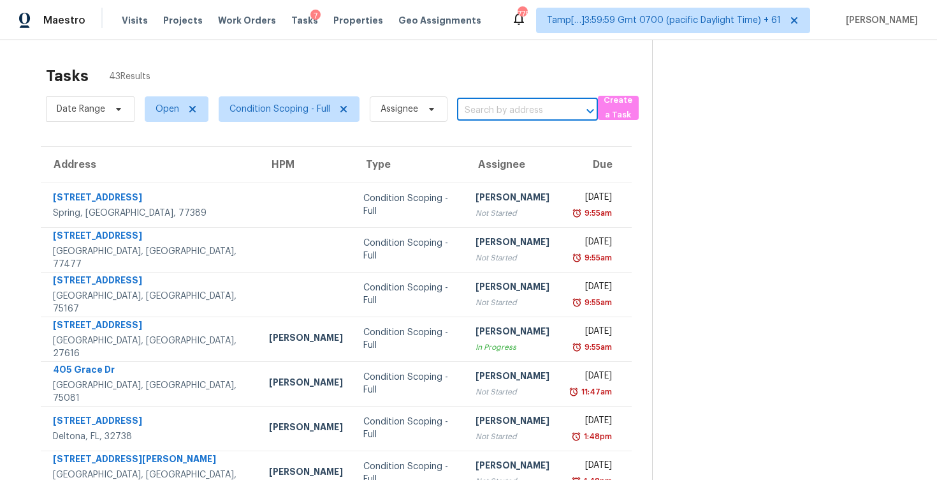
paste input "[STREET_ADDRESS]"
type input "[STREET_ADDRESS]"
click at [512, 144] on li "[STREET_ADDRESS]" at bounding box center [526, 138] width 141 height 21
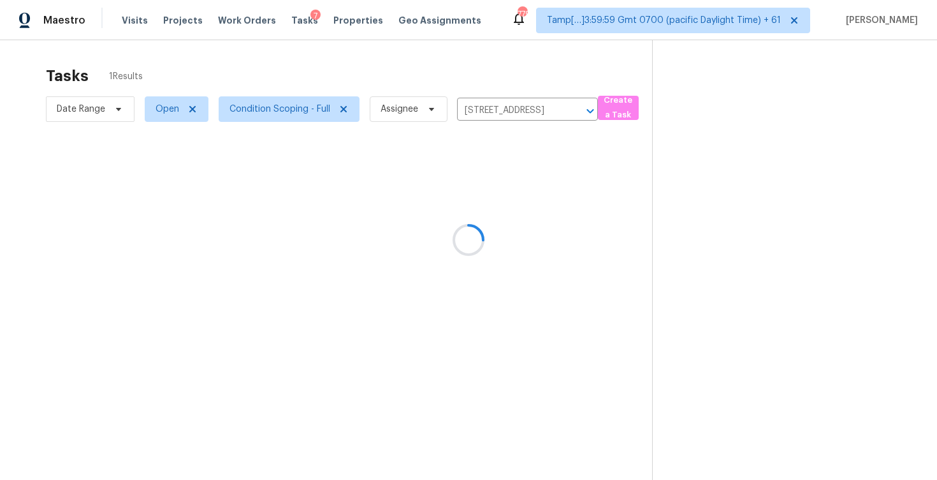
click at [483, 216] on div at bounding box center [468, 240] width 937 height 480
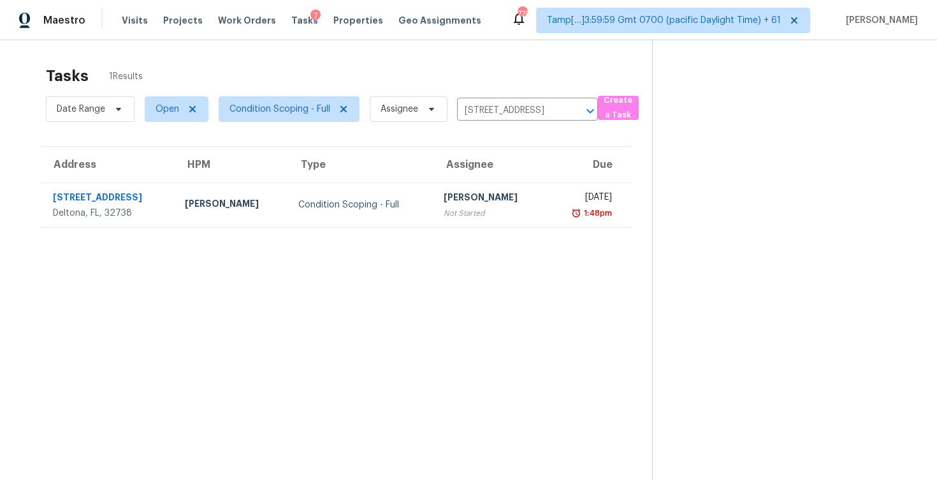
click at [483, 216] on div "Not Started" at bounding box center [490, 213] width 93 height 13
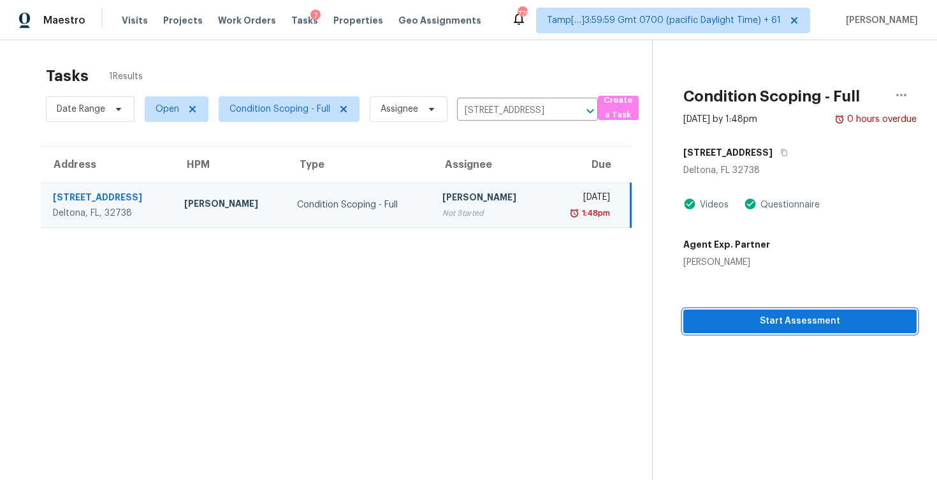
click at [812, 312] on button "Start Assessment" at bounding box center [800, 321] width 233 height 24
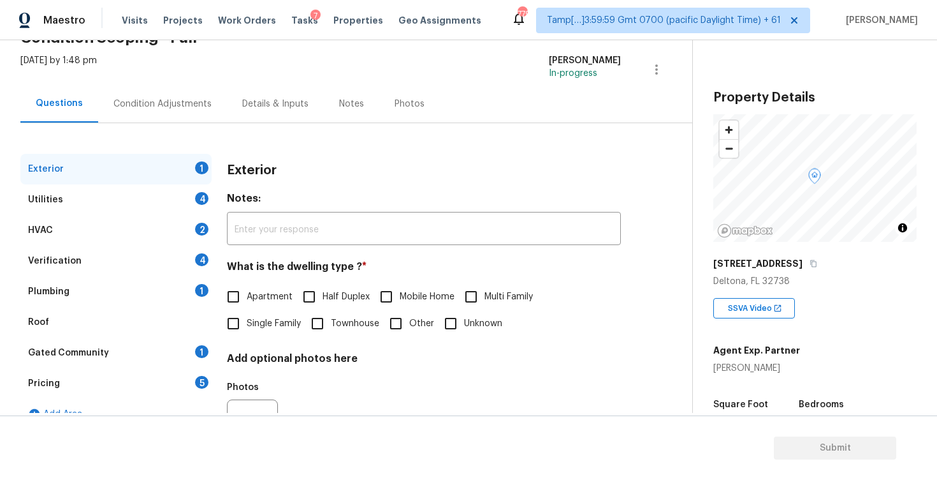
scroll to position [135, 0]
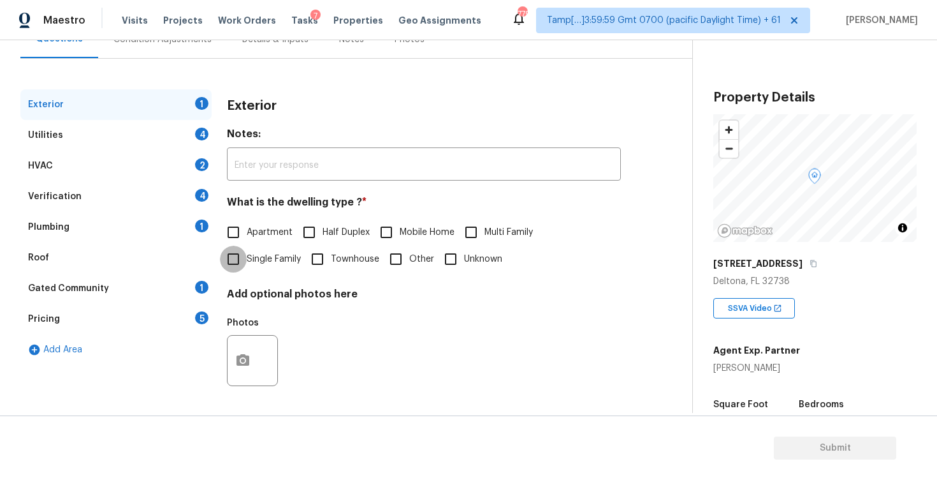
click at [230, 269] on input "Single Family" at bounding box center [233, 259] width 27 height 27
checkbox input "true"
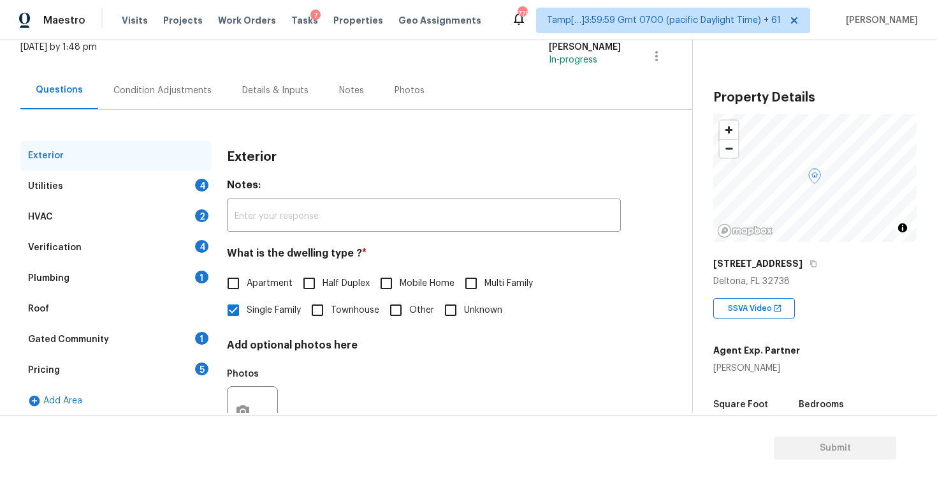
scroll to position [81, 0]
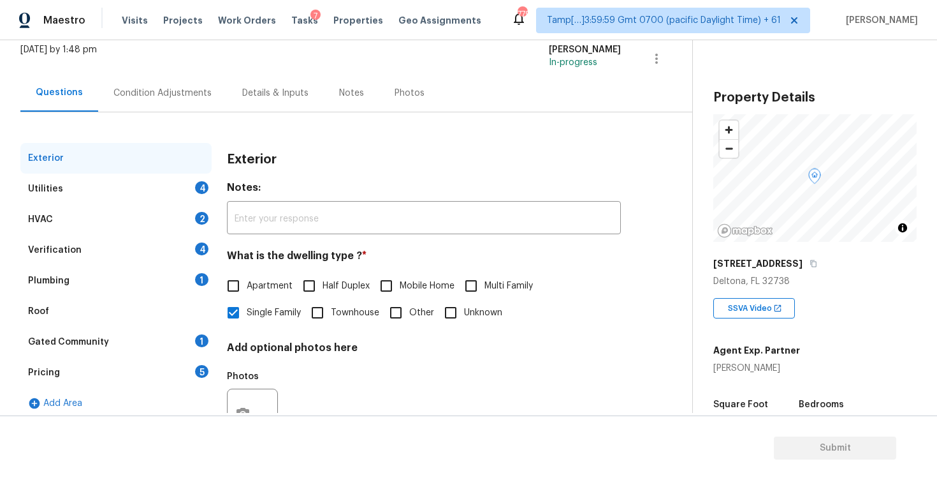
click at [184, 116] on div "Exterior Utilities 4 HVAC 2 Verification 4 Plumbing 1 Roof Gated Community 1 Pr…" at bounding box center [341, 287] width 642 height 350
click at [194, 88] on div "Condition Adjustments" at bounding box center [163, 93] width 98 height 13
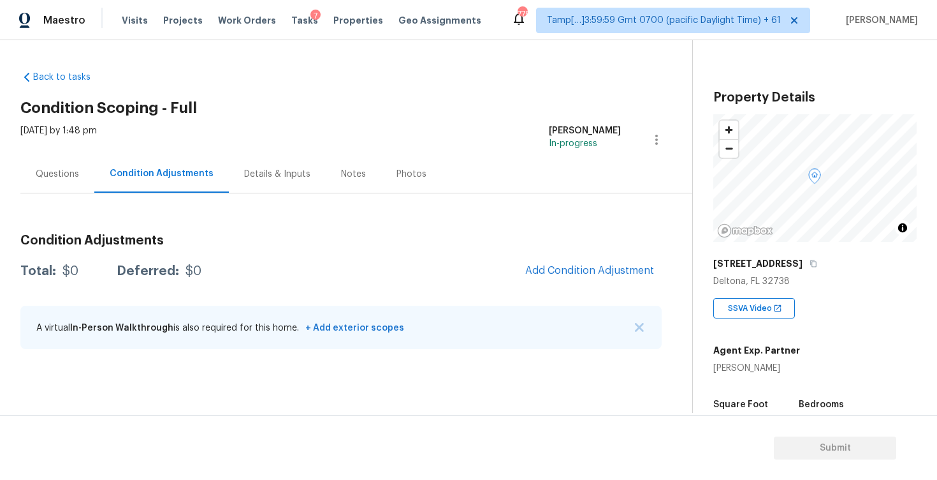
click at [561, 285] on div "Condition Adjustments Total: $0 Deferred: $0 Add Condition Adjustment A virtual…" at bounding box center [341, 292] width 642 height 136
click at [559, 274] on span "Add Condition Adjustment" at bounding box center [589, 270] width 129 height 11
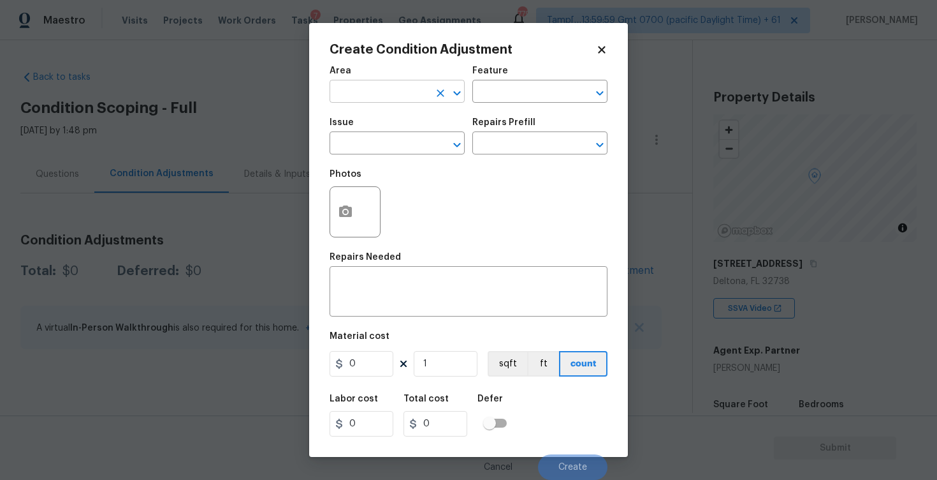
click at [419, 96] on input "text" at bounding box center [379, 93] width 99 height 20
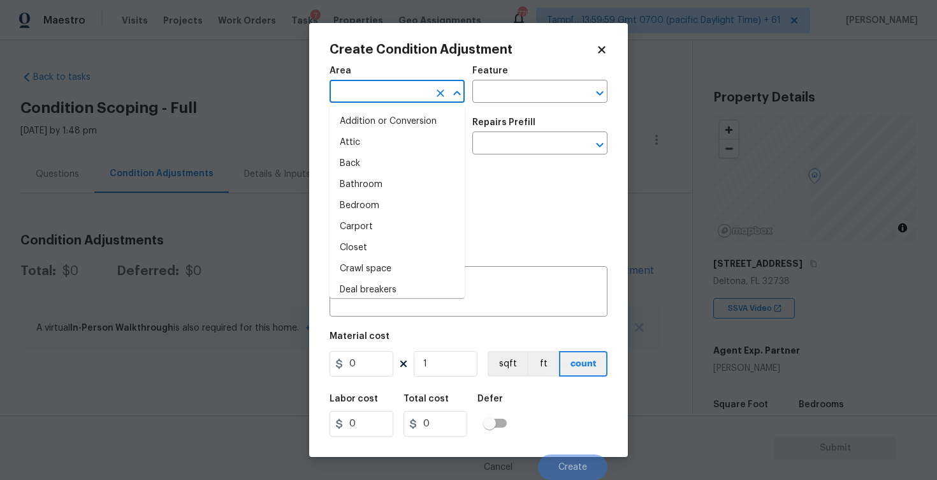
type input "i"
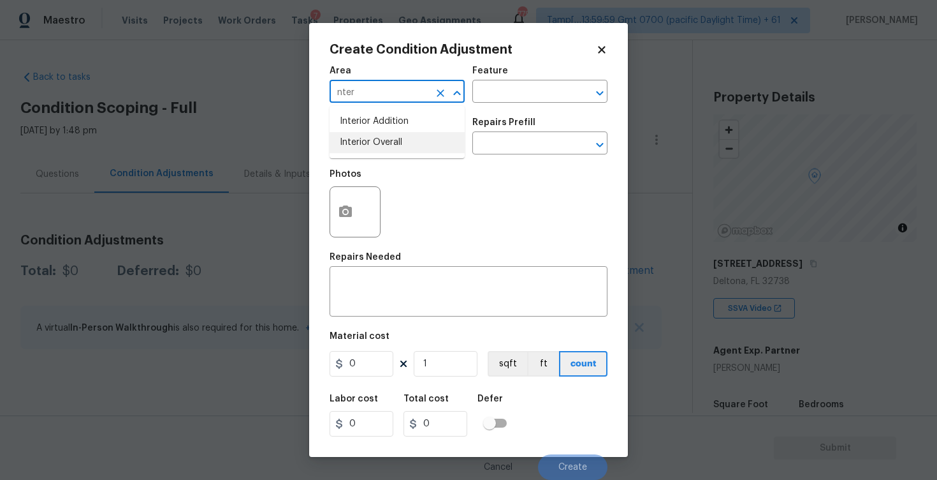
click at [408, 143] on li "Interior Overall" at bounding box center [397, 142] width 135 height 21
type input "Interior Overall"
click at [408, 143] on input "text" at bounding box center [379, 145] width 99 height 20
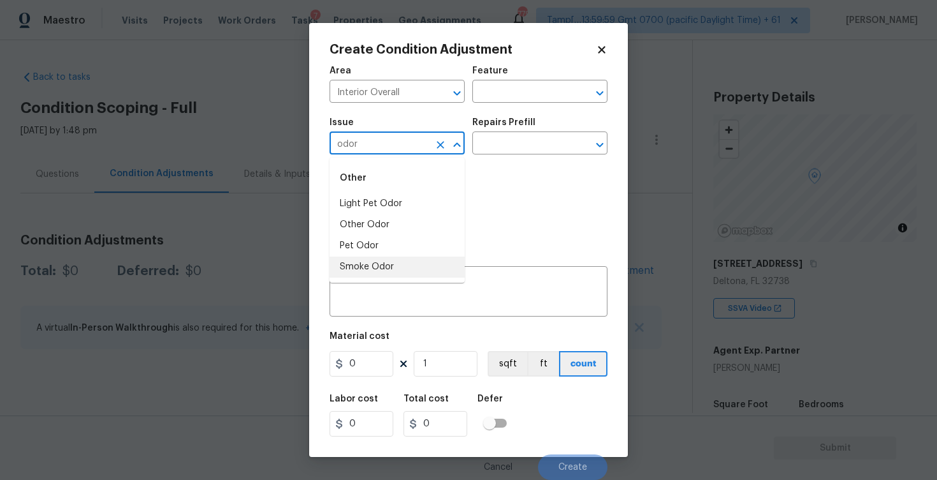
click at [390, 263] on li "Smoke Odor" at bounding box center [397, 266] width 135 height 21
type input "Smoke Odor"
click at [508, 152] on input "text" at bounding box center [522, 145] width 99 height 20
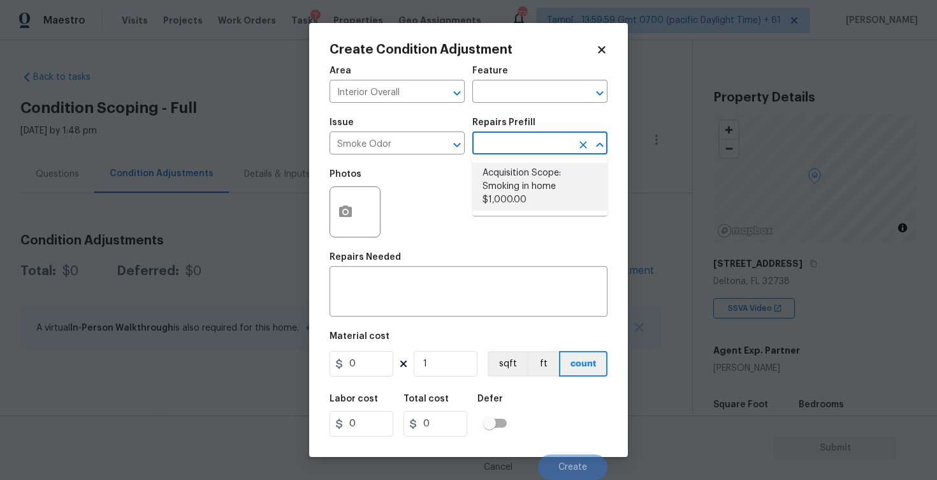
click at [520, 182] on li "Acquisition Scope: Smoking in home $1,000.00" at bounding box center [540, 187] width 135 height 48
type textarea "Acquisition Scope: Smoking in home"
type input "1000"
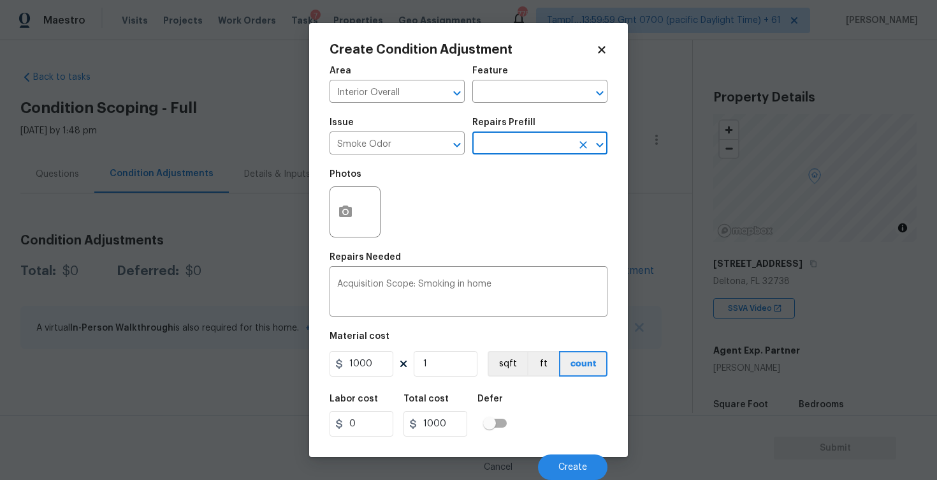
scroll to position [1, 0]
click at [543, 467] on button "Create" at bounding box center [573, 467] width 70 height 26
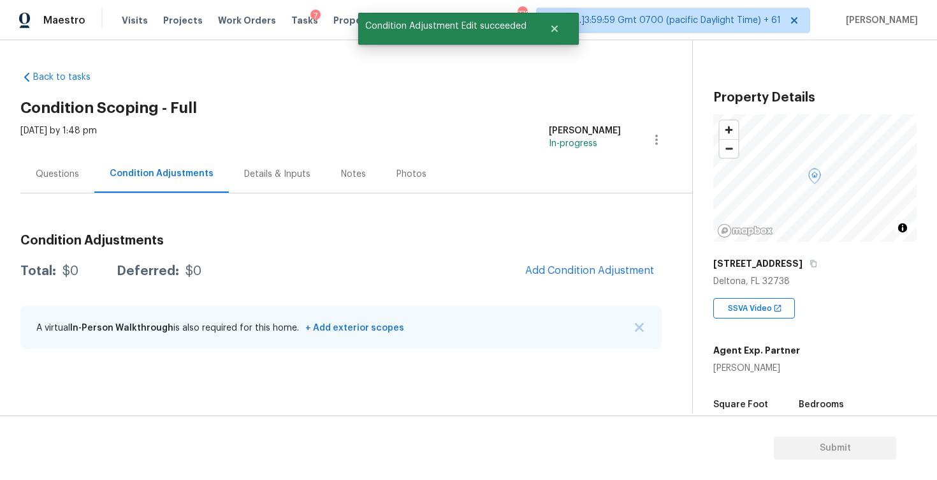
scroll to position [0, 0]
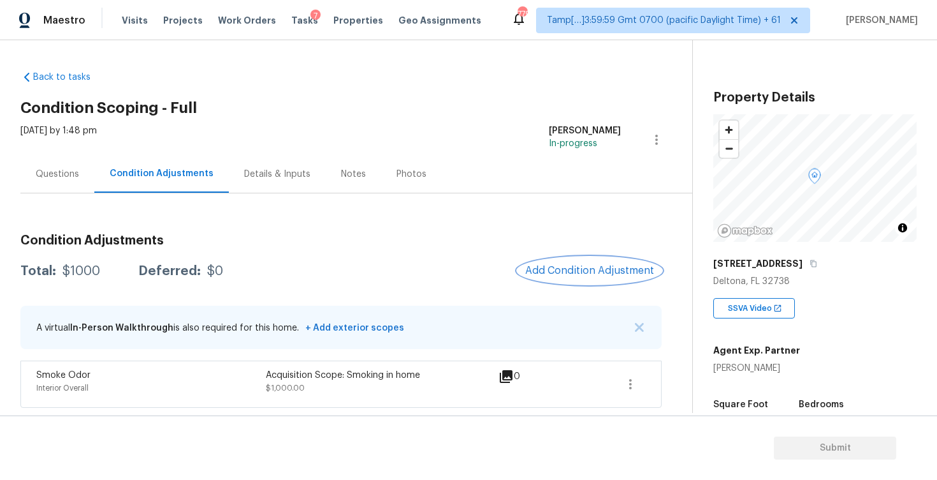
click at [536, 266] on span "Add Condition Adjustment" at bounding box center [589, 270] width 129 height 11
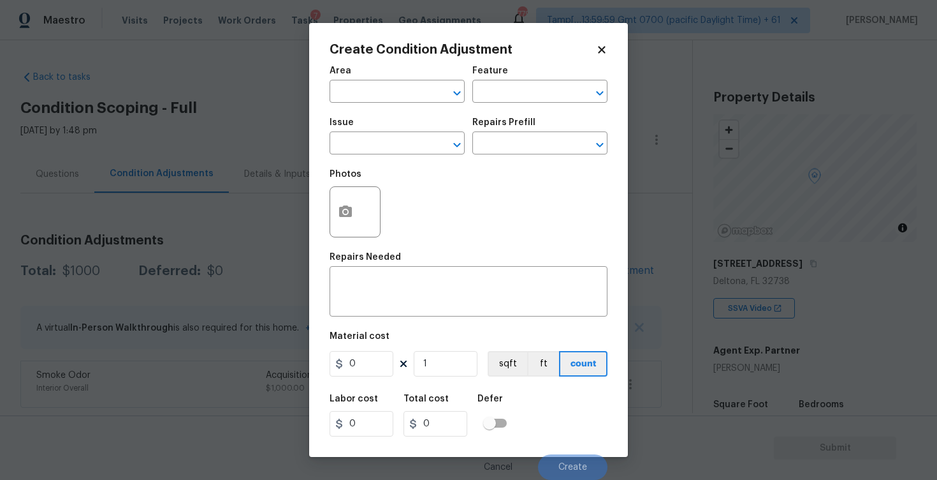
click at [396, 73] on div "Area" at bounding box center [397, 74] width 135 height 17
click at [402, 102] on input "text" at bounding box center [379, 93] width 99 height 20
click at [403, 153] on ul "Interior Addition Interior Overall" at bounding box center [397, 132] width 135 height 52
click at [403, 149] on li "Interior Overall" at bounding box center [397, 142] width 135 height 21
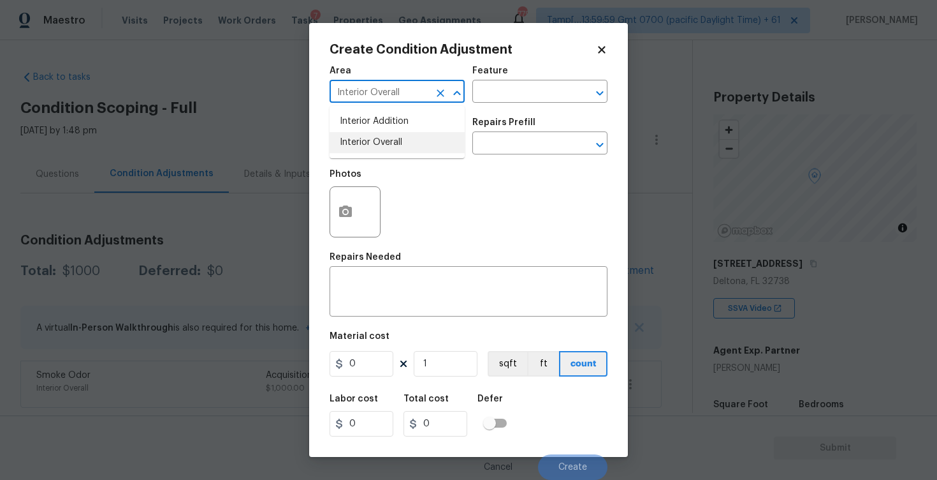
type input "Interior Overall"
click at [403, 149] on input "text" at bounding box center [379, 145] width 99 height 20
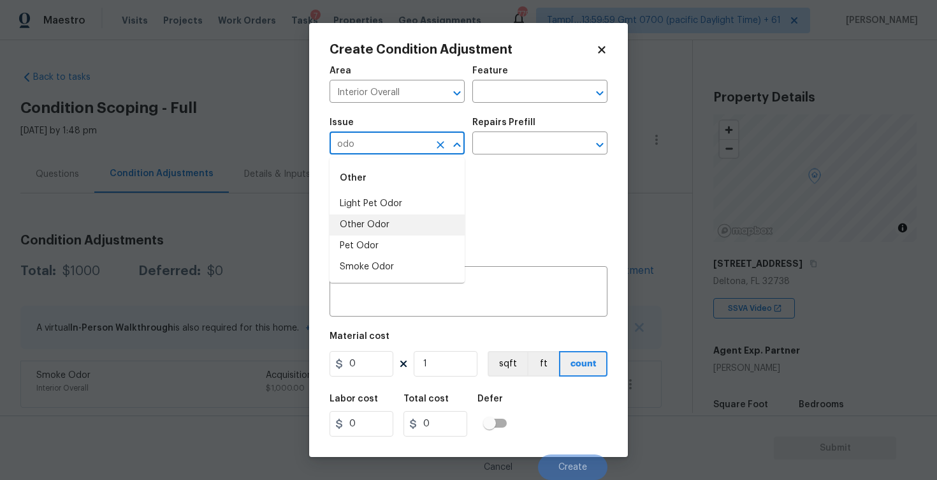
click at [397, 228] on li "Other Odor" at bounding box center [397, 224] width 135 height 21
type input "Other Odor"
click at [510, 143] on input "text" at bounding box center [522, 145] width 99 height 20
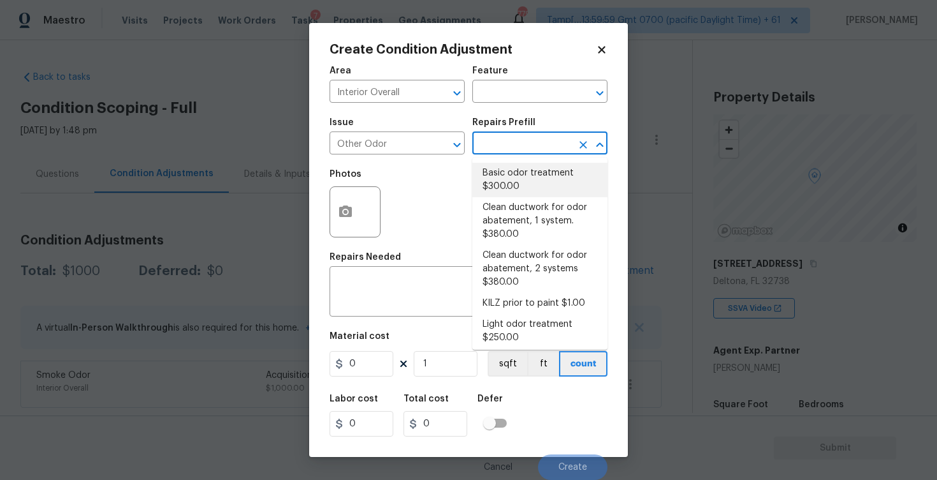
click at [503, 180] on li "Basic odor treatment $300.00" at bounding box center [540, 180] width 135 height 34
type textarea "OD Odor Protocol: Heavy Odor present. Remediate home odor. Including but not li…"
type input "300"
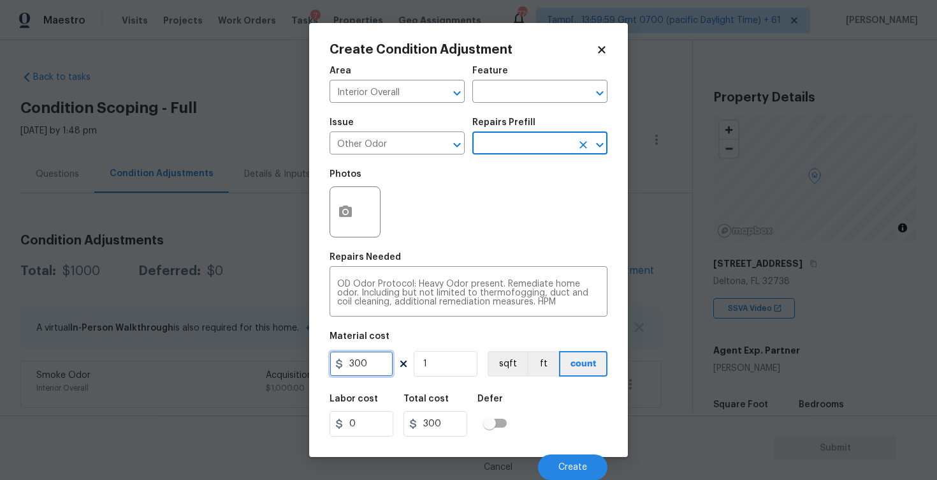
click at [362, 372] on input "300" at bounding box center [362, 364] width 64 height 26
click at [376, 369] on input "300" at bounding box center [362, 364] width 64 height 26
type input "575"
click at [552, 412] on div "Labor cost 0 Total cost 575 Defer" at bounding box center [469, 414] width 278 height 57
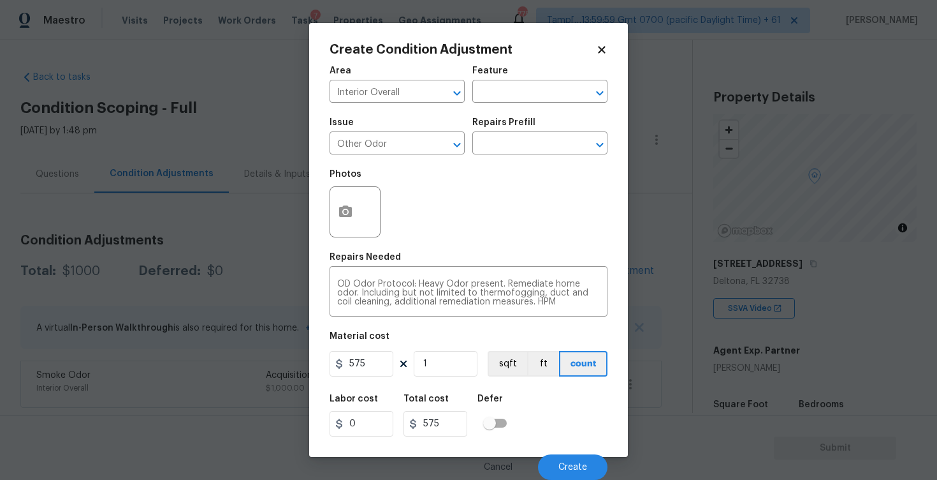
scroll to position [1, 0]
click at [575, 462] on span "Create" at bounding box center [573, 467] width 29 height 10
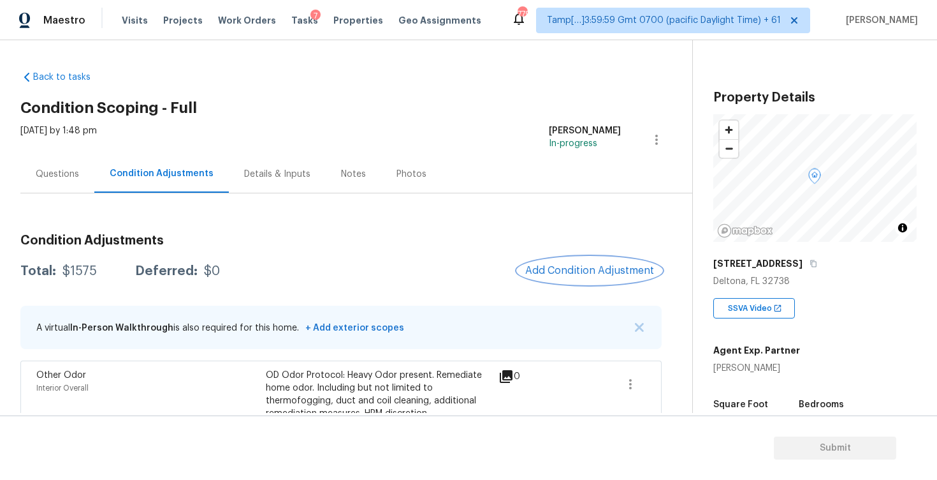
scroll to position [78, 0]
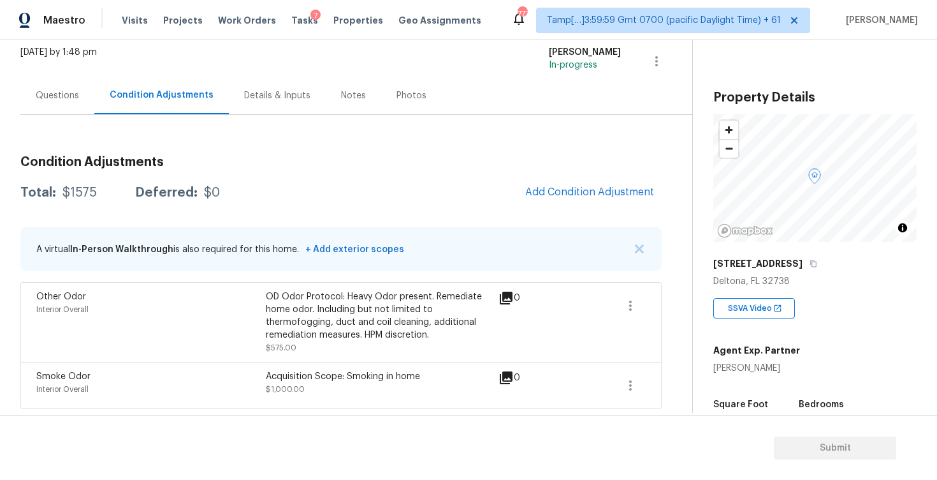
click at [335, 291] on div "OD Odor Protocol: Heavy Odor present. Remediate home odor. Including but not li…" at bounding box center [381, 315] width 230 height 51
click at [459, 327] on div "OD Odor Protocol: Heavy Odor present. Remediate home odor. Including but not li…" at bounding box center [381, 315] width 230 height 51
click at [592, 183] on button "Add Condition Adjustment" at bounding box center [590, 192] width 144 height 27
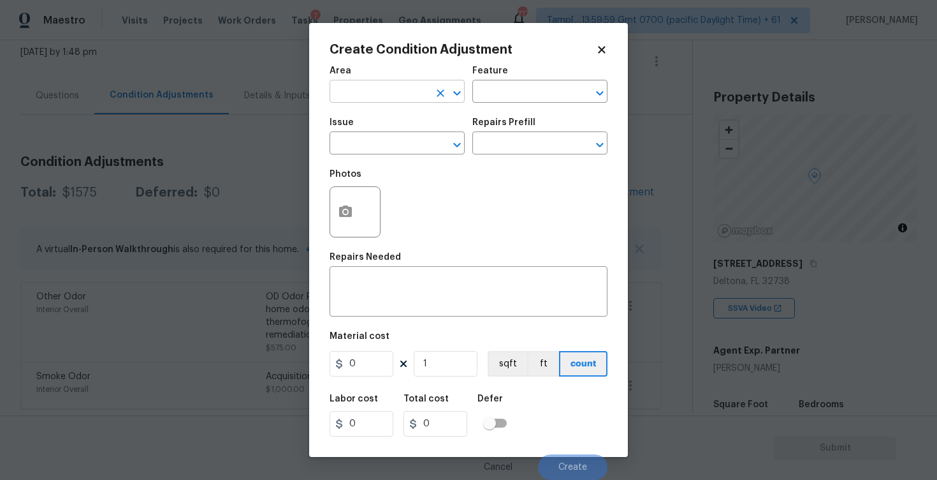
click at [381, 89] on input "text" at bounding box center [379, 93] width 99 height 20
click at [375, 136] on li "Interior Overall" at bounding box center [397, 142] width 135 height 21
type input "Interior Overall"
click at [375, 136] on input "text" at bounding box center [379, 145] width 99 height 20
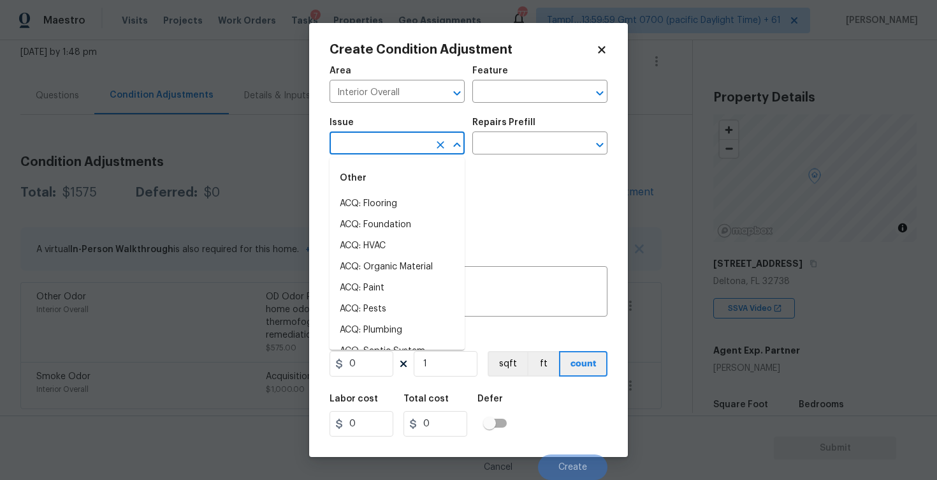
click at [601, 45] on icon at bounding box center [601, 49] width 11 height 11
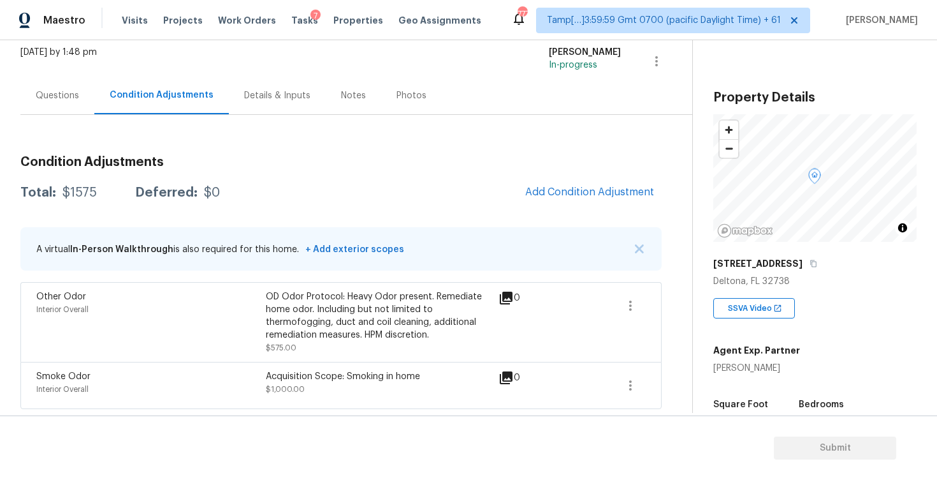
click at [416, 282] on div "Other Odor Interior Overall OD Odor Protocol: Heavy Odor present. Remediate hom…" at bounding box center [341, 322] width 642 height 80
click at [552, 182] on button "Add Condition Adjustment" at bounding box center [590, 192] width 144 height 27
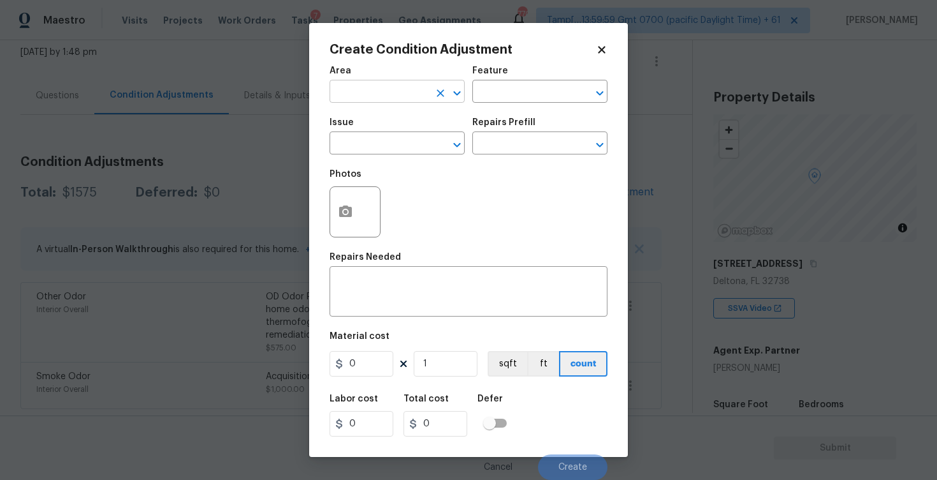
click at [399, 93] on input "text" at bounding box center [379, 93] width 99 height 20
type input "inter"
click at [395, 140] on li "Exterior Overall" at bounding box center [397, 142] width 135 height 21
type input "Exterior Overall"
click at [395, 140] on input "text" at bounding box center [379, 145] width 99 height 20
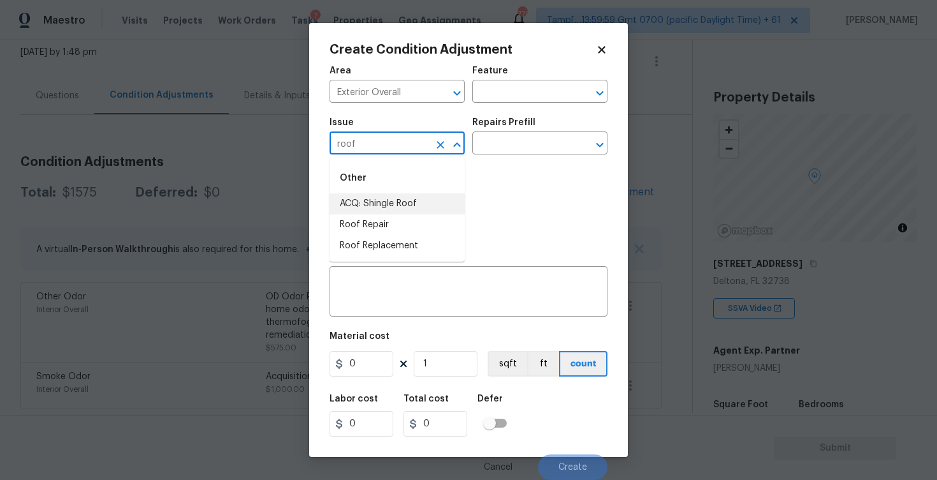
click at [395, 194] on li "ACQ: Shingle Roof" at bounding box center [397, 203] width 135 height 21
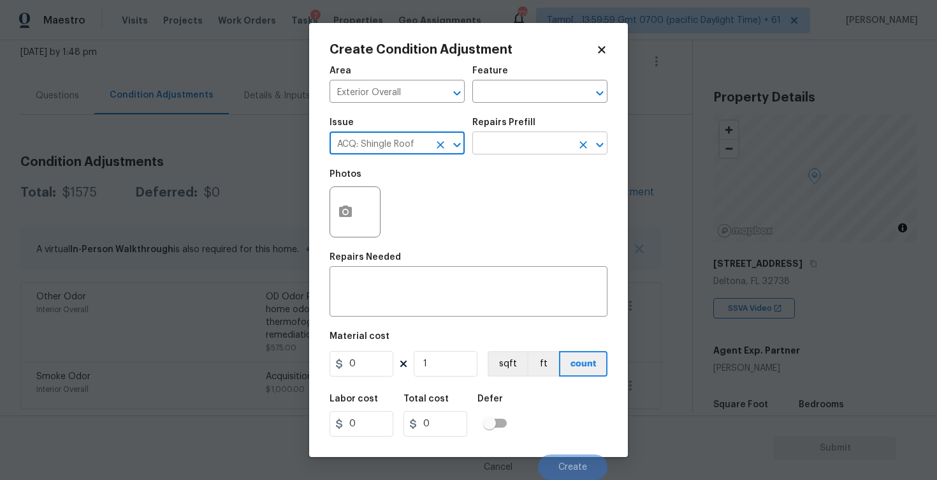
type input "ACQ: Shingle Roof"
click at [518, 154] on body "Maestro Visits Projects Work Orders Tasks 7 Properties Geo Assignments 770 Tamp…" at bounding box center [468, 240] width 937 height 480
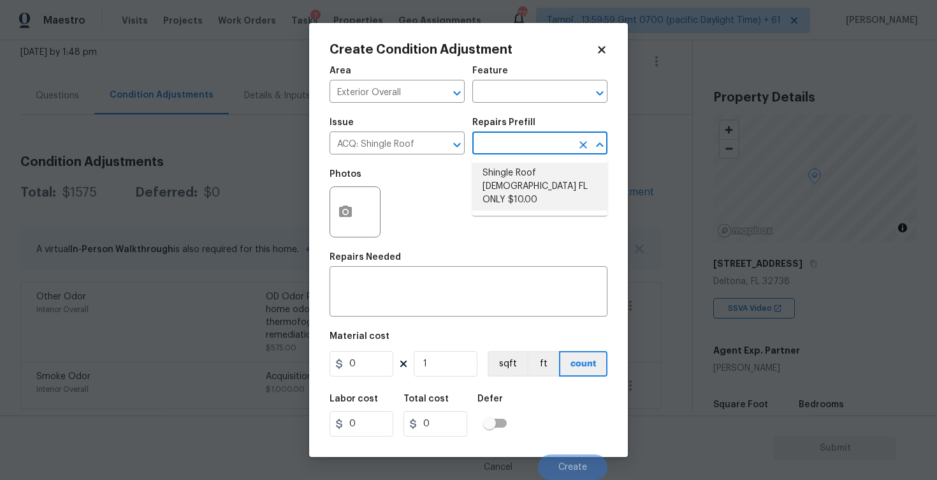
click at [519, 173] on li "Shingle Roof [DEMOGRAPHIC_DATA] FL ONLY $10.00" at bounding box center [540, 187] width 135 height 48
type input "Acquisition"
type textarea "Acquisition Scope ([US_STATE] Only): Shingle Roof 15+ years in age maintenance."
type input "10"
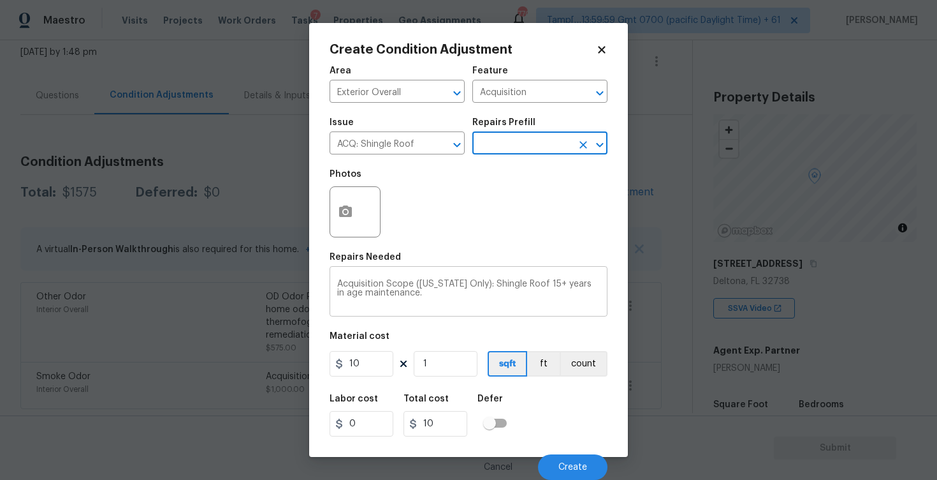
scroll to position [1, 0]
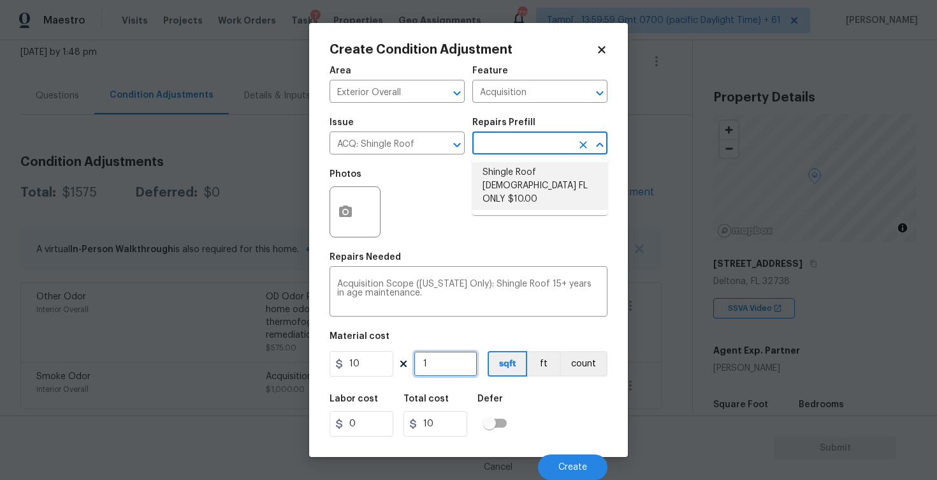
click at [433, 362] on input "1" at bounding box center [446, 364] width 64 height 26
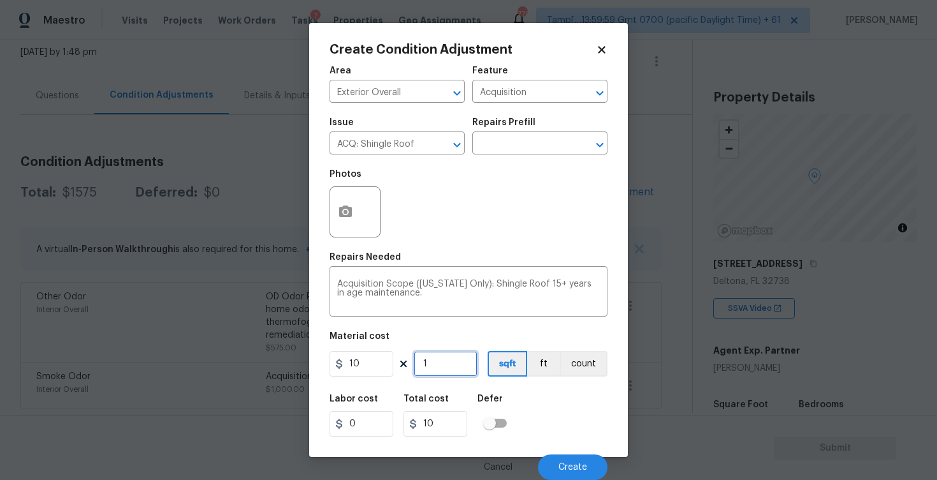
type input "0"
paste input "100"
type input "1000"
type input "10000"
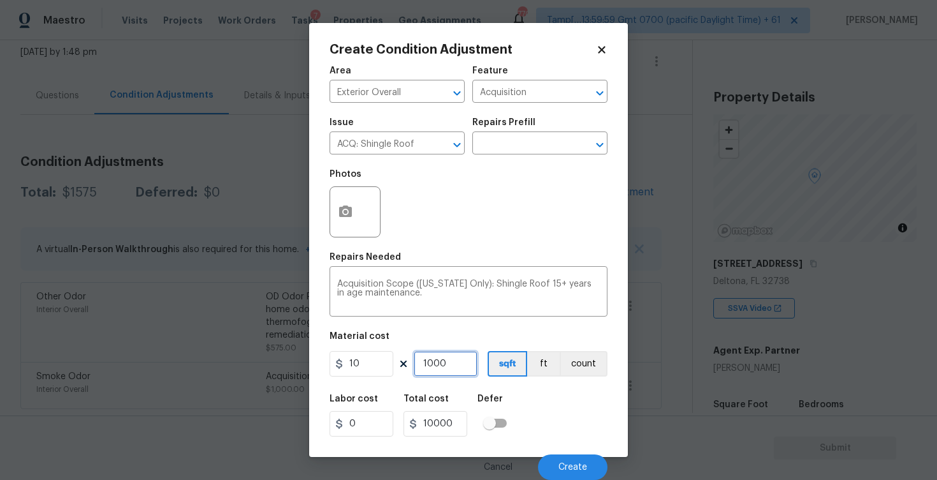
type input "1000"
click at [567, 448] on div "Cancel Create" at bounding box center [469, 462] width 278 height 36
click at [569, 458] on button "Create" at bounding box center [573, 467] width 70 height 26
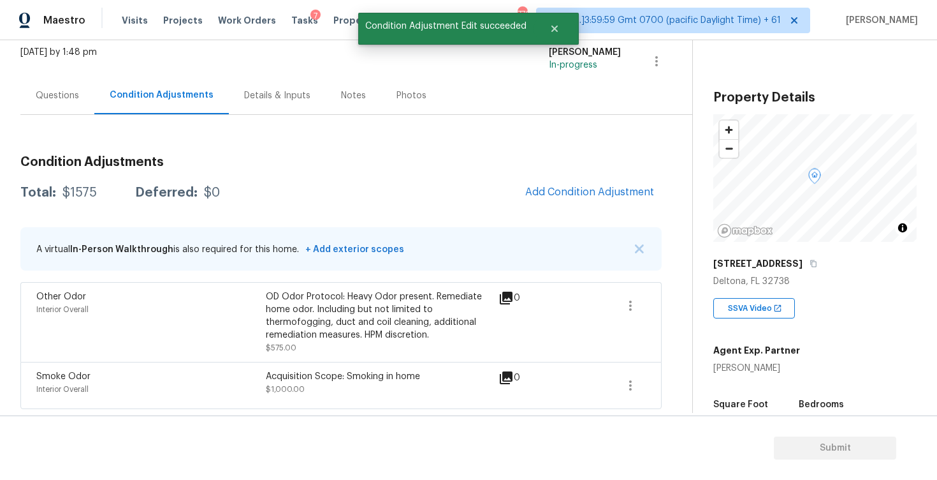
scroll to position [0, 0]
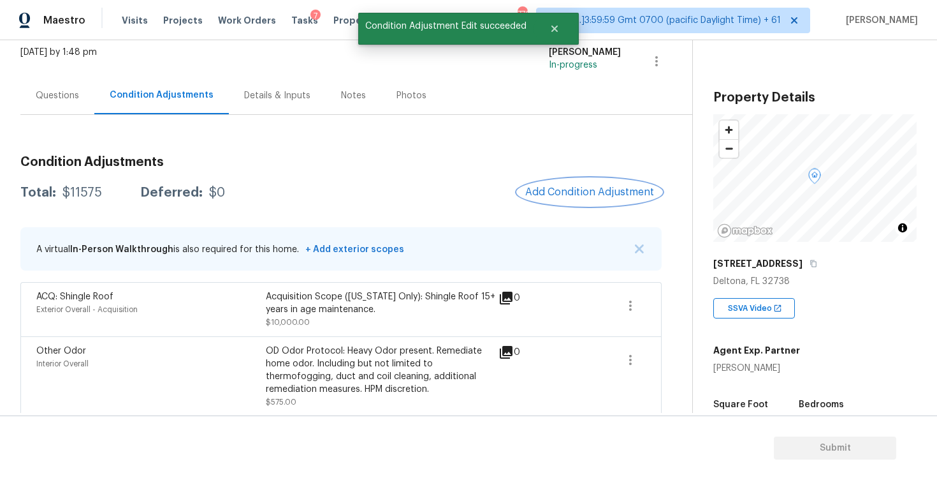
click at [587, 205] on button "Add Condition Adjustment" at bounding box center [590, 192] width 144 height 27
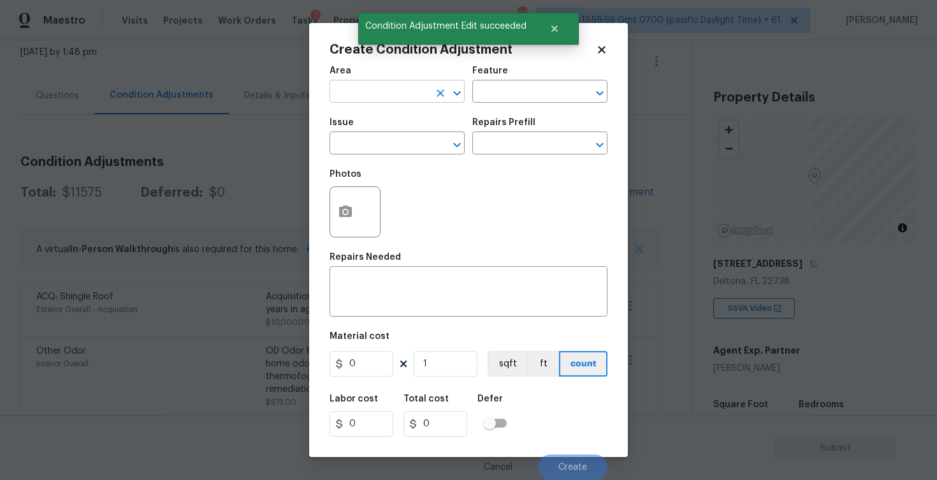
click at [396, 93] on input "text" at bounding box center [379, 93] width 99 height 20
click at [400, 147] on li "Exterior Overall" at bounding box center [397, 142] width 135 height 21
type input "Exterior Overall"
click at [400, 147] on input "text" at bounding box center [379, 145] width 99 height 20
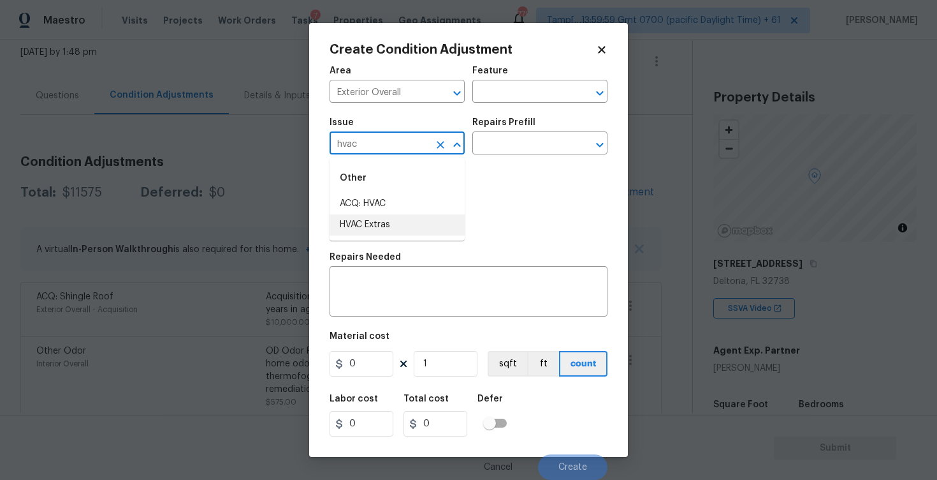
click at [399, 217] on li "HVAC Extras" at bounding box center [397, 224] width 135 height 21
type input "HVAC Extras"
click at [443, 145] on icon "Clear" at bounding box center [440, 144] width 13 height 13
click at [439, 194] on li "ACQ: HVAC" at bounding box center [397, 203] width 135 height 21
type input "ACQ: HVAC"
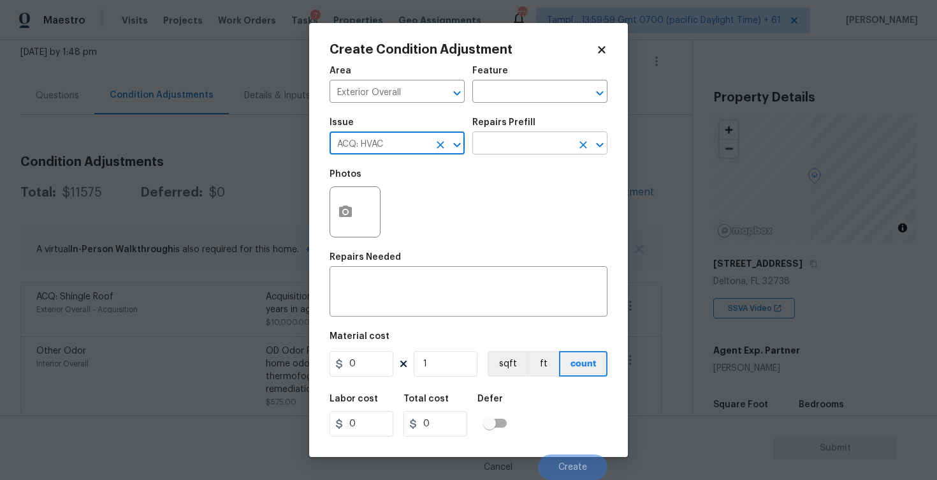
click at [531, 142] on input "text" at bounding box center [522, 145] width 99 height 20
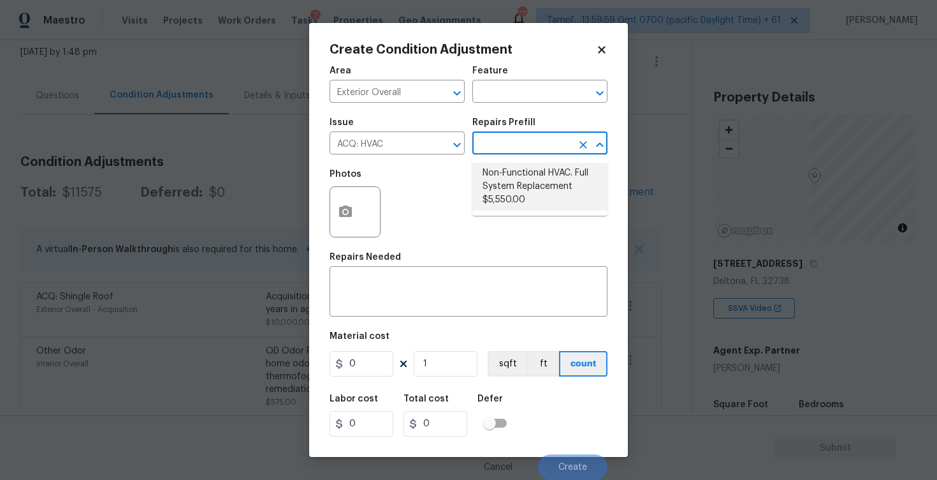
click at [535, 170] on li "Non-Functional HVAC. Full System Replacement $5,550.00" at bounding box center [540, 187] width 135 height 48
type input "Acquisition"
type textarea "Acquisition Scope: Full System Replacement"
type input "5550"
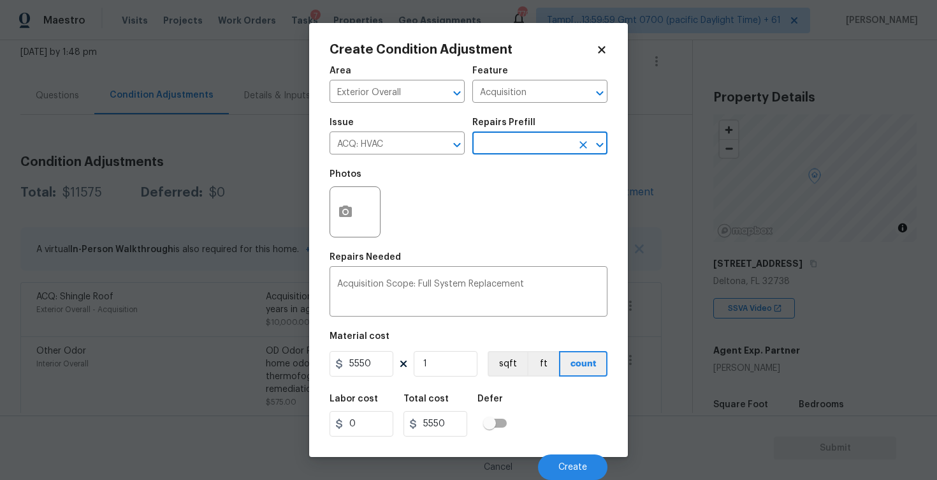
scroll to position [1, 0]
click at [568, 449] on div "Cancel Create" at bounding box center [469, 462] width 278 height 36
click at [573, 457] on button "Create" at bounding box center [573, 467] width 70 height 26
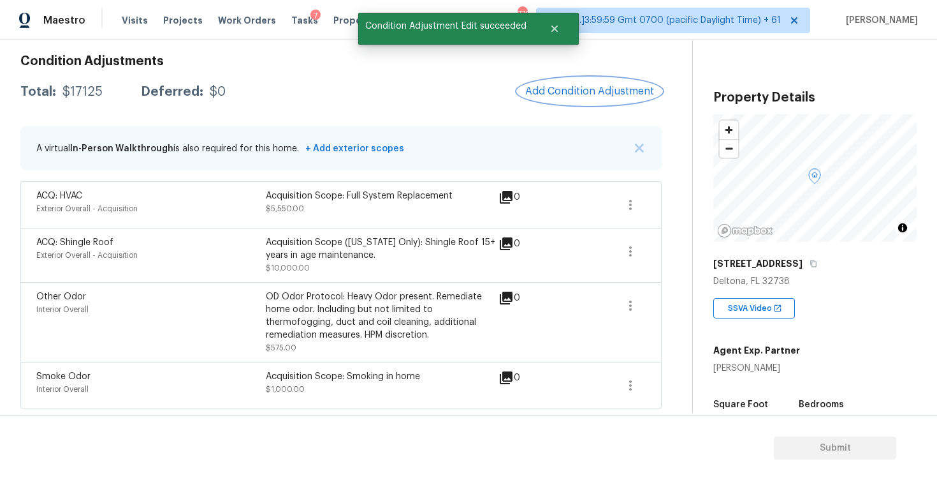
scroll to position [180, 0]
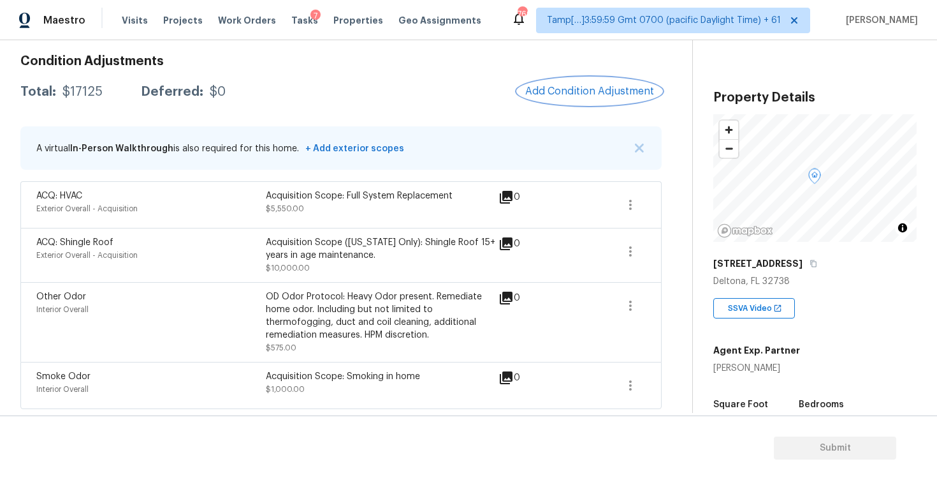
click at [574, 95] on span "Add Condition Adjustment" at bounding box center [589, 90] width 129 height 11
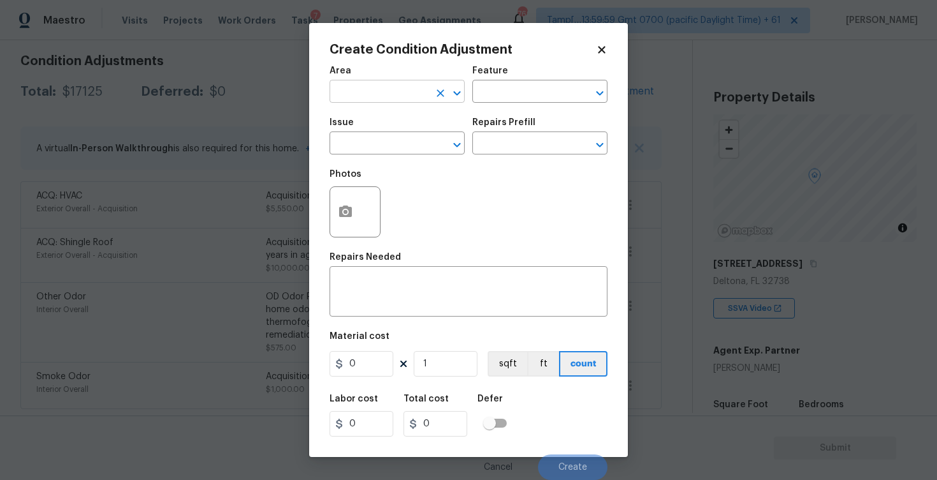
click at [383, 89] on input "text" at bounding box center [379, 93] width 99 height 20
click at [381, 134] on li "Exterior Overall" at bounding box center [397, 142] width 135 height 21
type input "Exterior Overall"
click at [386, 145] on input "text" at bounding box center [379, 145] width 99 height 20
type input "o"
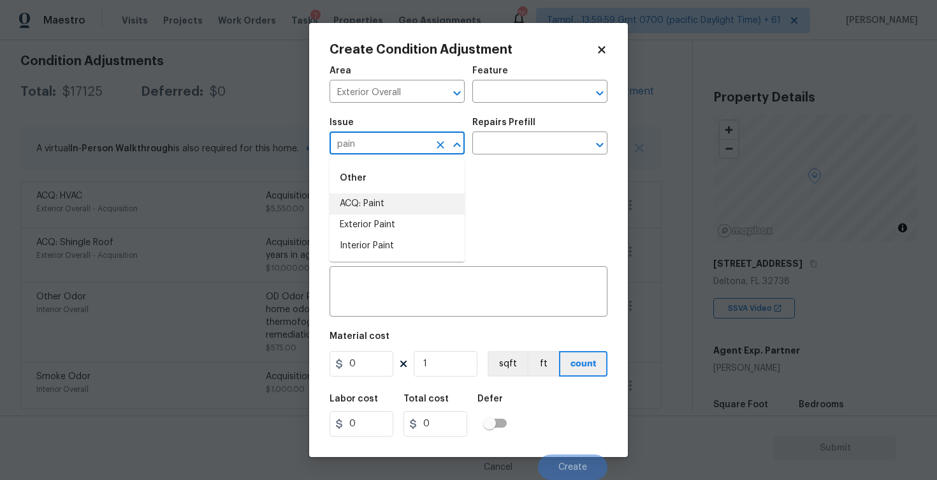
click at [365, 207] on li "ACQ: Paint" at bounding box center [397, 203] width 135 height 21
type input "ACQ: Paint"
click at [523, 145] on input "text" at bounding box center [522, 145] width 99 height 20
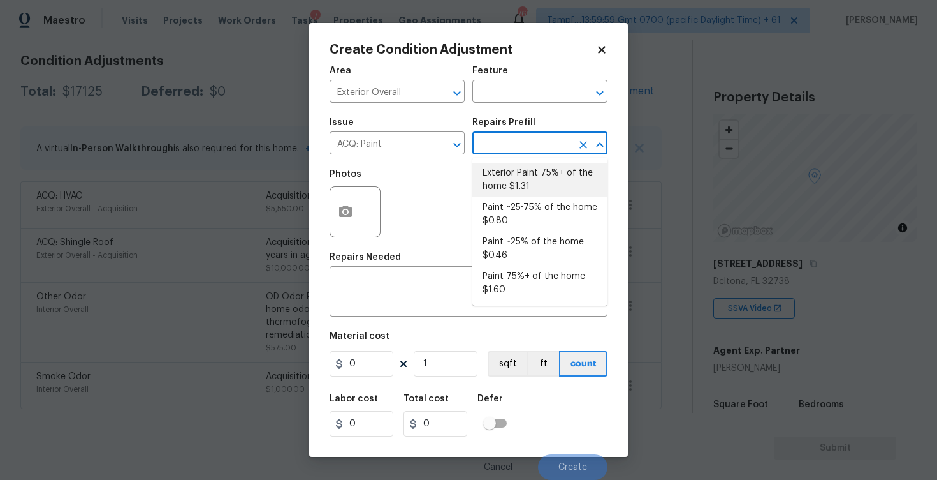
click at [527, 177] on li "Exterior Paint 75%+ of the home $1.31" at bounding box center [540, 180] width 135 height 34
type input "Acquisition"
type textarea "Acquisition Scope: 75%+ of the home exterior will likely require paint"
type input "1.31"
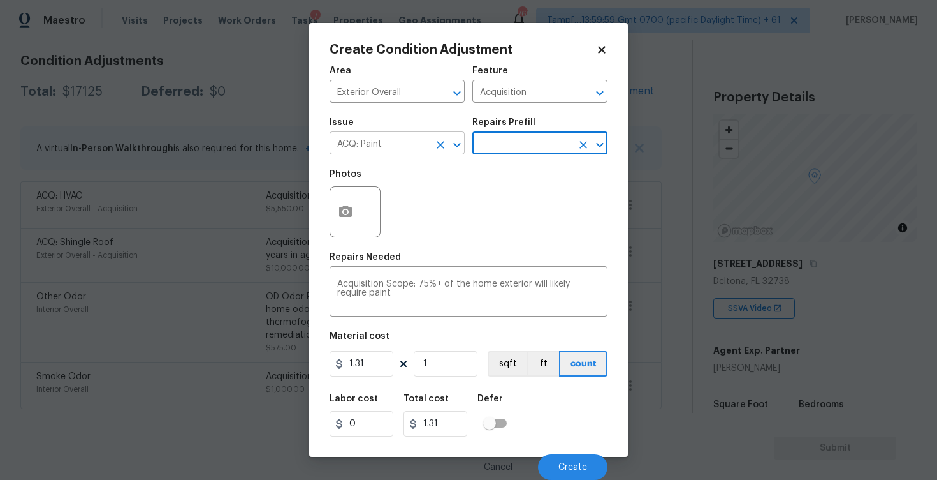
click at [445, 142] on icon "Clear" at bounding box center [440, 144] width 13 height 13
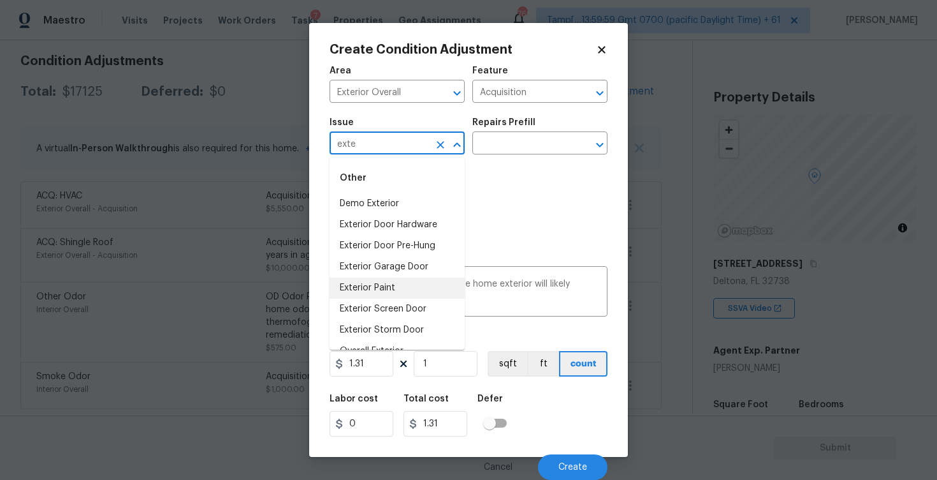
click at [395, 281] on li "Exterior Paint" at bounding box center [397, 287] width 135 height 21
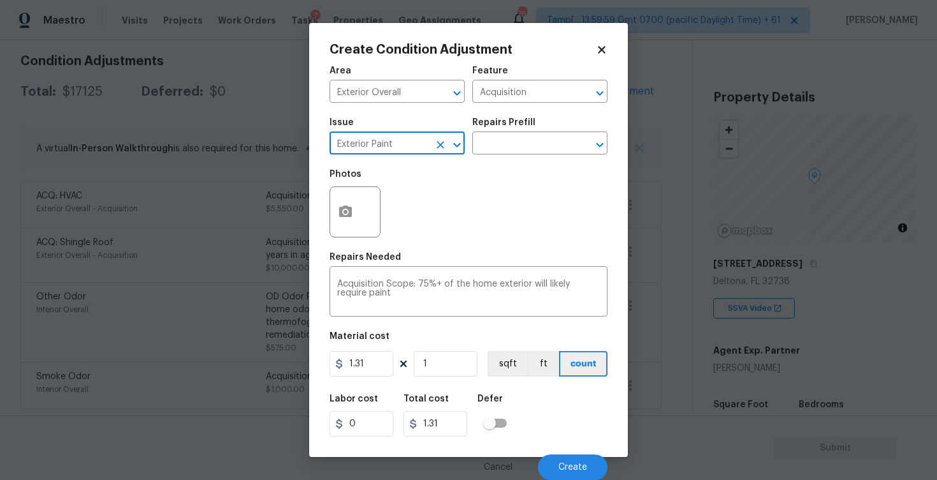
type input "Exterior Paint"
click at [471, 392] on div "Labor cost 0 Total cost 1.31 Defer" at bounding box center [469, 414] width 278 height 57
click at [456, 358] on input "1" at bounding box center [446, 364] width 64 height 26
type input "0"
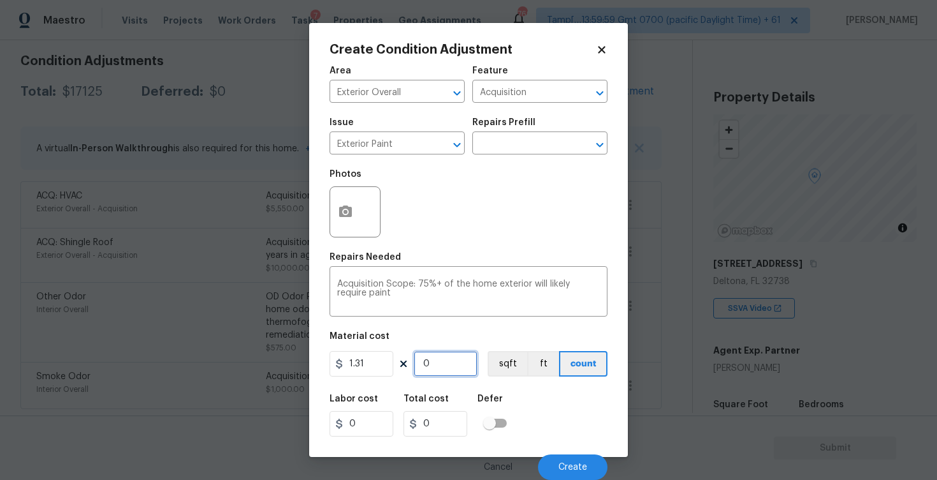
paste input "100"
type input "1000"
type input "1310"
type input "1000"
click at [492, 372] on button "sqft" at bounding box center [508, 364] width 40 height 26
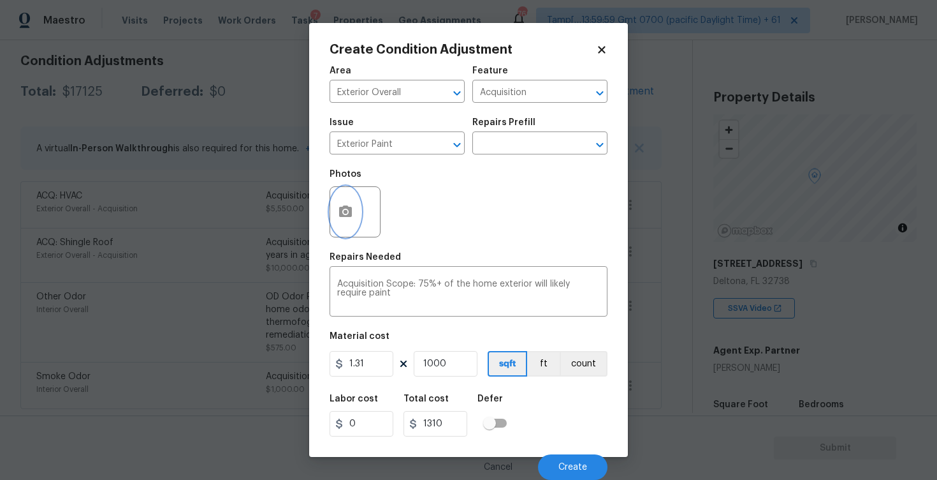
click at [353, 219] on button "button" at bounding box center [345, 212] width 31 height 50
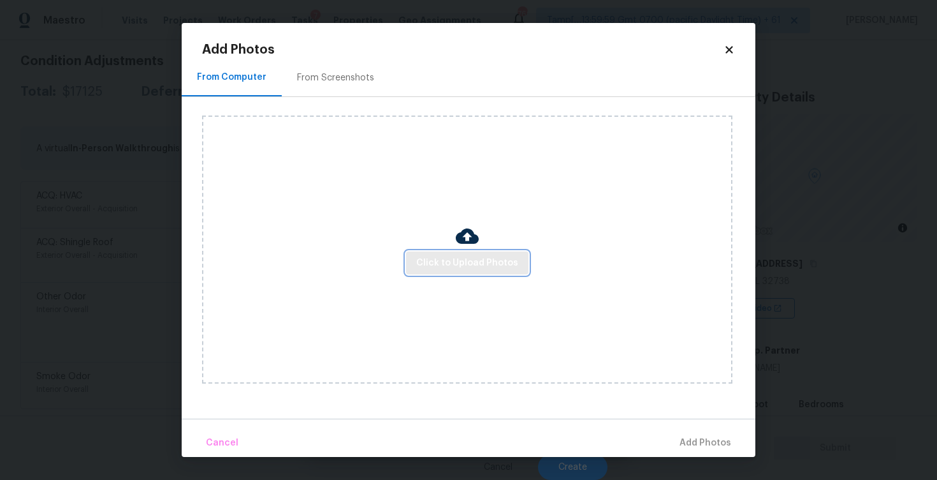
click at [473, 271] on button "Click to Upload Photos" at bounding box center [467, 263] width 122 height 24
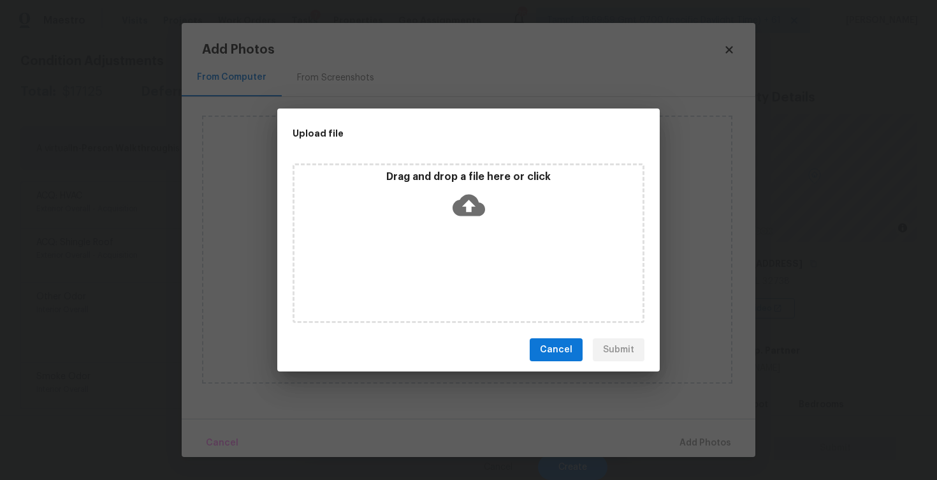
click at [472, 203] on icon at bounding box center [469, 205] width 33 height 33
